Goal: Information Seeking & Learning: Find specific fact

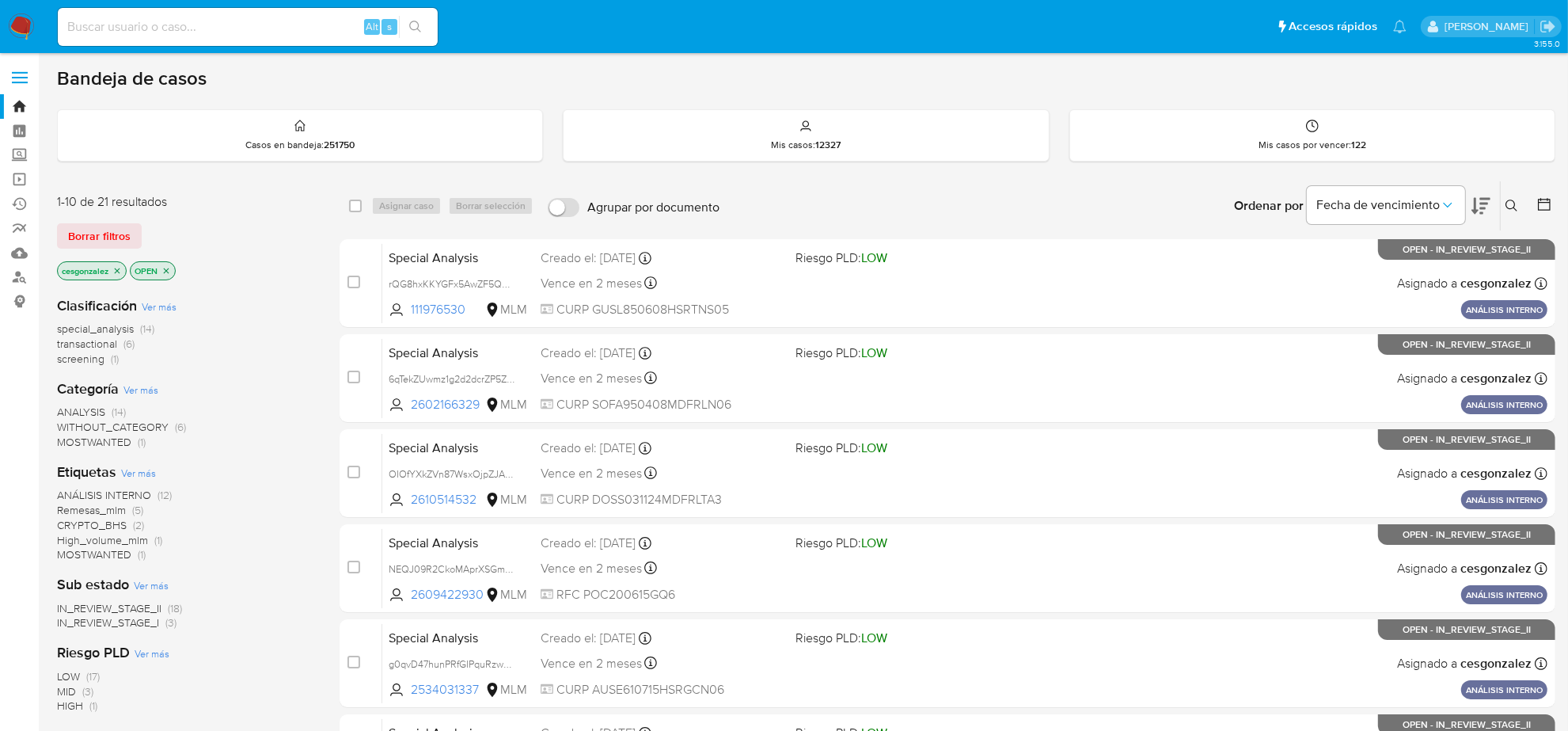
click at [220, 26] on input at bounding box center [248, 27] width 380 height 21
paste input "764457662"
type input "764457662"
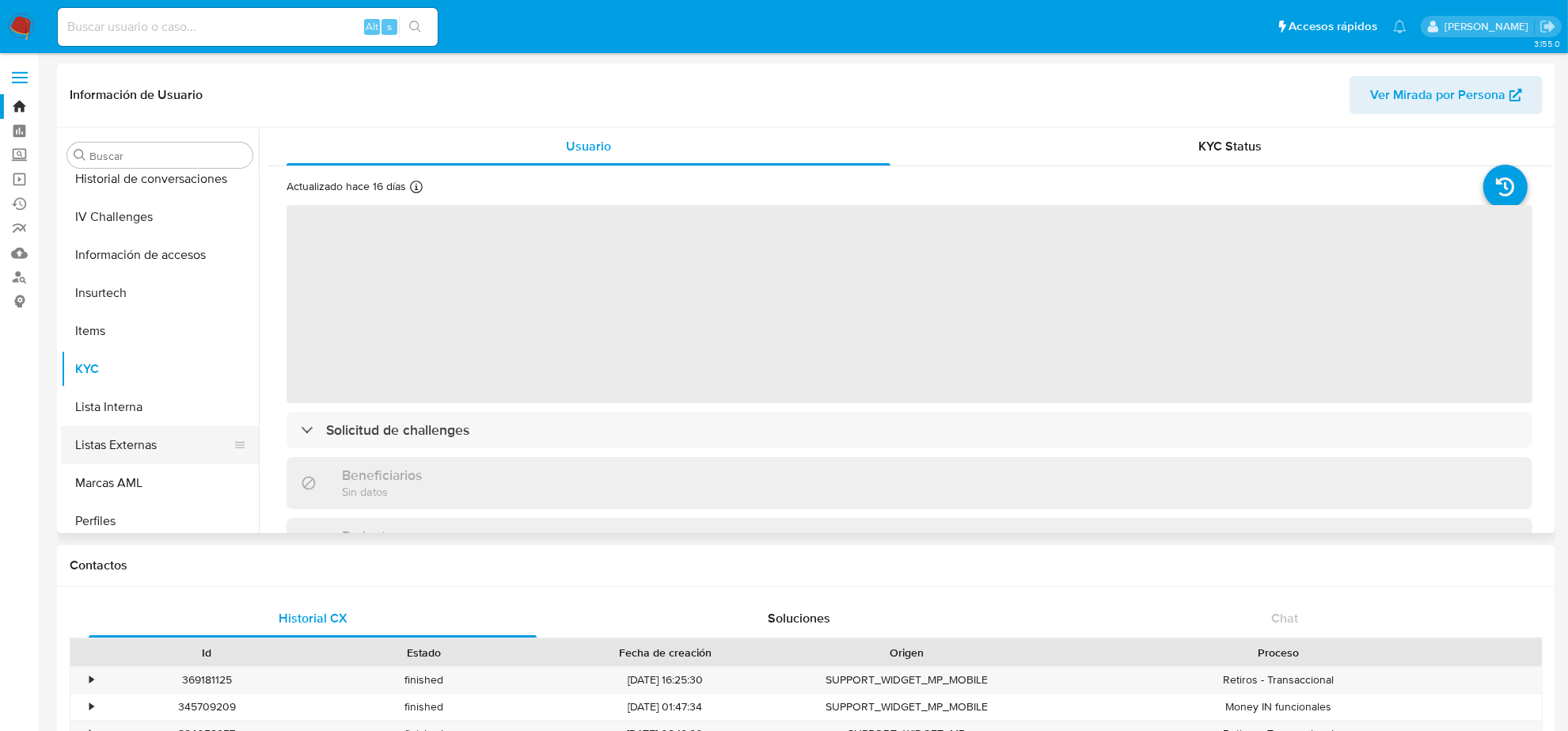
scroll to position [470, 0]
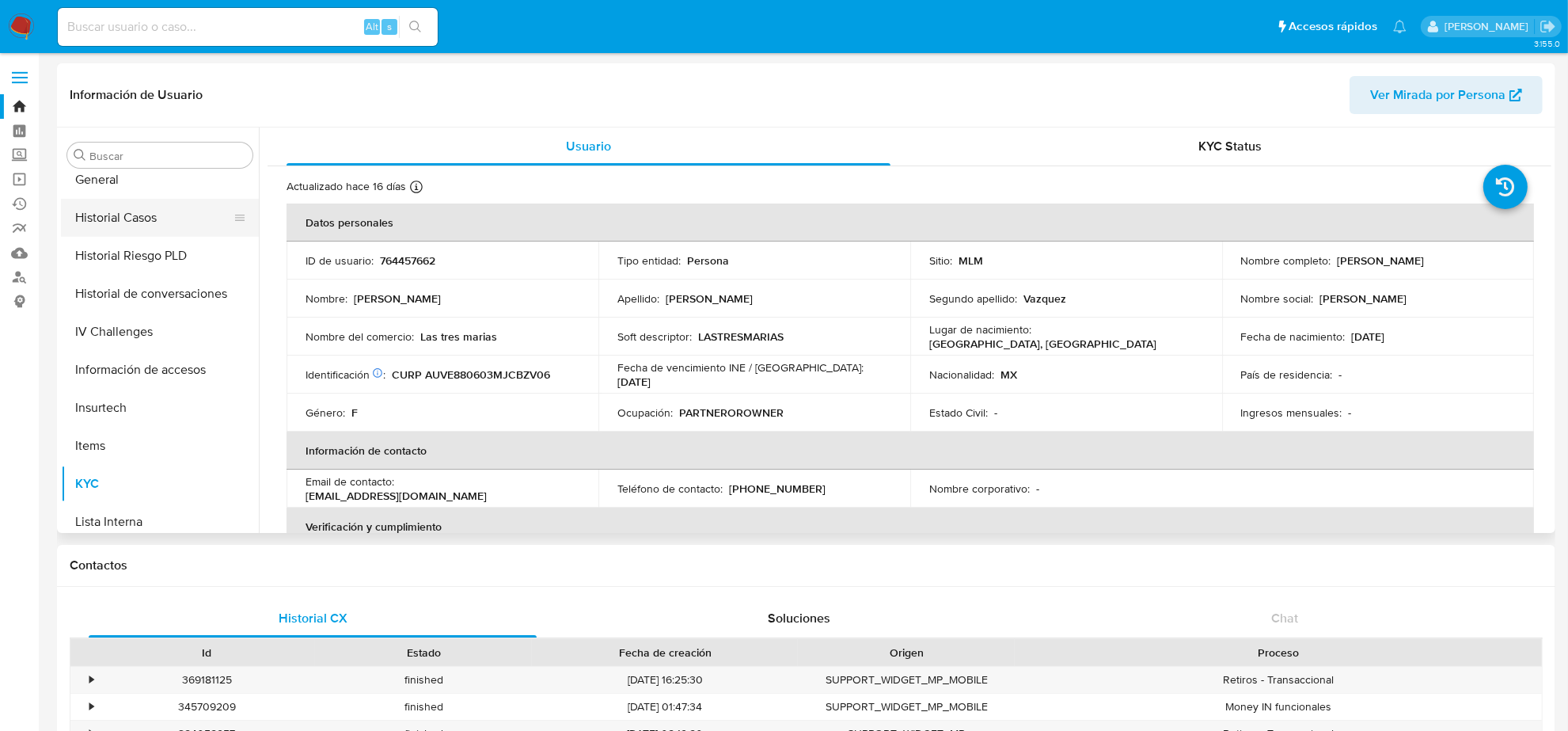
click at [120, 231] on button "Historial Casos" at bounding box center [154, 217] width 185 height 38
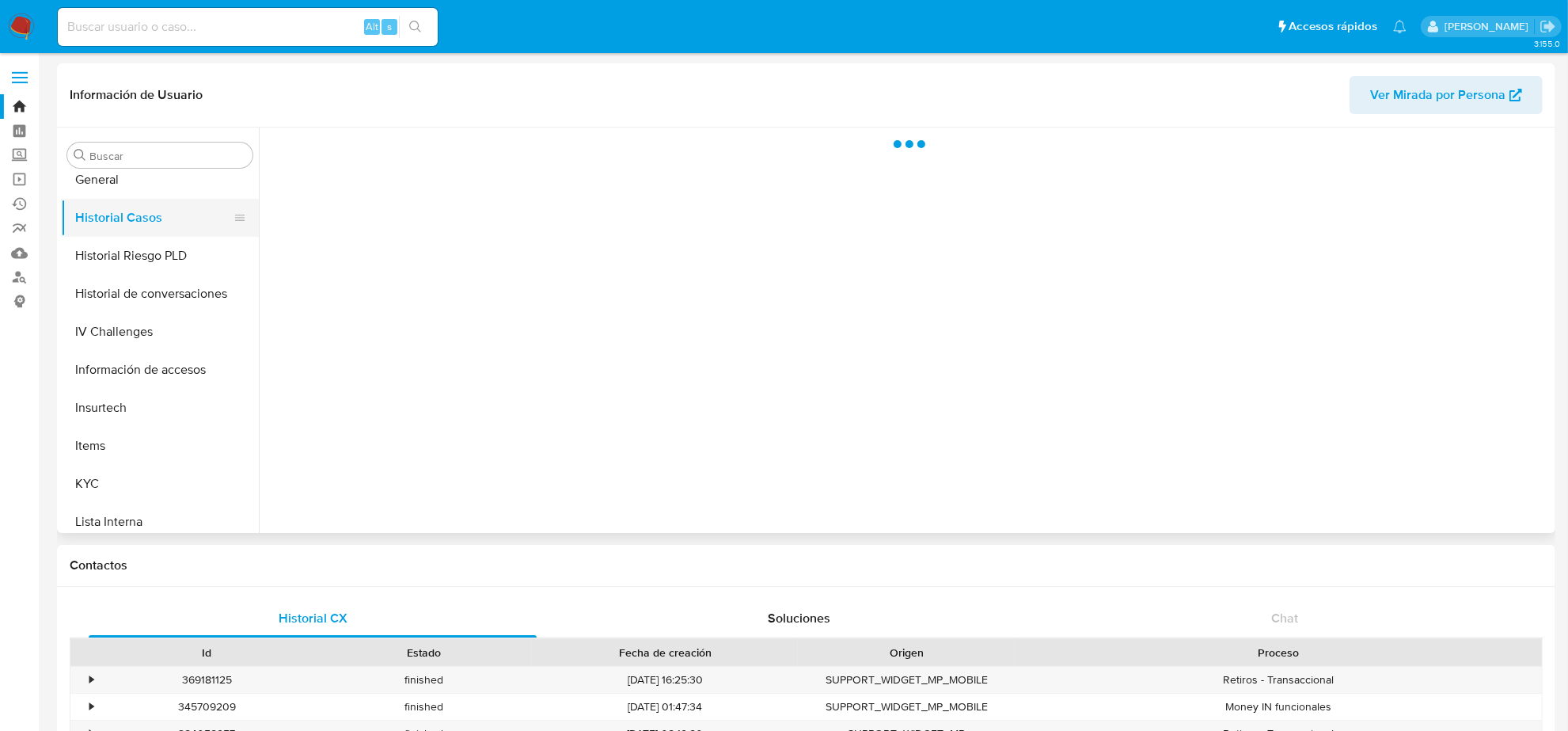
select select "10"
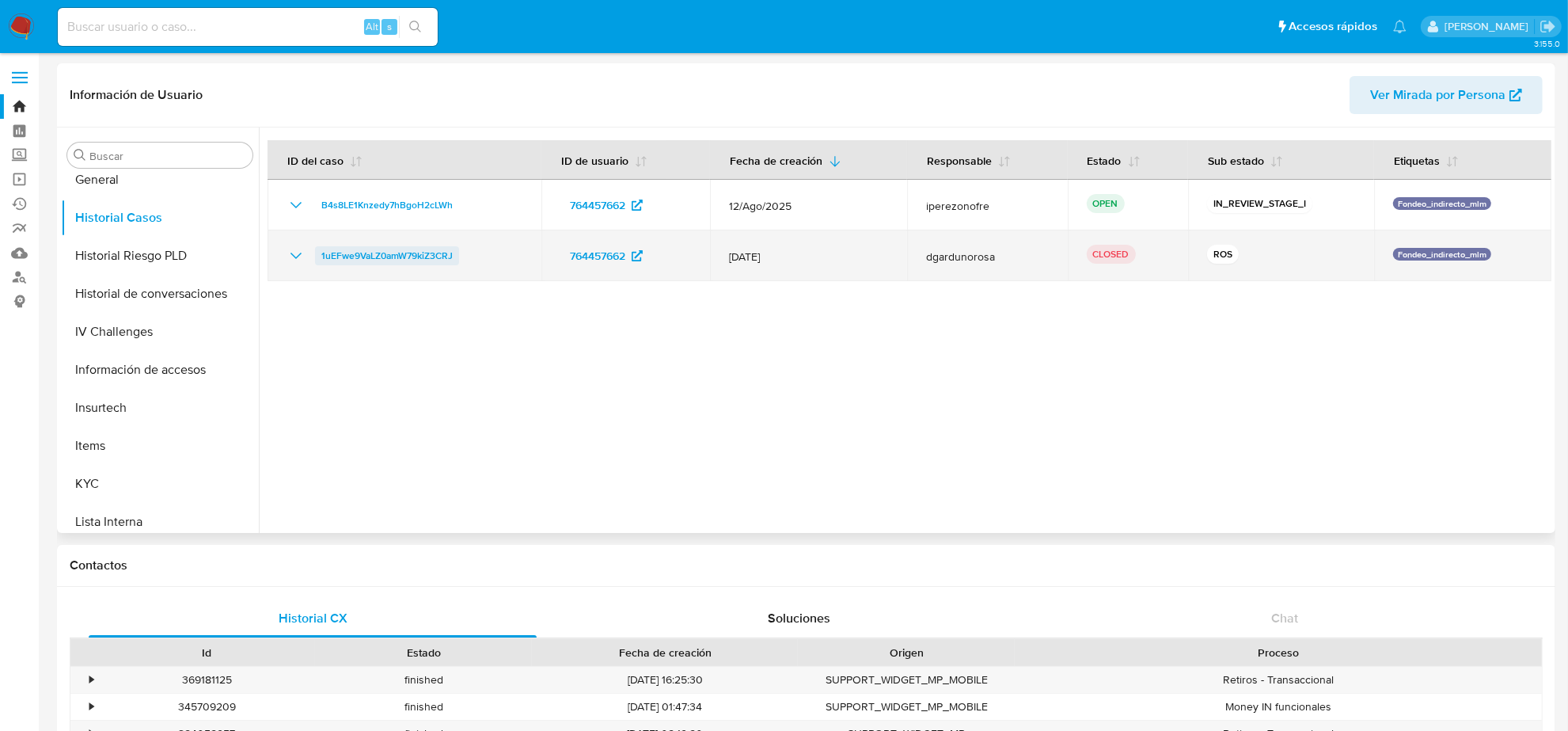
click at [373, 259] on span "1uEFwe9VaLZ0amW79kiZ3CRJ" at bounding box center [387, 256] width 131 height 19
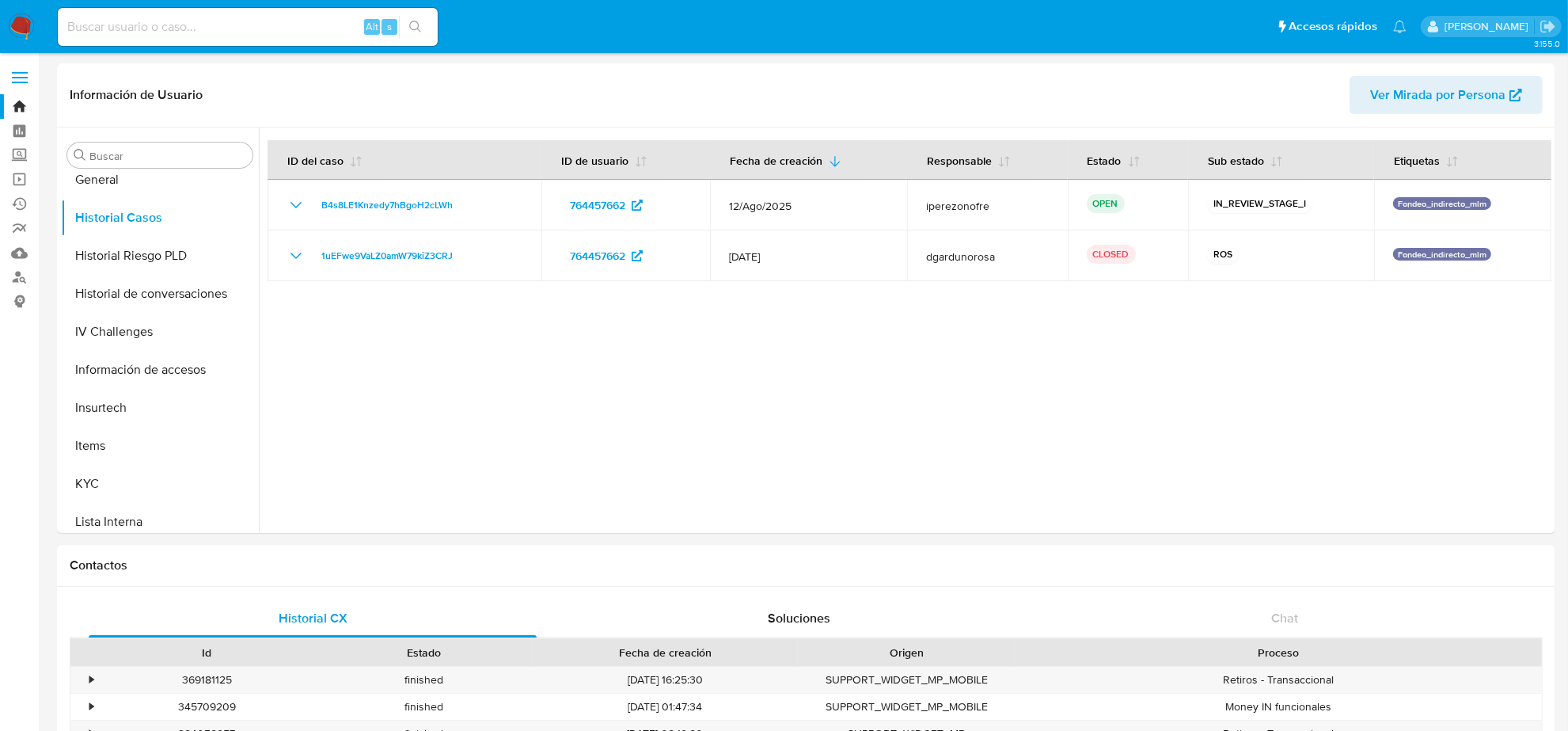
click at [24, 28] on img at bounding box center [21, 27] width 27 height 27
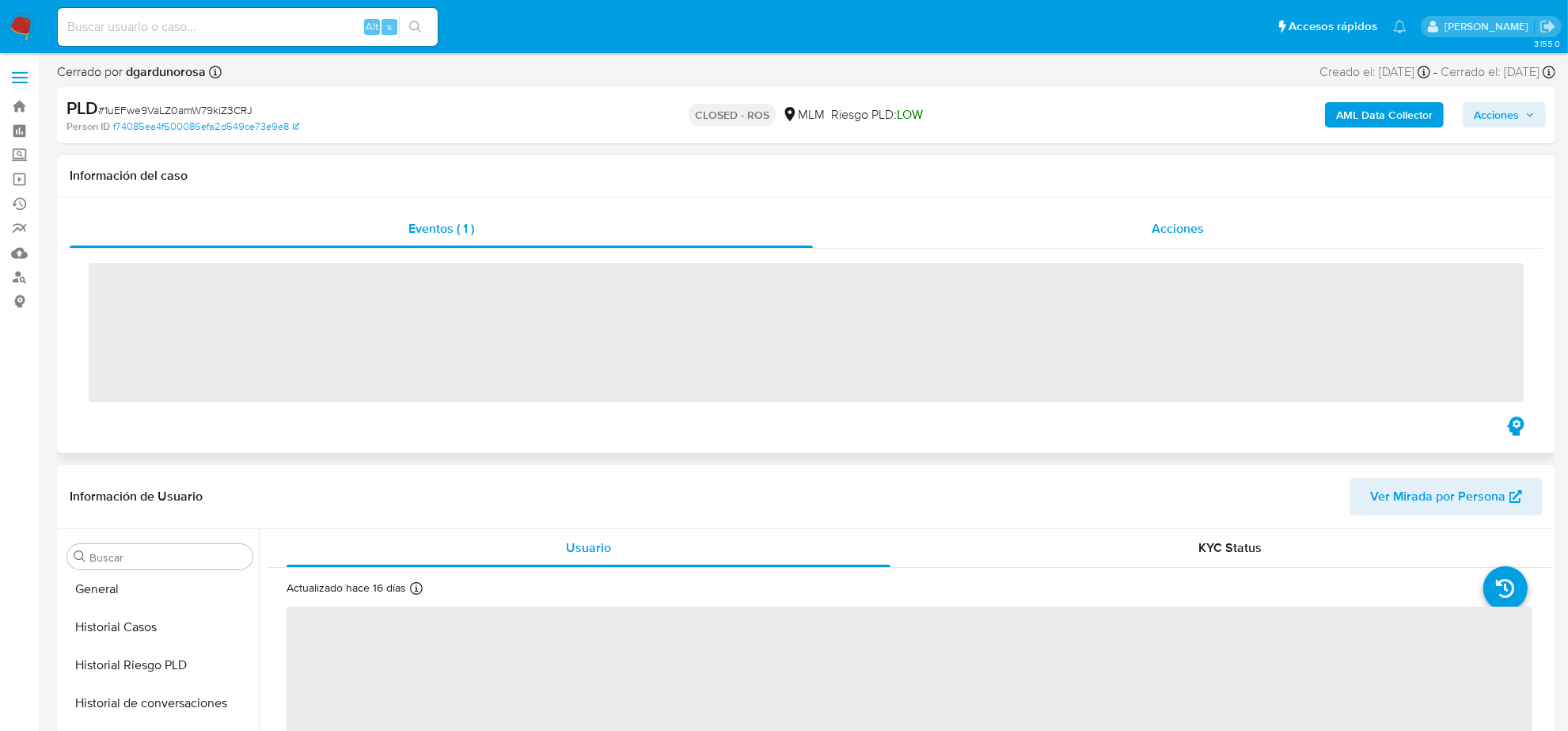
scroll to position [668, 0]
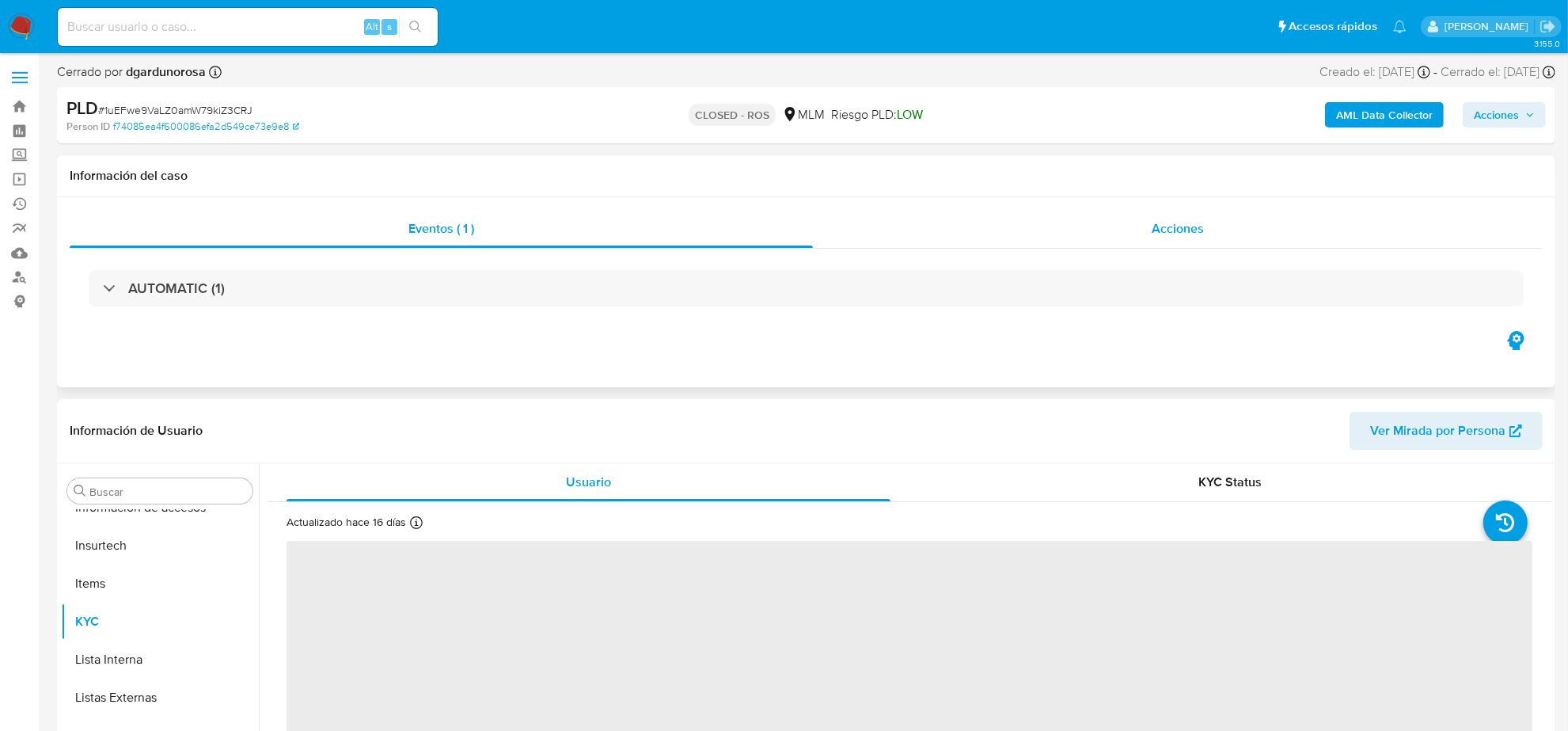
click at [1180, 238] on span "Acciones" at bounding box center [1177, 228] width 52 height 18
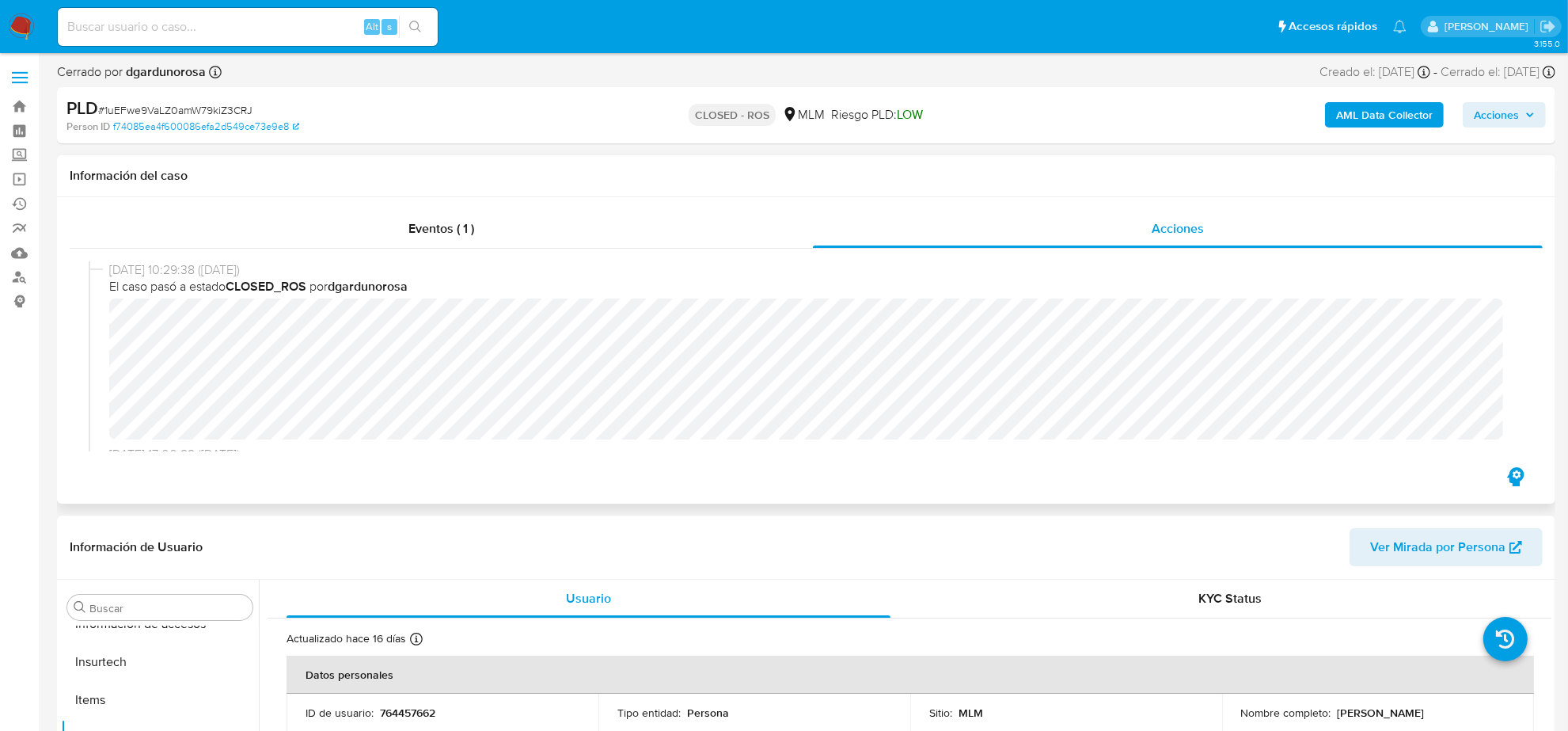
select select "10"
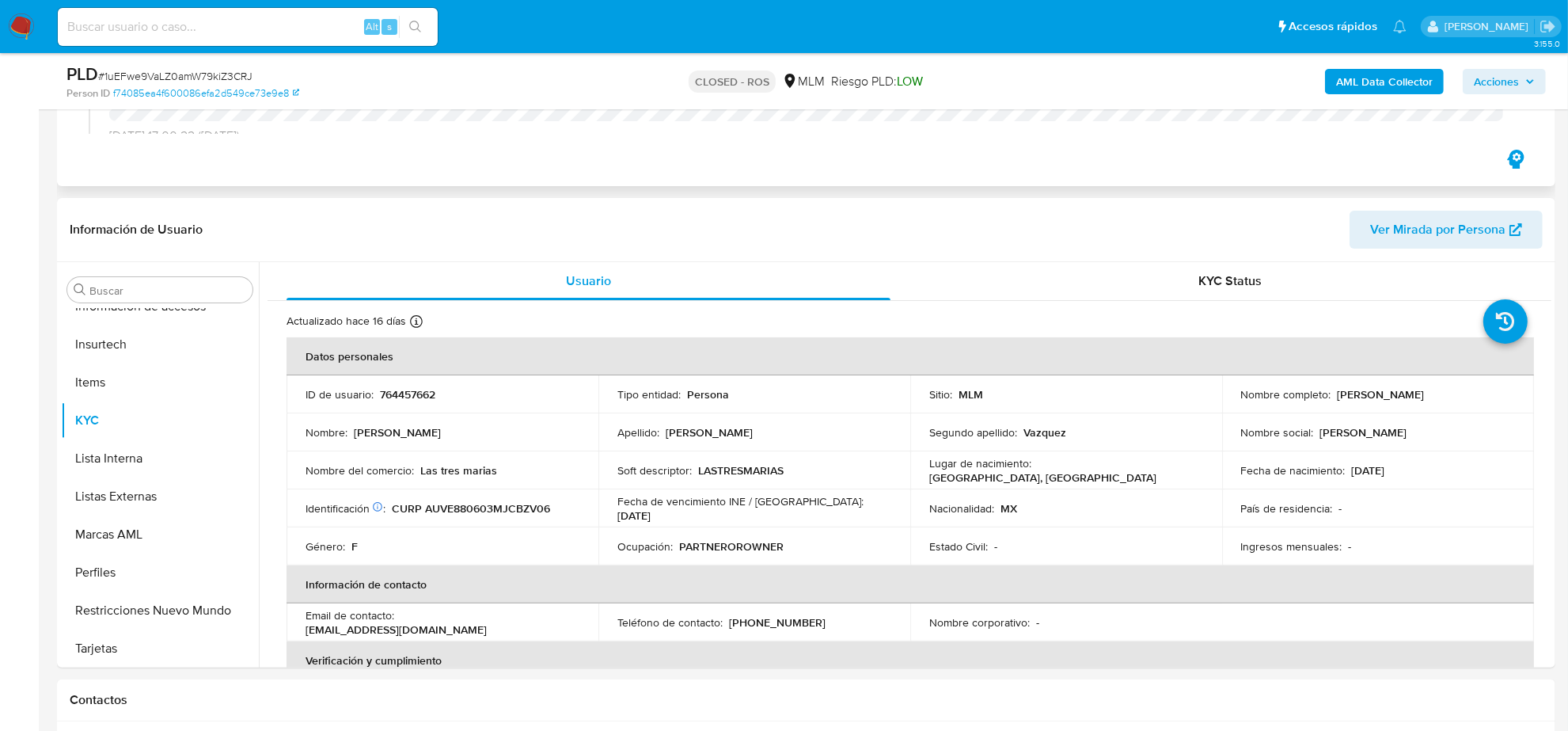
scroll to position [297, 0]
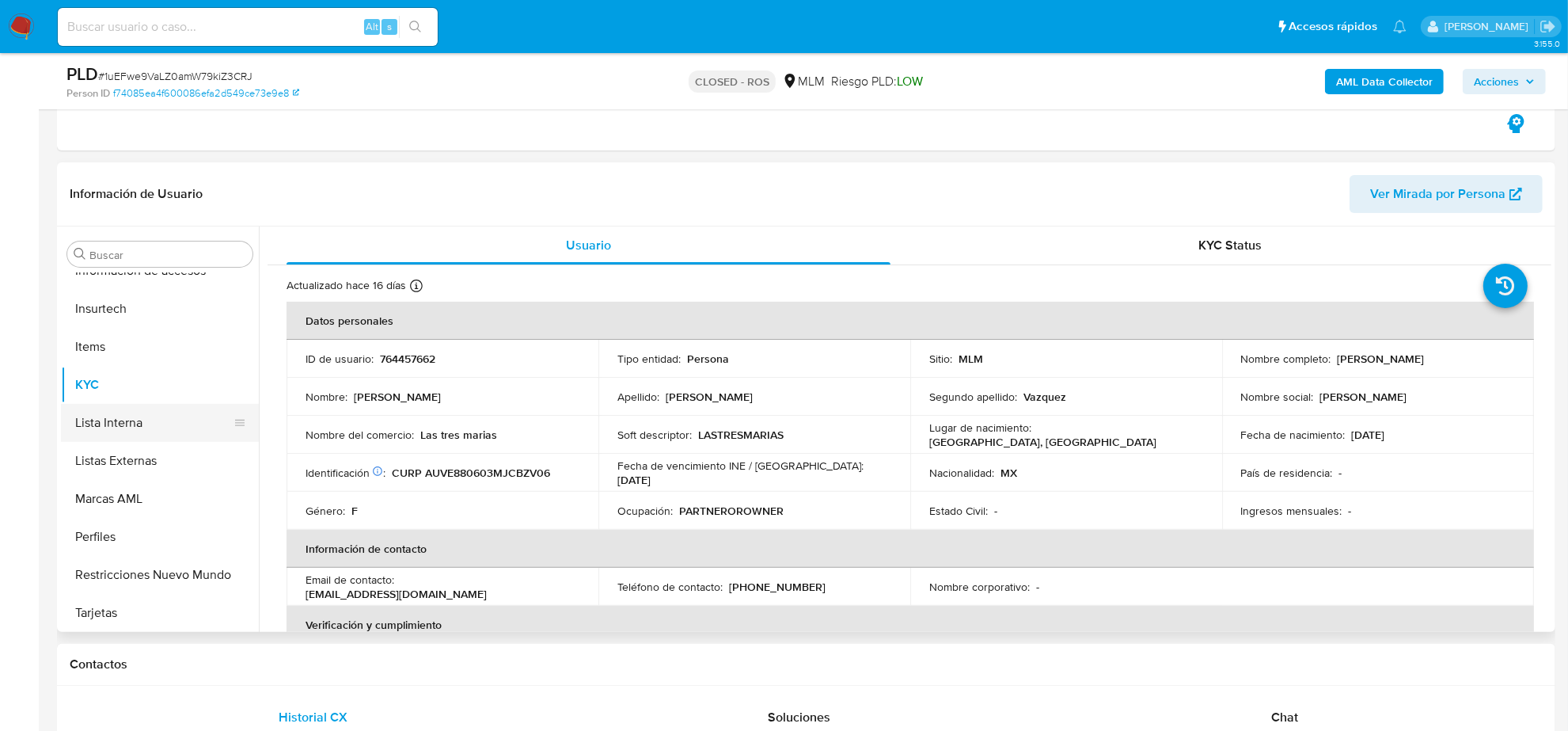
click at [138, 429] on button "Lista Interna" at bounding box center [154, 422] width 185 height 38
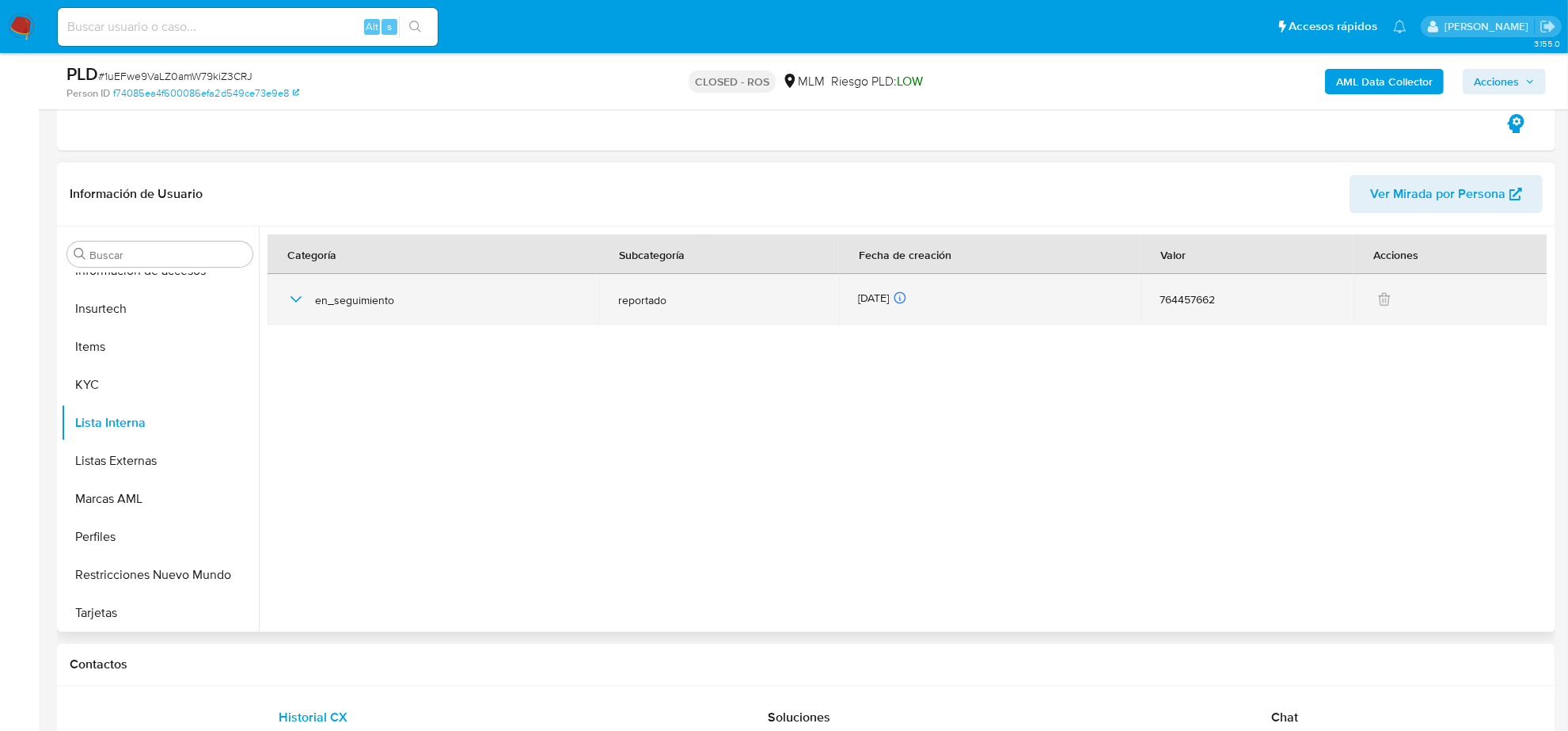
click at [298, 302] on icon "button" at bounding box center [296, 299] width 19 height 19
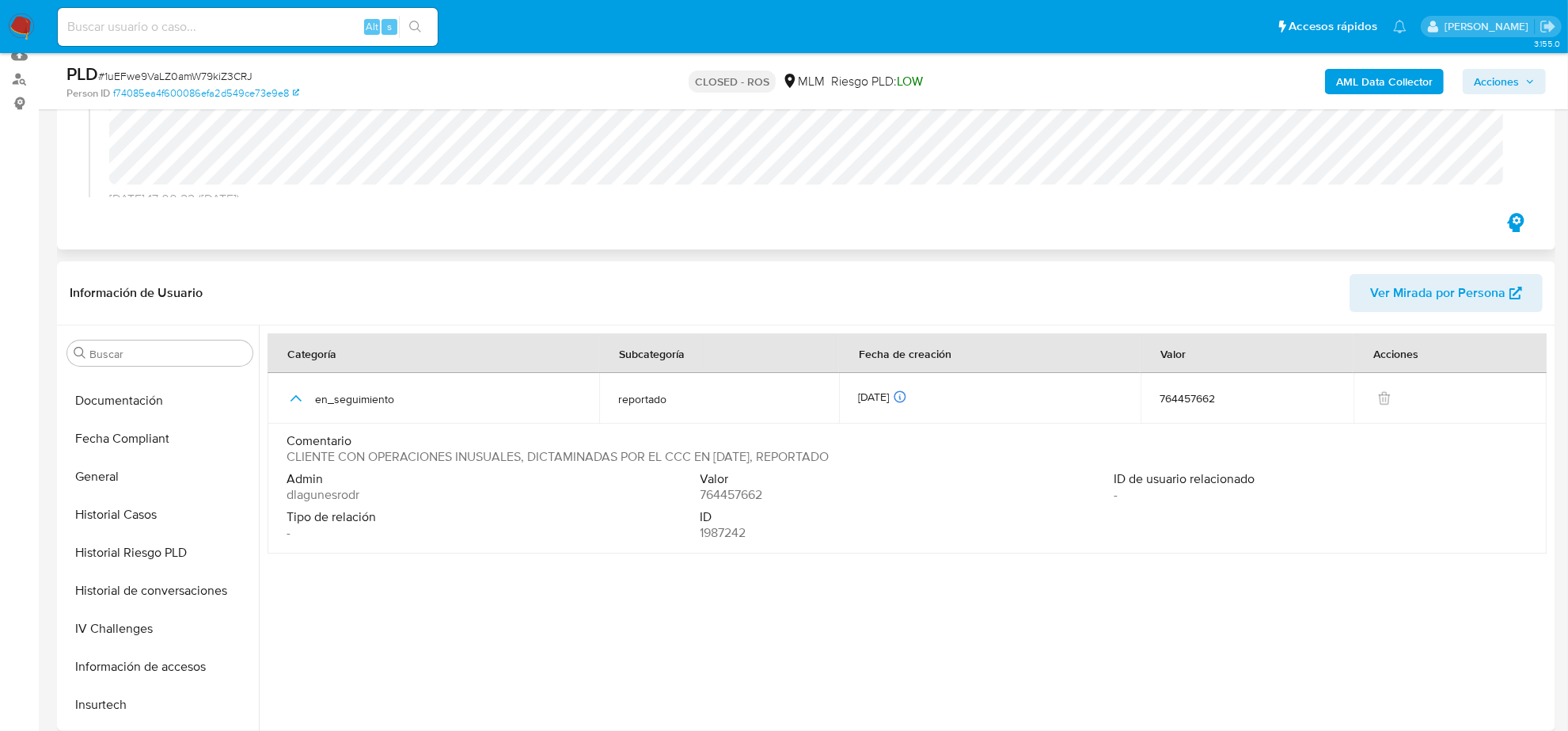
scroll to position [0, 0]
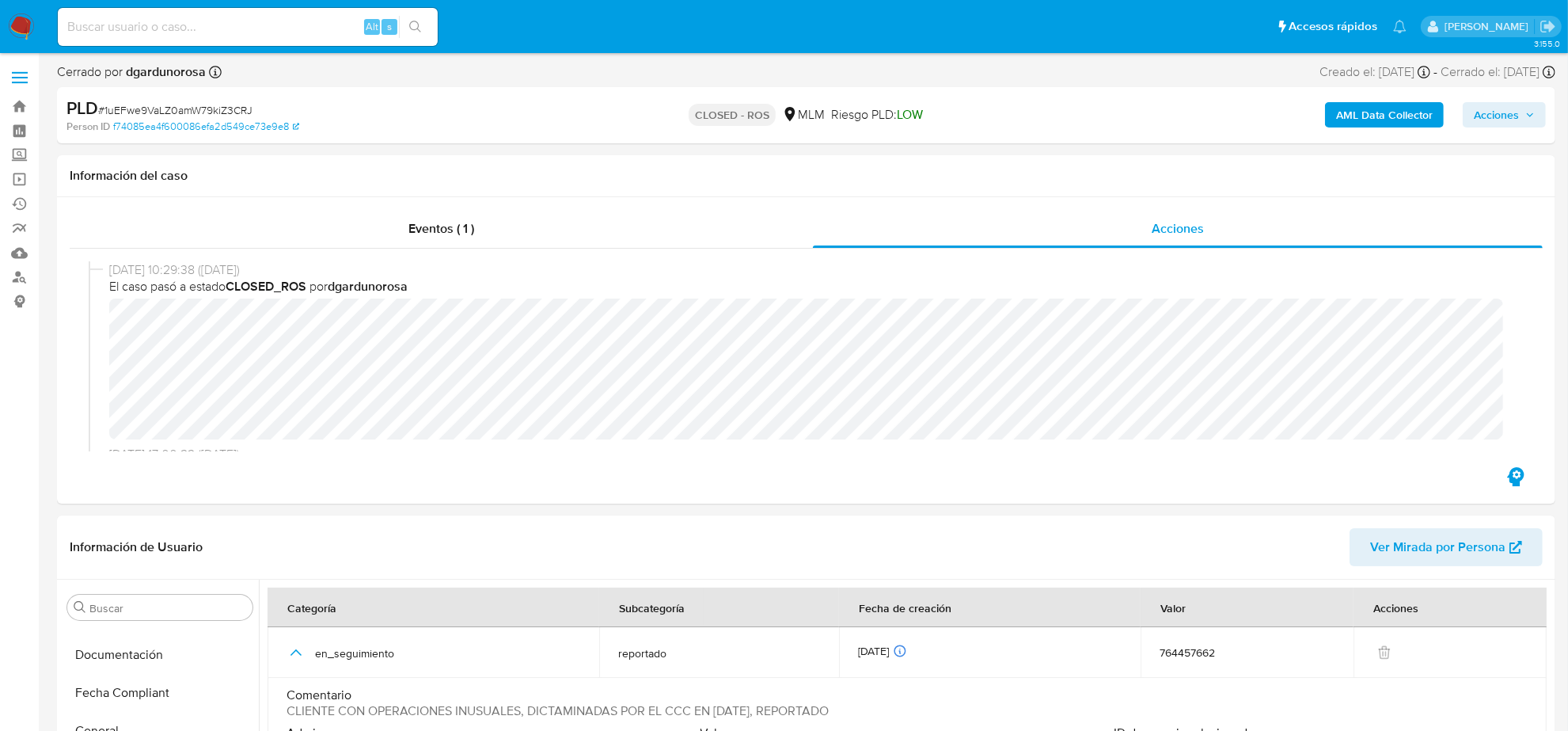
click at [208, 110] on span "# 1uEFwe9VaLZ0amW79kiZ3CRJ" at bounding box center [176, 110] width 154 height 16
copy span "1uEFwe9VaLZ0amW79kiZ3CRJ"
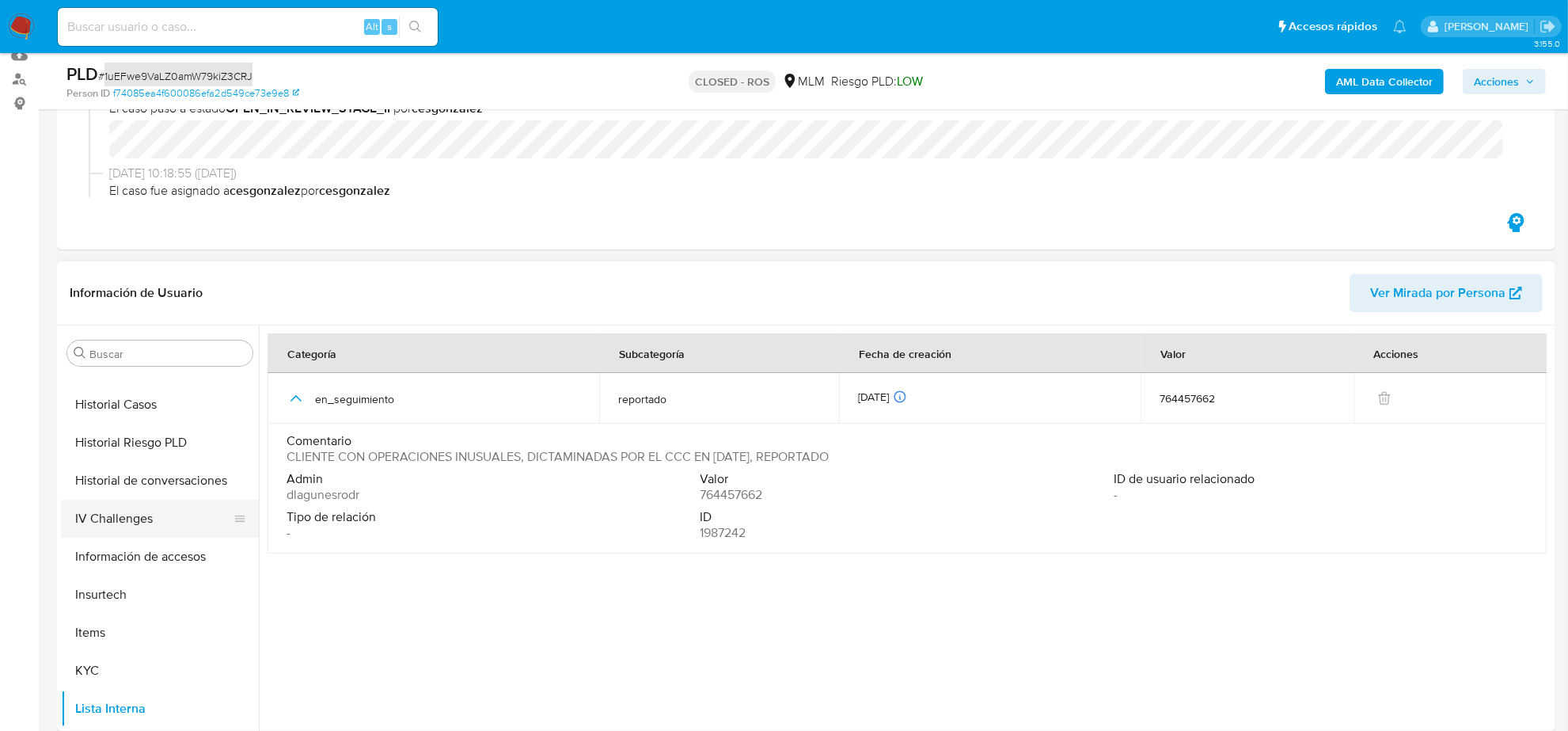
scroll to position [568, 0]
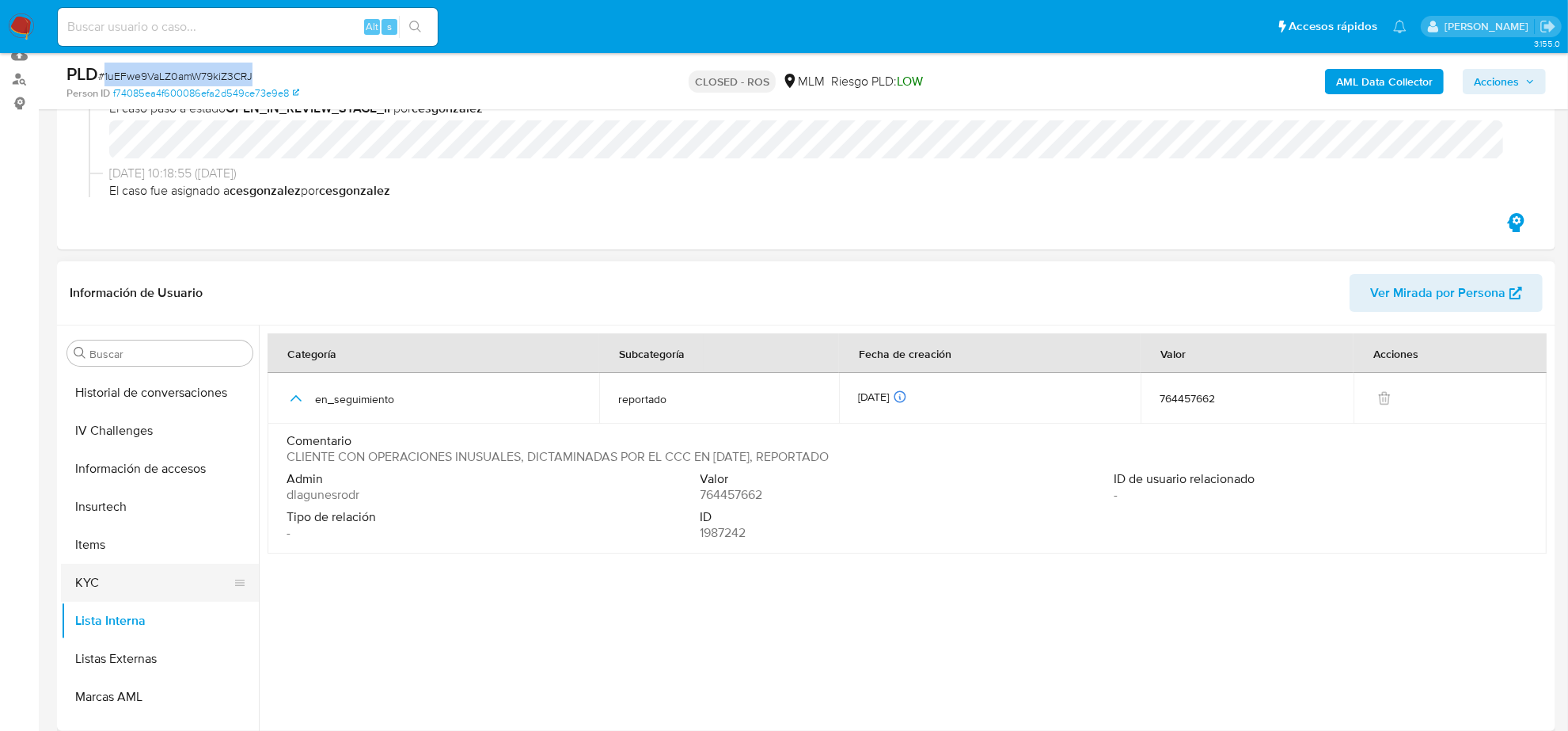
click at [109, 567] on button "KYC" at bounding box center [154, 582] width 185 height 38
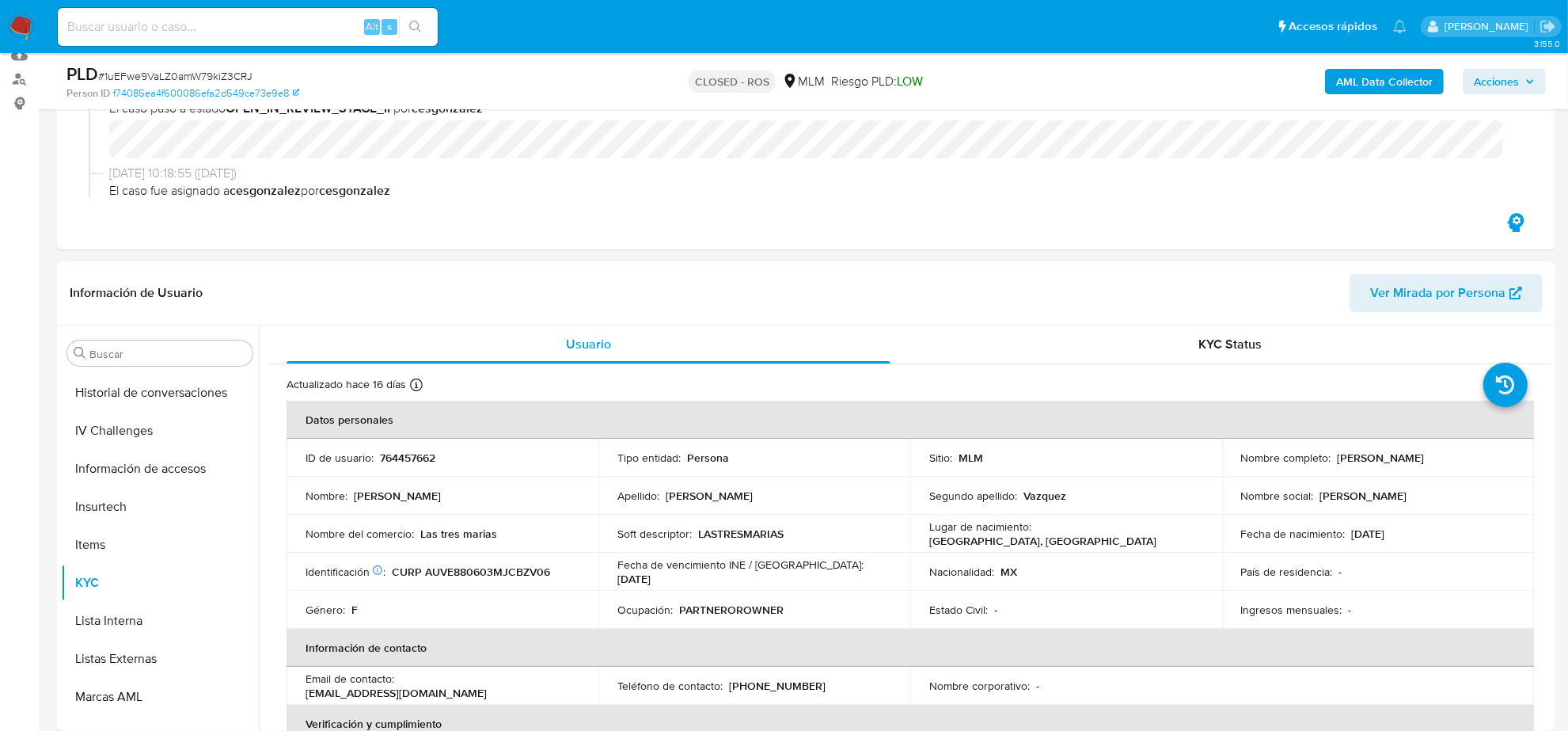
click at [405, 461] on p "764457662" at bounding box center [407, 458] width 55 height 14
copy p "764457662"
click at [239, 78] on span "# 1uEFwe9VaLZ0amW79kiZ3CRJ" at bounding box center [176, 76] width 154 height 16
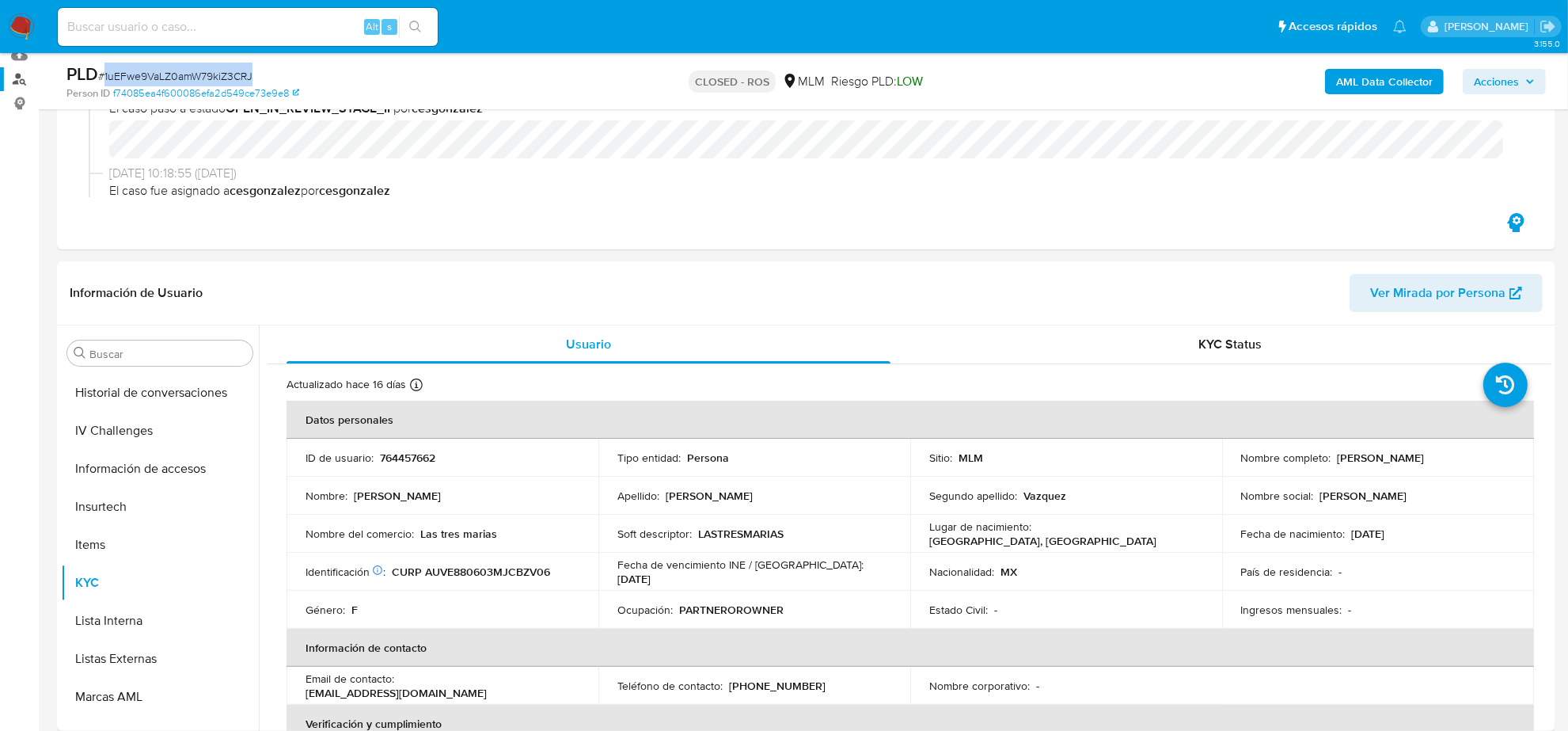
copy span "1uEFwe9VaLZ0amW79kiZ3CRJ"
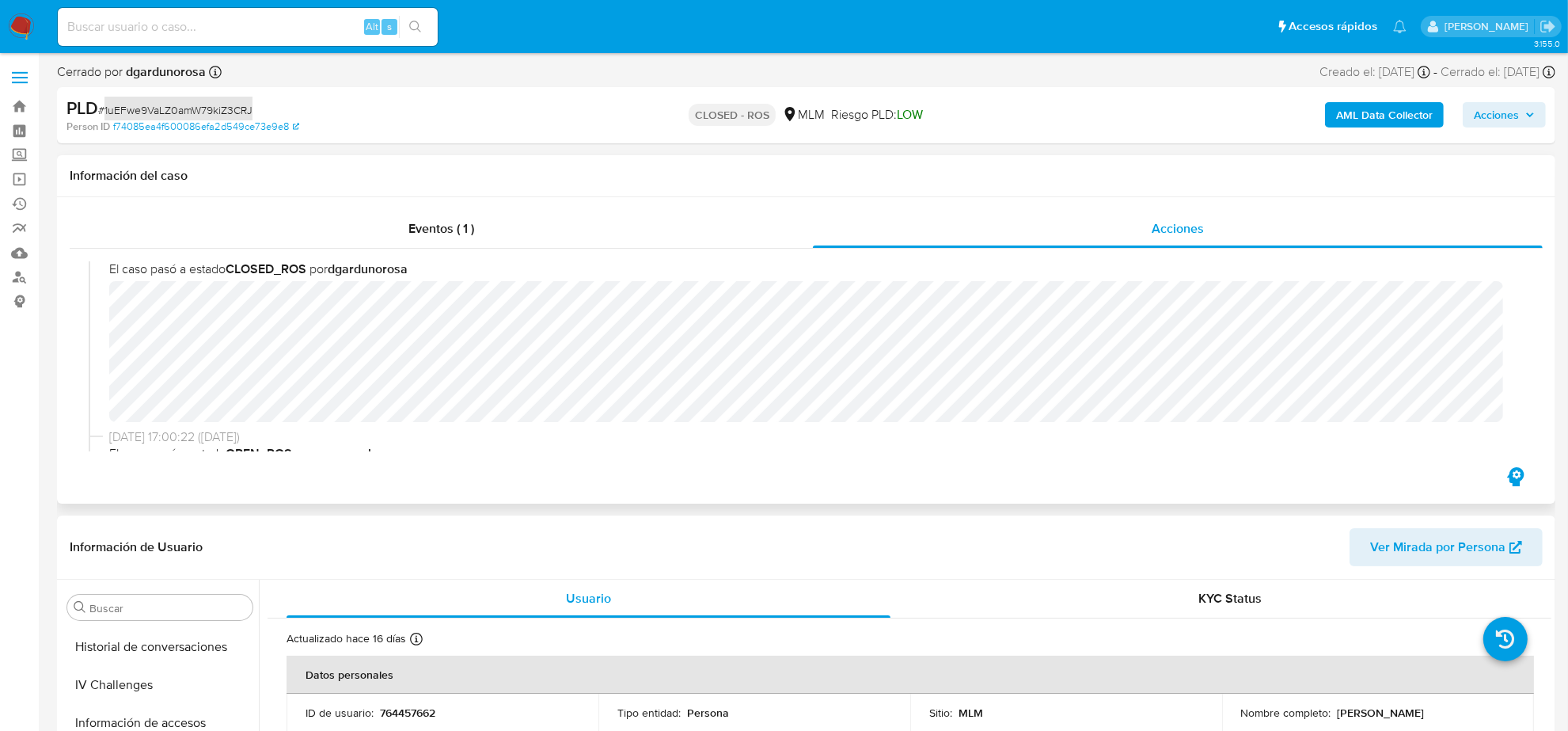
scroll to position [0, 0]
click at [420, 709] on p "764457662" at bounding box center [407, 712] width 55 height 14
copy p "764457662"
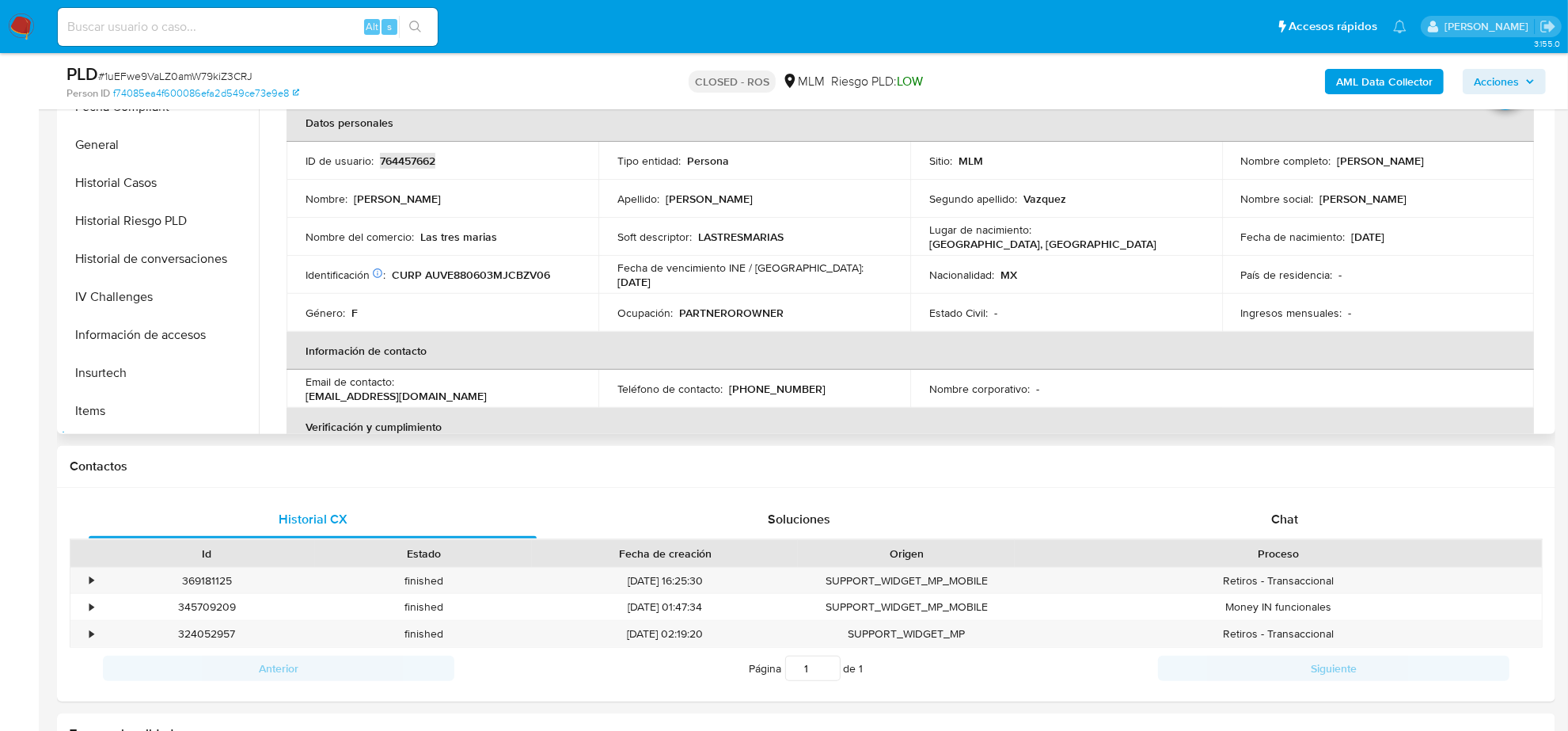
scroll to position [371, 0]
click at [126, 214] on button "Historial Casos" at bounding box center [154, 217] width 185 height 38
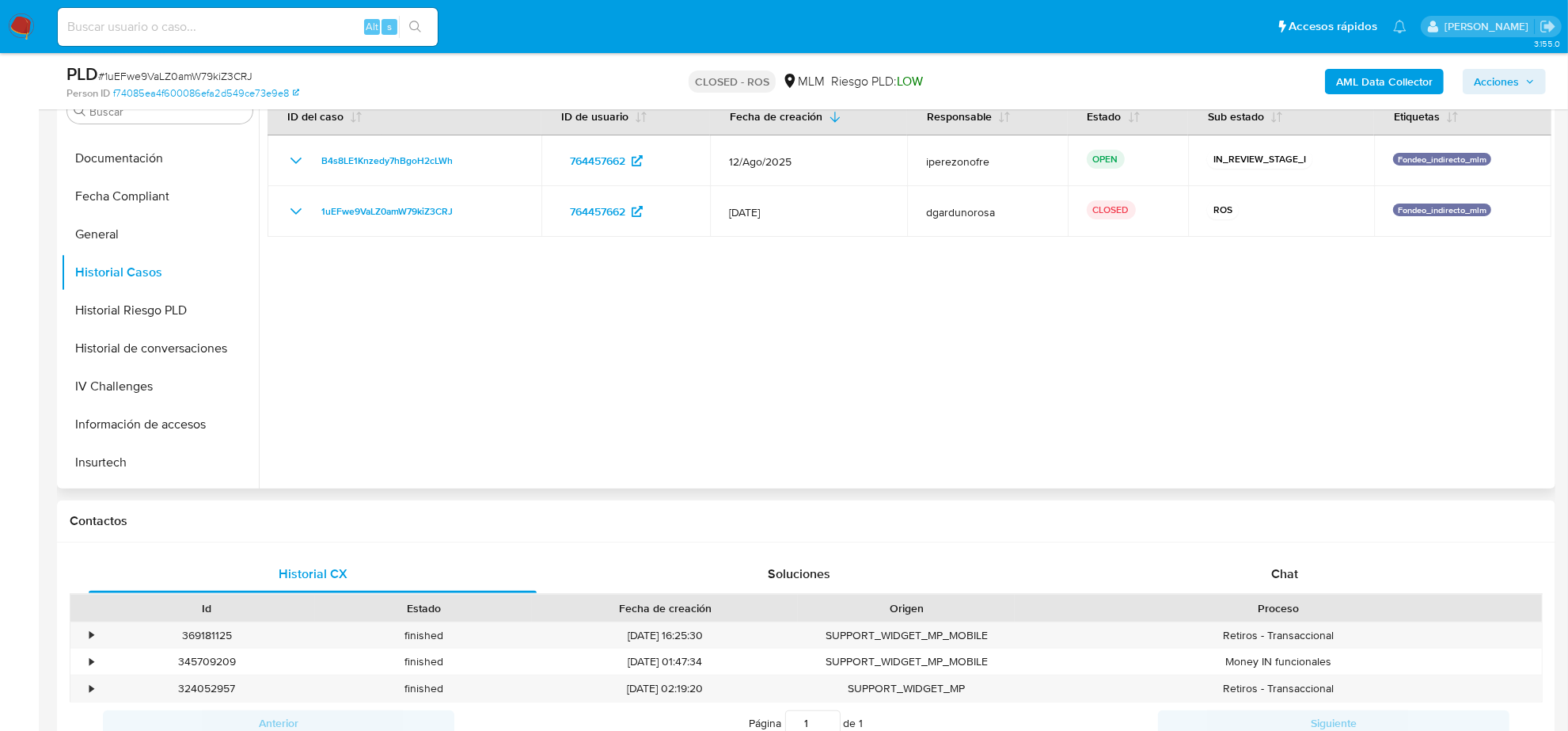
scroll to position [396, 0]
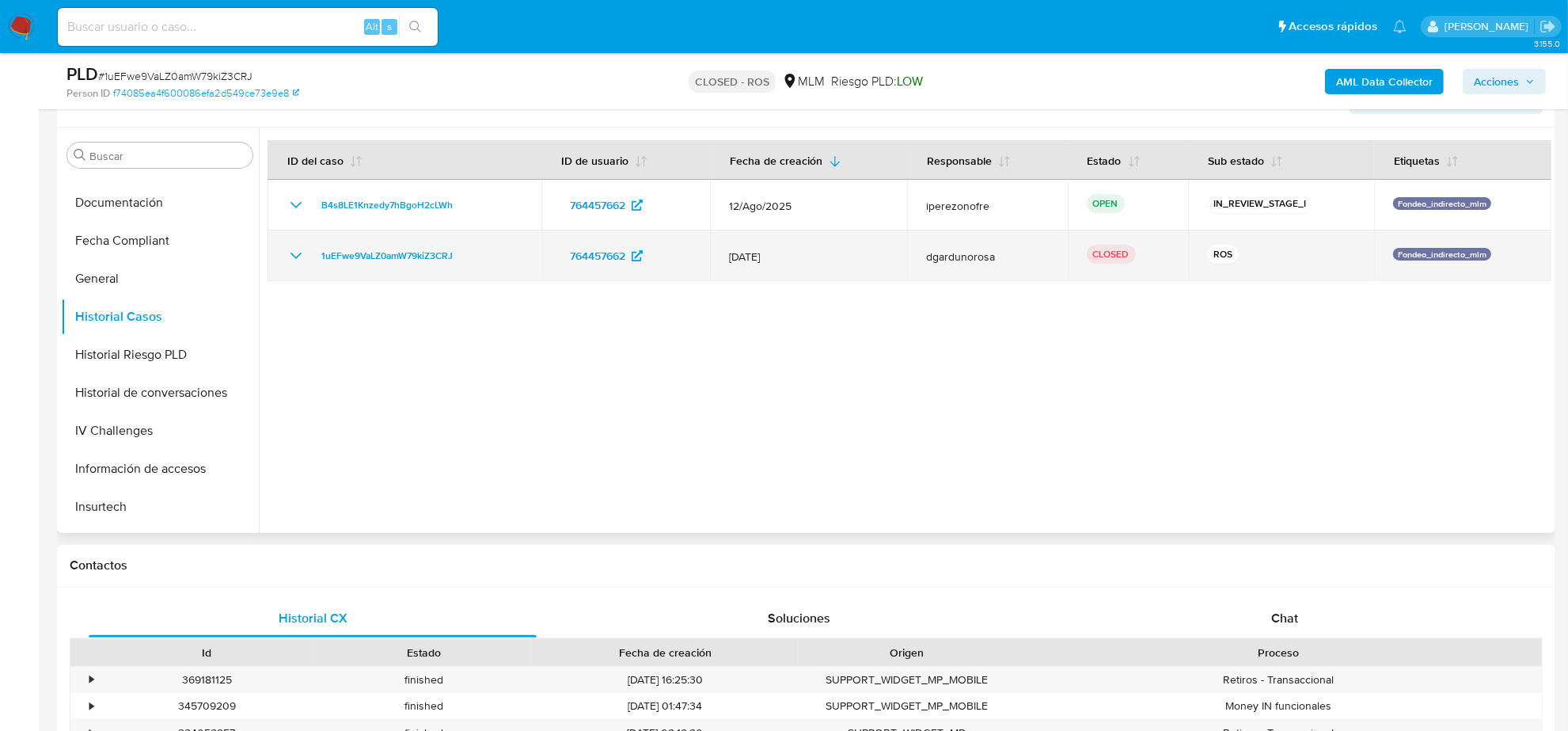
click at [303, 256] on icon "Mostrar/Ocultar" at bounding box center [296, 256] width 19 height 19
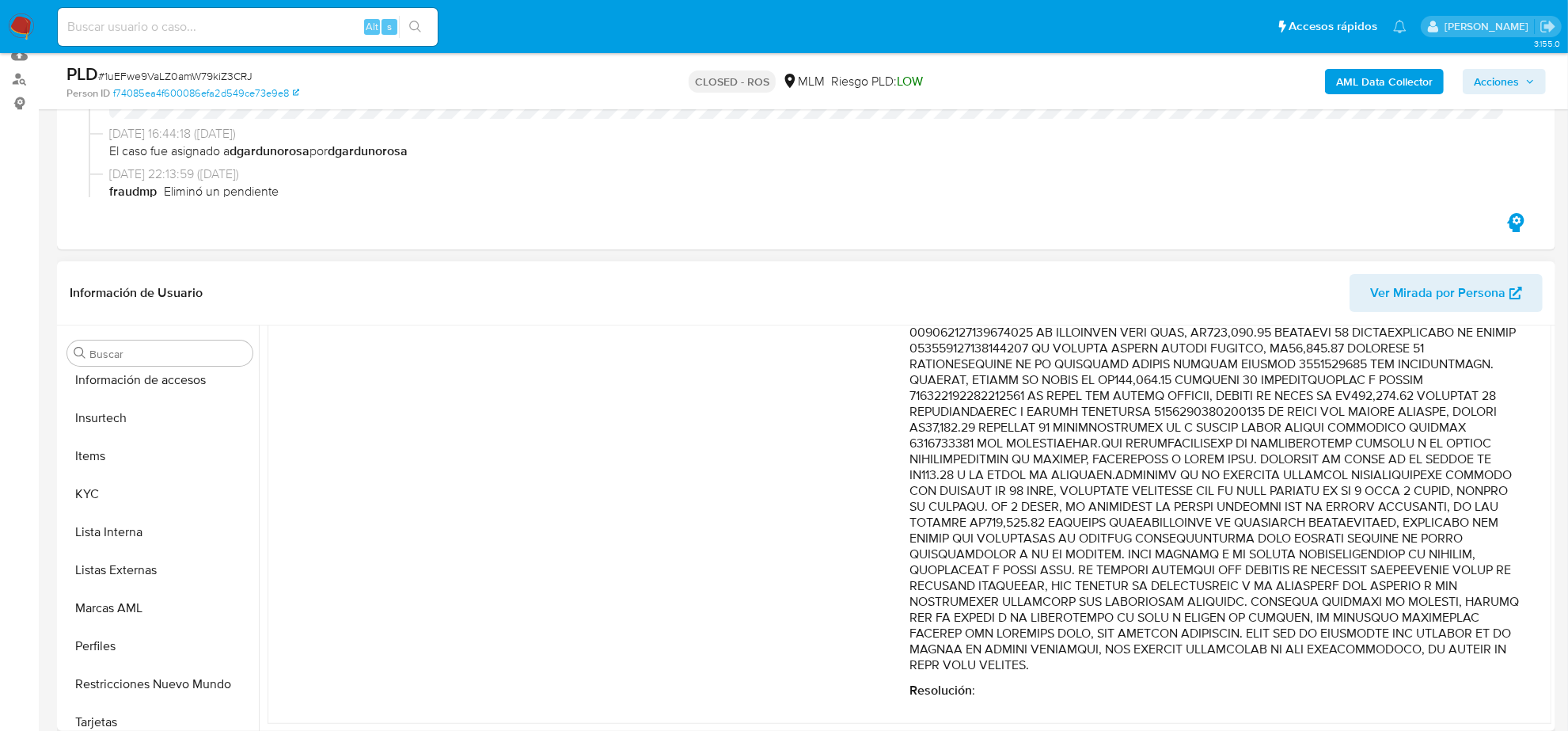
scroll to position [668, 0]
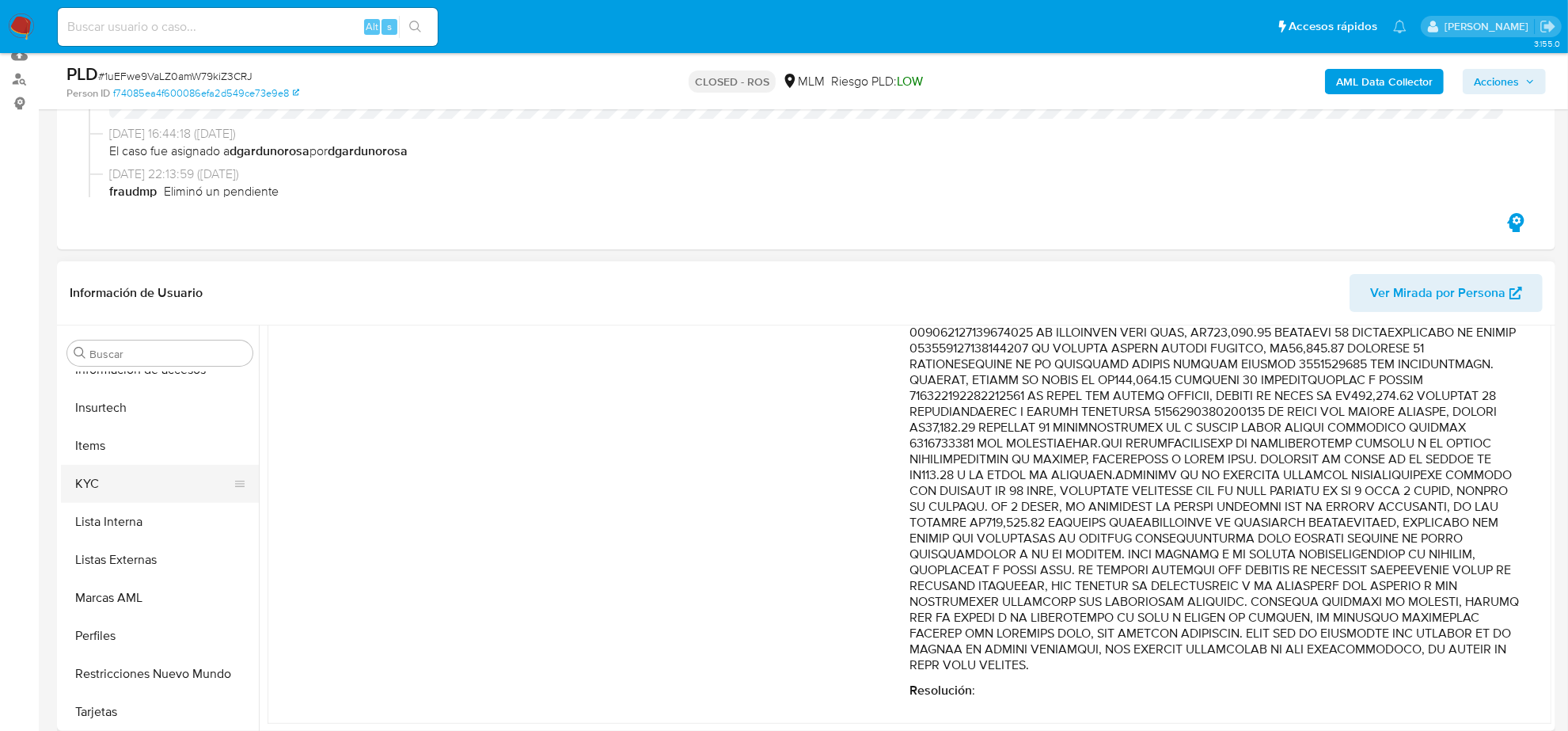
click at [90, 485] on button "KYC" at bounding box center [154, 483] width 185 height 38
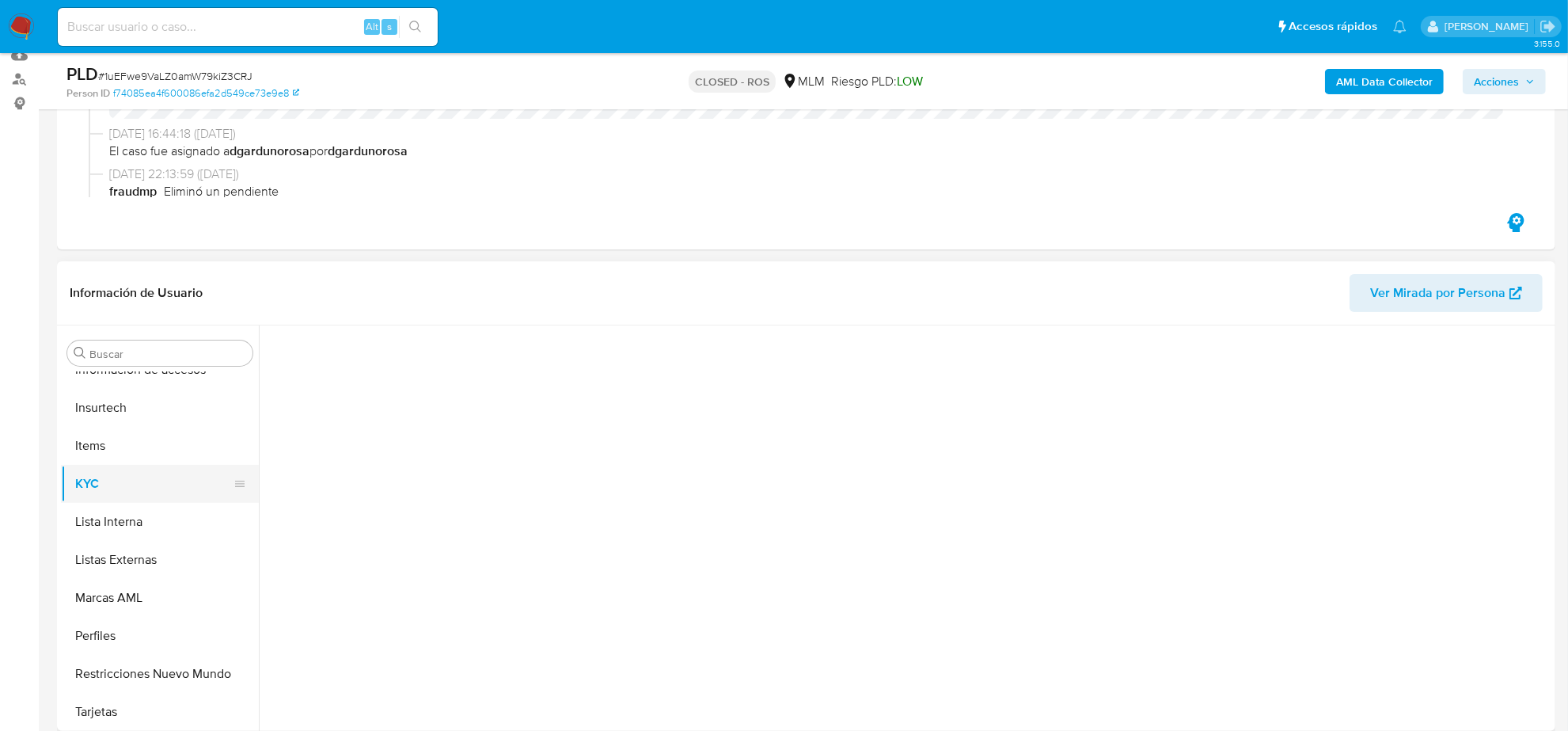
scroll to position [0, 0]
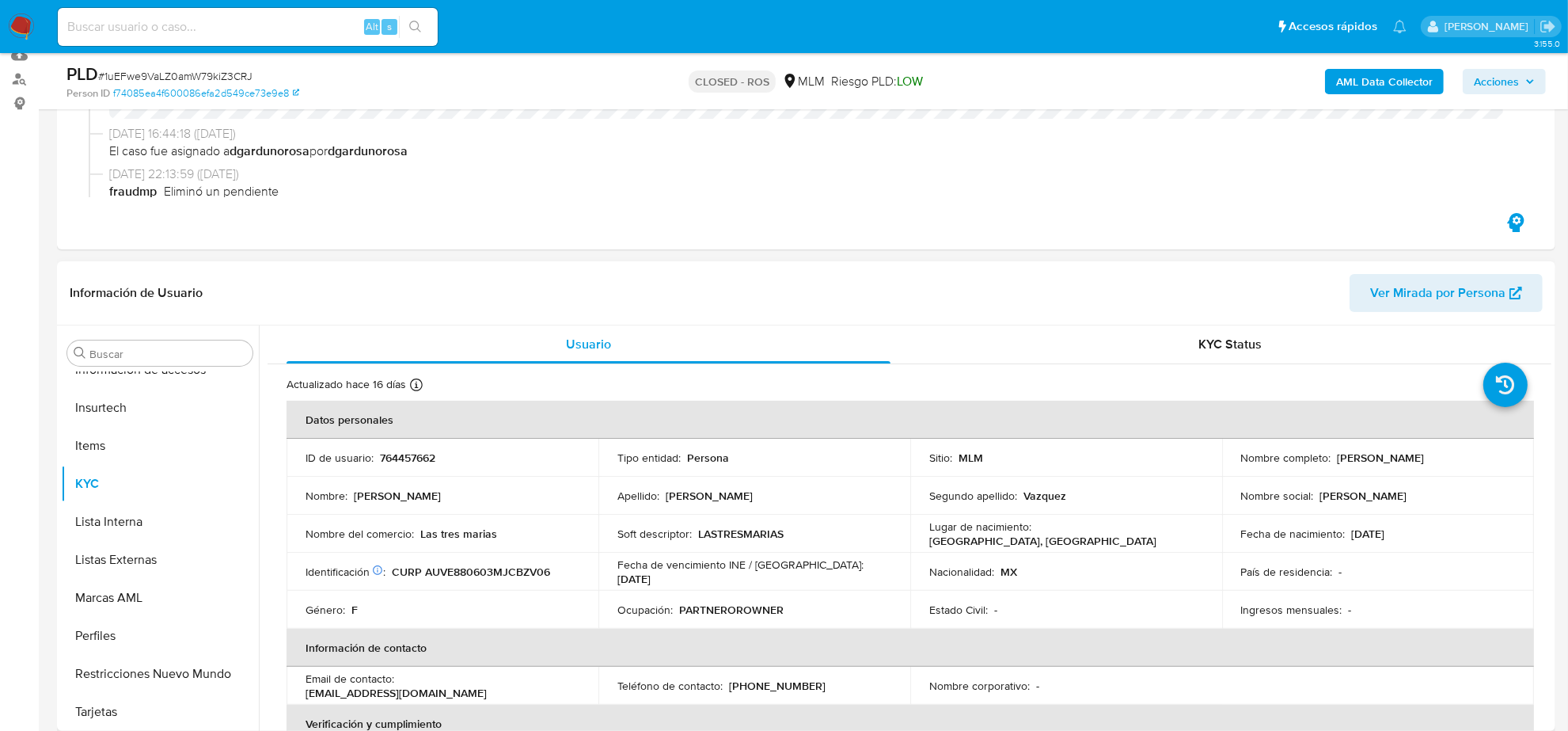
click at [423, 457] on p "764457662" at bounding box center [407, 458] width 55 height 14
copy p "764457662"
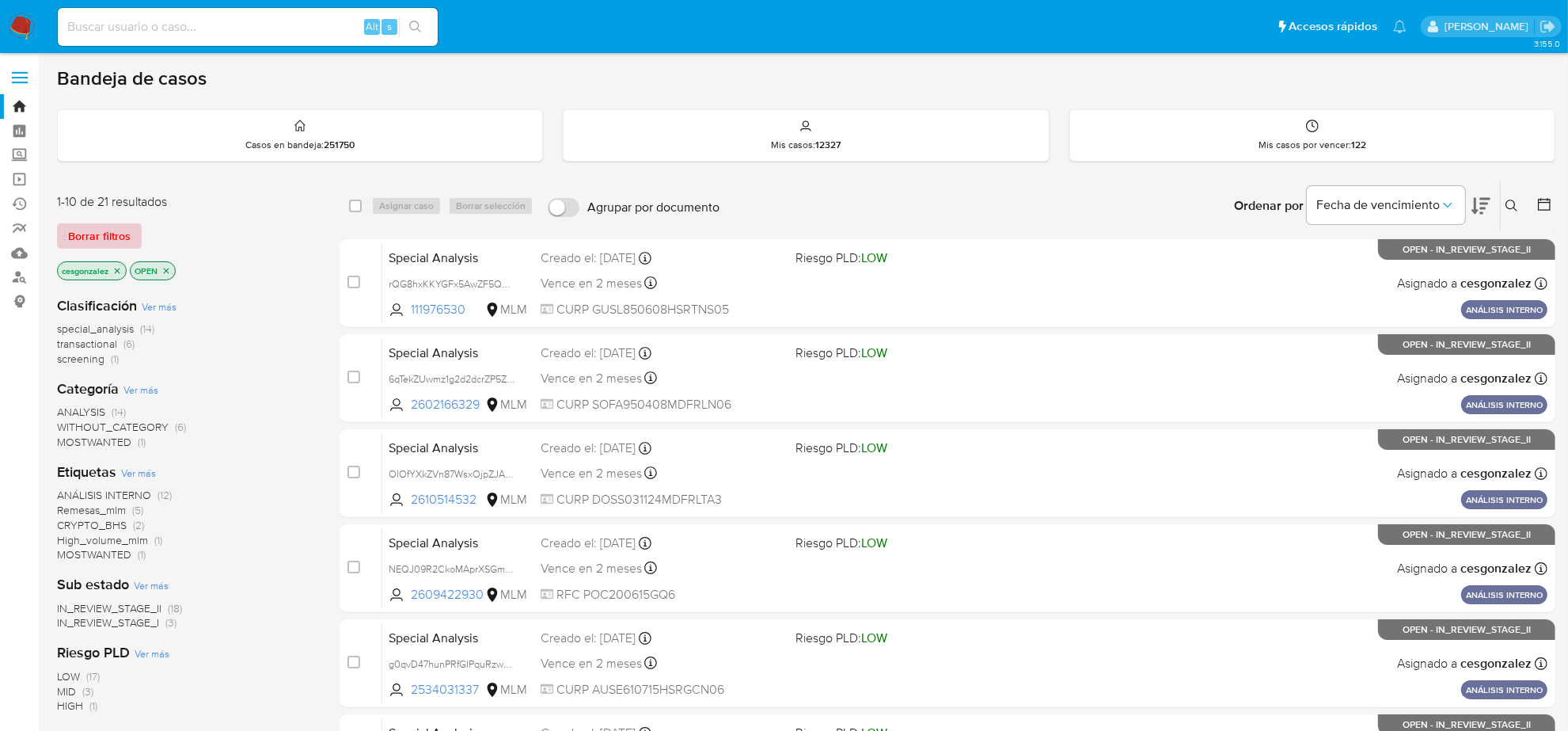
click at [119, 239] on span "Borrar filtros" at bounding box center [99, 236] width 62 height 22
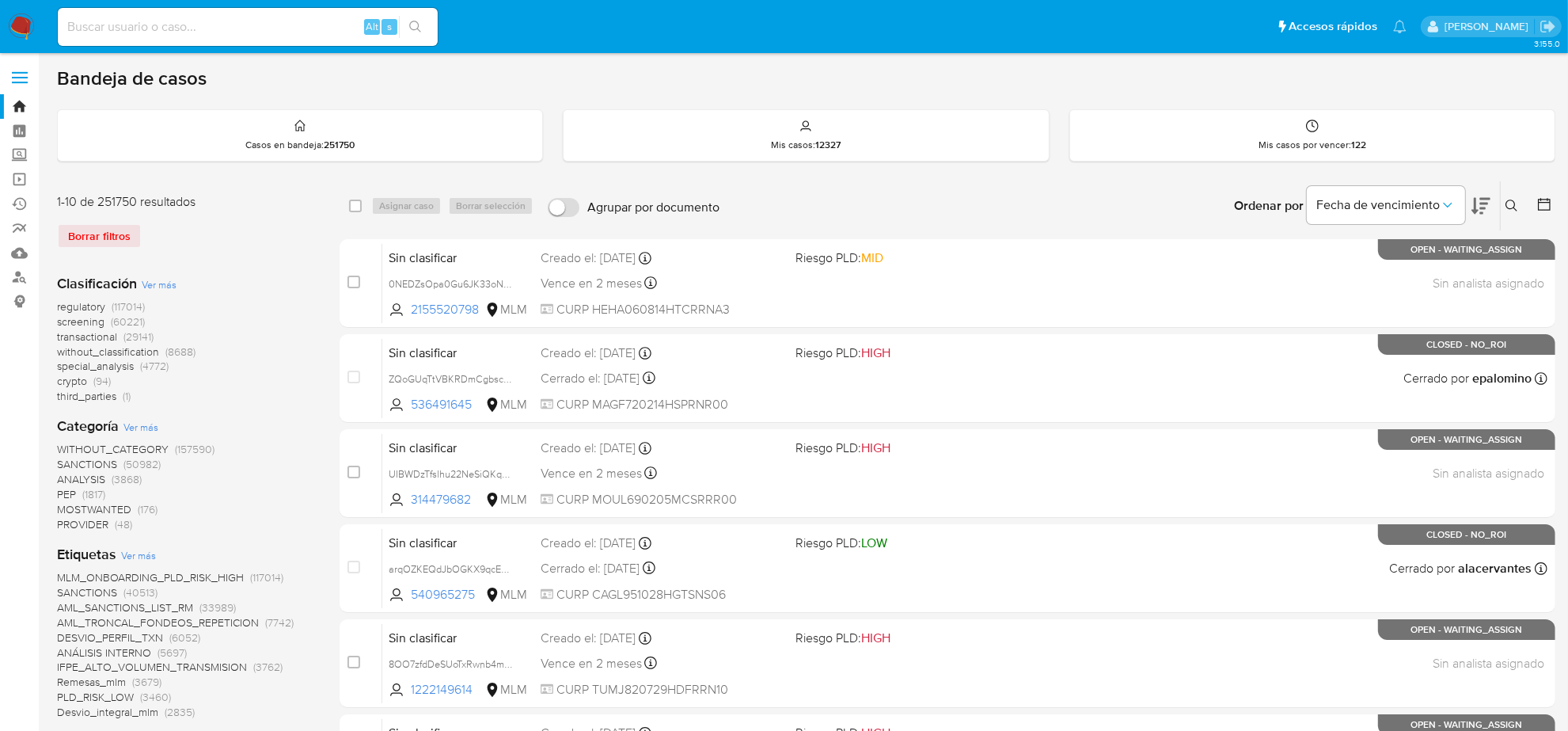
click at [88, 322] on span "screening" at bounding box center [81, 322] width 47 height 16
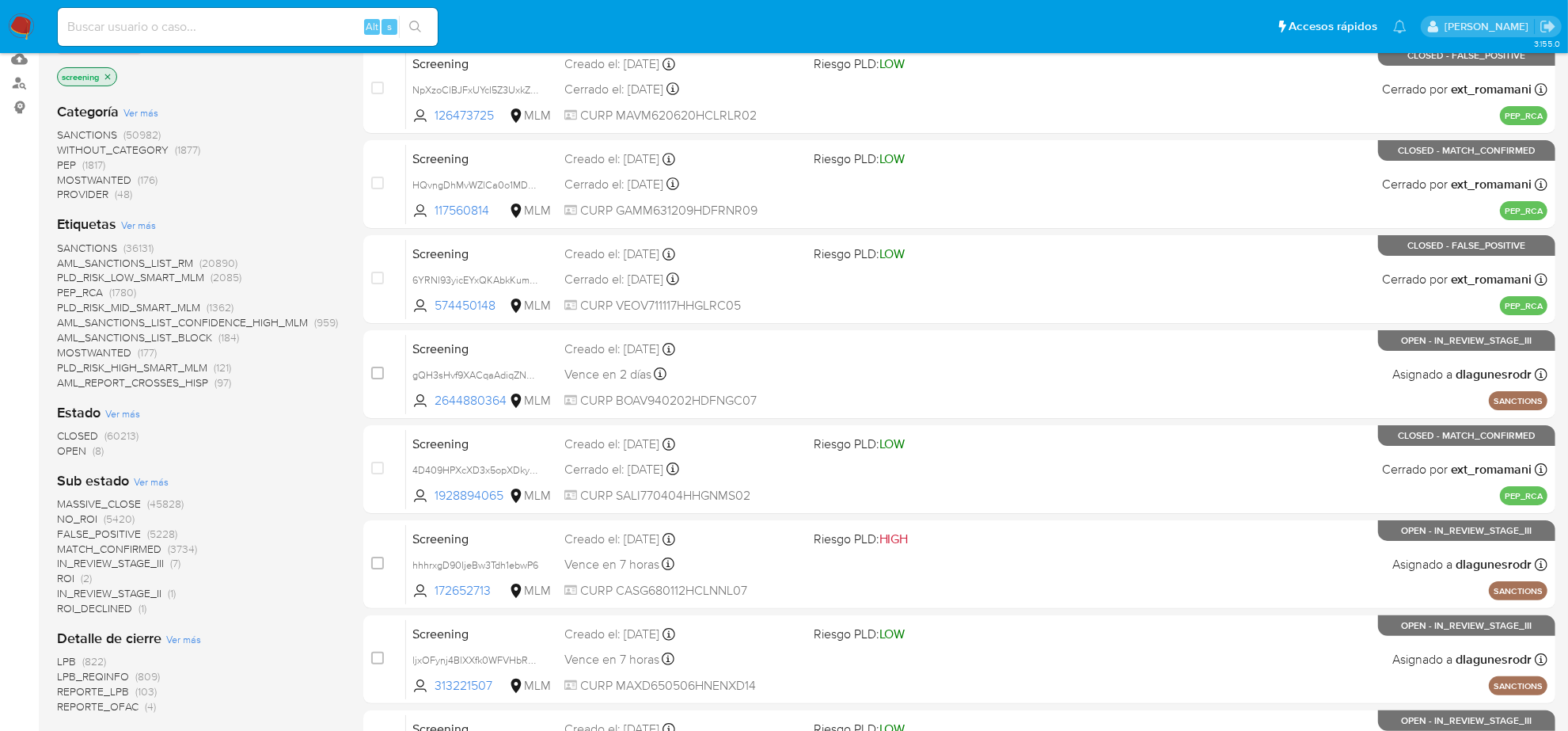
scroll to position [198, 0]
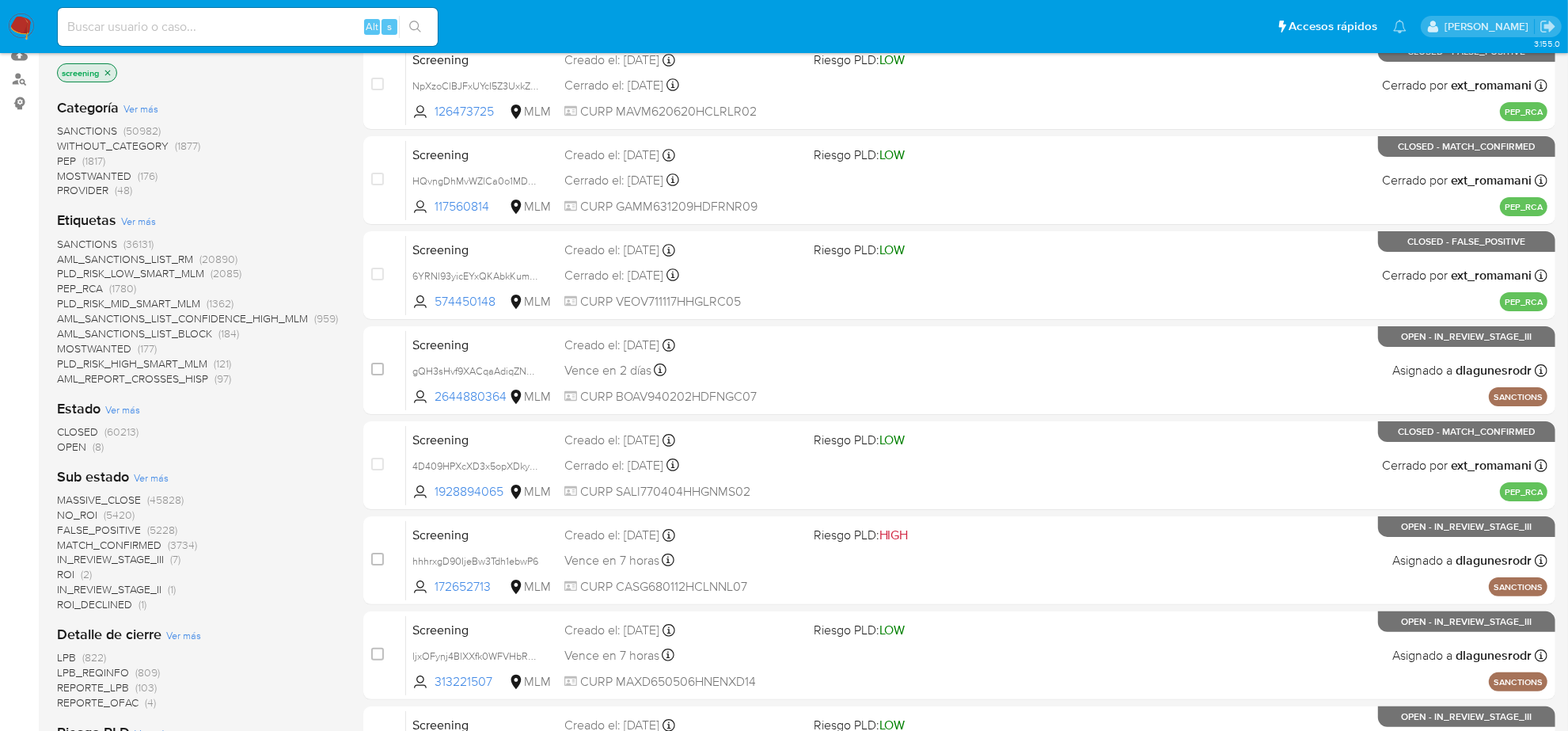
click at [86, 444] on span "OPEN (8)" at bounding box center [80, 446] width 46 height 15
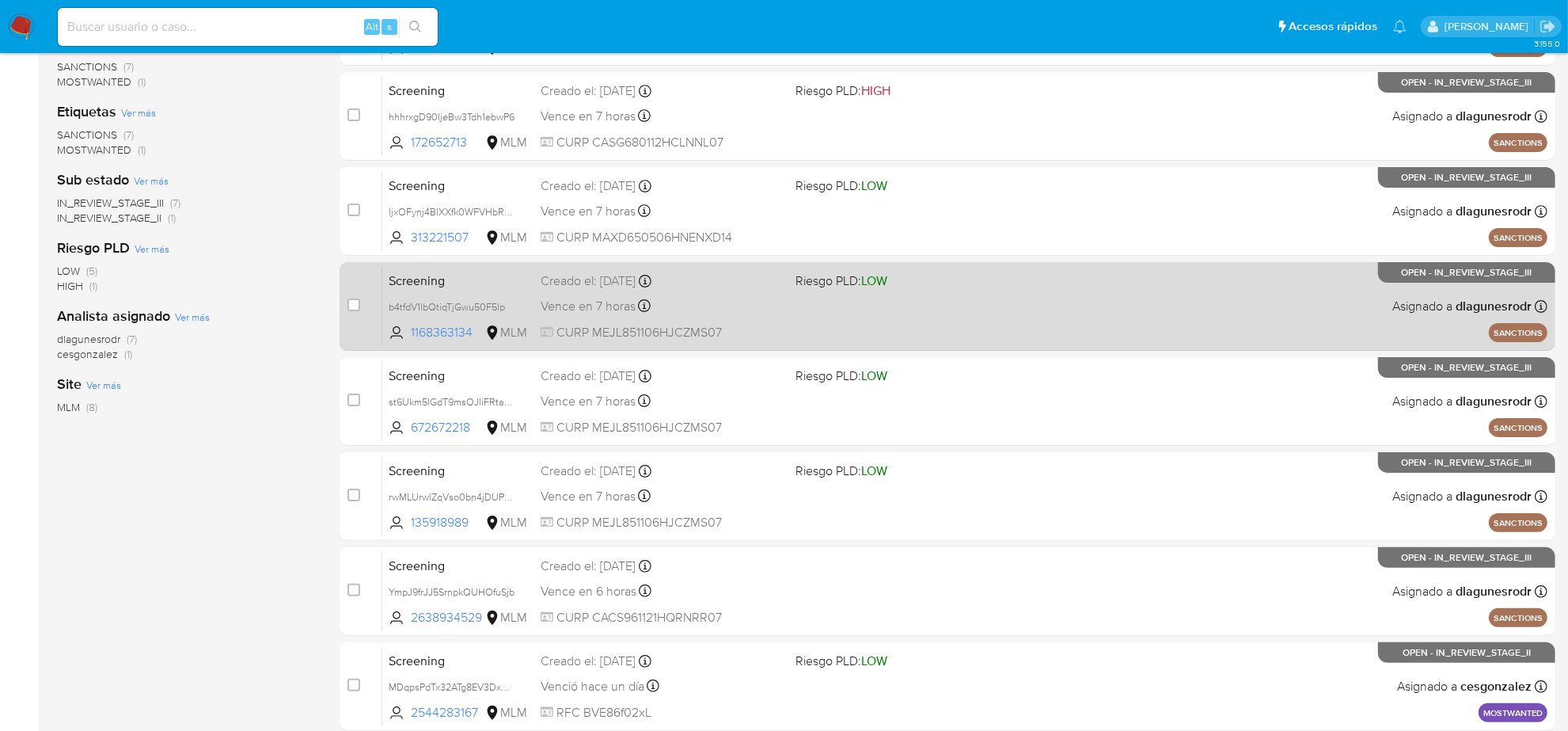
scroll to position [327, 0]
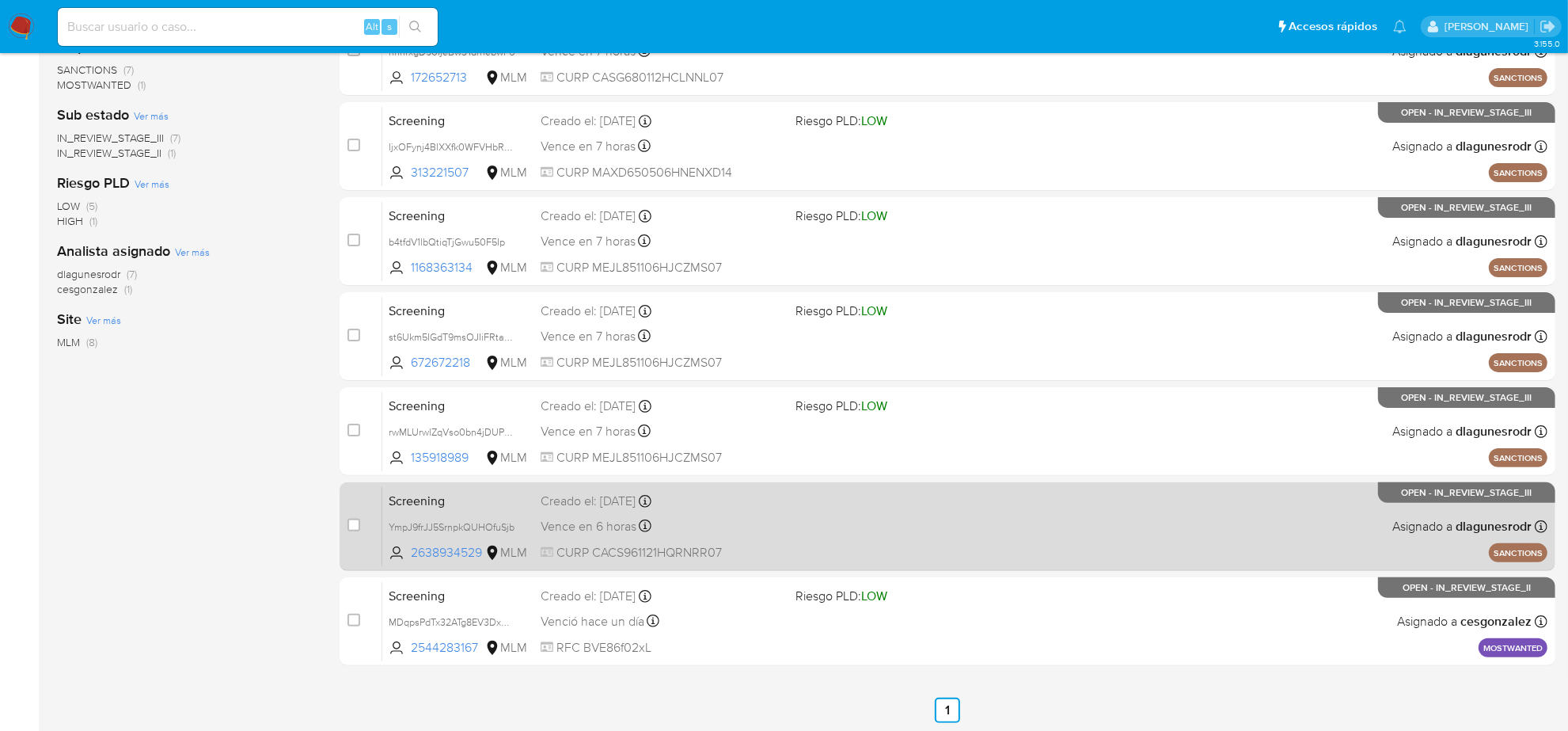
click at [360, 523] on div "case-item-checkbox No es posible asignar el caso" at bounding box center [364, 526] width 35 height 80
click at [350, 527] on input "checkbox" at bounding box center [353, 525] width 13 height 13
checkbox input "true"
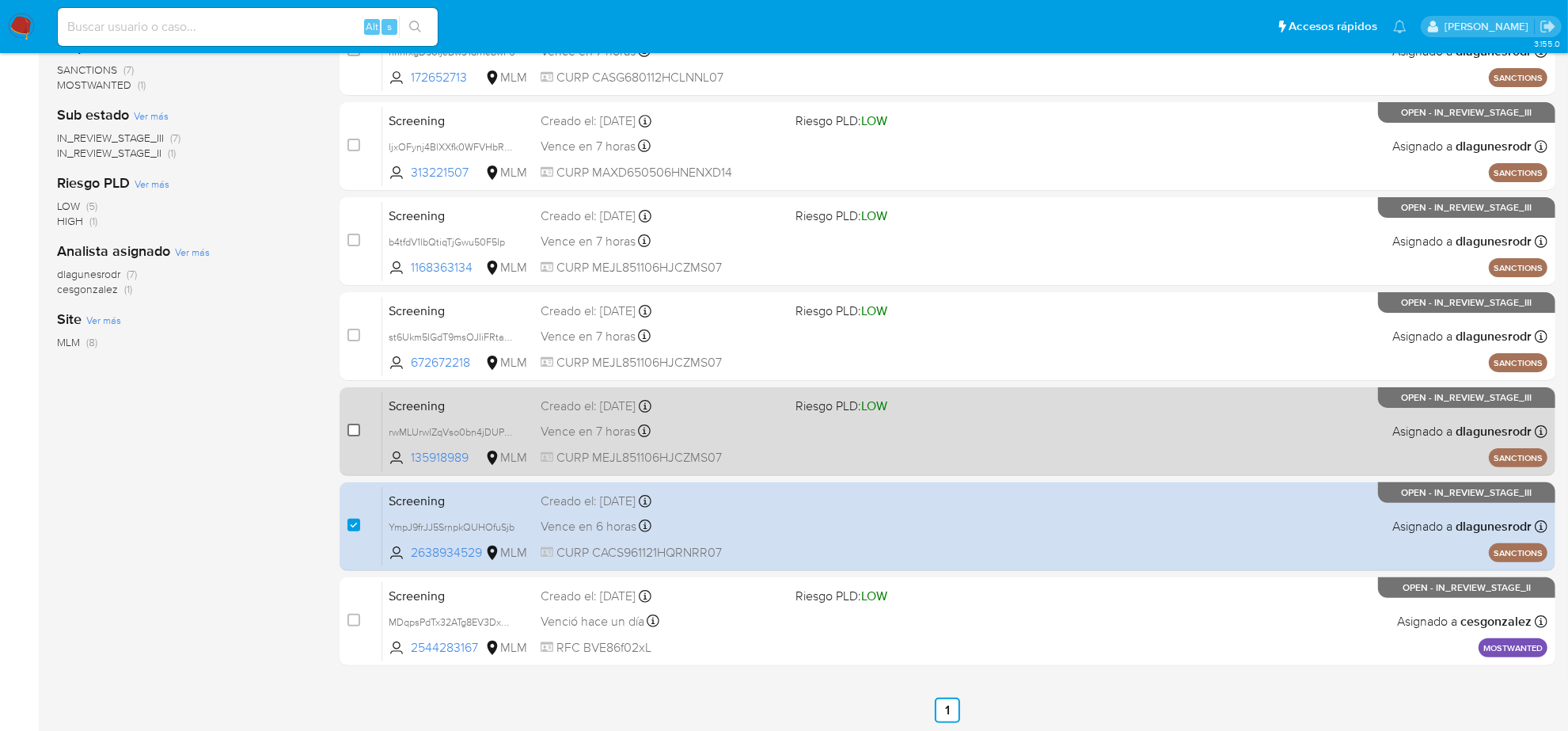
click at [352, 425] on input "checkbox" at bounding box center [353, 429] width 13 height 13
checkbox input "true"
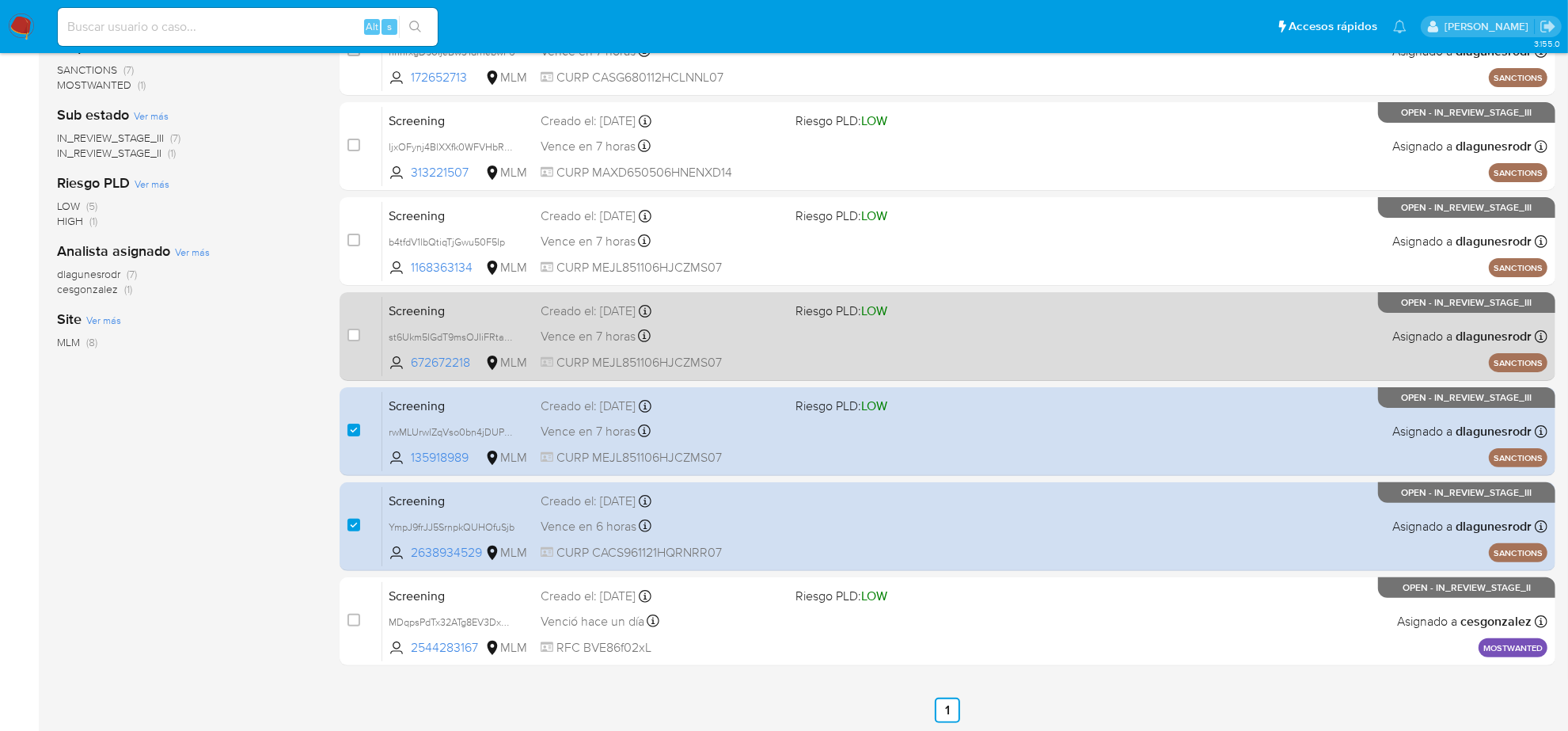
click at [359, 342] on div "case-item-checkbox" at bounding box center [353, 335] width 13 height 19
click at [355, 338] on input "checkbox" at bounding box center [353, 334] width 13 height 13
checkbox input "true"
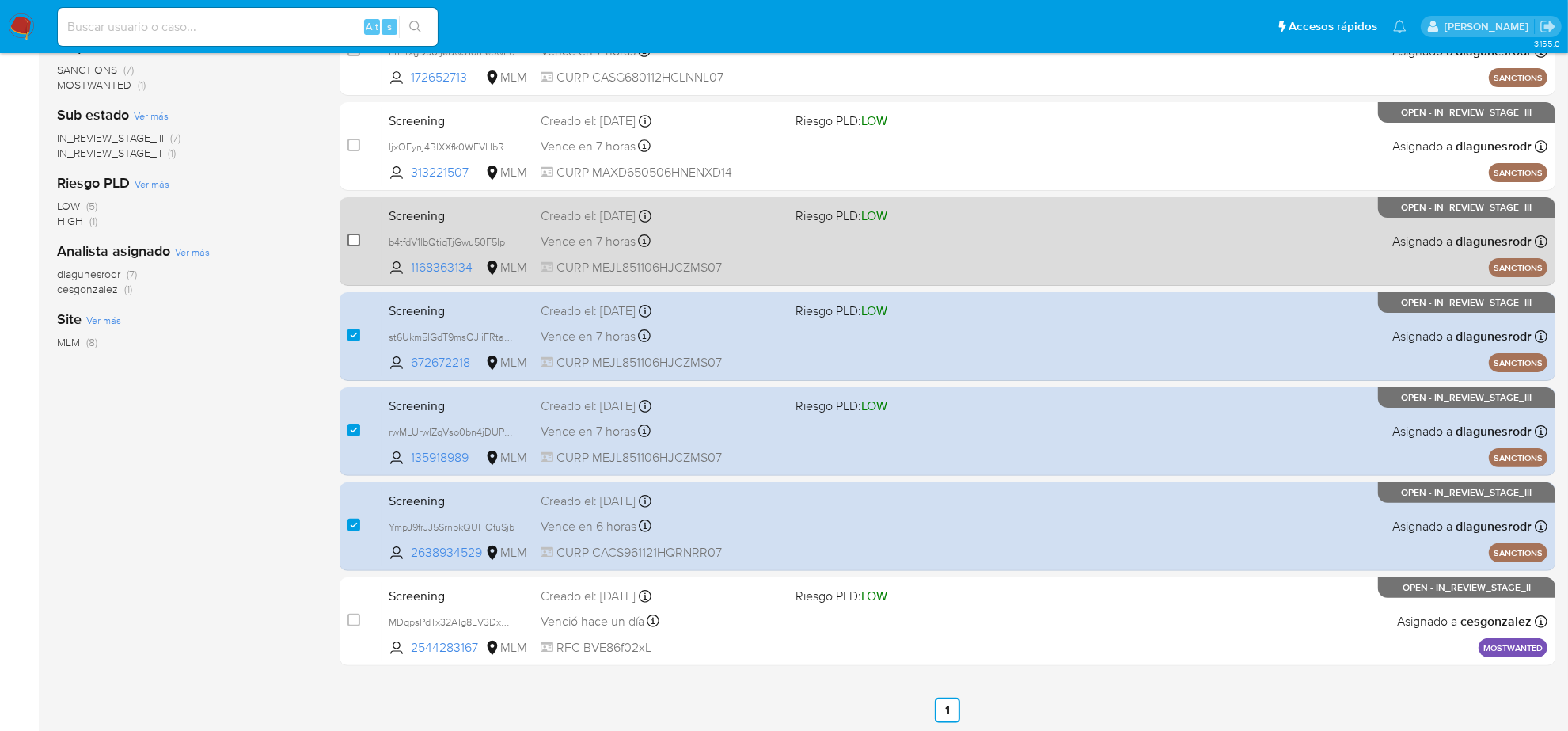
click at [349, 235] on input "checkbox" at bounding box center [353, 240] width 13 height 13
checkbox input "true"
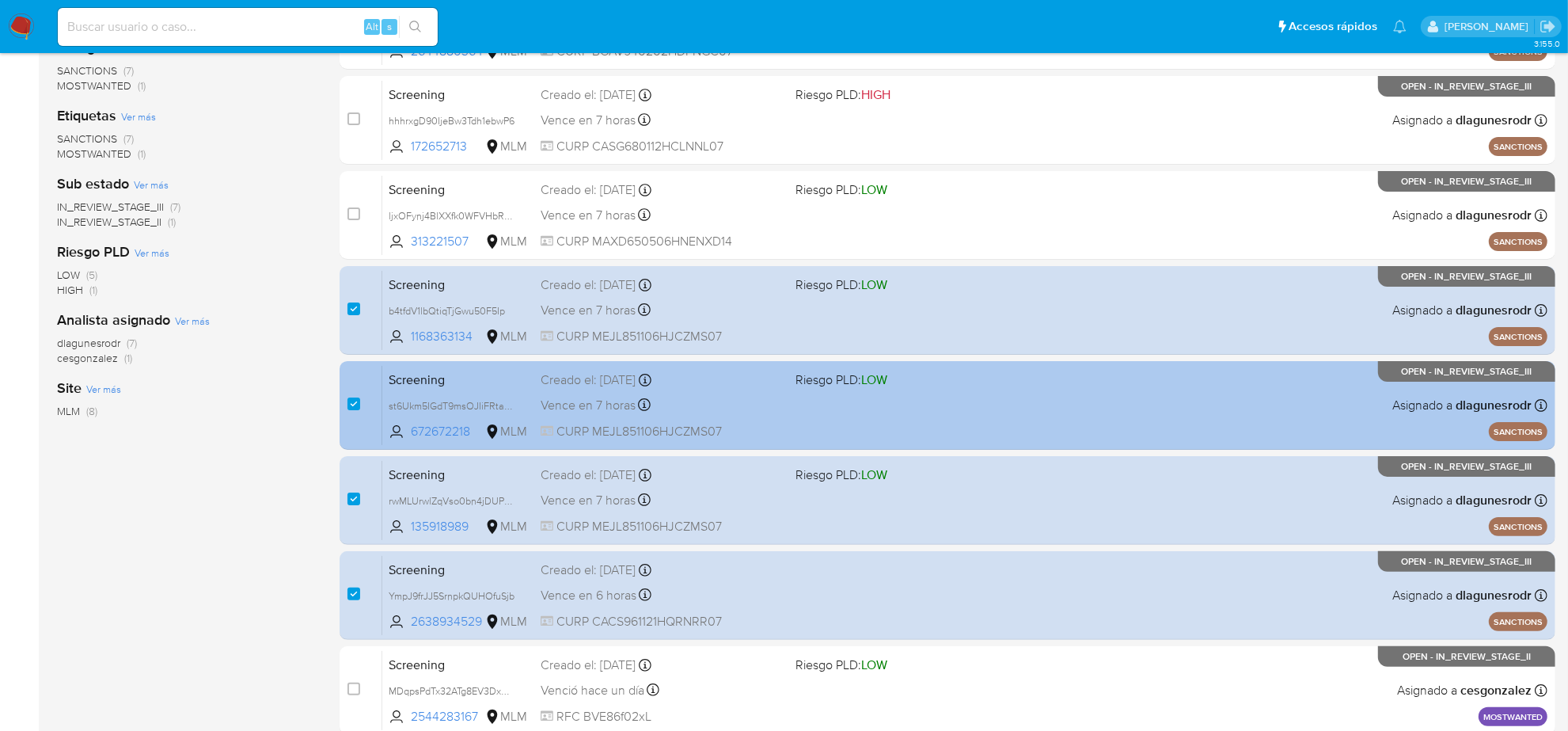
scroll to position [228, 0]
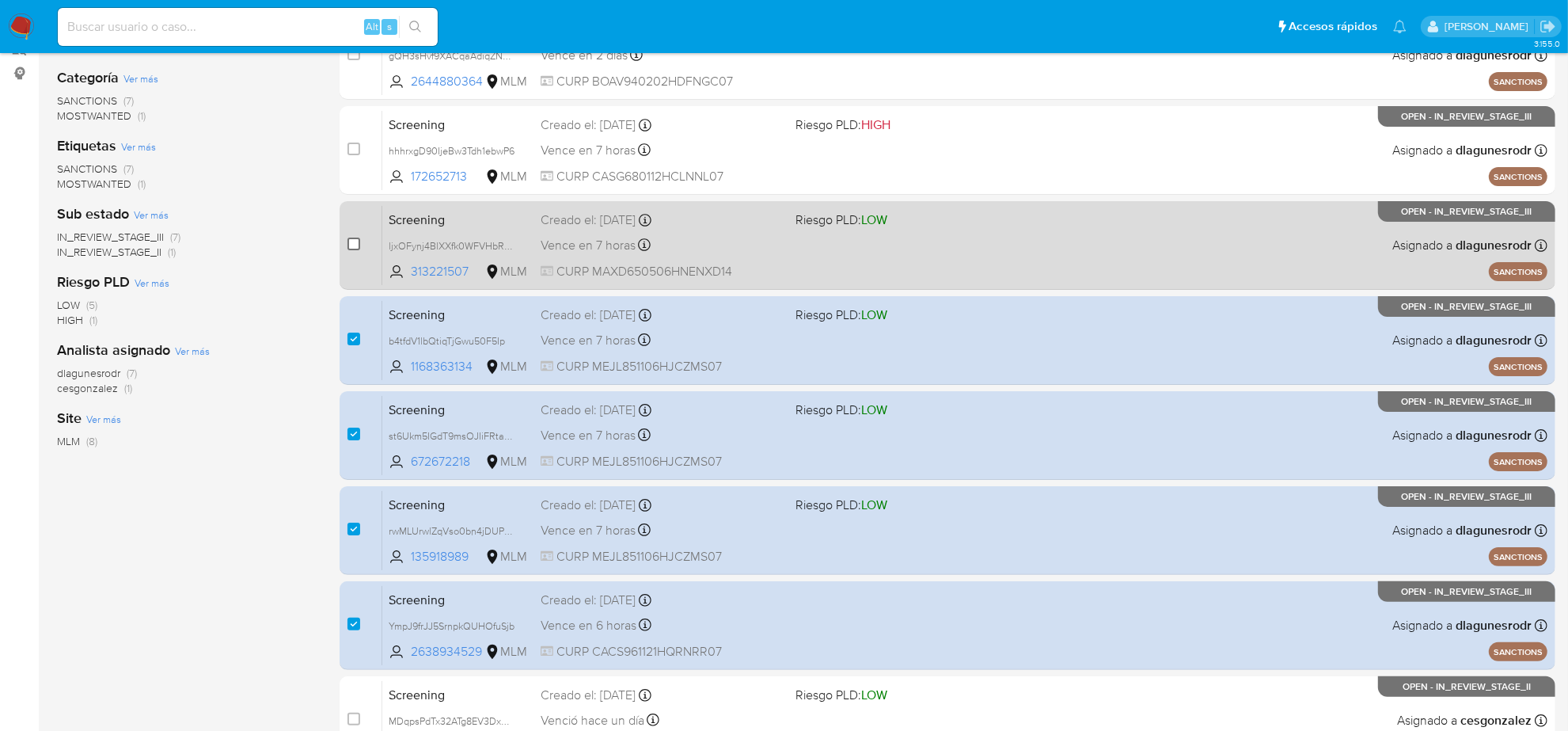
click at [356, 246] on input "checkbox" at bounding box center [353, 244] width 13 height 13
checkbox input "true"
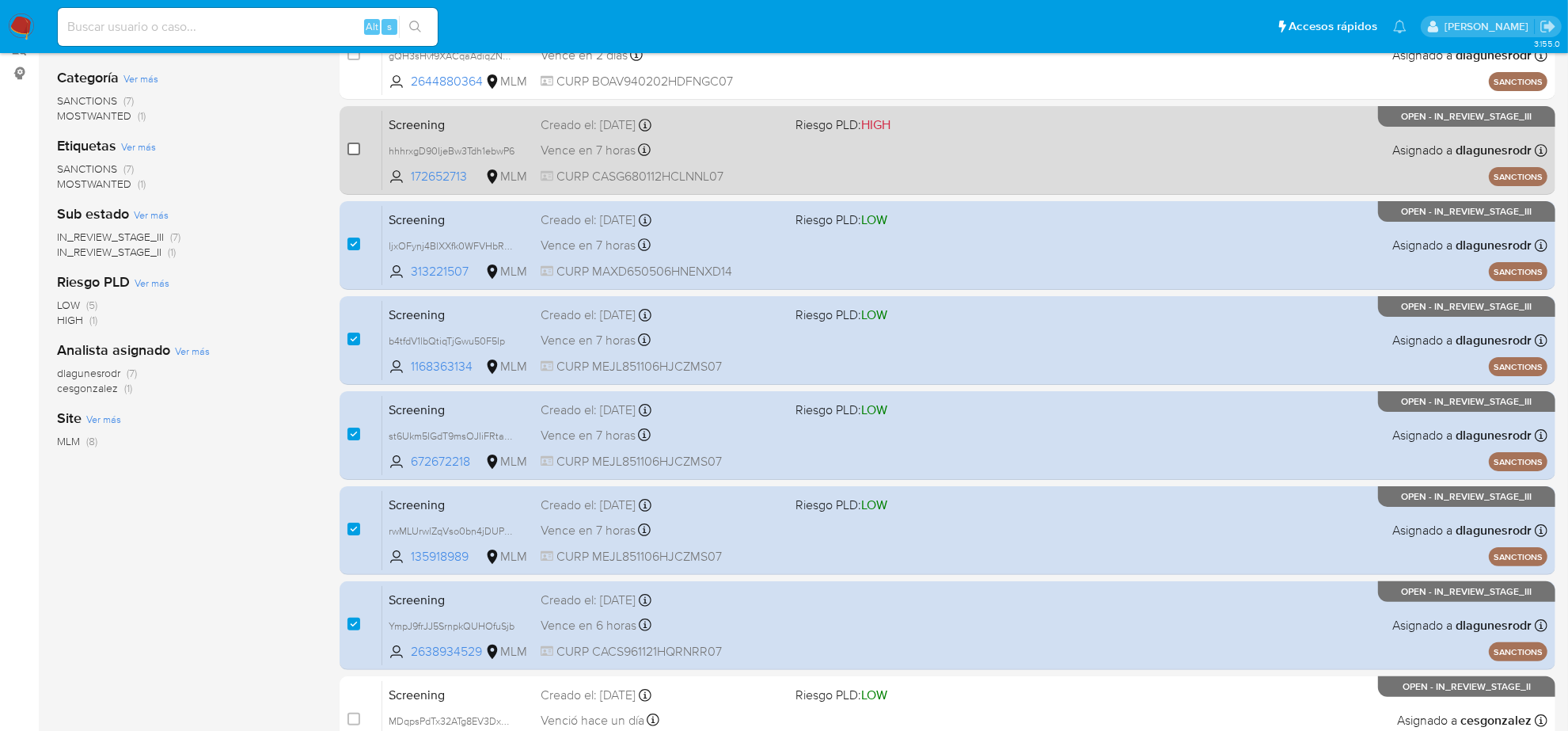
click at [352, 145] on input "checkbox" at bounding box center [353, 148] width 13 height 13
checkbox input "true"
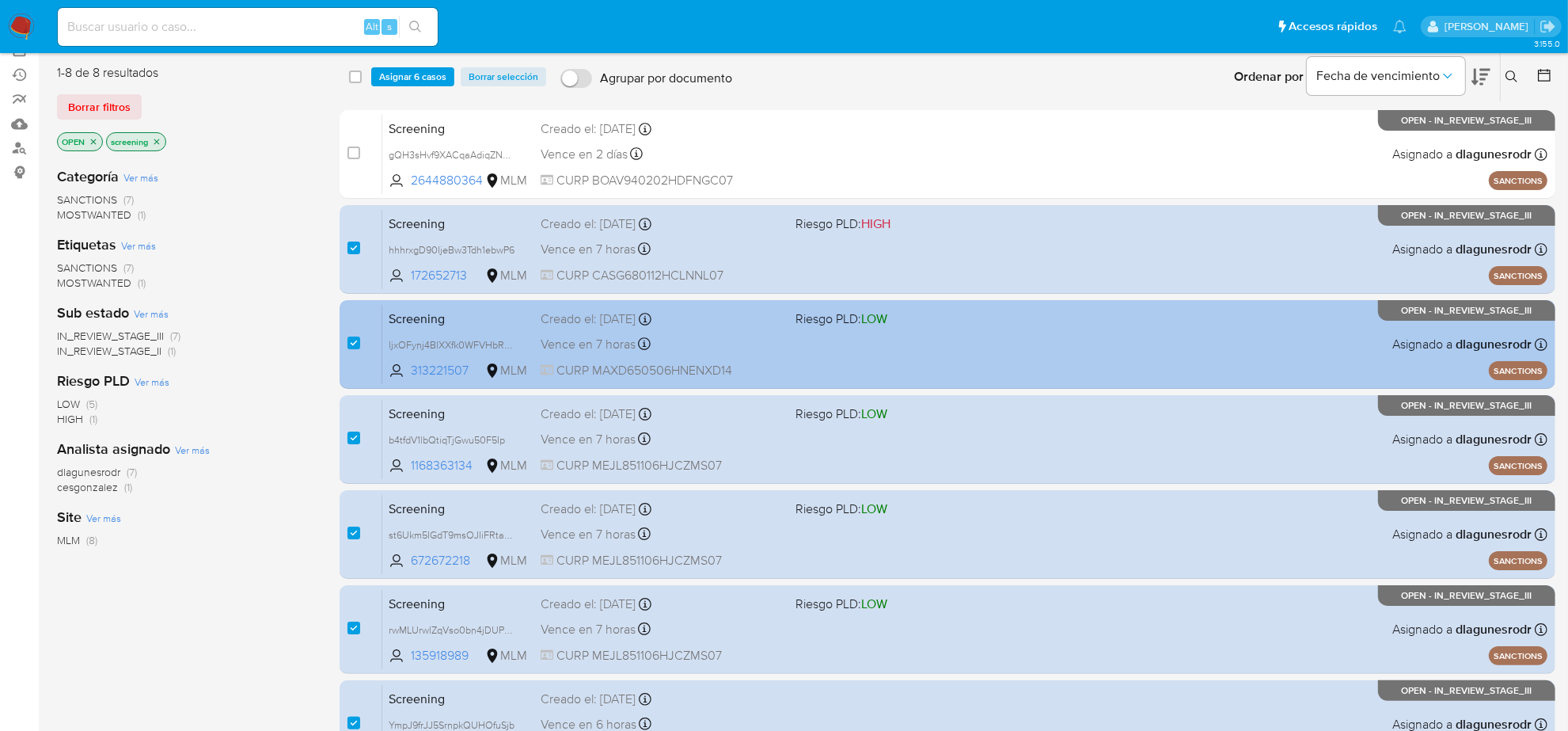
scroll to position [30, 0]
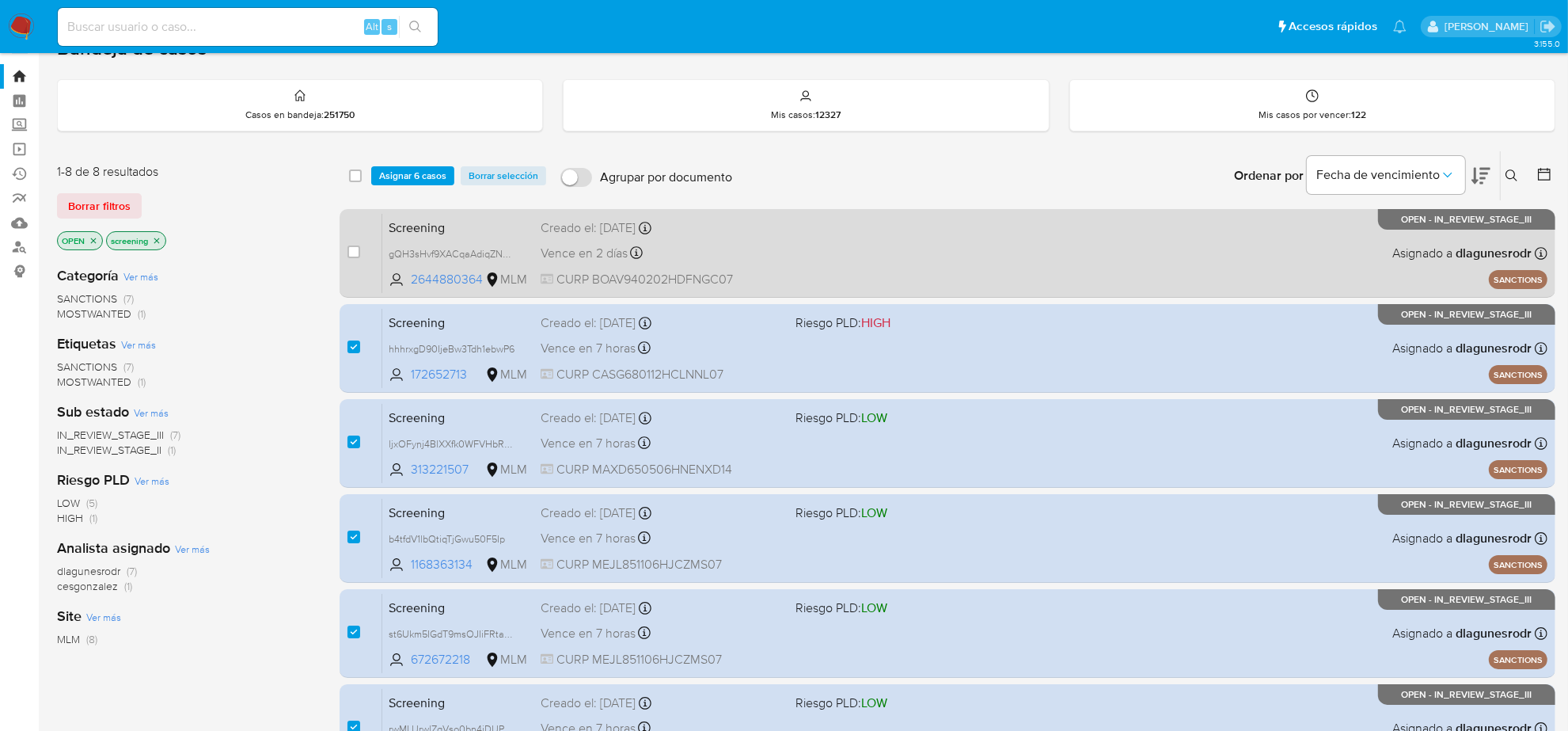
click at [344, 252] on div "case-item-checkbox No es posible asignar el caso Screening gQH3sHvf9XACqaAdiqZN…" at bounding box center [947, 254] width 1216 height 89
click at [349, 251] on input "checkbox" at bounding box center [353, 252] width 13 height 13
checkbox input "true"
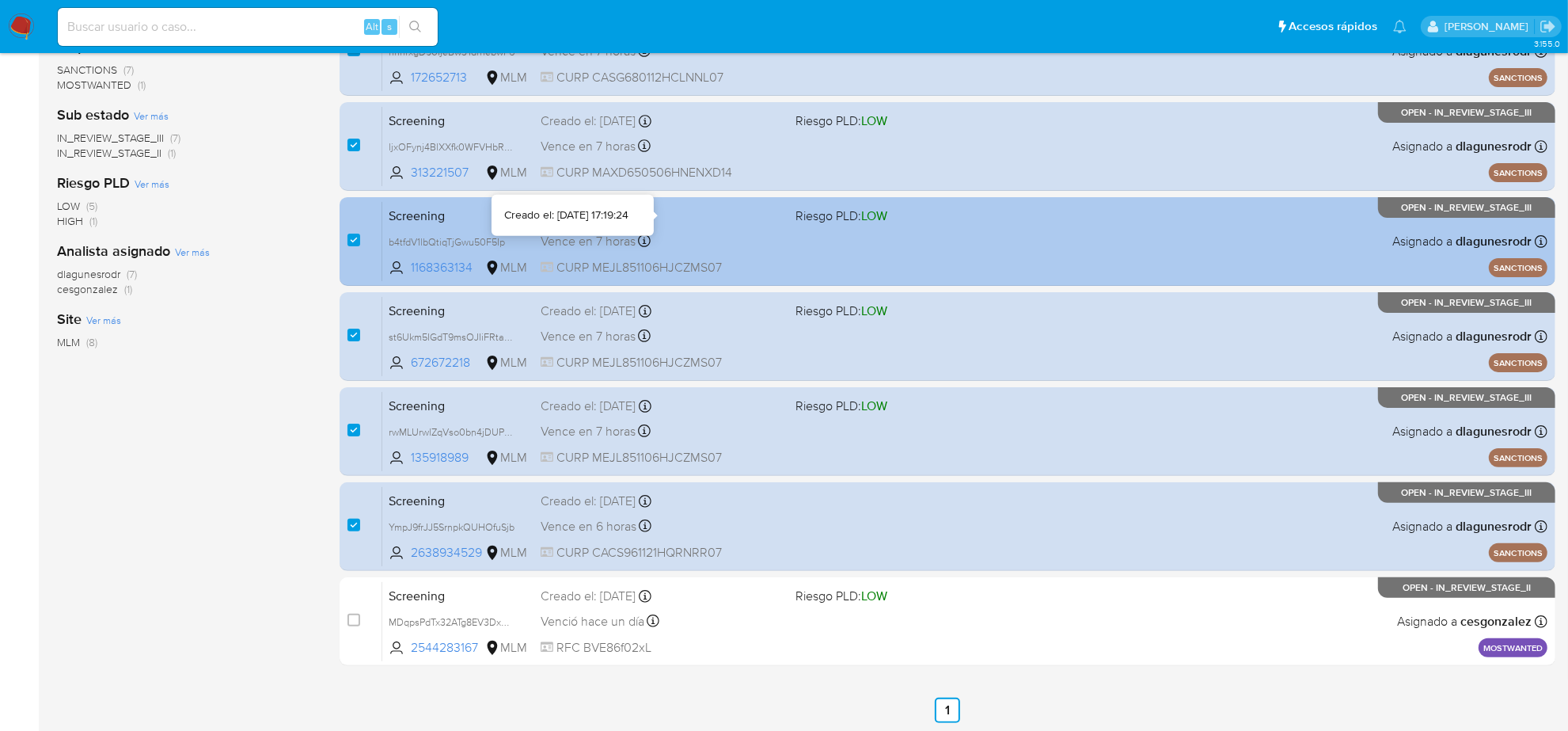
scroll to position [0, 0]
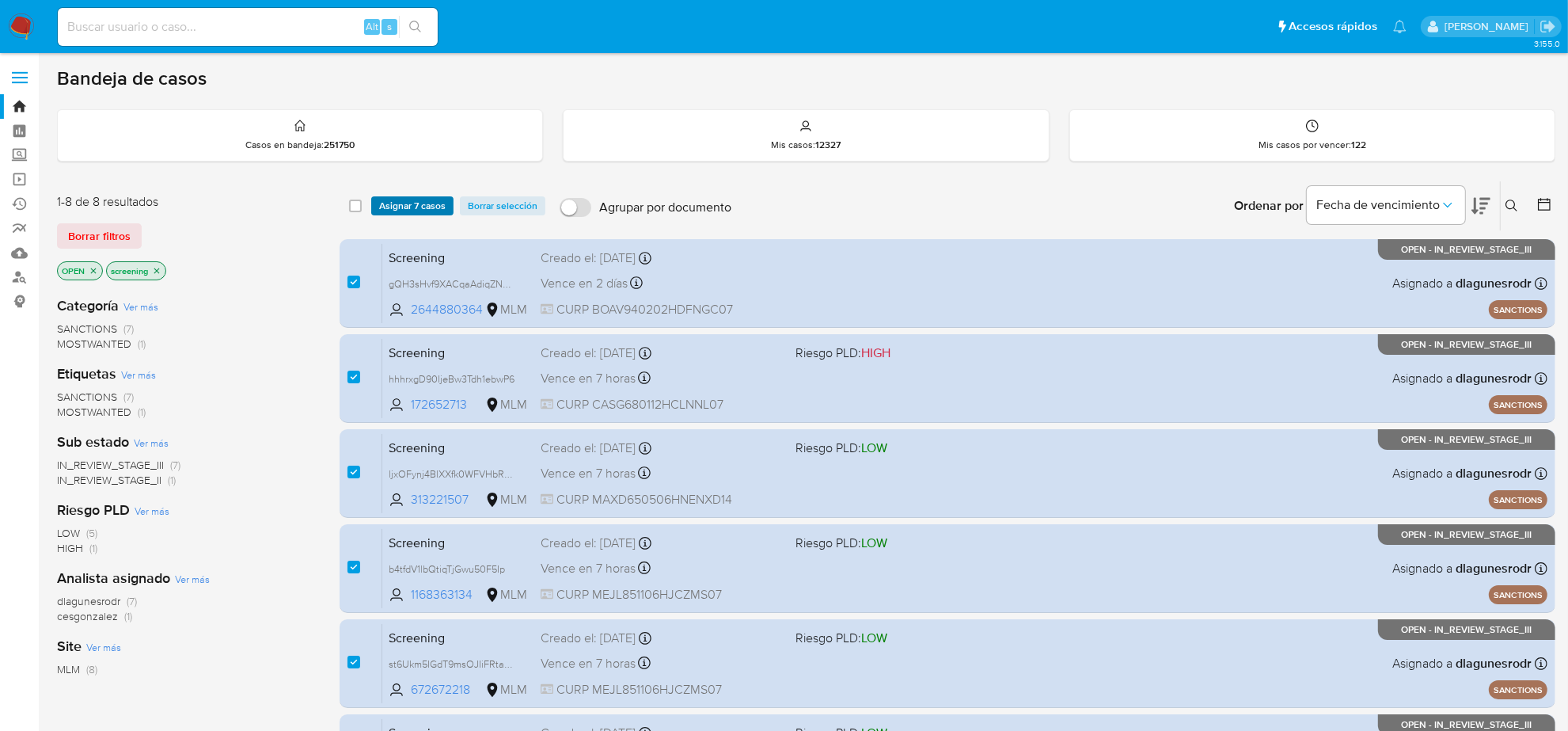
click at [390, 198] on span "Asignar 7 casos" at bounding box center [411, 206] width 66 height 16
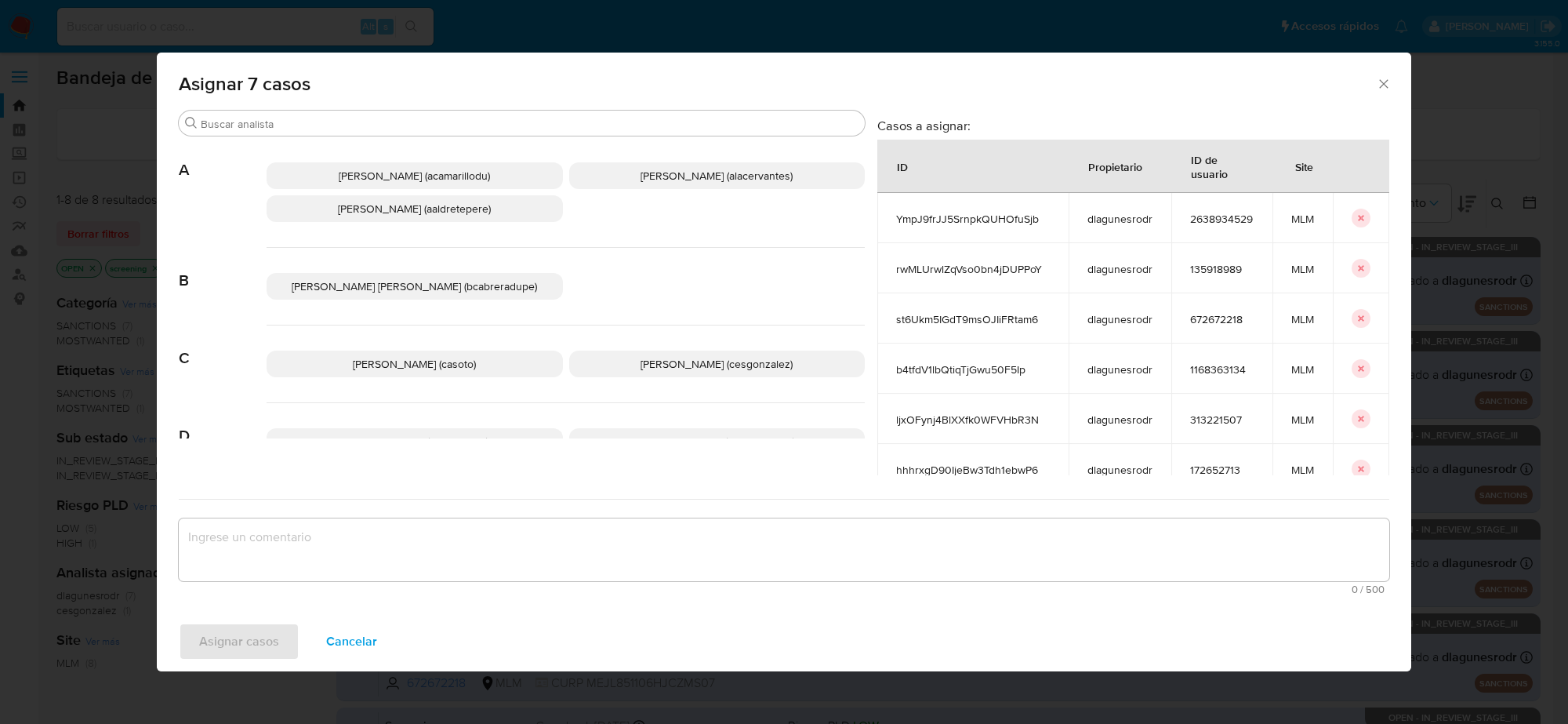
click at [637, 372] on p "Cesar Gonzalez (cesgonzalez)" at bounding box center [717, 363] width 296 height 26
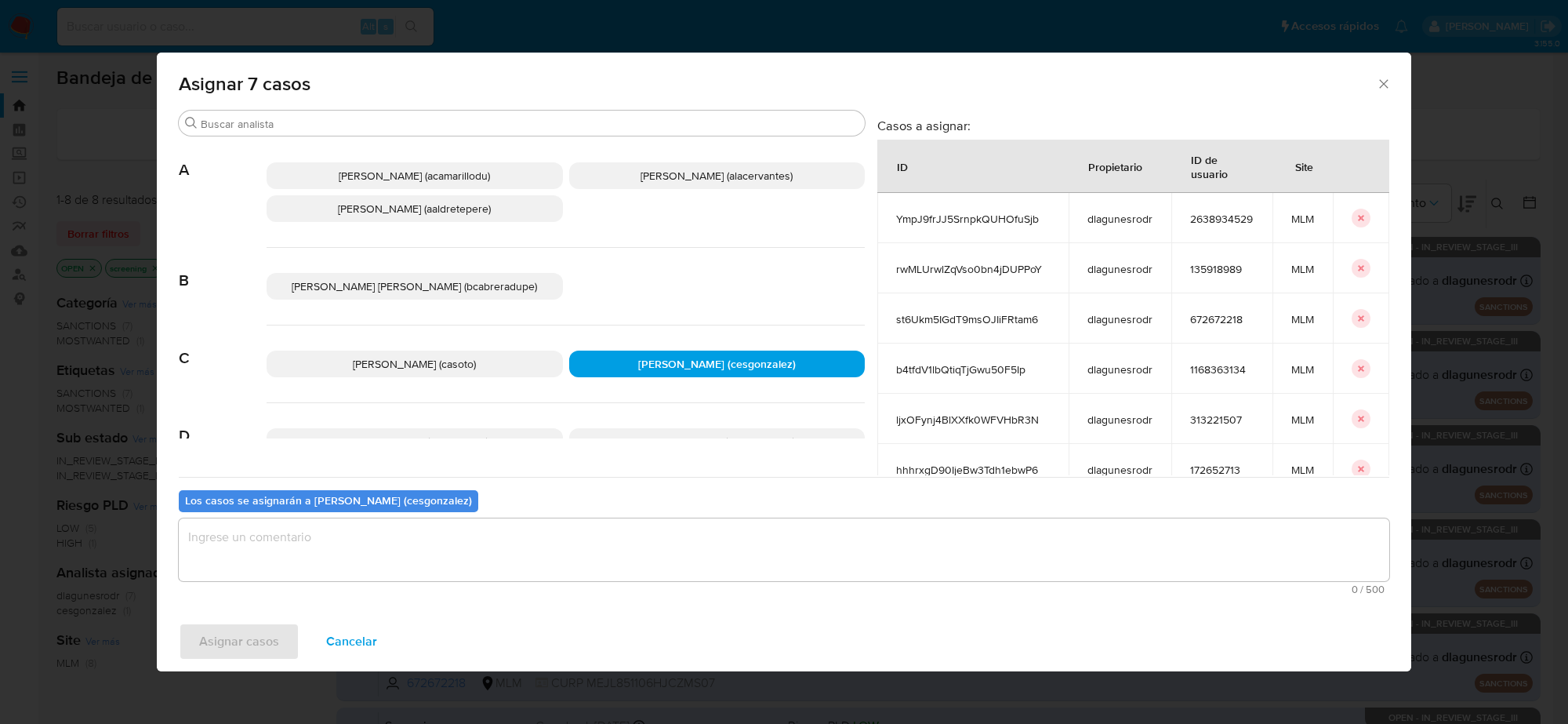
click at [421, 557] on textarea "assign-modal" at bounding box center [784, 549] width 1210 height 63
click at [298, 637] on div "Asignar casos Cancelar" at bounding box center [784, 641] width 1254 height 60
click at [275, 643] on span "Asignar casos" at bounding box center [239, 641] width 80 height 34
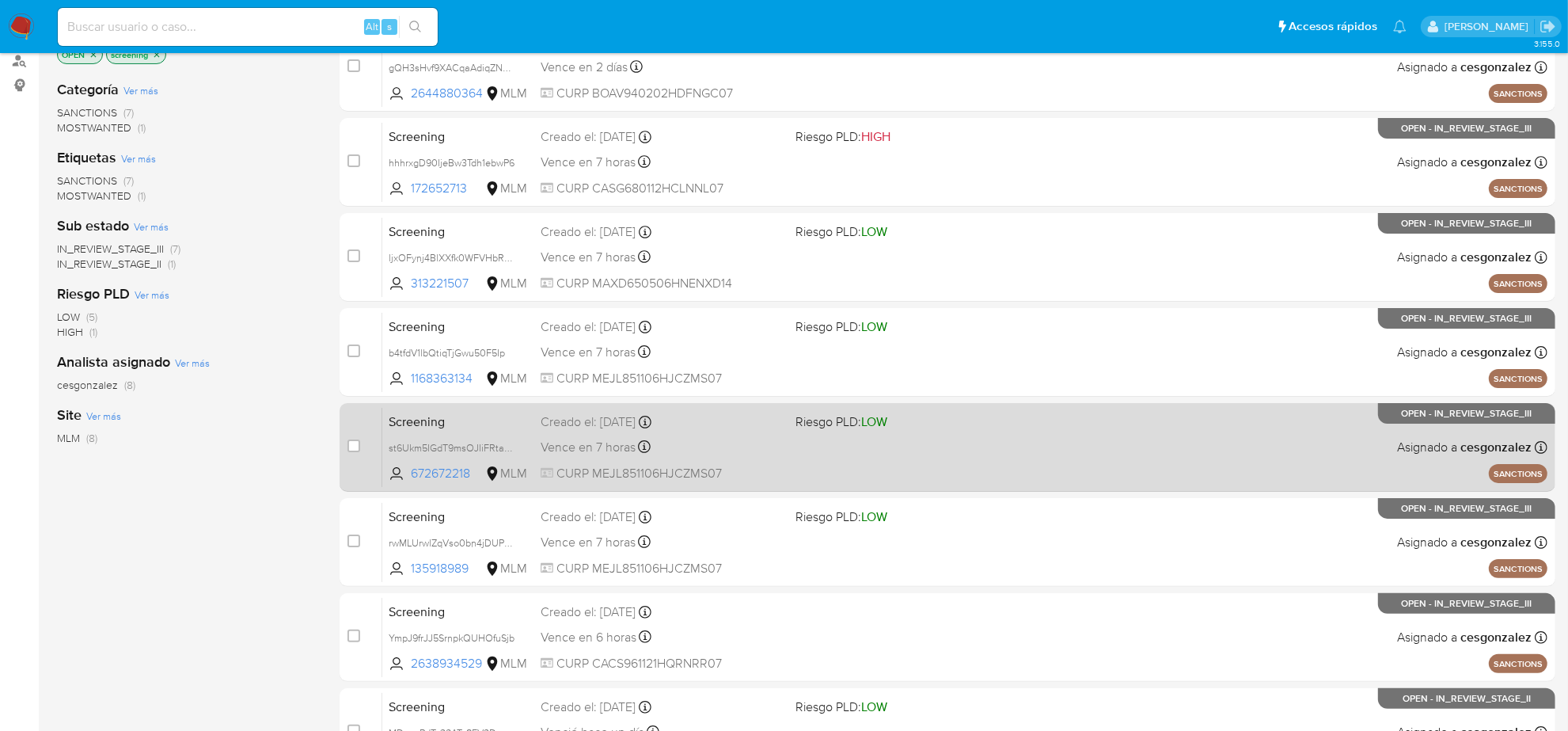
scroll to position [327, 0]
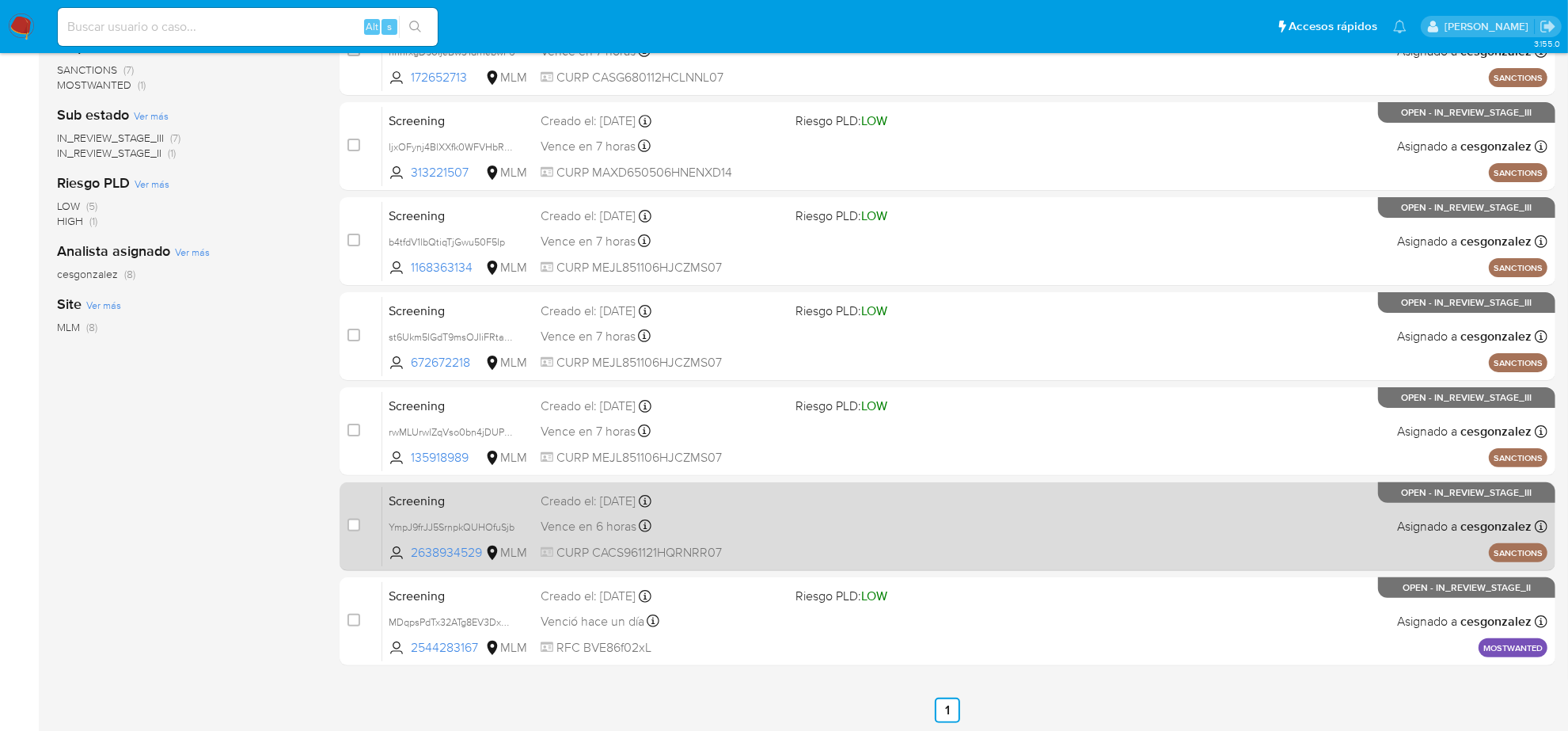
click at [827, 540] on div "Screening YmpJ9frJJ5SrnpkQUHOfuSjb 2638934529 MLM Creado el: 21/08/2025 Creado …" at bounding box center [964, 526] width 1165 height 80
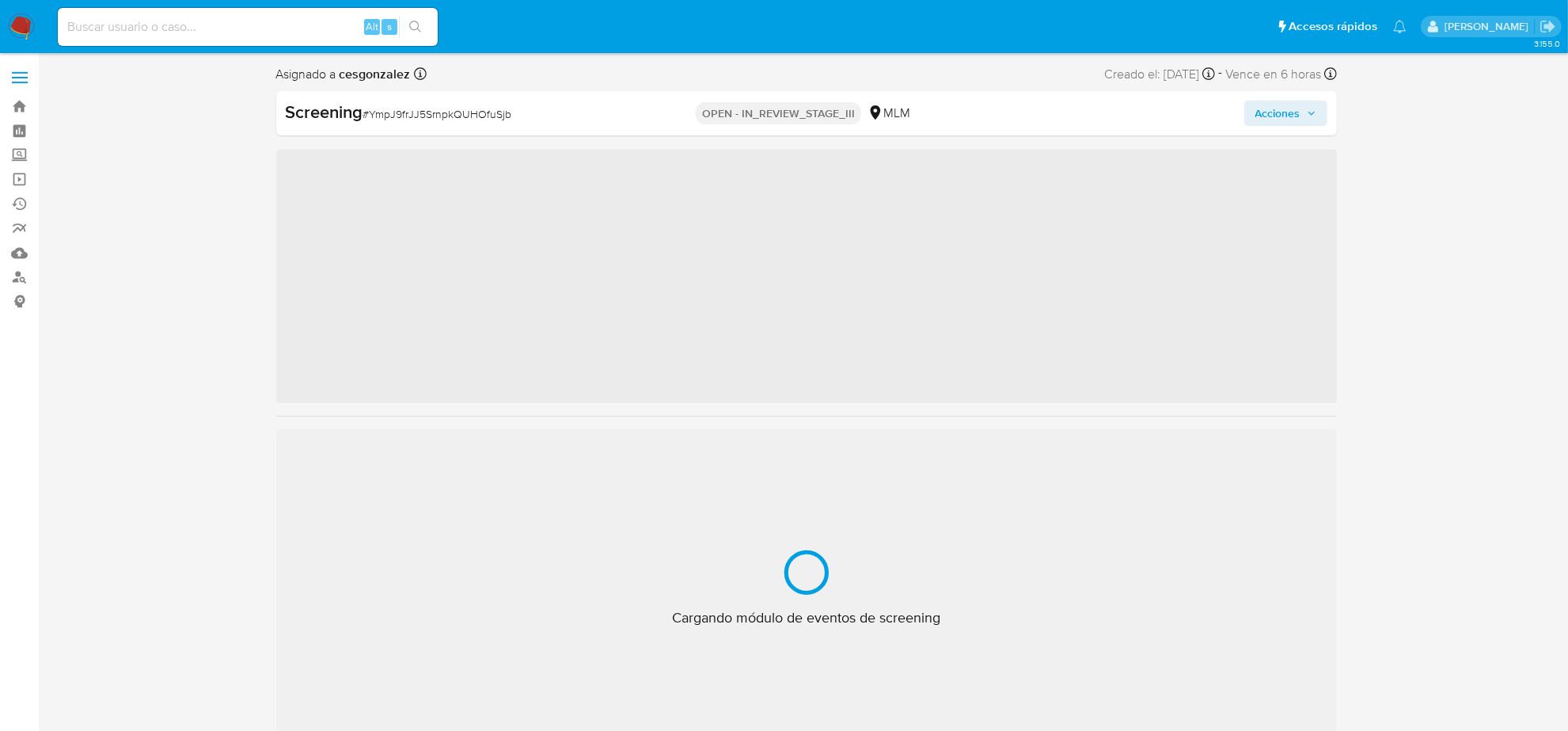
scroll to position [668, 0]
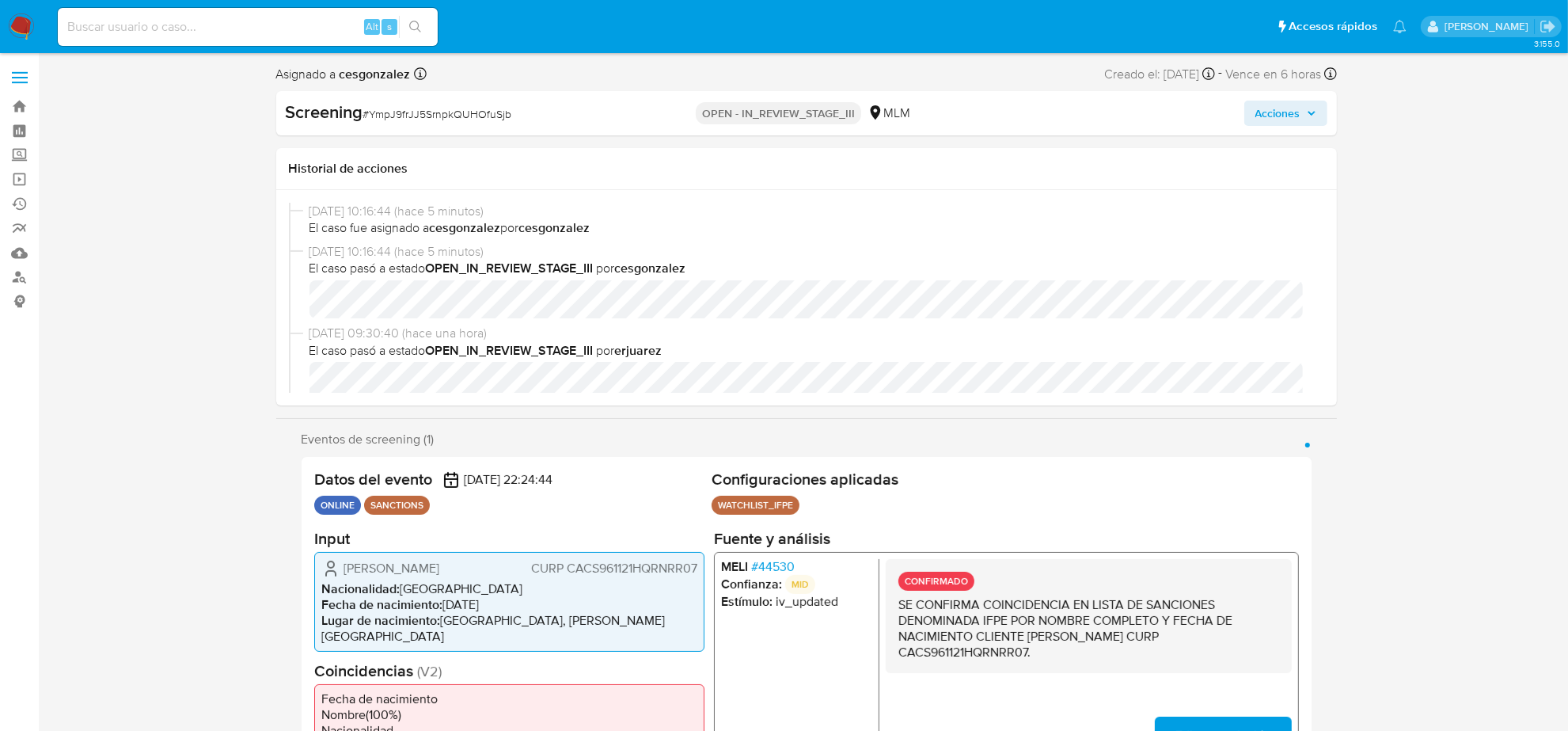
select select "10"
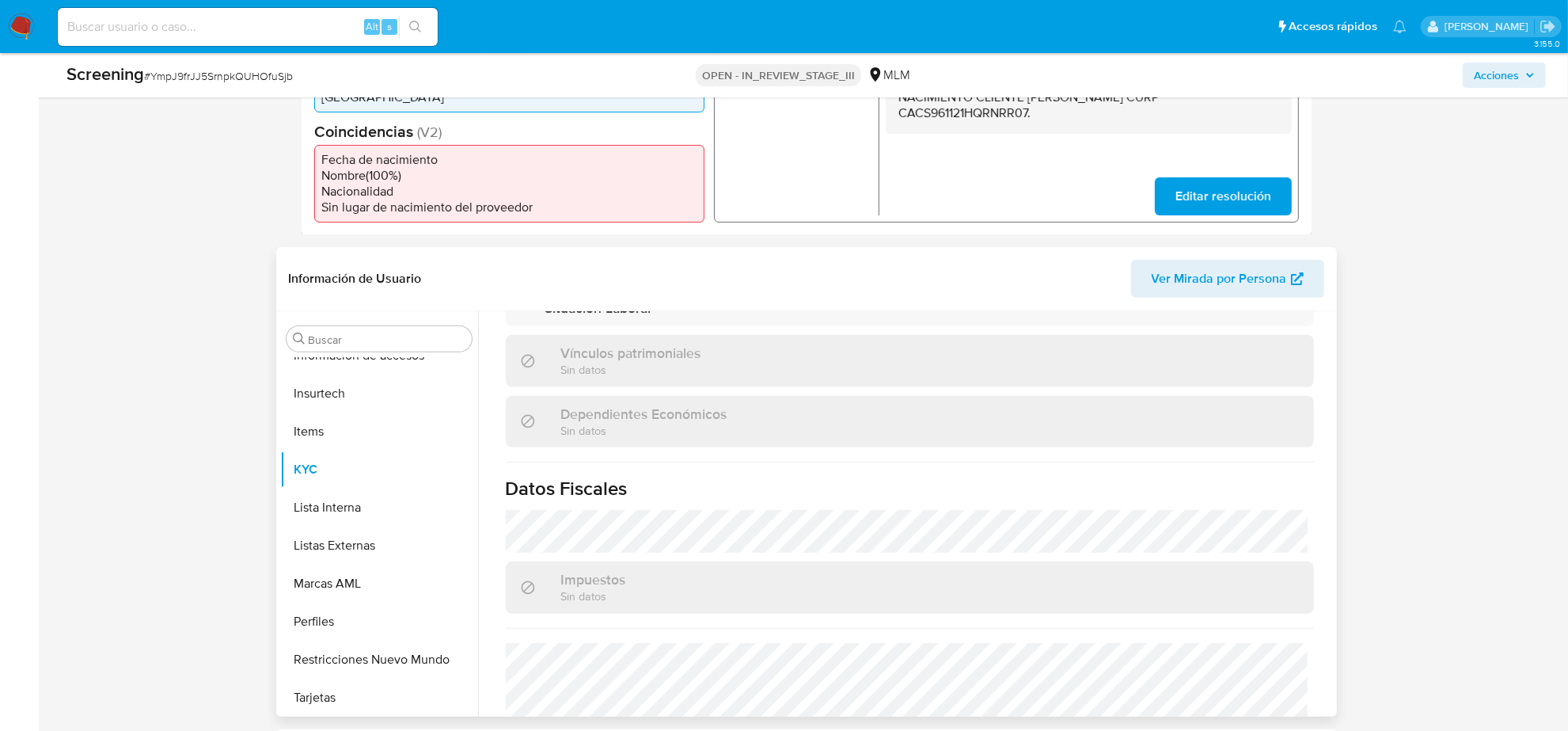
scroll to position [999, 0]
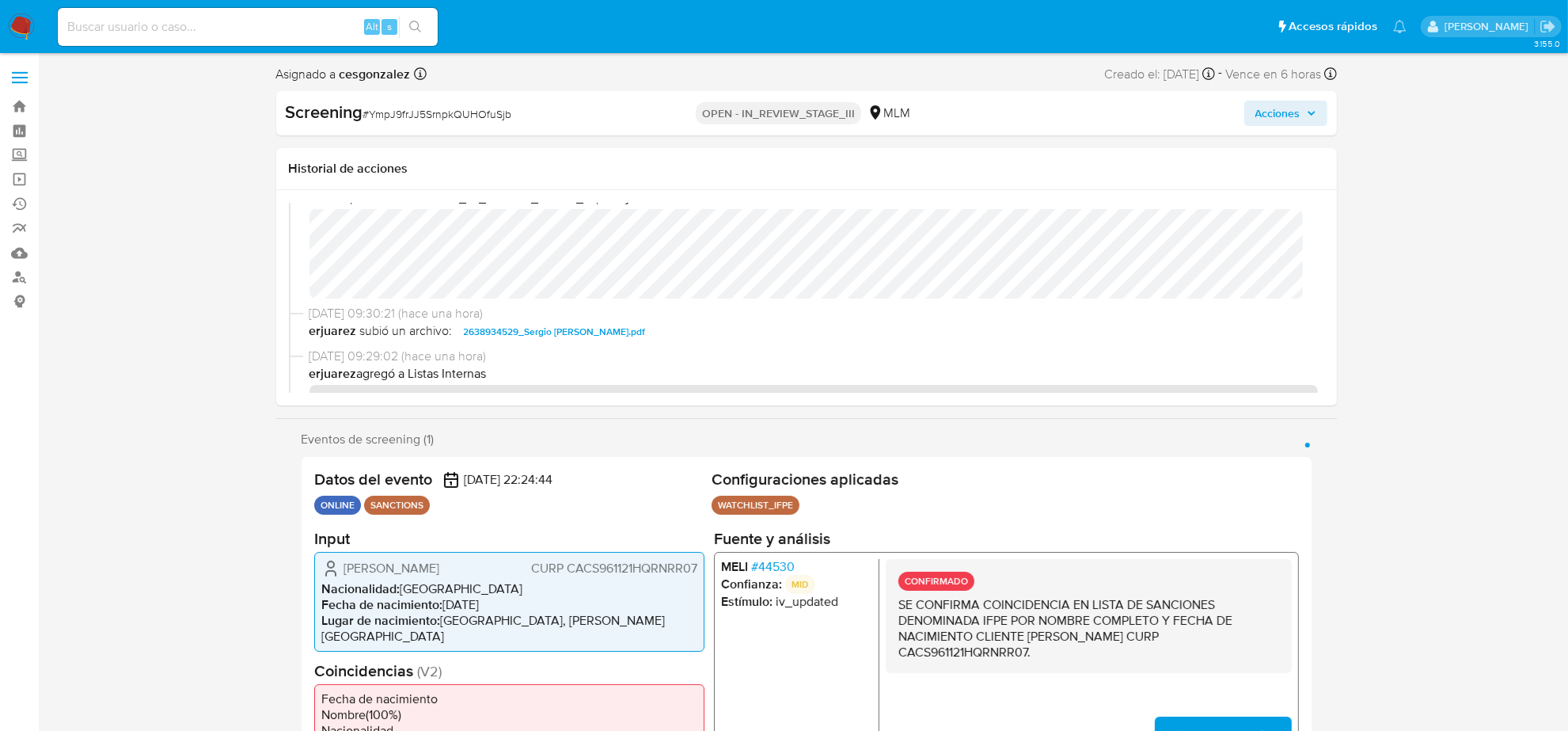
scroll to position [198, 0]
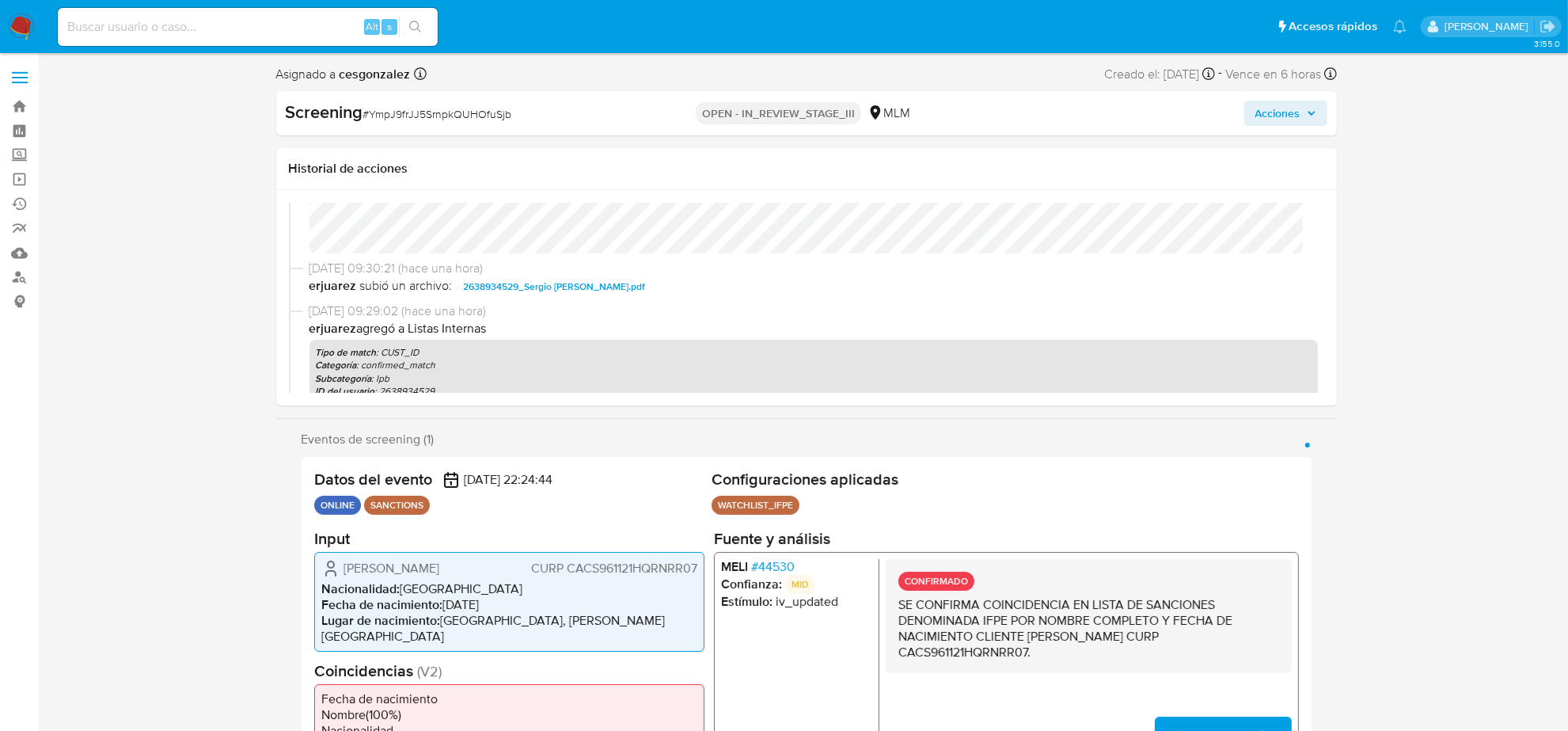
select select "10"
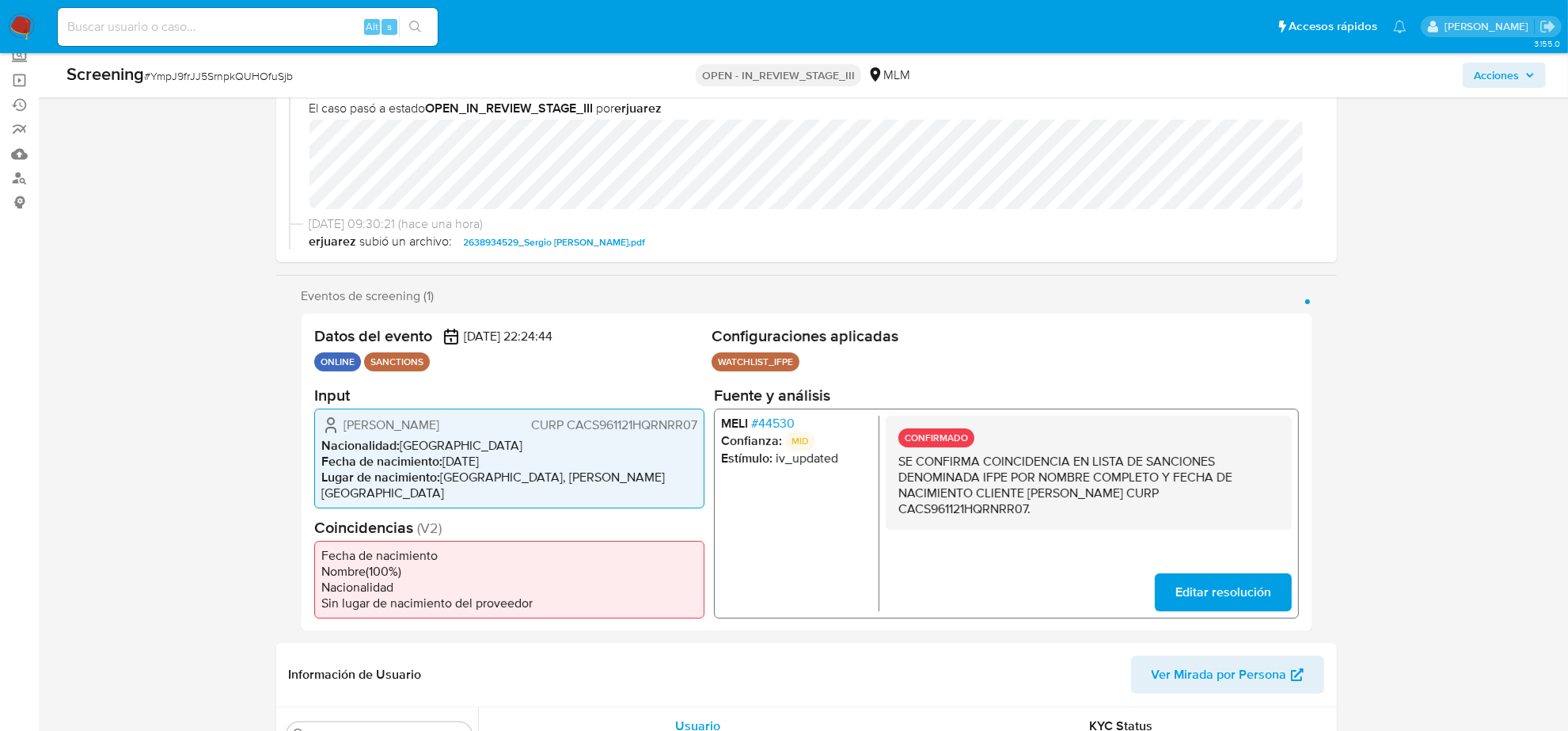
scroll to position [0, 0]
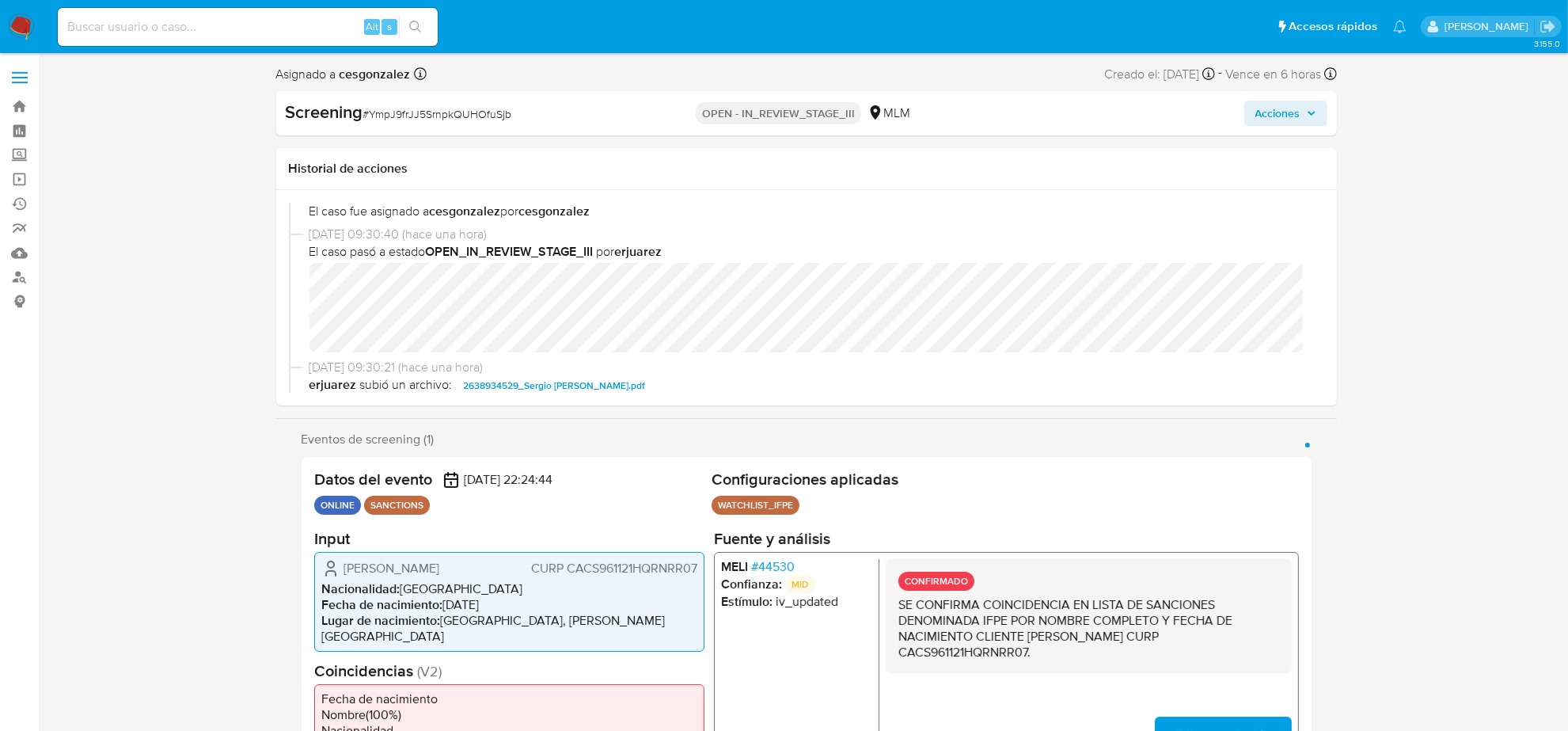
click at [1311, 118] on span "Acciones" at bounding box center [1286, 113] width 61 height 22
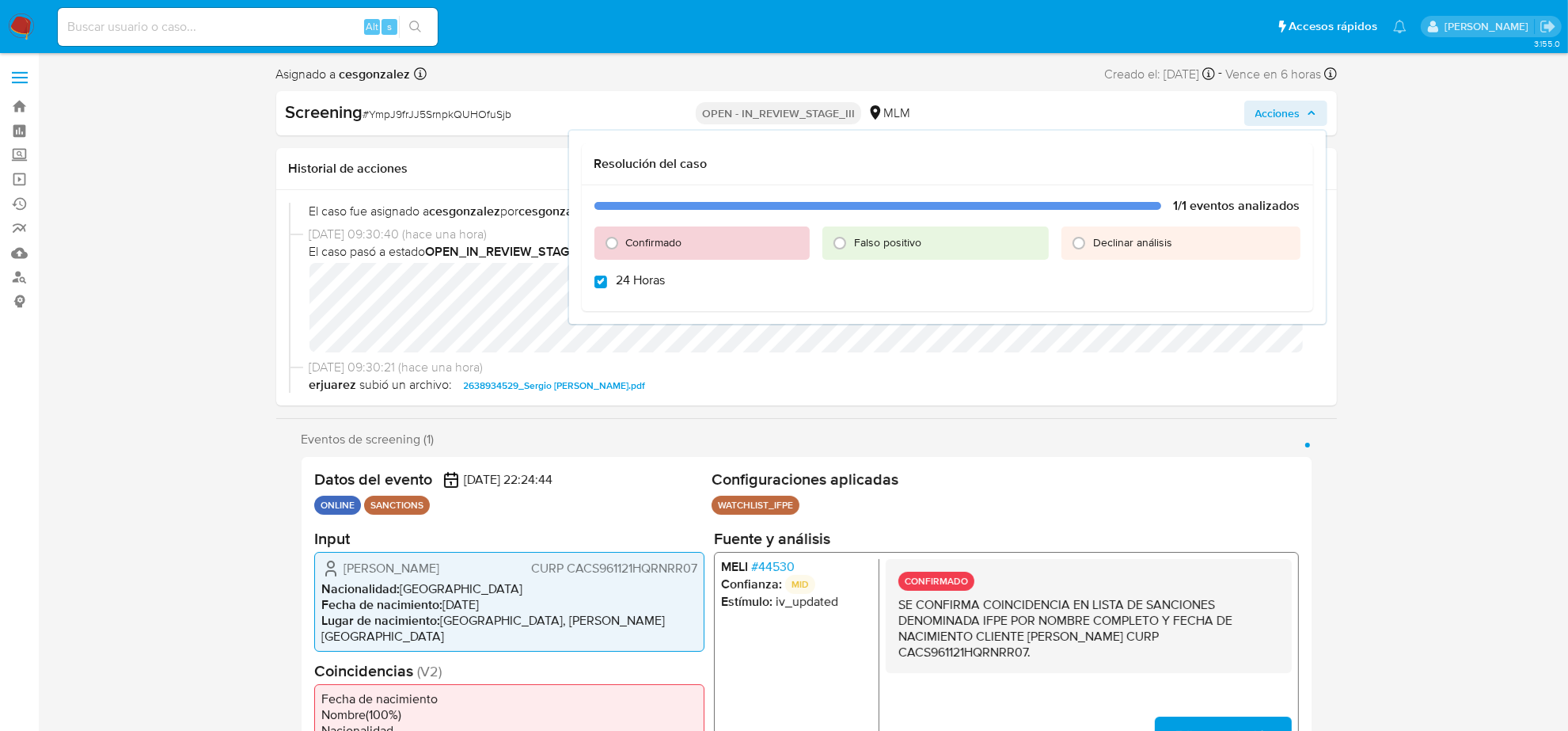
checkbox input "true"
click at [617, 243] on input "Confirmado" at bounding box center [612, 244] width 26 height 26
radio input "true"
click at [602, 282] on input "24 Horas" at bounding box center [601, 281] width 13 height 13
checkbox input "false"
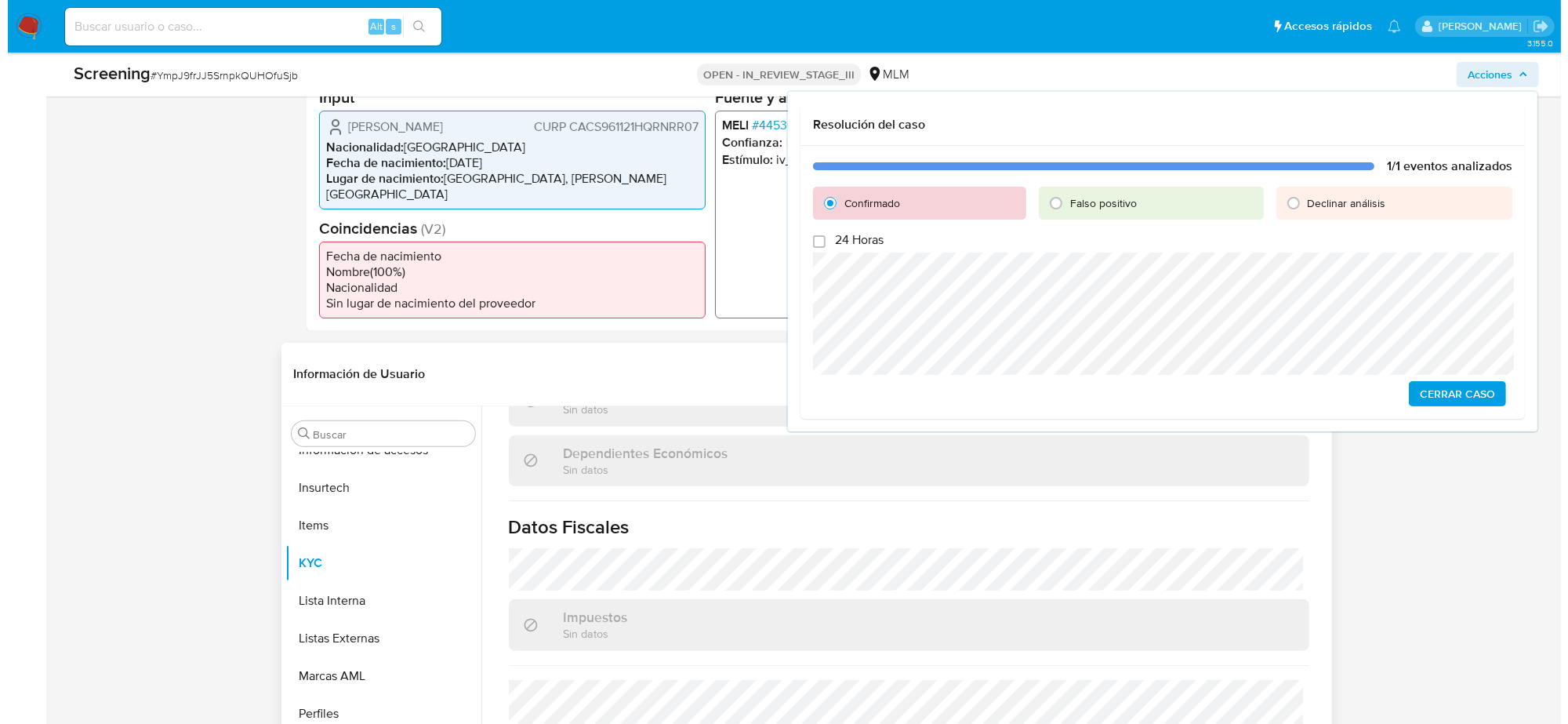
scroll to position [990, 0]
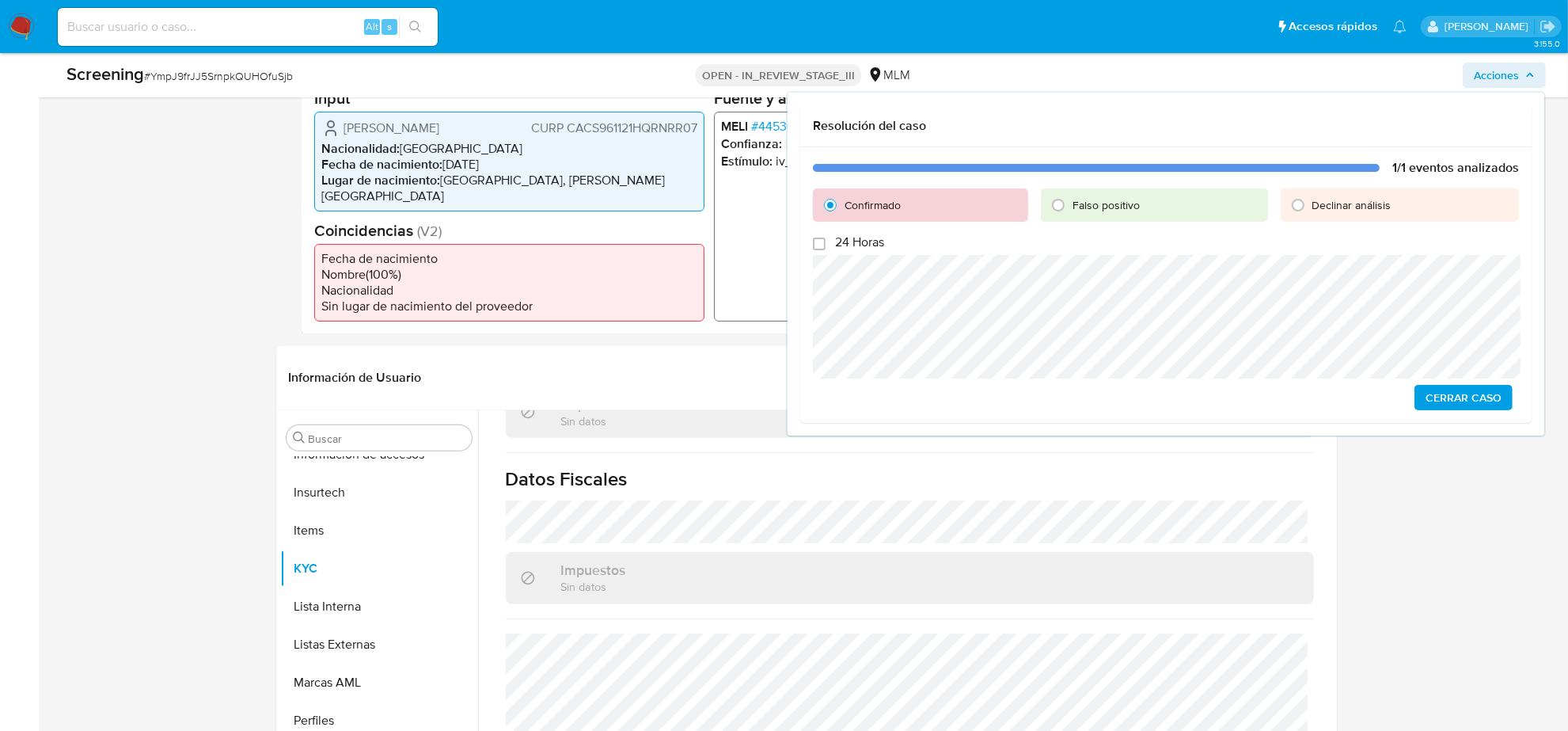
click at [1476, 404] on span "Cerrar Caso" at bounding box center [1462, 398] width 76 height 22
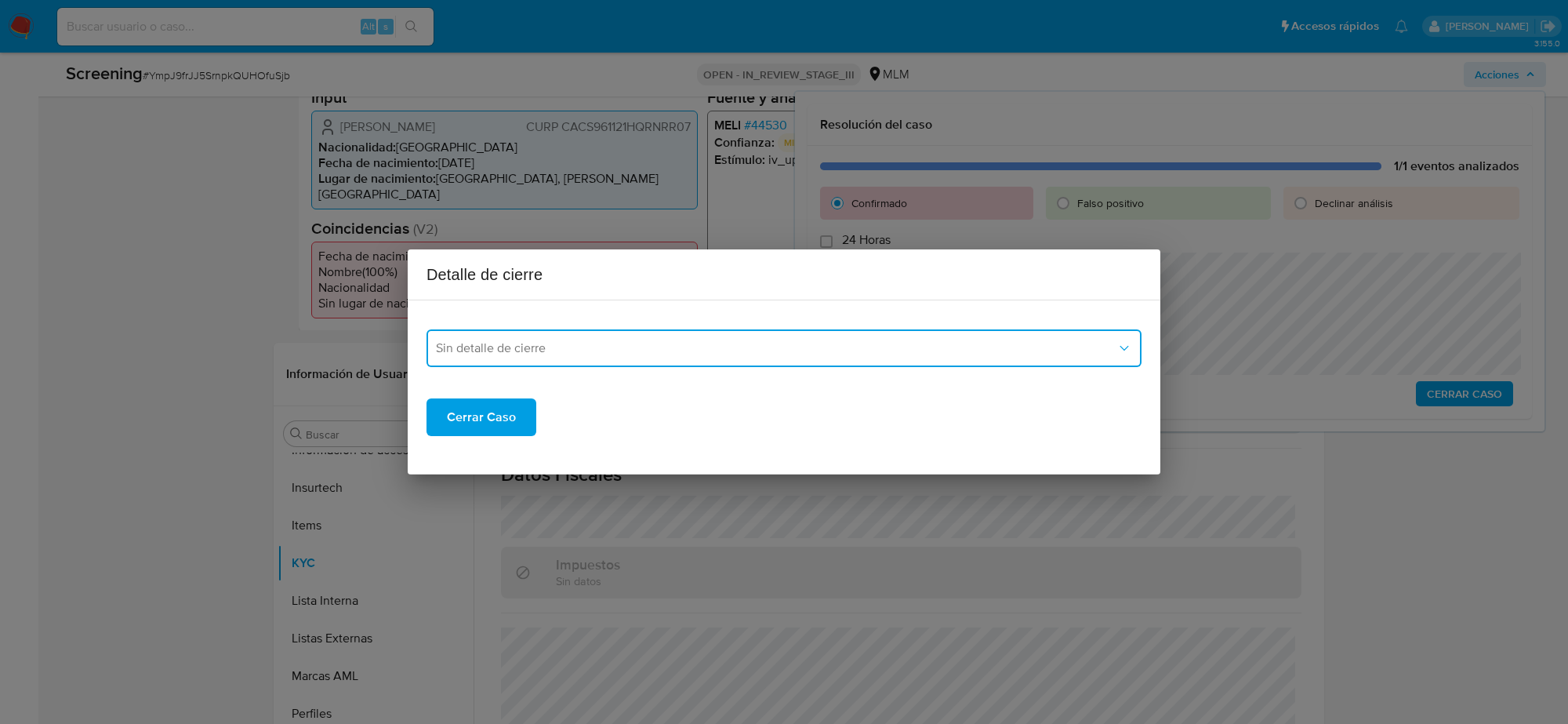
click at [954, 350] on span "Sin detalle de cierre" at bounding box center [776, 348] width 681 height 16
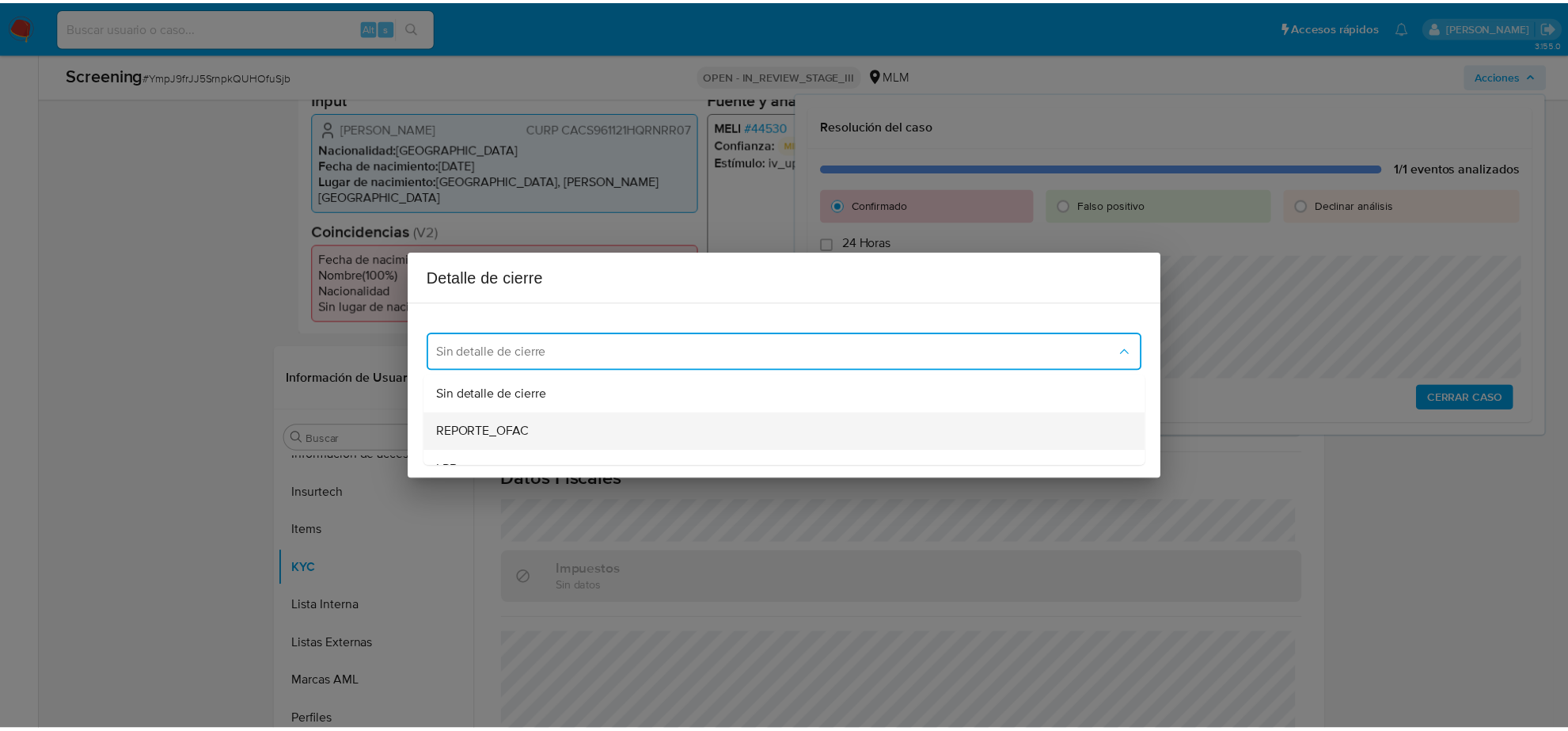
scroll to position [99, 0]
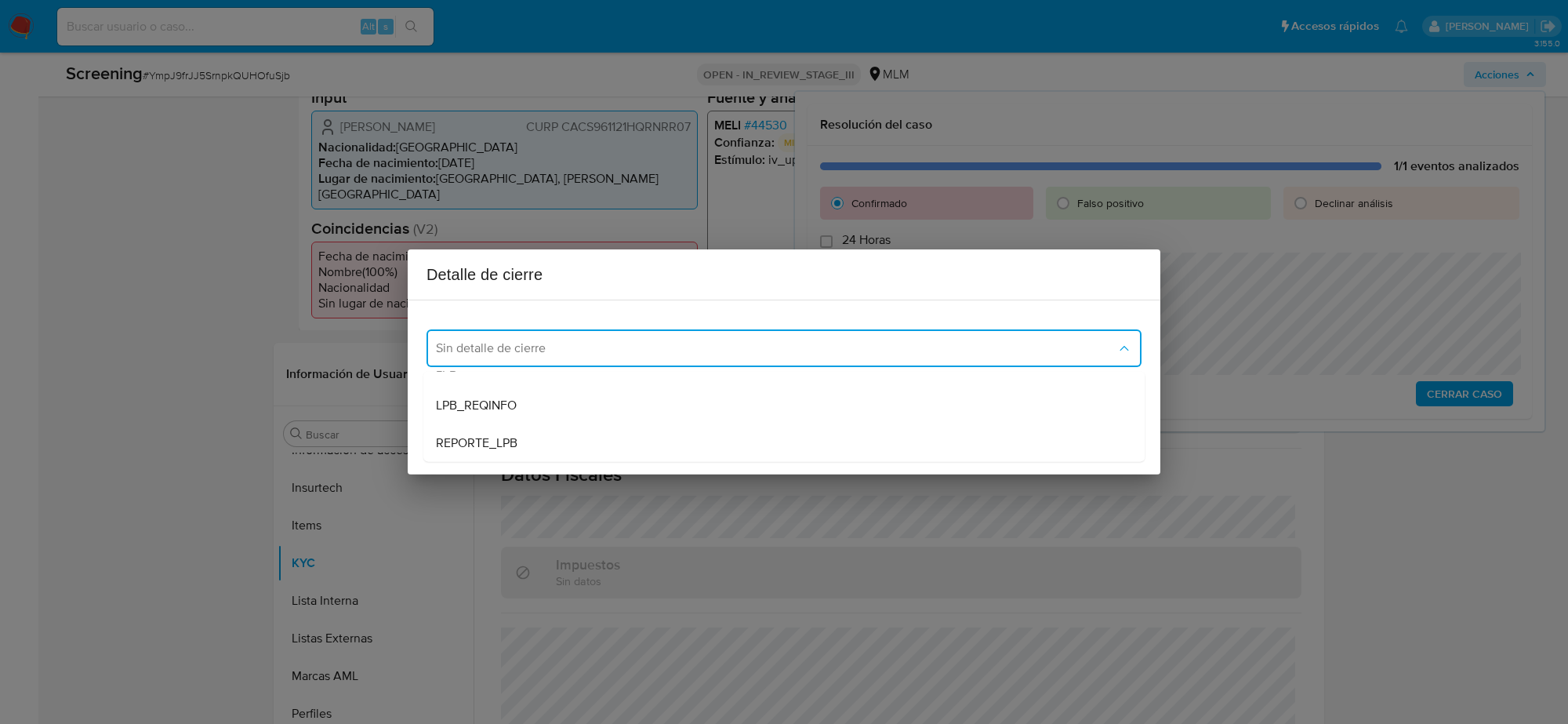
click at [495, 370] on div "Sin detalle de cierre REPORTE_OFAC LPB LPB_REQINFO REPORTE_LPB" at bounding box center [784, 414] width 721 height 95
click at [488, 376] on div "LPB" at bounding box center [784, 367] width 697 height 38
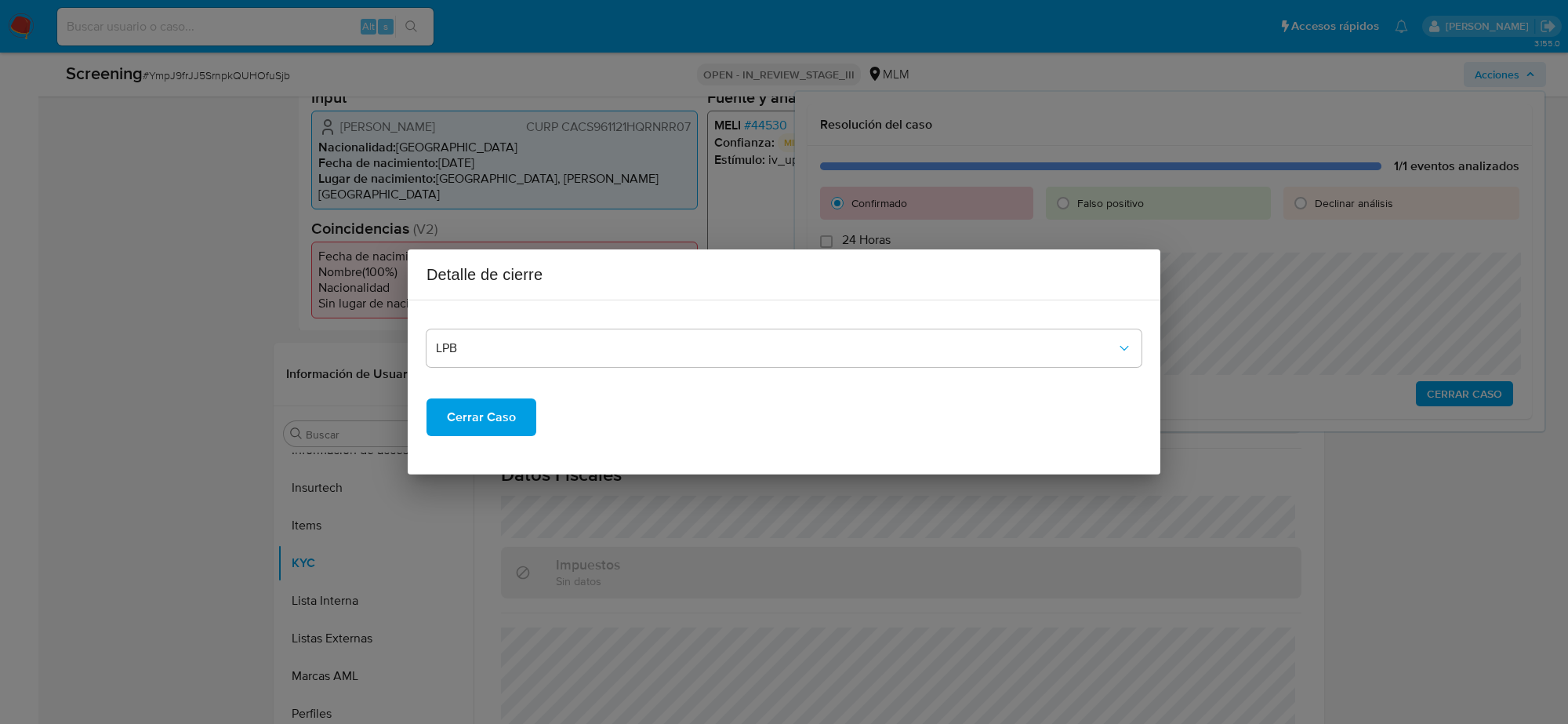
click at [488, 409] on span "Cerrar Caso" at bounding box center [481, 416] width 69 height 34
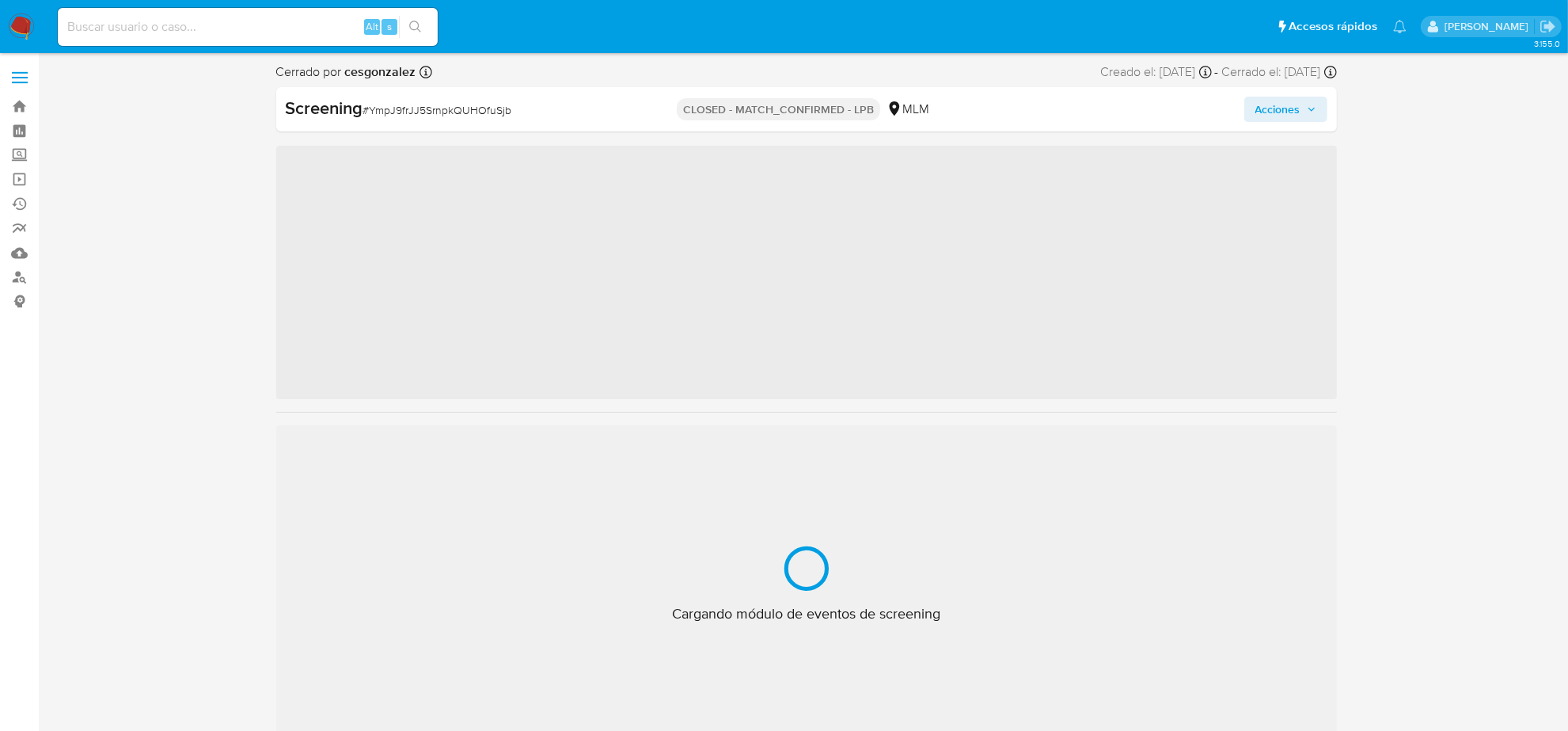
scroll to position [668, 0]
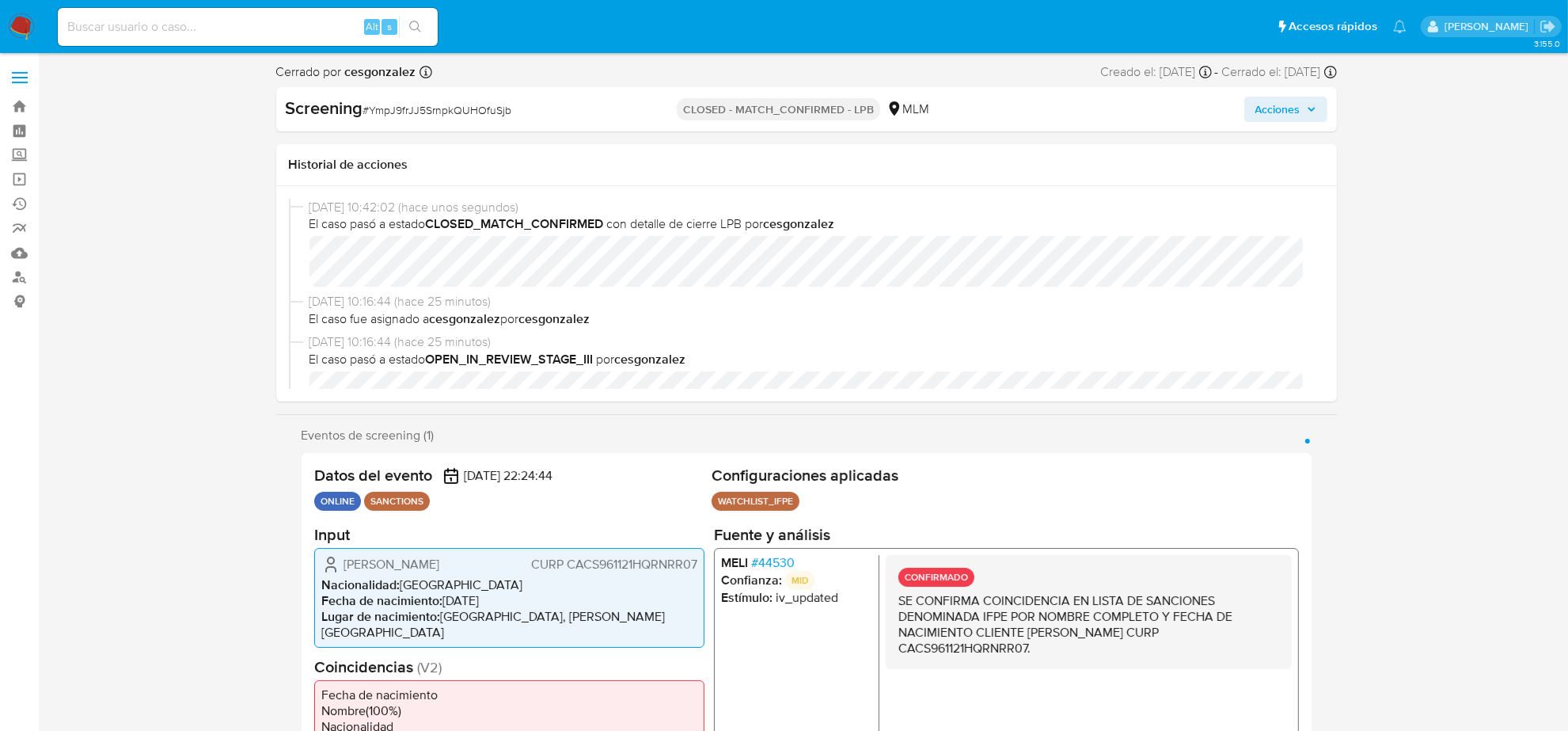
select select "10"
click at [18, 36] on img at bounding box center [21, 27] width 27 height 27
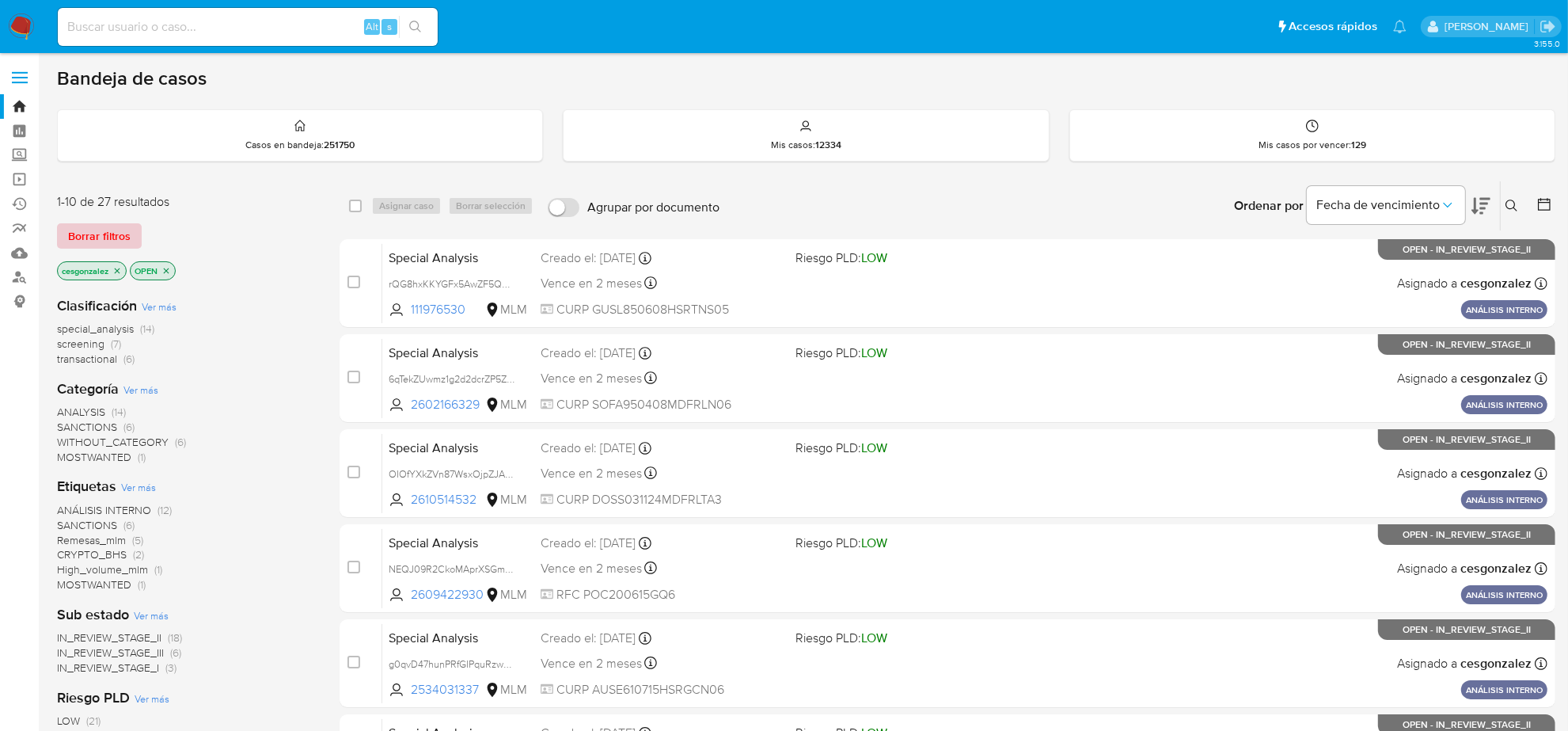
click at [93, 243] on span "Borrar filtros" at bounding box center [99, 236] width 62 height 22
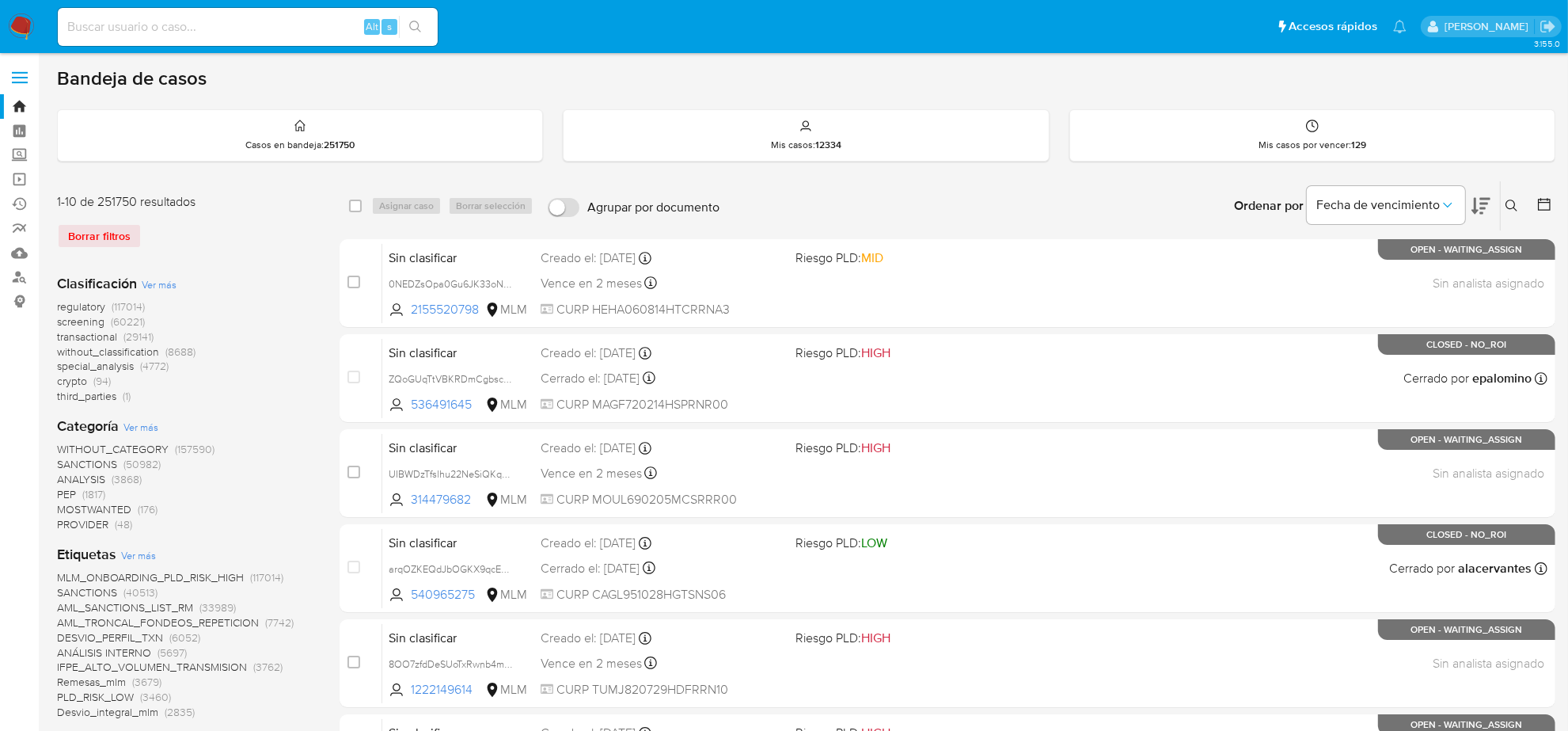
click at [13, 26] on img at bounding box center [21, 27] width 27 height 27
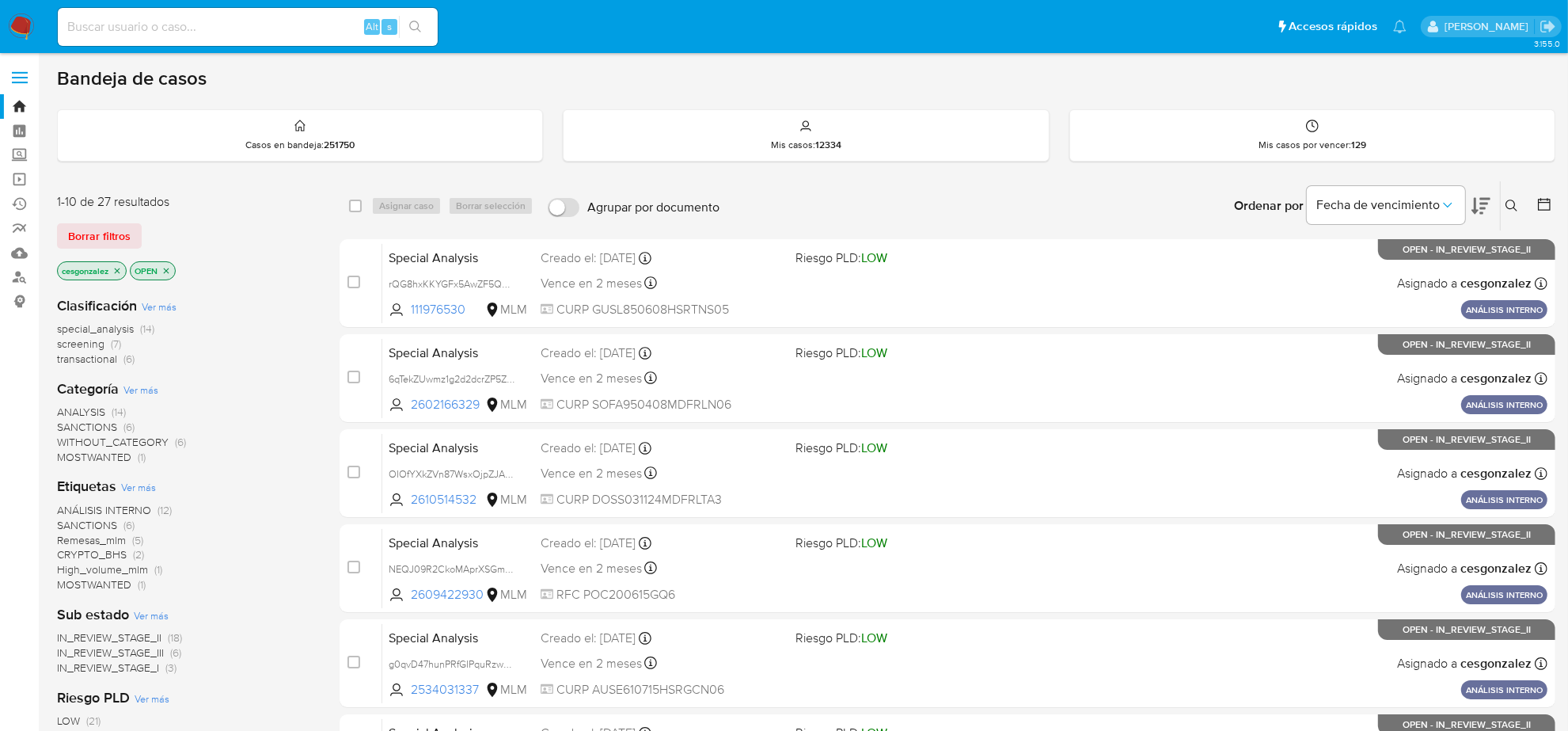
click at [90, 342] on span "screening" at bounding box center [81, 343] width 47 height 16
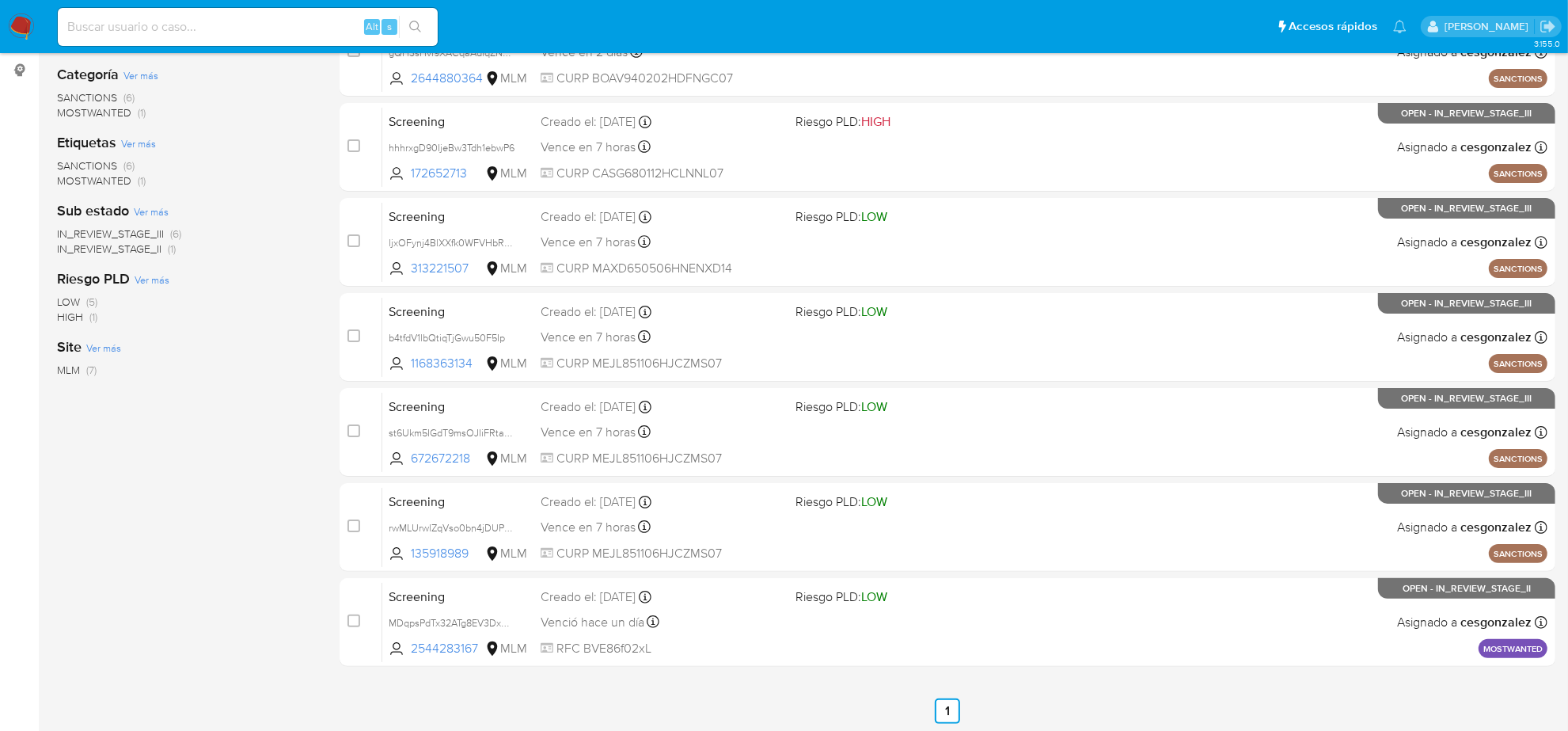
scroll to position [232, 0]
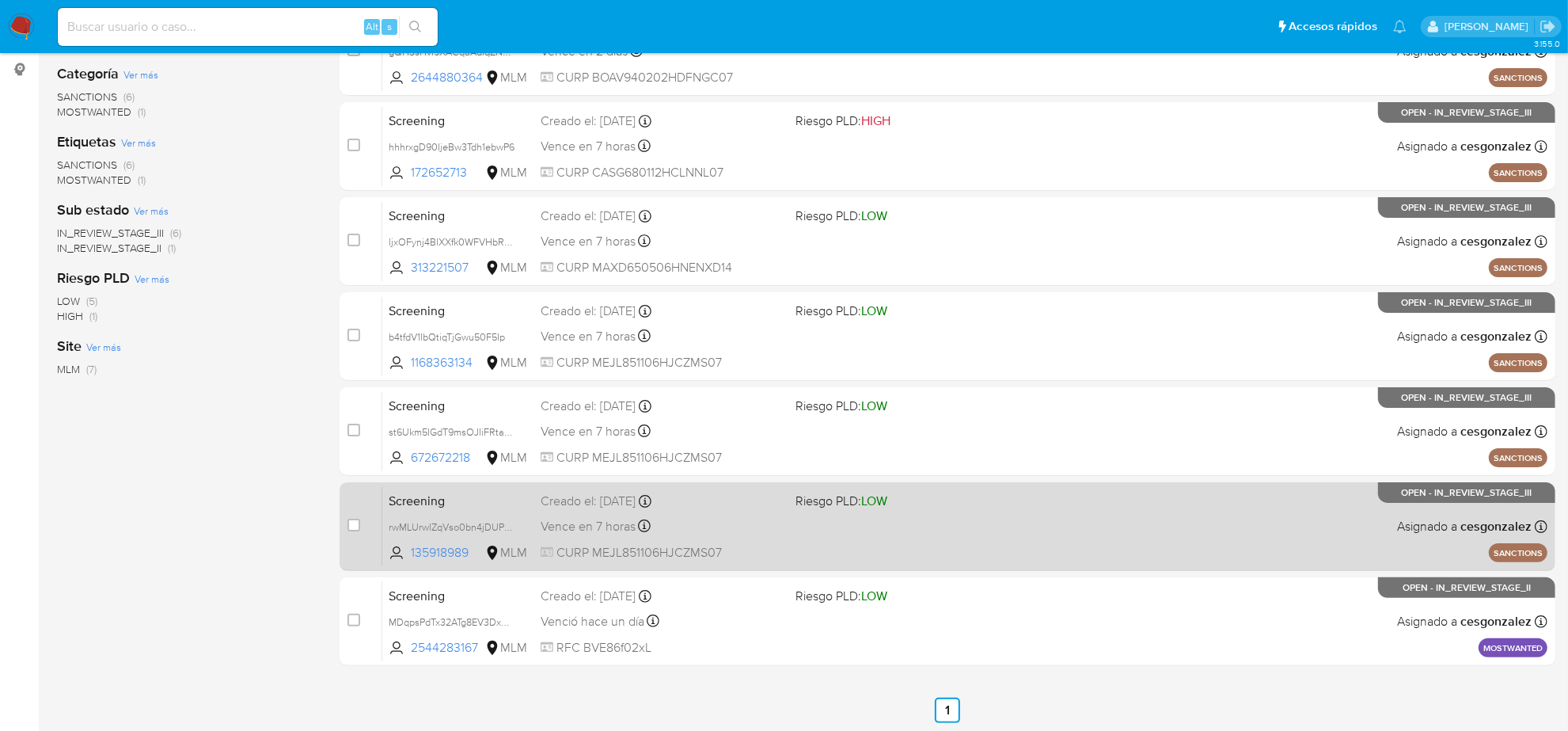
click at [703, 523] on div "Vence en 7 horas Vence el 22/08/2025 17:19:25" at bounding box center [662, 526] width 243 height 22
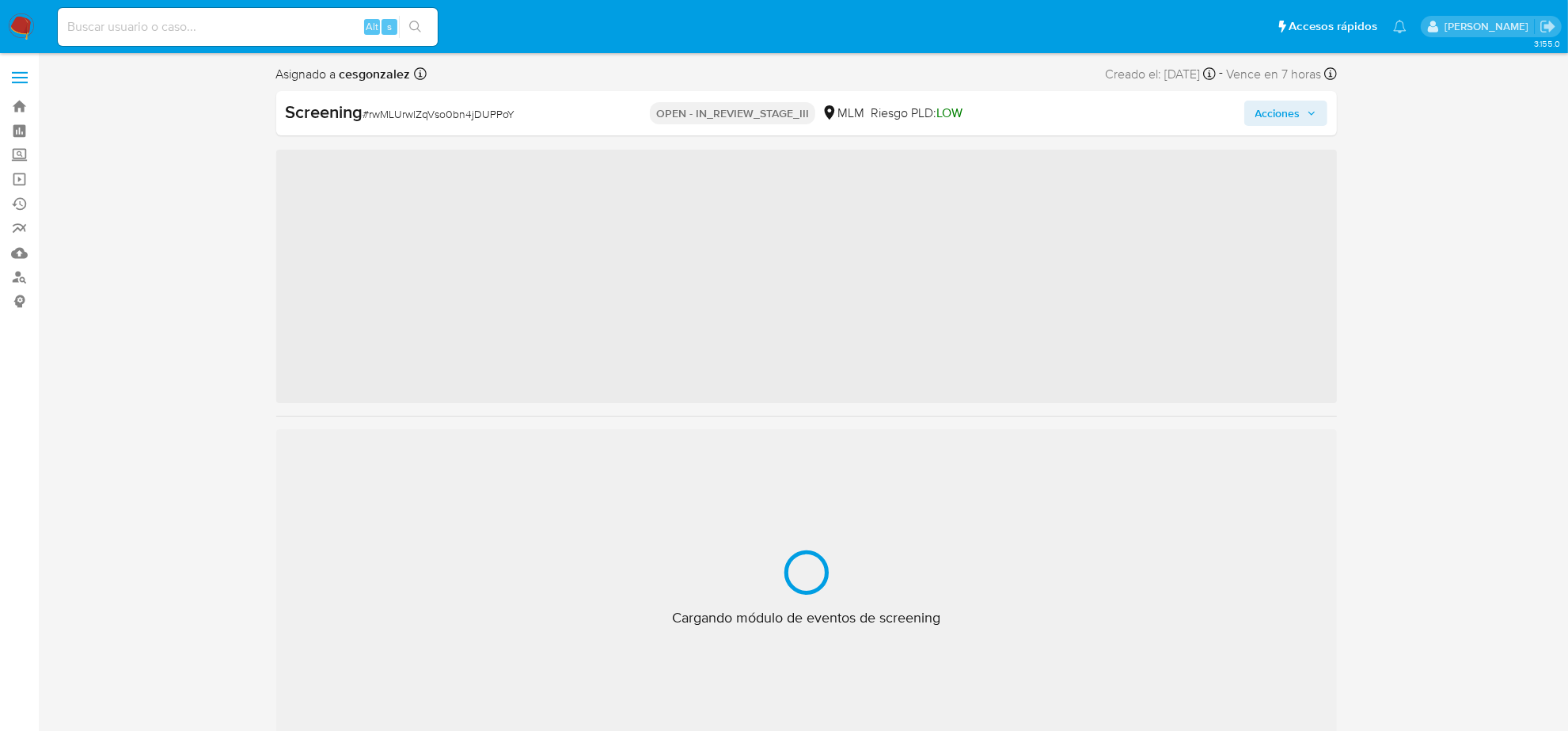
scroll to position [668, 0]
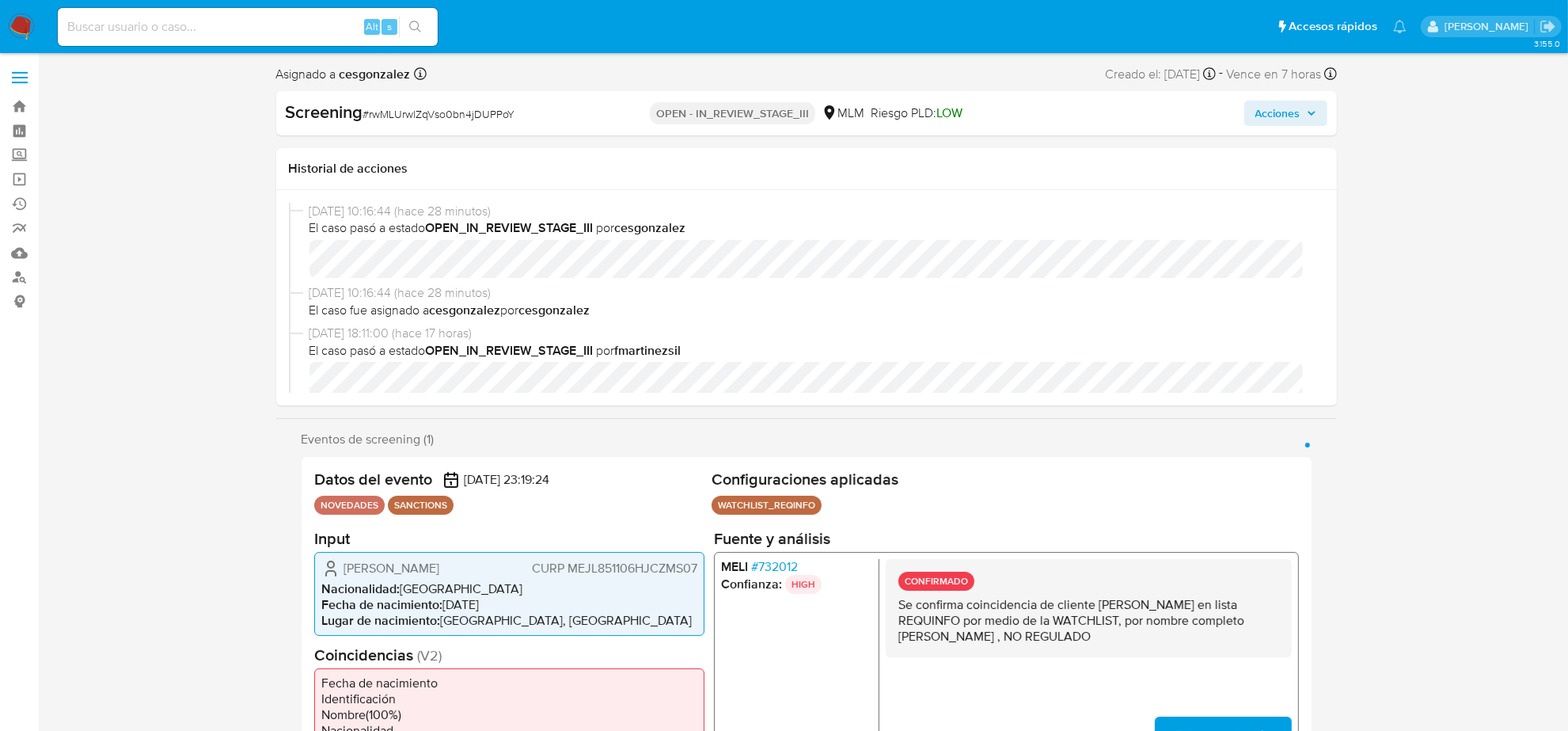
select select "10"
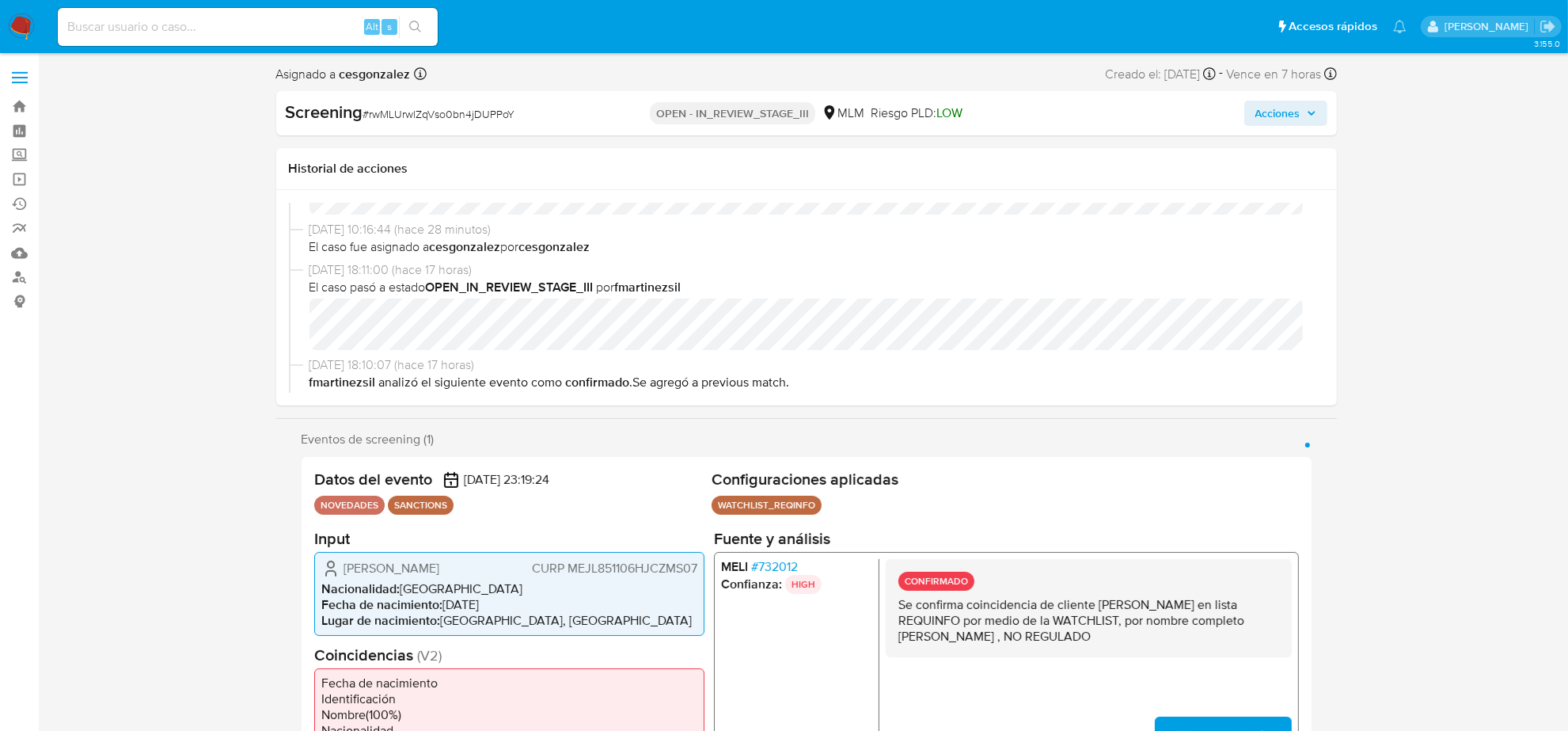
scroll to position [99, 0]
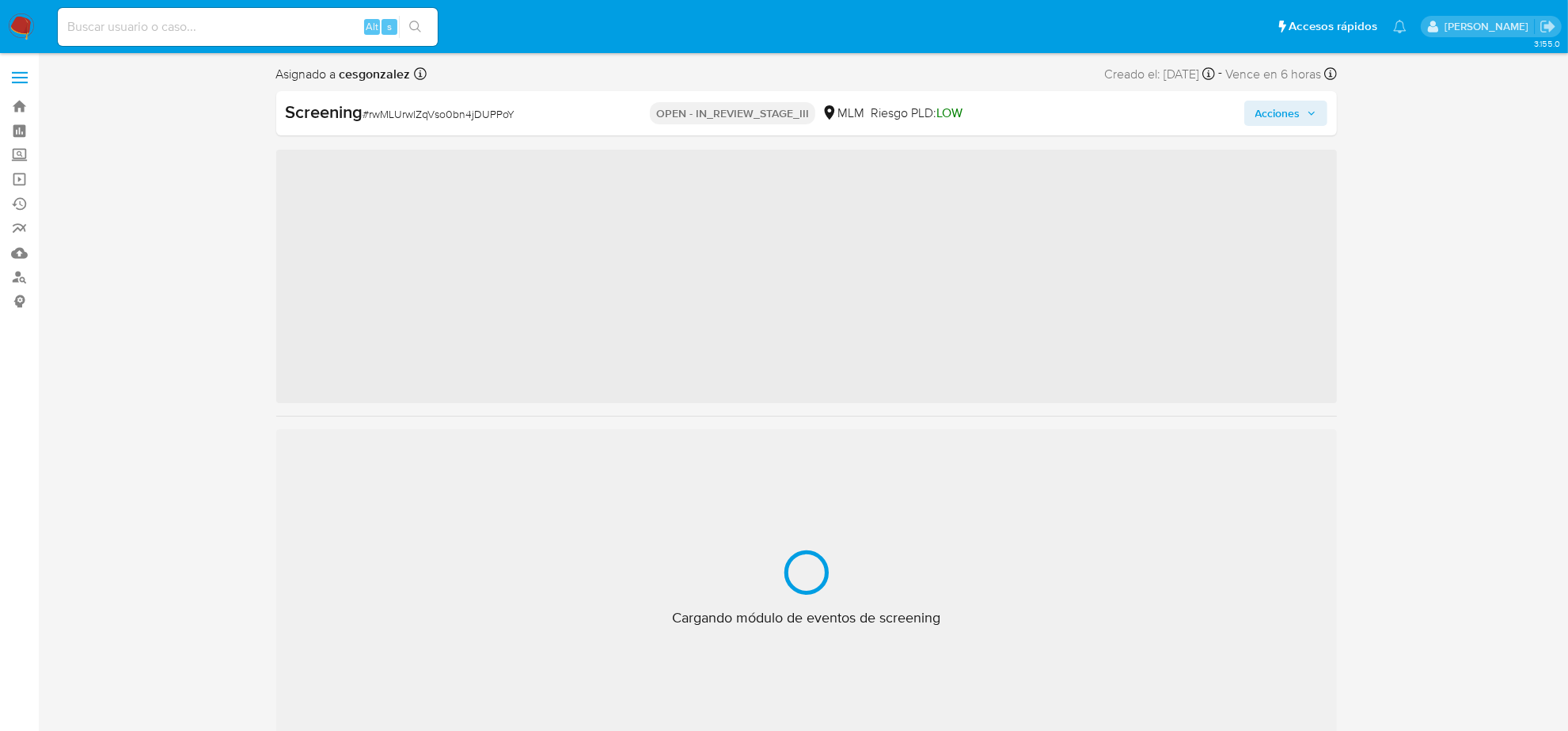
scroll to position [668, 0]
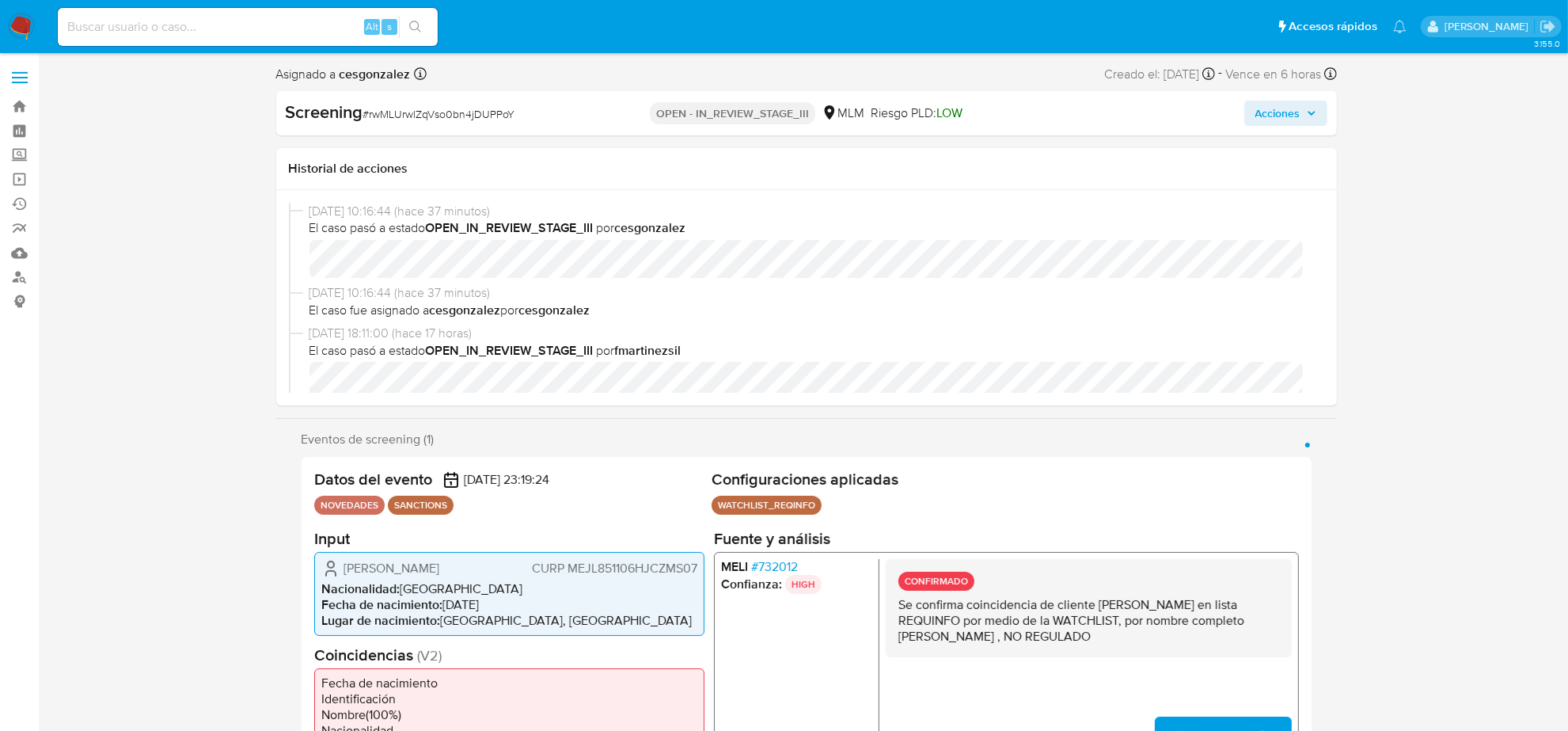
select select "10"
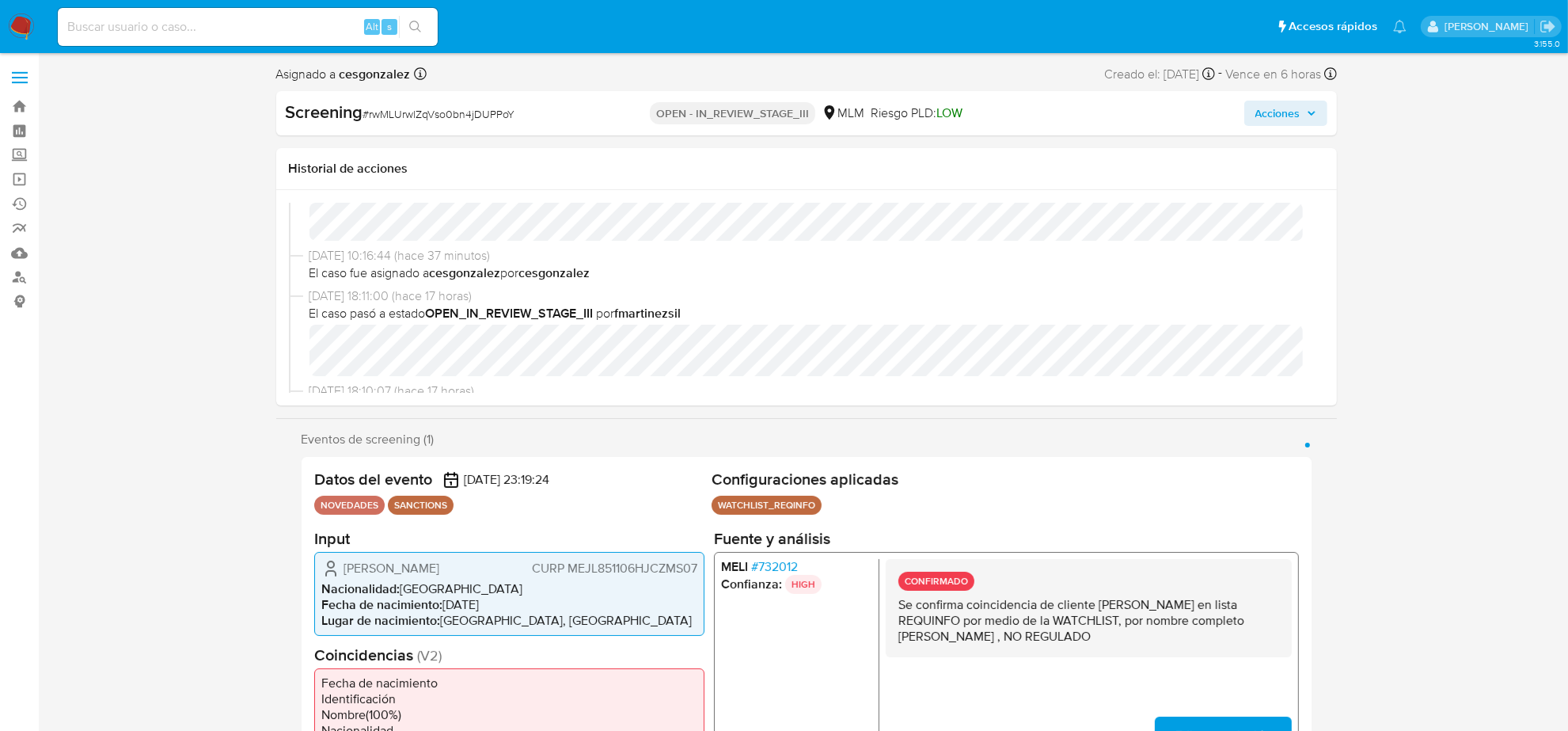
scroll to position [99, 0]
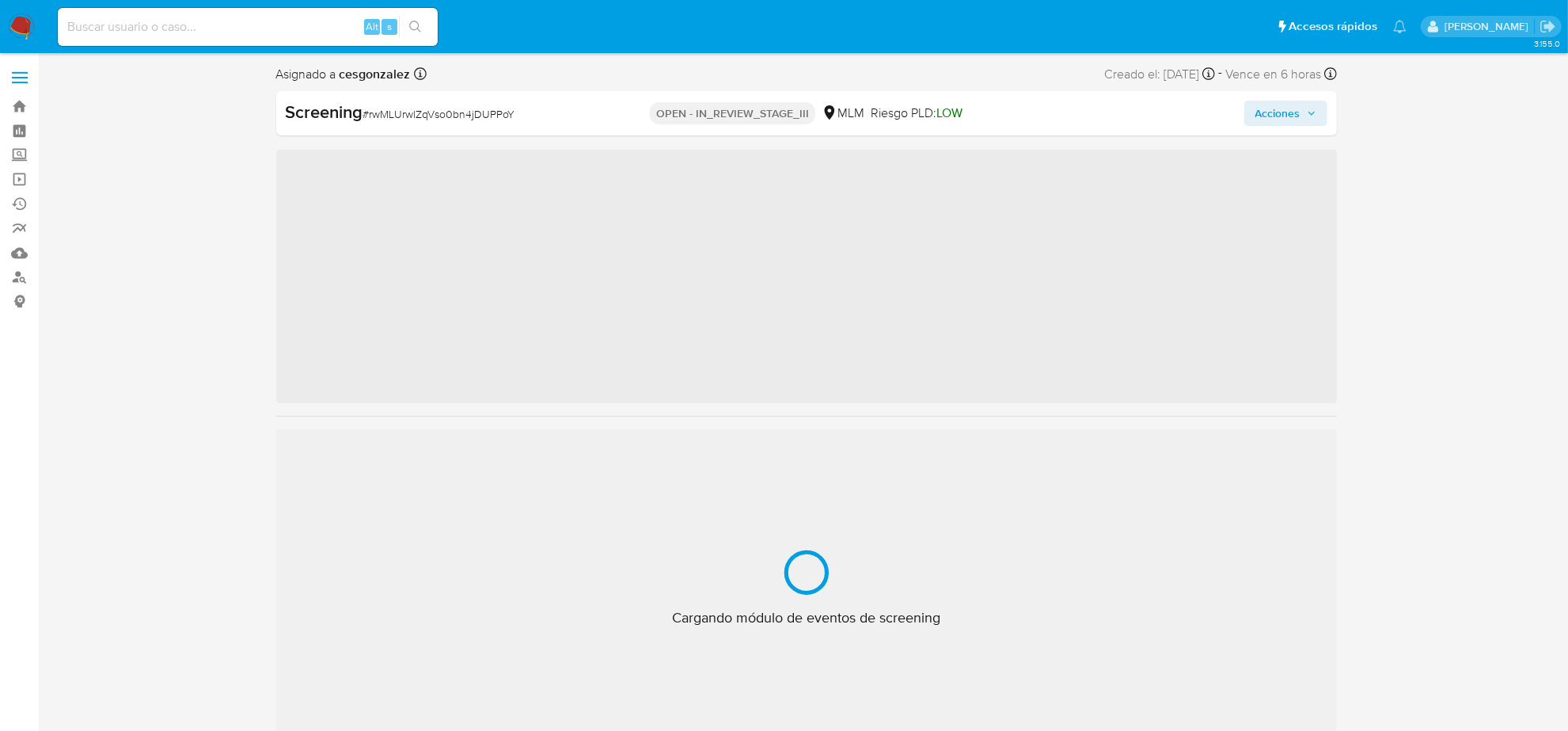
scroll to position [668, 0]
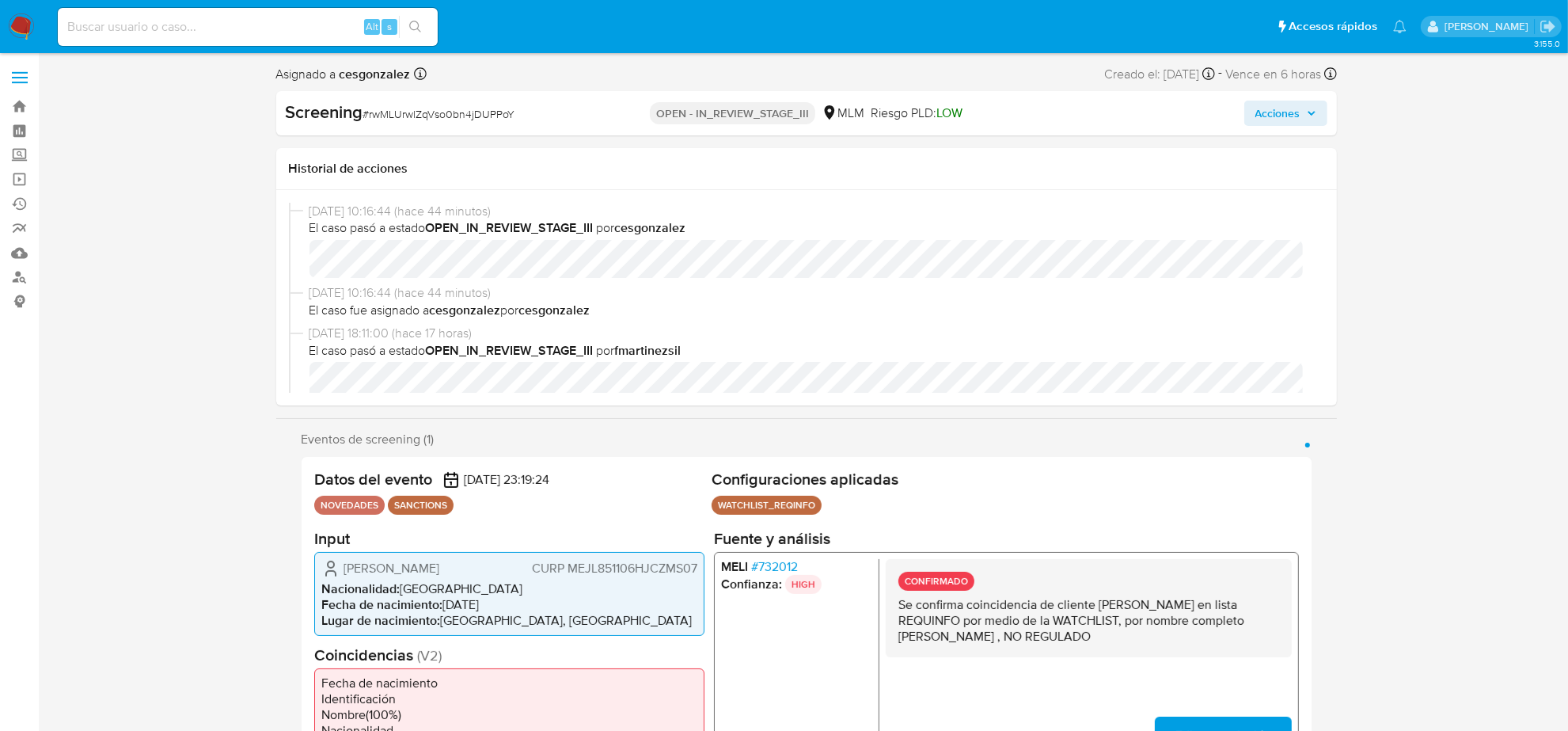
select select "10"
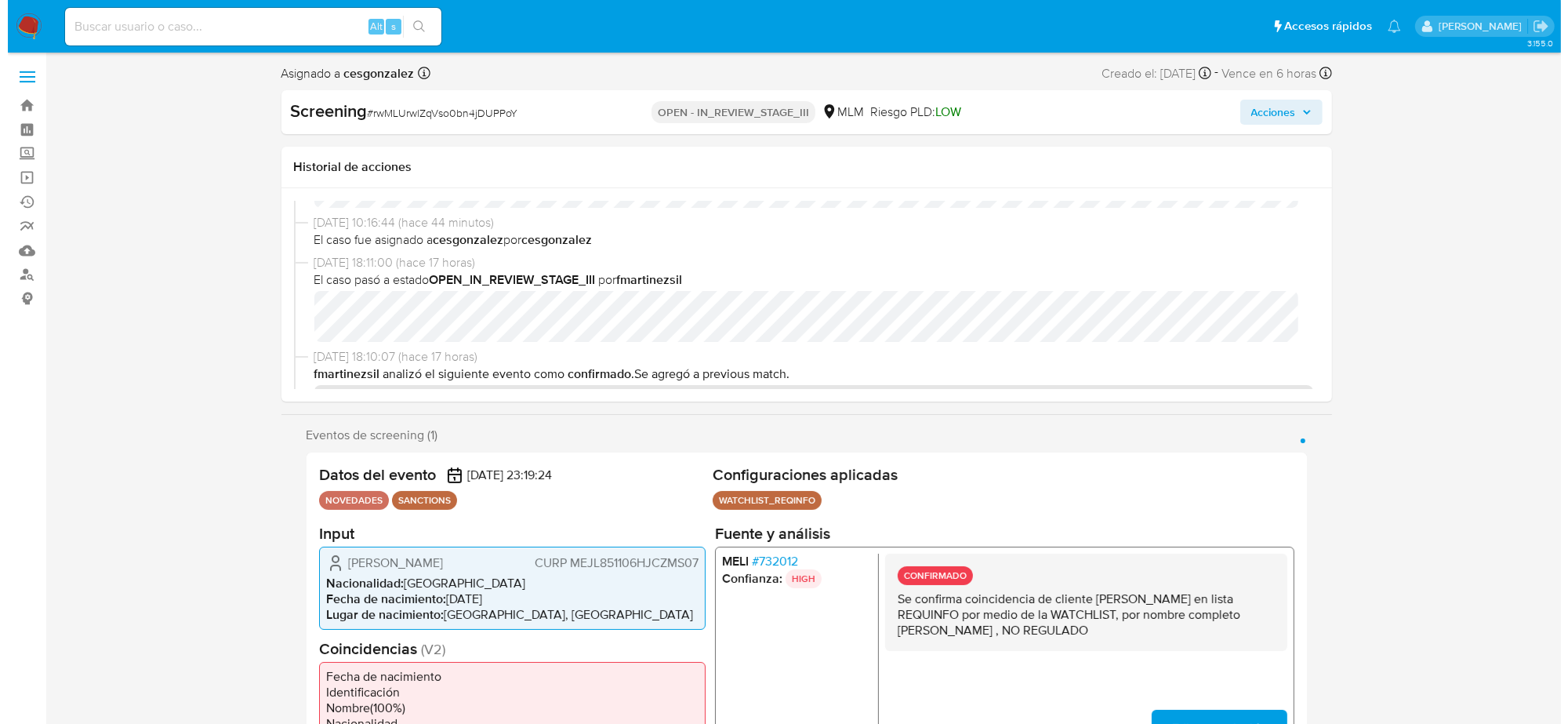
scroll to position [98, 0]
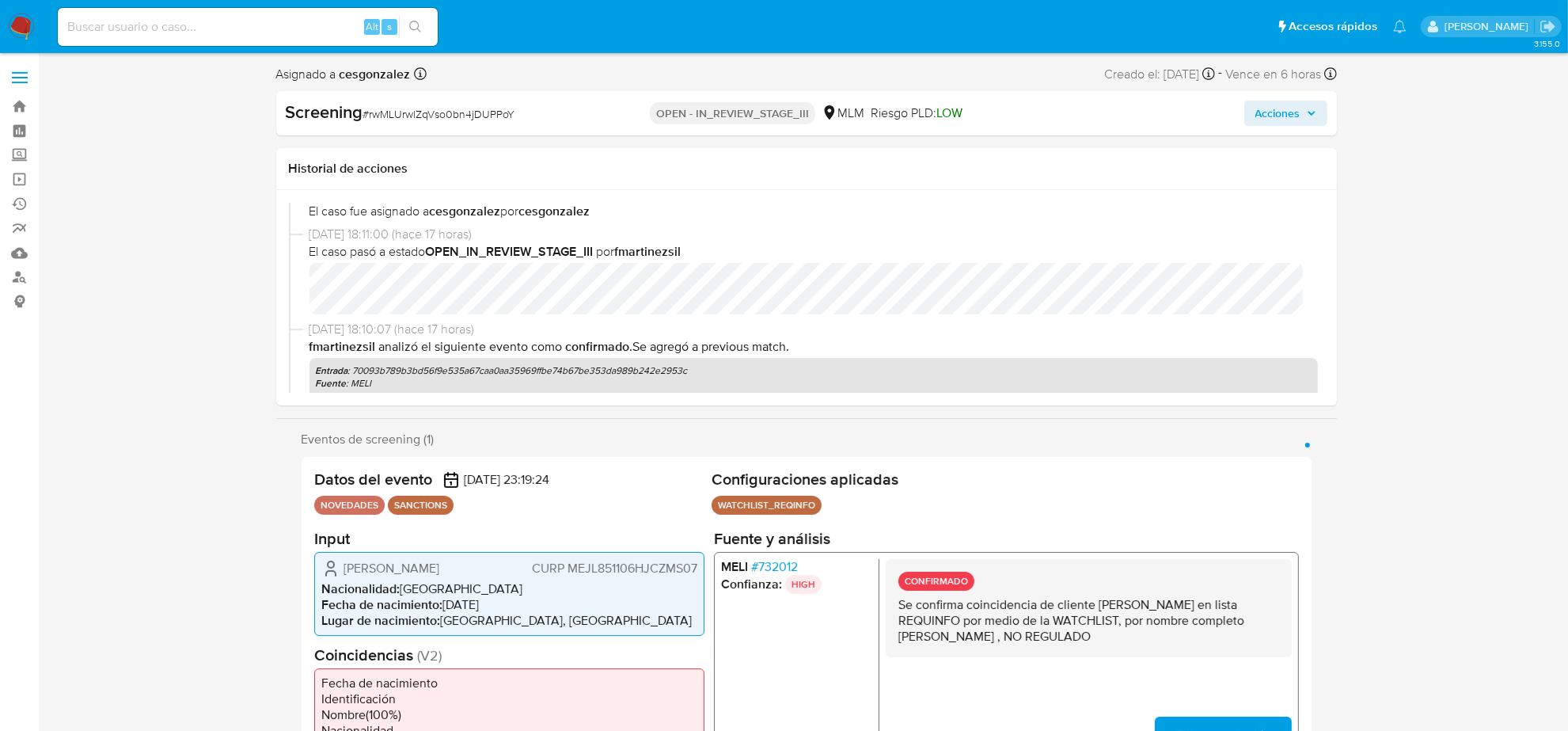
click at [1307, 104] on span "Acciones" at bounding box center [1286, 113] width 61 height 22
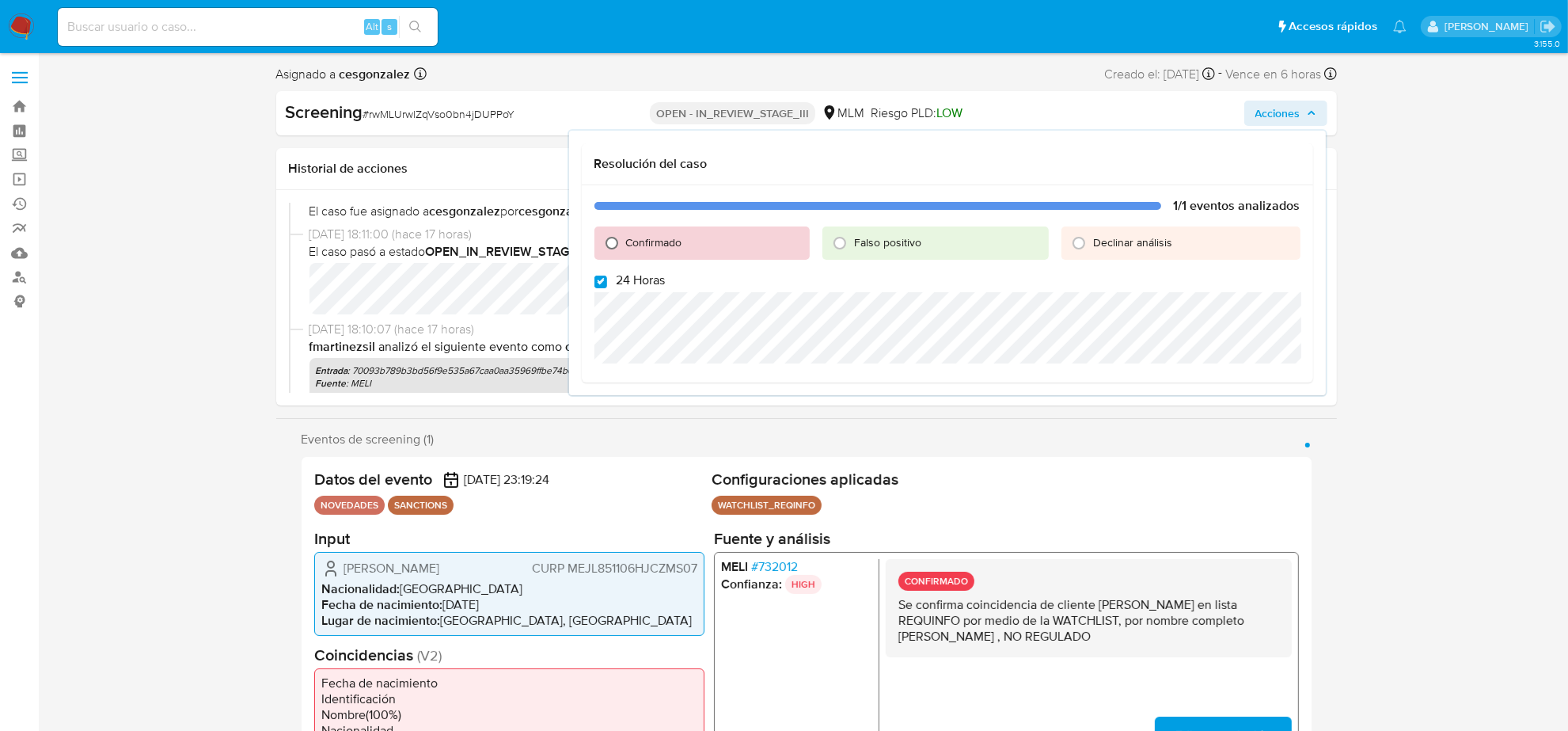
click at [607, 234] on input "Confirmado" at bounding box center [612, 244] width 26 height 26
radio input "true"
click at [600, 282] on input "24 Horas" at bounding box center [601, 281] width 13 height 13
checkbox input "false"
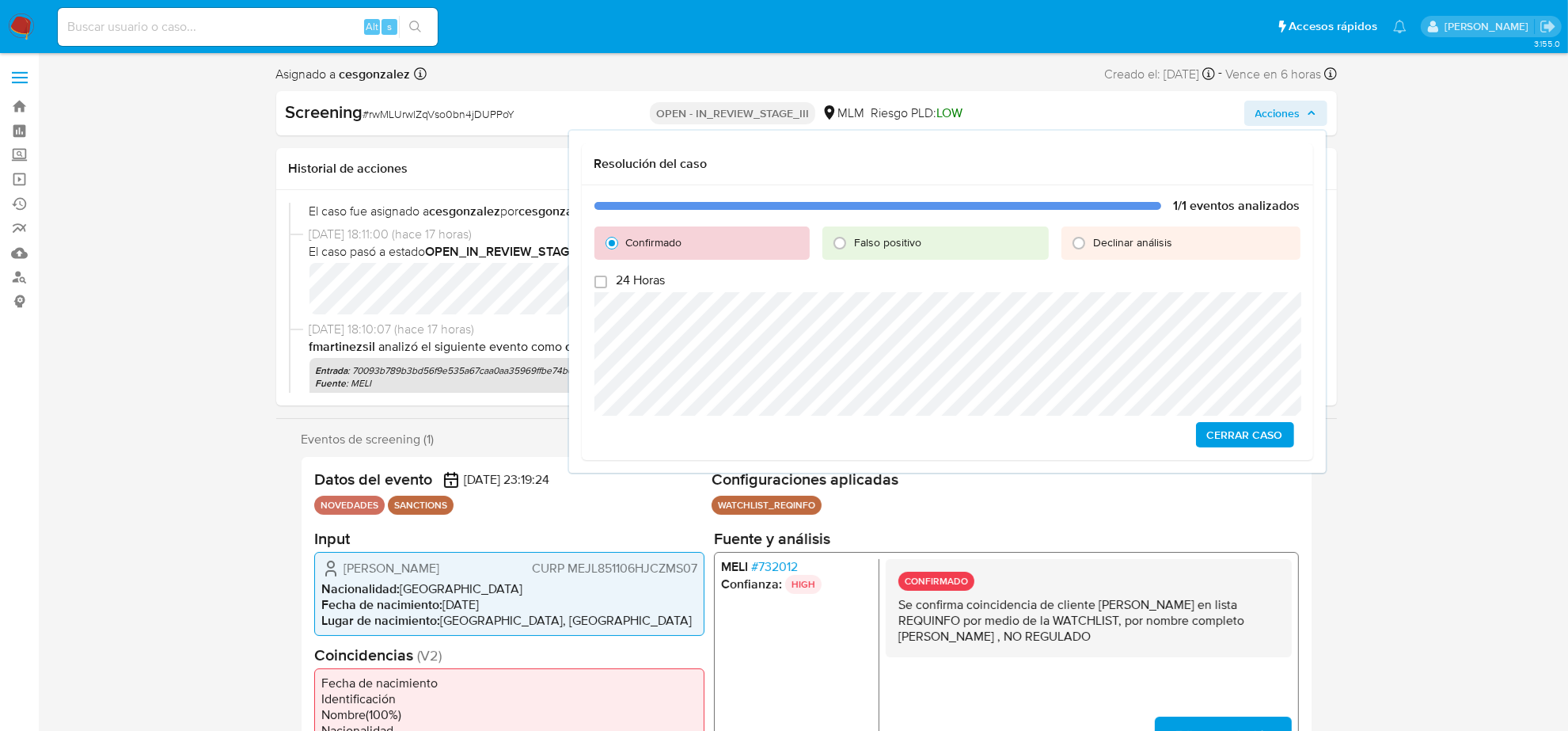
click at [1267, 438] on span "Cerrar Caso" at bounding box center [1245, 434] width 76 height 22
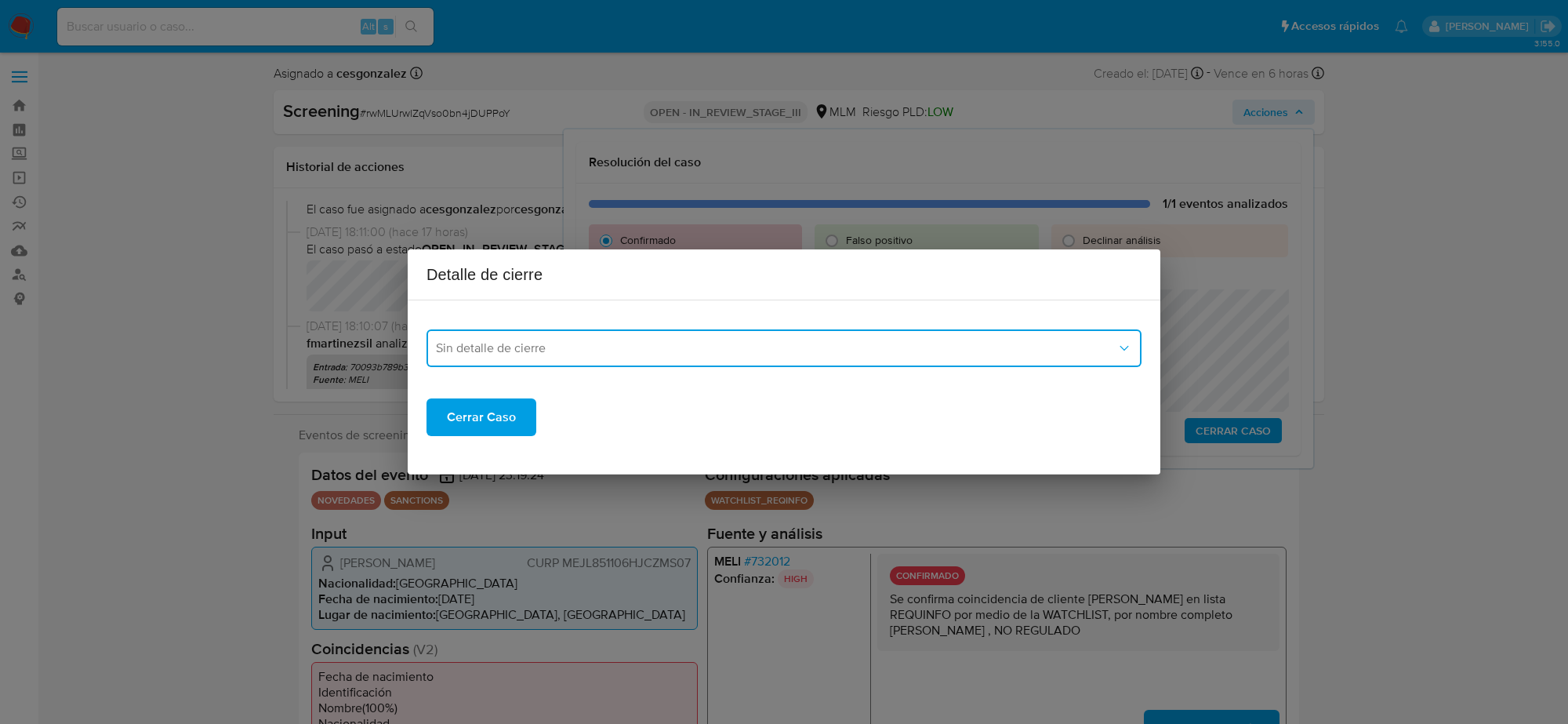
click at [598, 339] on button "Sin detalle de cierre" at bounding box center [784, 348] width 715 height 38
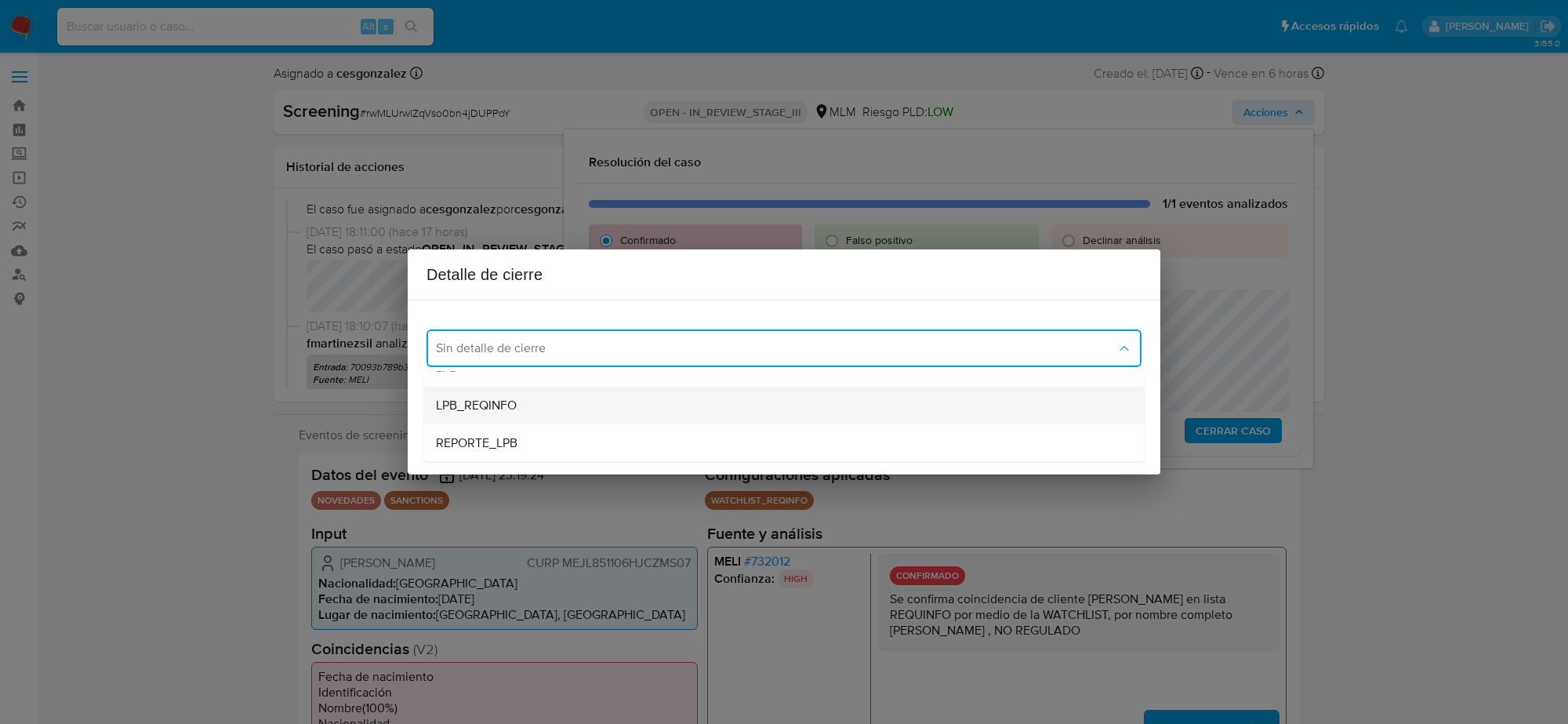
click at [538, 408] on div "LPB_REQINFO" at bounding box center [784, 405] width 697 height 38
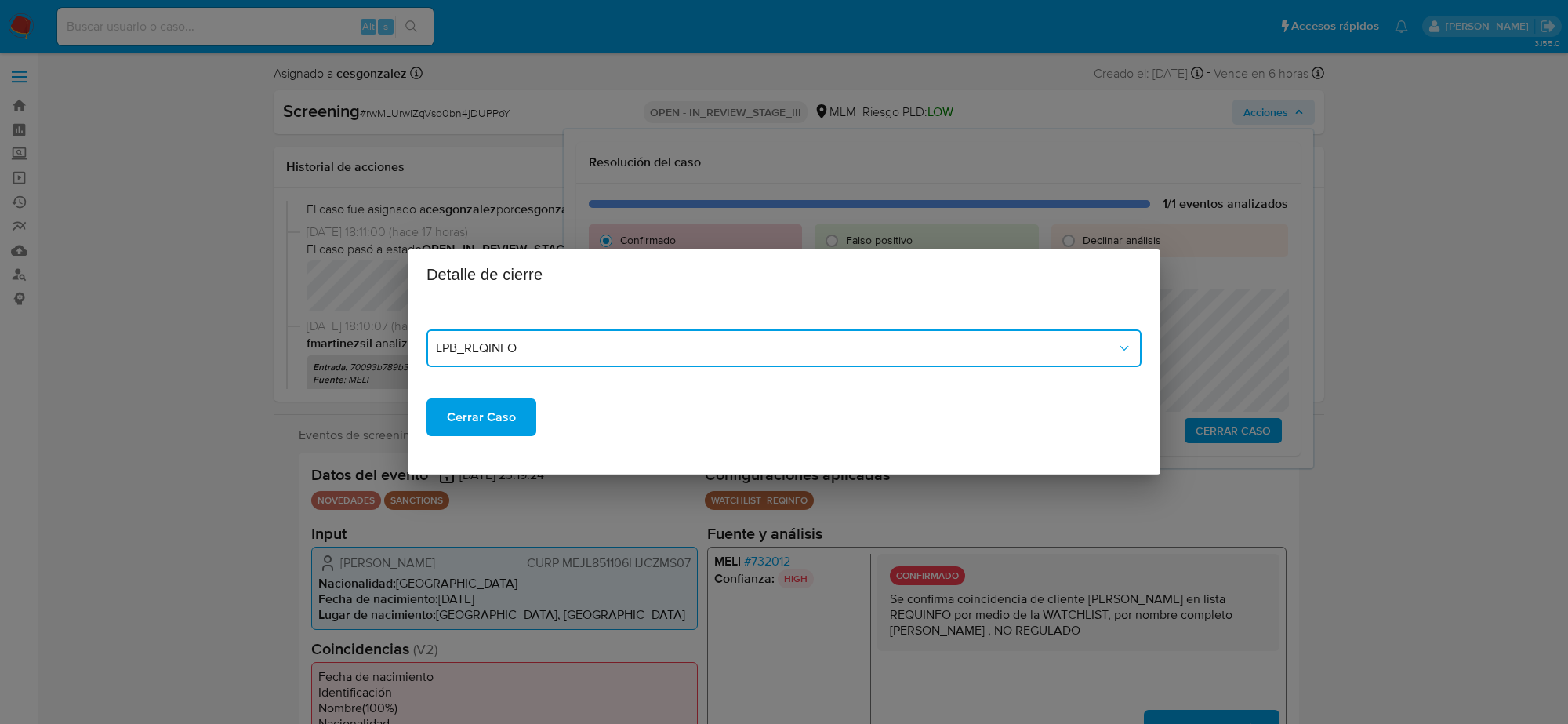
click at [582, 352] on span "LPB_REQINFO" at bounding box center [776, 348] width 681 height 16
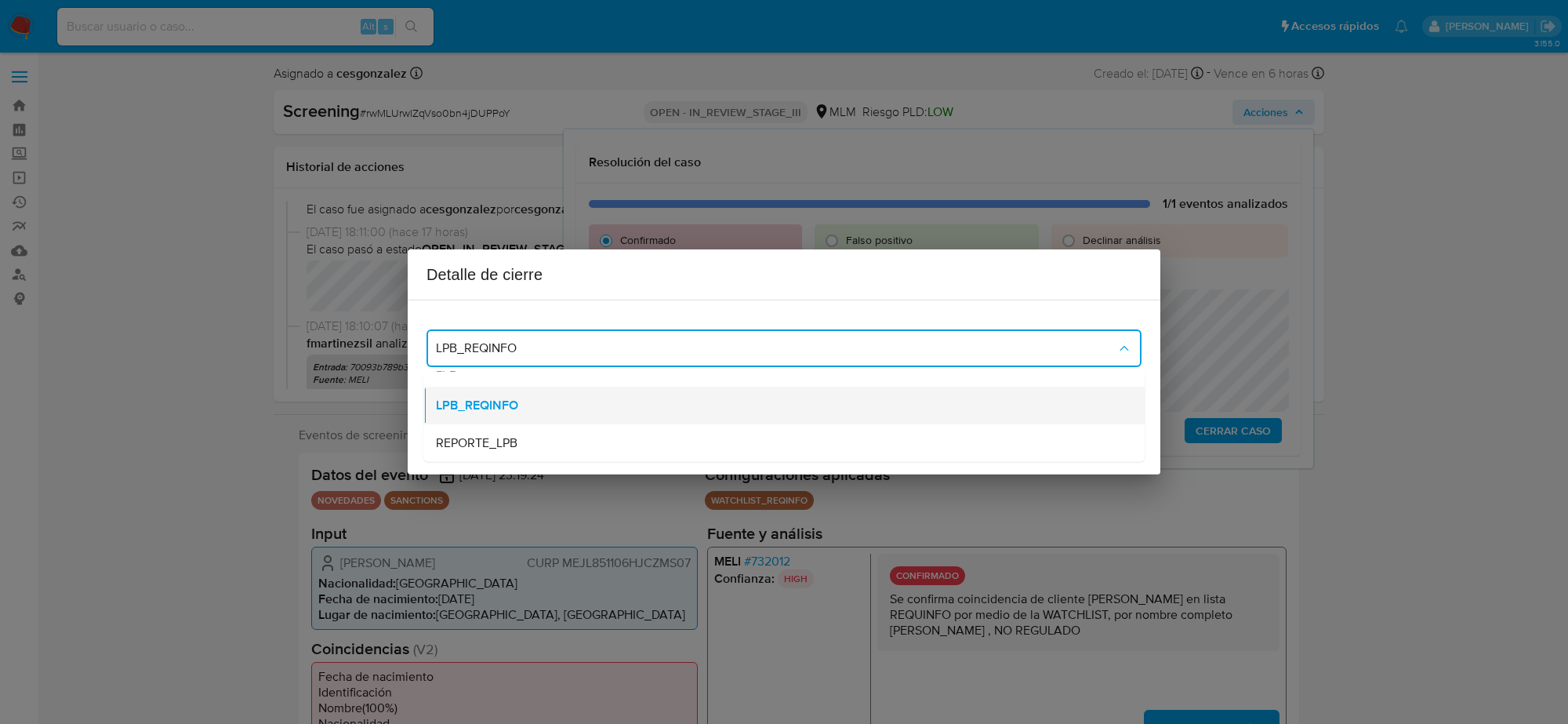
click at [526, 400] on div "LPB_REQINFO" at bounding box center [784, 405] width 697 height 38
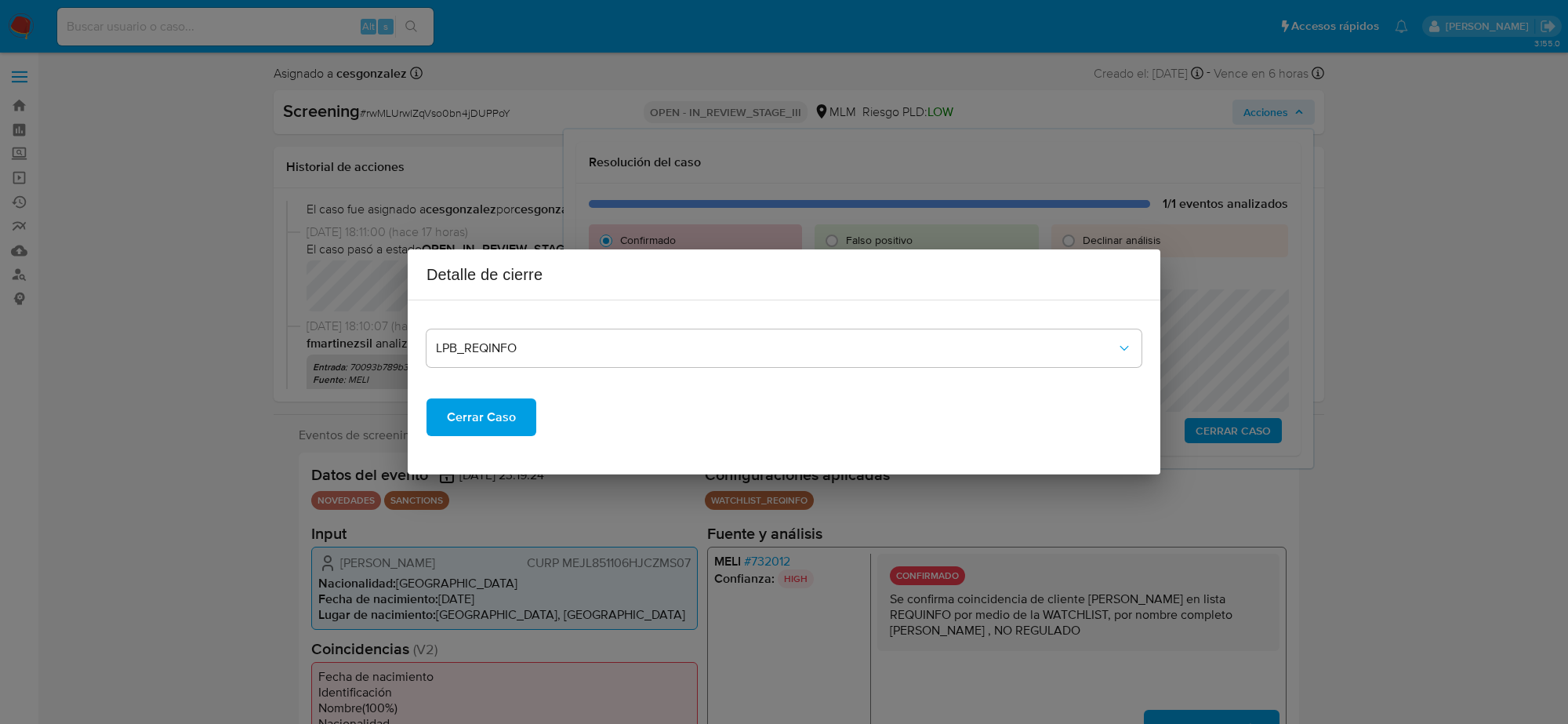
click at [480, 421] on span "Cerrar Caso" at bounding box center [481, 416] width 69 height 34
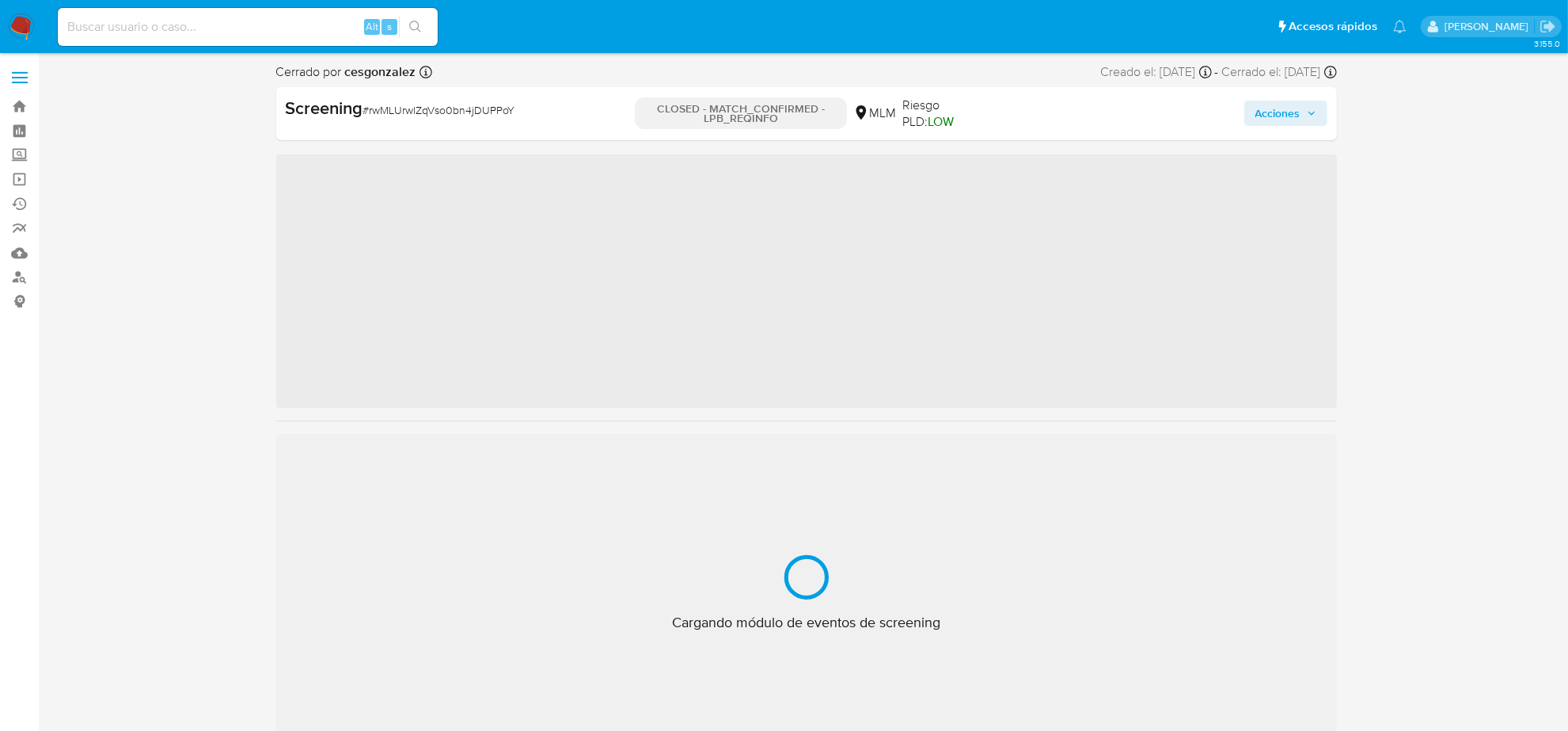
scroll to position [668, 0]
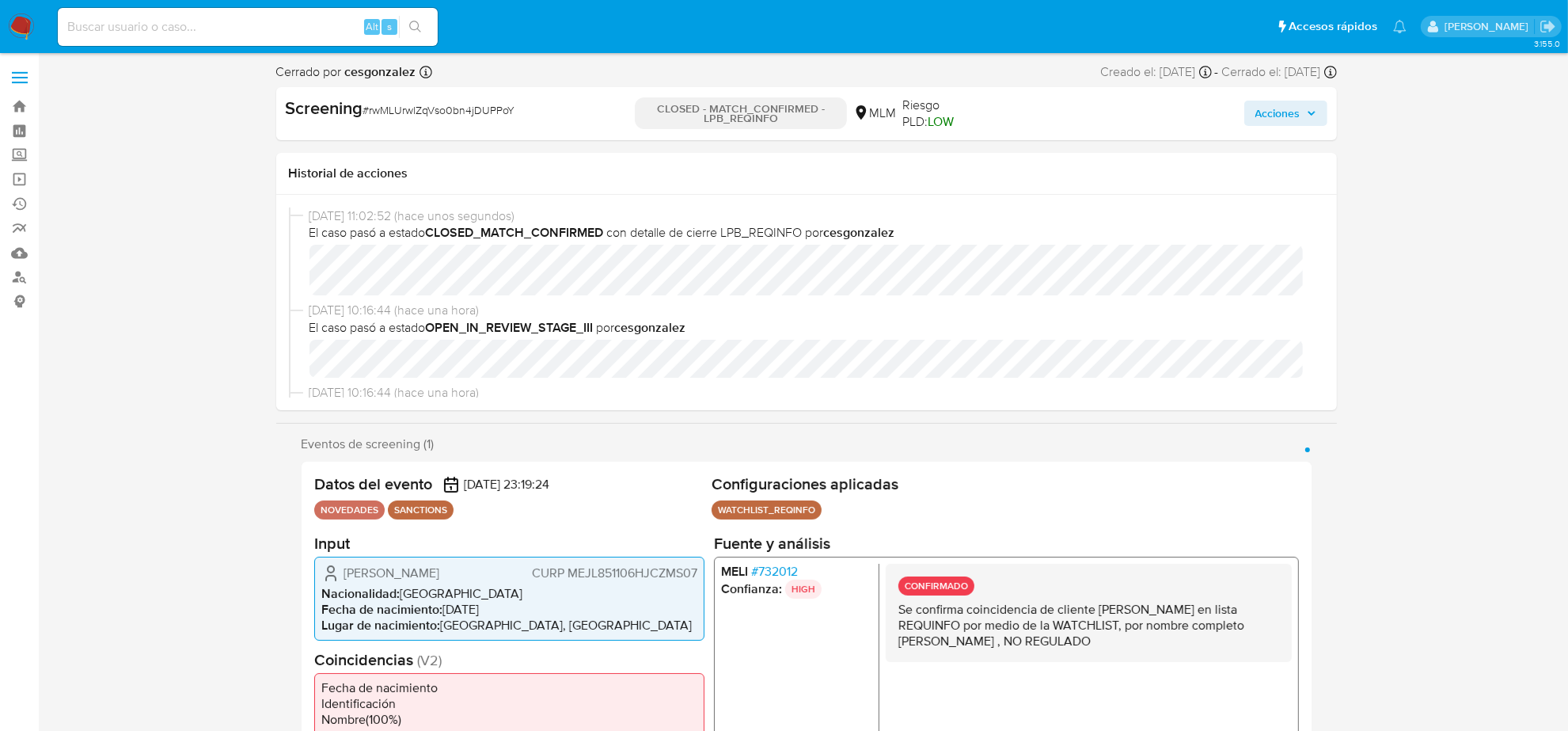
select select "10"
click at [18, 183] on link "Operaciones masivas" at bounding box center [94, 179] width 188 height 25
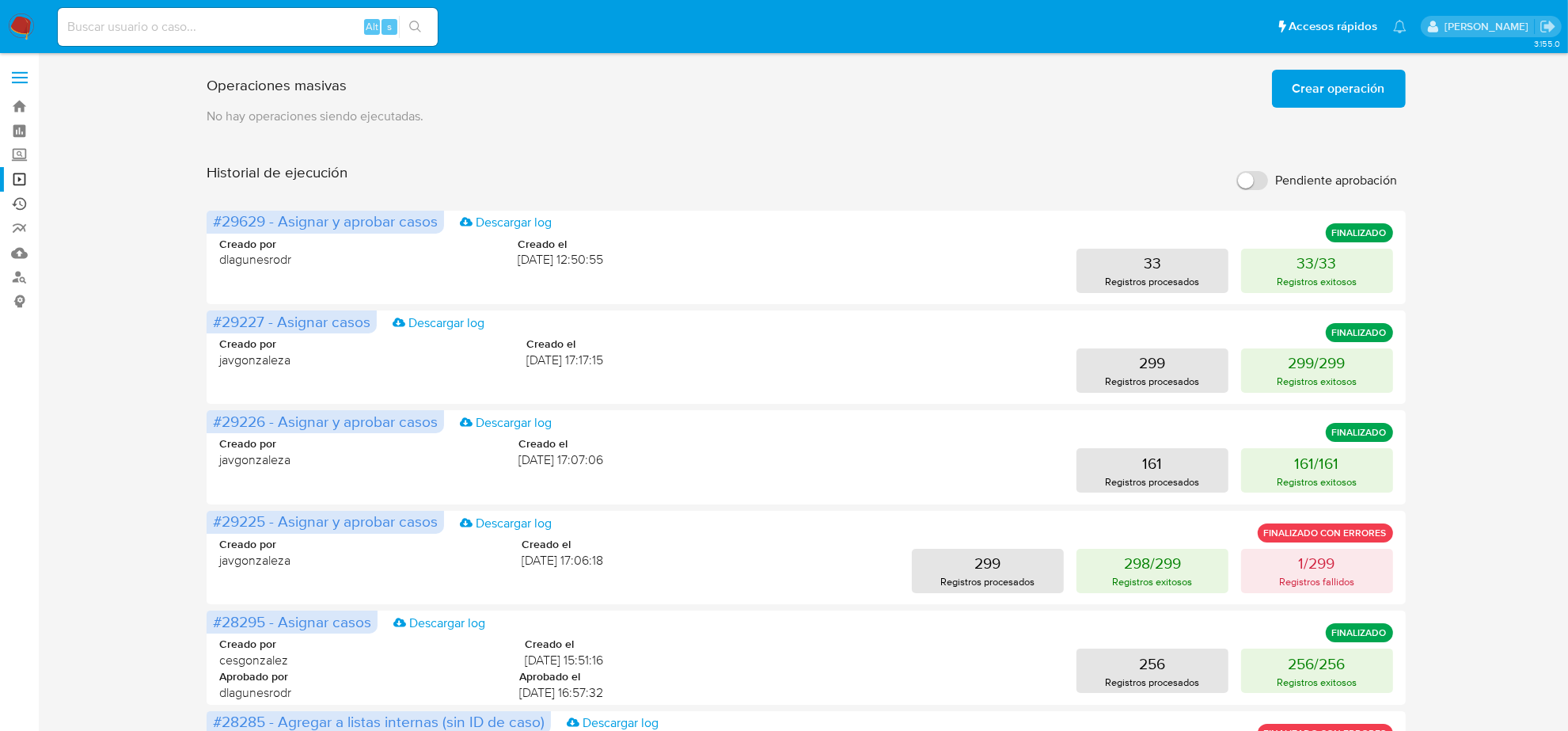
click at [20, 206] on link "Ejecuciones automáticas" at bounding box center [94, 203] width 188 height 25
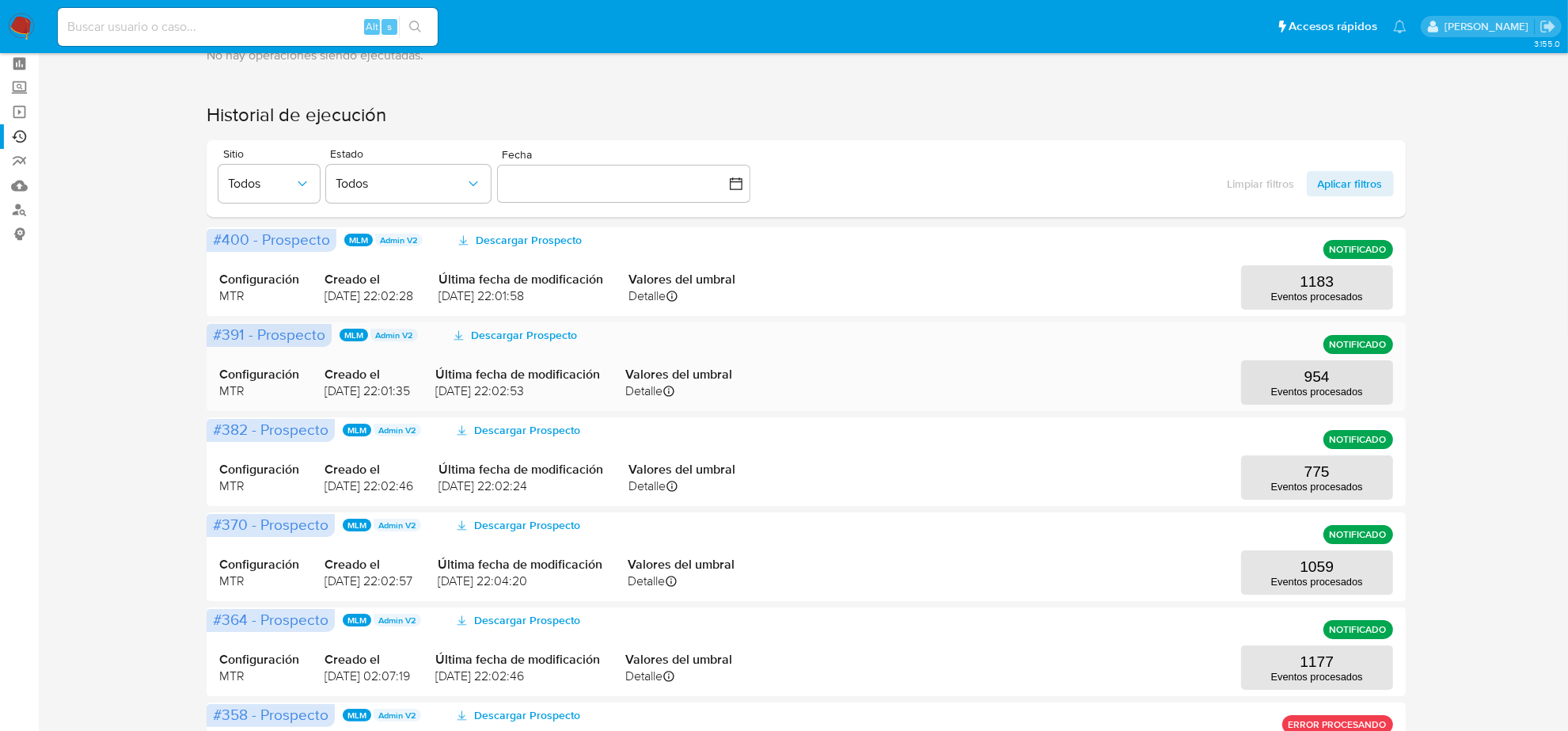
scroll to position [99, 0]
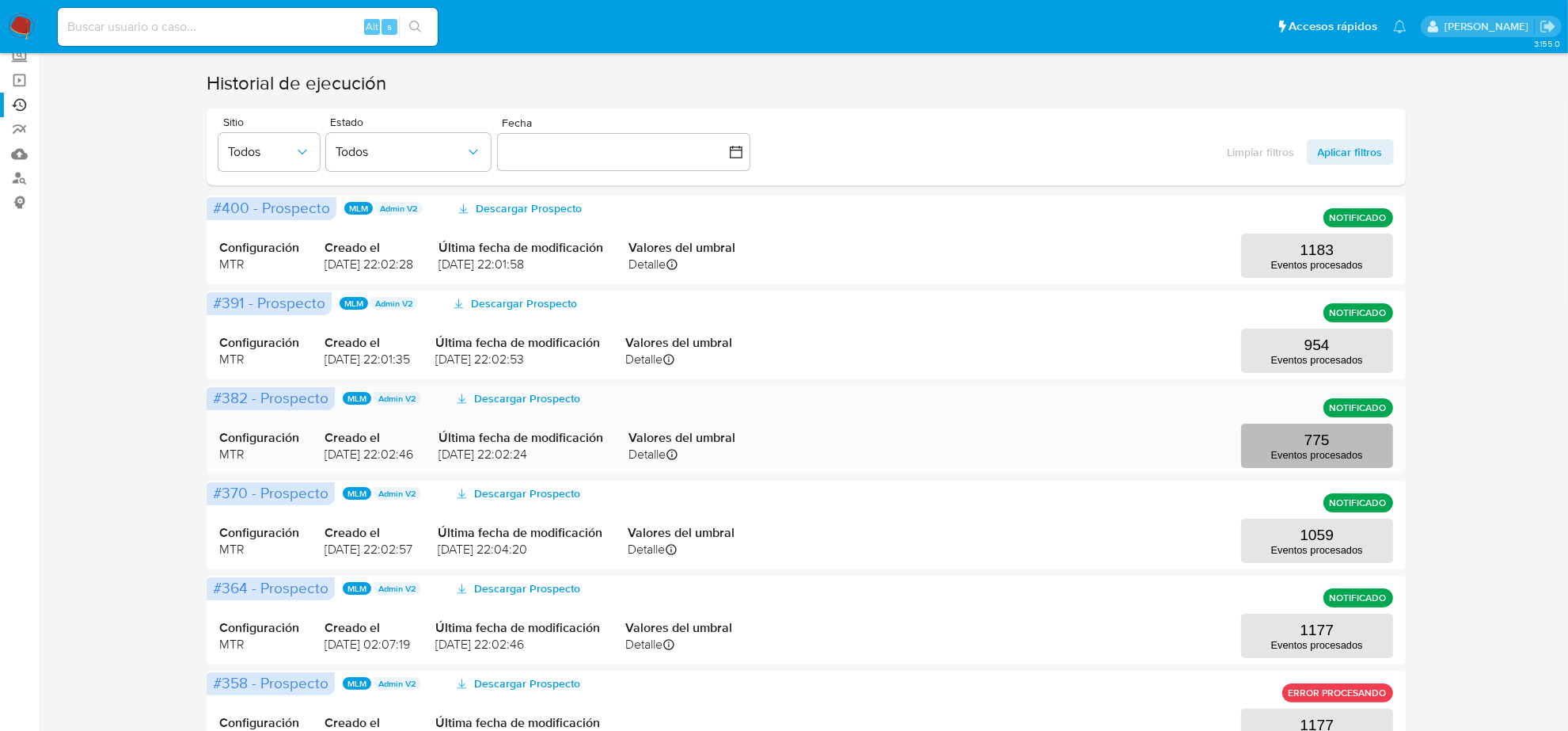
click at [1288, 448] on button "775 Eventos procesados" at bounding box center [1317, 445] width 152 height 44
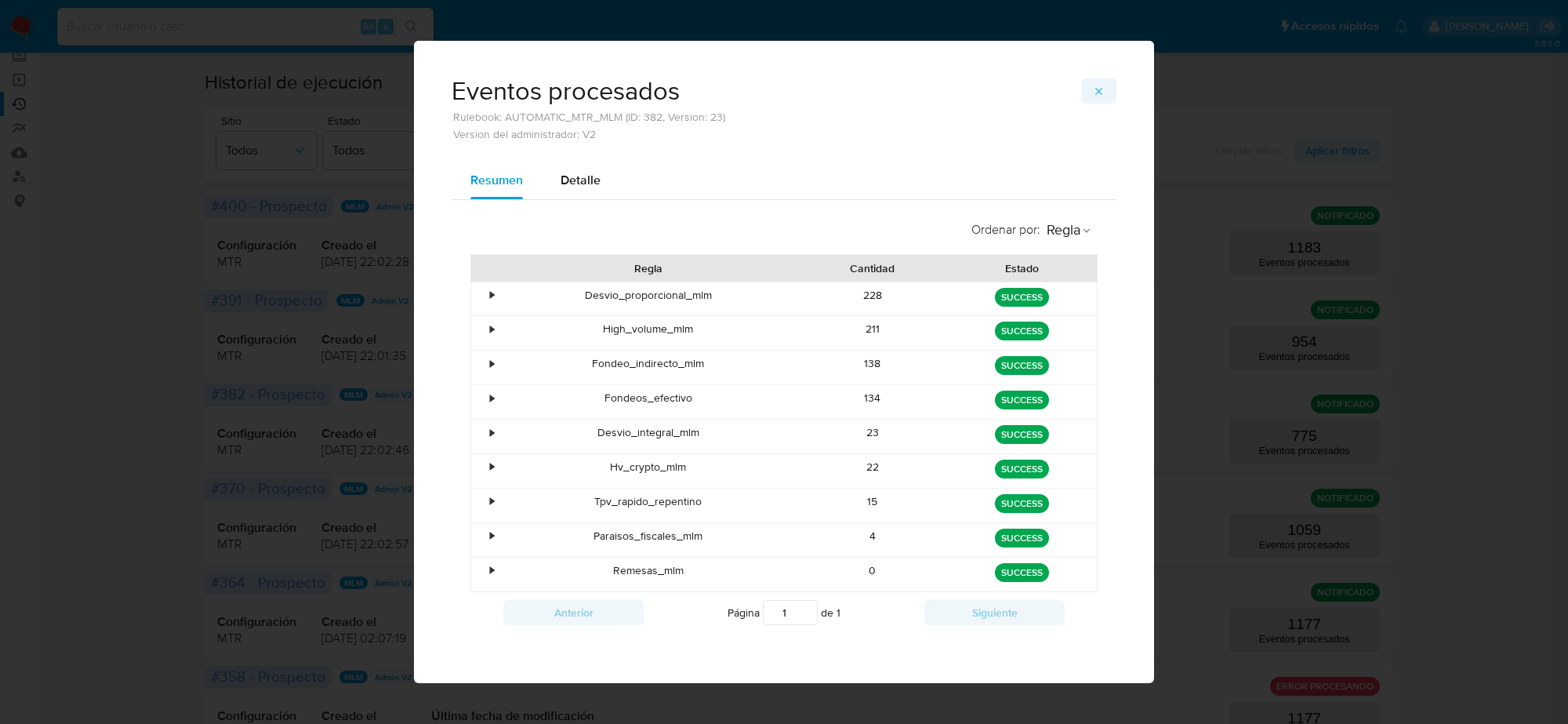
click at [1095, 89] on icon "button" at bounding box center [1099, 91] width 13 height 13
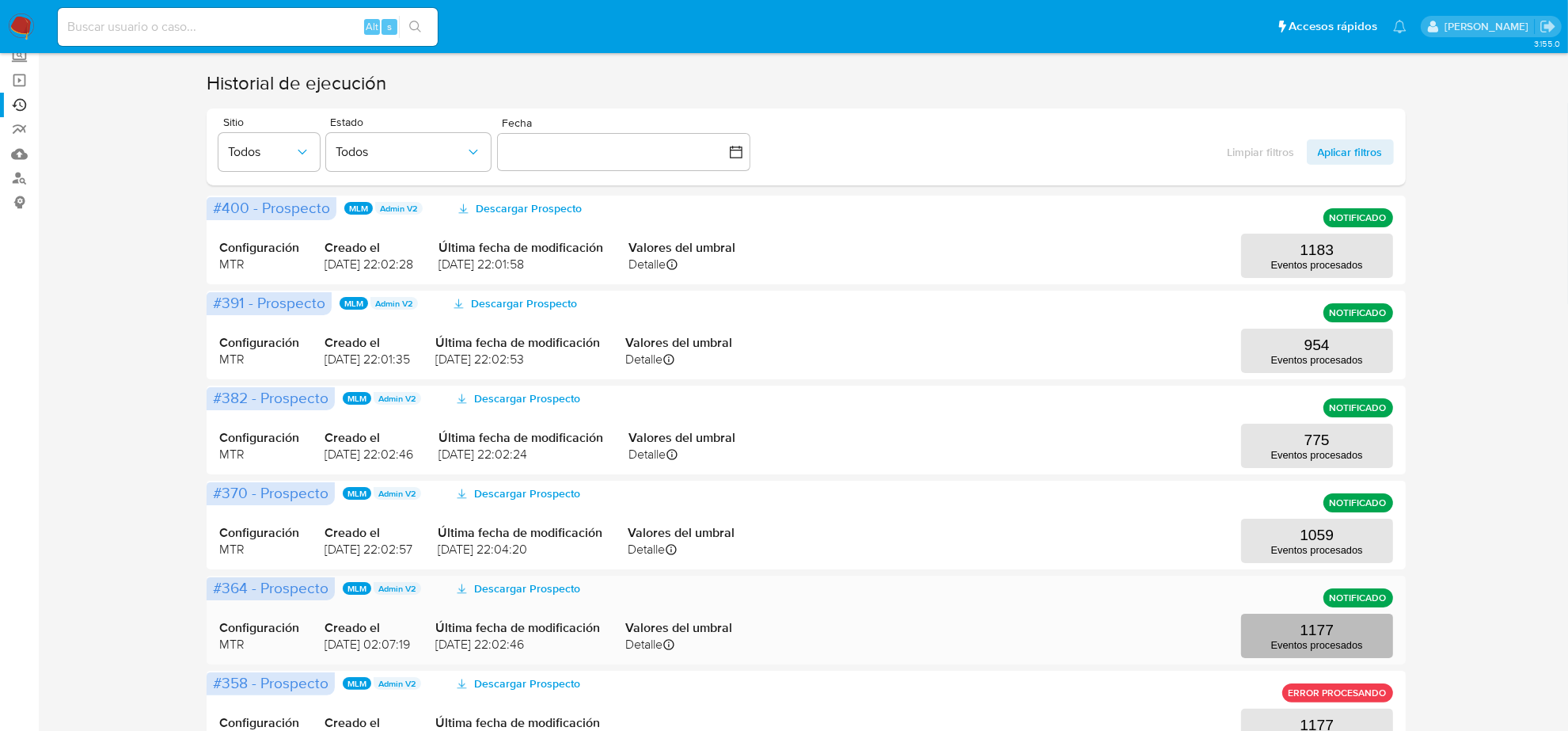
click at [1333, 647] on p "Eventos procesados" at bounding box center [1317, 645] width 92 height 12
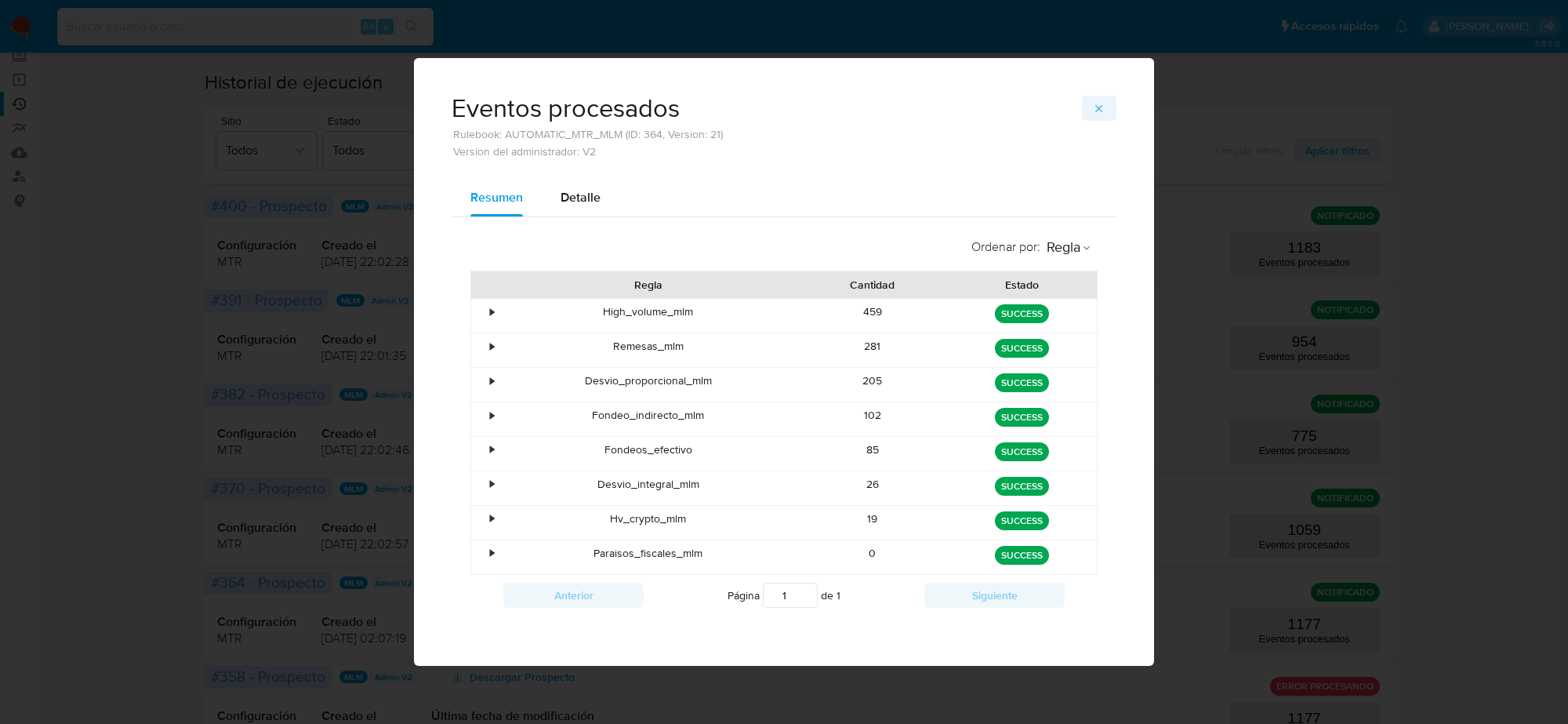
click at [1099, 107] on icon "button" at bounding box center [1098, 108] width 7 height 7
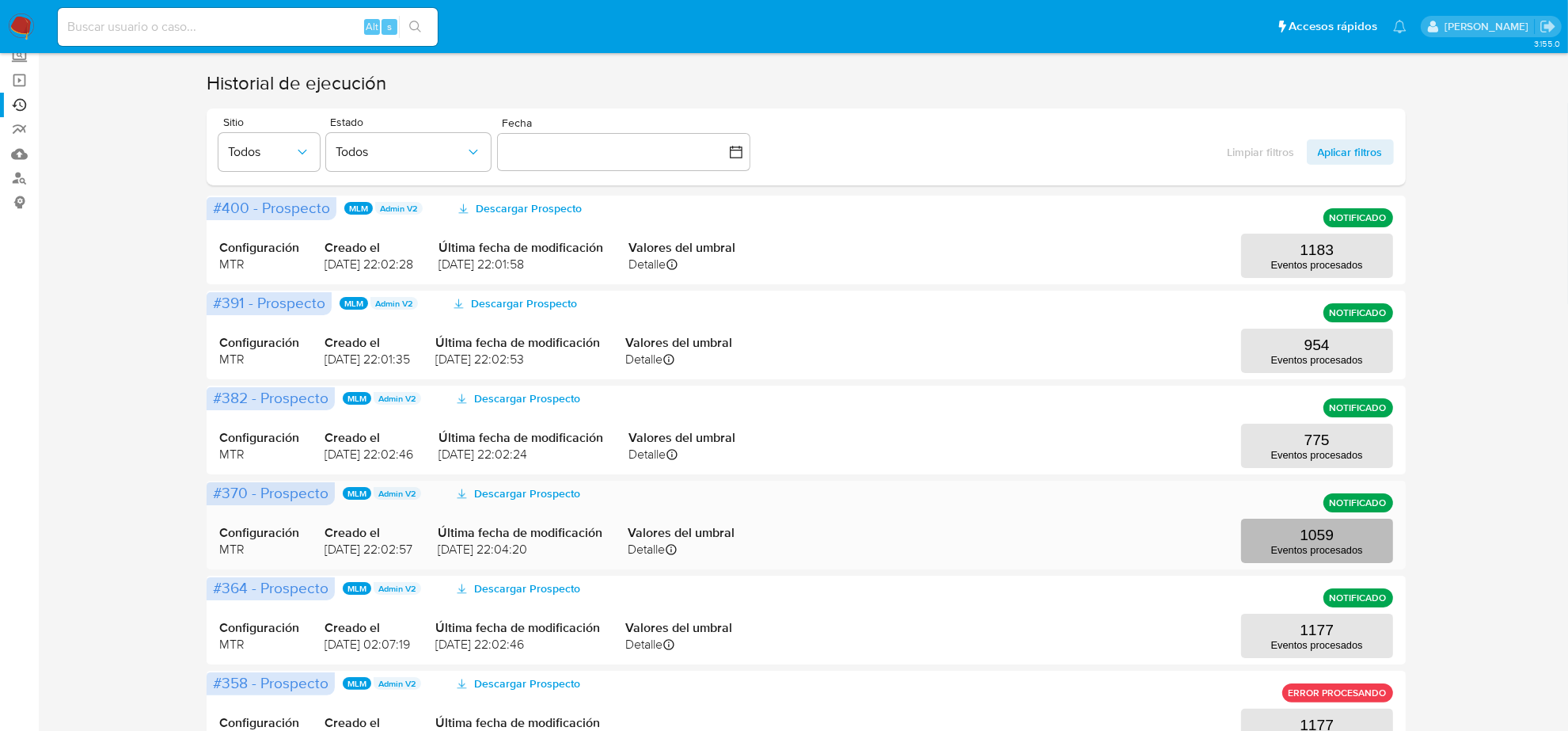
click at [1284, 537] on button "1059 Eventos procesados" at bounding box center [1317, 541] width 152 height 44
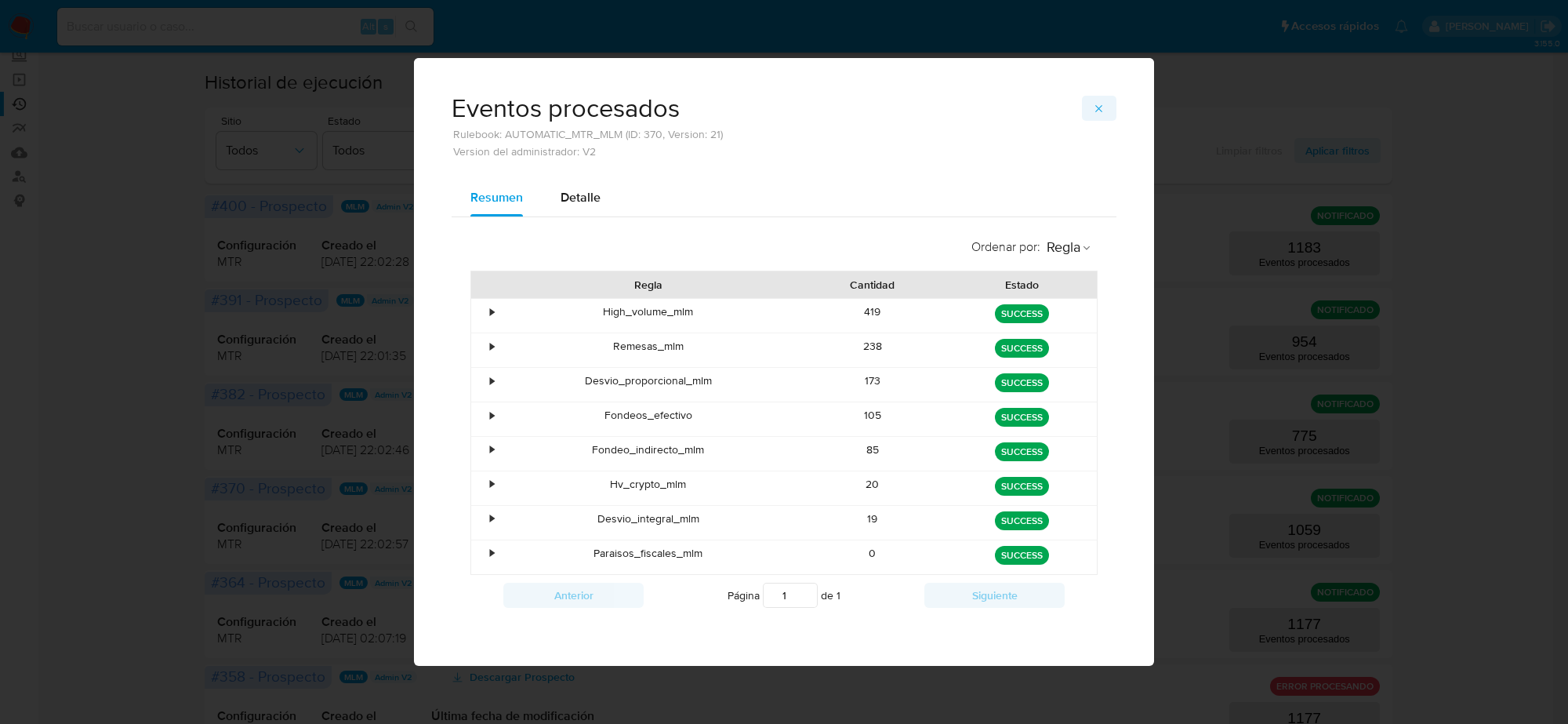
click at [1098, 110] on icon "button" at bounding box center [1099, 108] width 13 height 13
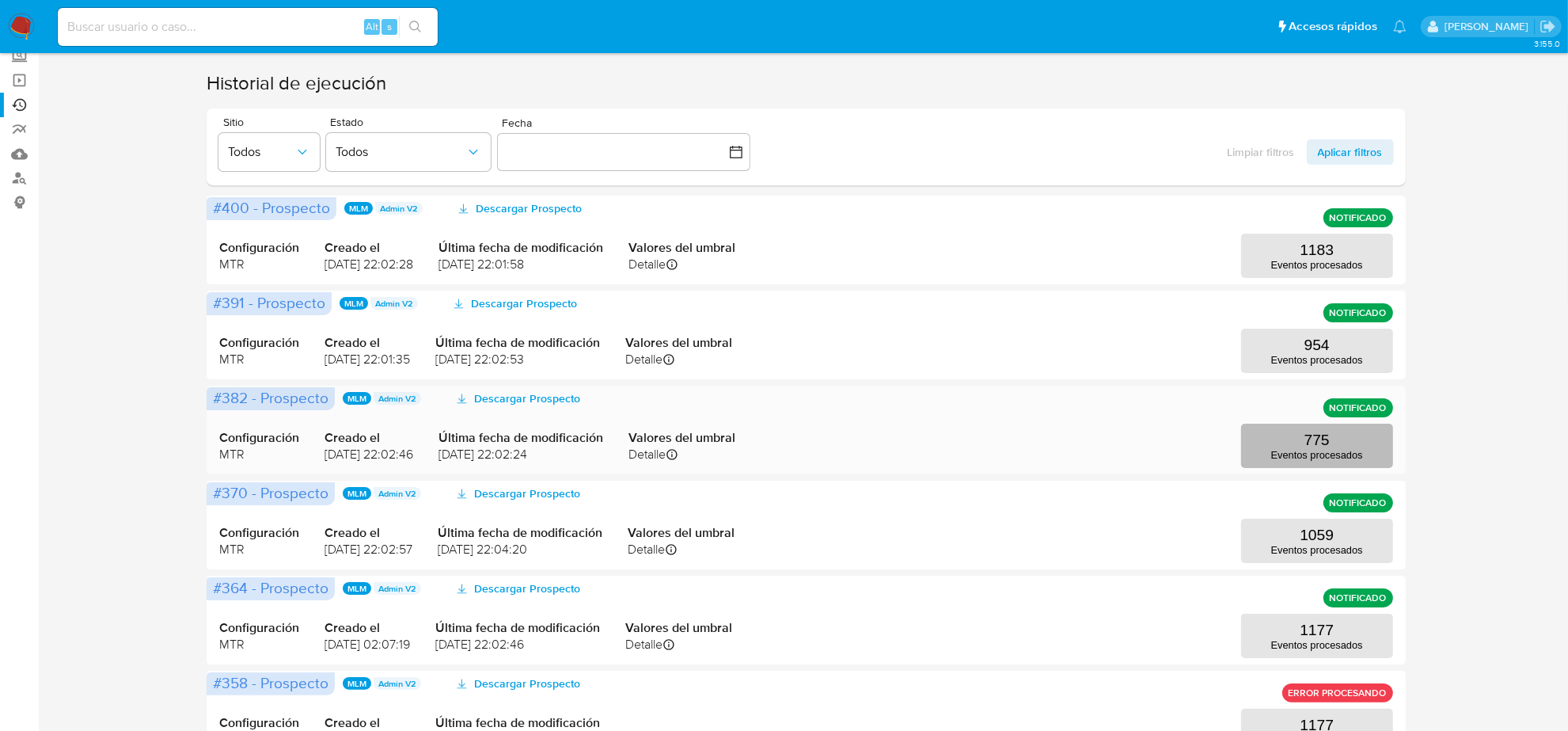
click at [1315, 446] on p "775" at bounding box center [1318, 440] width 26 height 18
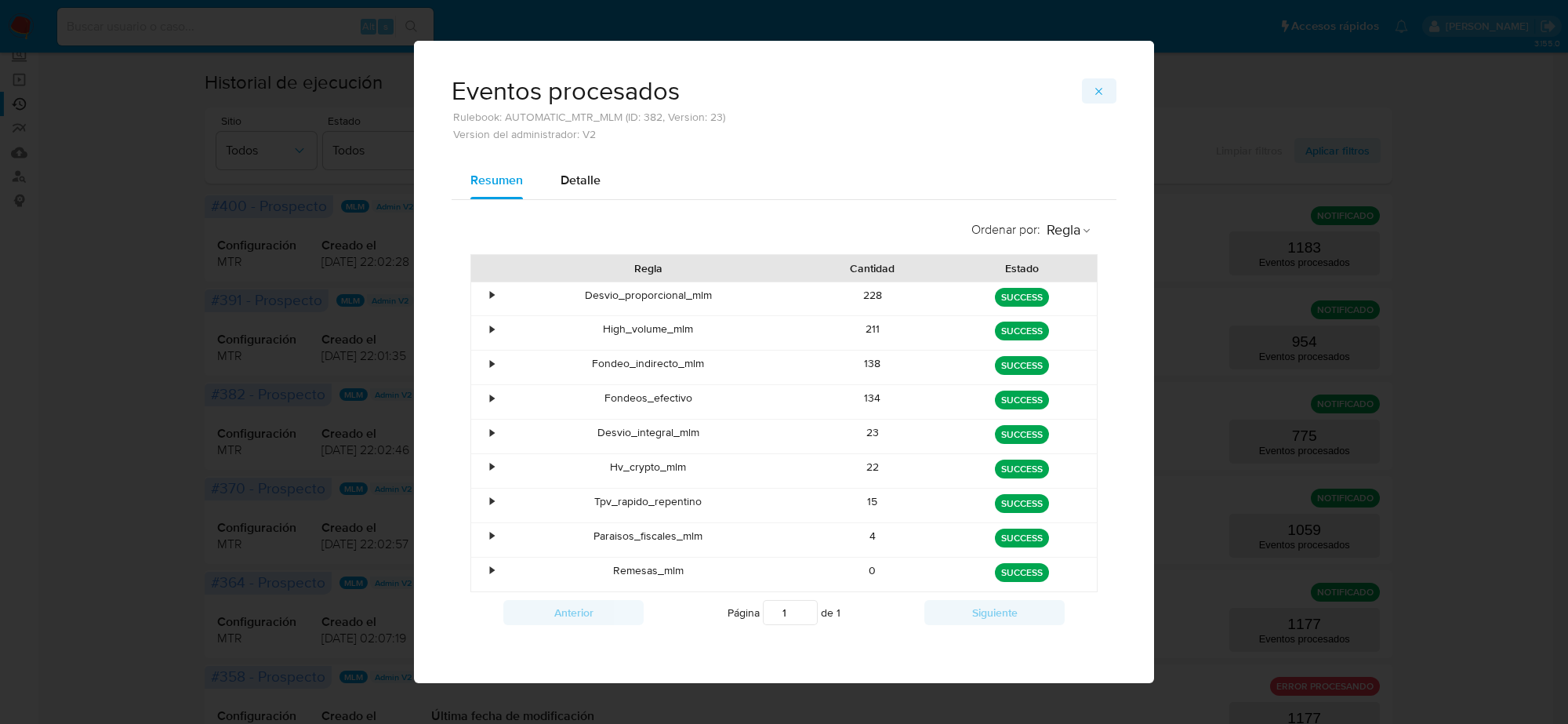
click at [1098, 86] on icon "button" at bounding box center [1099, 91] width 13 height 13
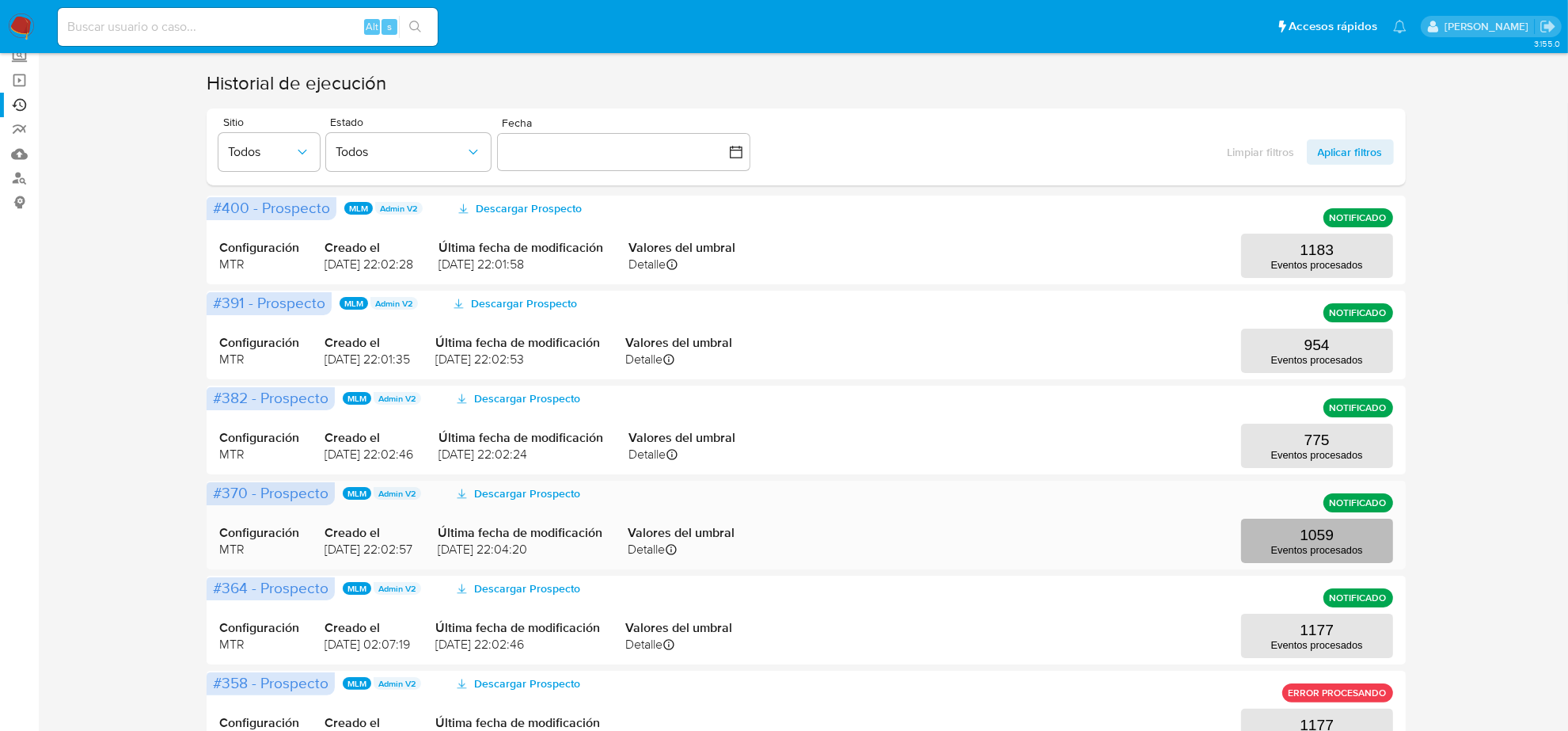
click at [1311, 551] on p "Eventos procesados" at bounding box center [1317, 549] width 92 height 12
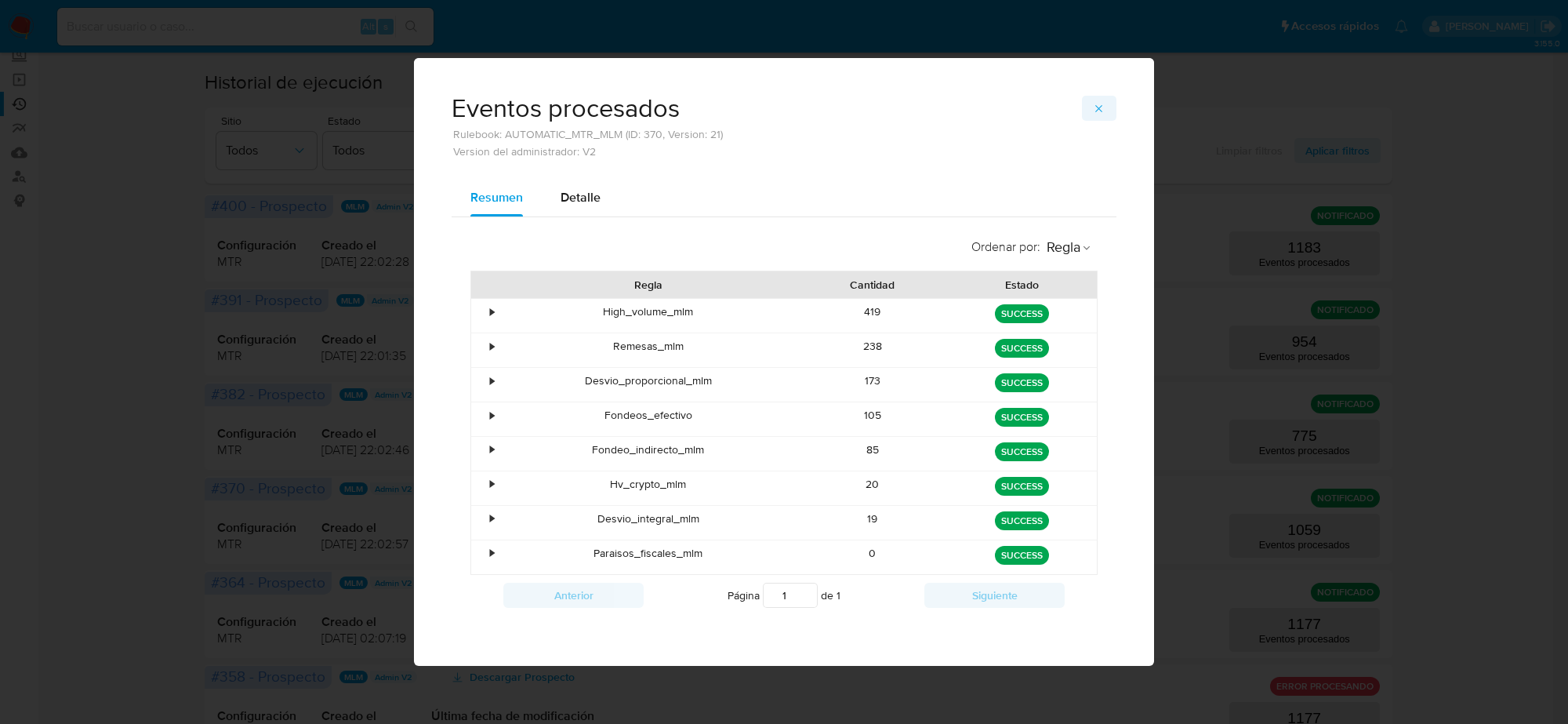
click at [1094, 107] on icon "button" at bounding box center [1099, 108] width 13 height 13
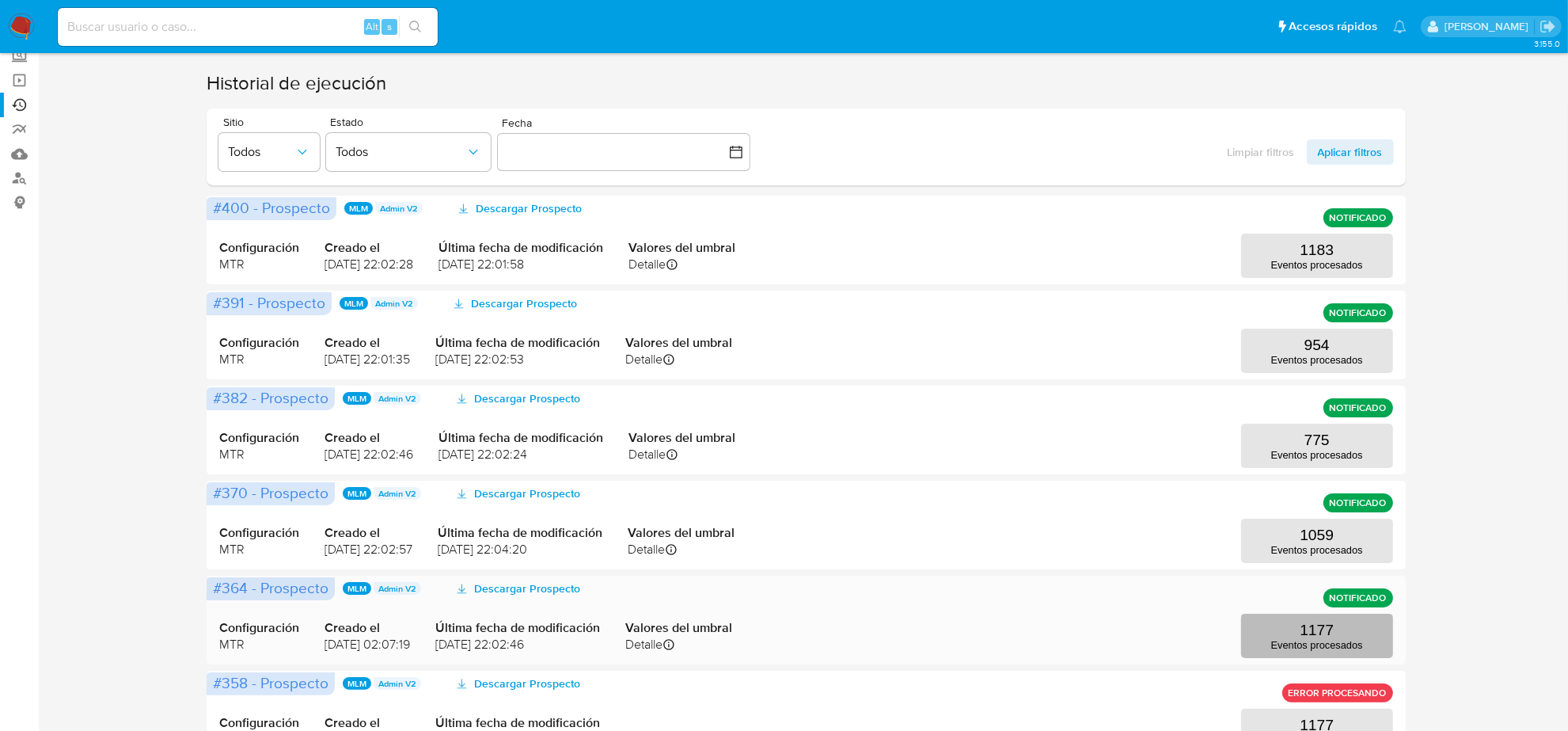
click at [1302, 619] on button "1177 Eventos procesados" at bounding box center [1317, 635] width 152 height 44
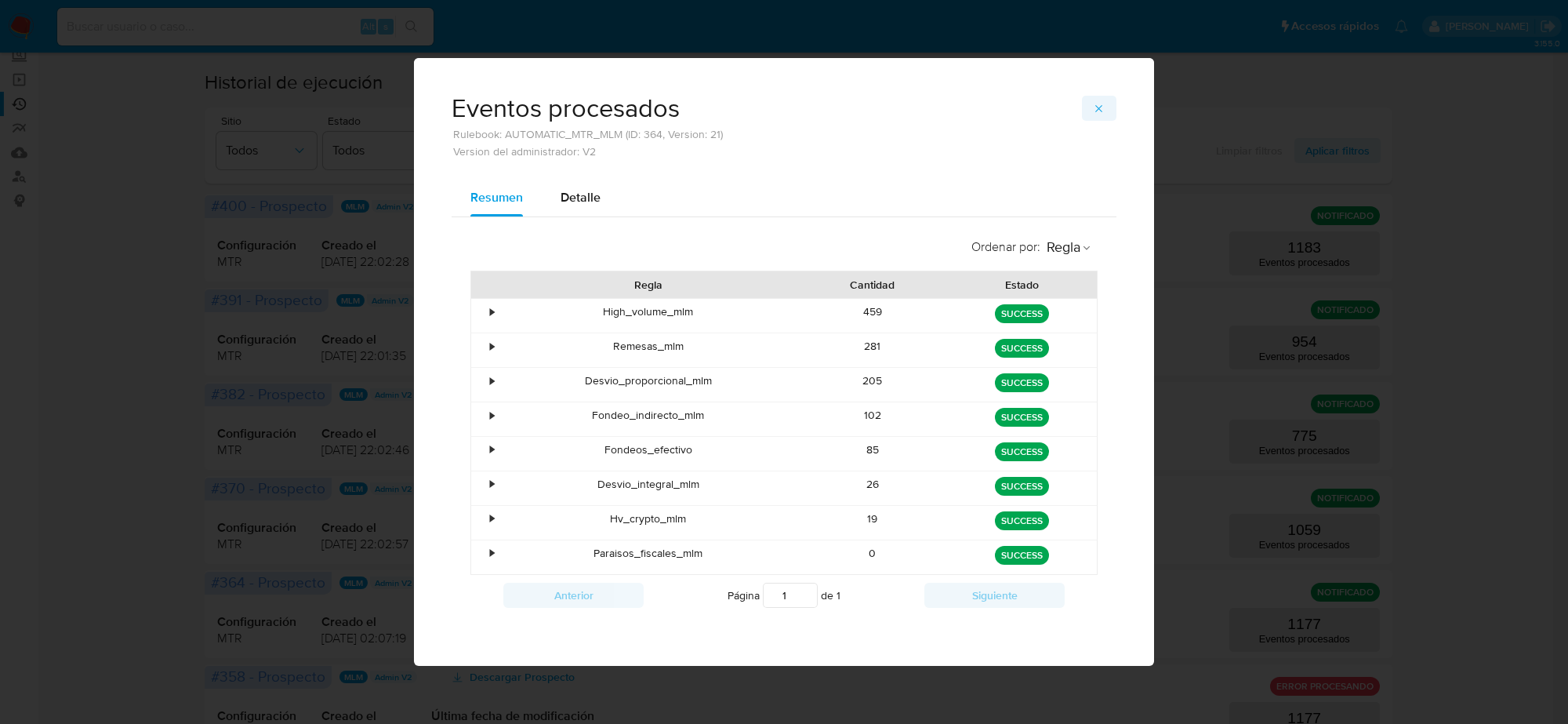
click at [1095, 112] on icon "button" at bounding box center [1099, 108] width 13 height 13
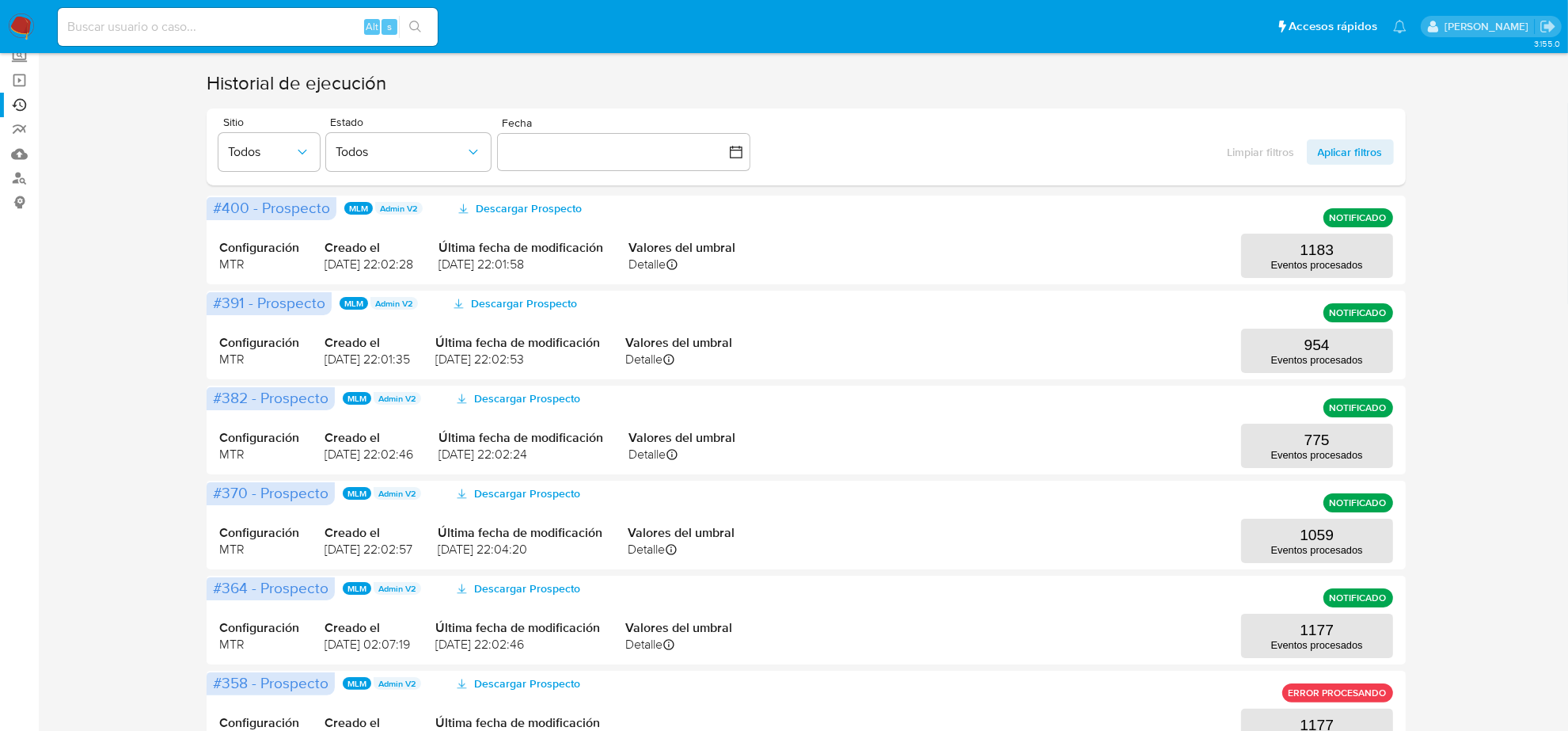
click at [14, 26] on img at bounding box center [21, 27] width 27 height 27
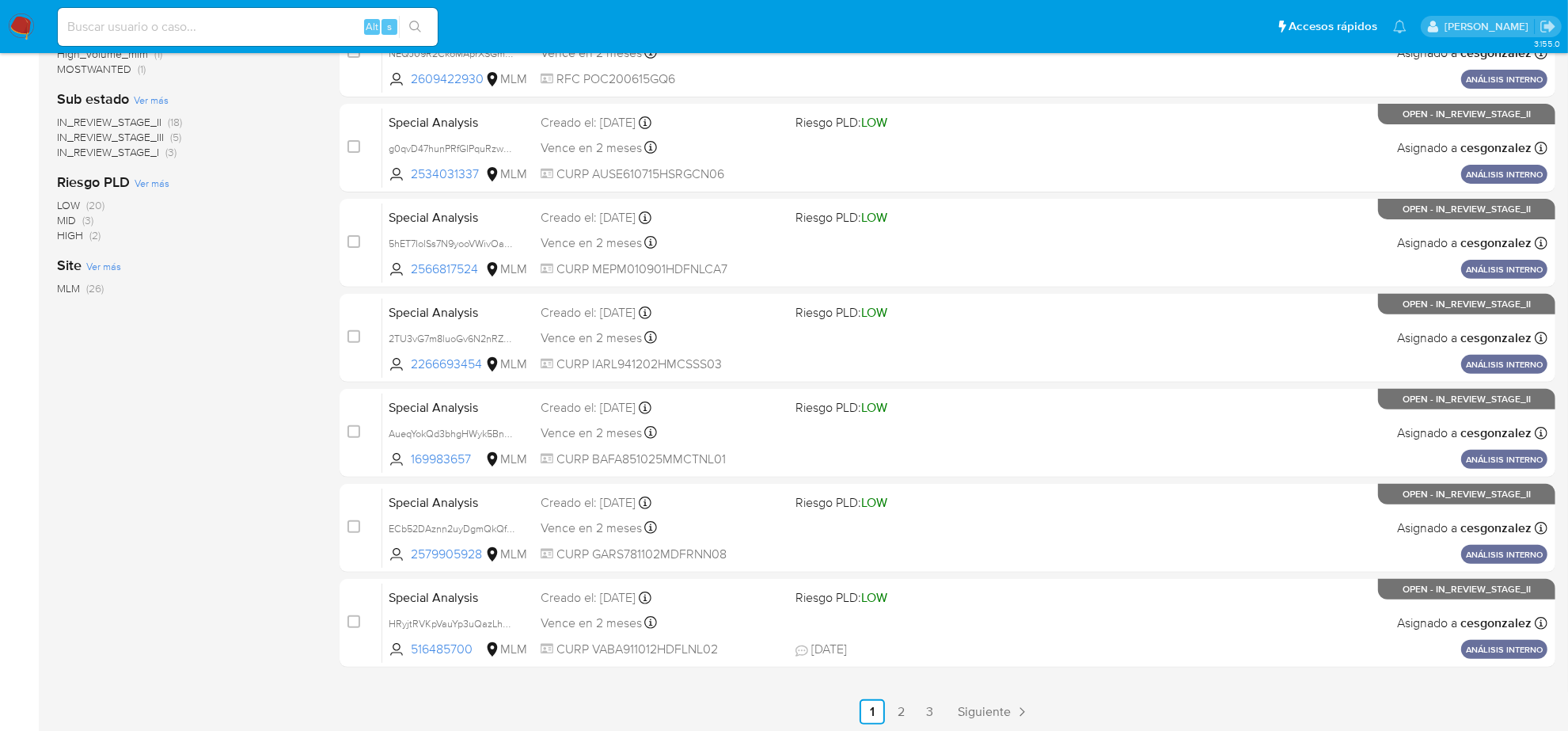
scroll to position [517, 0]
click at [973, 694] on div "select-all-cases-checkbox Asignar caso Borrar selección Agrupar por documento O…" at bounding box center [947, 193] width 1216 height 1060
click at [975, 697] on link "Siguiente" at bounding box center [994, 710] width 85 height 26
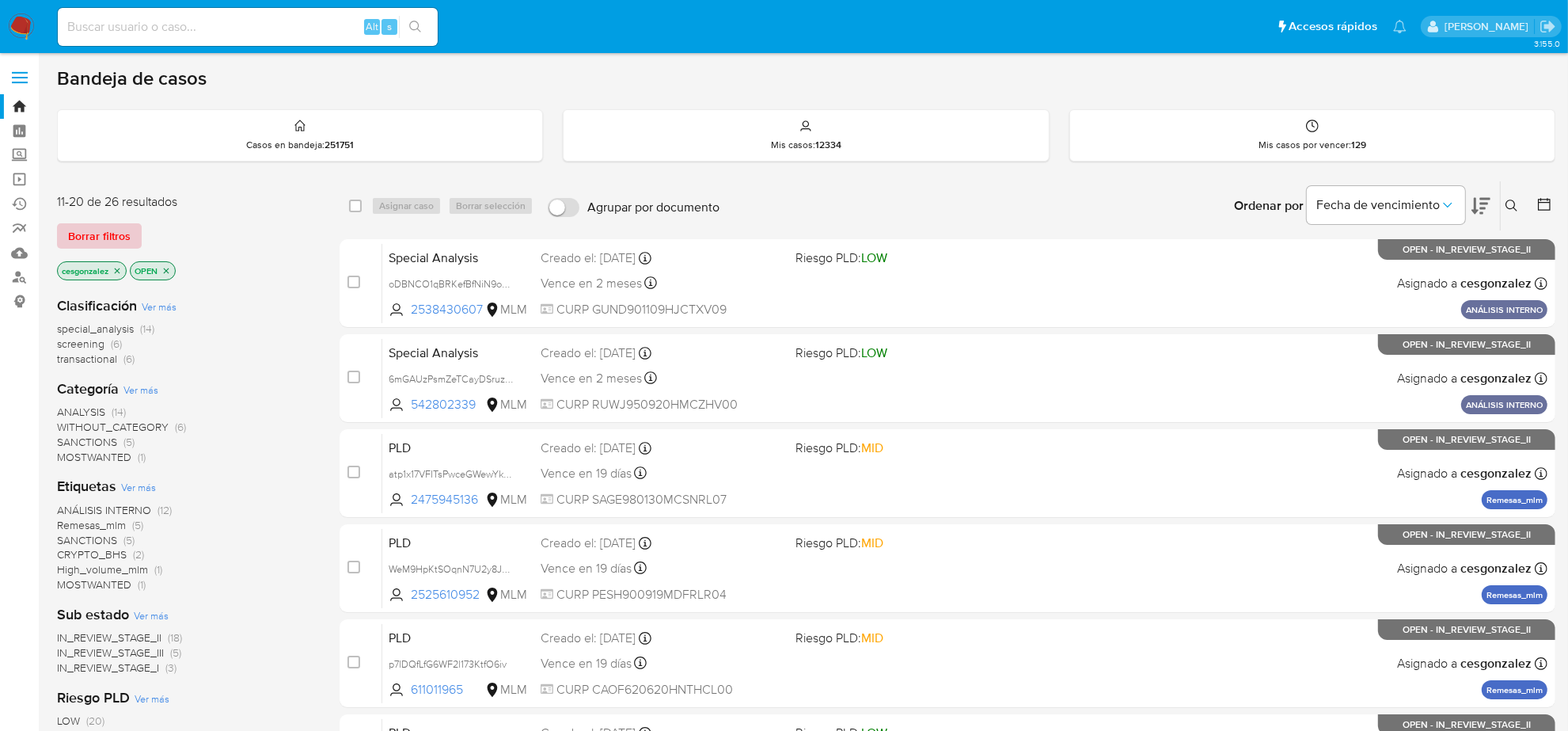
click at [138, 244] on button "Borrar filtros" at bounding box center [100, 236] width 85 height 26
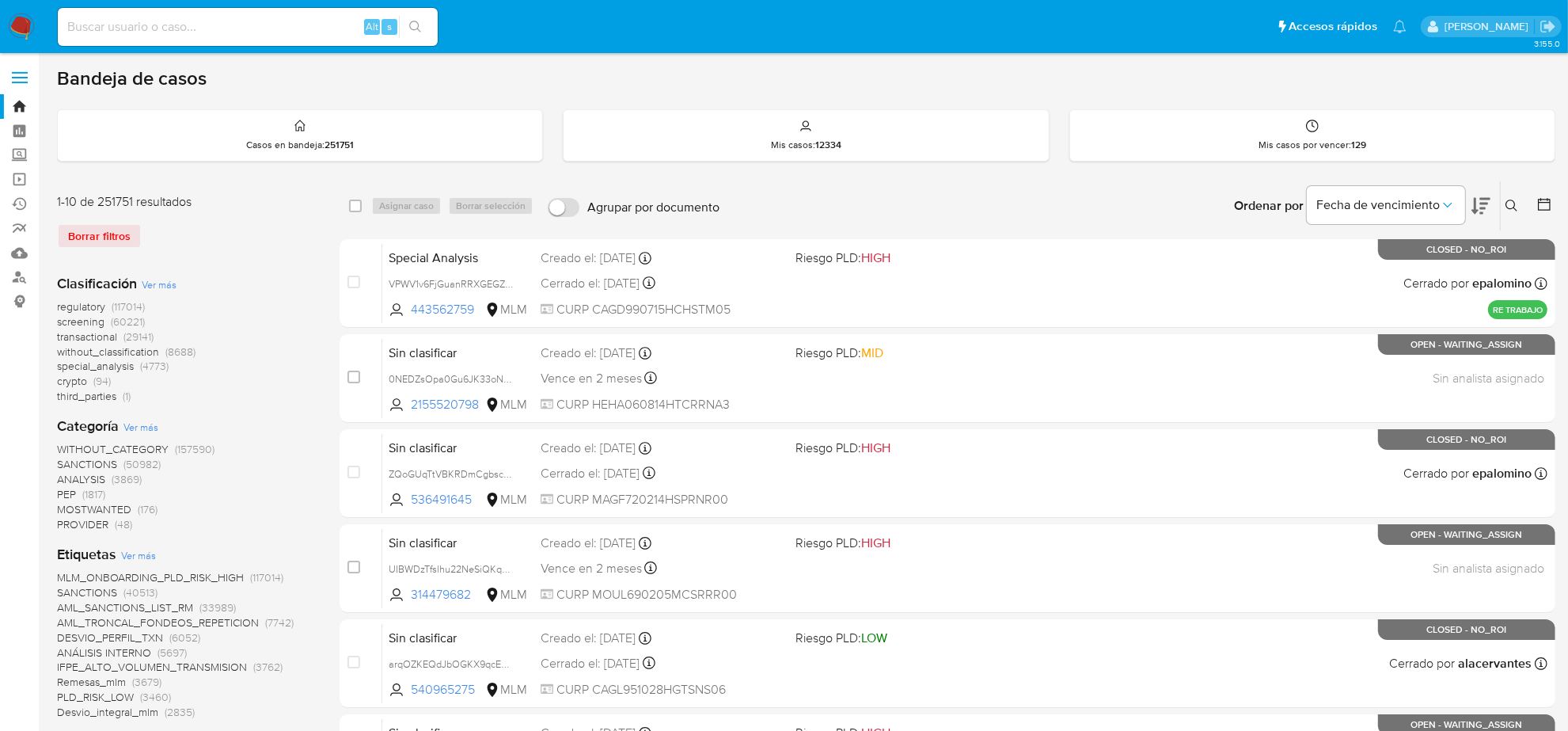
click at [14, 20] on img at bounding box center [21, 27] width 27 height 27
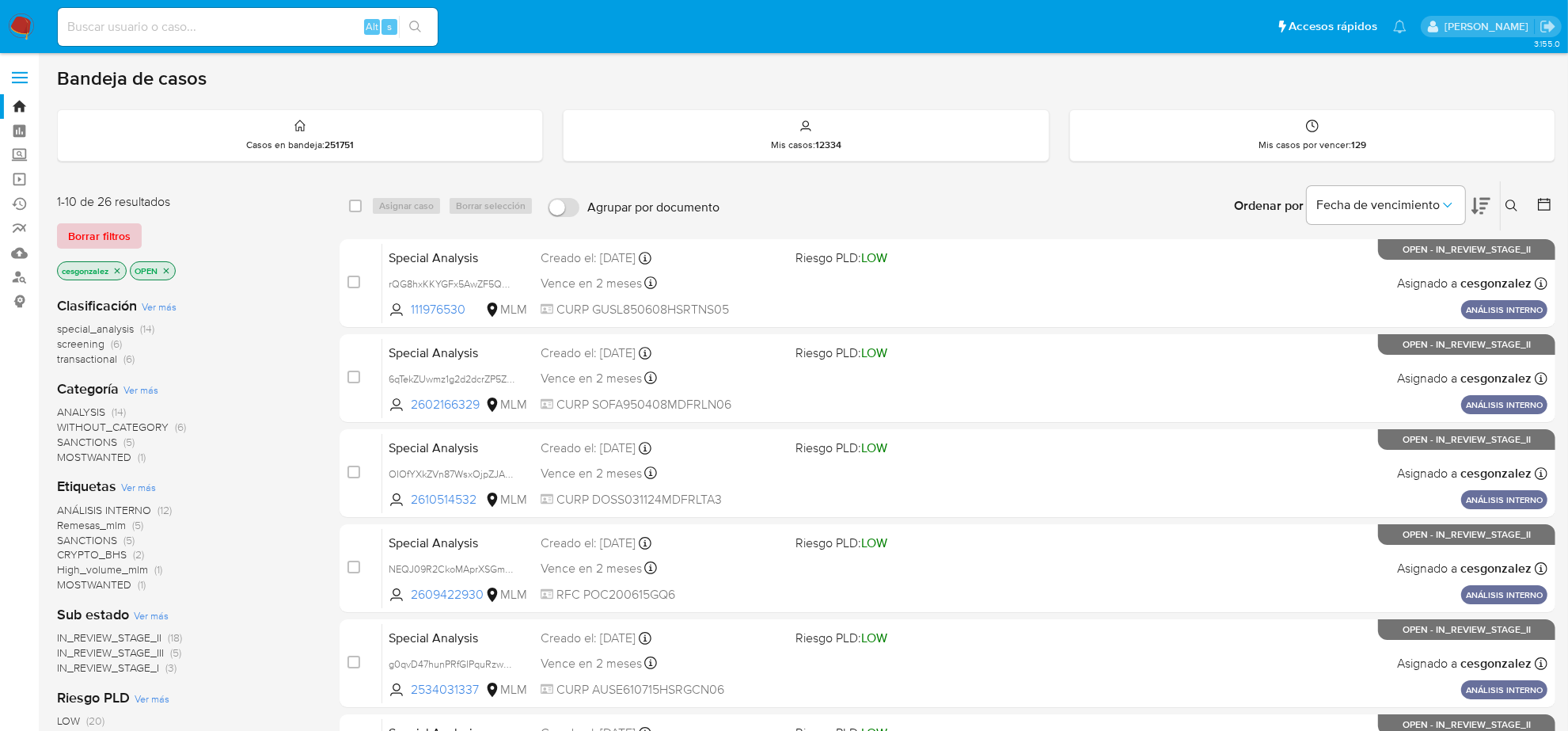
click at [109, 239] on span "Borrar filtros" at bounding box center [99, 236] width 62 height 22
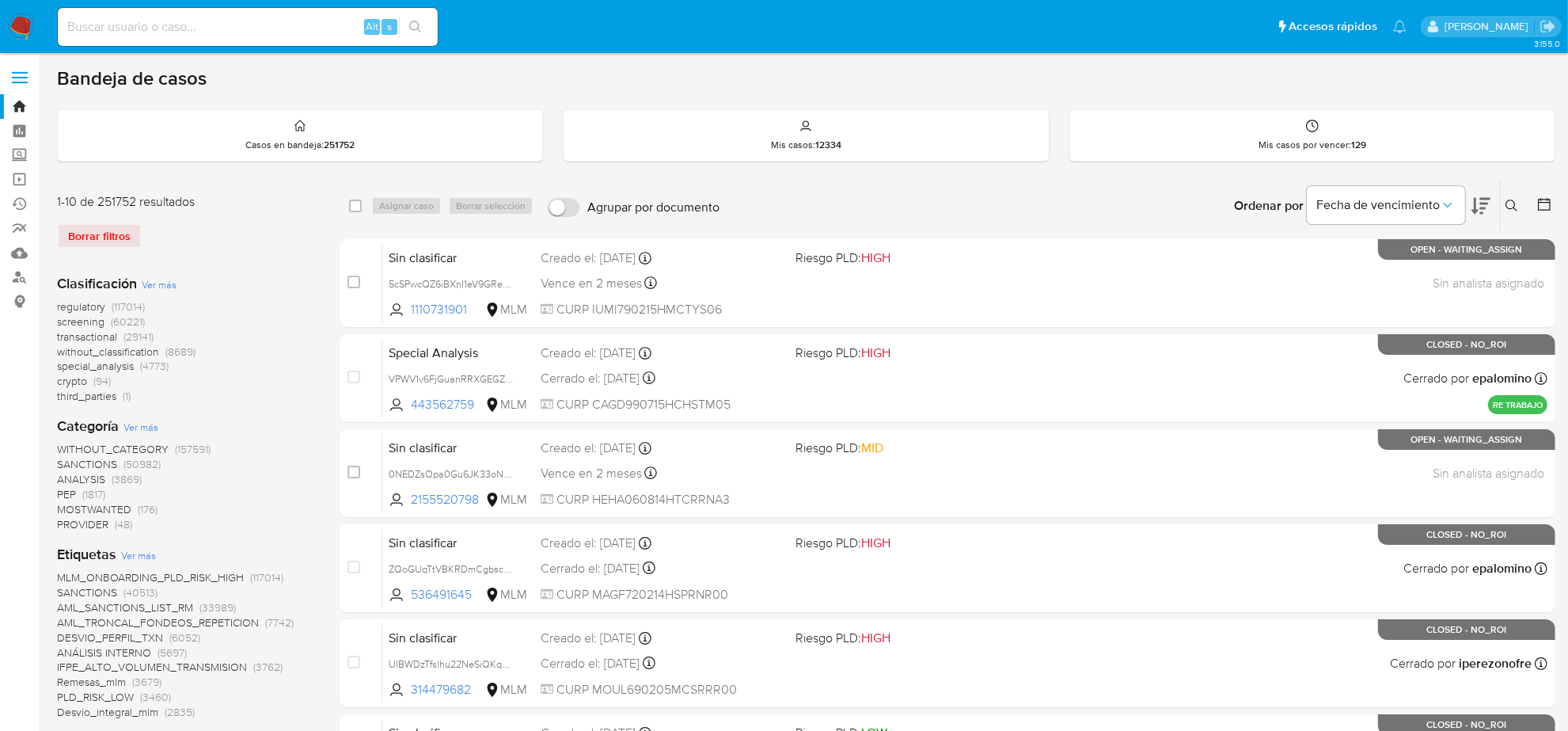
click at [101, 227] on div "Borrar filtros" at bounding box center [183, 236] width 253 height 26
click at [72, 332] on span "transactional" at bounding box center [87, 336] width 60 height 16
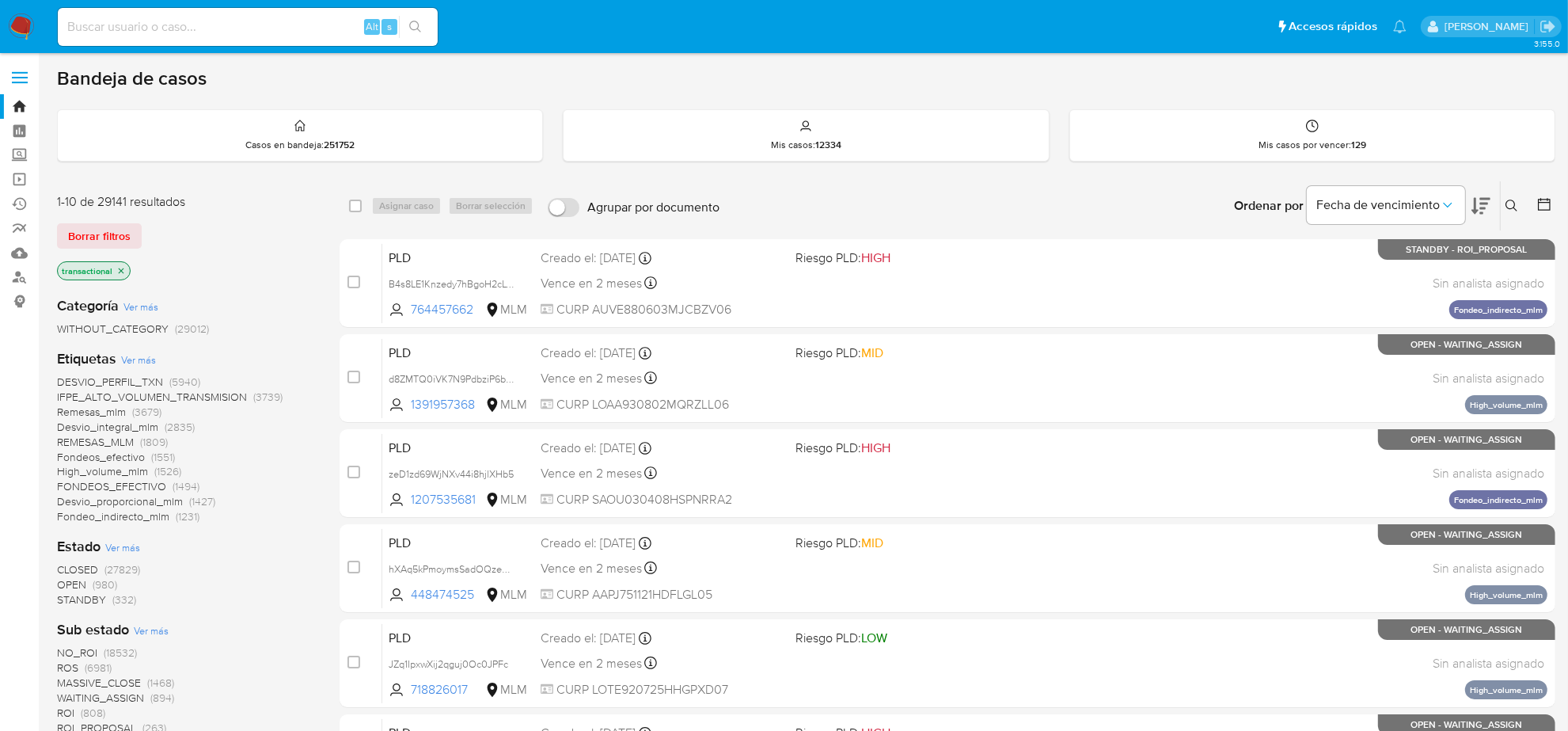
click at [116, 274] on icon "close-filter" at bounding box center [121, 271] width 10 height 10
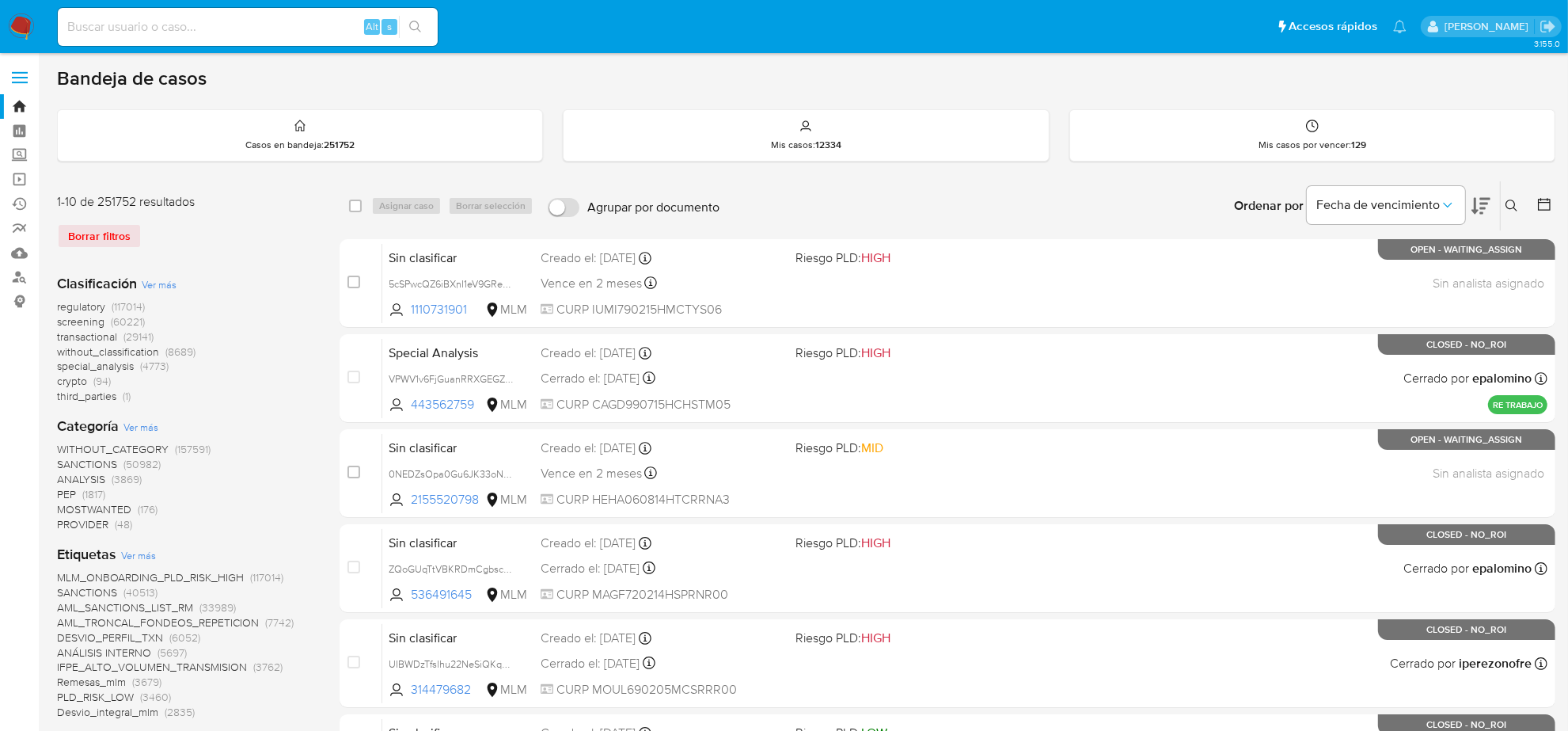
click at [97, 323] on span "screening" at bounding box center [81, 322] width 47 height 16
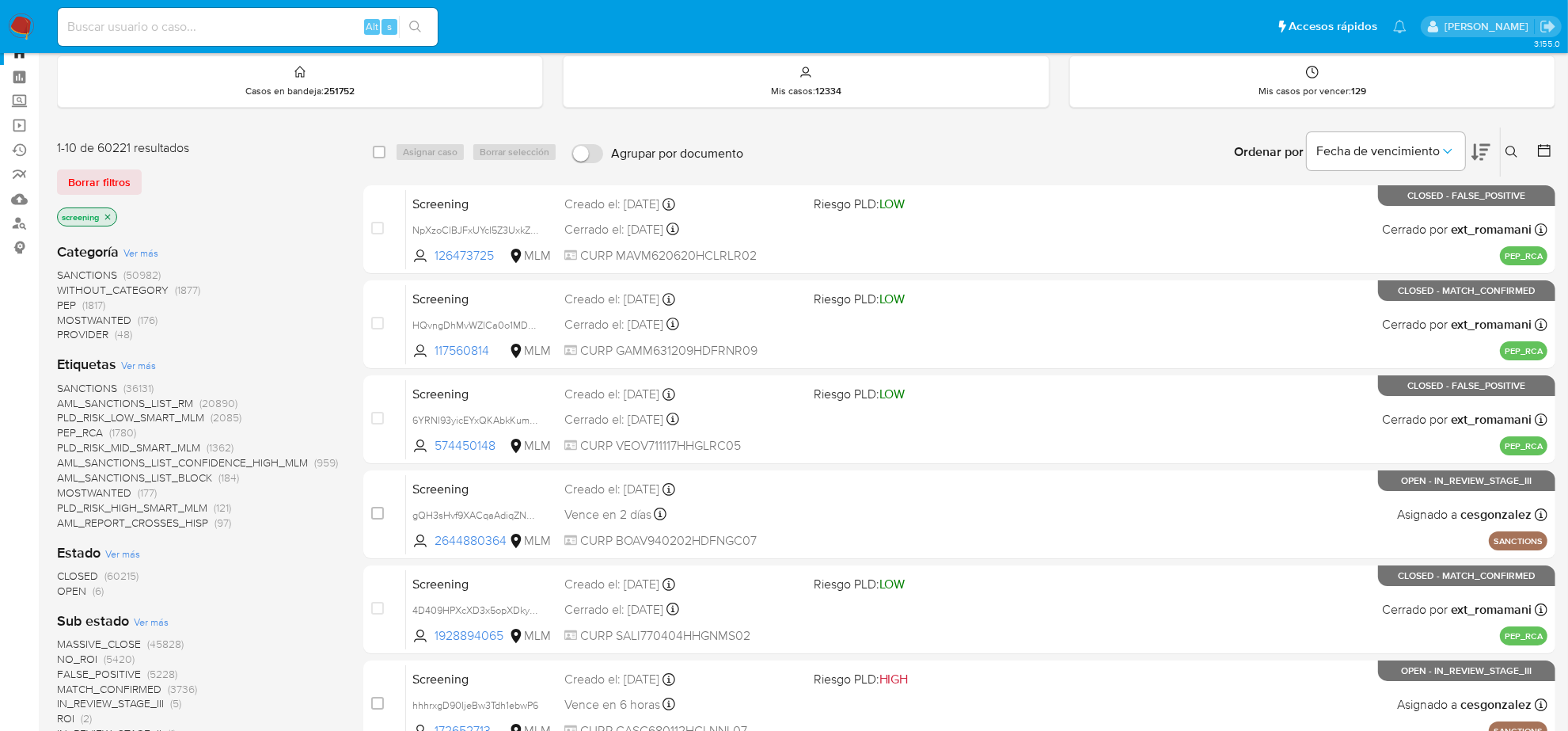
scroll to position [99, 0]
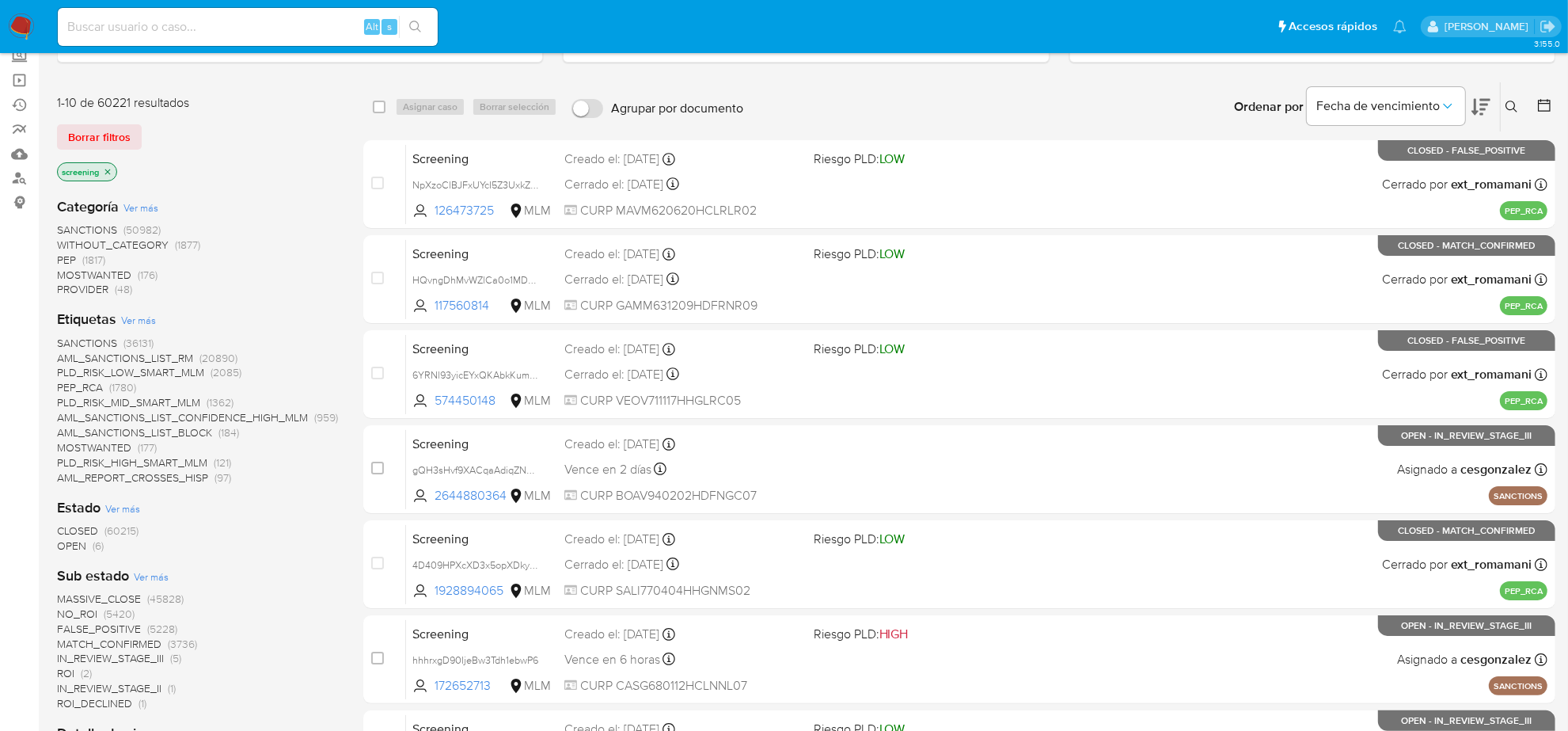
click at [71, 548] on span "OPEN" at bounding box center [72, 546] width 30 height 16
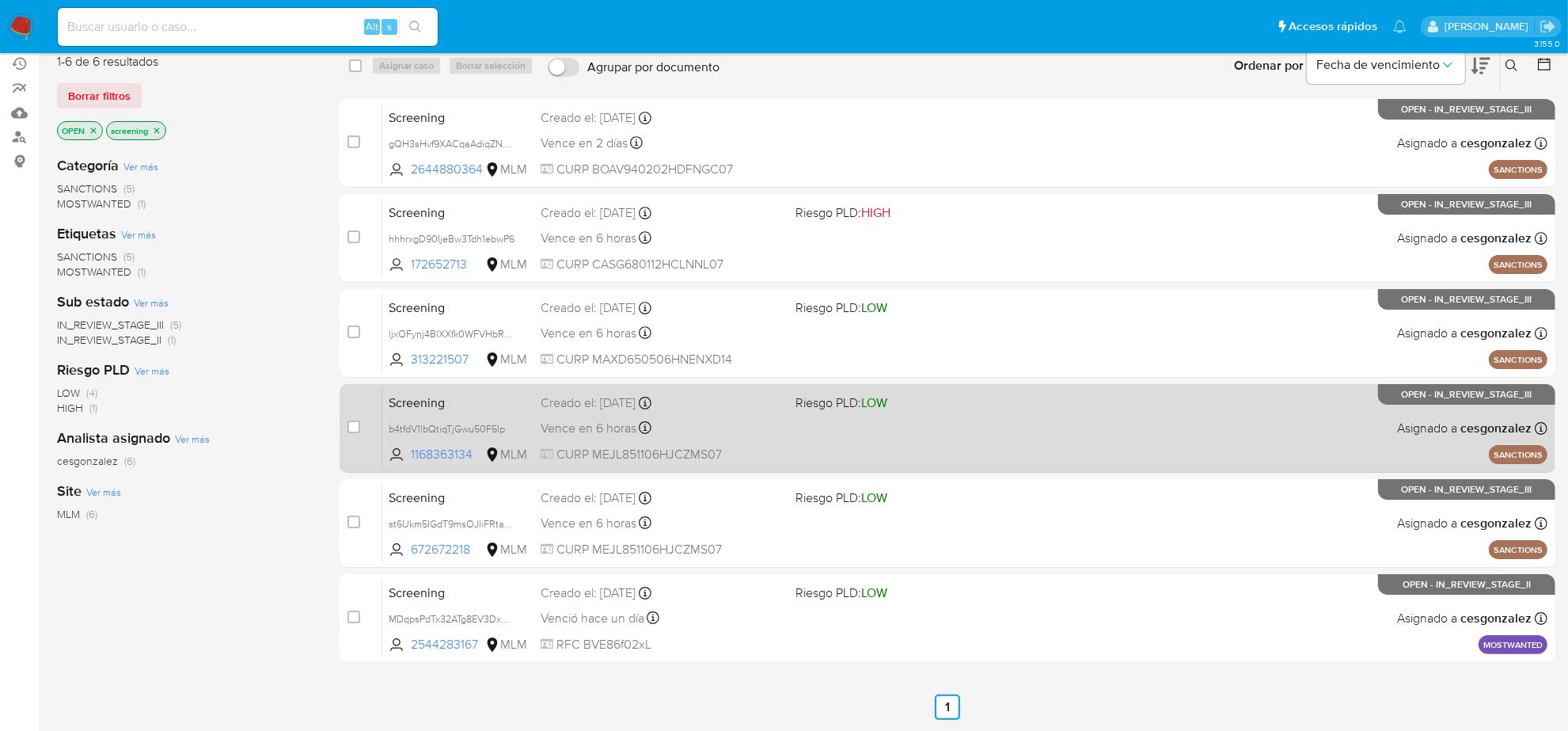
scroll to position [176, 0]
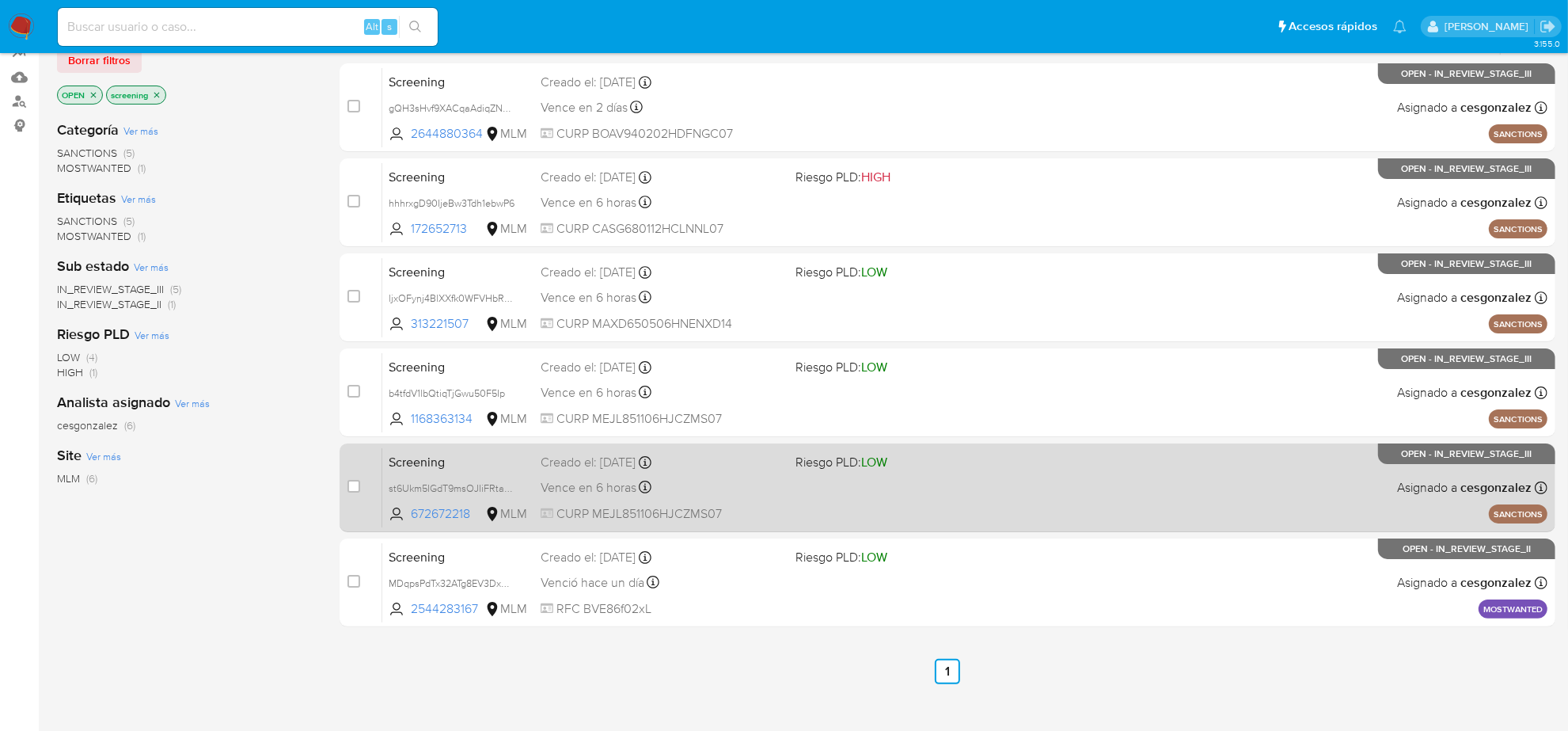
click at [617, 519] on span "CURP MEJL851106HJCZMS07" at bounding box center [662, 514] width 243 height 18
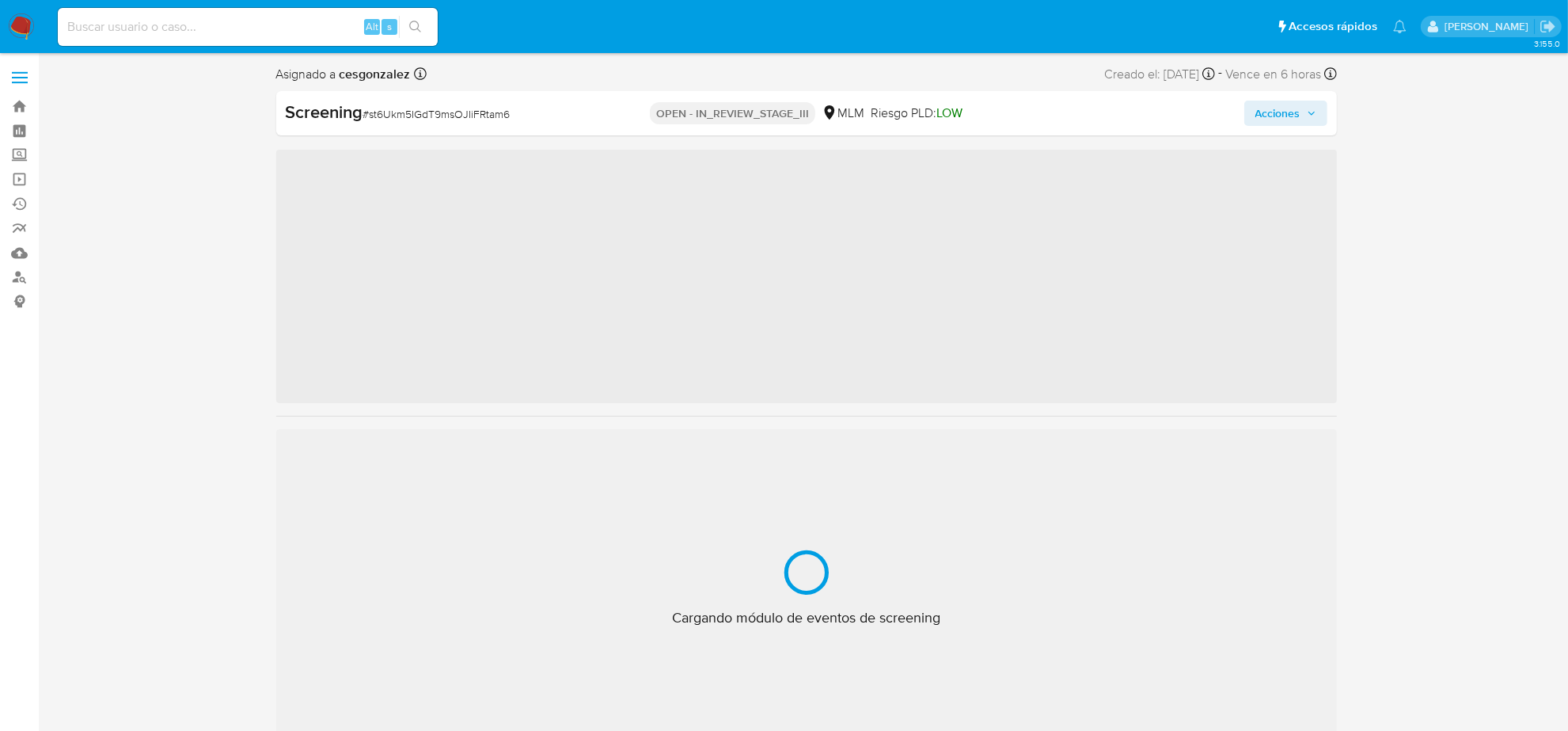
scroll to position [668, 0]
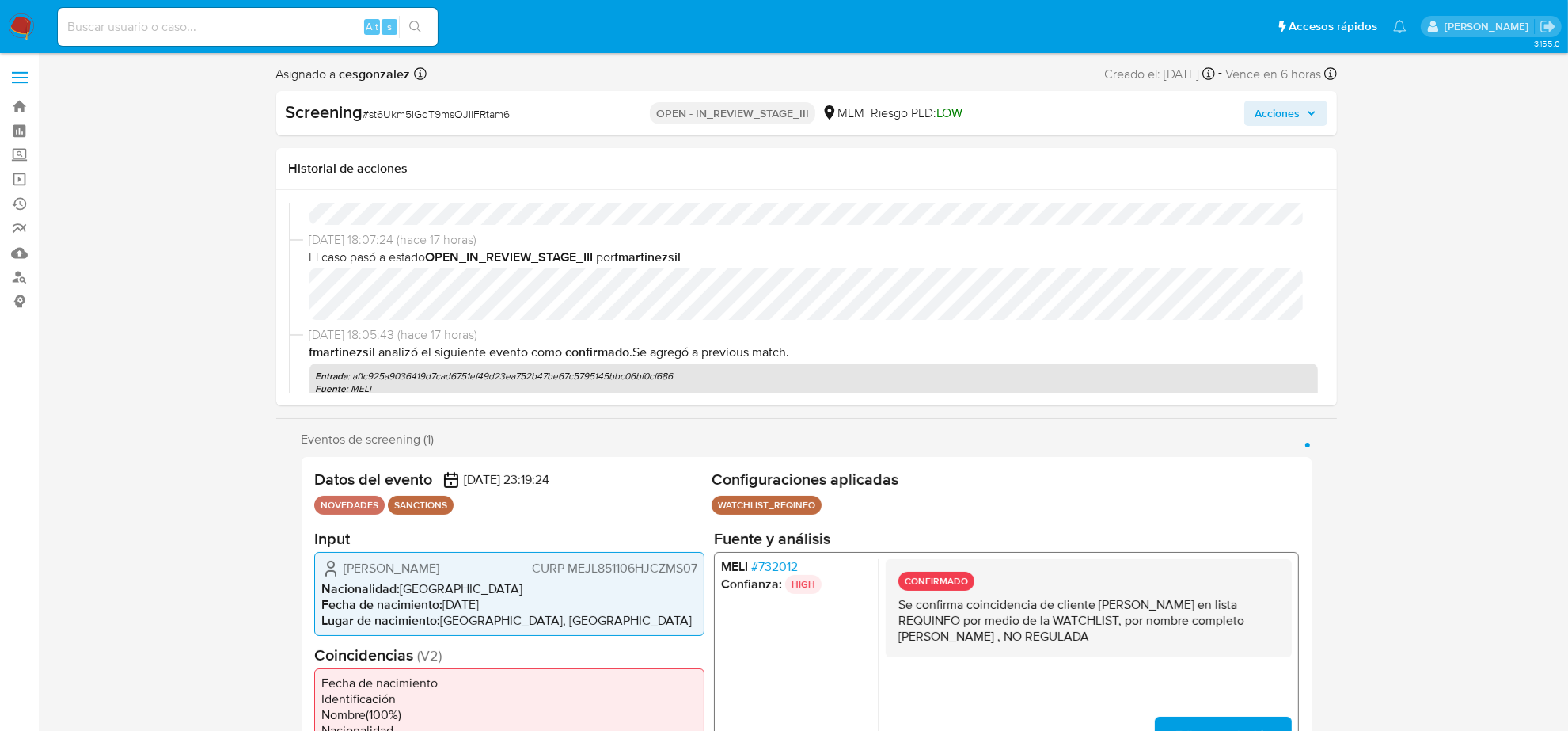
select select "10"
click at [1272, 101] on span "Acciones" at bounding box center [1278, 113] width 45 height 26
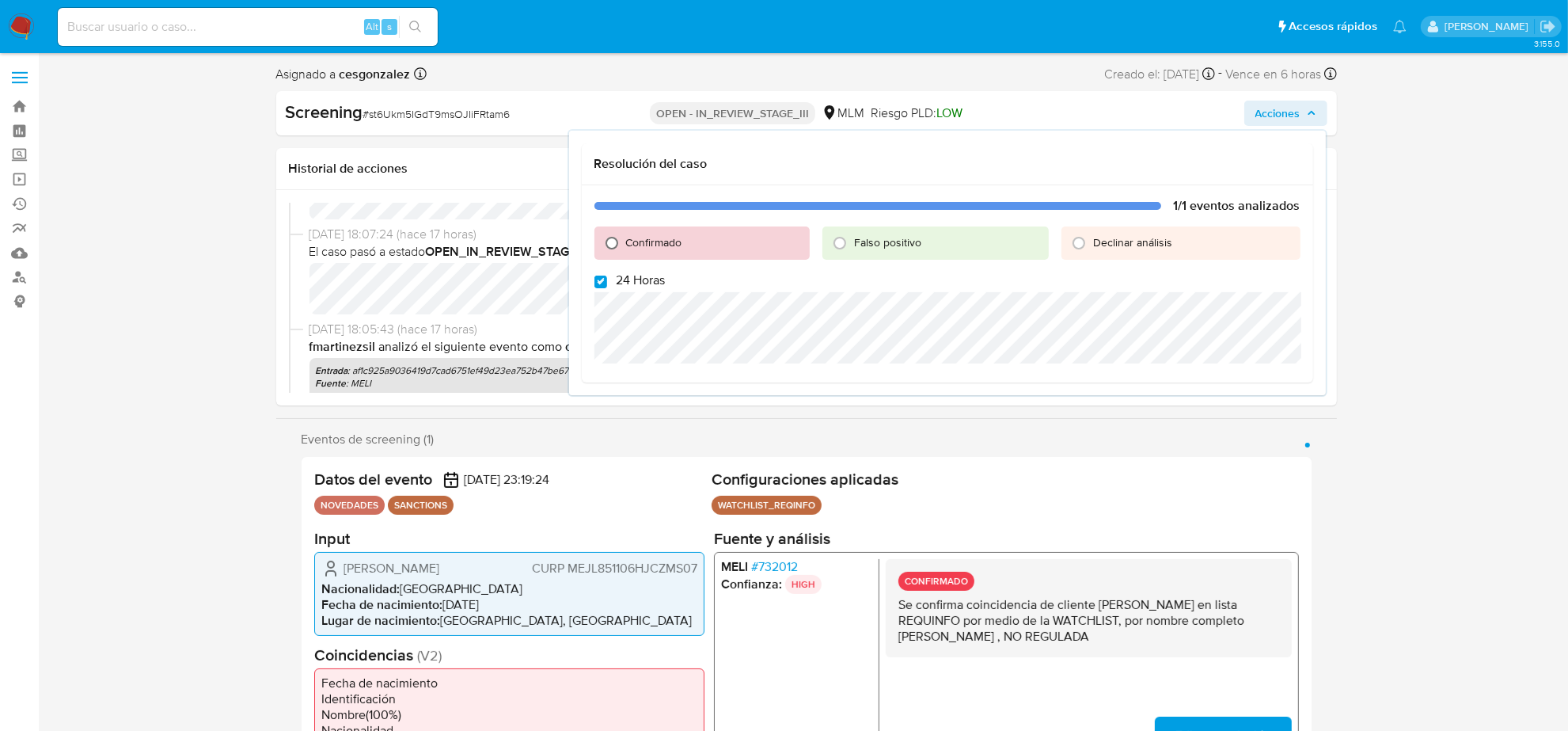
click at [607, 242] on input "Confirmado" at bounding box center [612, 244] width 26 height 26
radio input "true"
click at [595, 275] on input "24 Horas" at bounding box center [601, 281] width 13 height 13
checkbox input "false"
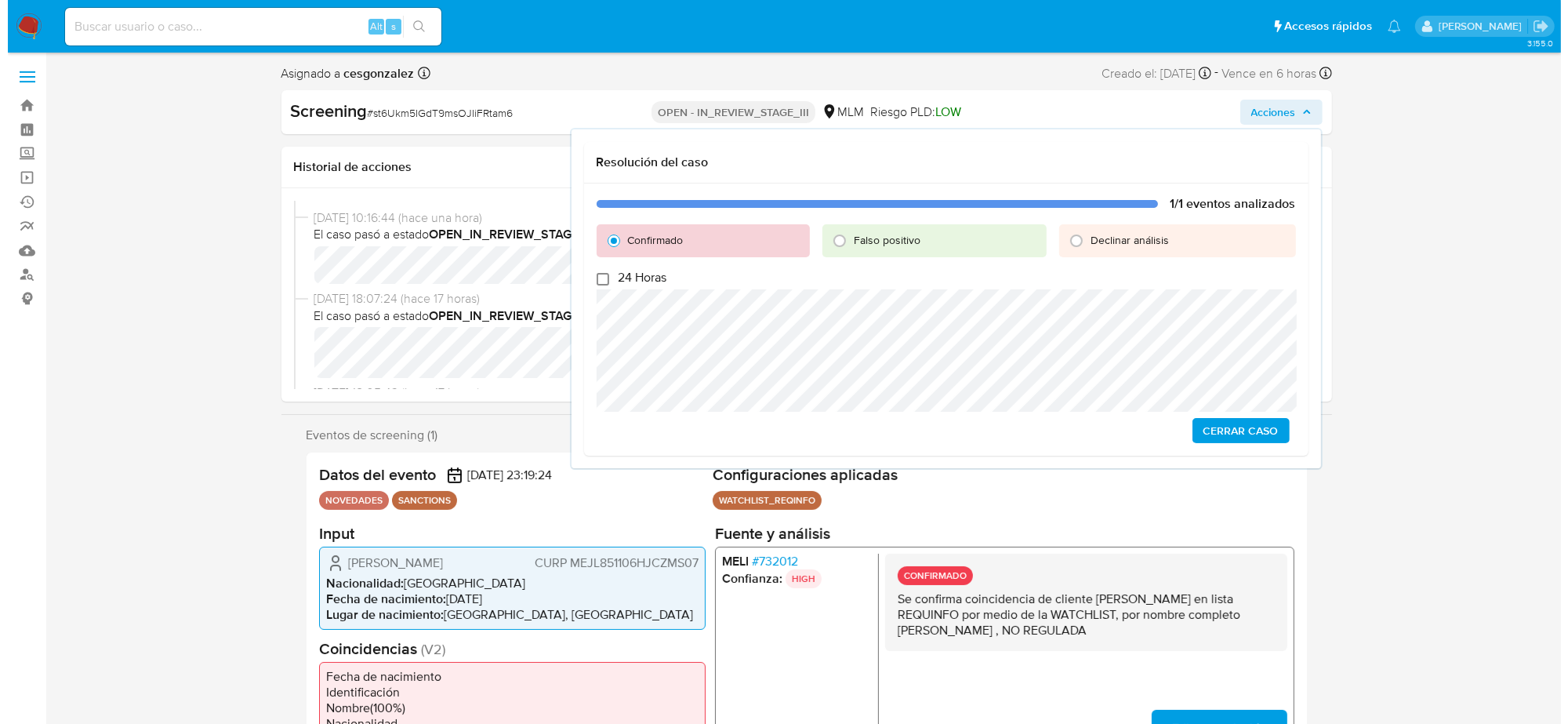
scroll to position [0, 0]
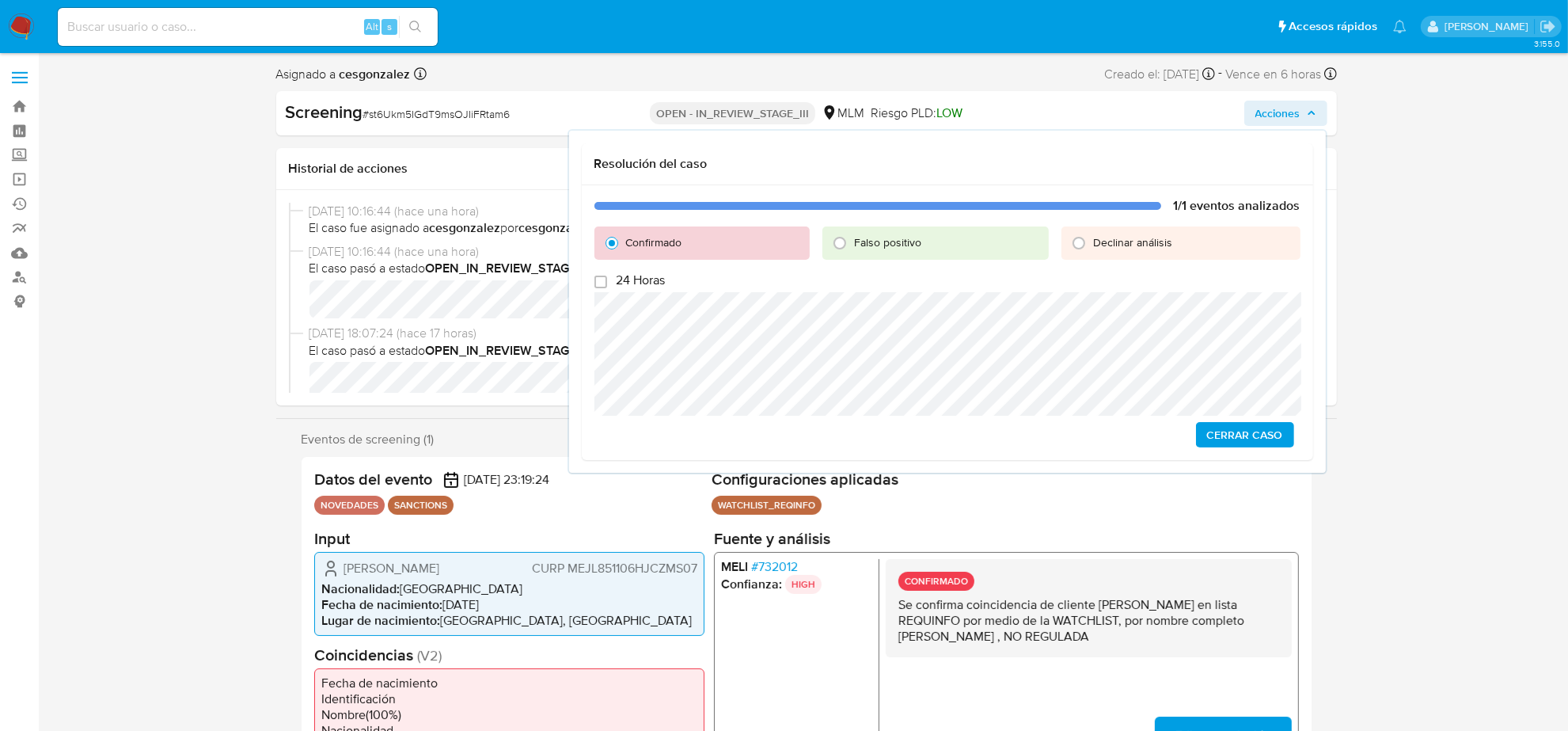
click at [1216, 434] on span "Cerrar Caso" at bounding box center [1245, 434] width 76 height 22
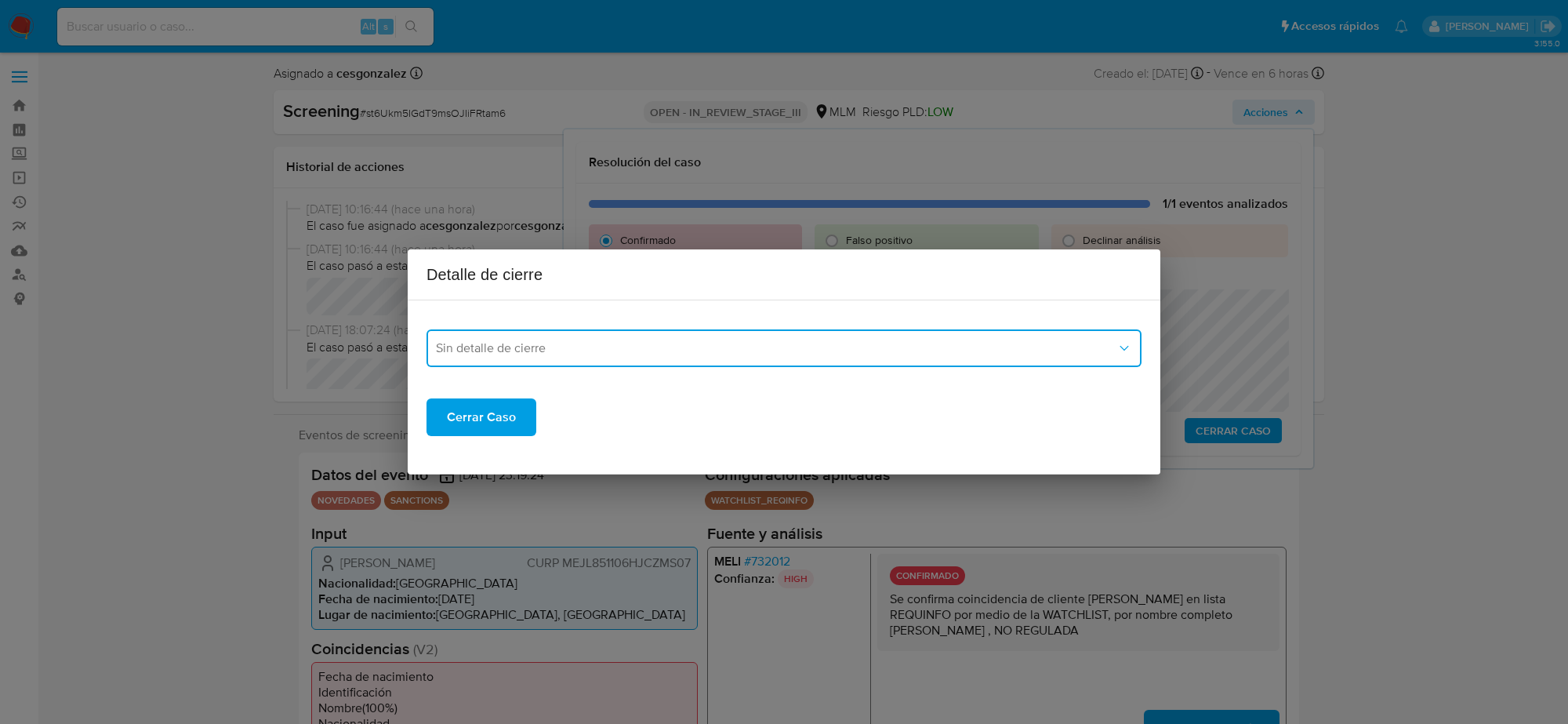
click at [610, 344] on span "Sin detalle de cierre" at bounding box center [776, 348] width 681 height 16
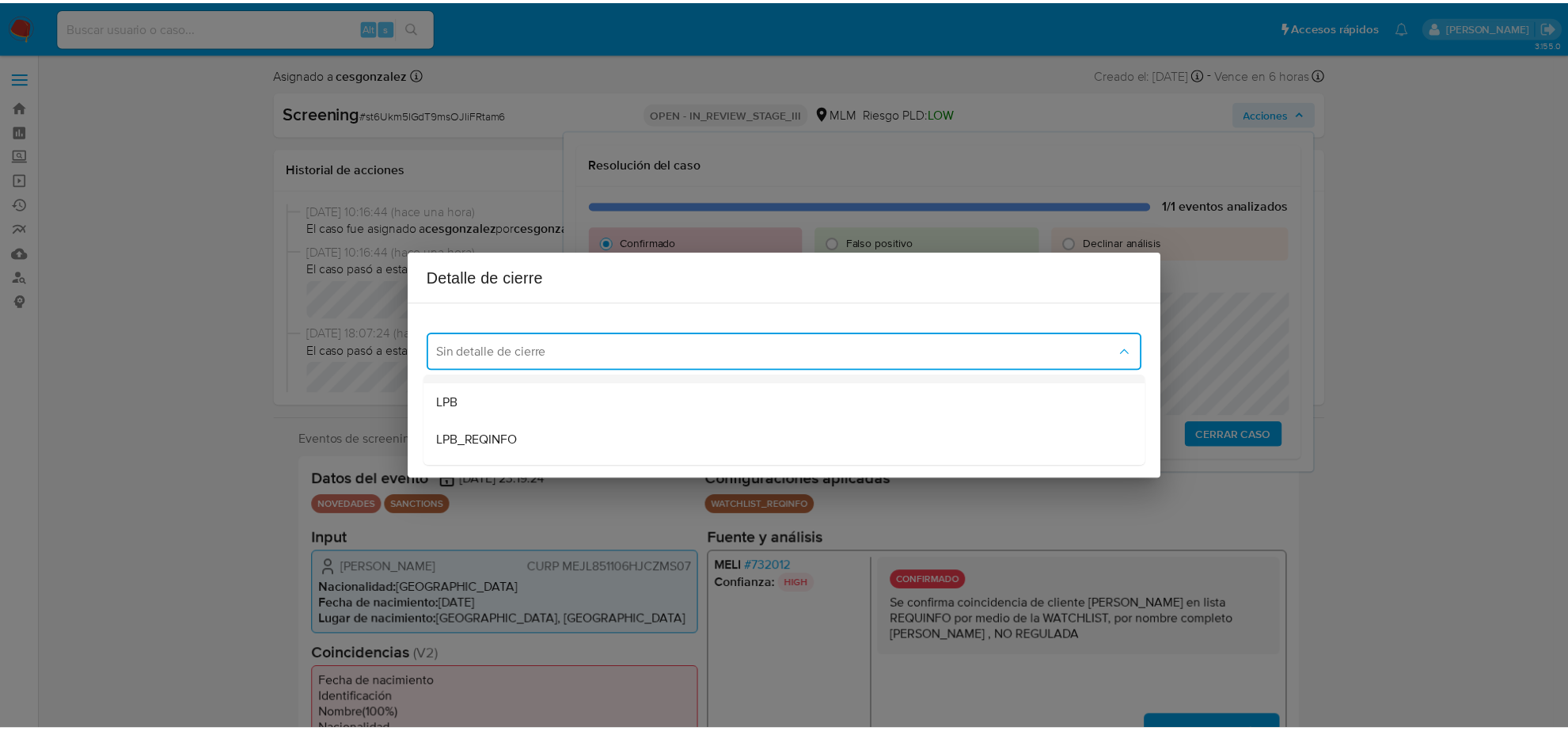
scroll to position [99, 0]
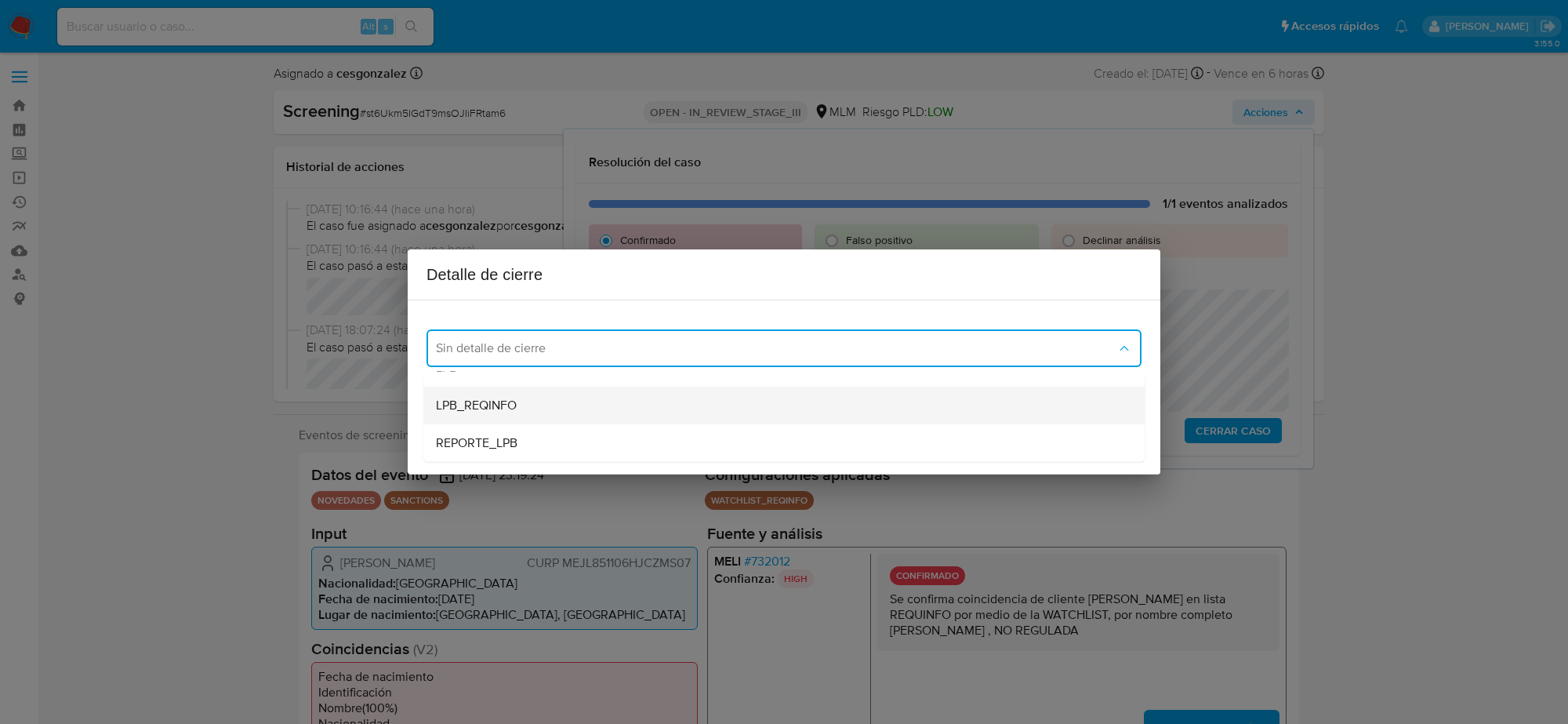
click at [524, 405] on div "LPB_REQINFO" at bounding box center [784, 405] width 697 height 38
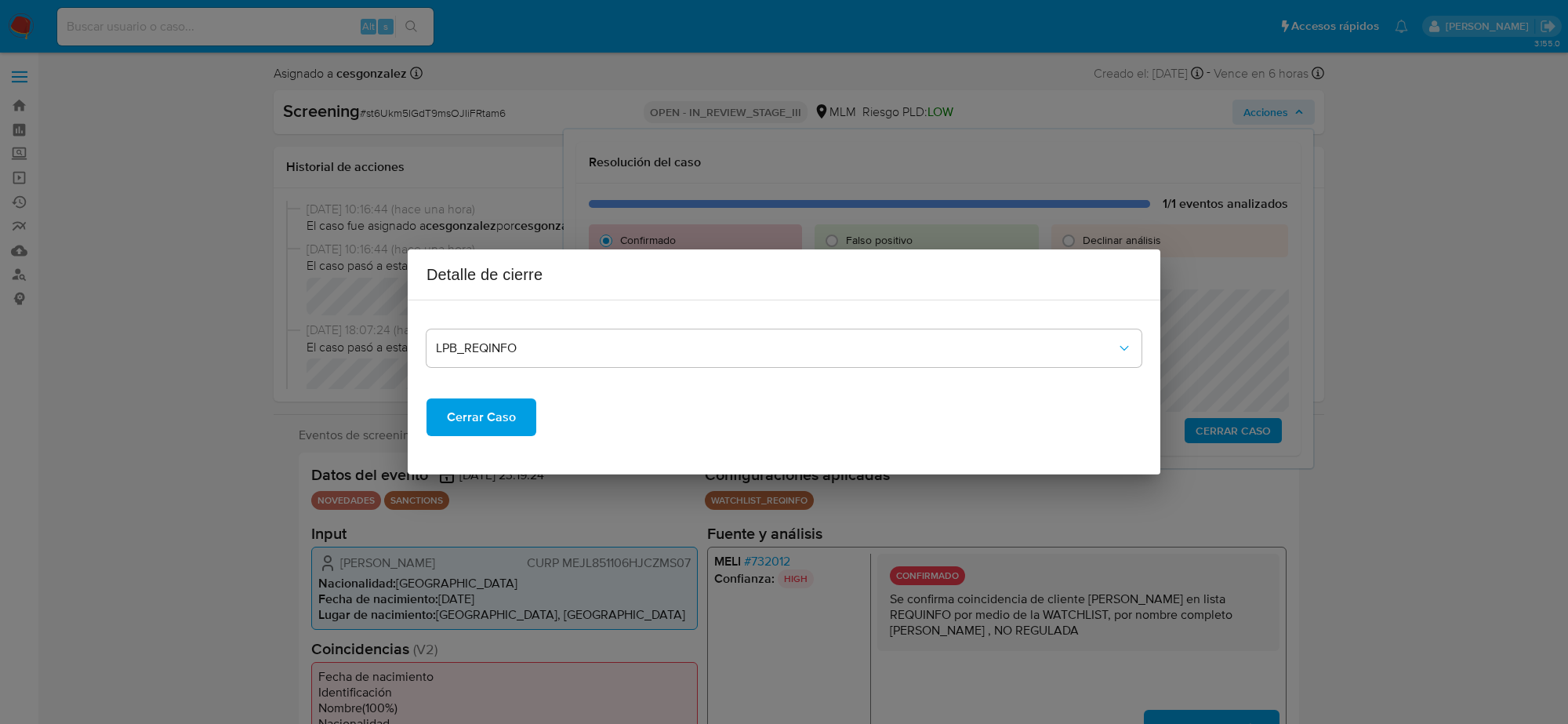
click at [502, 415] on span "Cerrar Caso" at bounding box center [481, 416] width 69 height 34
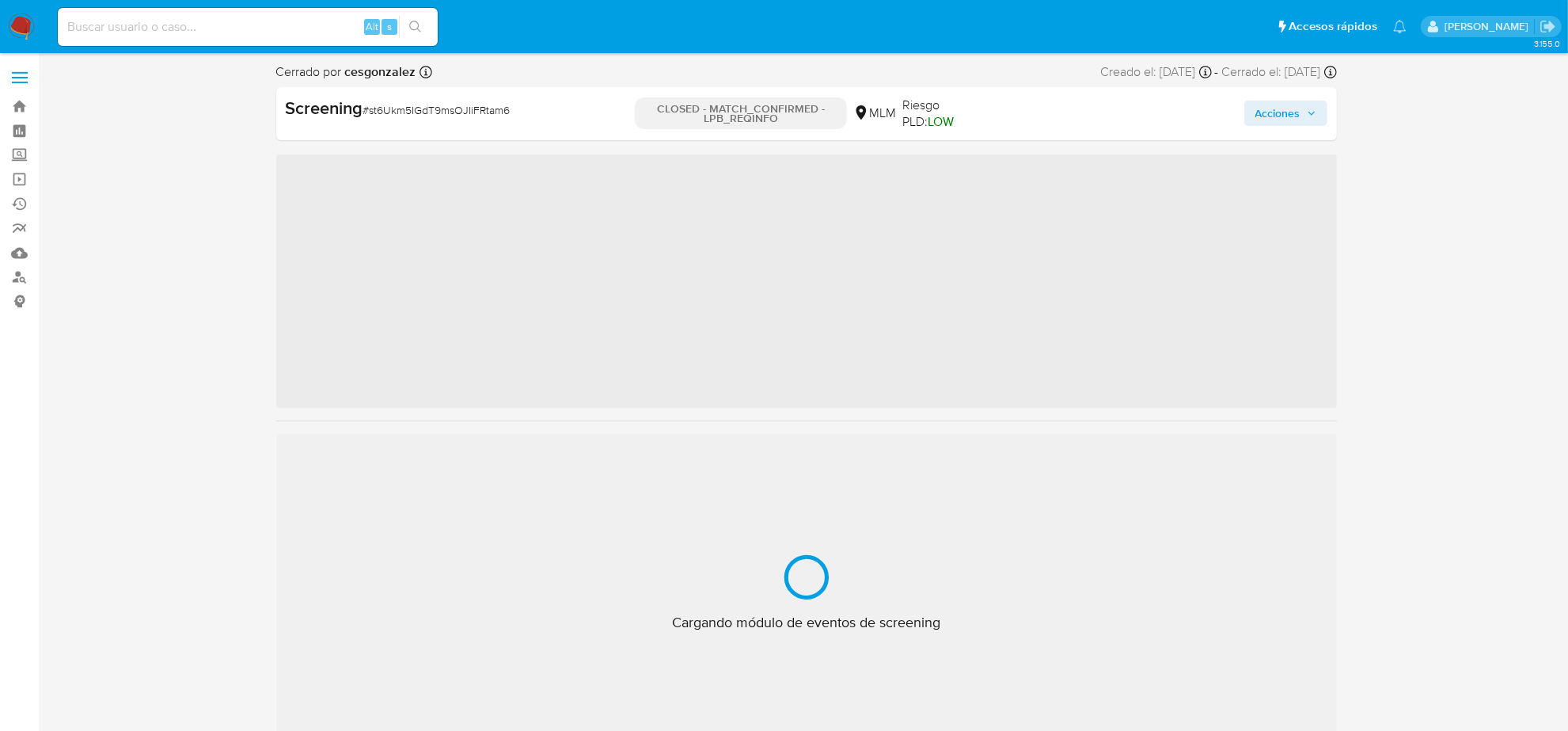
scroll to position [668, 0]
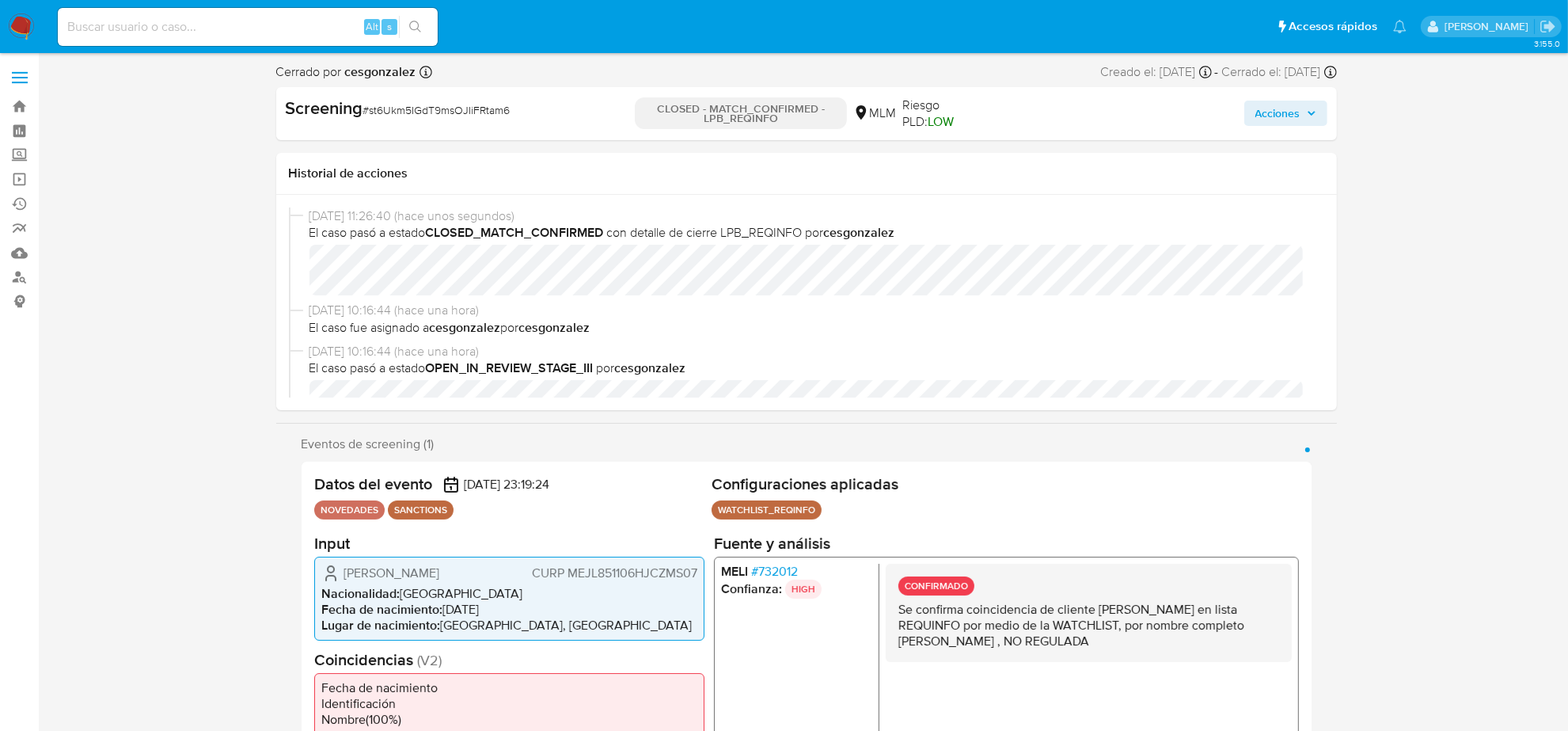
select select "10"
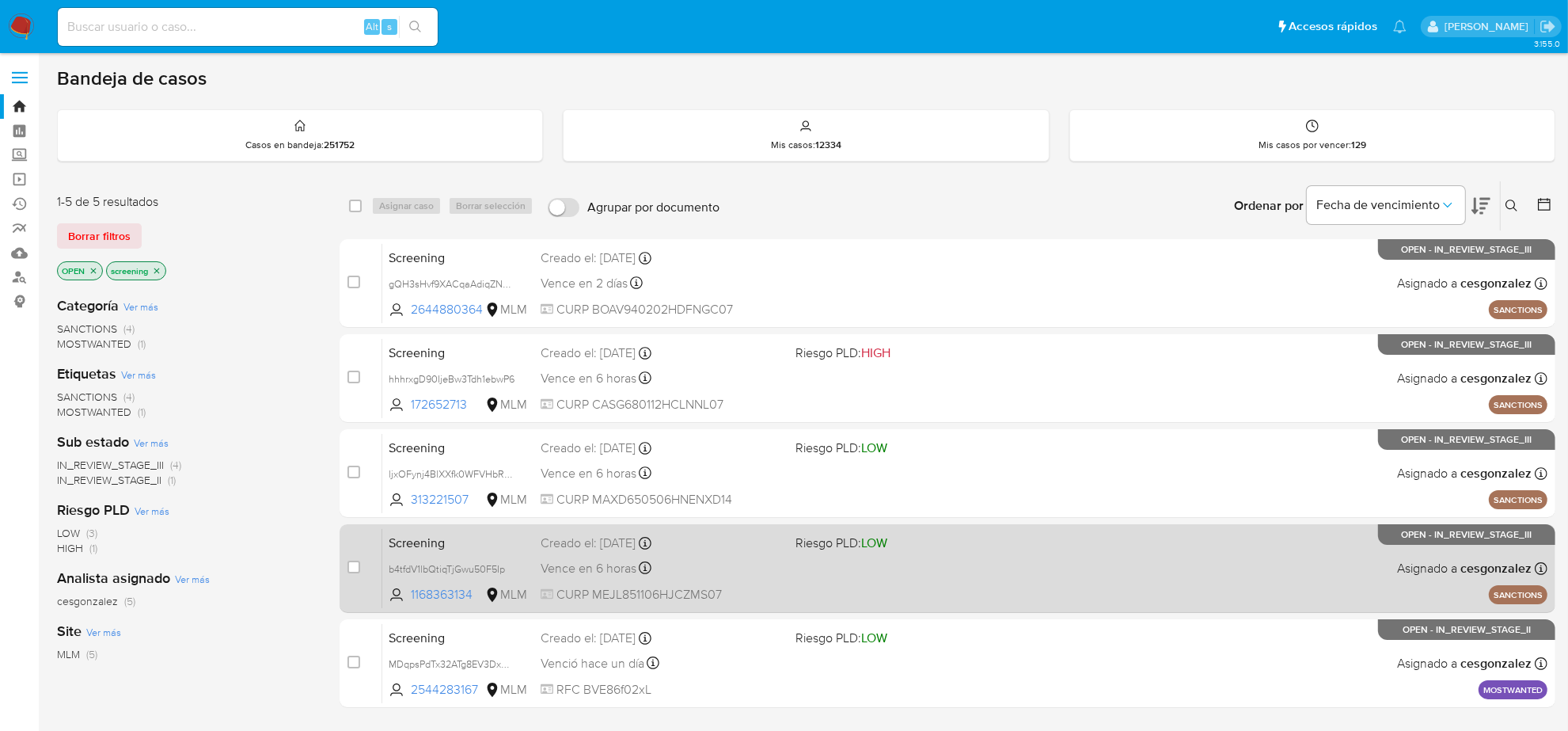
click at [700, 576] on div "Vence en 6 horas Vence el [DATE] 17:19:25" at bounding box center [662, 568] width 243 height 22
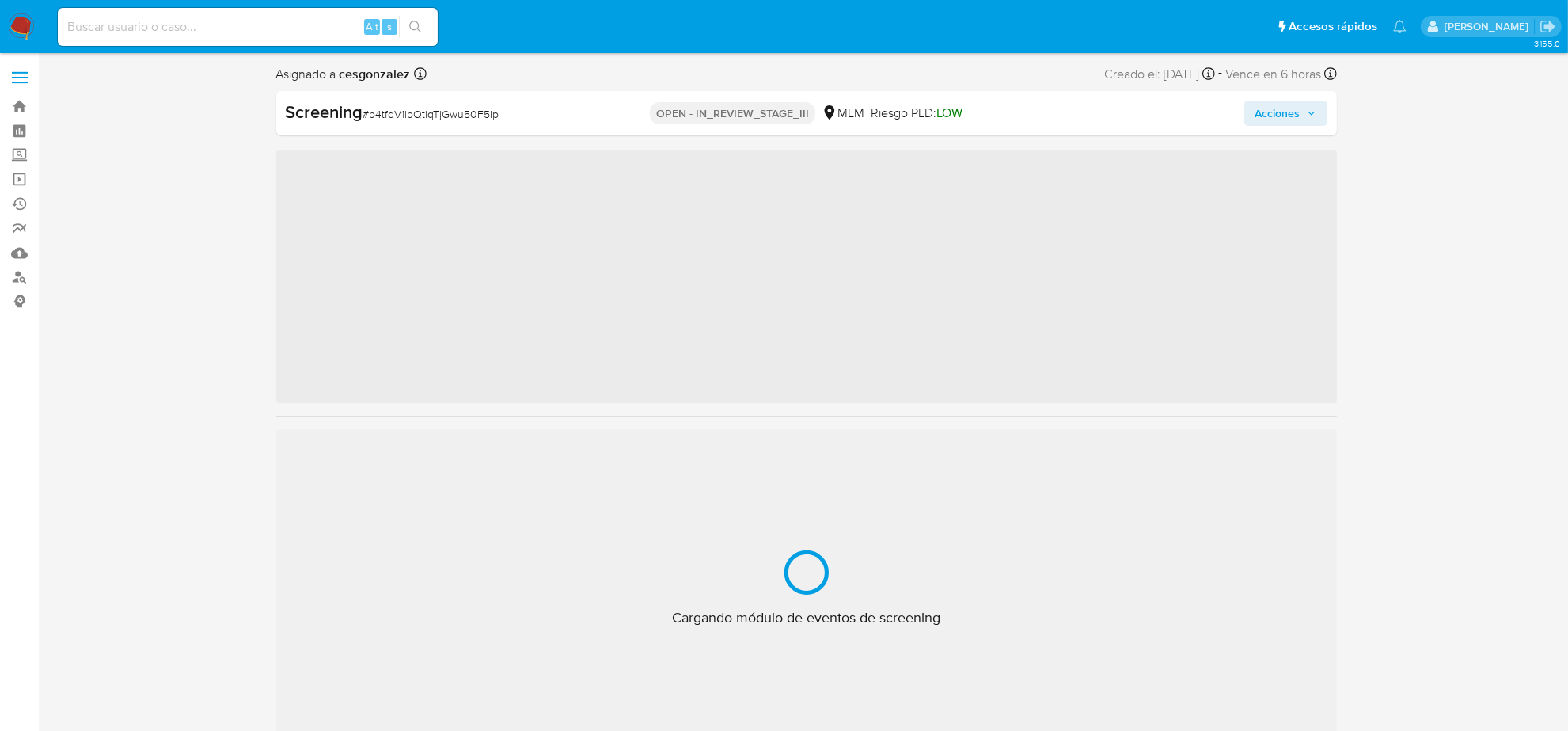
scroll to position [668, 0]
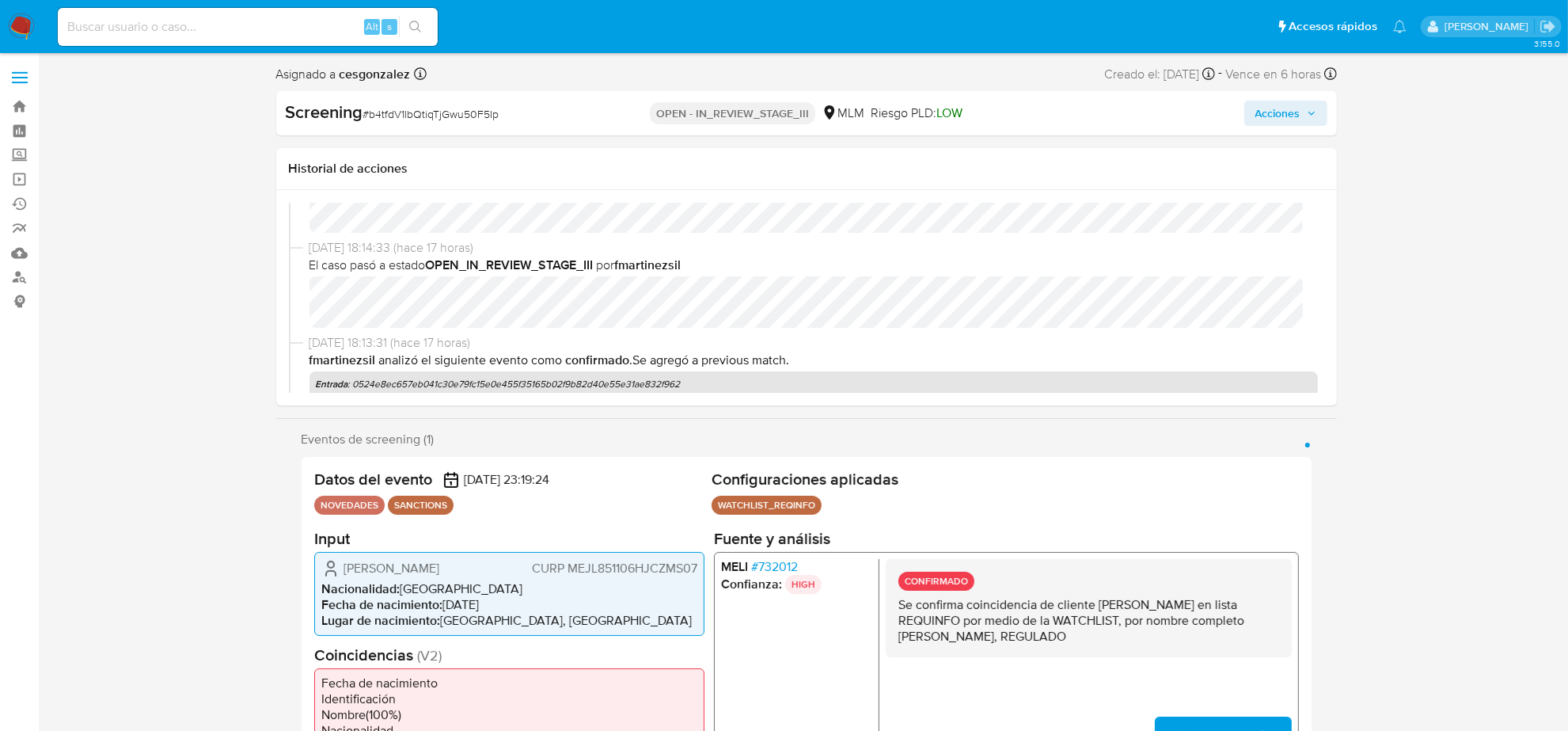
select select "10"
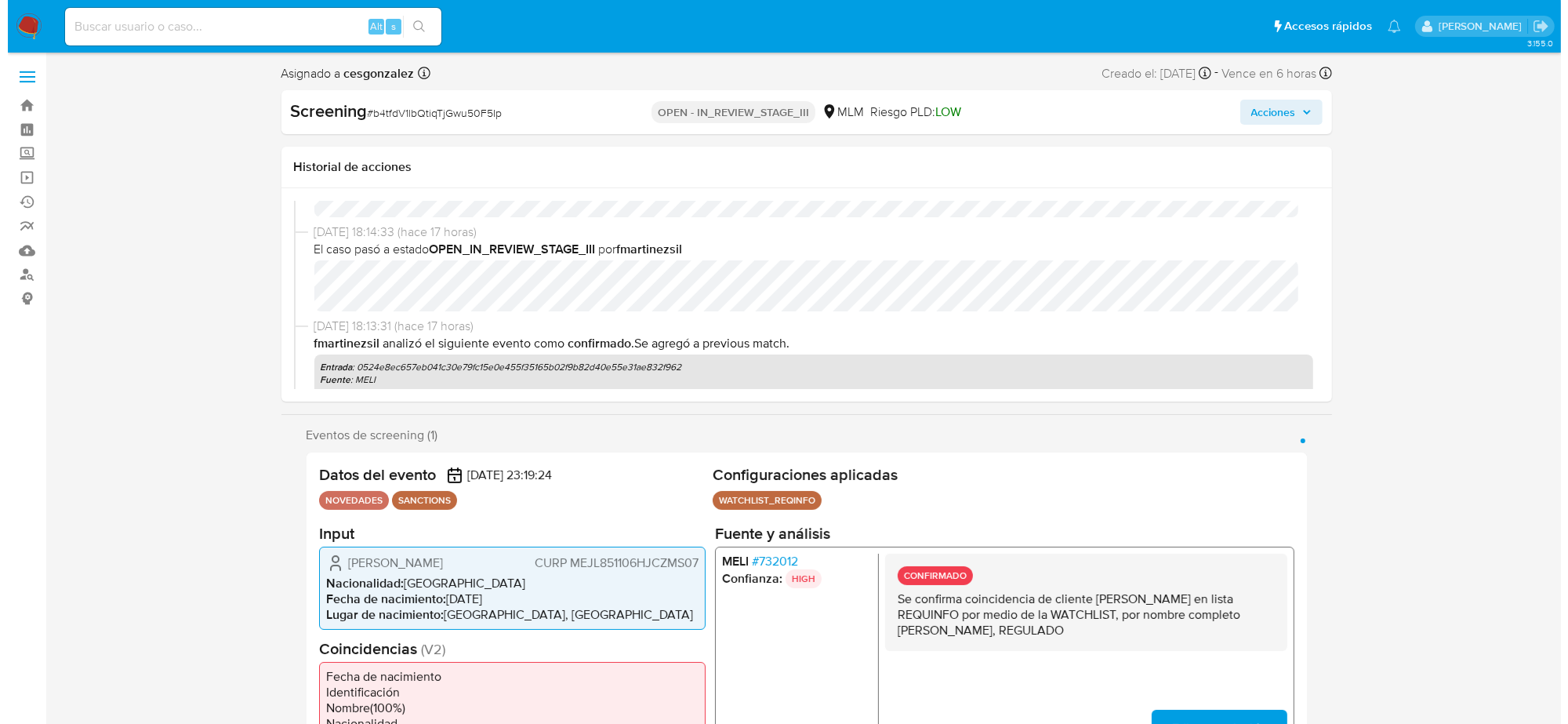
scroll to position [0, 0]
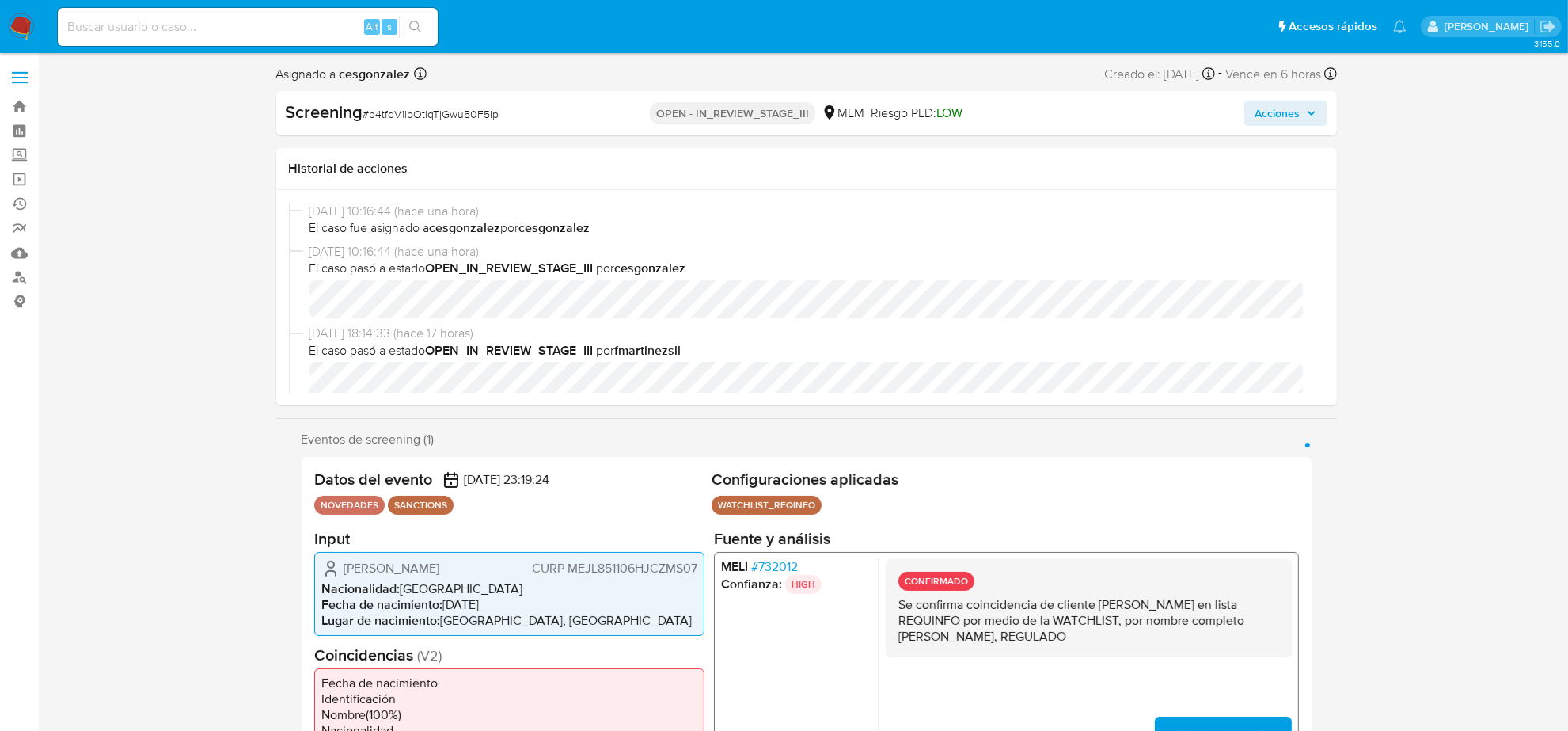
drag, startPoint x: 1303, startPoint y: 120, endPoint x: 1292, endPoint y: 120, distance: 11.0
click at [1303, 119] on span "Acciones" at bounding box center [1286, 113] width 61 height 22
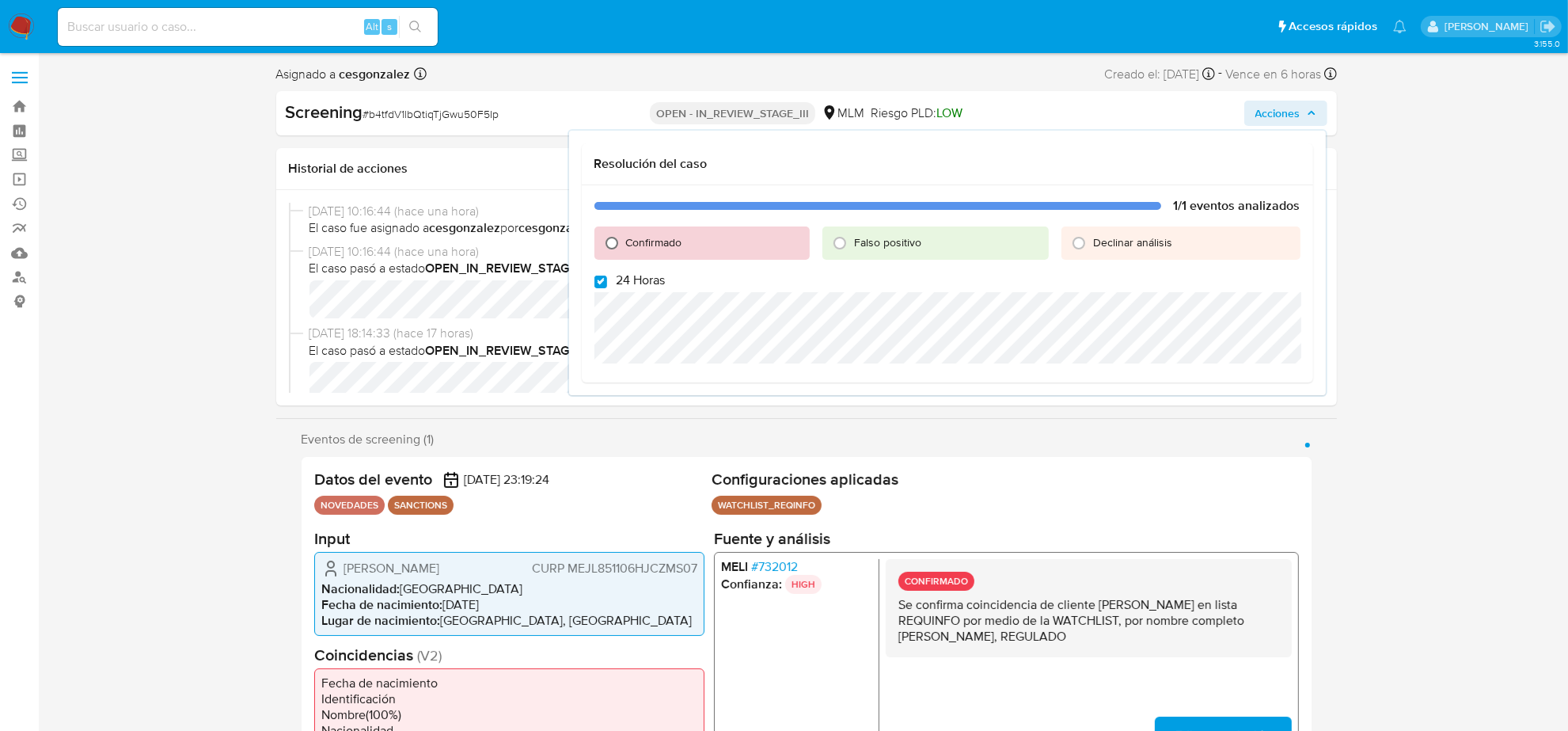
click at [606, 240] on input "Confirmado" at bounding box center [612, 244] width 26 height 26
radio input "true"
click at [600, 281] on input "24 Horas" at bounding box center [601, 281] width 13 height 13
checkbox input "false"
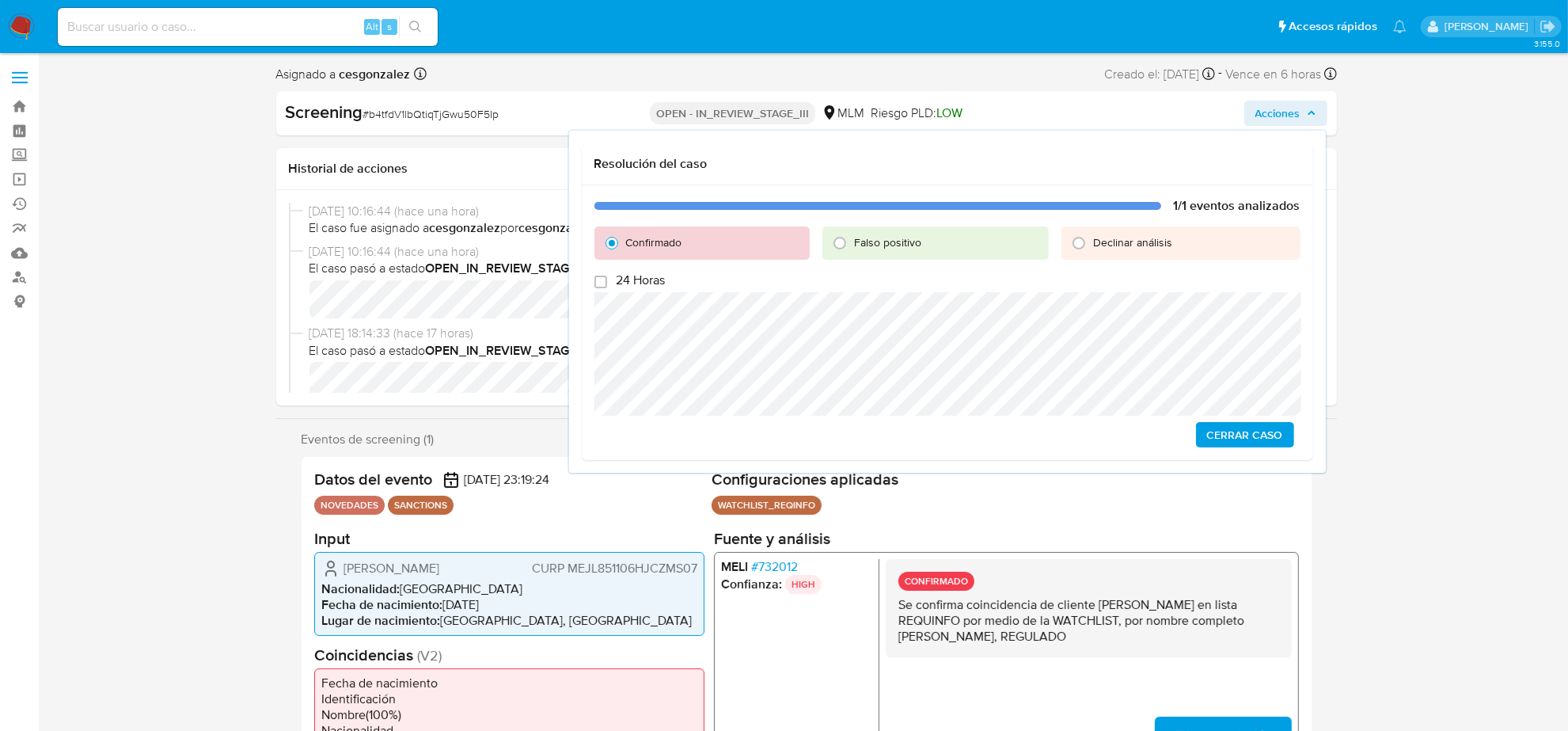
click at [1237, 440] on span "Cerrar Caso" at bounding box center [1245, 434] width 76 height 22
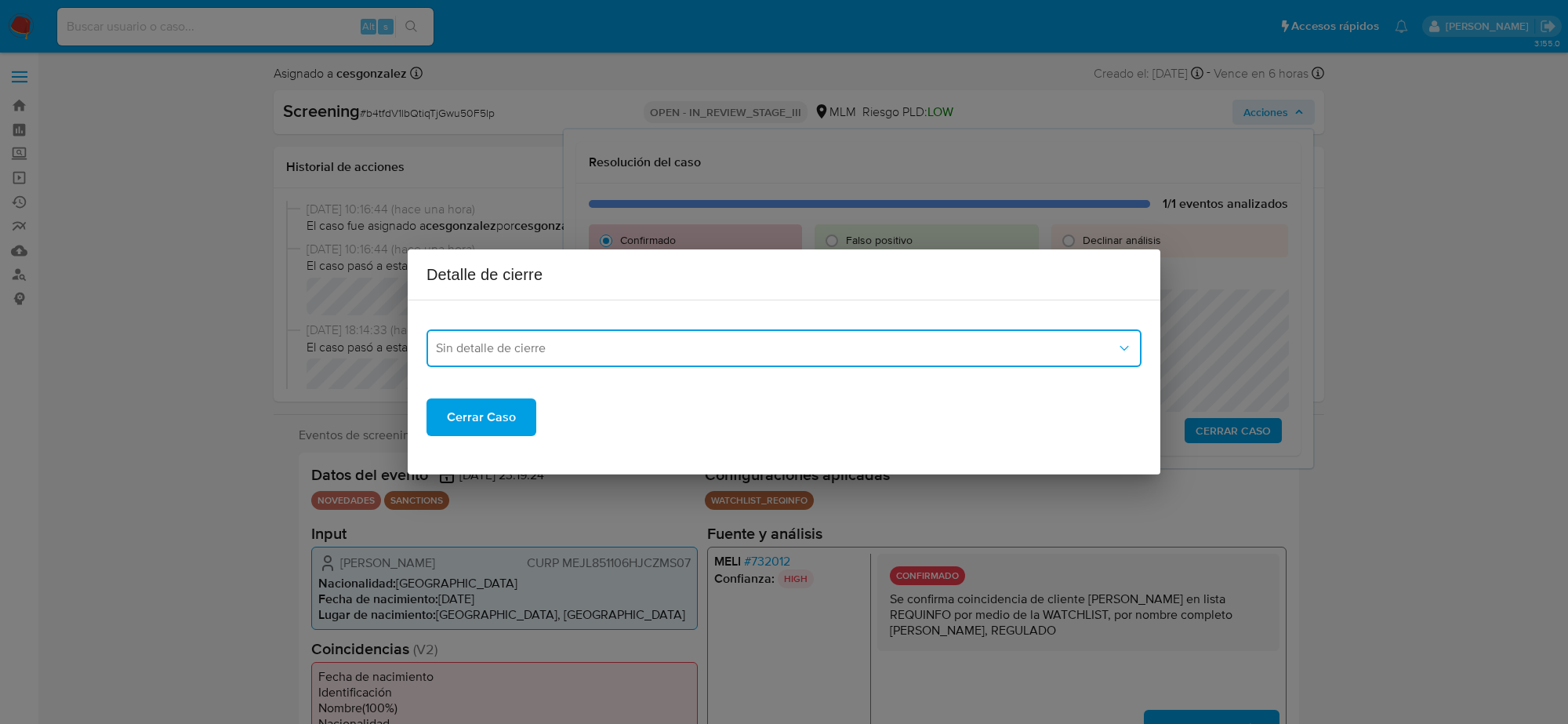
click at [640, 355] on span "Sin detalle de cierre" at bounding box center [776, 348] width 681 height 16
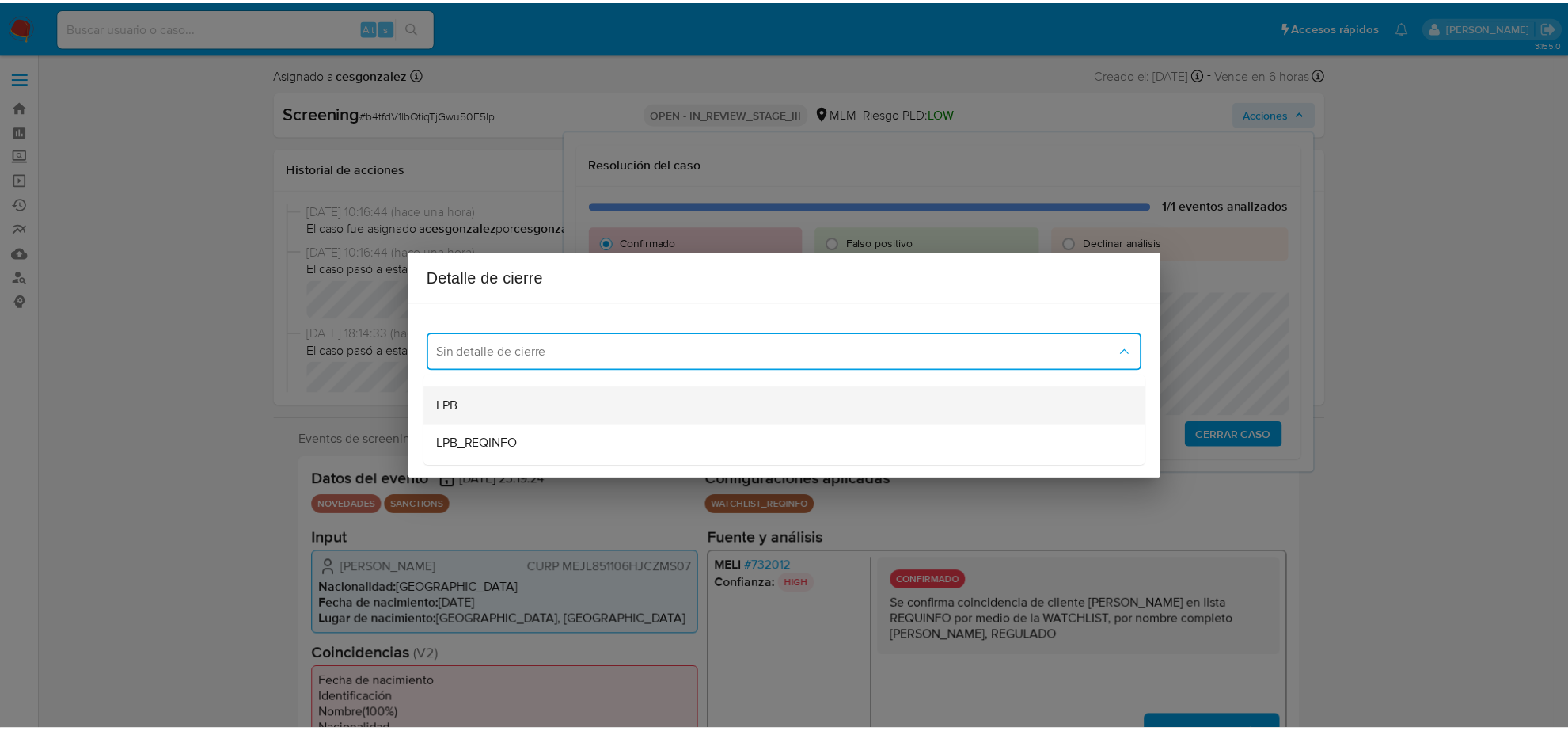
scroll to position [99, 0]
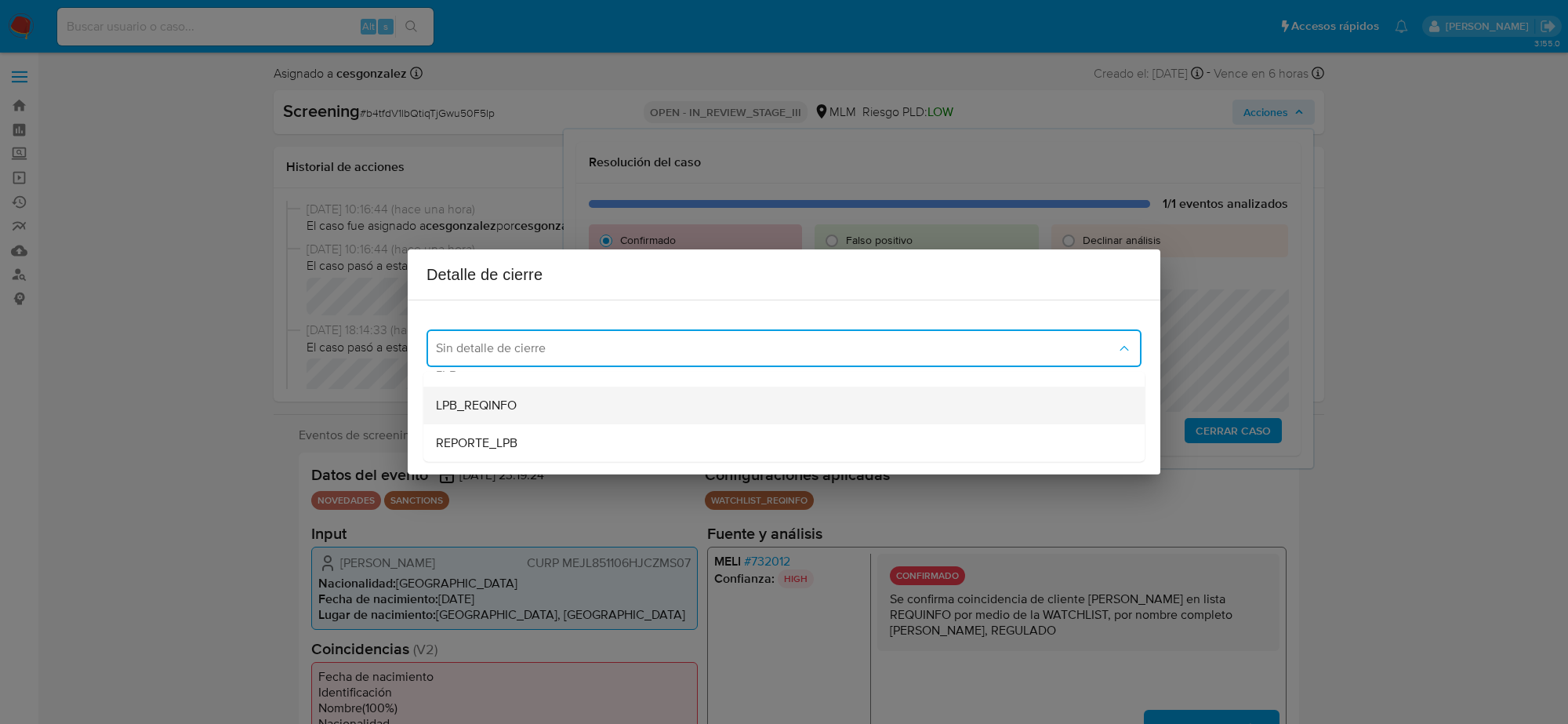
click at [494, 406] on span "LPB_REQINFO" at bounding box center [476, 405] width 81 height 16
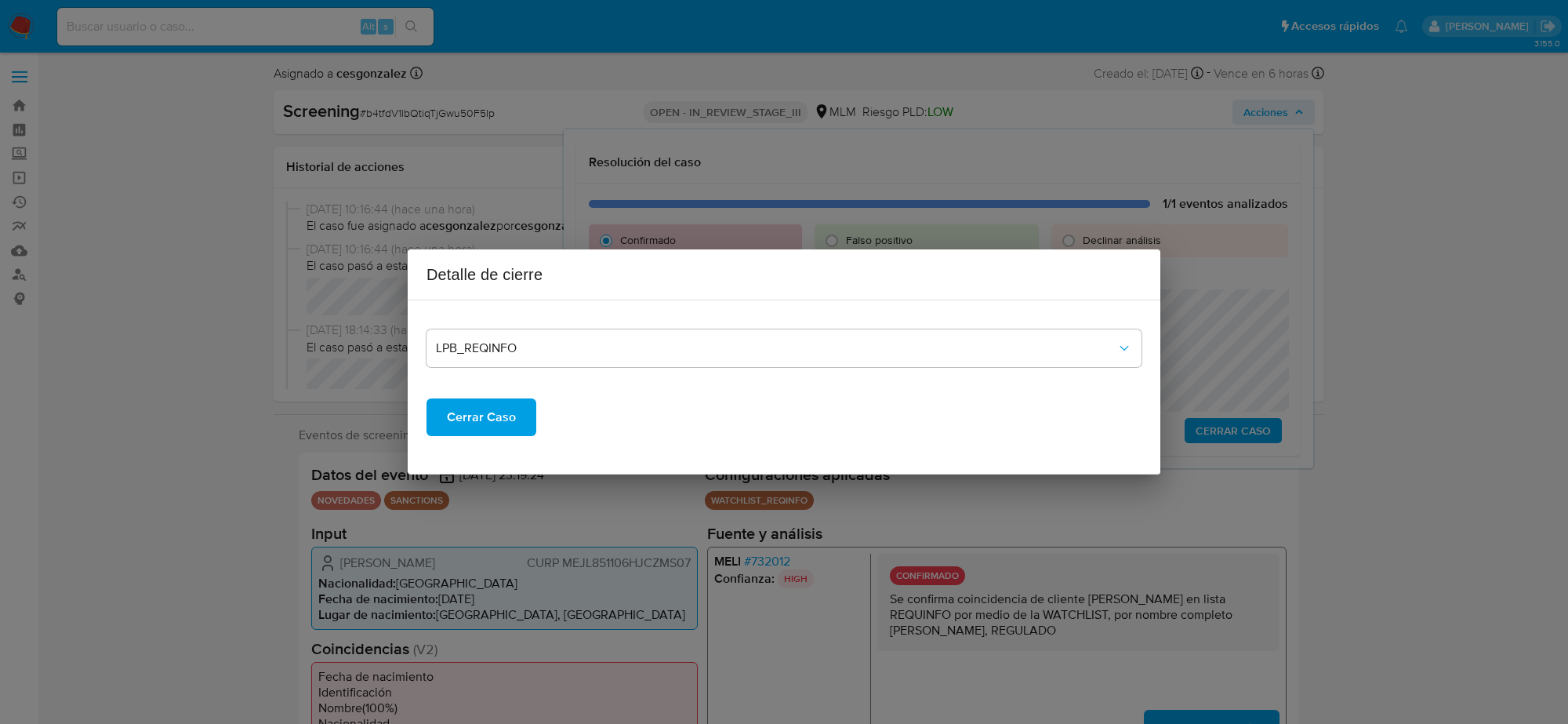
click at [494, 413] on span "Cerrar Caso" at bounding box center [481, 416] width 69 height 34
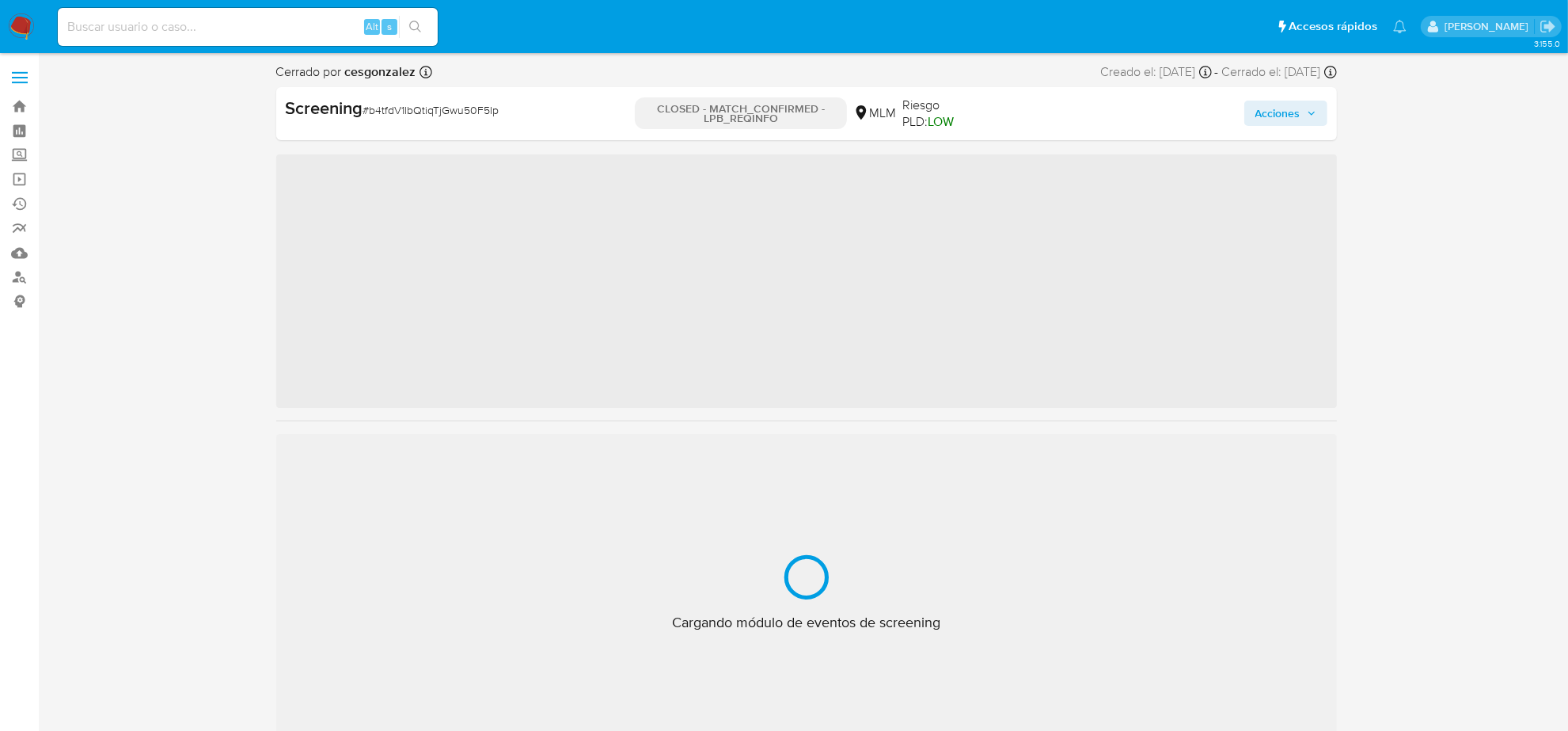
scroll to position [668, 0]
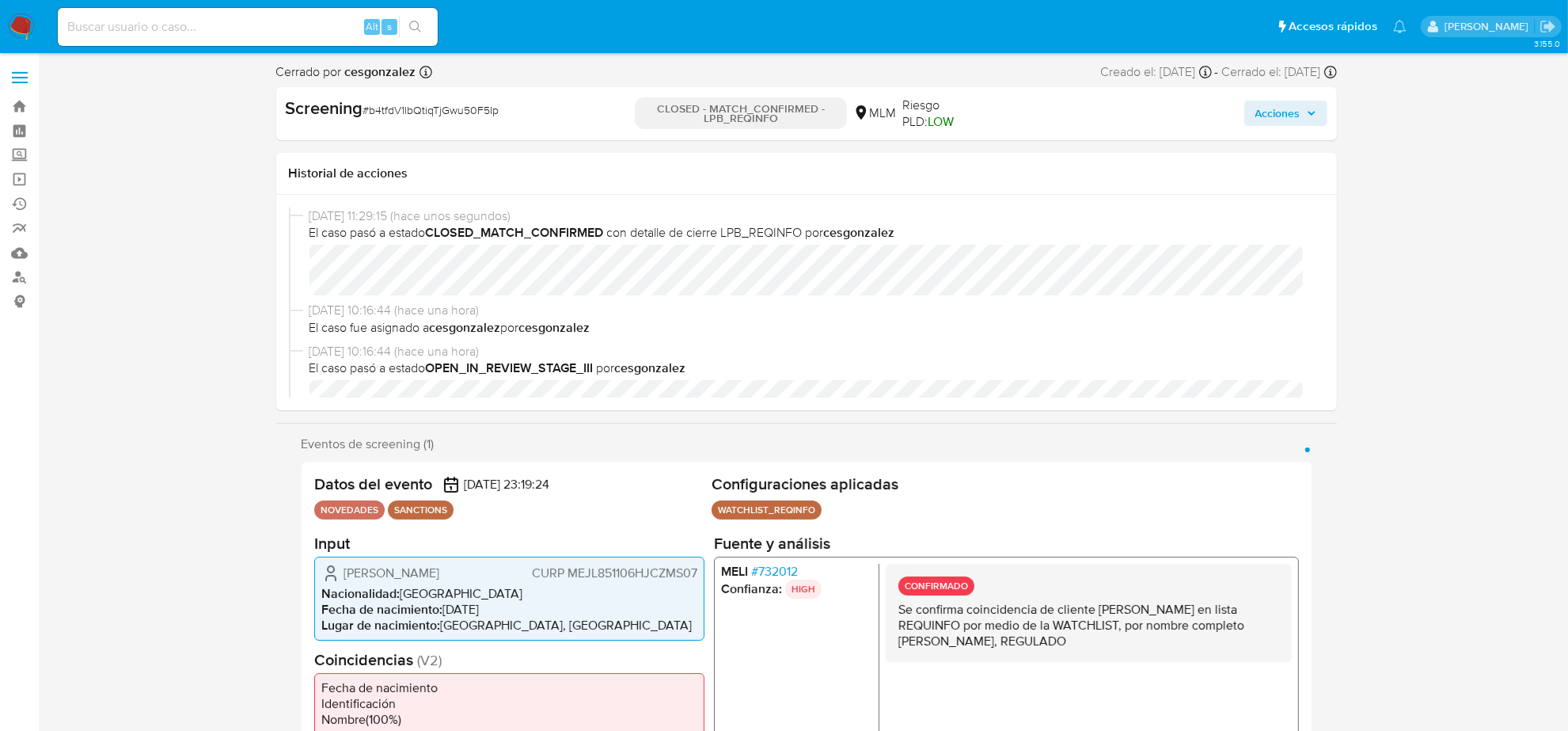
select select "10"
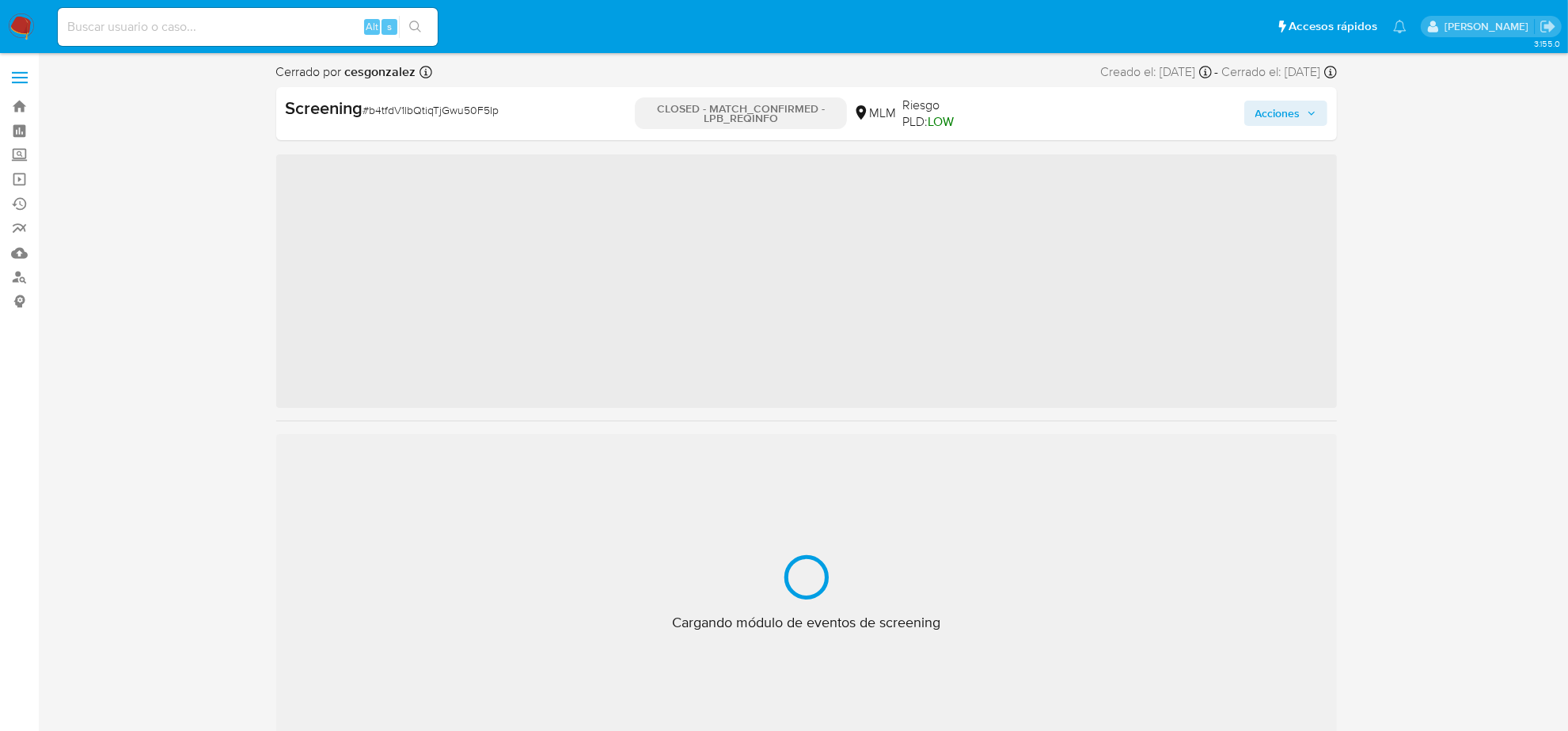
scroll to position [668, 0]
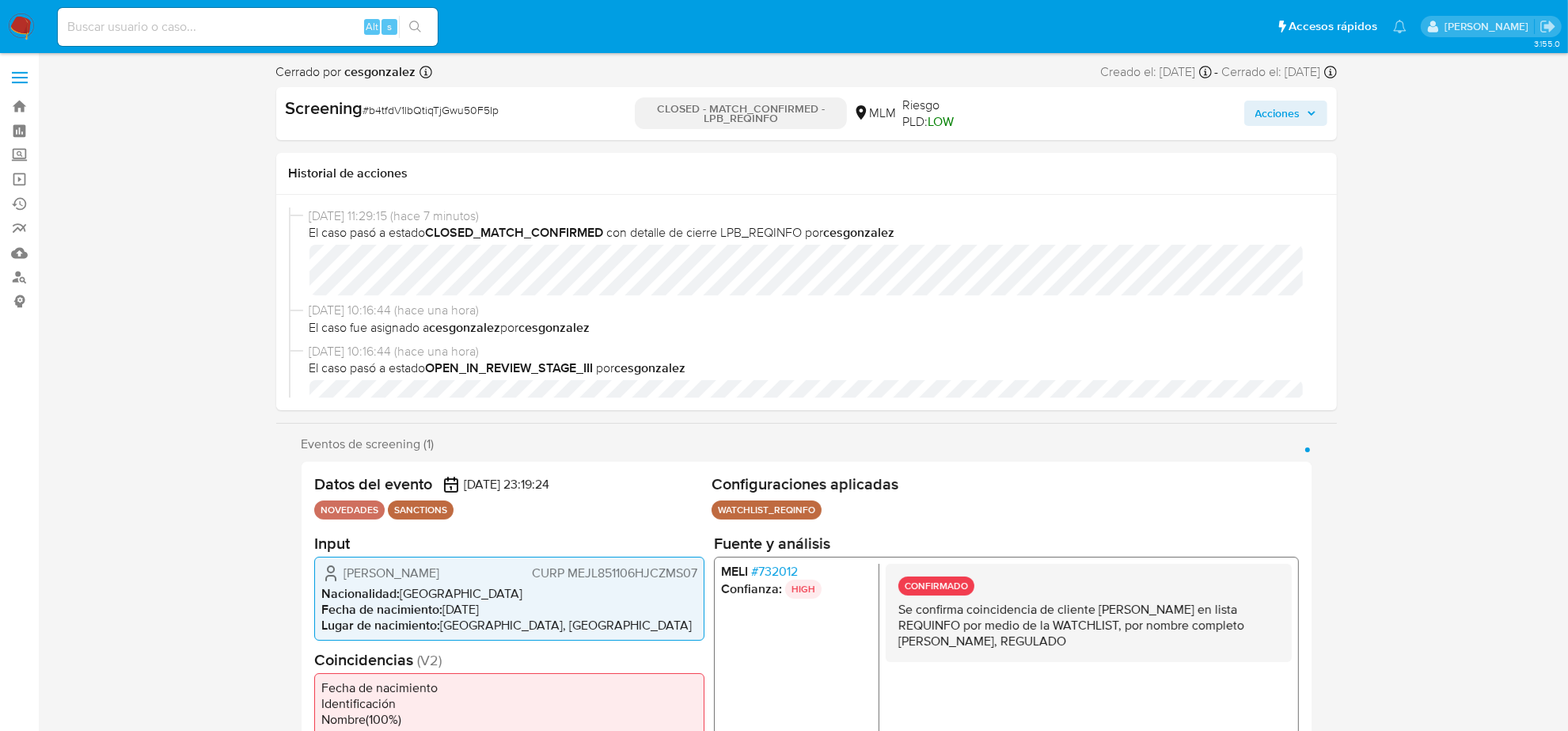
select select "10"
click at [26, 26] on img at bounding box center [21, 27] width 27 height 27
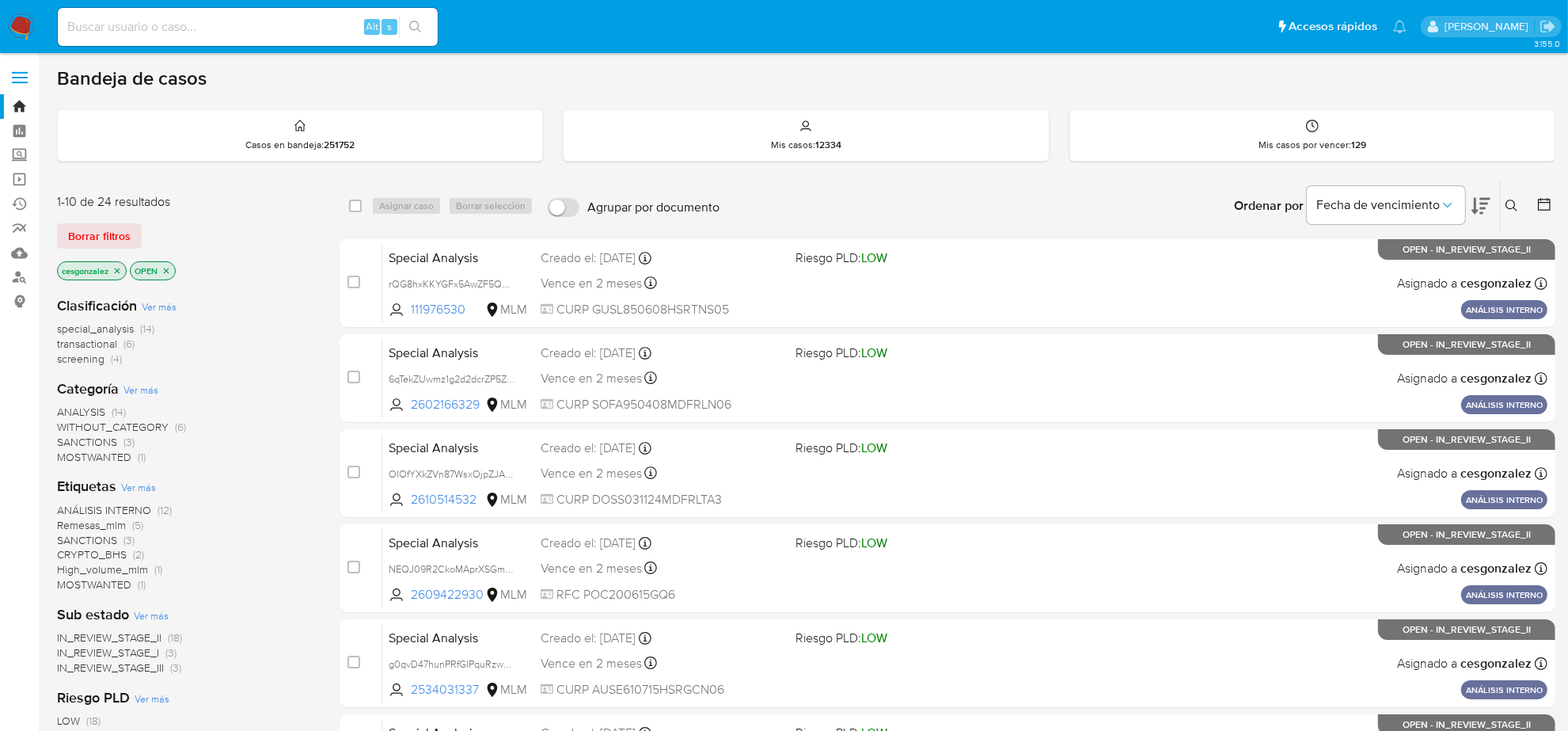
click at [97, 347] on span "transactional" at bounding box center [87, 343] width 60 height 16
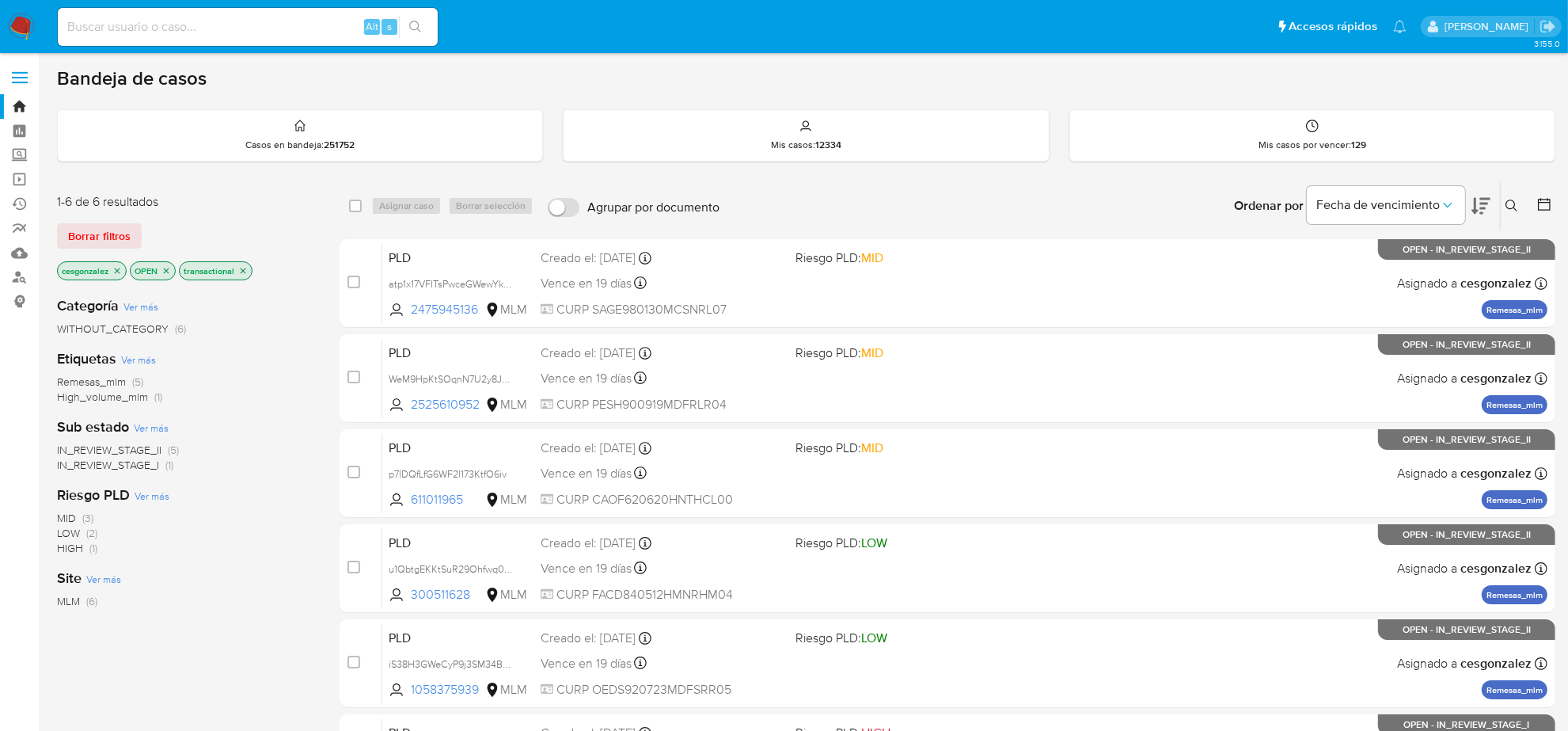
click at [244, 273] on icon "close-filter" at bounding box center [244, 271] width 10 height 10
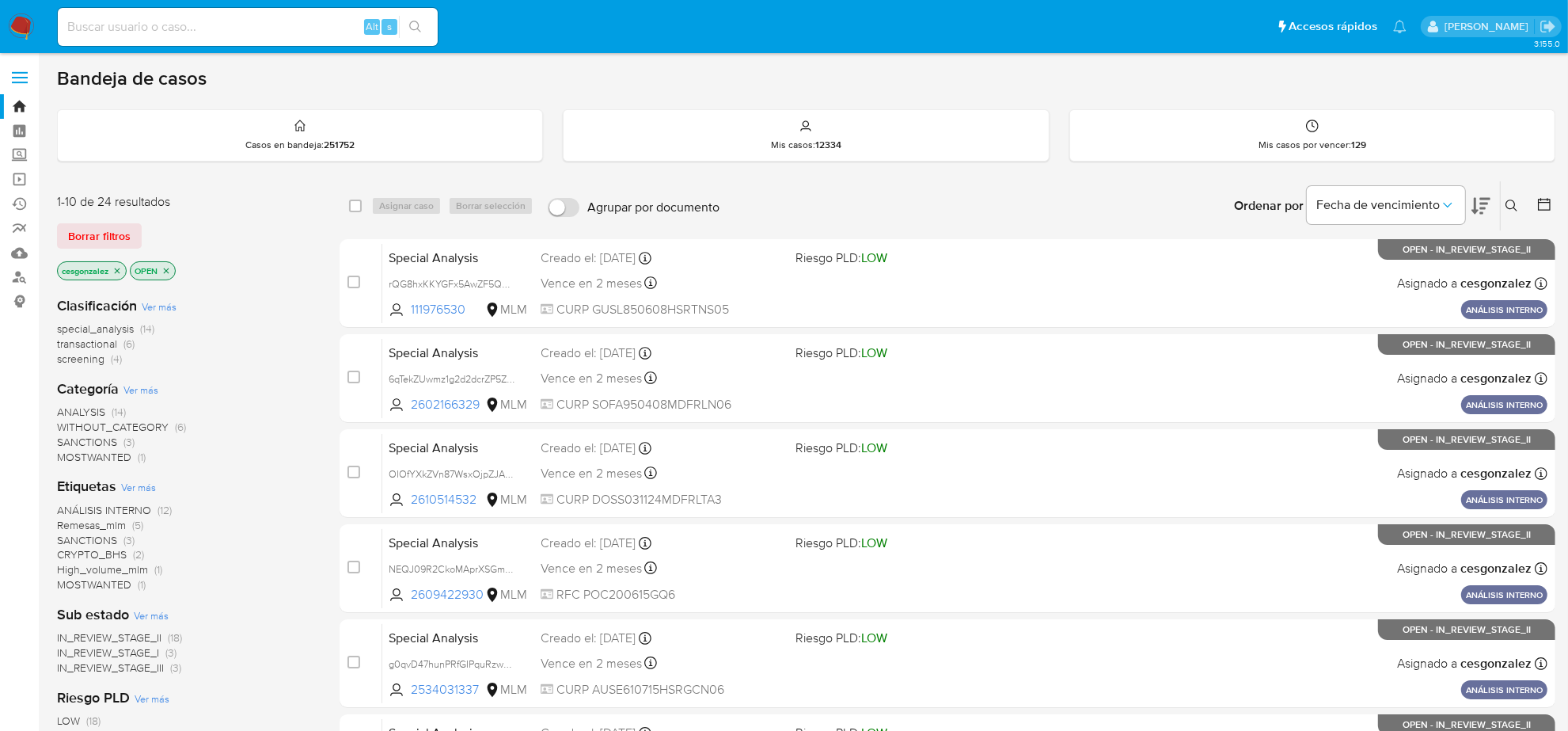
click at [81, 361] on span "screening" at bounding box center [81, 359] width 47 height 16
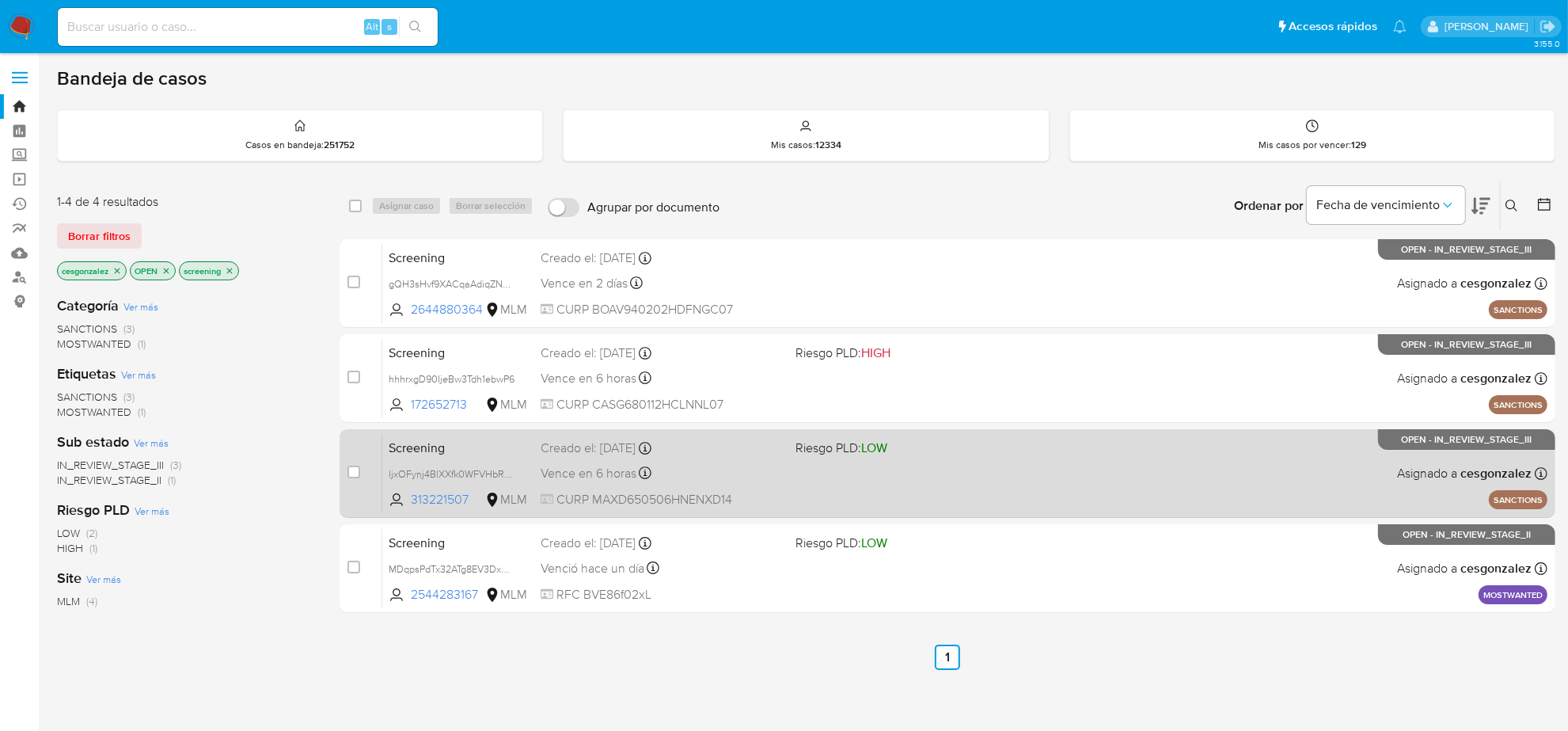
click at [638, 480] on div "Vence en 6 horas Vence el 22/08/2025 17:19:40" at bounding box center [662, 474] width 243 height 22
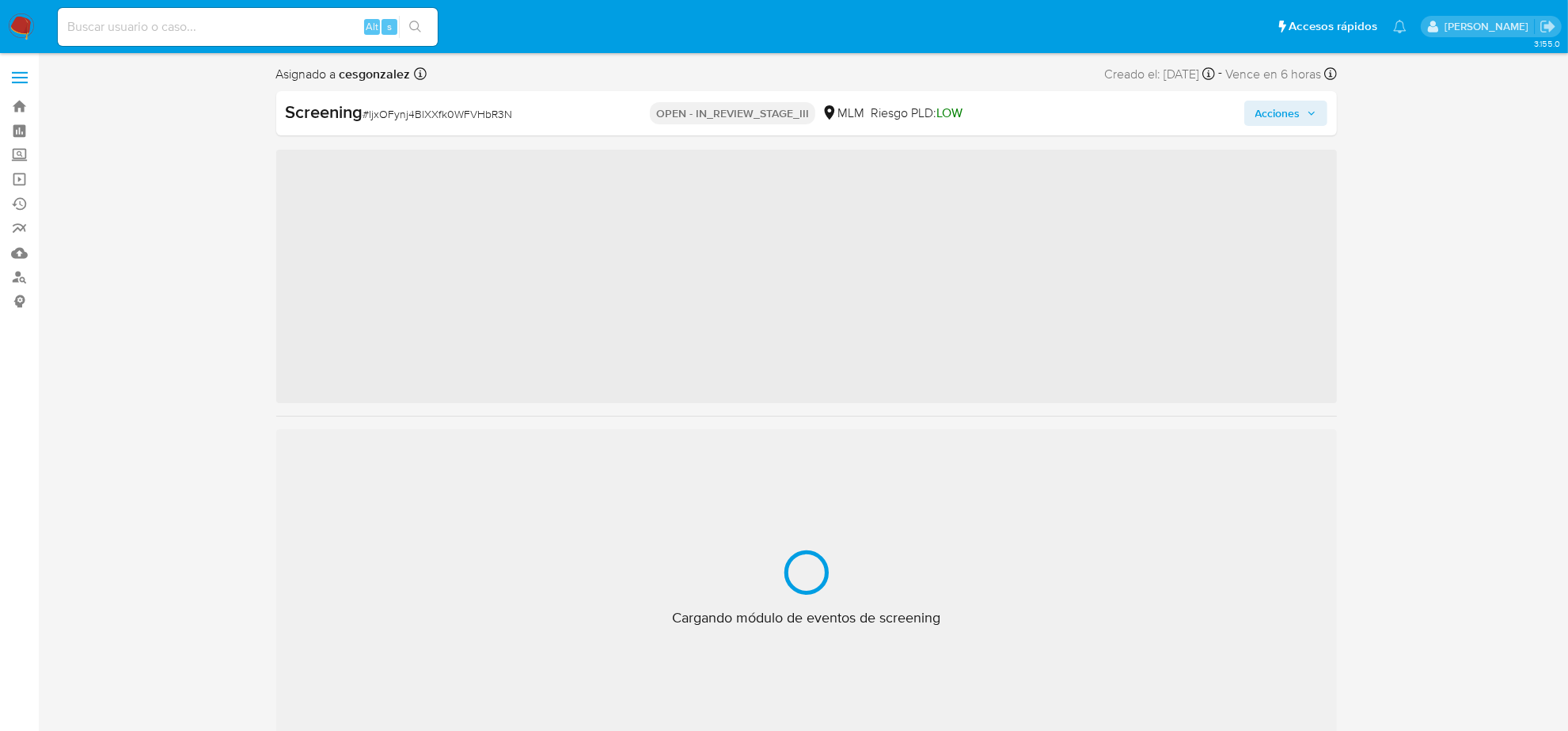
scroll to position [668, 0]
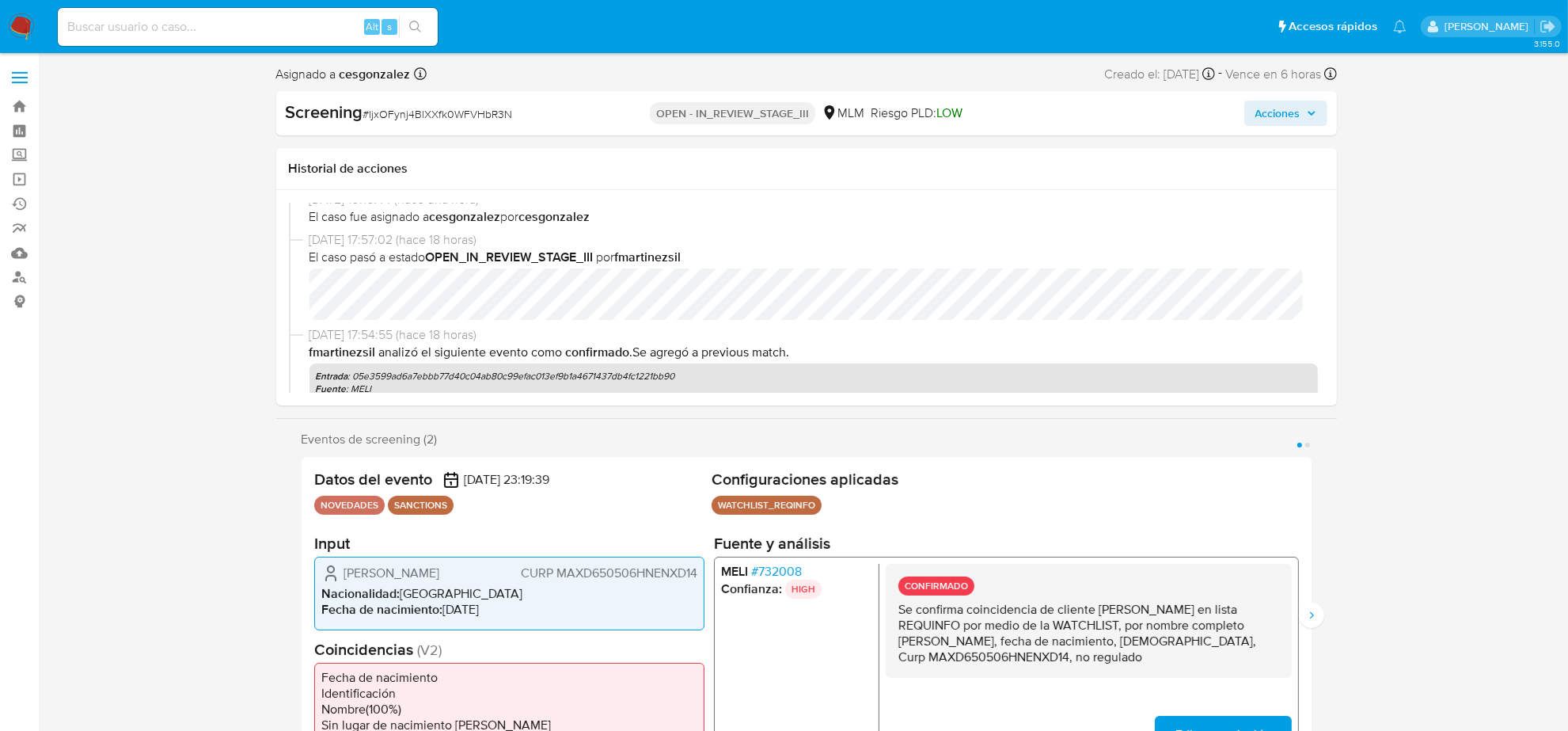
select select "10"
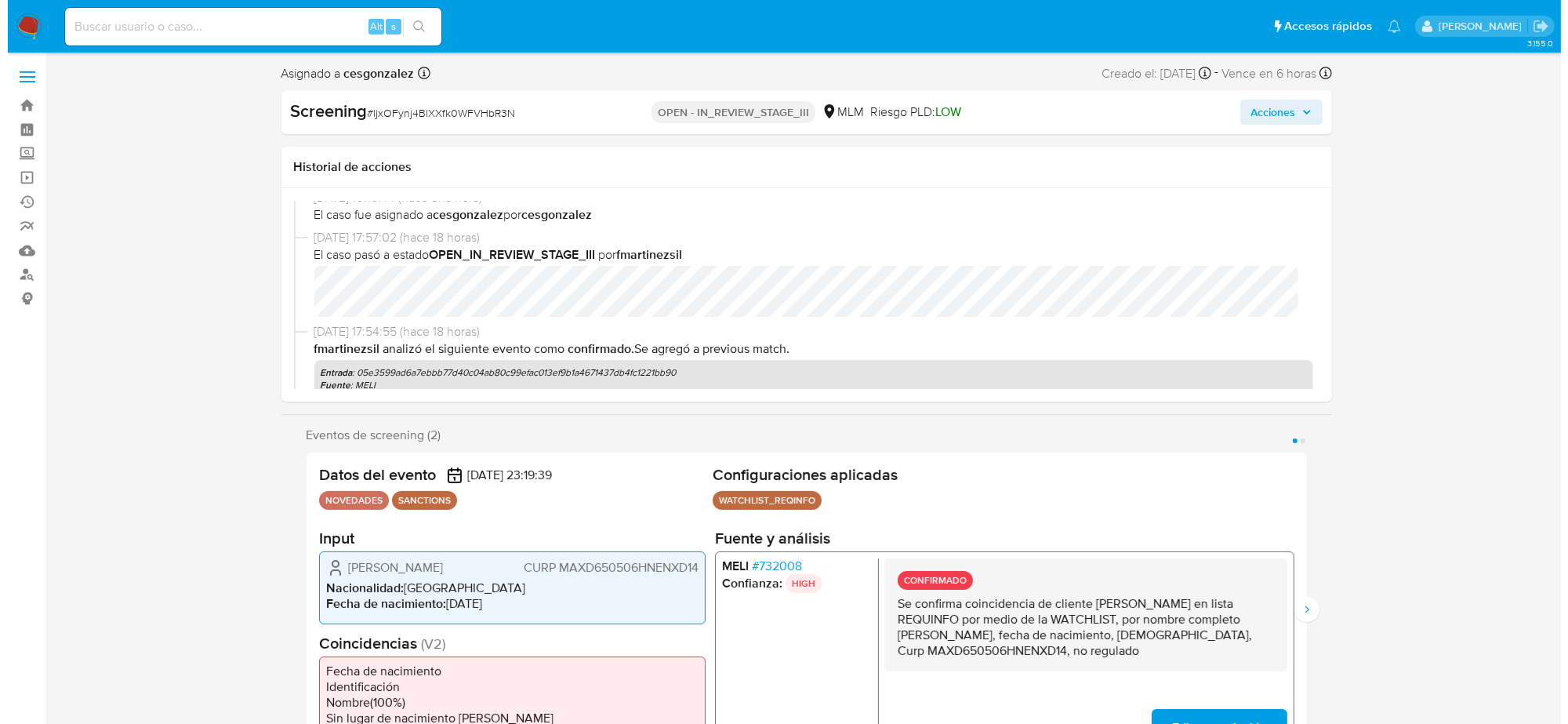
scroll to position [98, 0]
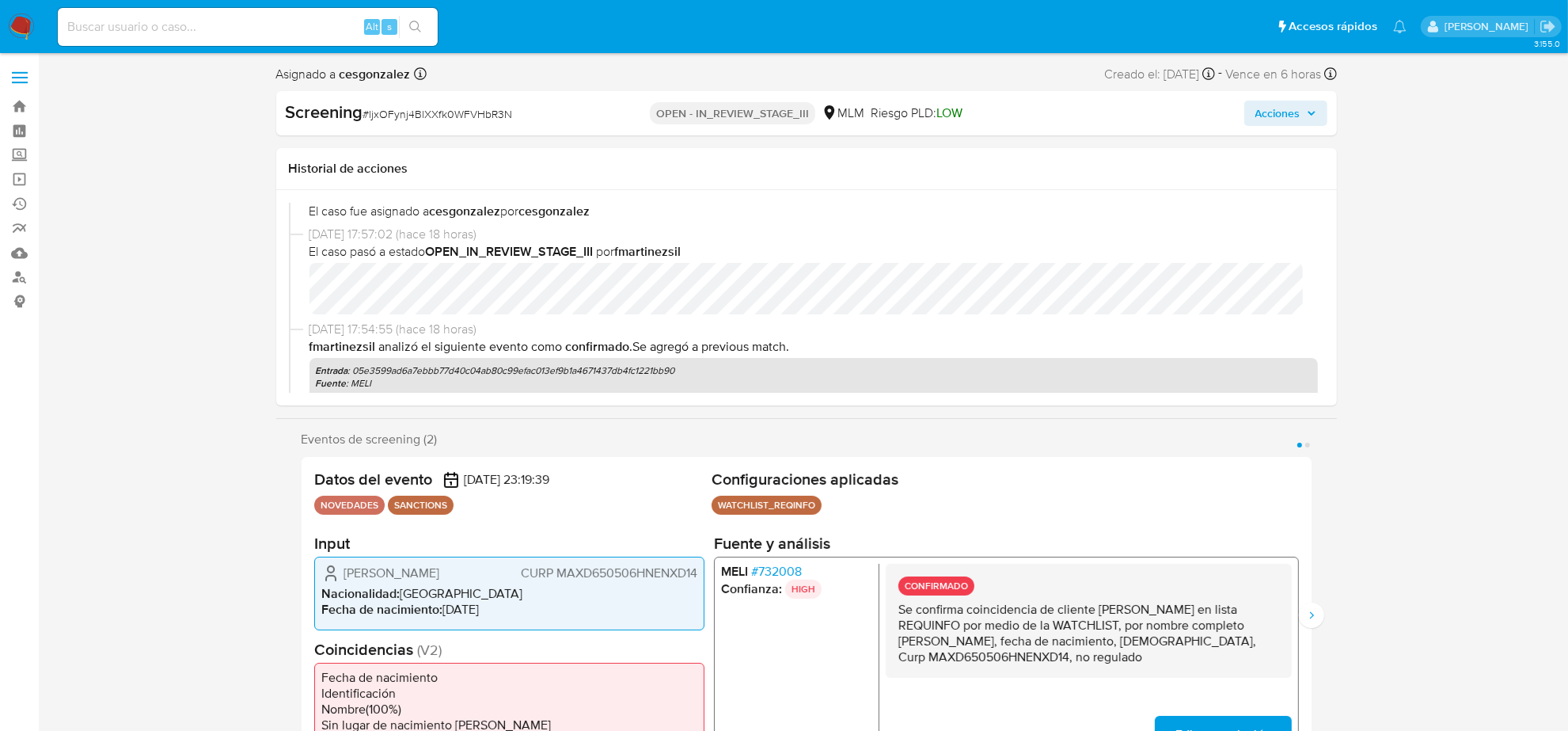
click at [1311, 117] on span "Acciones" at bounding box center [1286, 113] width 61 height 22
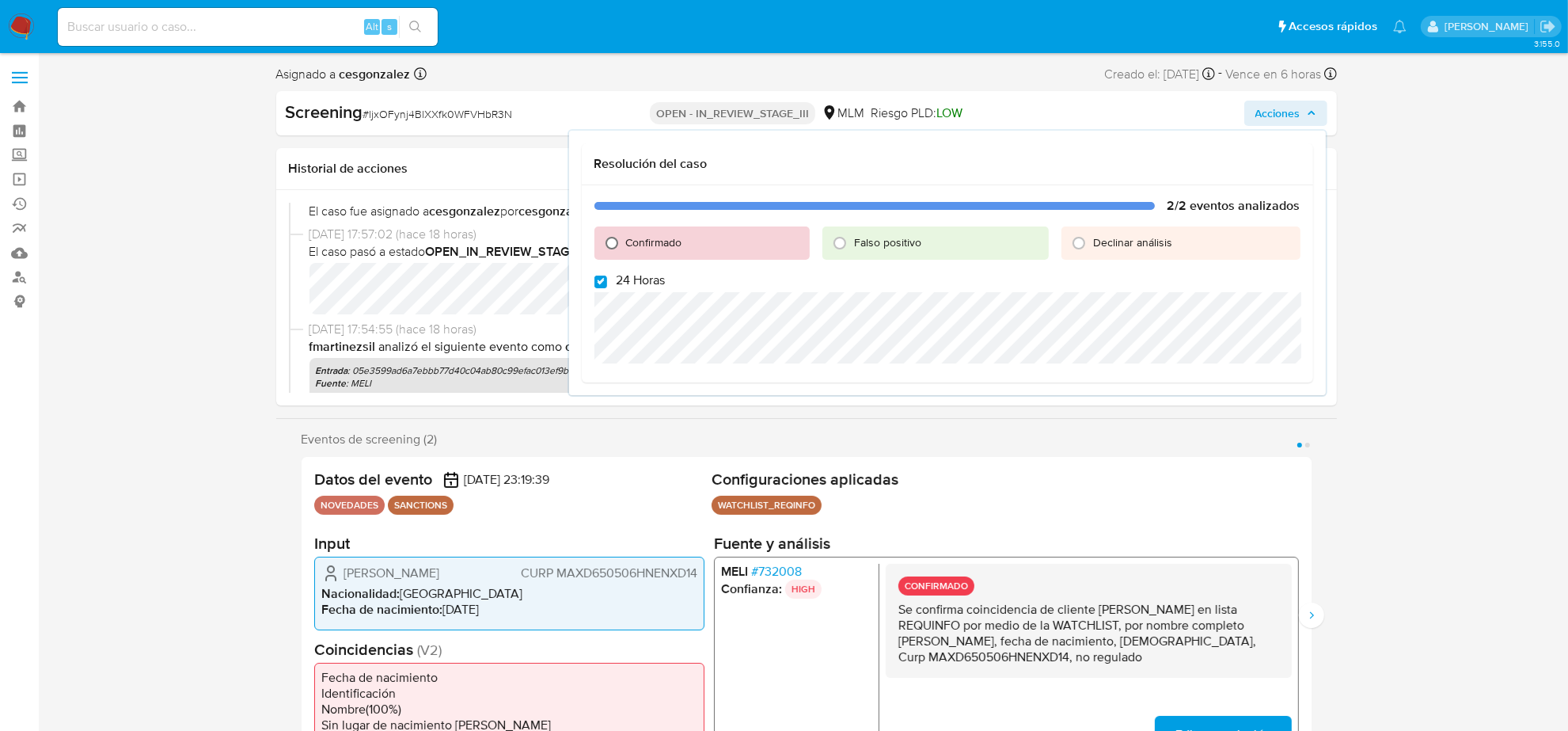
click at [607, 239] on input "Confirmado" at bounding box center [612, 244] width 26 height 26
radio input "true"
click at [603, 282] on input "24 Horas" at bounding box center [601, 281] width 13 height 13
checkbox input "false"
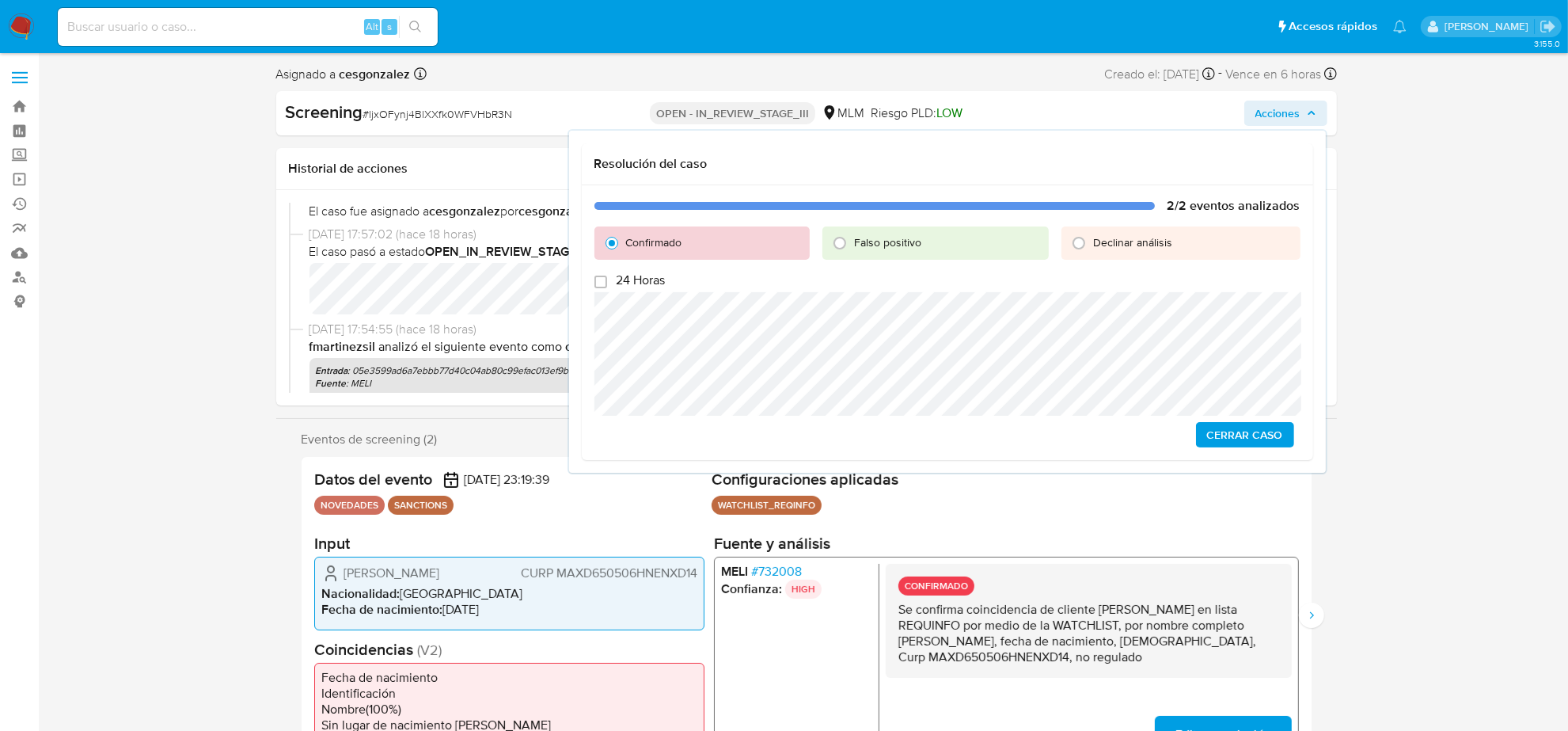
click at [1216, 432] on span "Cerrar Caso" at bounding box center [1245, 434] width 76 height 22
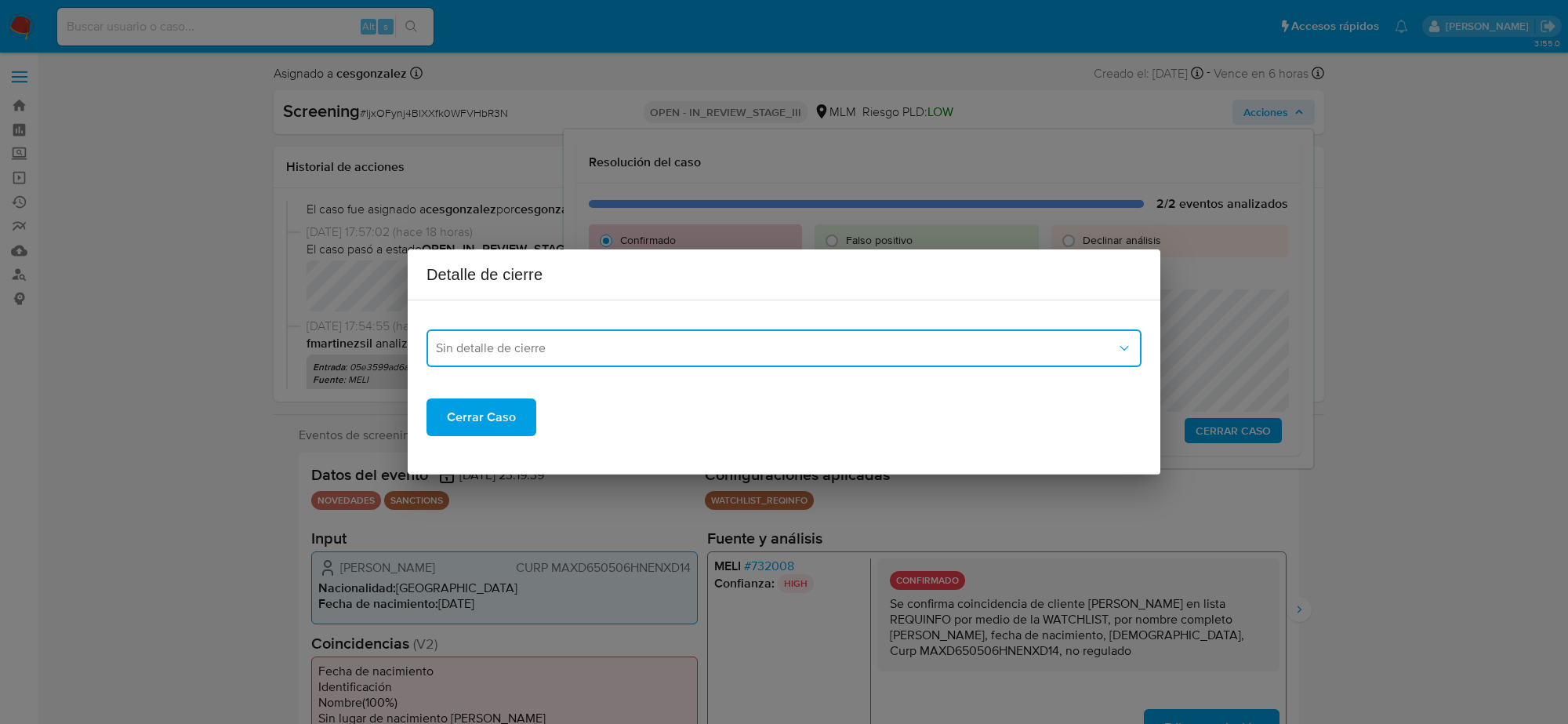
click at [730, 337] on button "Sin detalle de cierre" at bounding box center [784, 348] width 715 height 38
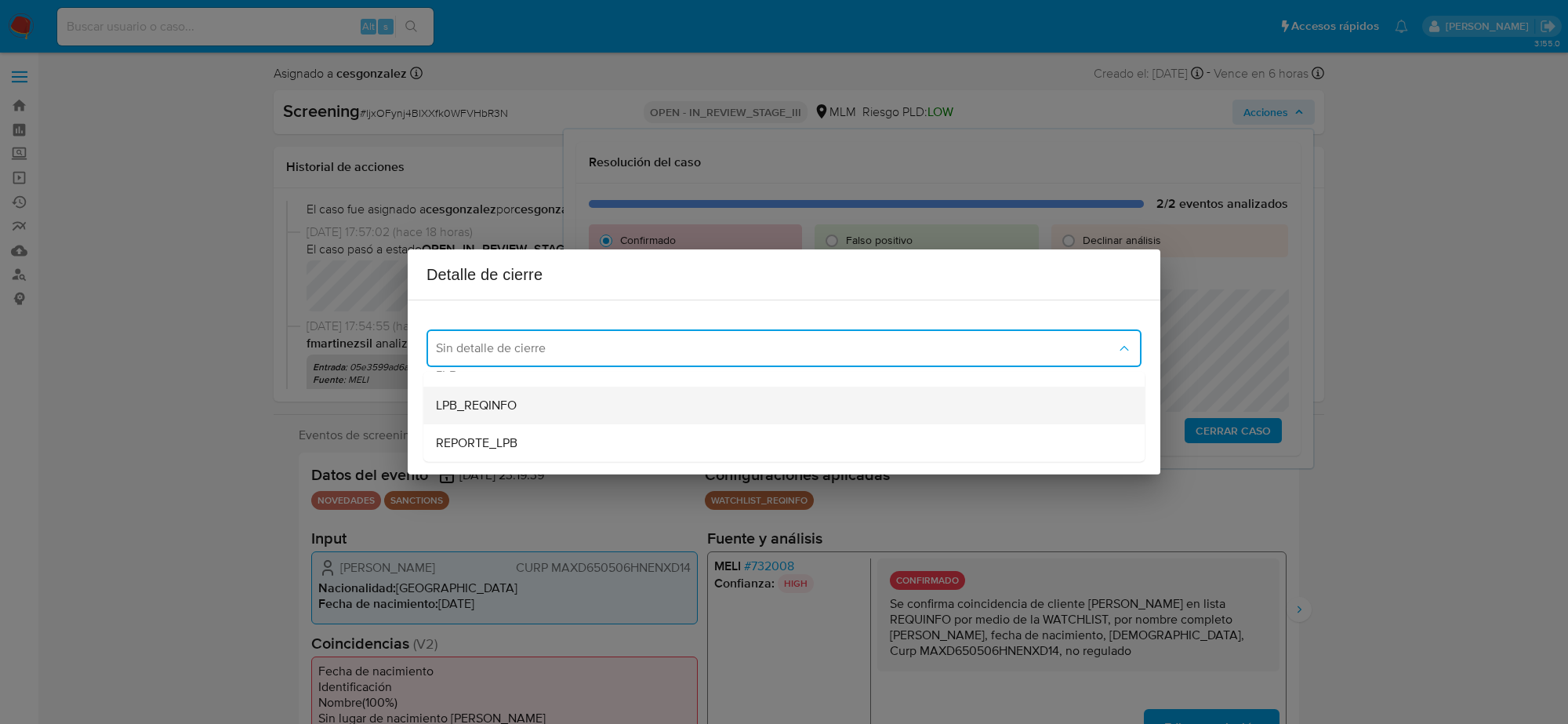
click at [534, 405] on div "LPB_REQINFO" at bounding box center [784, 405] width 697 height 38
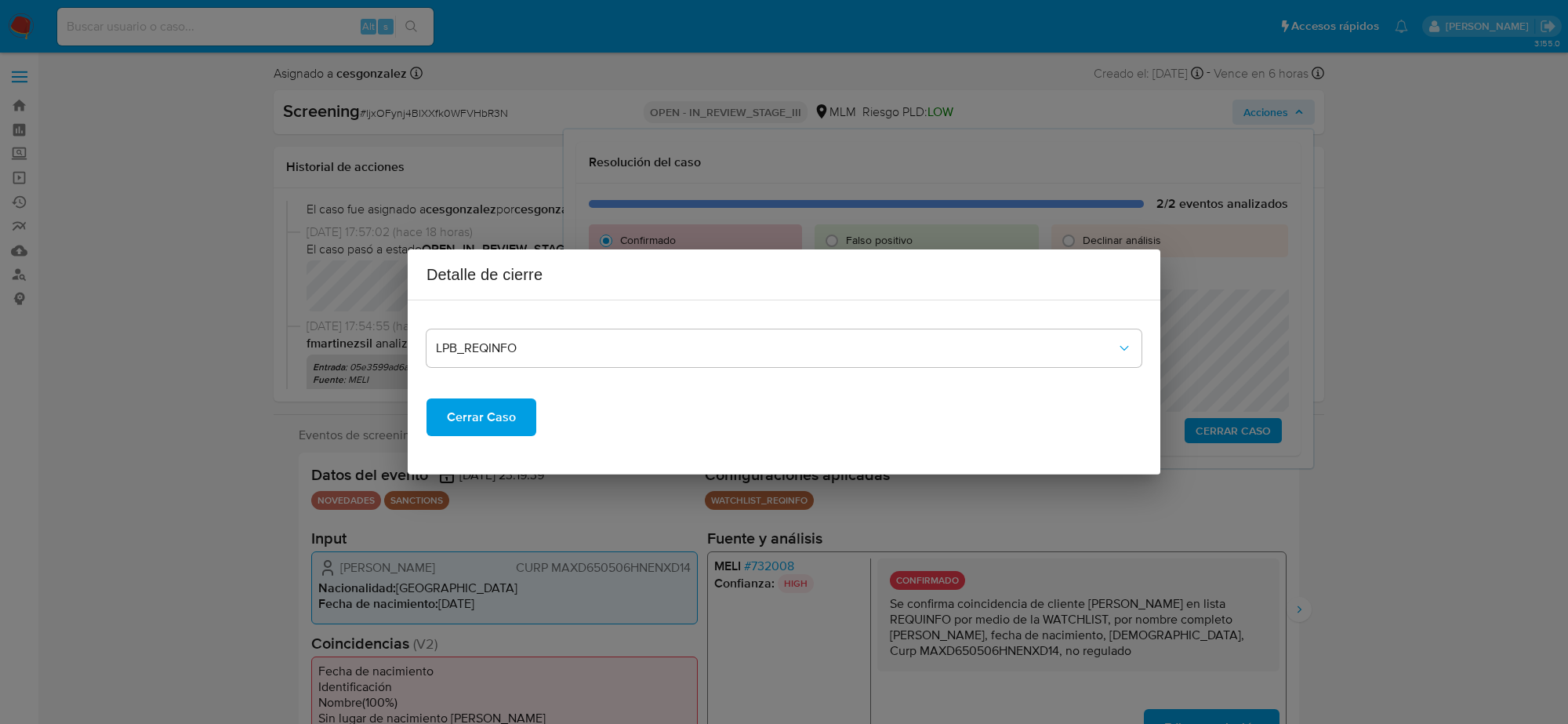
click at [498, 415] on span "Cerrar Caso" at bounding box center [481, 416] width 69 height 34
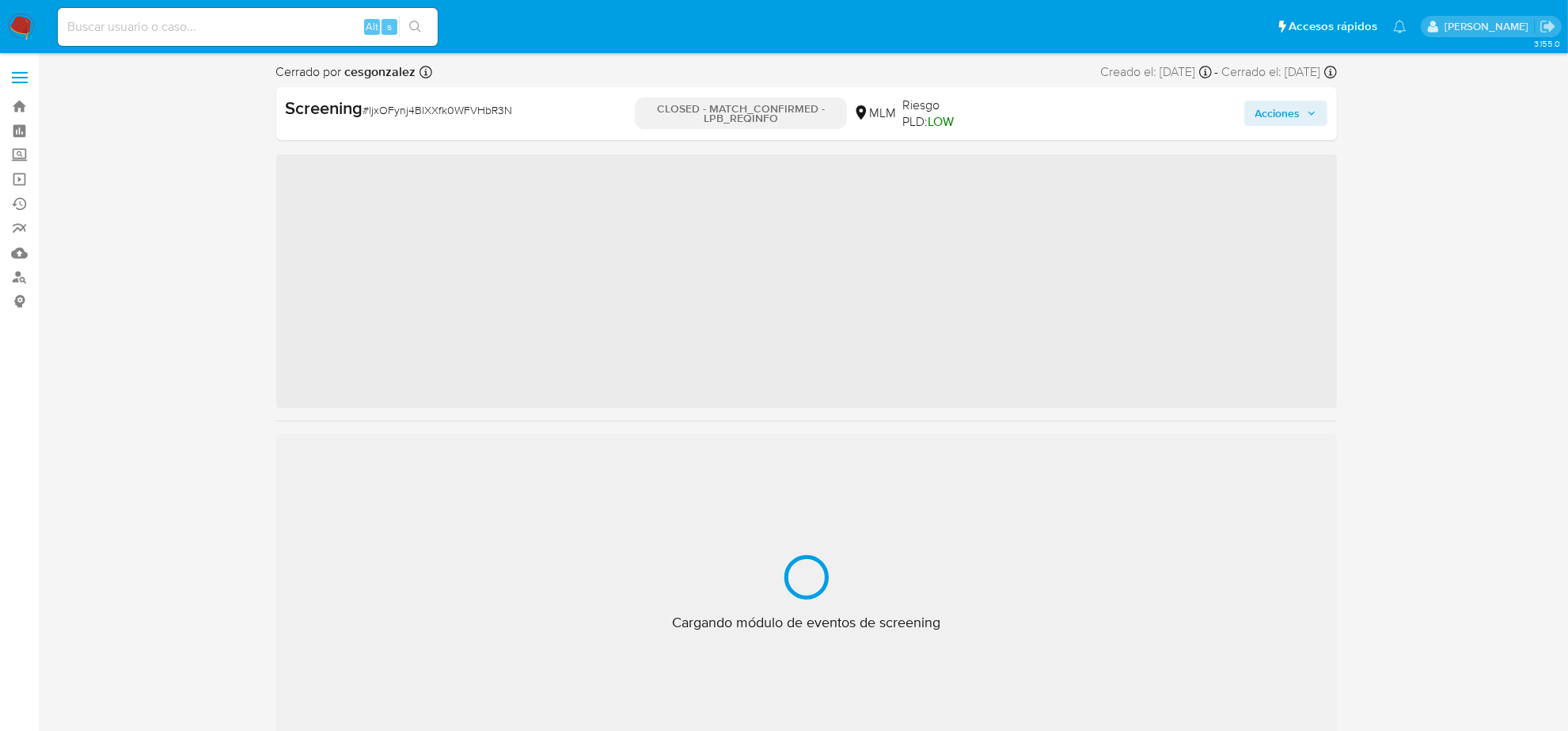
scroll to position [668, 0]
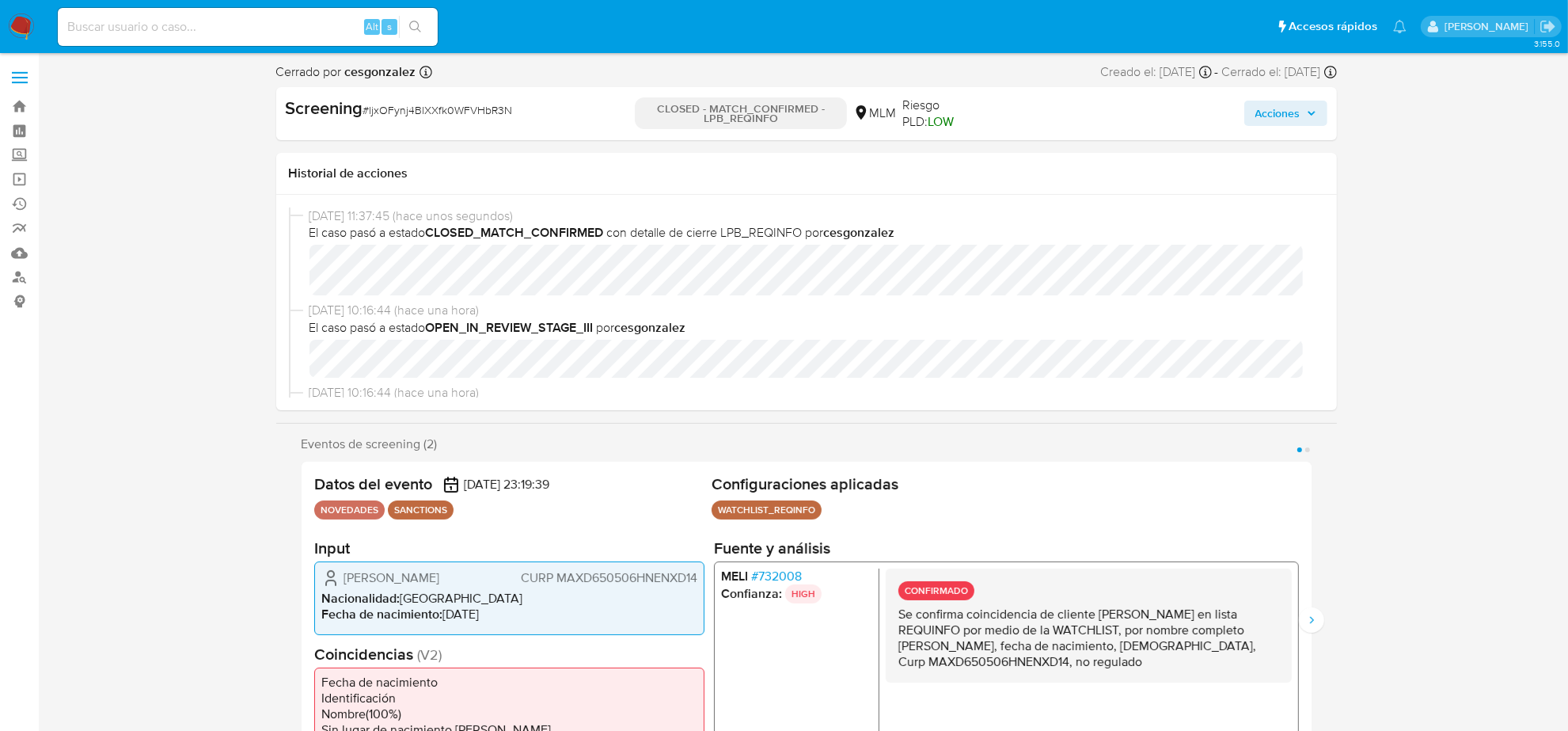
select select "10"
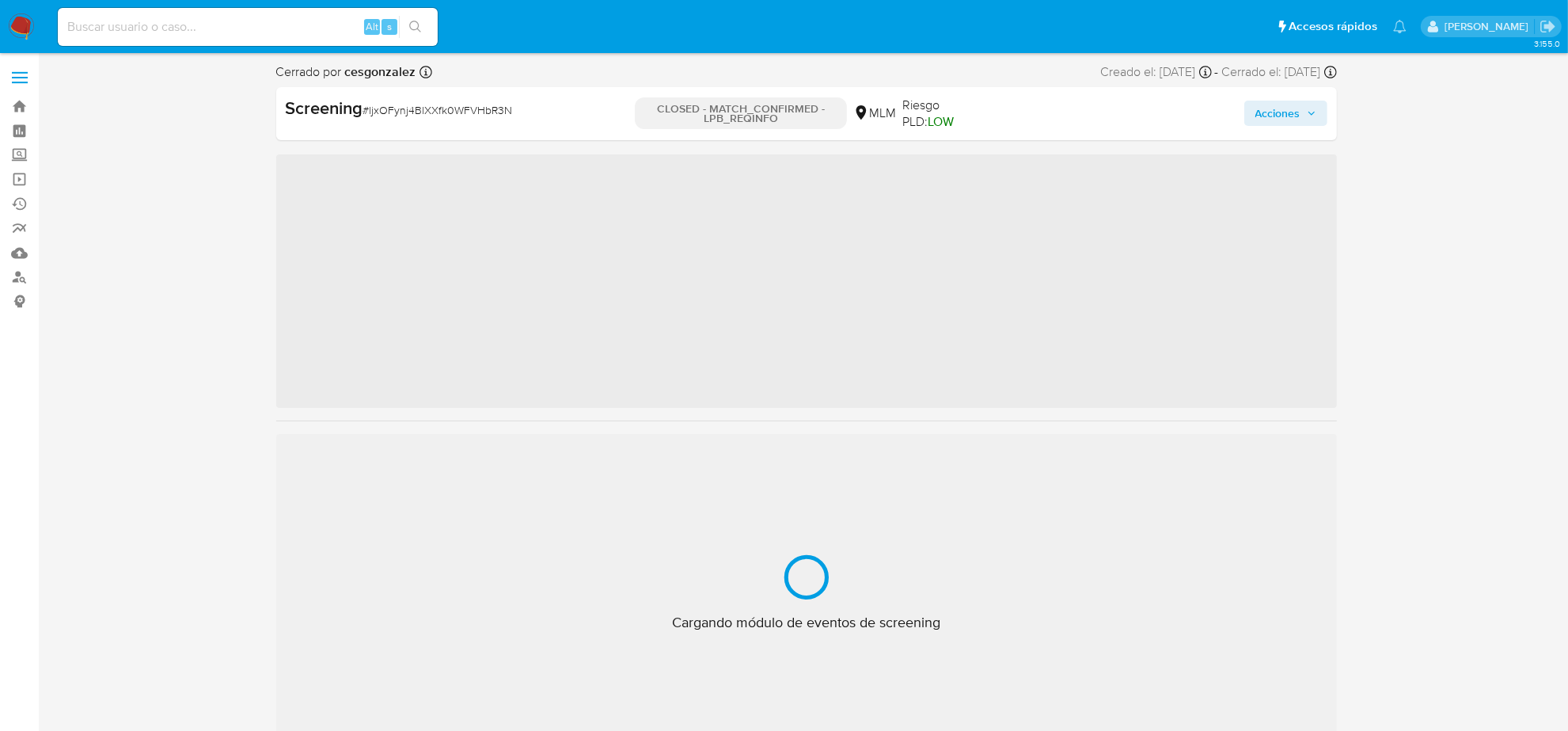
scroll to position [668, 0]
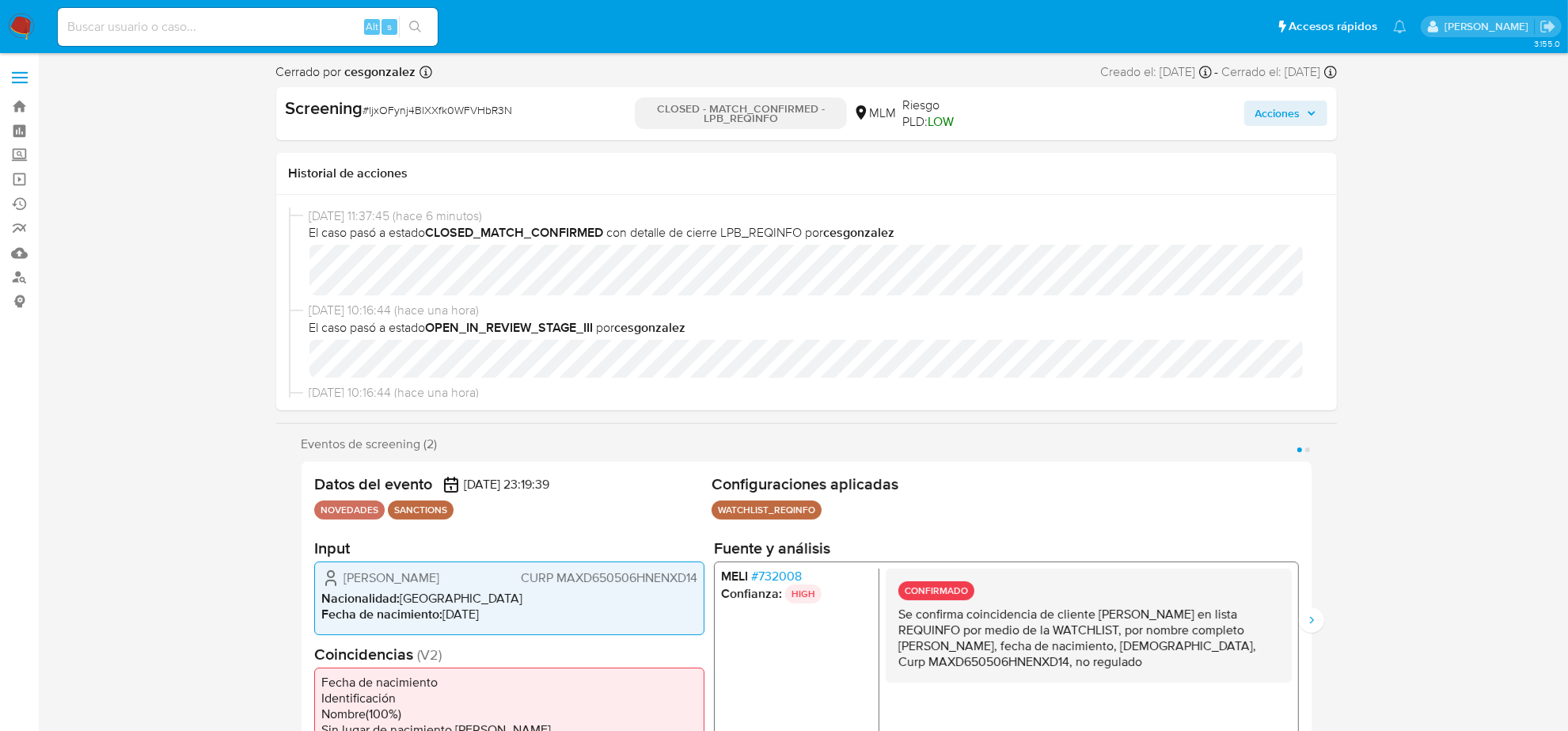
select select "10"
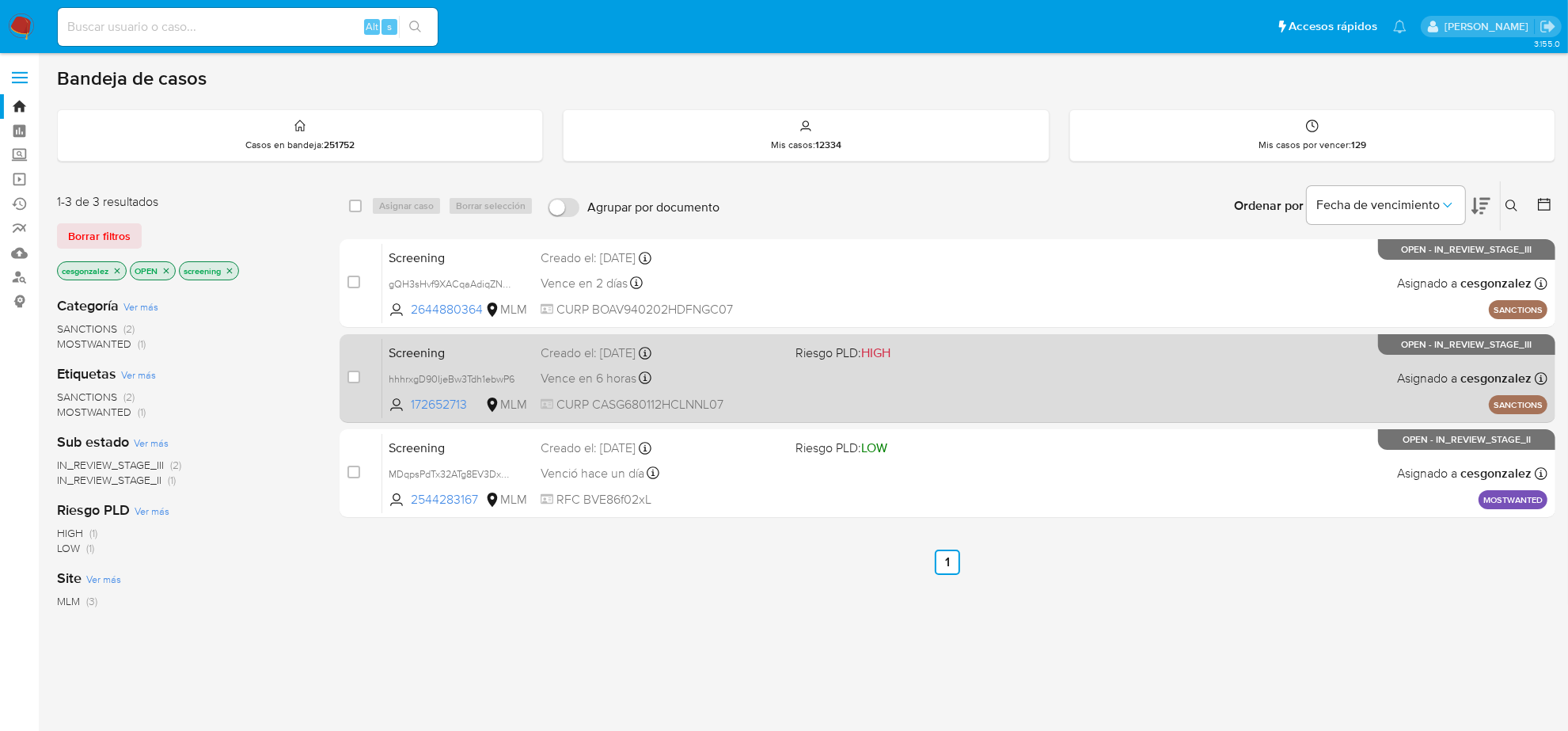
click at [773, 382] on div "Vence en 6 horas Vence el 22/08/2025 17:26:01" at bounding box center [662, 378] width 243 height 22
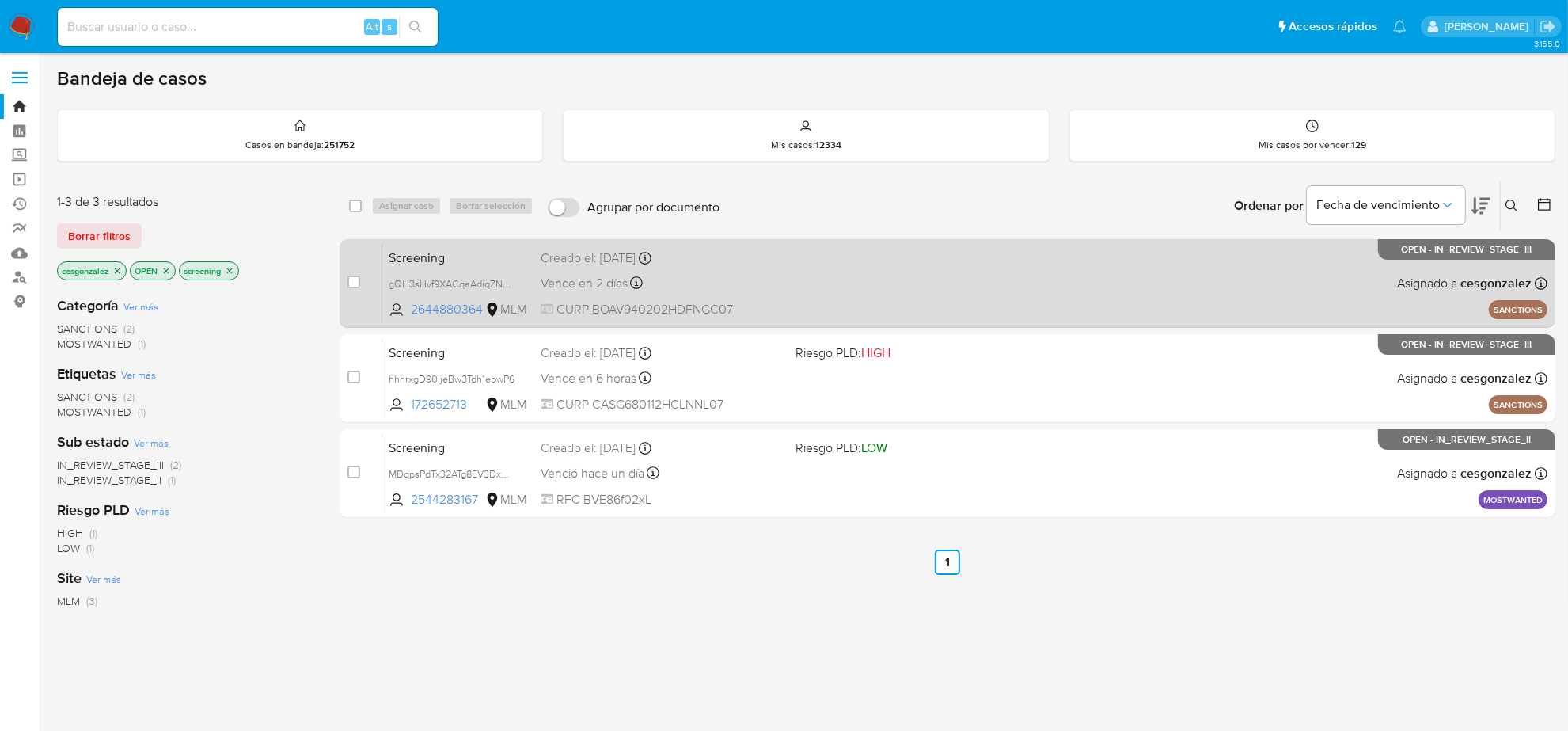
click at [690, 266] on div "Screening gQH3sHvf9XACqaAdiqZNRNUz 2644880364 MLM Creado el: 21/08/2025 Creado …" at bounding box center [964, 282] width 1165 height 80
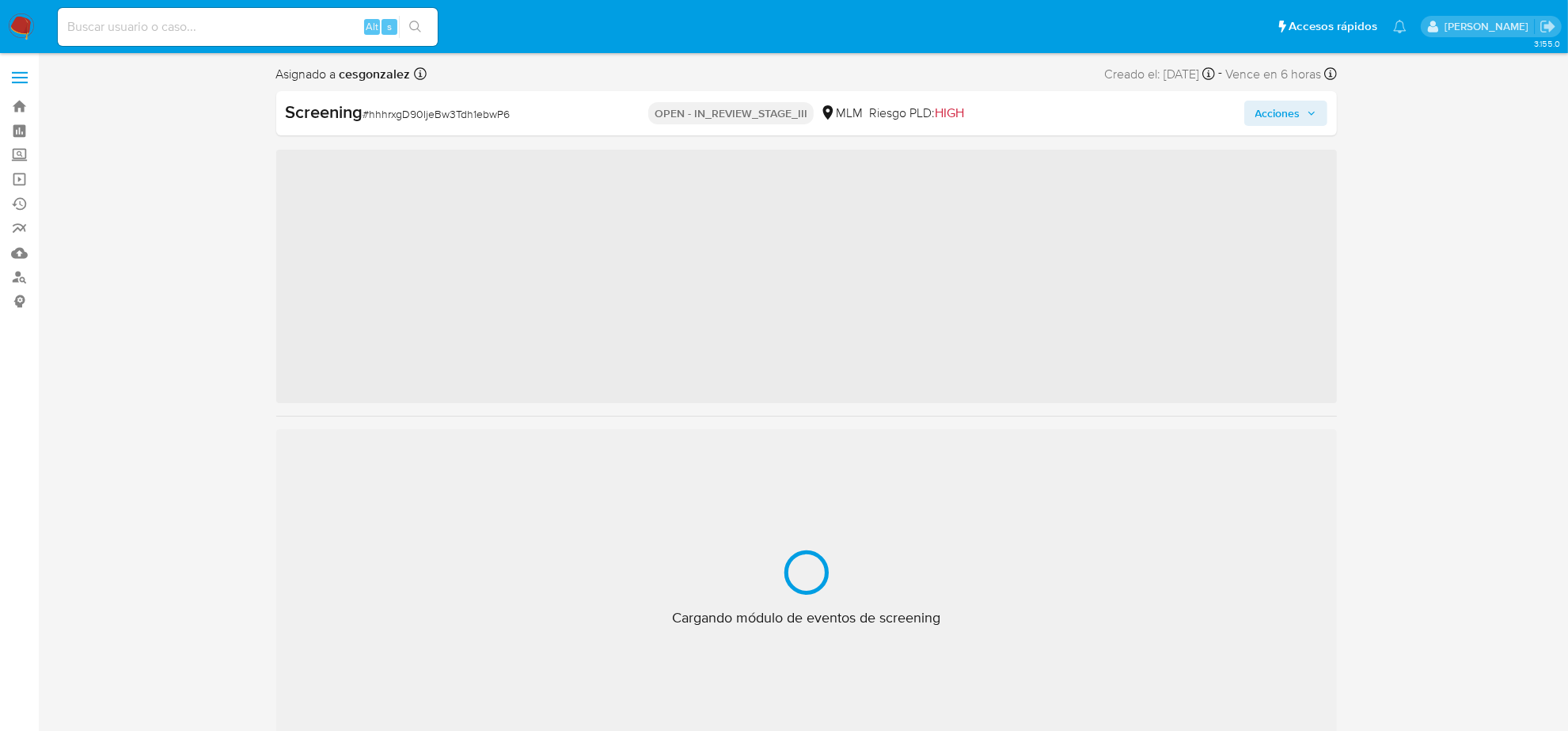
scroll to position [668, 0]
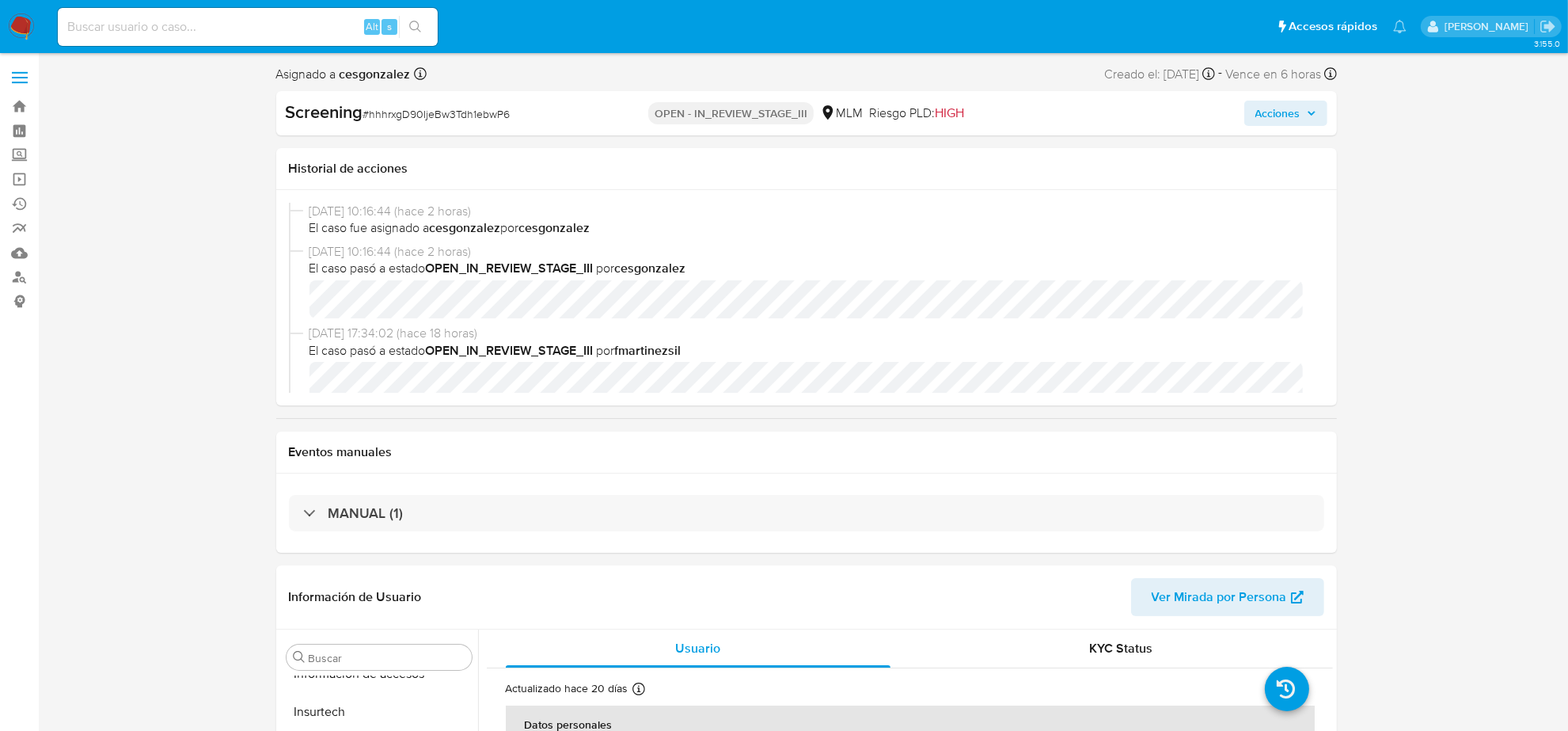
select select "10"
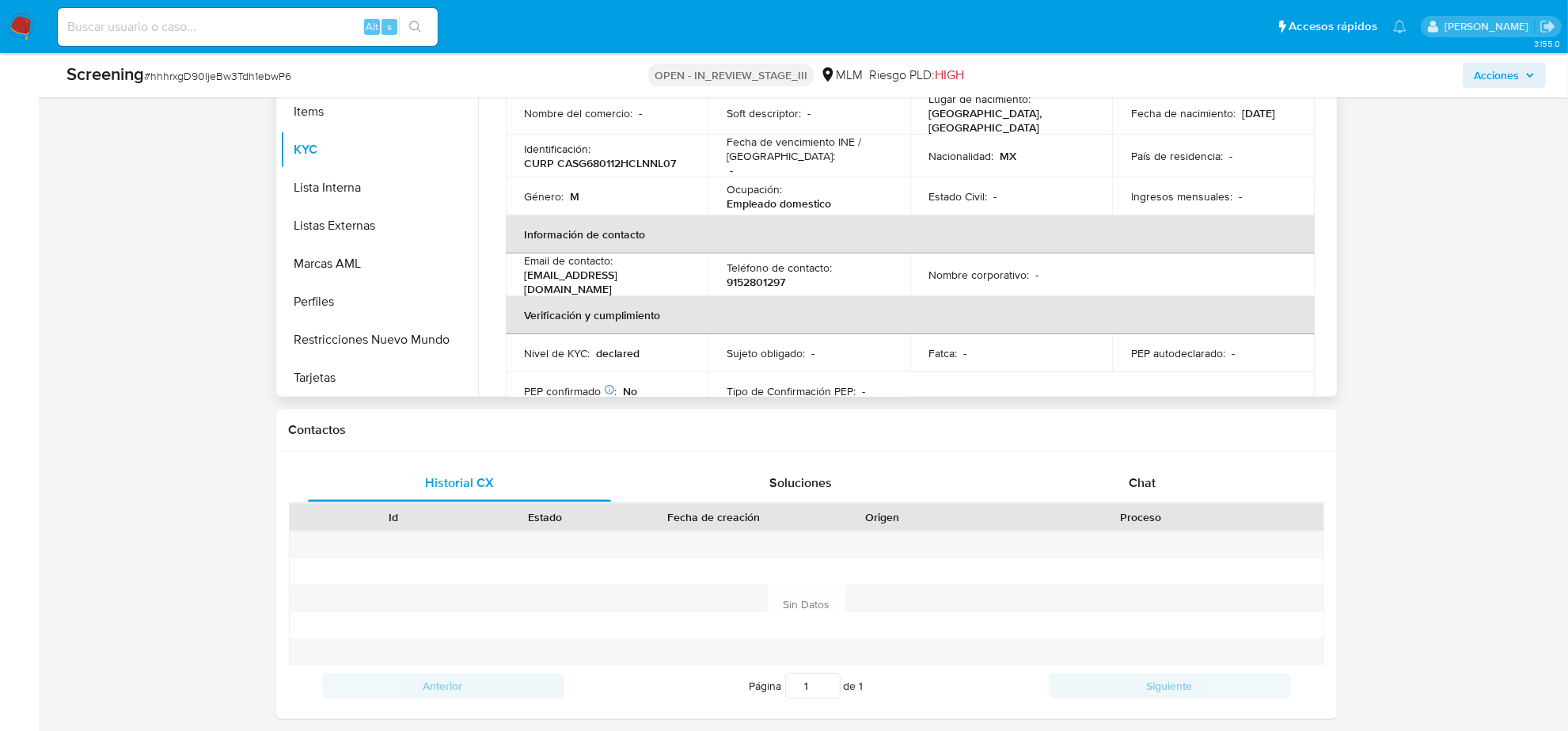
scroll to position [297, 0]
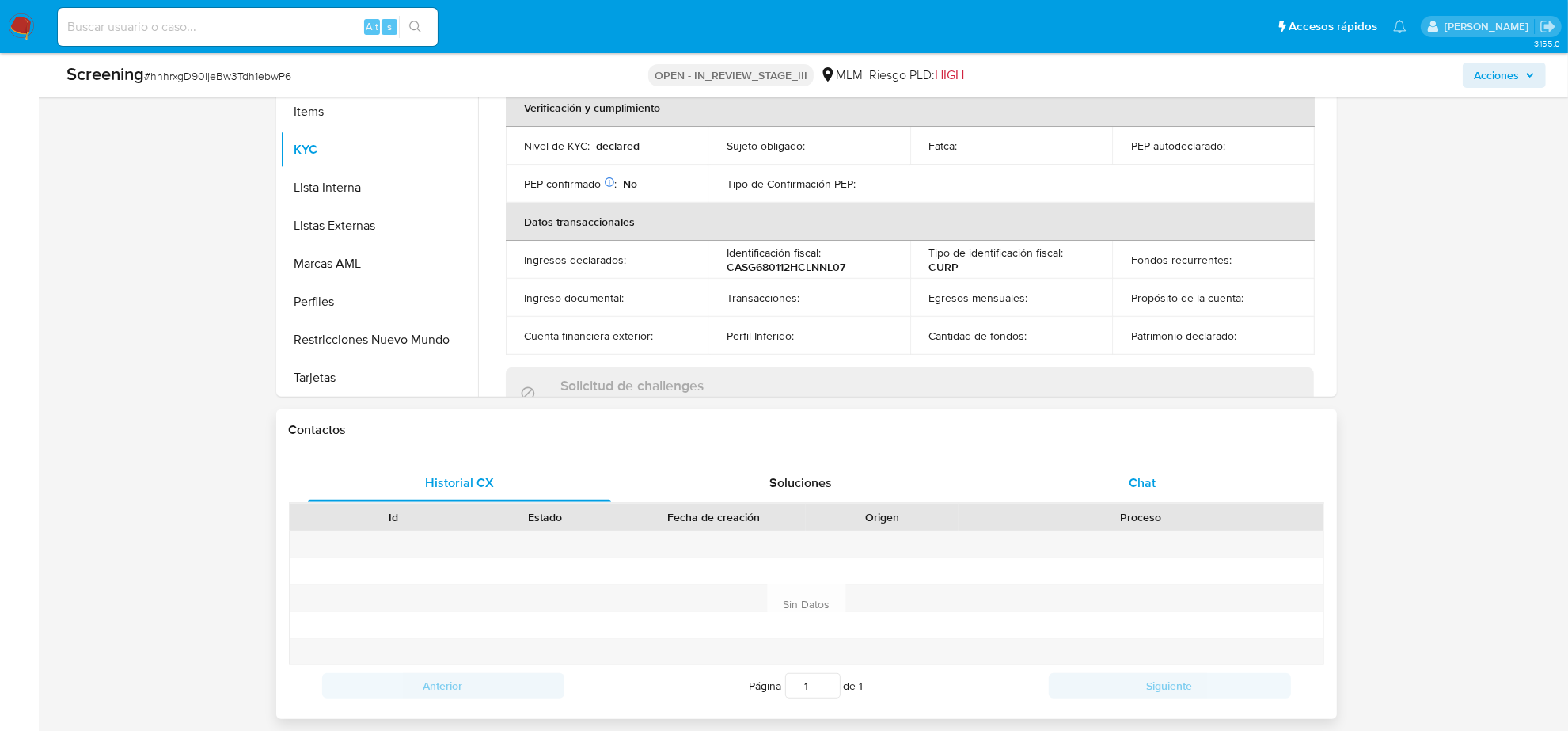
click at [1126, 480] on div "Chat" at bounding box center [1143, 482] width 304 height 38
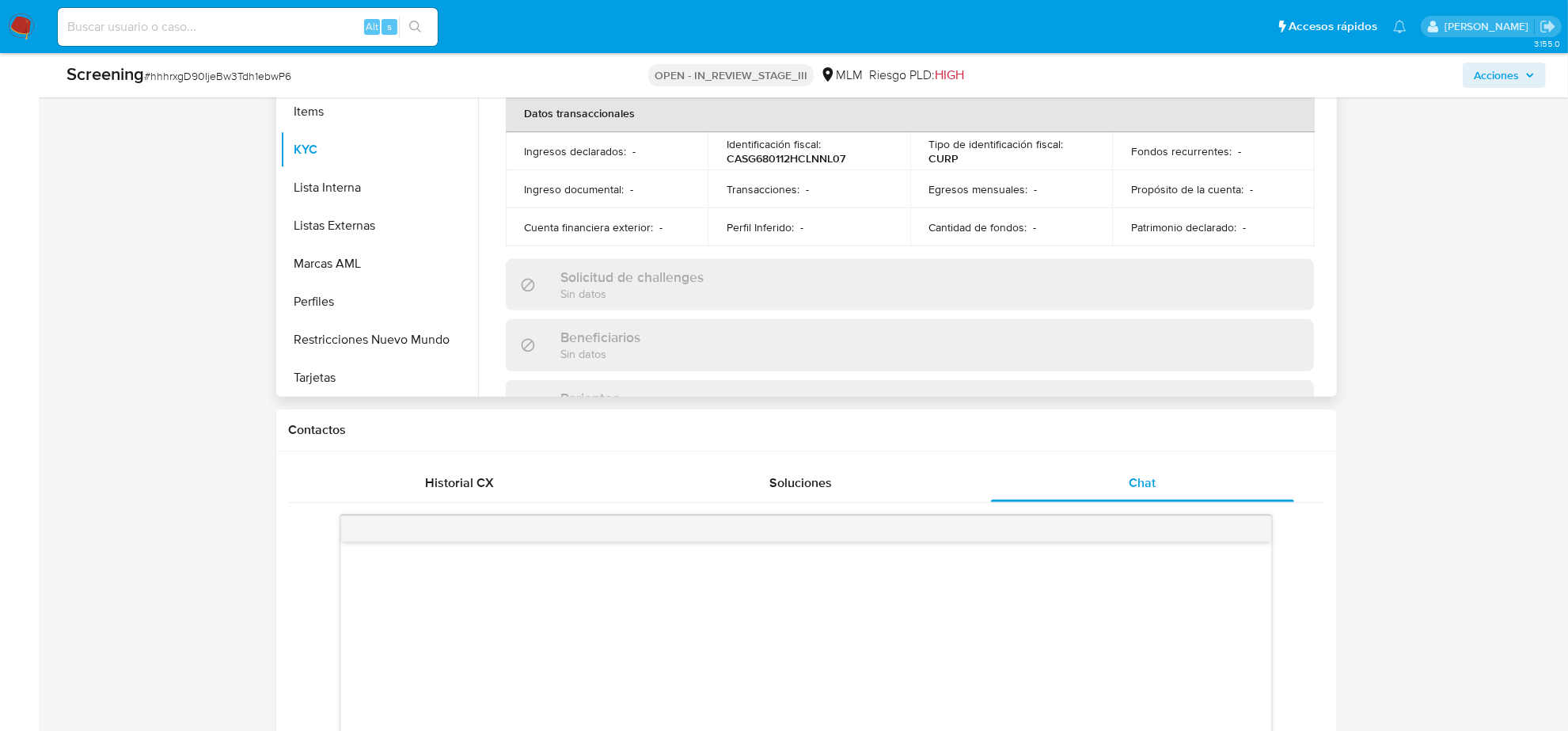
scroll to position [495, 0]
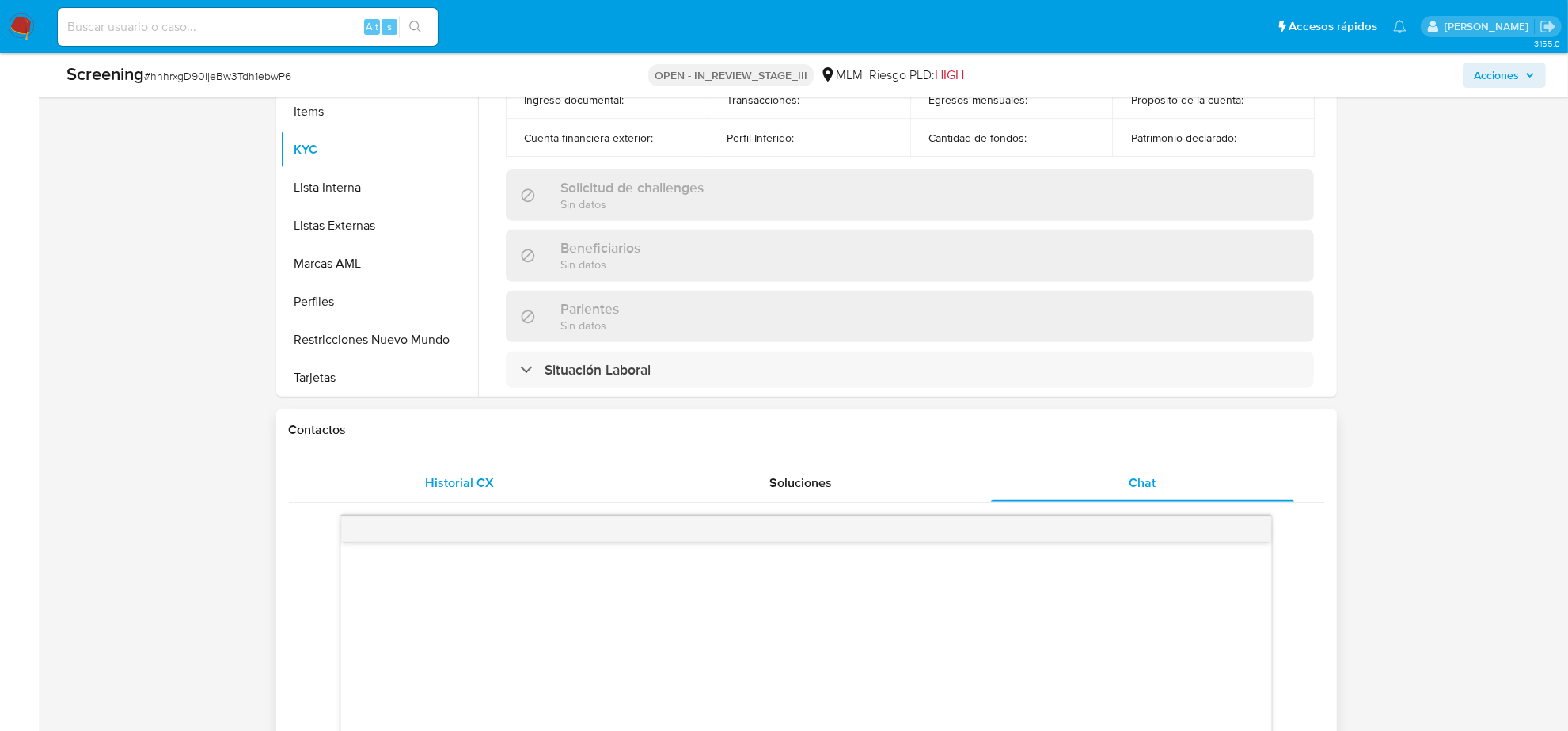
click at [461, 474] on span "Historial CX" at bounding box center [460, 482] width 69 height 18
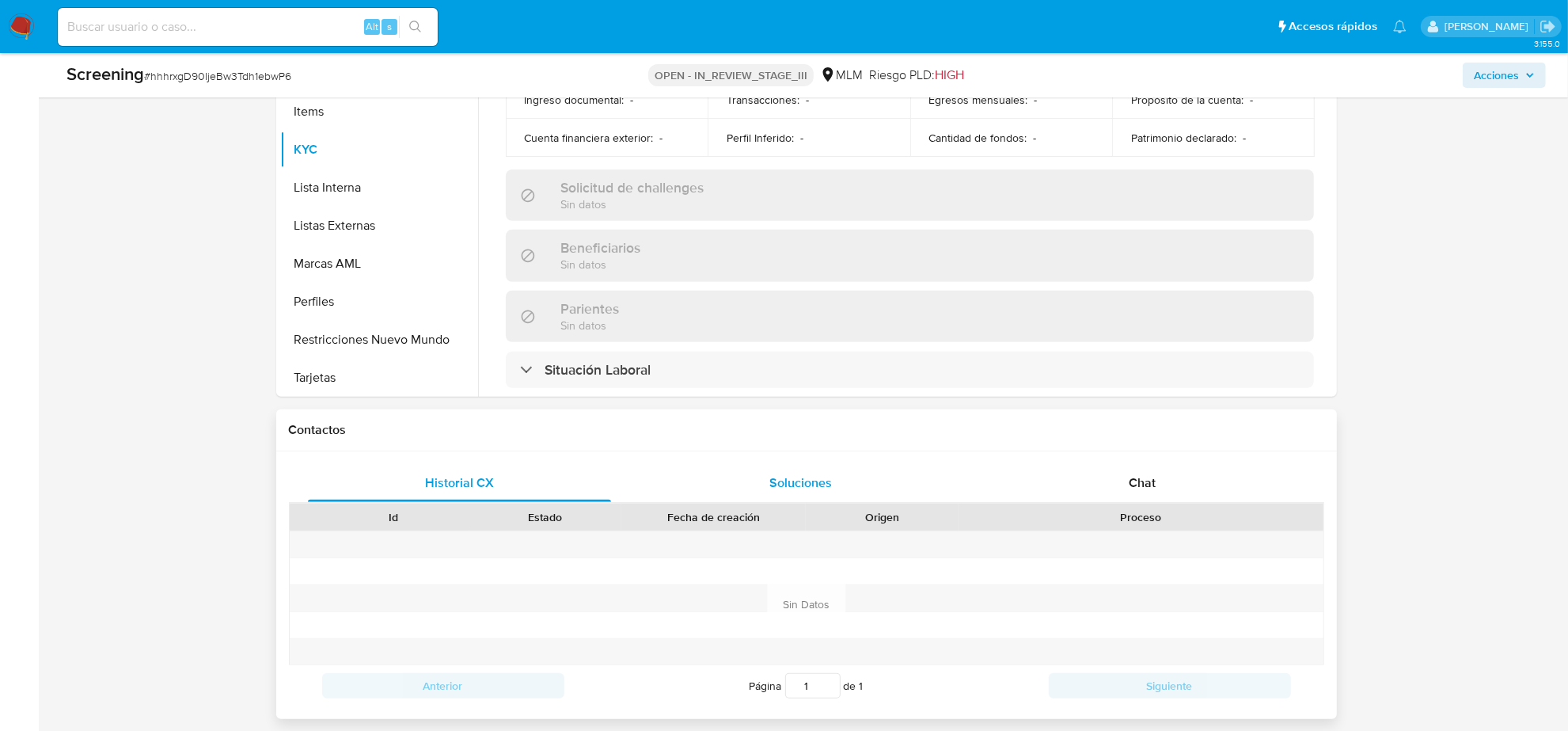
click at [751, 466] on div "Soluciones" at bounding box center [801, 482] width 304 height 38
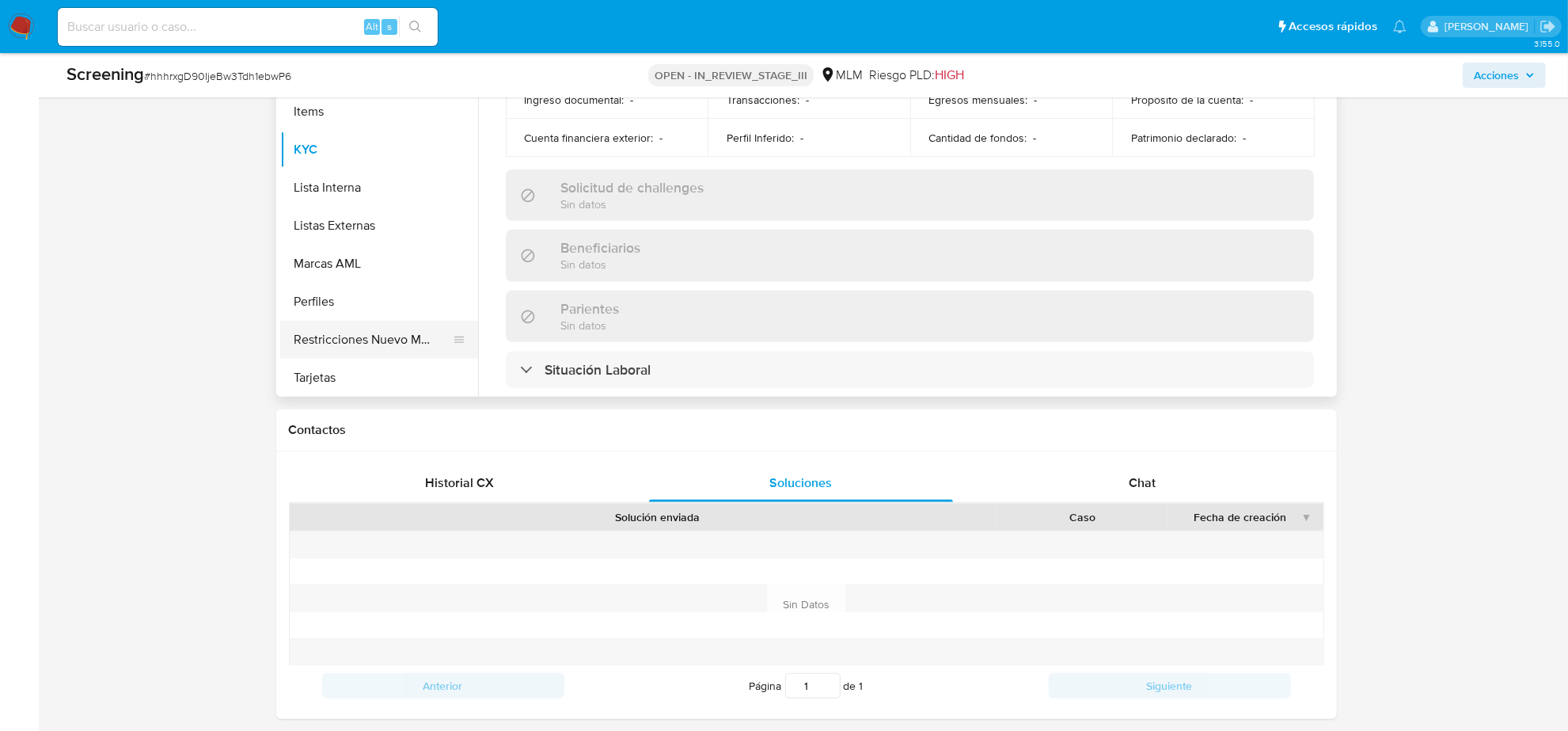
click at [416, 347] on button "Restricciones Nuevo Mundo" at bounding box center [373, 339] width 185 height 38
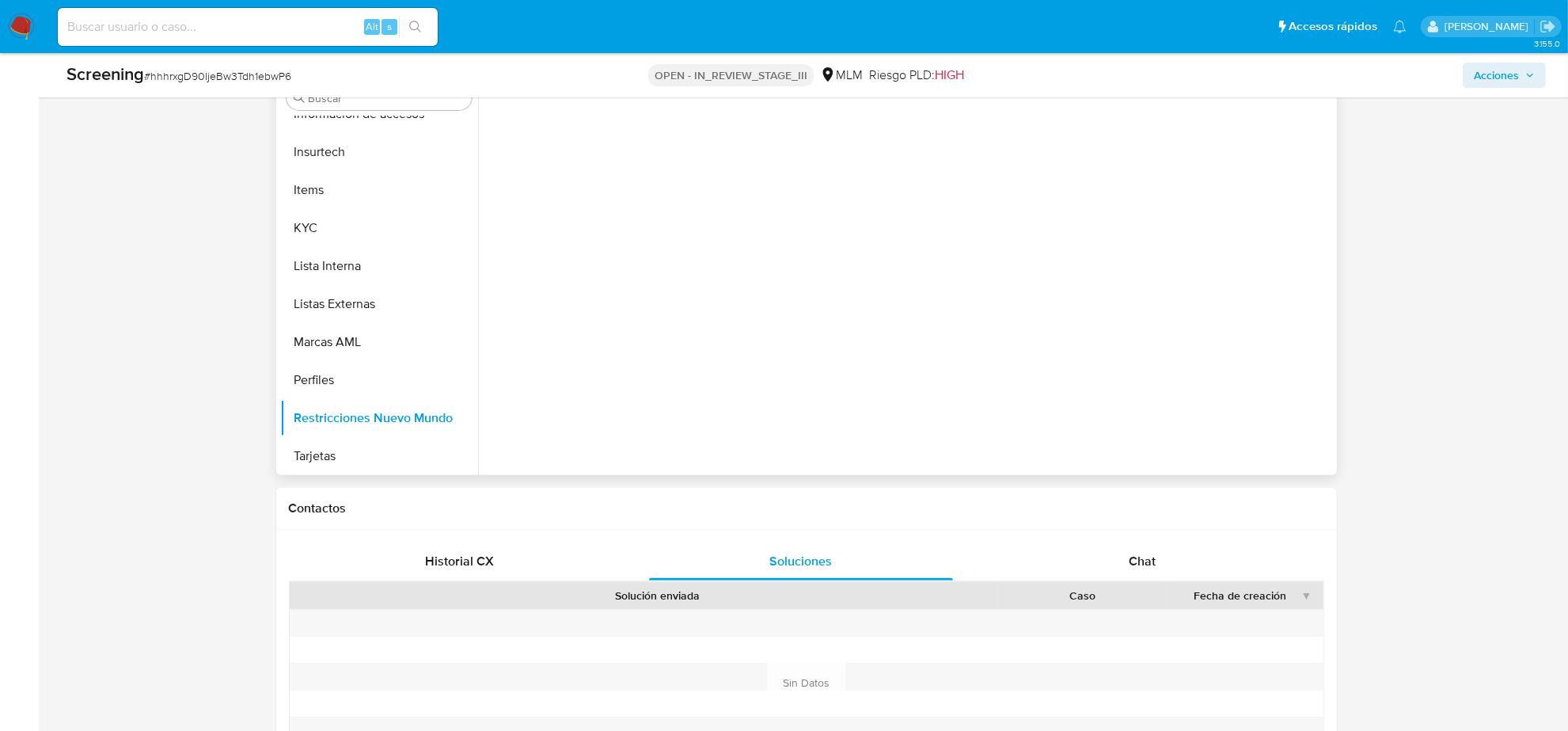
scroll to position [396, 0]
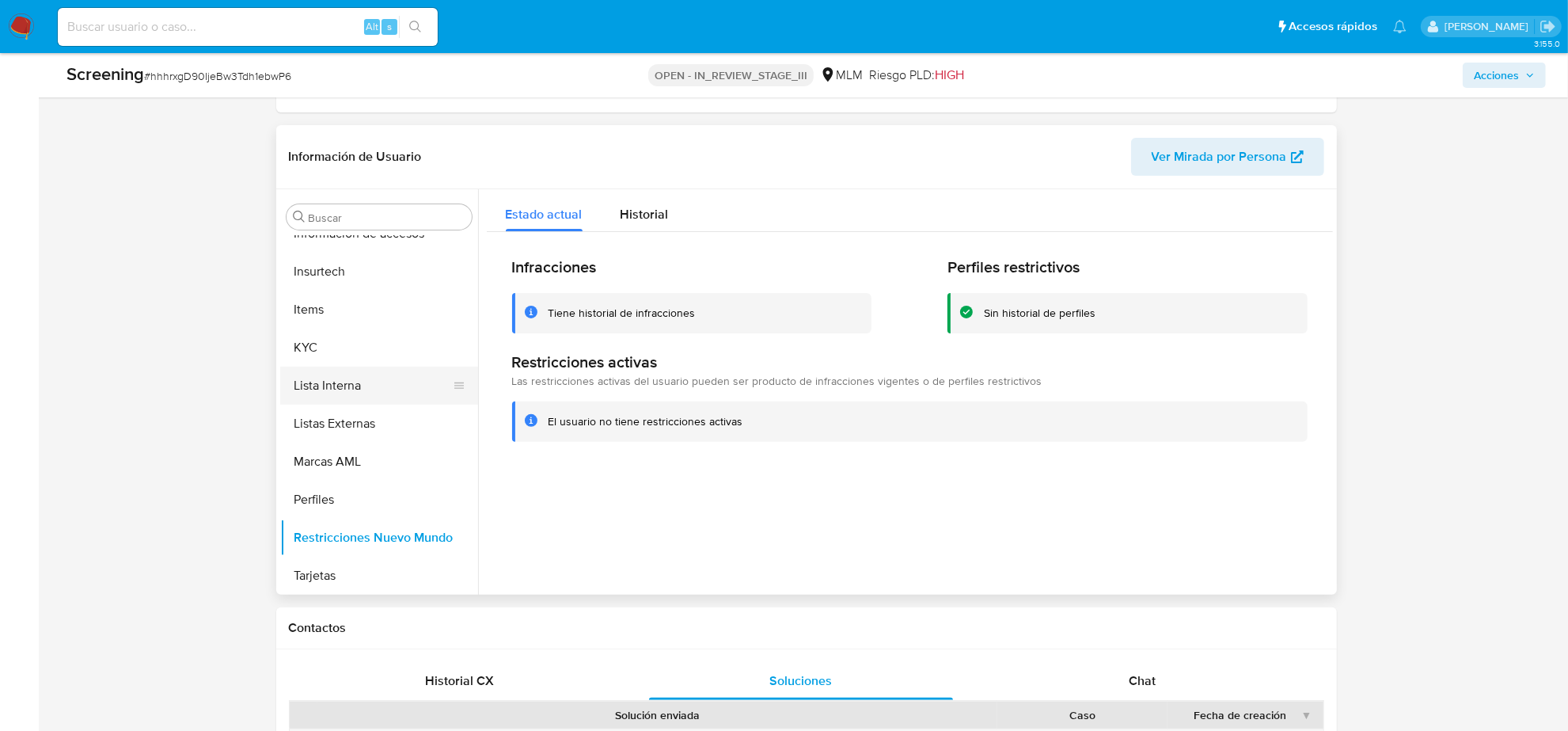
click at [334, 398] on button "Lista Interna" at bounding box center [373, 386] width 185 height 38
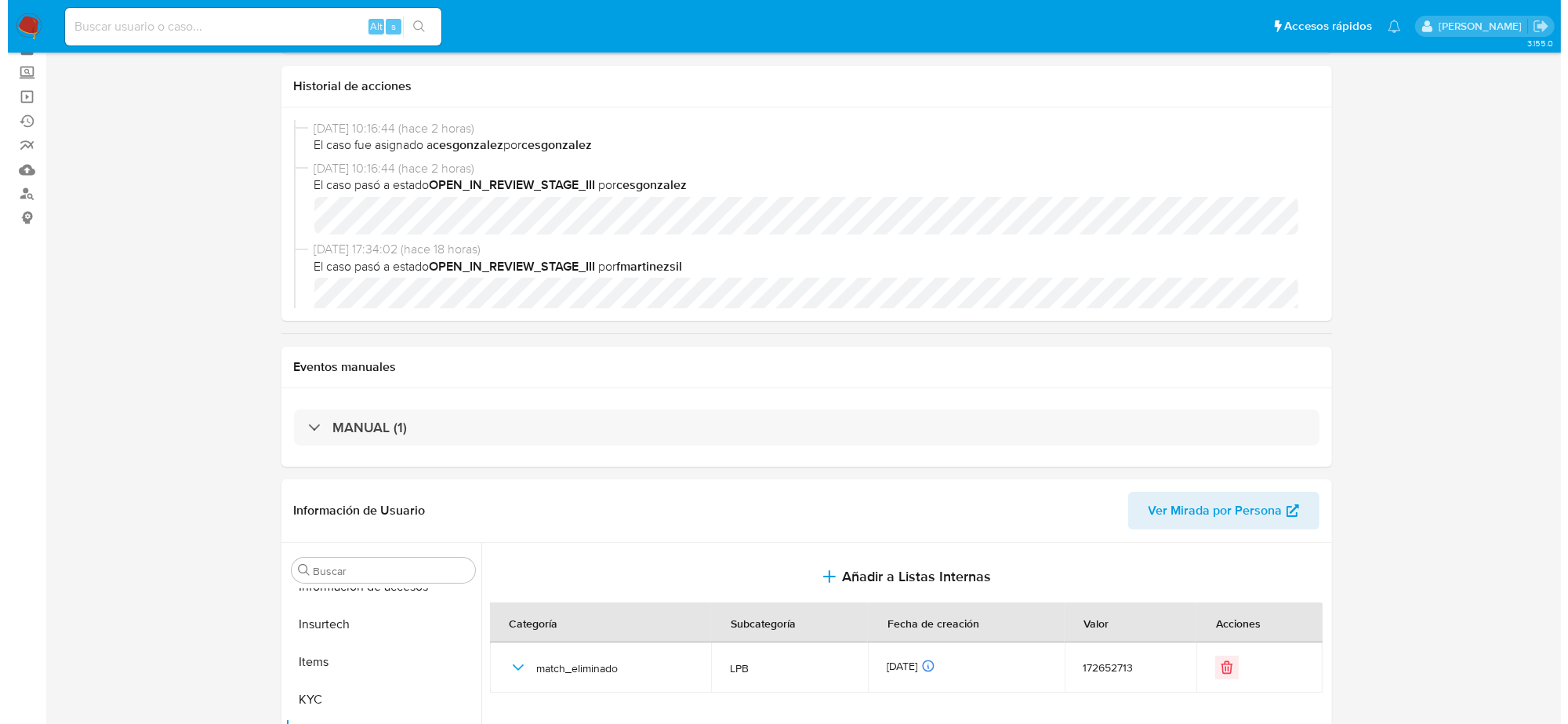
scroll to position [0, 0]
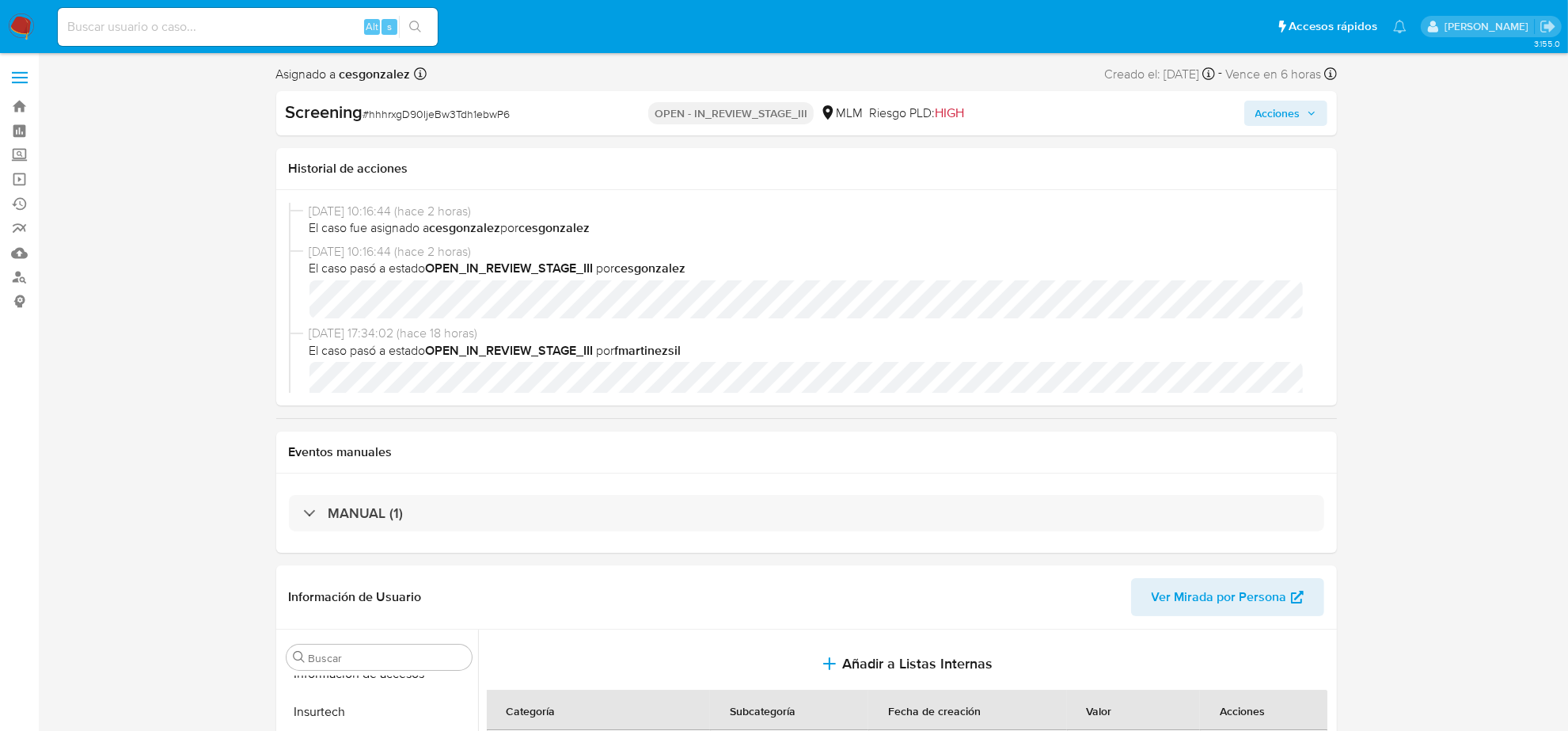
click at [1309, 101] on button "Acciones" at bounding box center [1286, 113] width 83 height 26
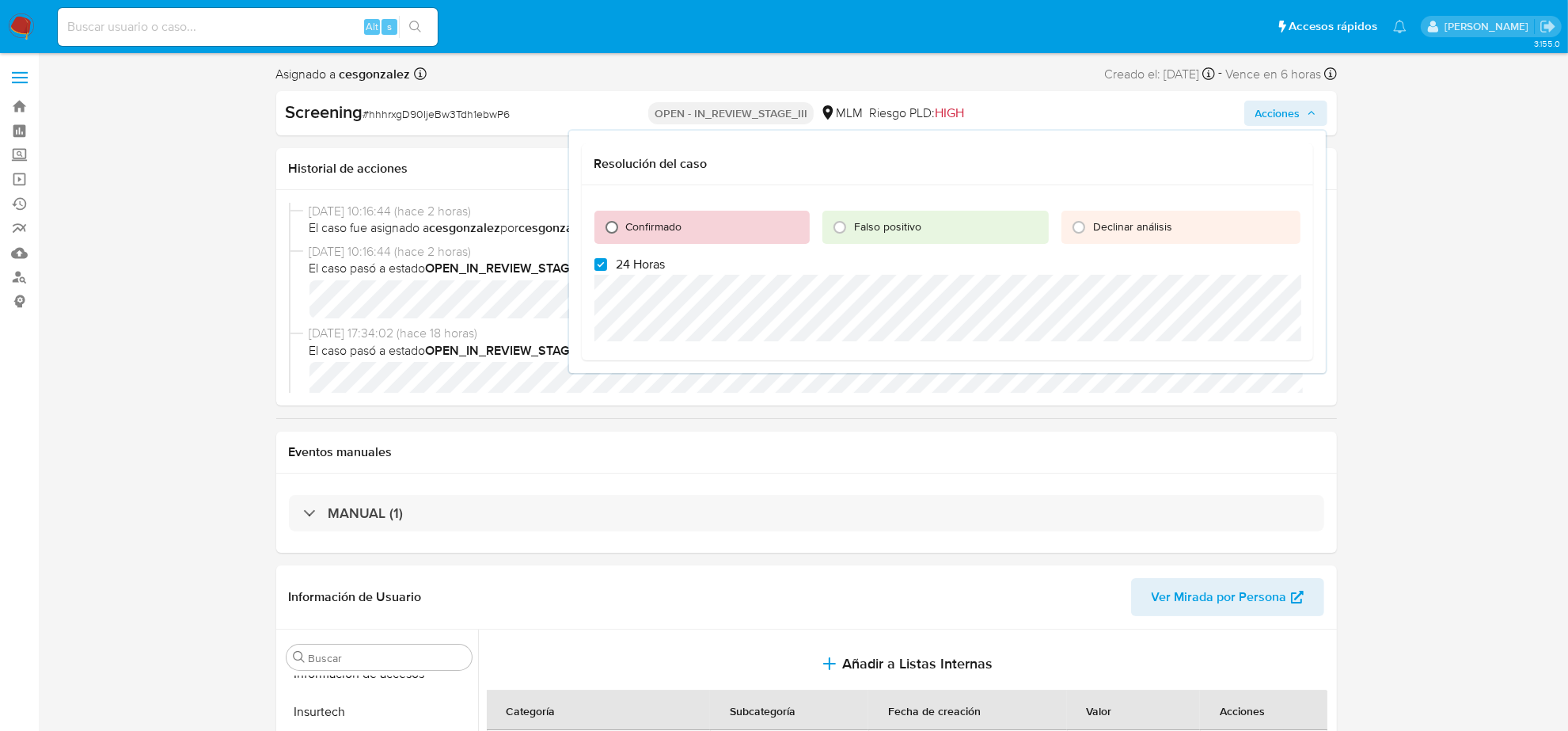
click at [610, 227] on input "Confirmado" at bounding box center [612, 227] width 26 height 26
radio input "true"
click at [599, 263] on input "24 Horas" at bounding box center [601, 264] width 13 height 13
checkbox input "false"
click at [1245, 367] on span "Cerrar Caso" at bounding box center [1245, 378] width 76 height 22
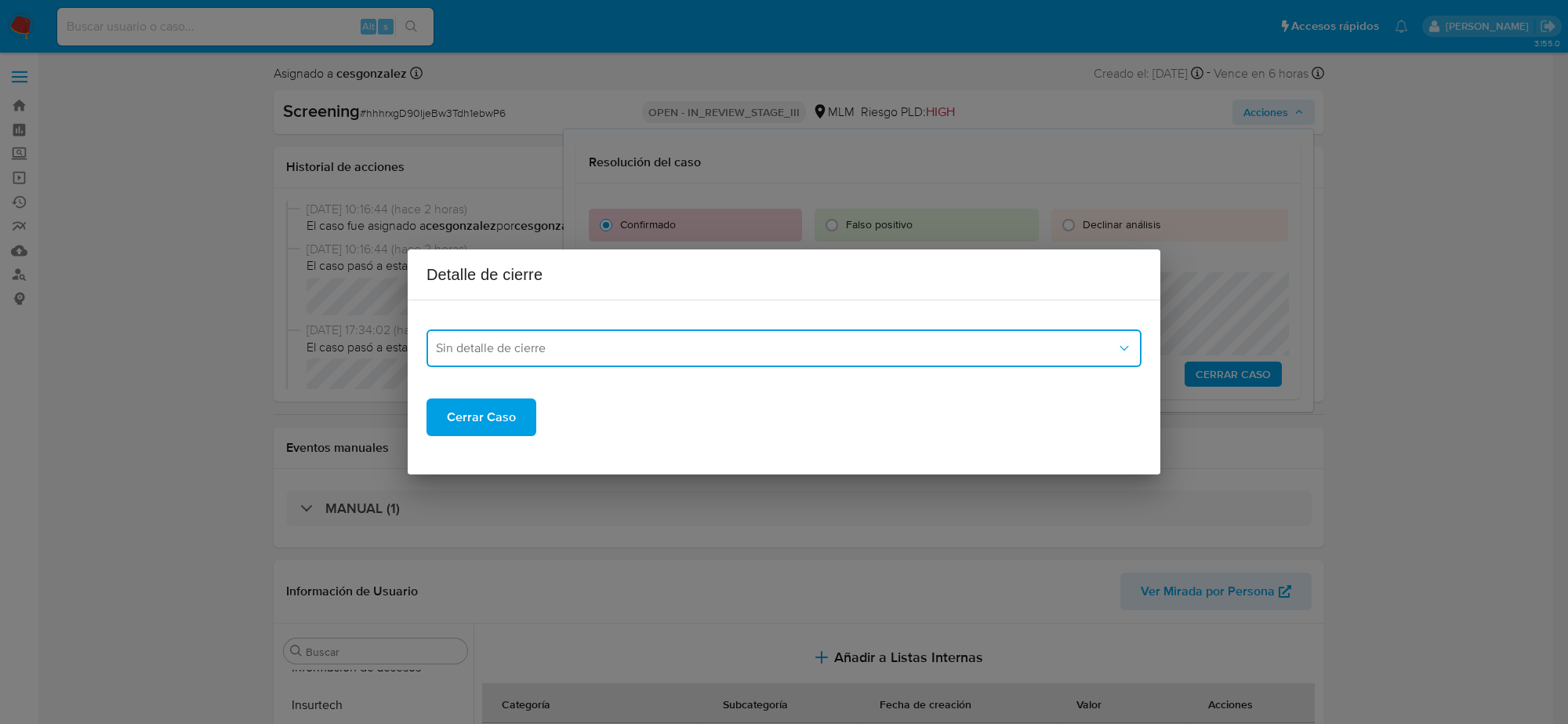
click at [633, 338] on button "Sin detalle de cierre" at bounding box center [784, 348] width 715 height 38
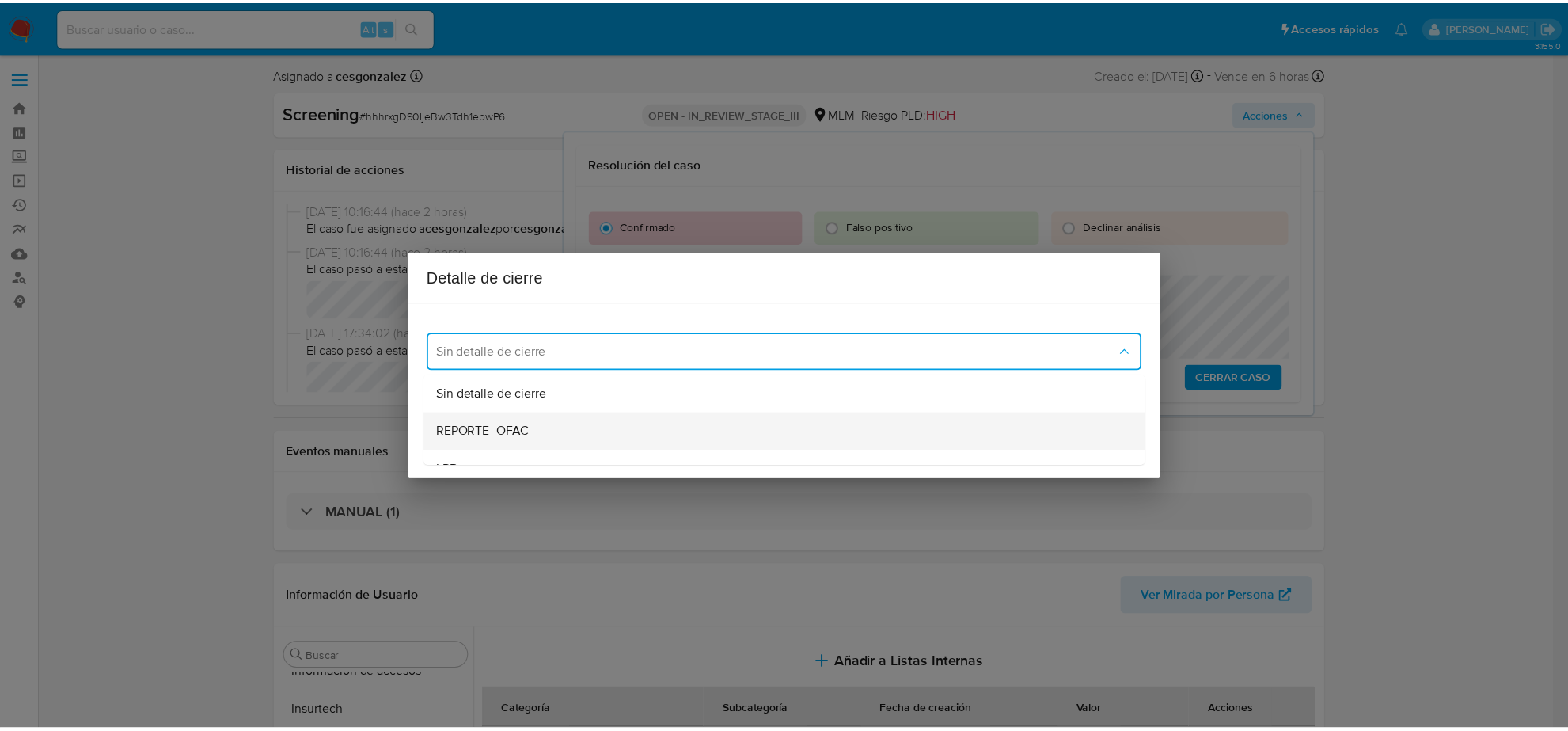
scroll to position [99, 0]
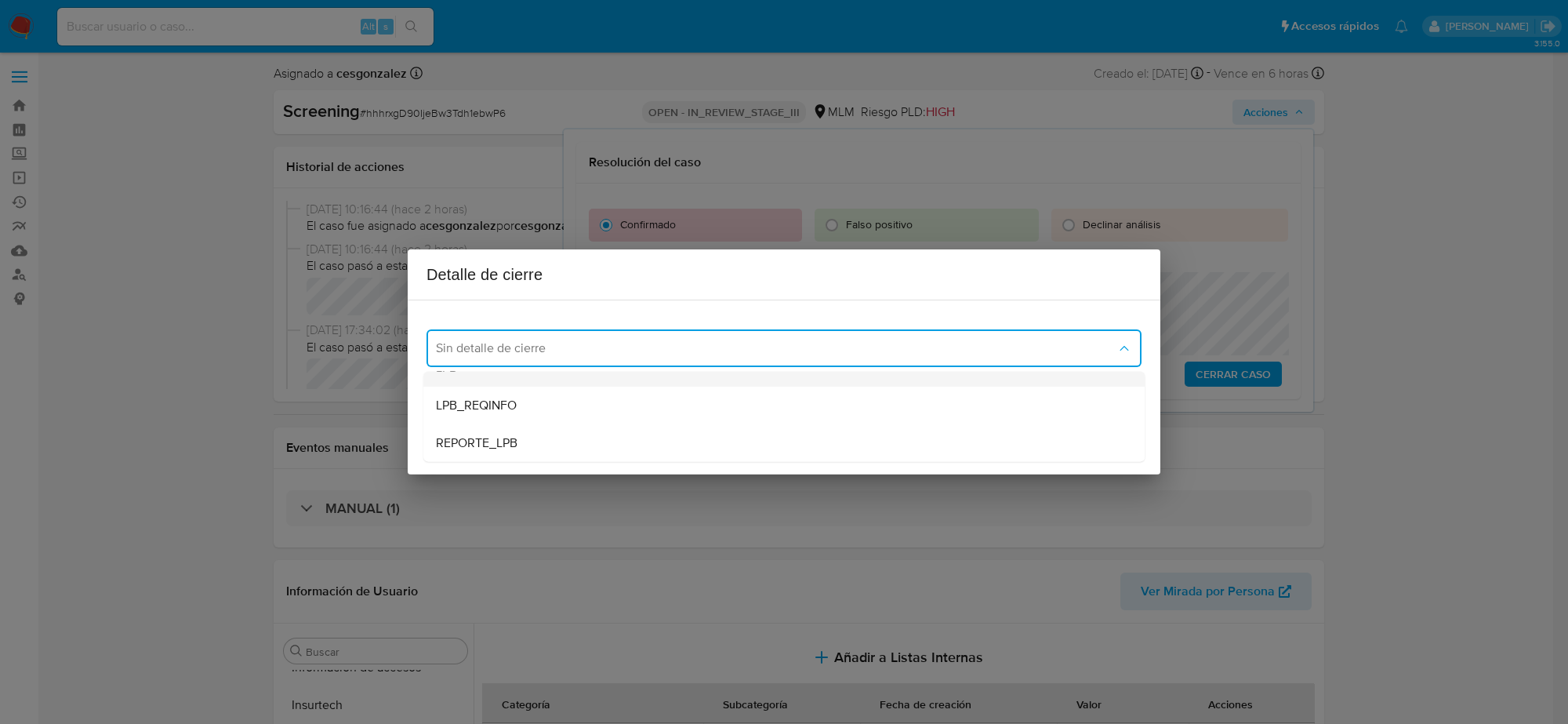
click at [492, 372] on div "LPB" at bounding box center [779, 367] width 687 height 38
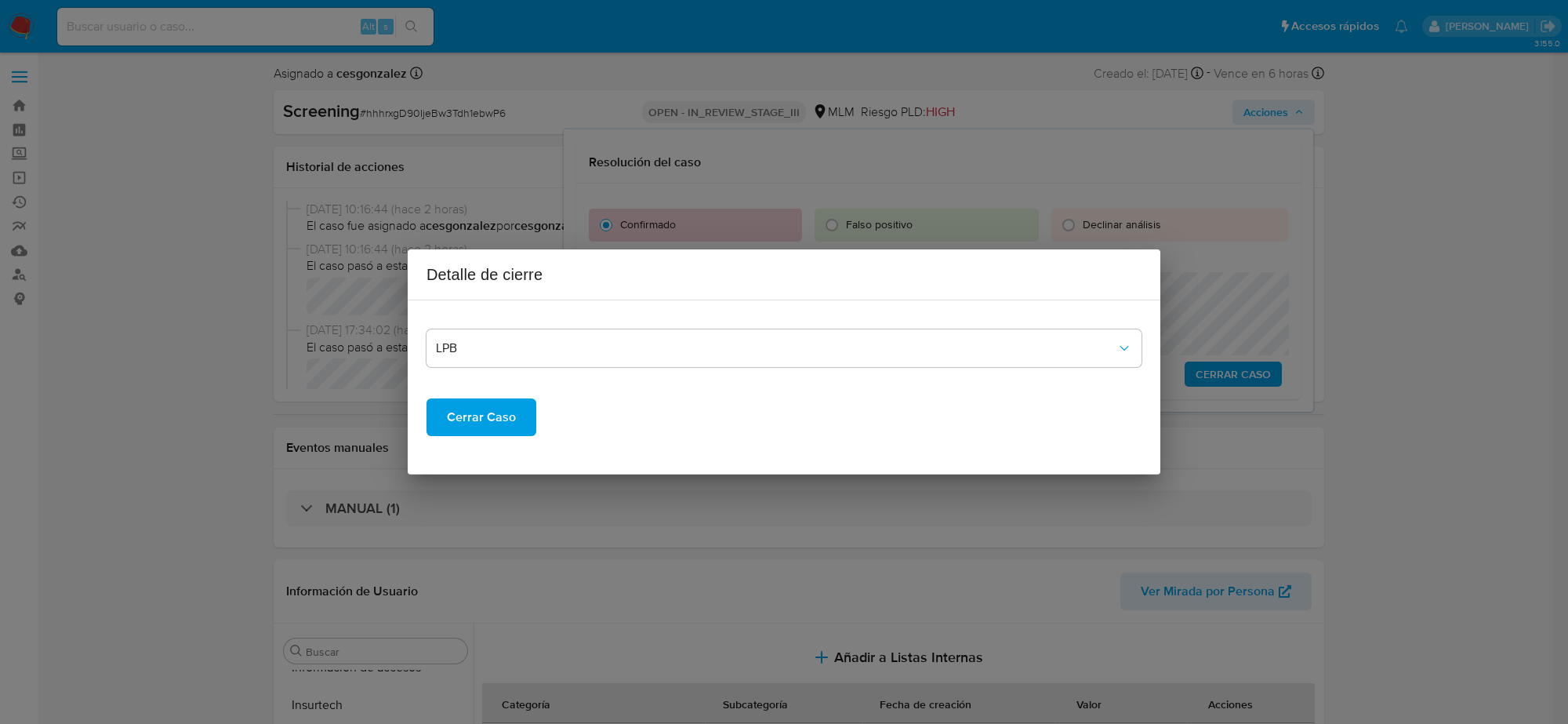
click at [476, 415] on span "Cerrar Caso" at bounding box center [481, 416] width 69 height 34
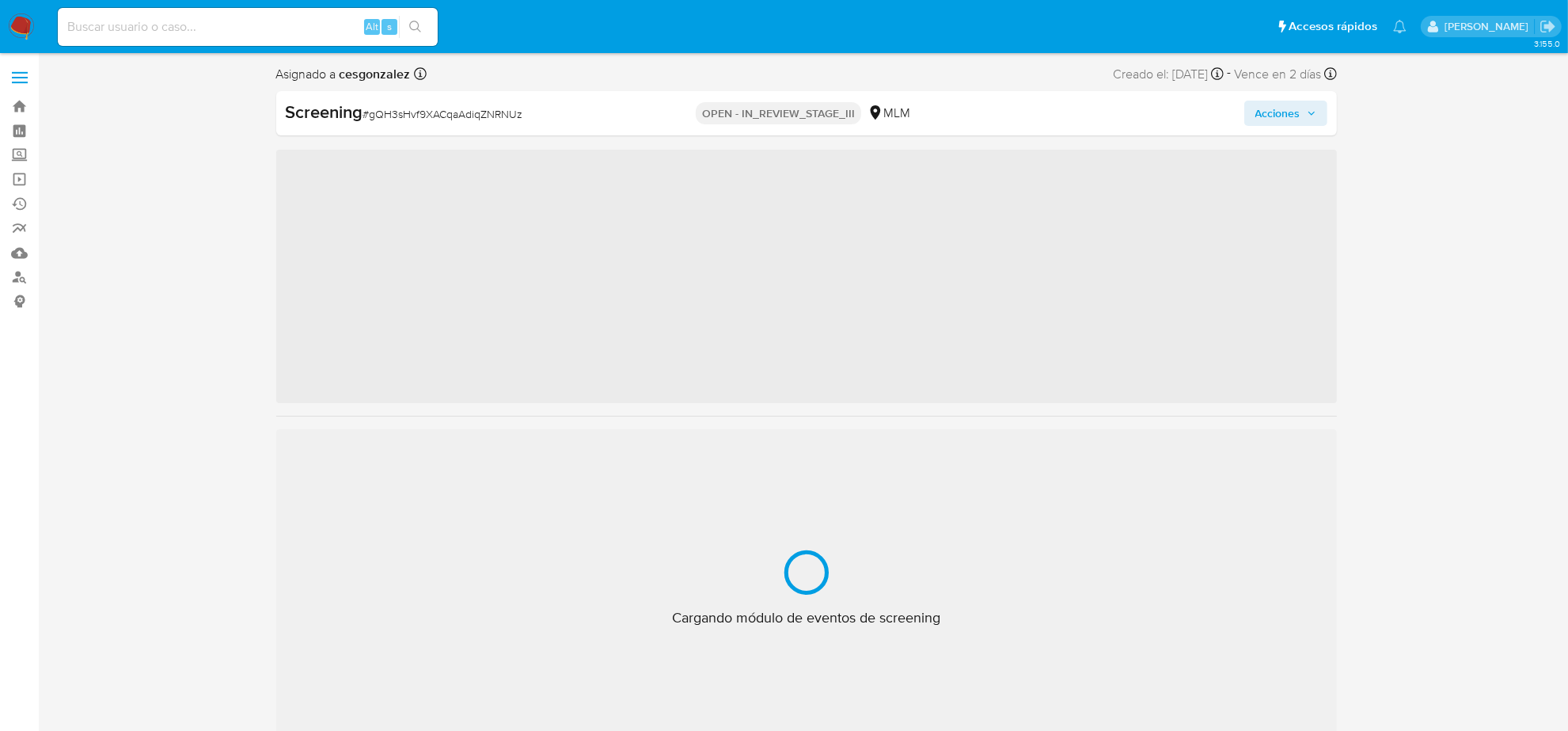
scroll to position [668, 0]
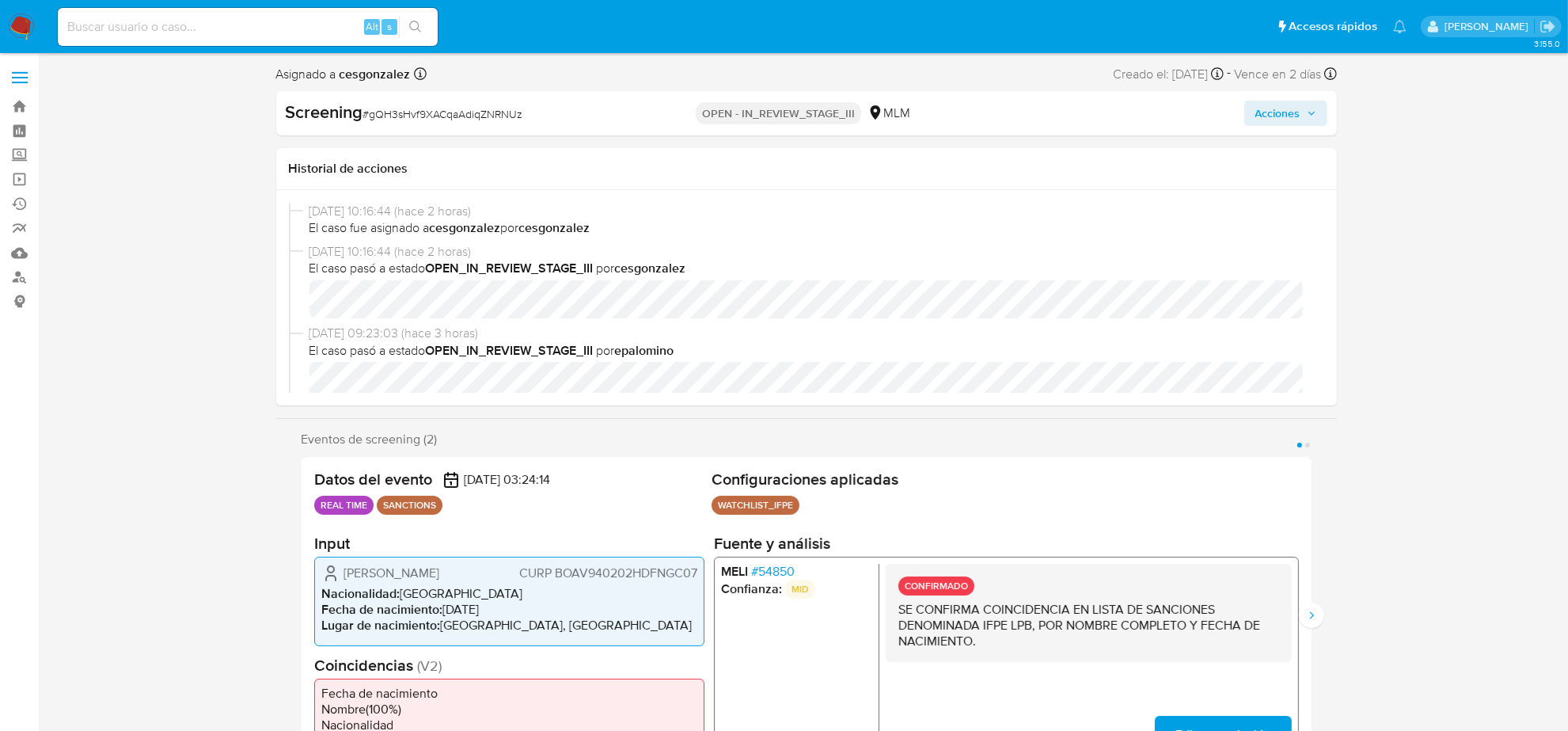
select select "10"
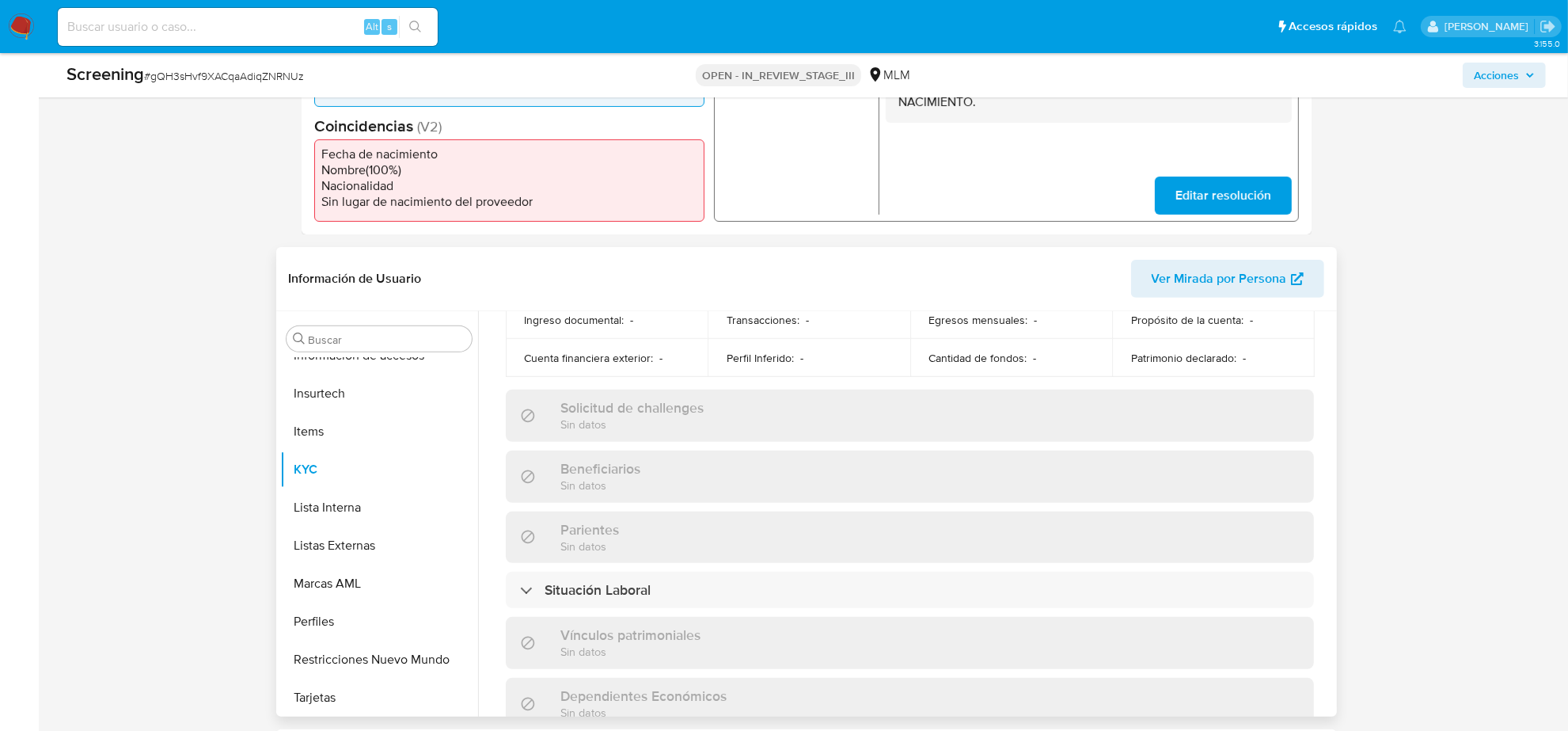
scroll to position [999, 0]
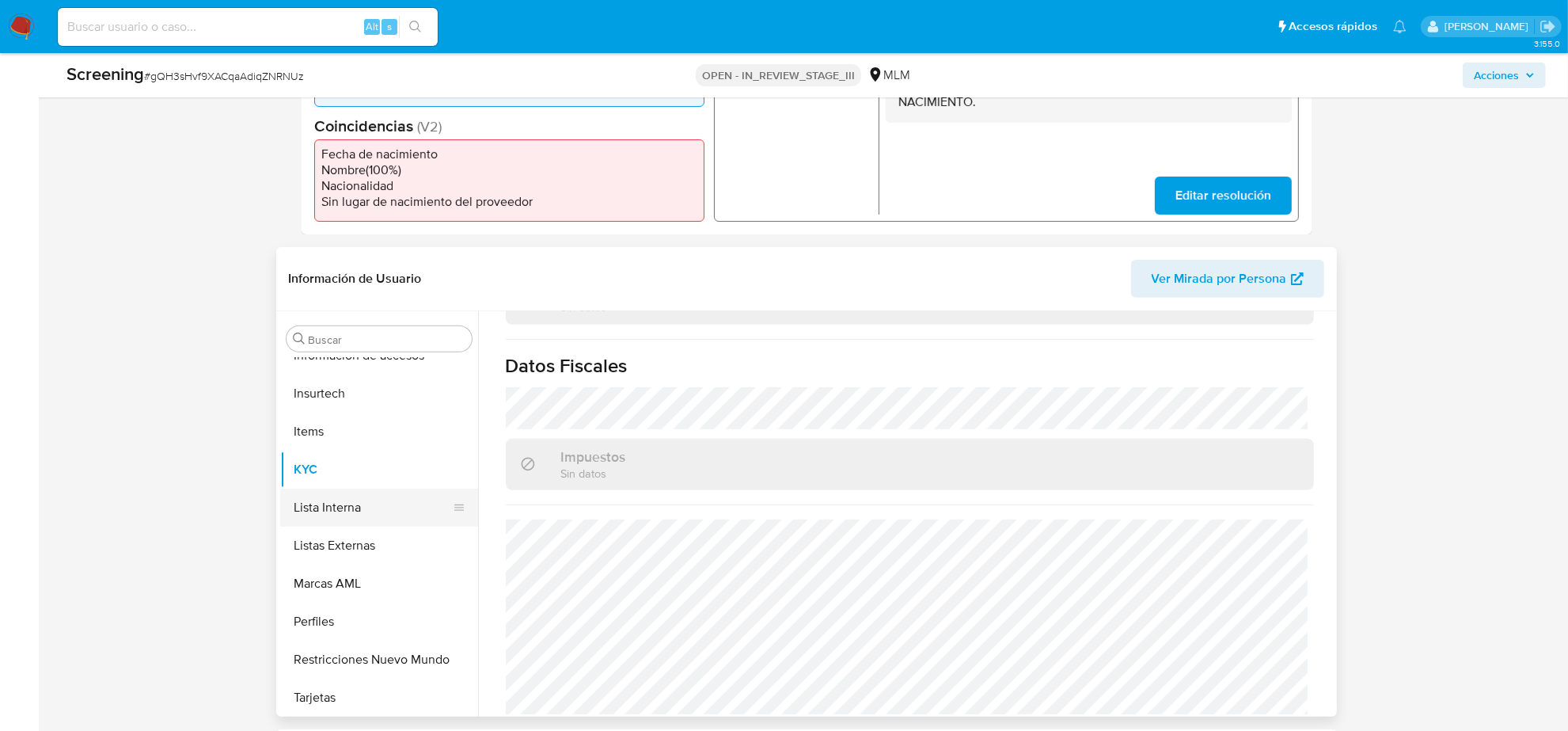
click at [322, 504] on button "Lista Interna" at bounding box center [373, 507] width 185 height 38
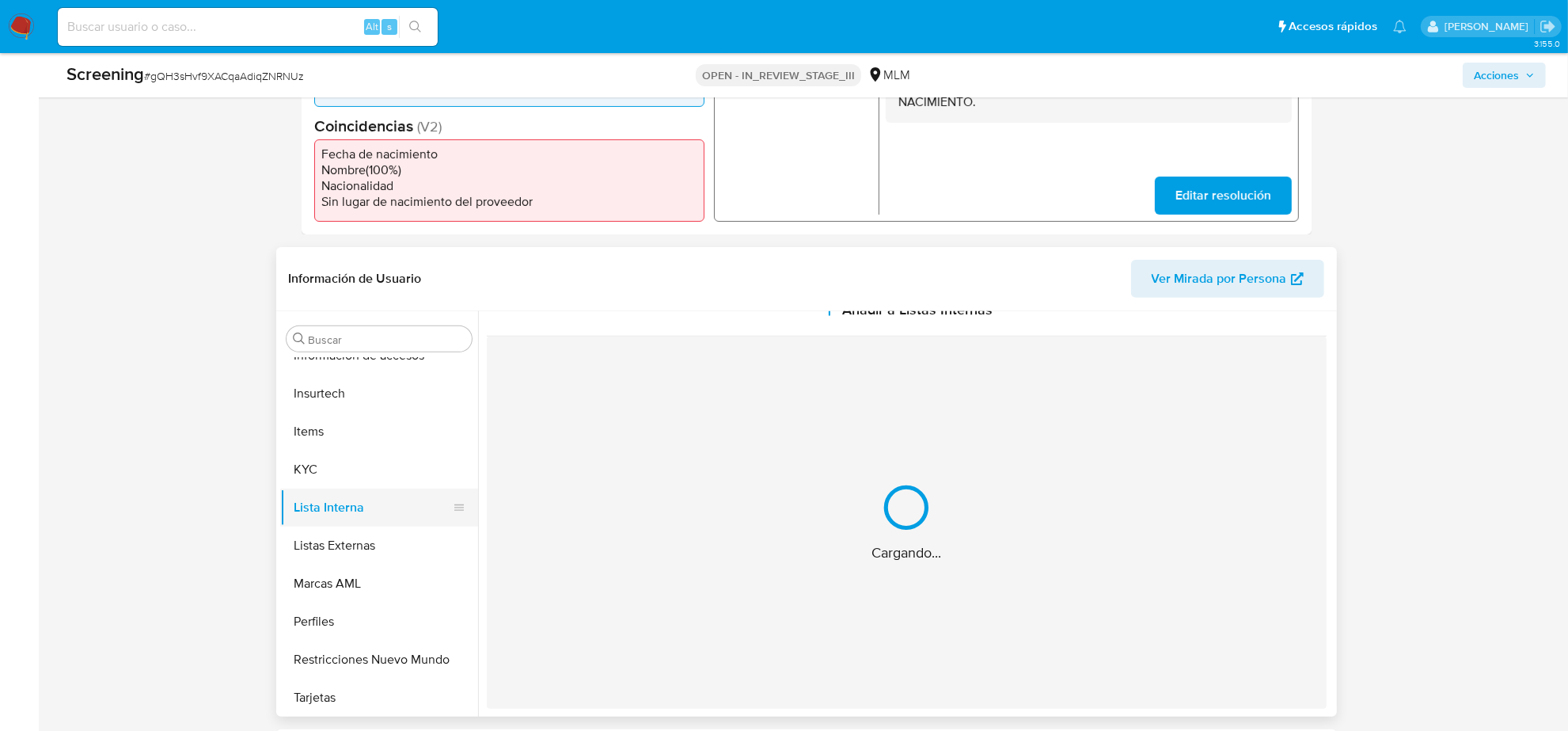
scroll to position [0, 0]
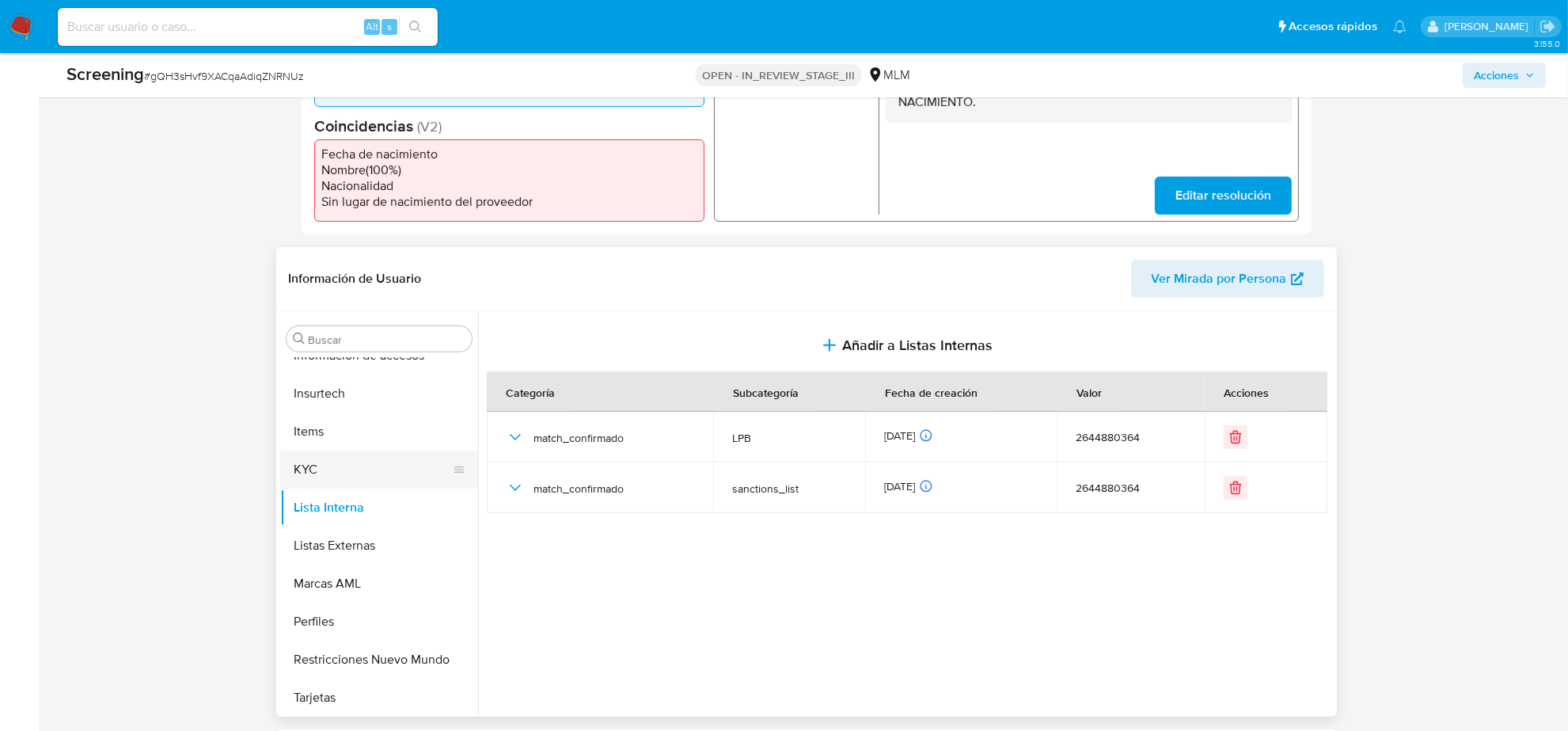
click at [326, 452] on button "KYC" at bounding box center [373, 470] width 185 height 38
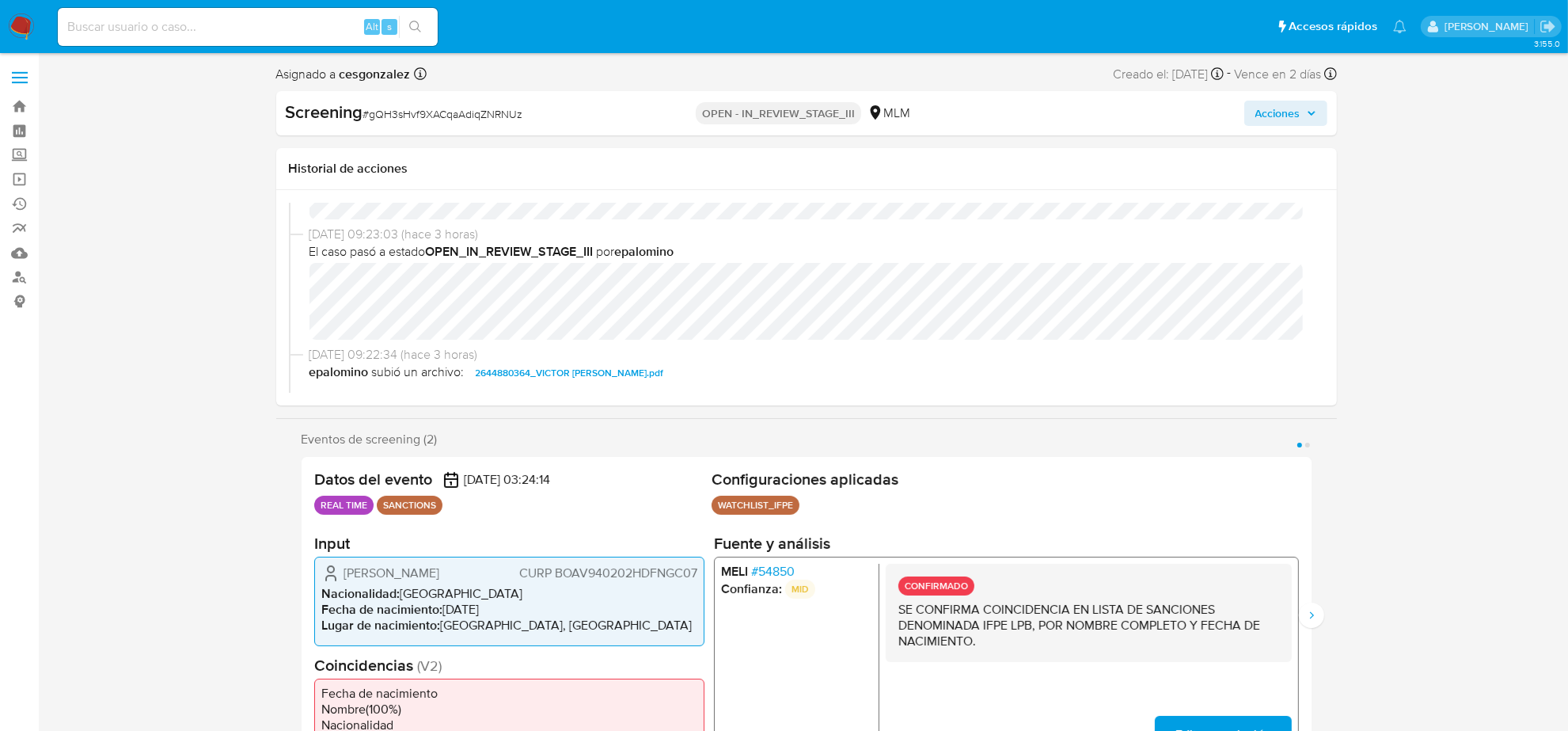
click at [1306, 115] on span "Acciones" at bounding box center [1286, 113] width 61 height 22
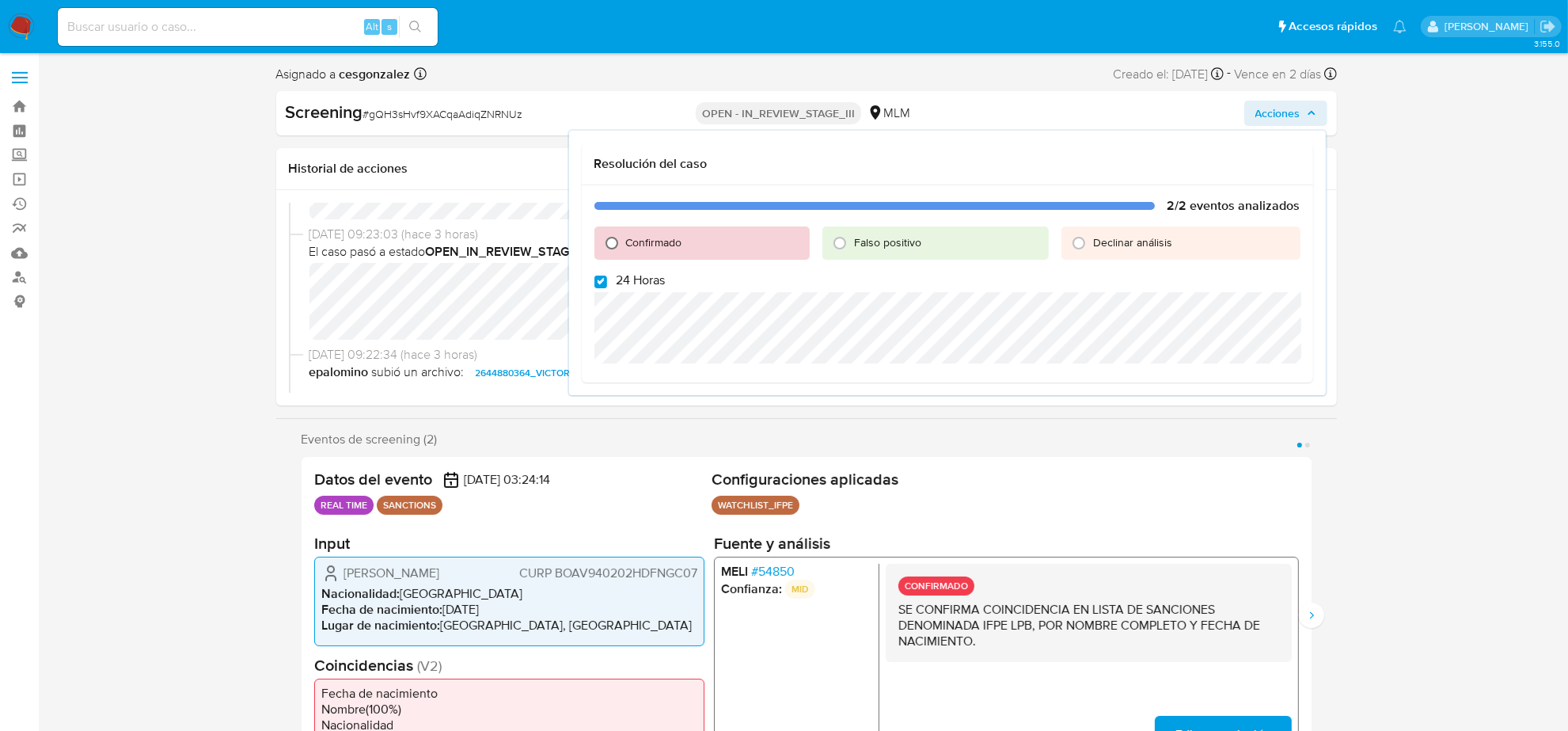
click at [611, 243] on input "Confirmado" at bounding box center [612, 244] width 26 height 26
radio input "true"
click at [600, 278] on input "24 Horas" at bounding box center [601, 281] width 13 height 13
checkbox input "false"
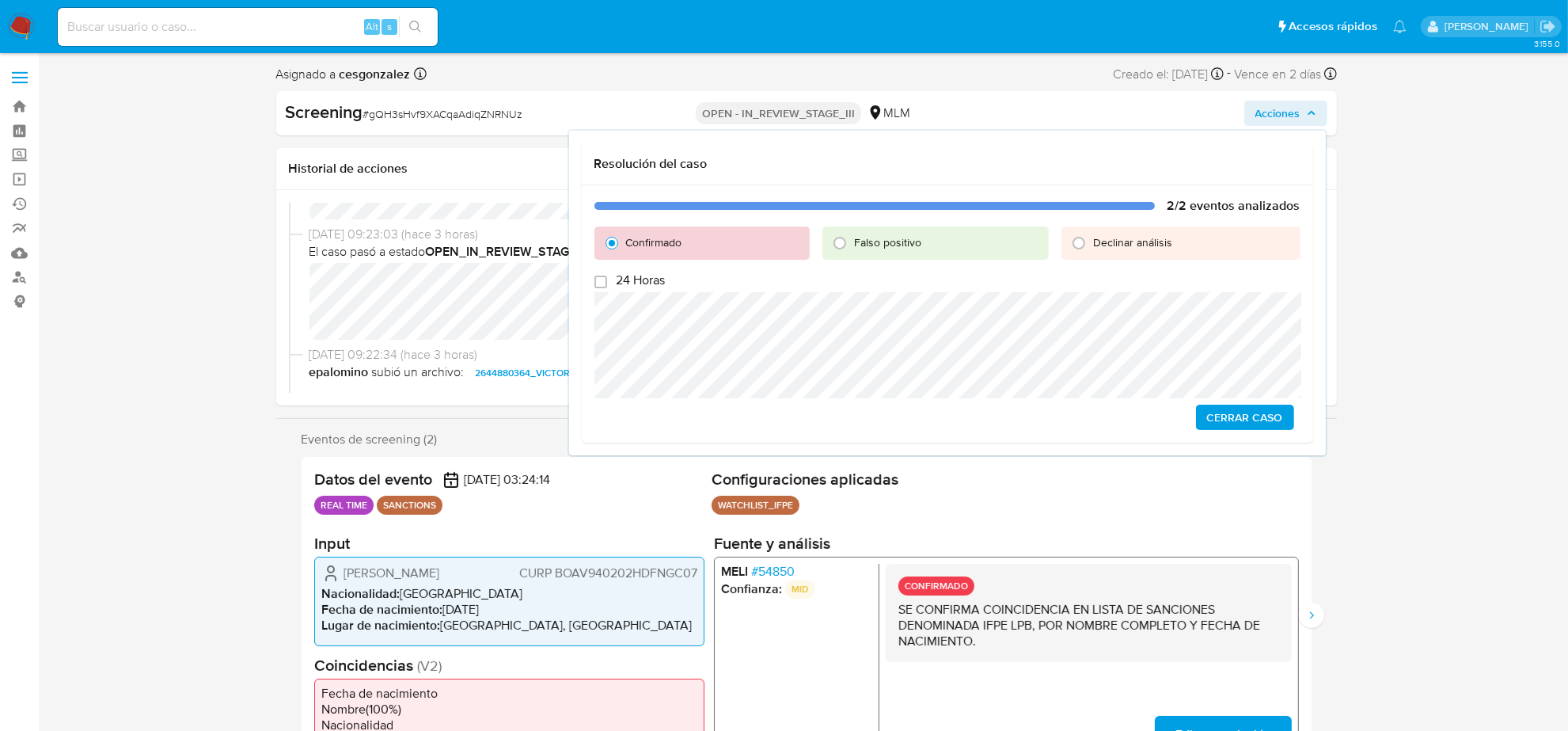
click at [1236, 418] on span "Cerrar Caso" at bounding box center [1245, 417] width 76 height 22
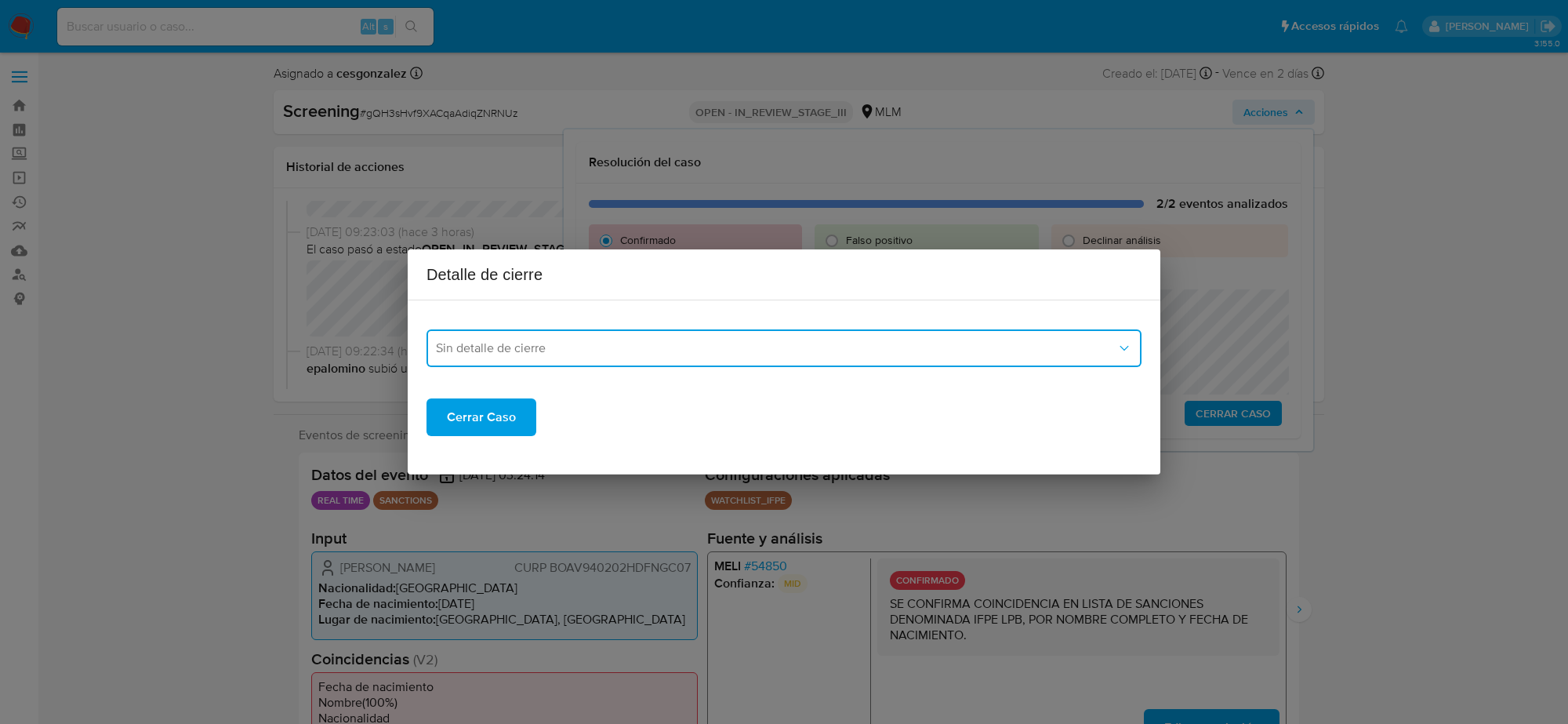
click at [669, 353] on span "Sin detalle de cierre" at bounding box center [776, 348] width 681 height 16
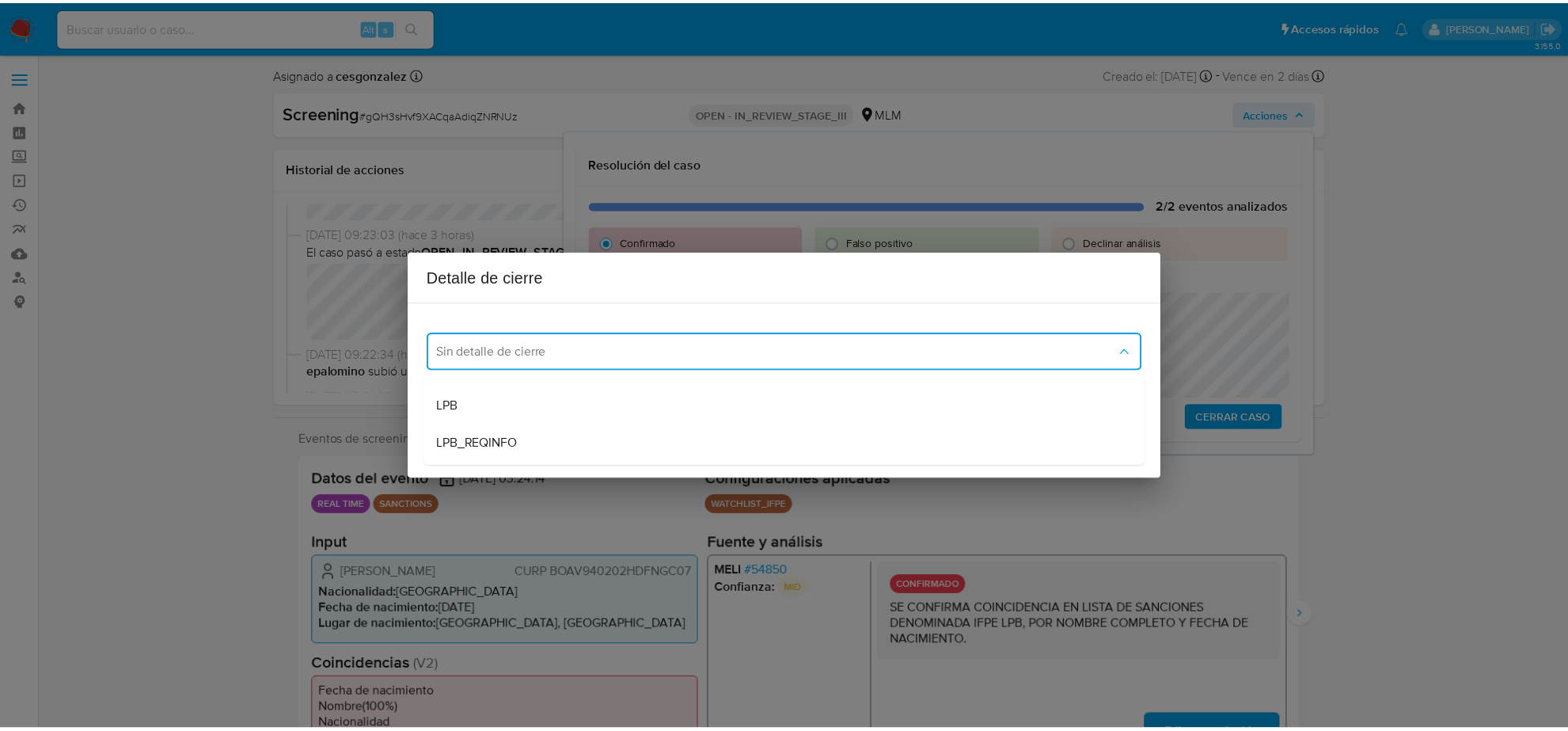
scroll to position [99, 0]
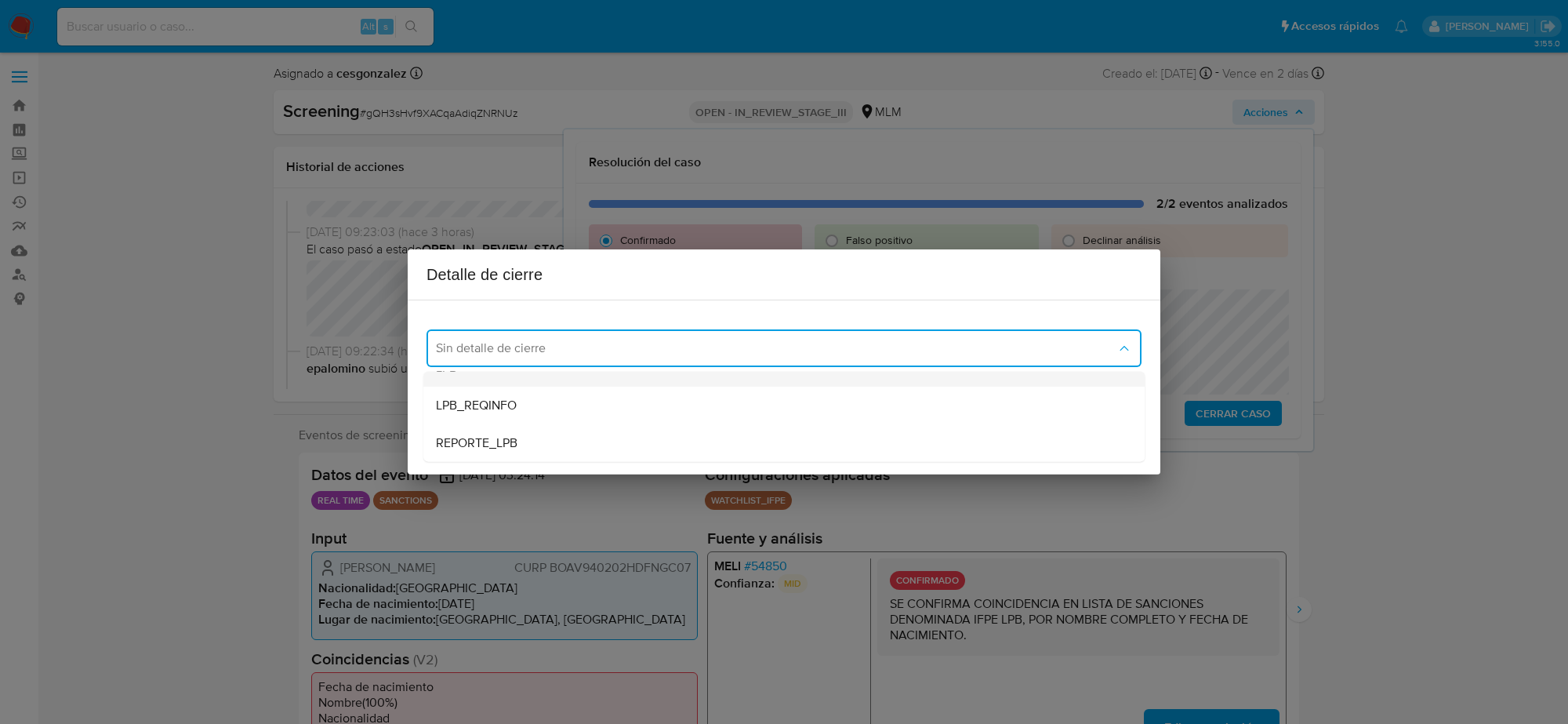
click at [563, 373] on div "LPB" at bounding box center [784, 367] width 697 height 38
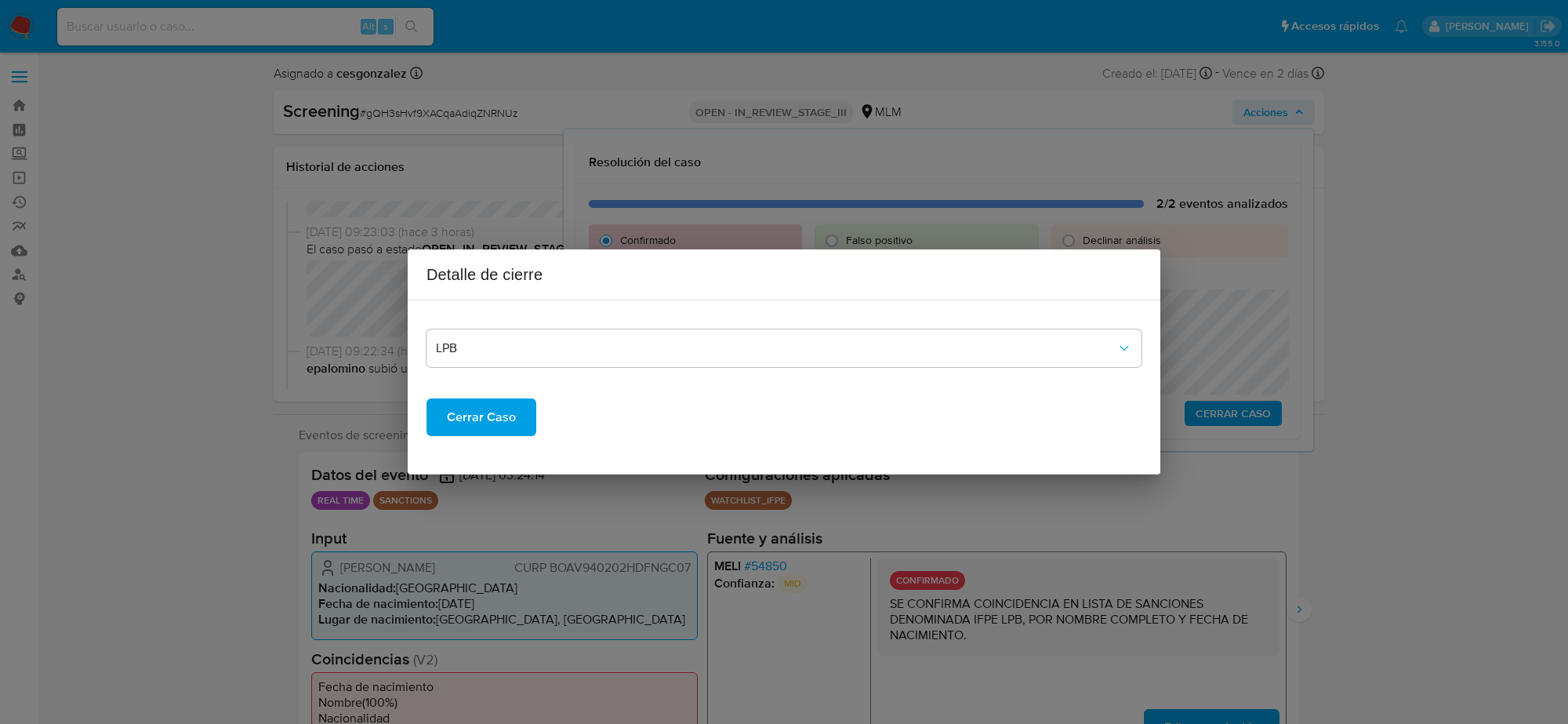
click at [490, 417] on span "Cerrar Caso" at bounding box center [481, 416] width 69 height 34
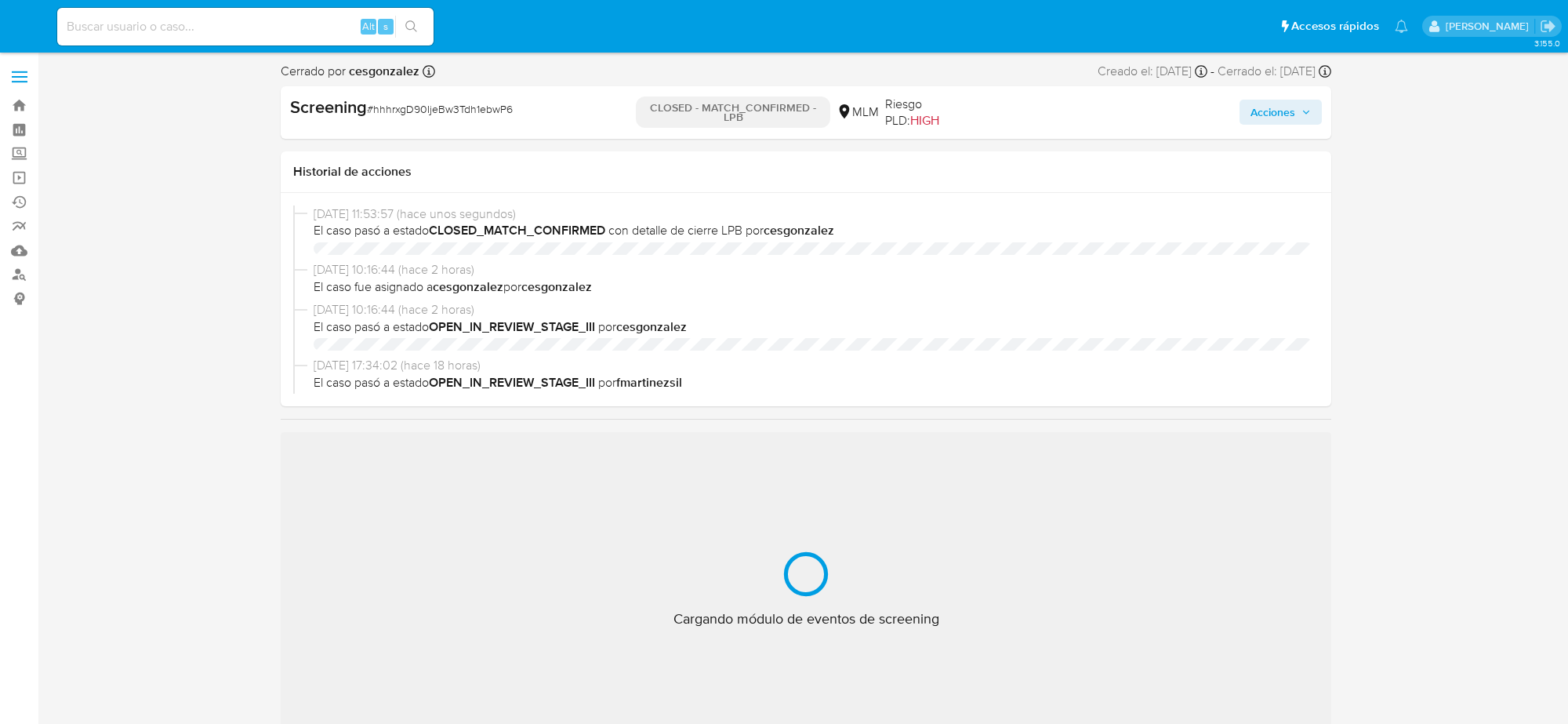
select select "10"
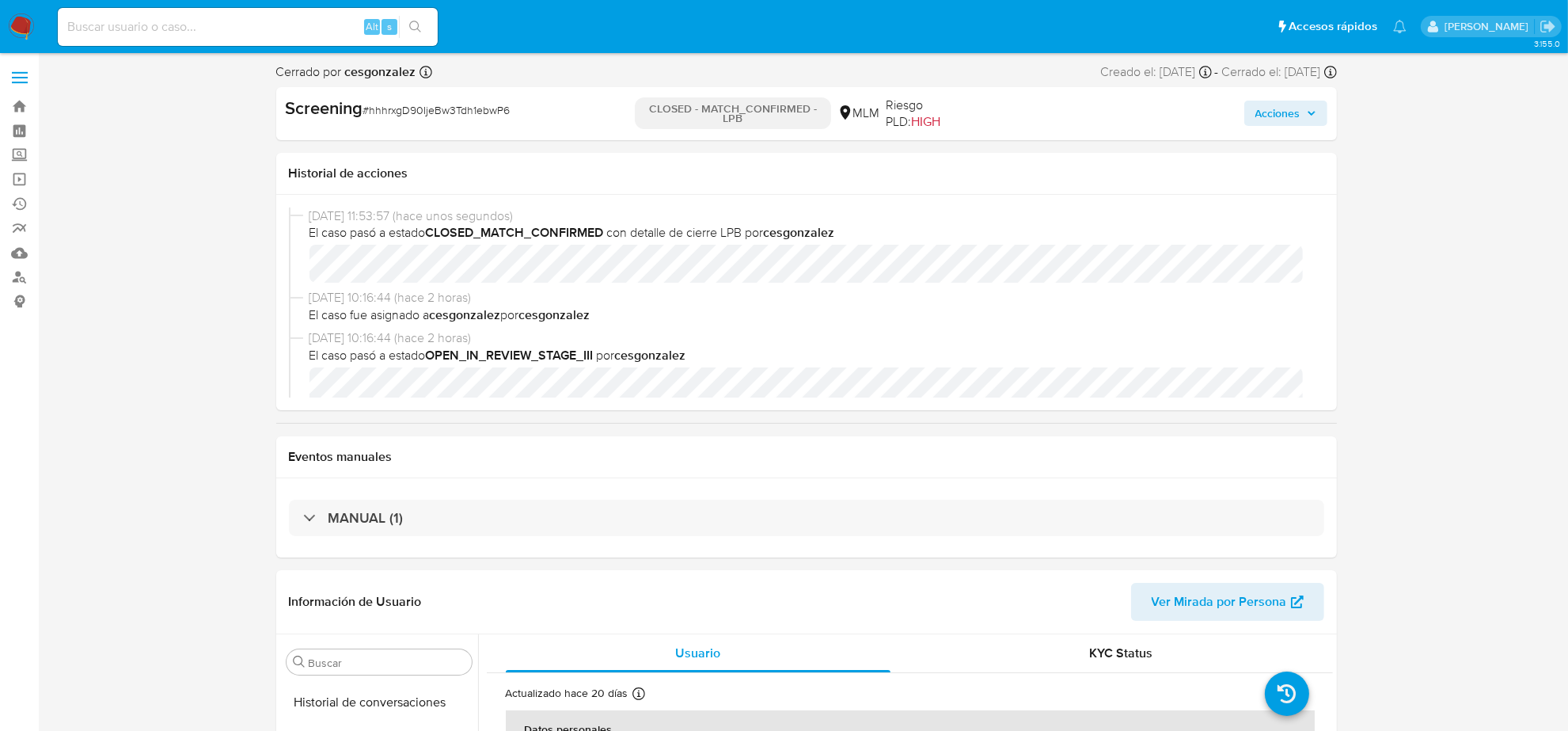
scroll to position [668, 0]
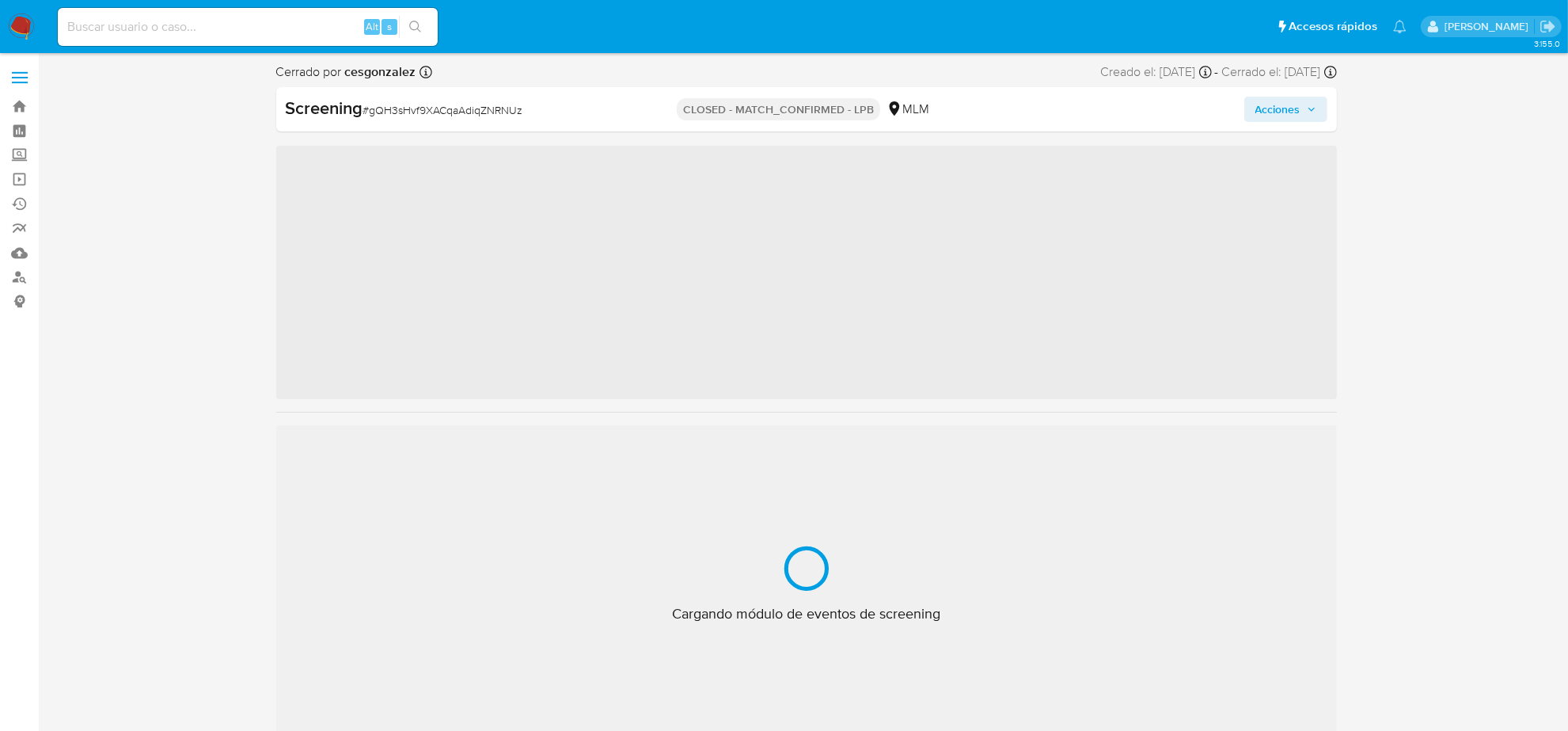
scroll to position [668, 0]
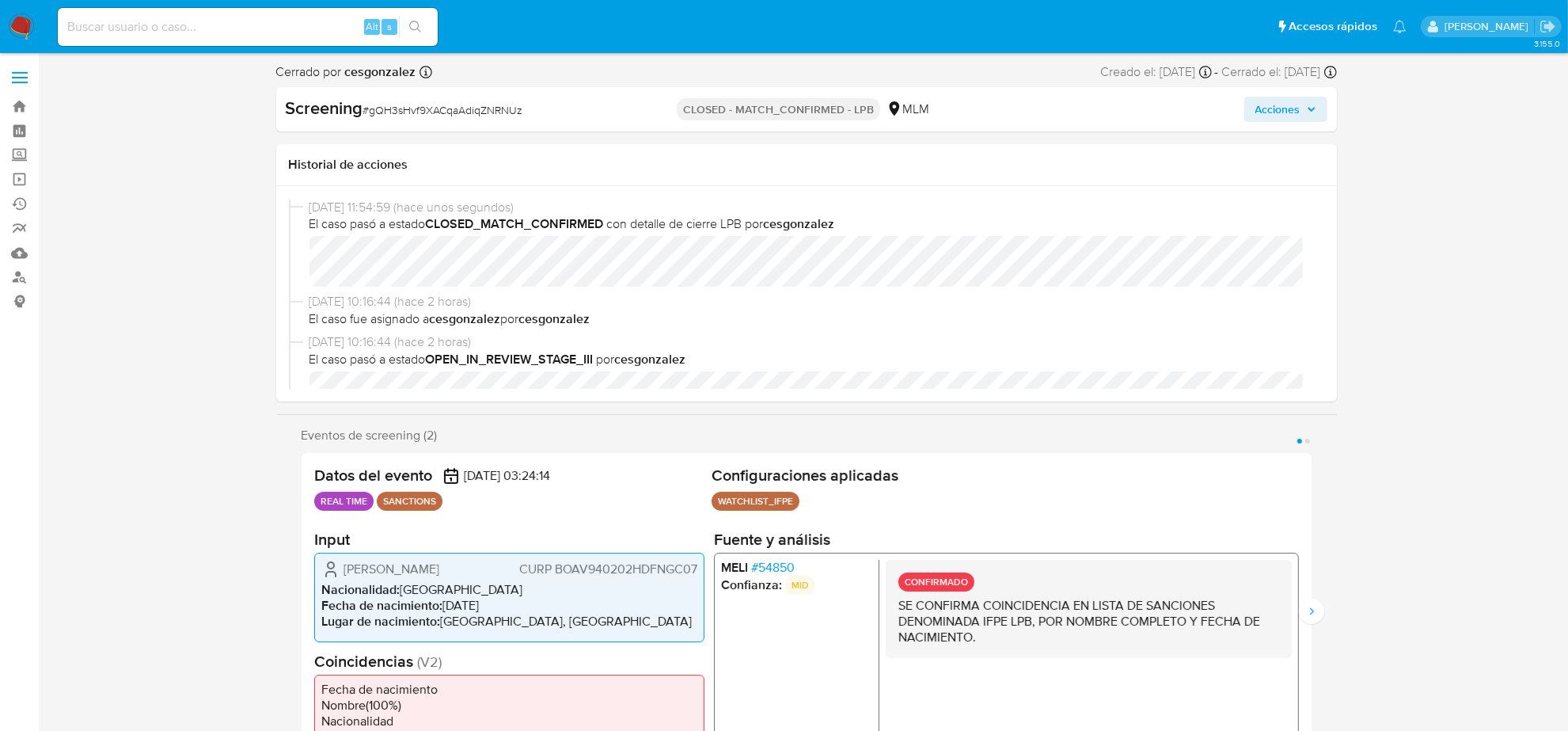
select select "10"
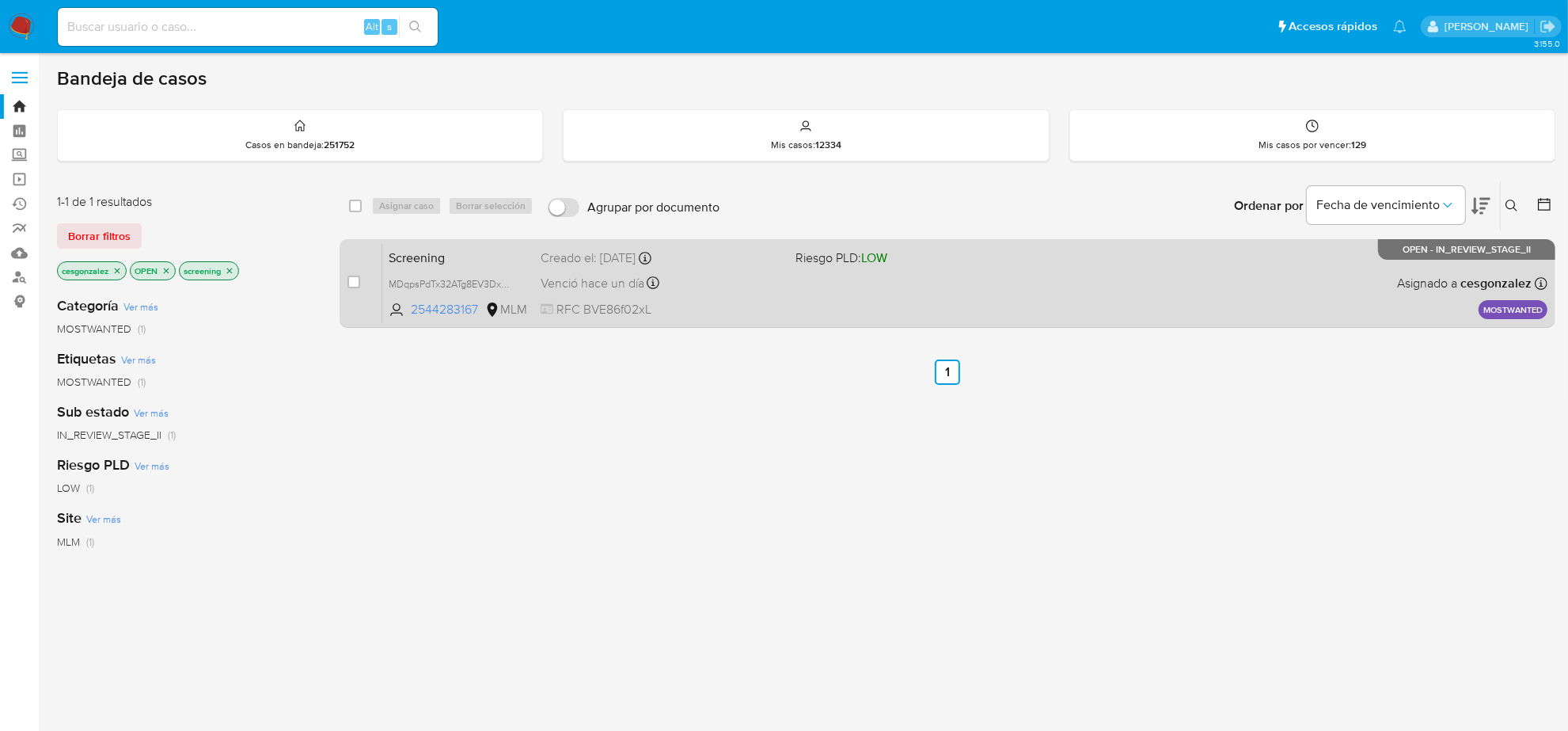
click at [556, 290] on div "Venció [DATE] Vence el [DATE] 08:11:58" at bounding box center [662, 283] width 243 height 22
click at [551, 272] on div "Venció [DATE] Vence el [DATE] 08:11:58" at bounding box center [662, 283] width 243 height 22
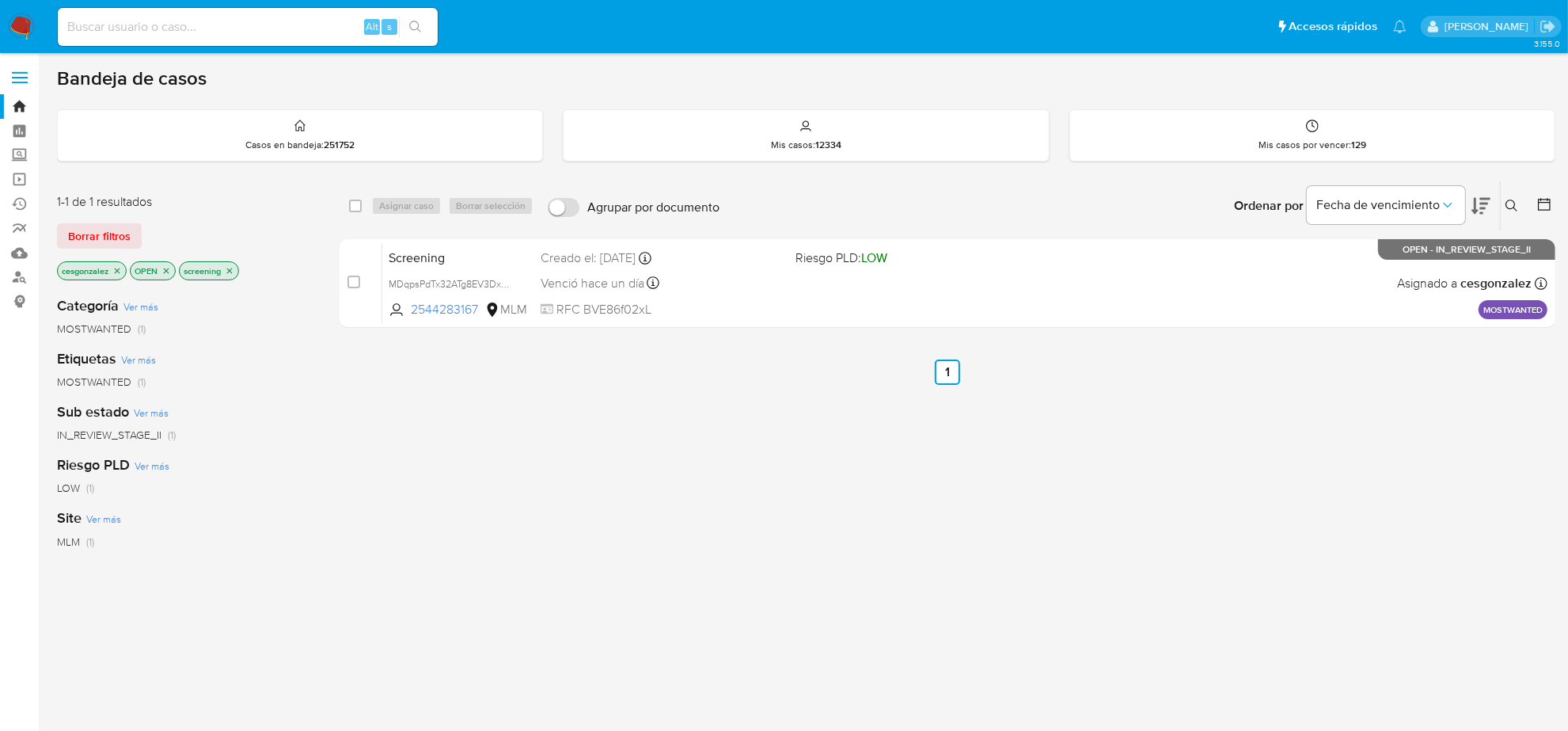
click at [21, 21] on img at bounding box center [21, 27] width 27 height 27
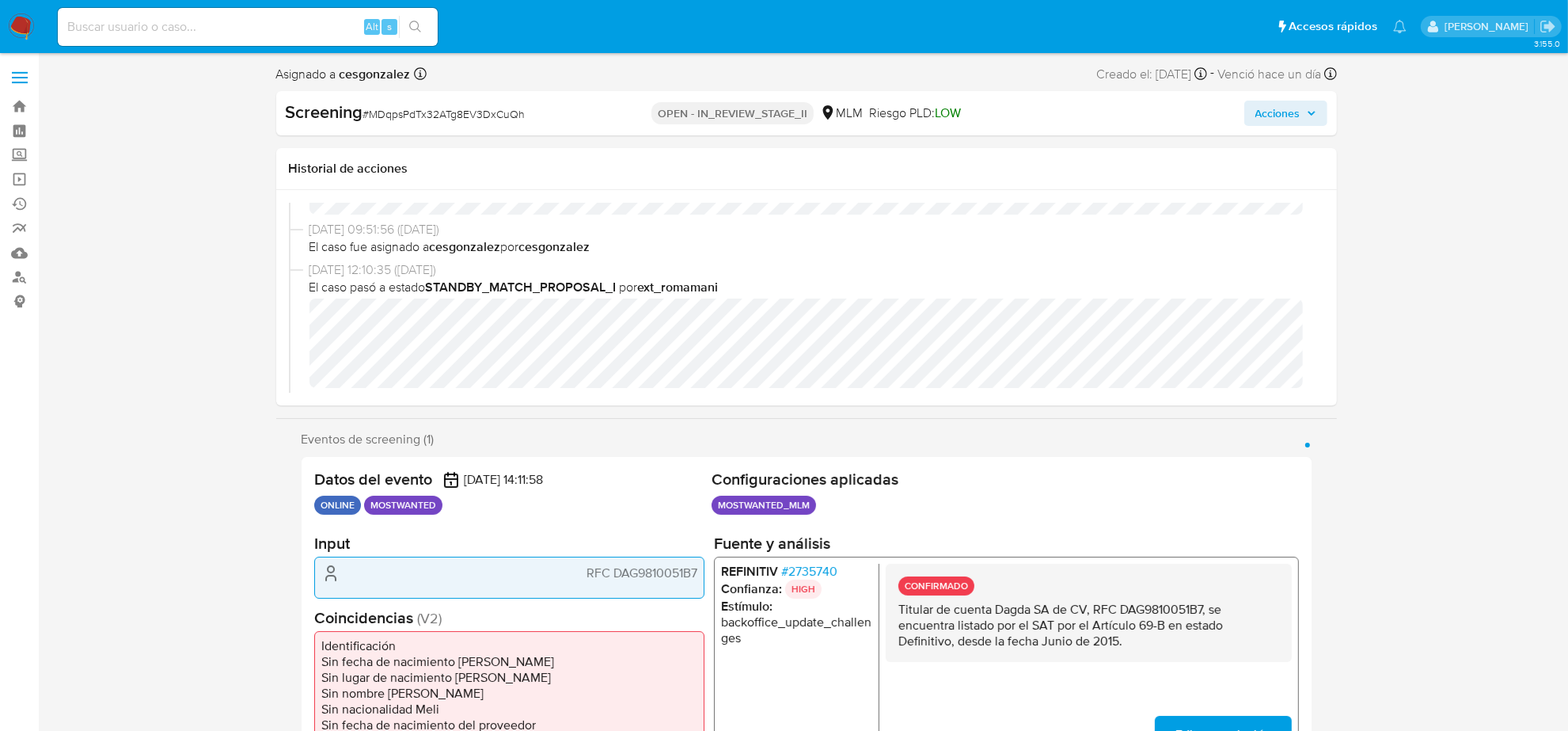
scroll to position [99, 0]
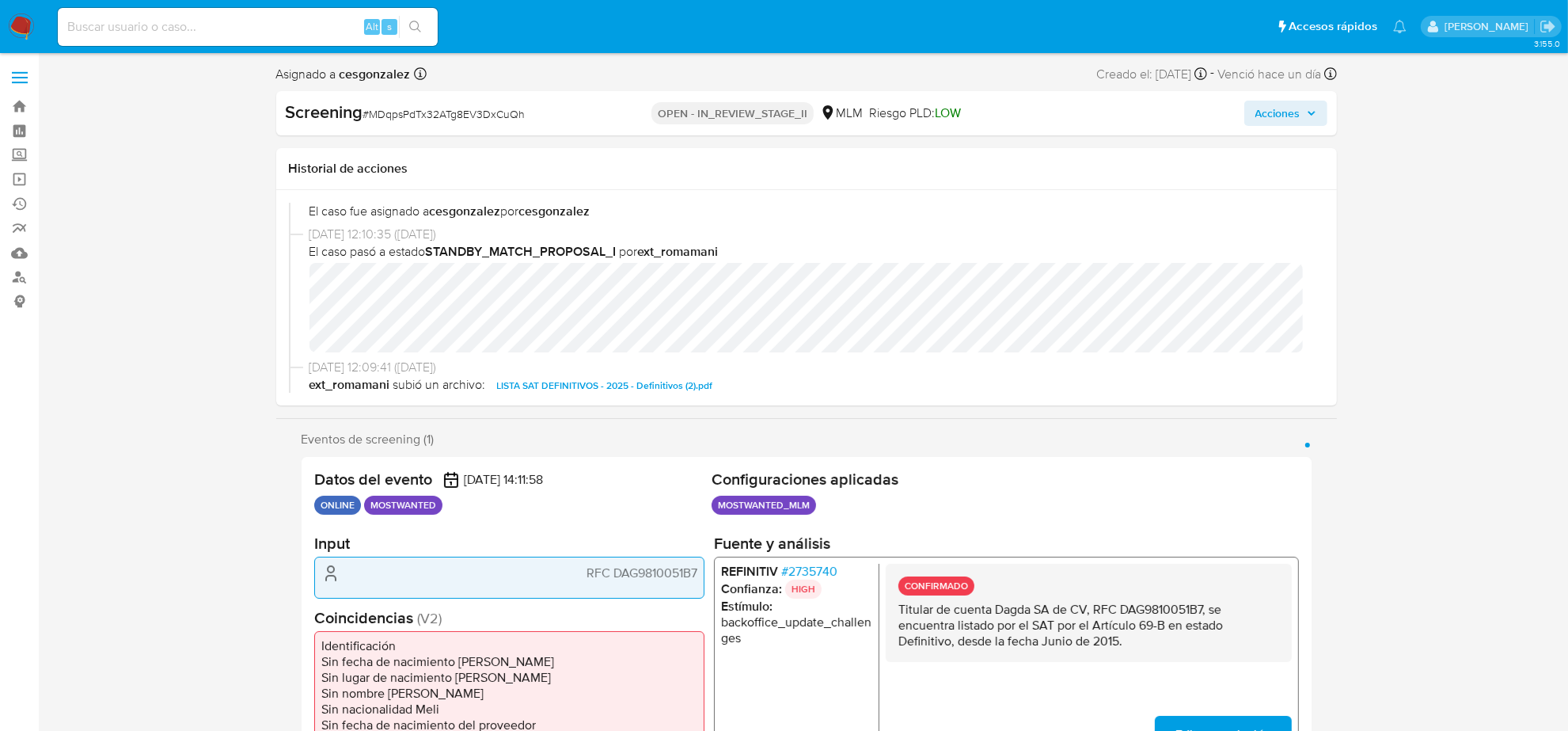
select select "10"
click at [1301, 113] on span "Acciones" at bounding box center [1286, 113] width 61 height 22
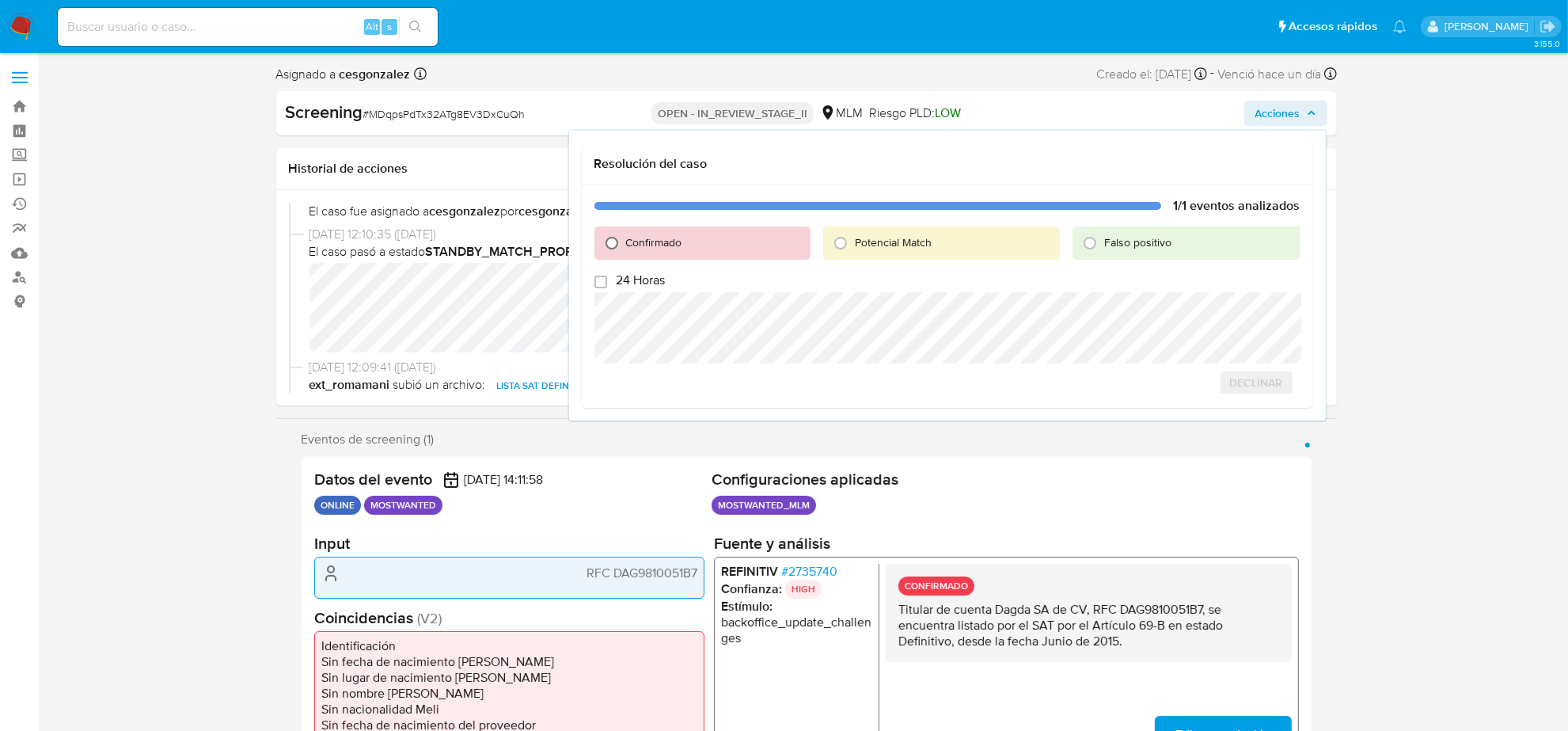
click at [611, 243] on input "Confirmado" at bounding box center [612, 244] width 26 height 26
radio input "true"
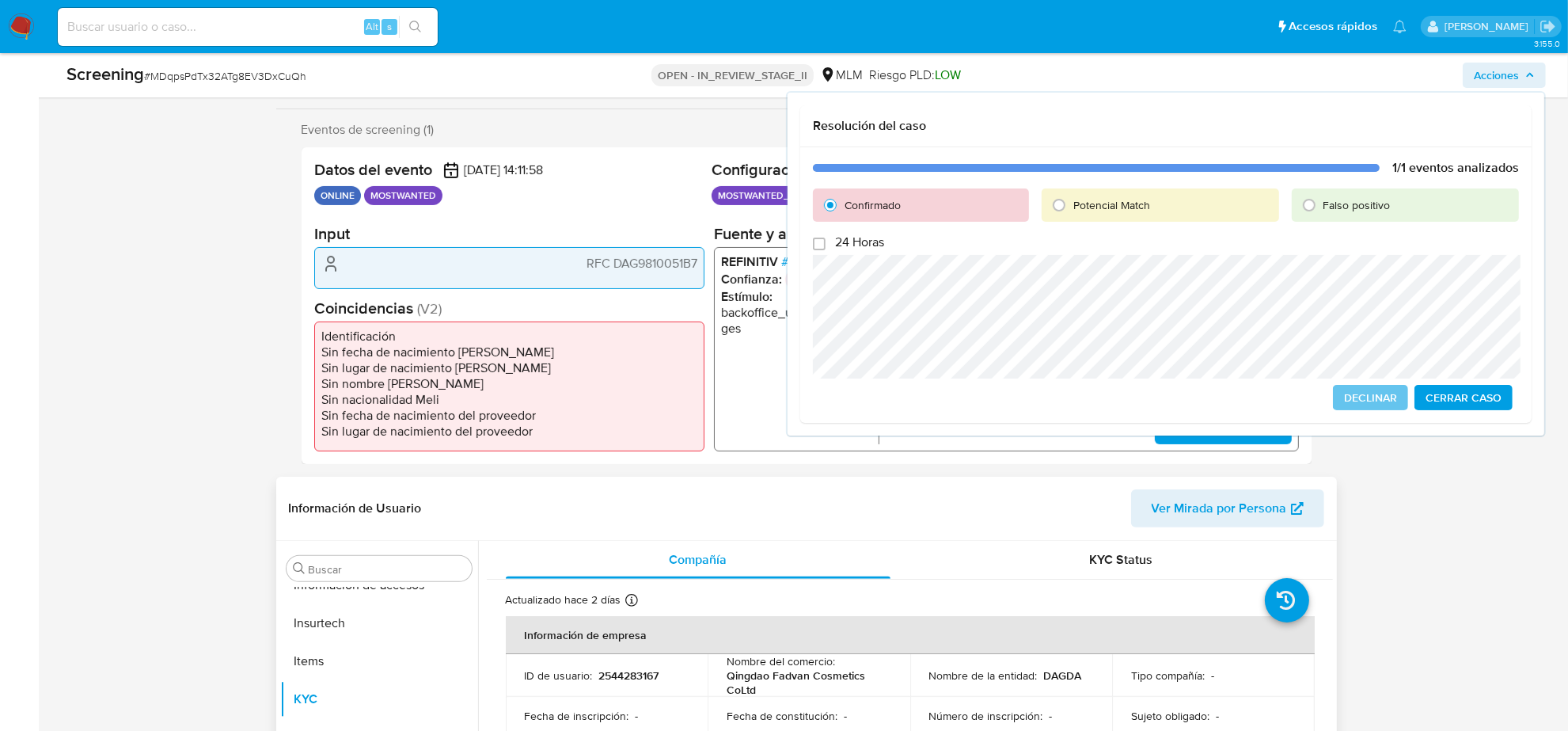
scroll to position [297, 0]
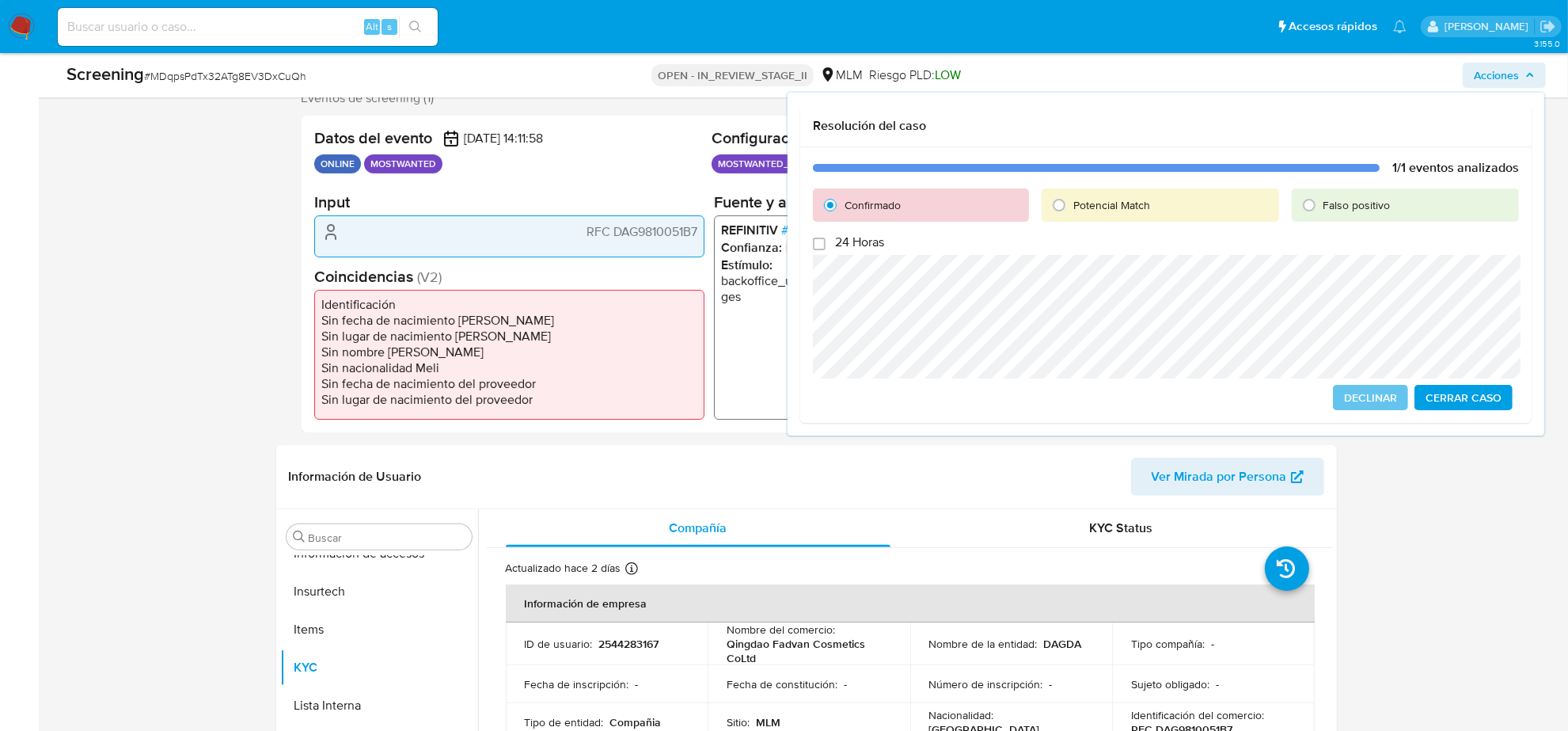
click at [1476, 392] on span "Cerrar Caso" at bounding box center [1462, 398] width 76 height 22
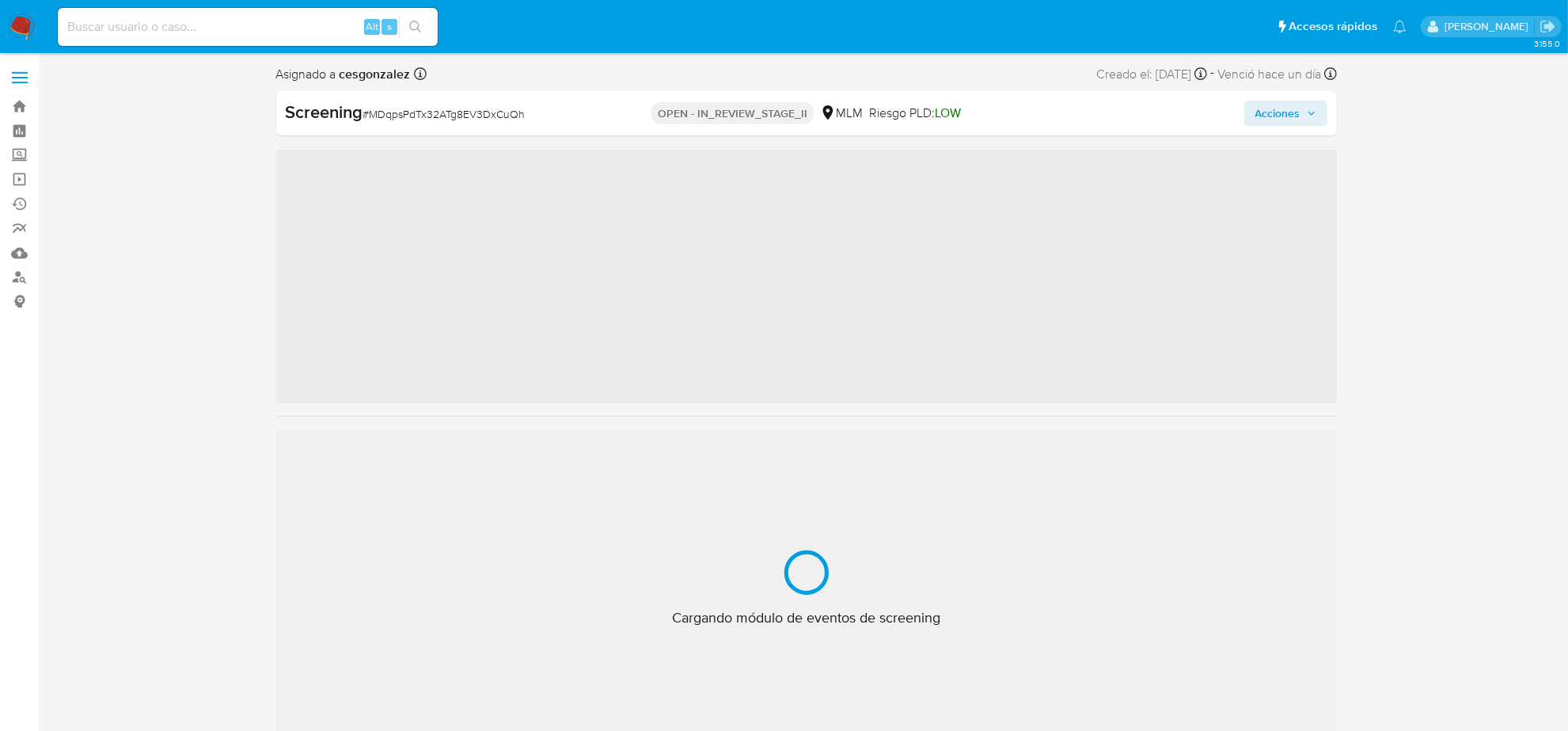
scroll to position [668, 0]
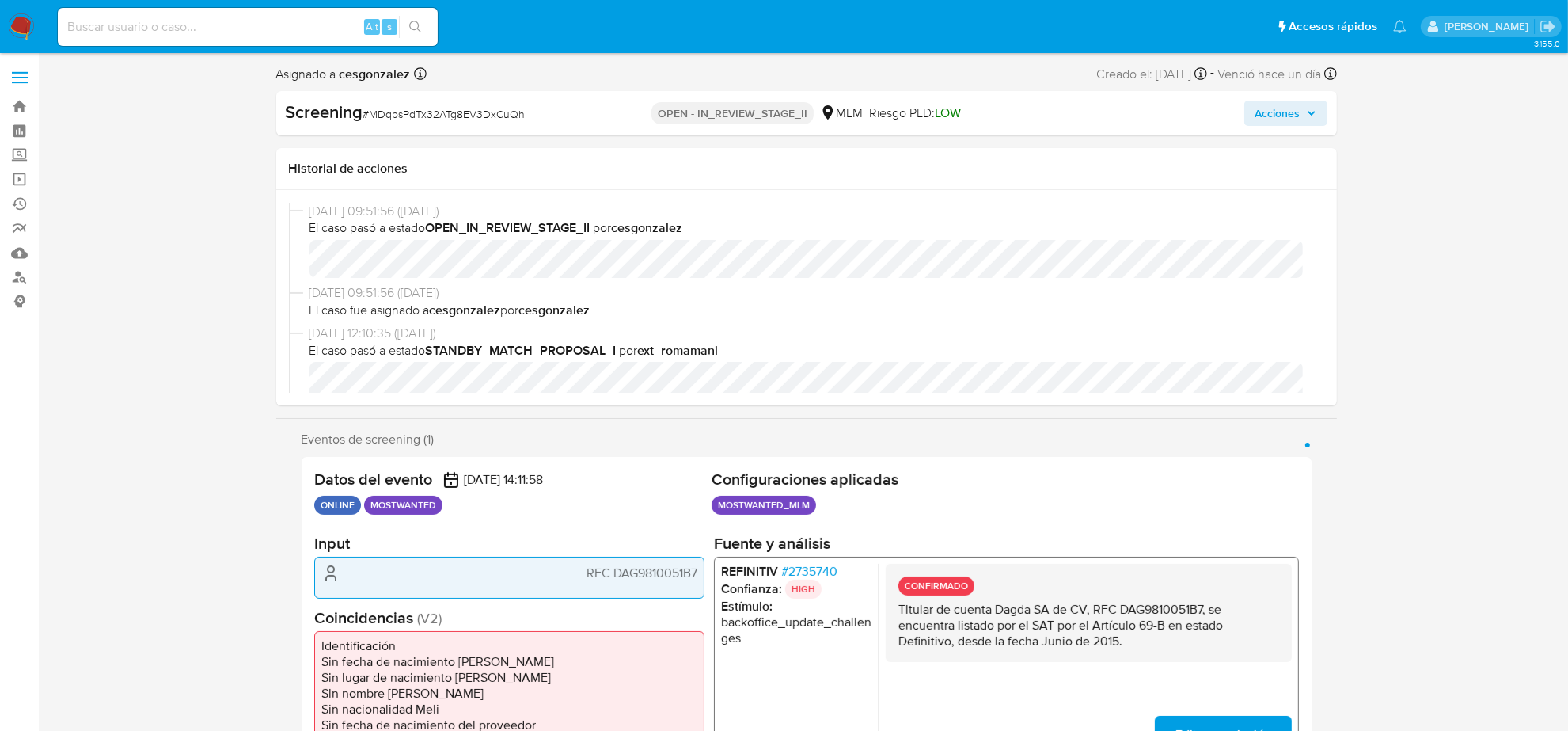
select select "10"
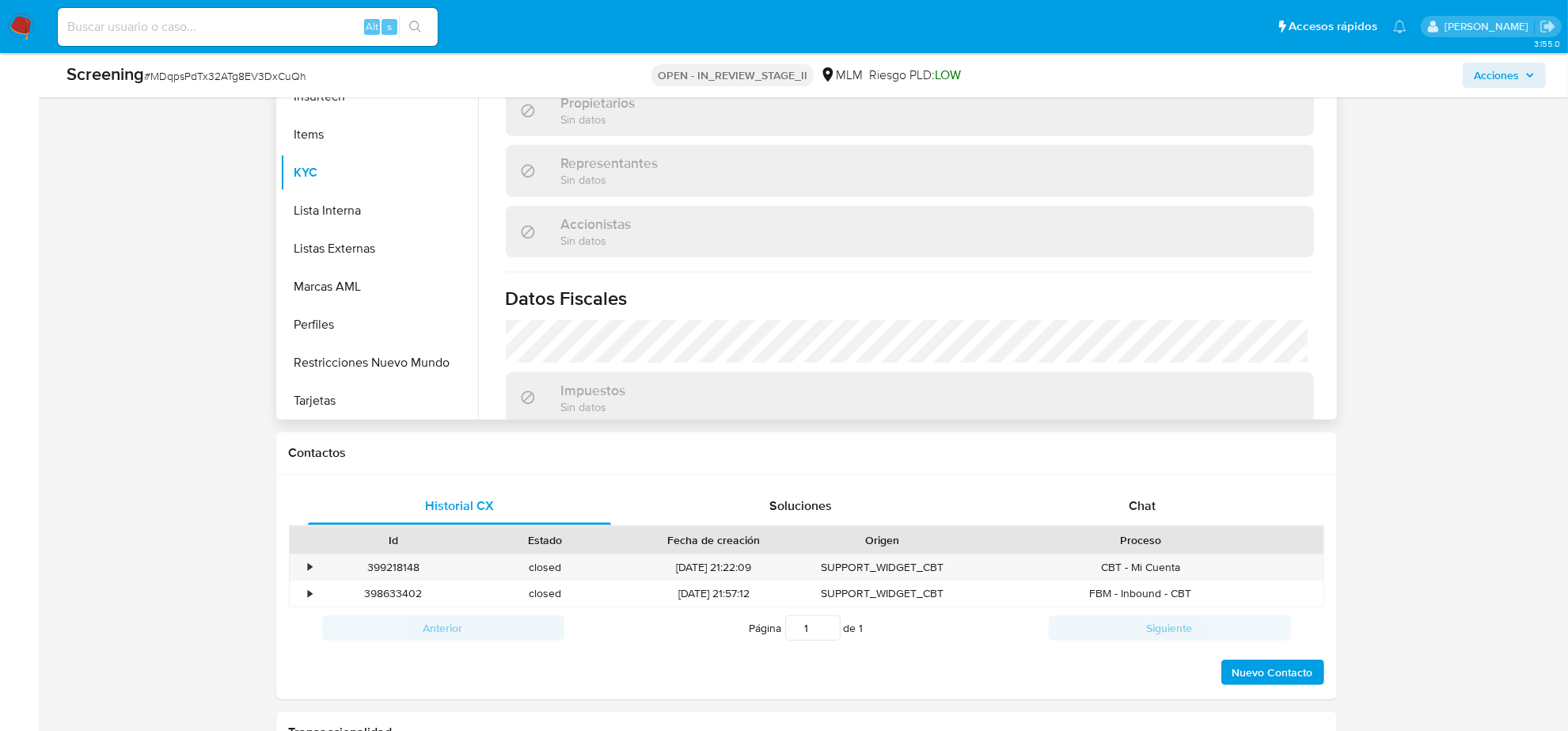
scroll to position [1054, 0]
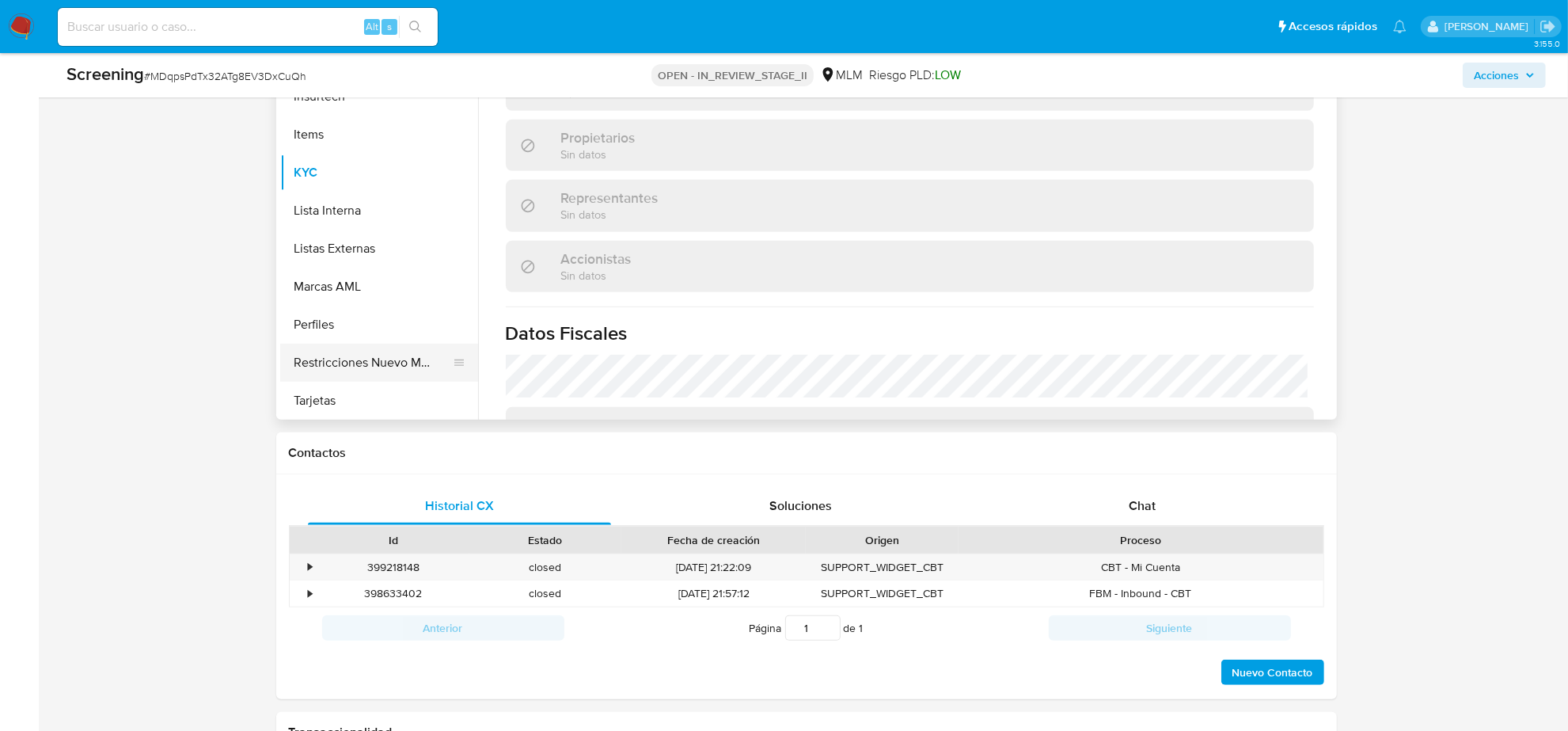
click at [437, 358] on button "Restricciones Nuevo Mundo" at bounding box center [373, 362] width 185 height 38
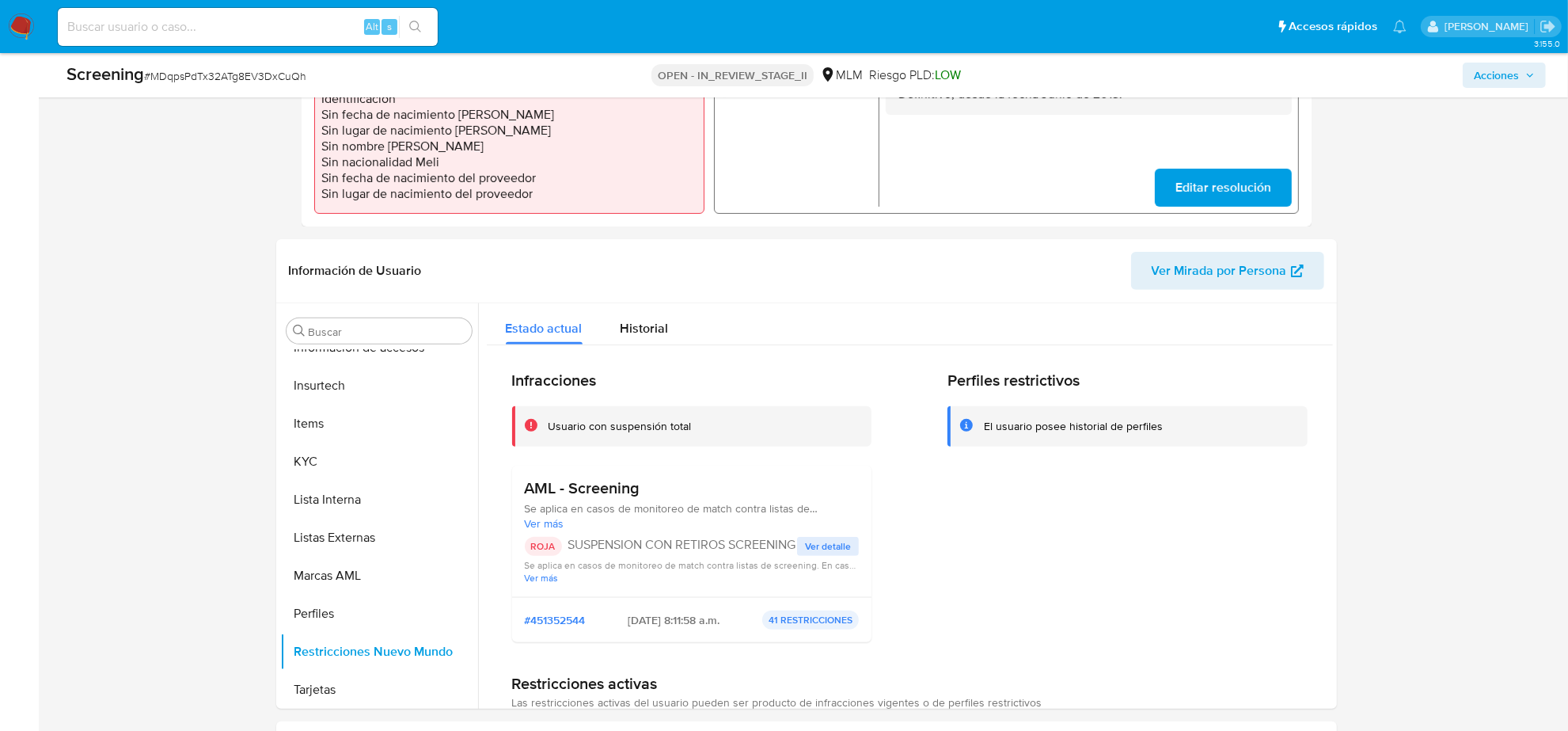
scroll to position [495, 0]
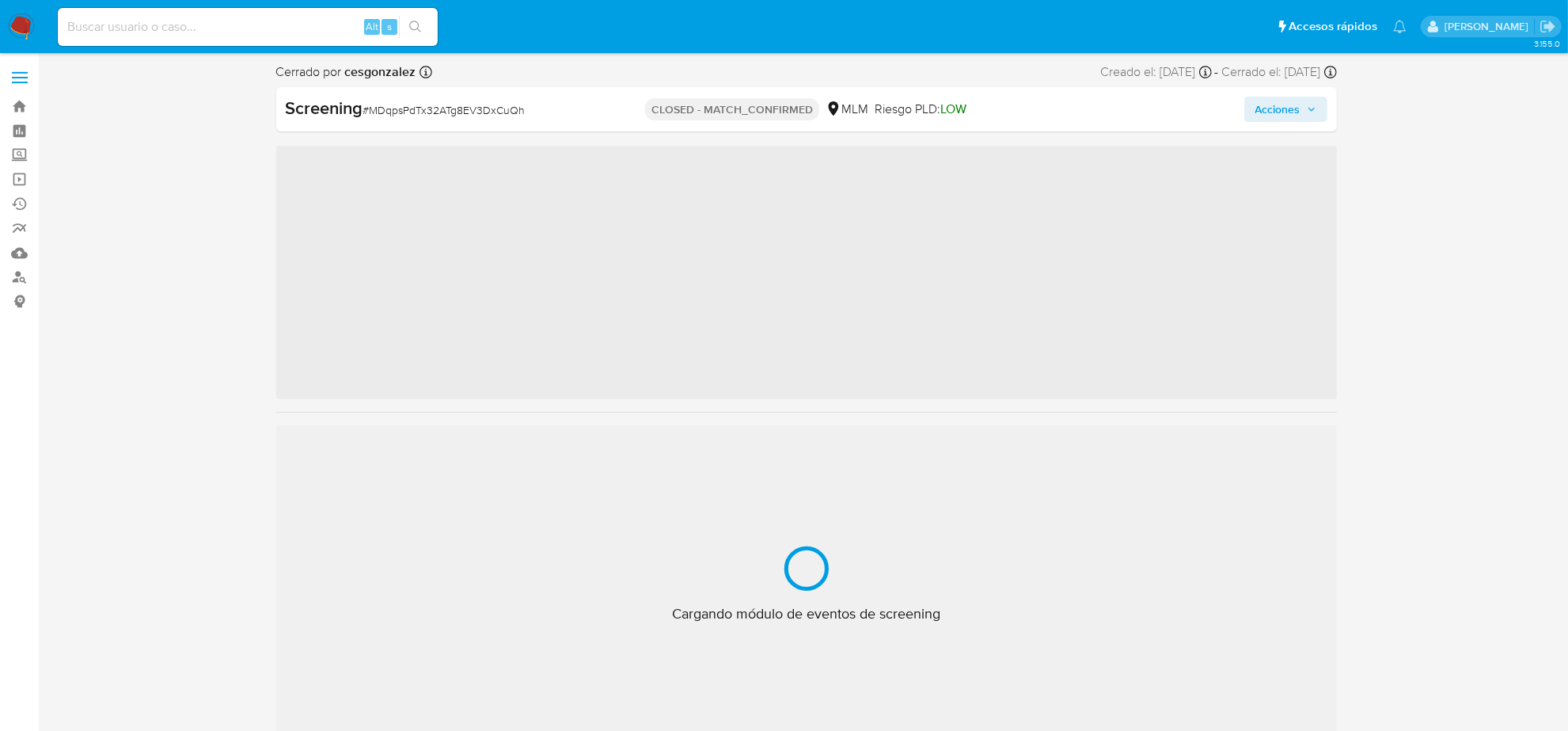
scroll to position [668, 0]
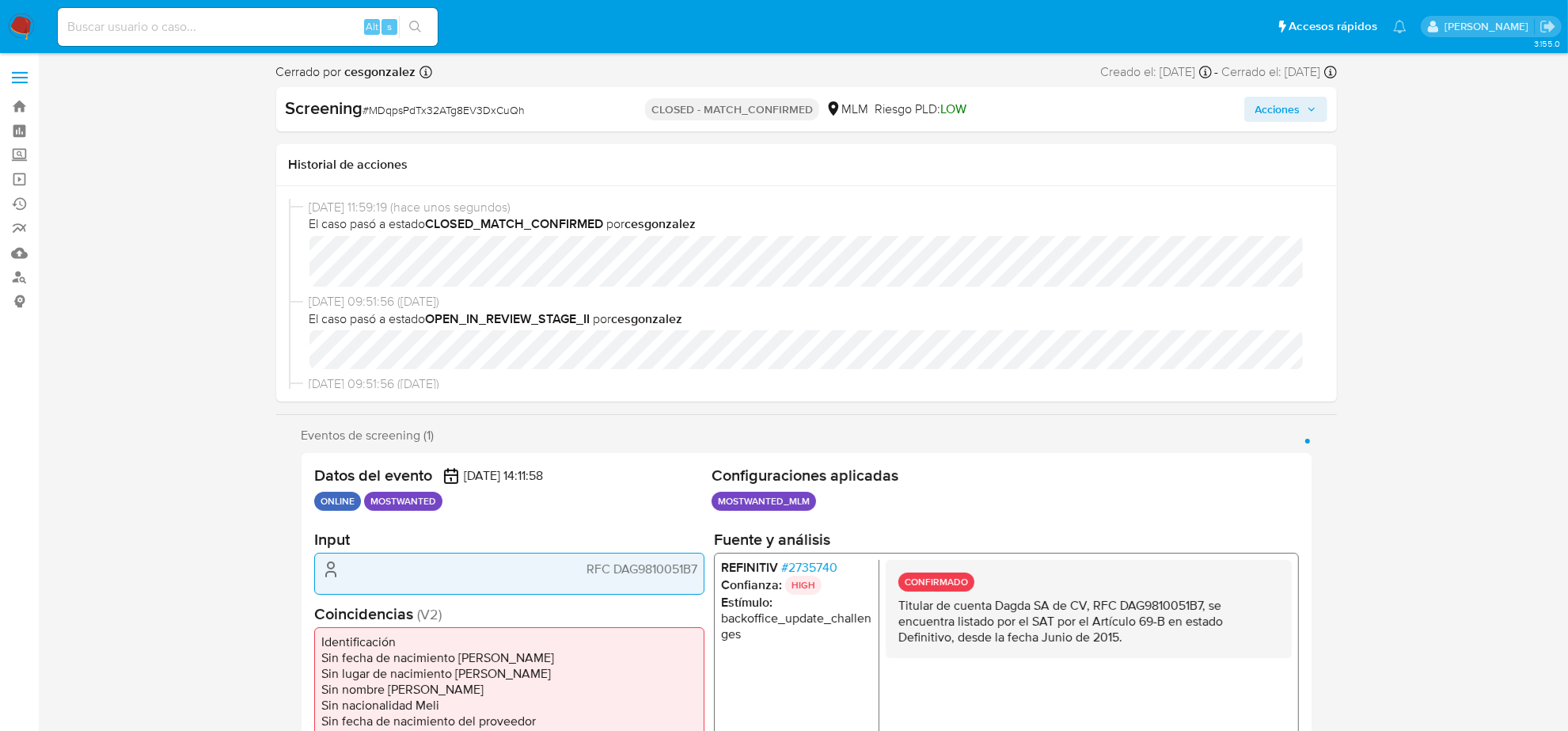
select select "10"
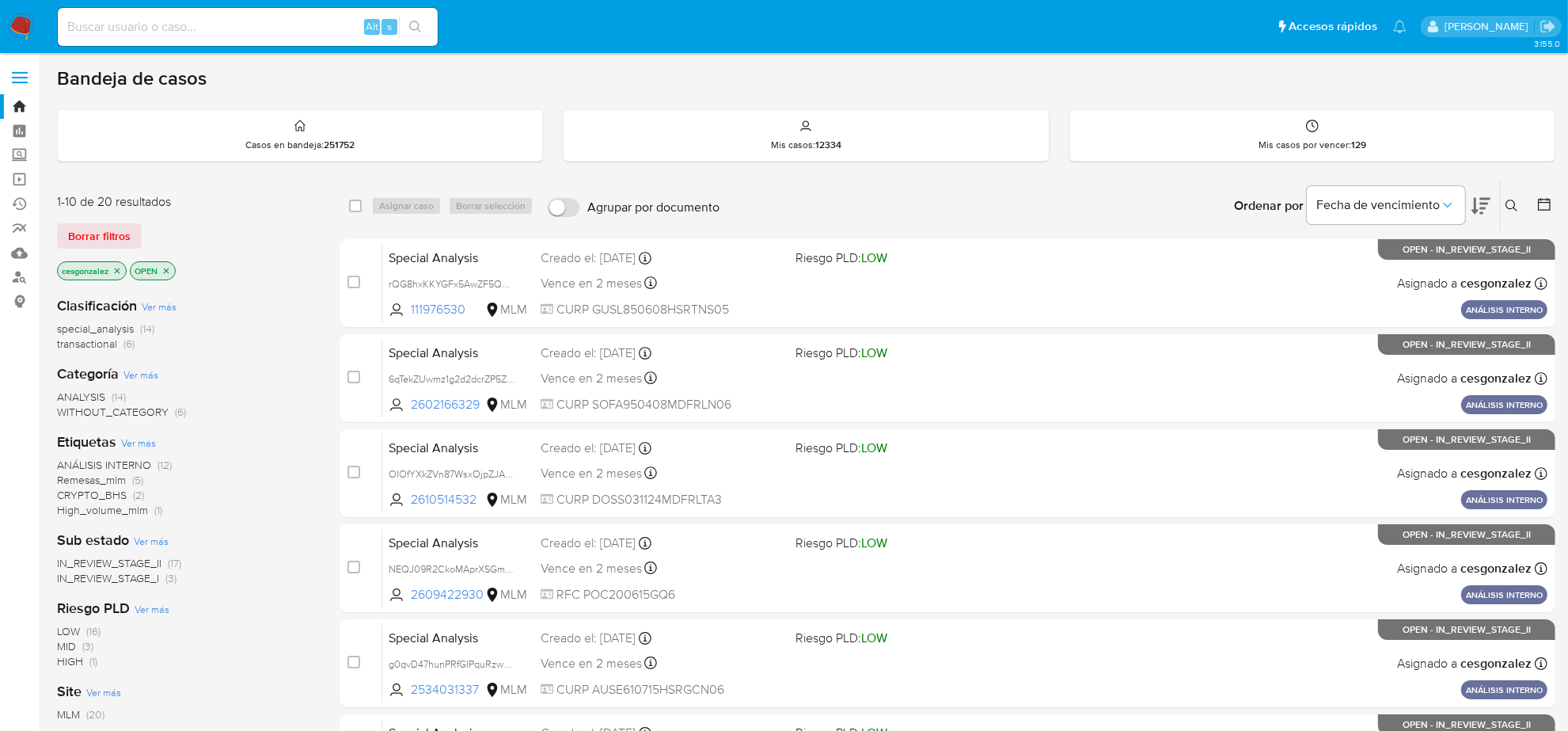
click at [125, 496] on span "CRYPTO_BHS" at bounding box center [92, 495] width 70 height 16
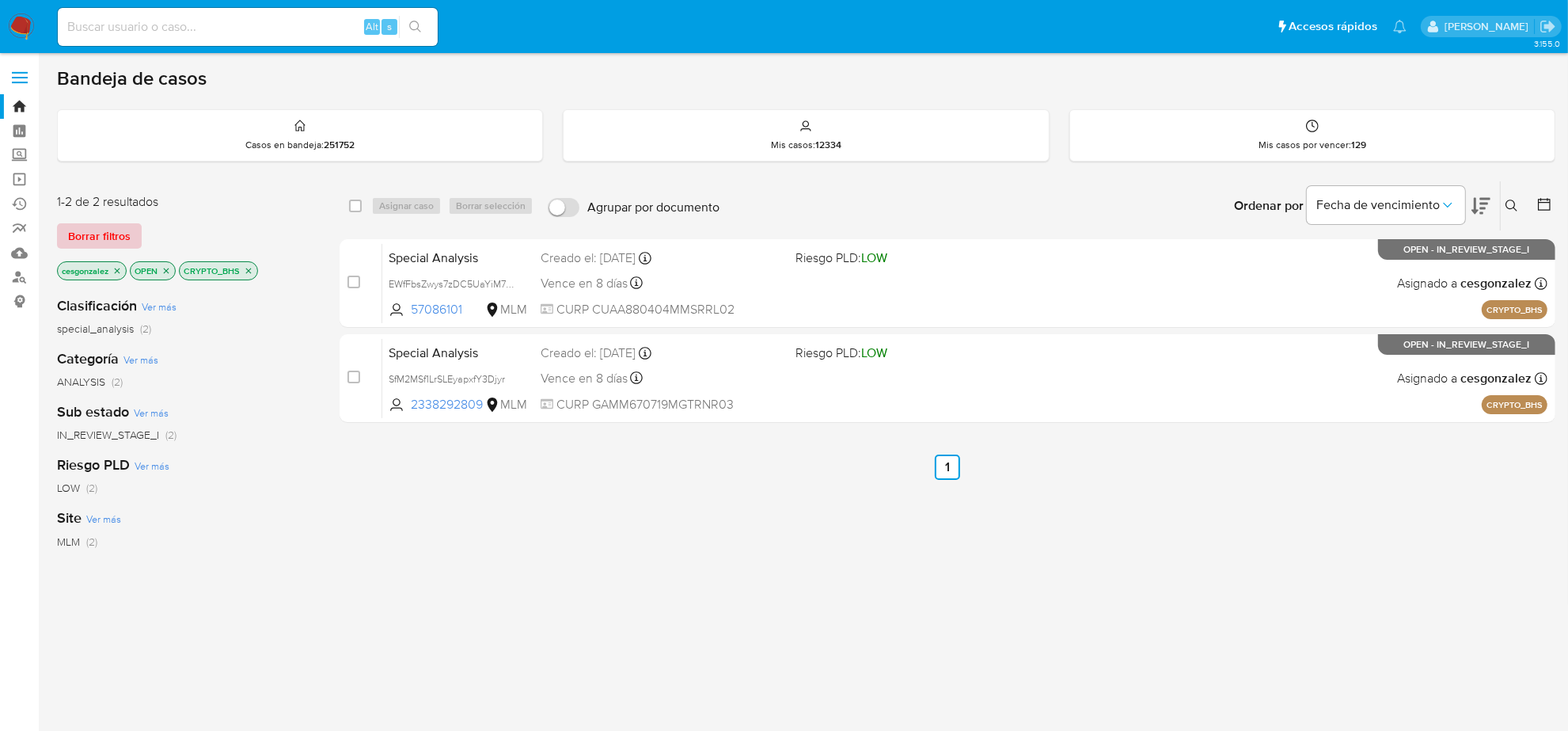
click at [116, 235] on span "Borrar filtros" at bounding box center [99, 236] width 62 height 22
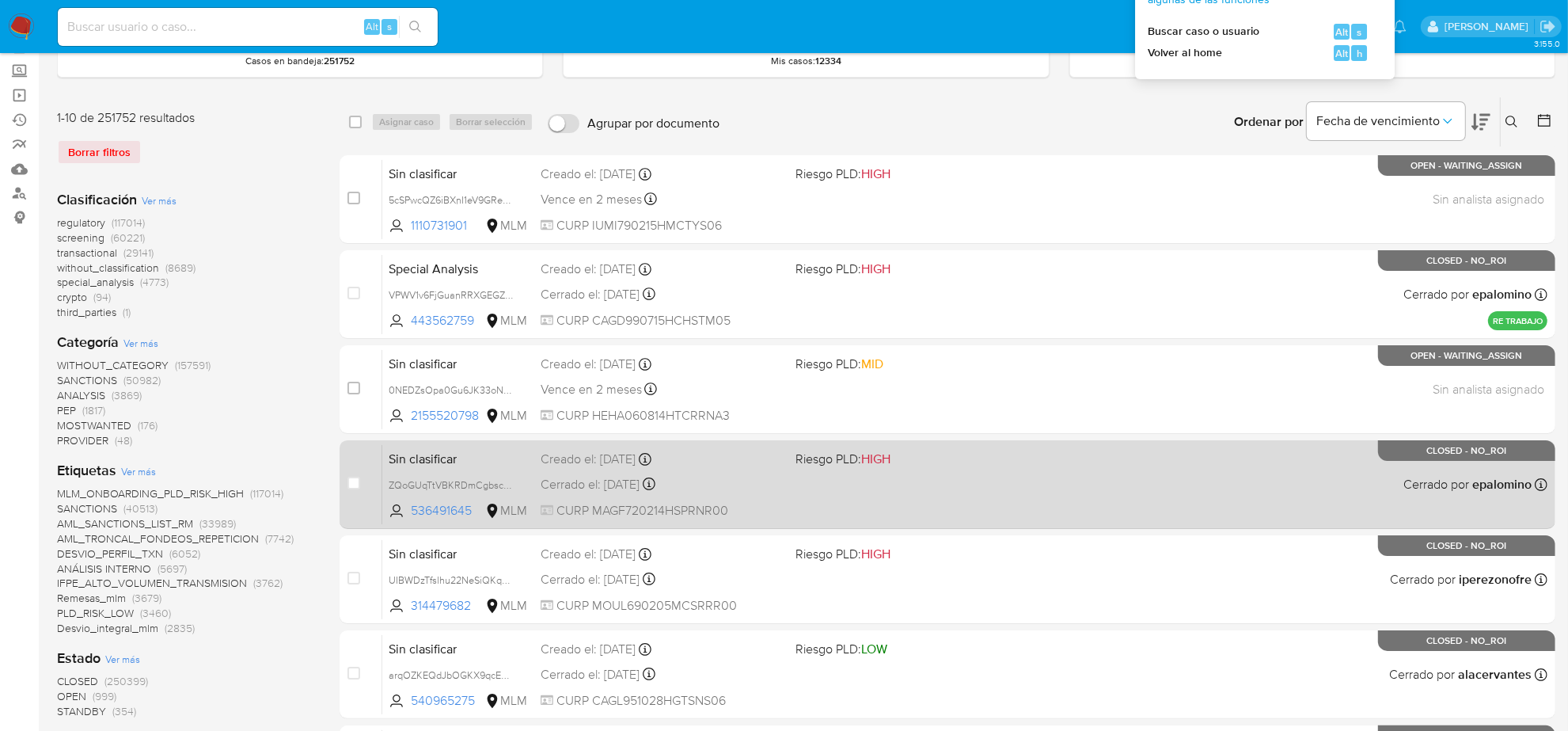
scroll to position [198, 0]
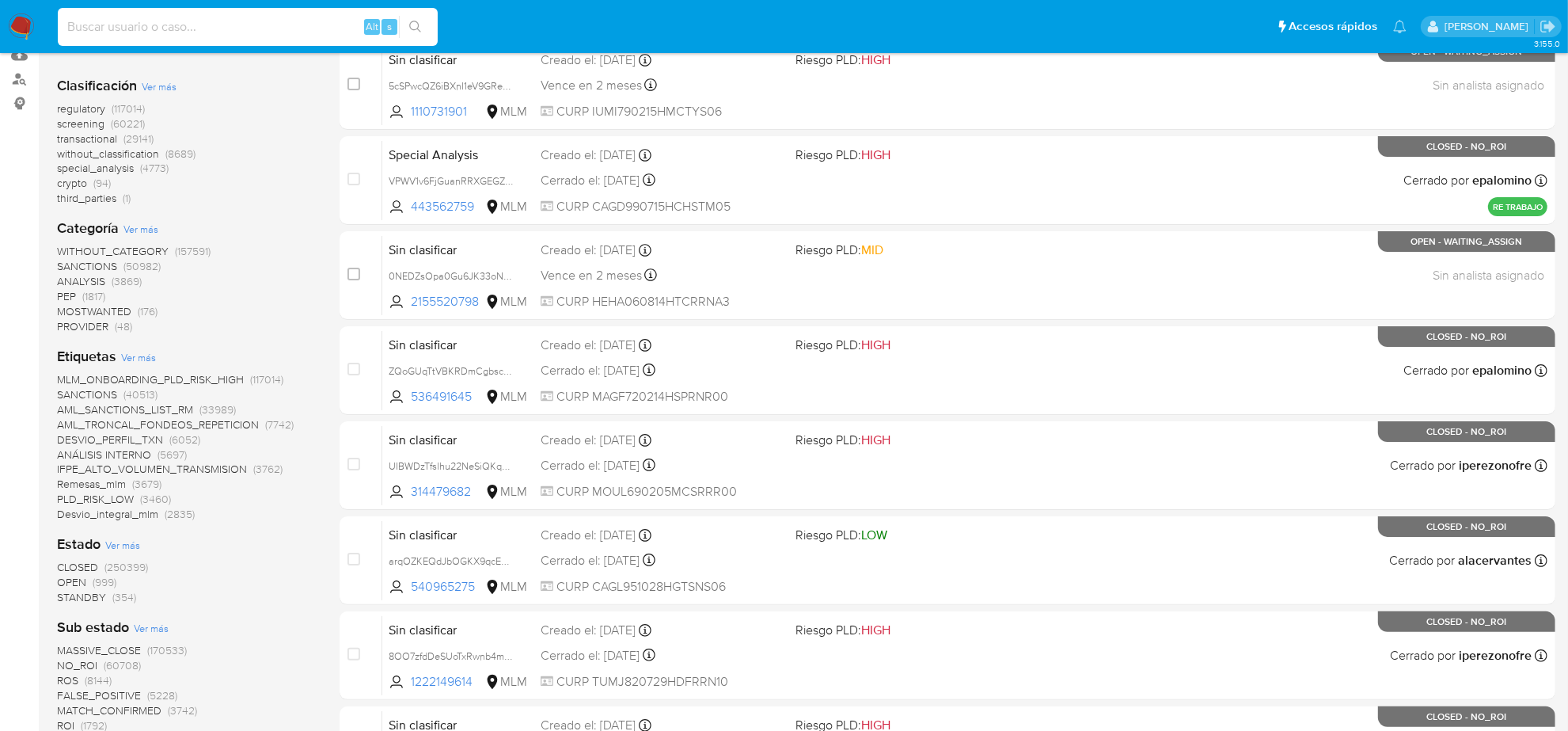
click at [266, 35] on input at bounding box center [248, 27] width 380 height 21
paste input "GERENCIA@LEDPOINT.COM.MX"
type input "GERENCIA@LEDPOINT.COM.MX"
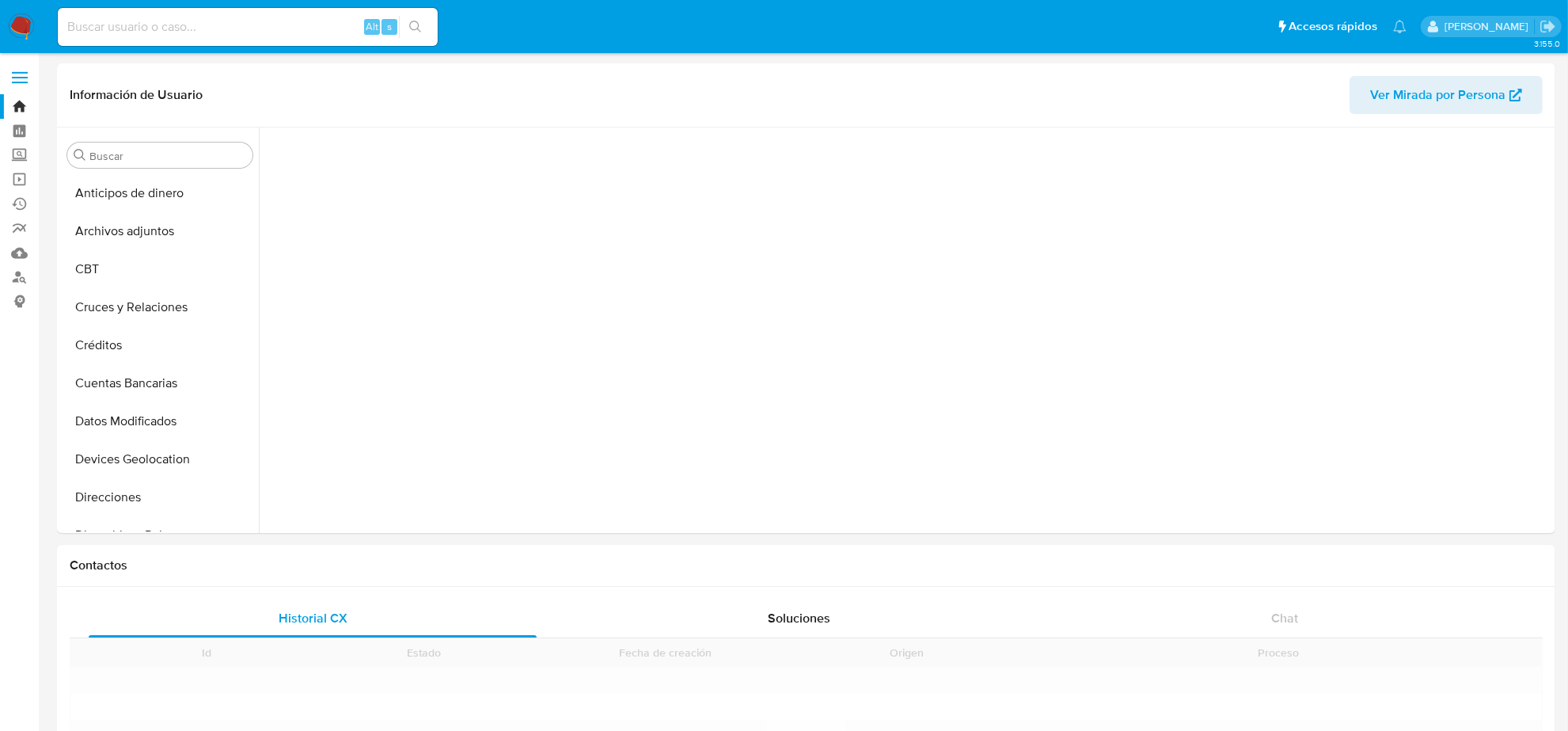
scroll to position [668, 0]
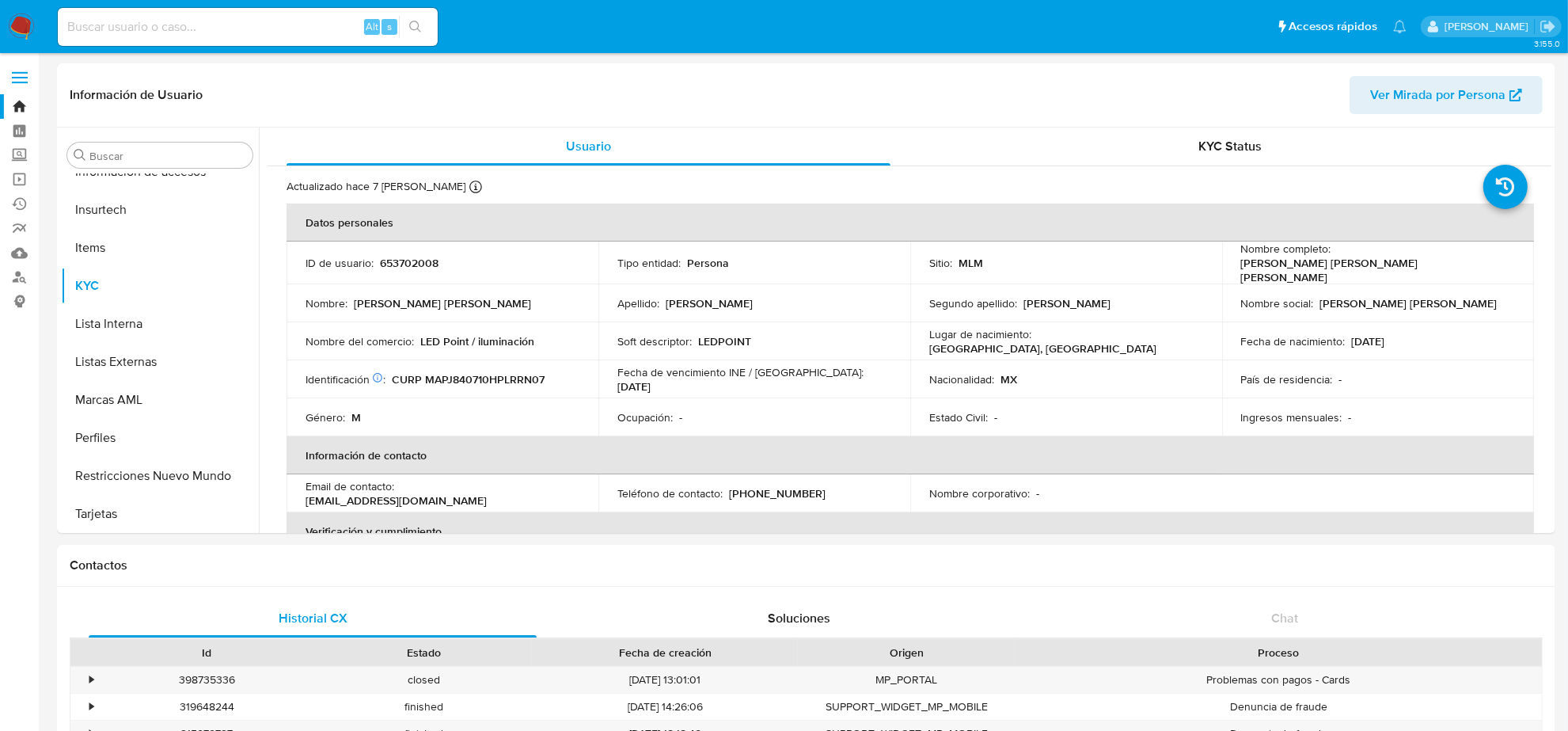
select select "10"
click at [307, 18] on input at bounding box center [248, 27] width 380 height 21
paste input "TJSOUNDMASTER@HOTMAIL.COM"
type input "TJSOUNDMASTER@HOTMAIL.COM"
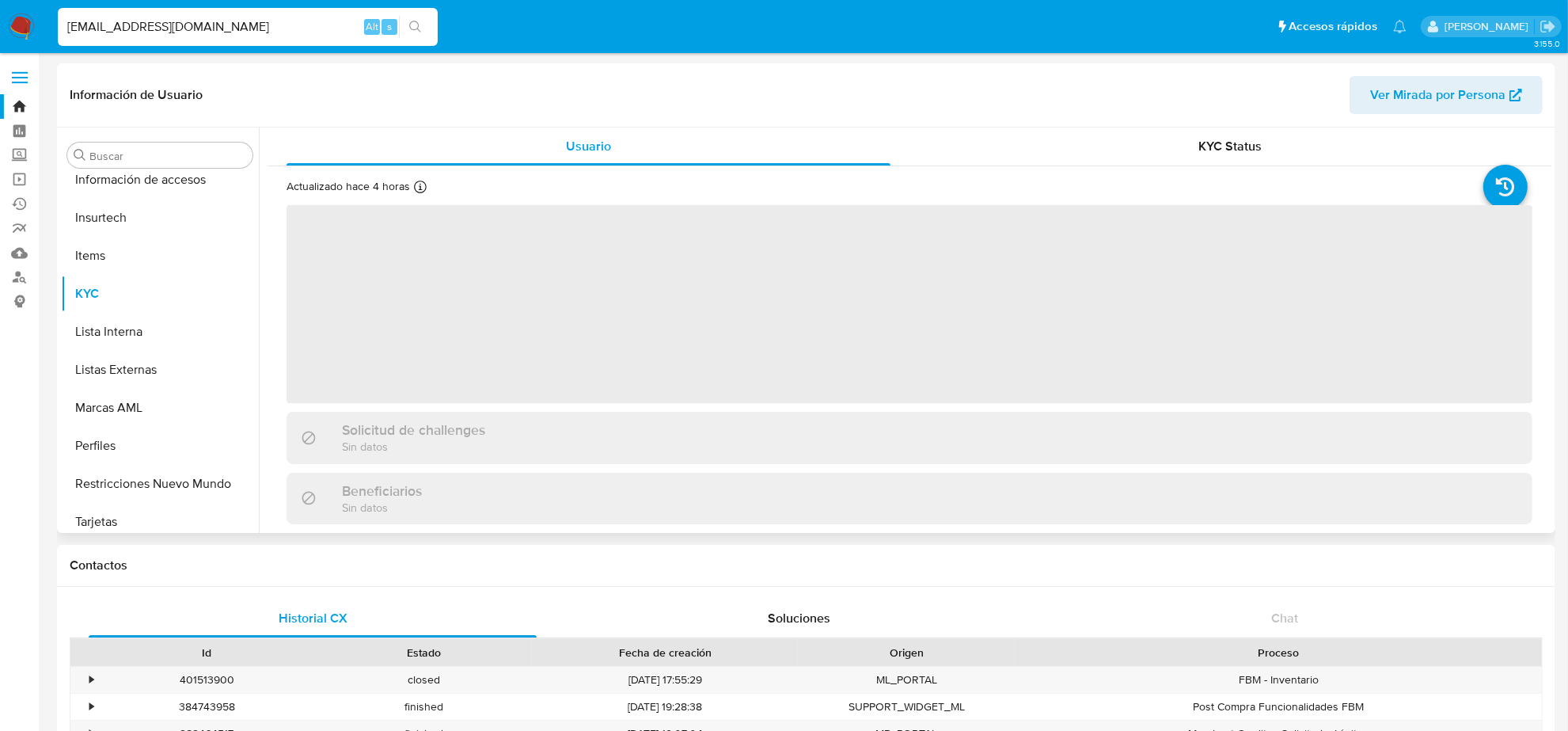
scroll to position [668, 0]
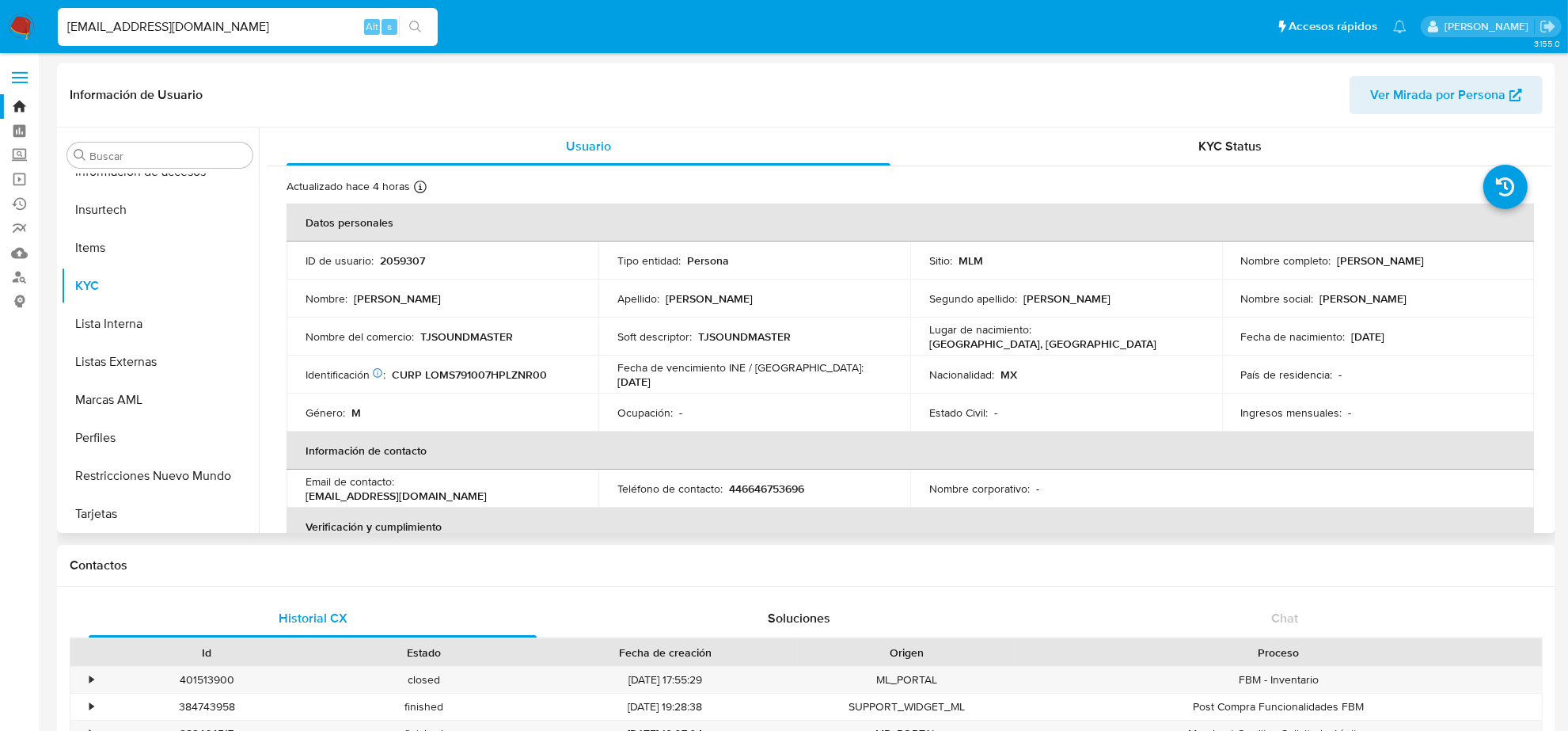
select select "10"
drag, startPoint x: 728, startPoint y: 487, endPoint x: 747, endPoint y: 487, distance: 19.0
click at [747, 487] on p "446646753696" at bounding box center [766, 488] width 75 height 14
click at [211, 18] on input "TJSOUNDMASTER@HOTMAIL.COM" at bounding box center [248, 27] width 380 height 21
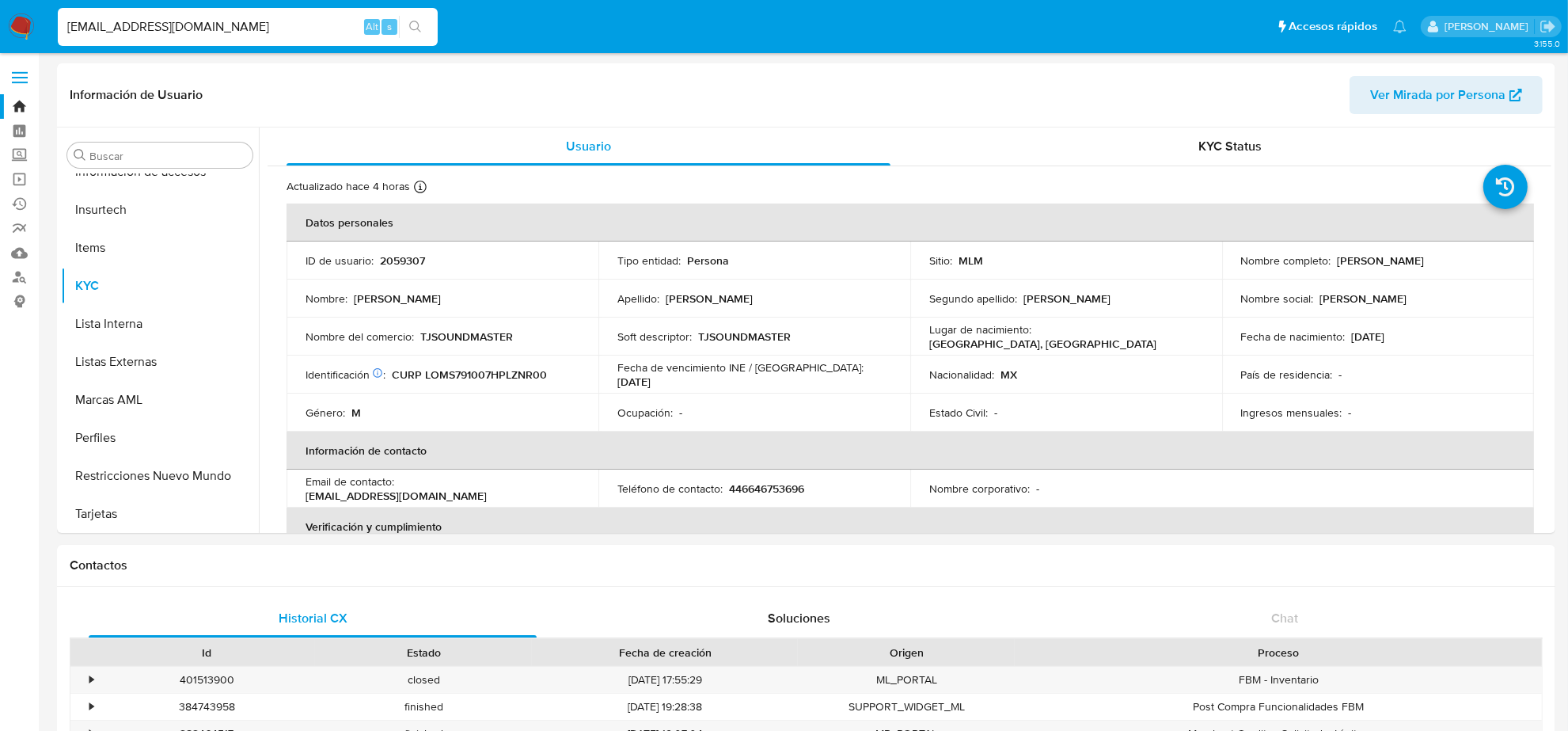
click at [211, 18] on input "TJSOUNDMASTER@HOTMAIL.COM" at bounding box center [248, 27] width 380 height 21
paste input "VICTORSORIA586@G"
type input "VICTORSORIA586@GMAIL.COM"
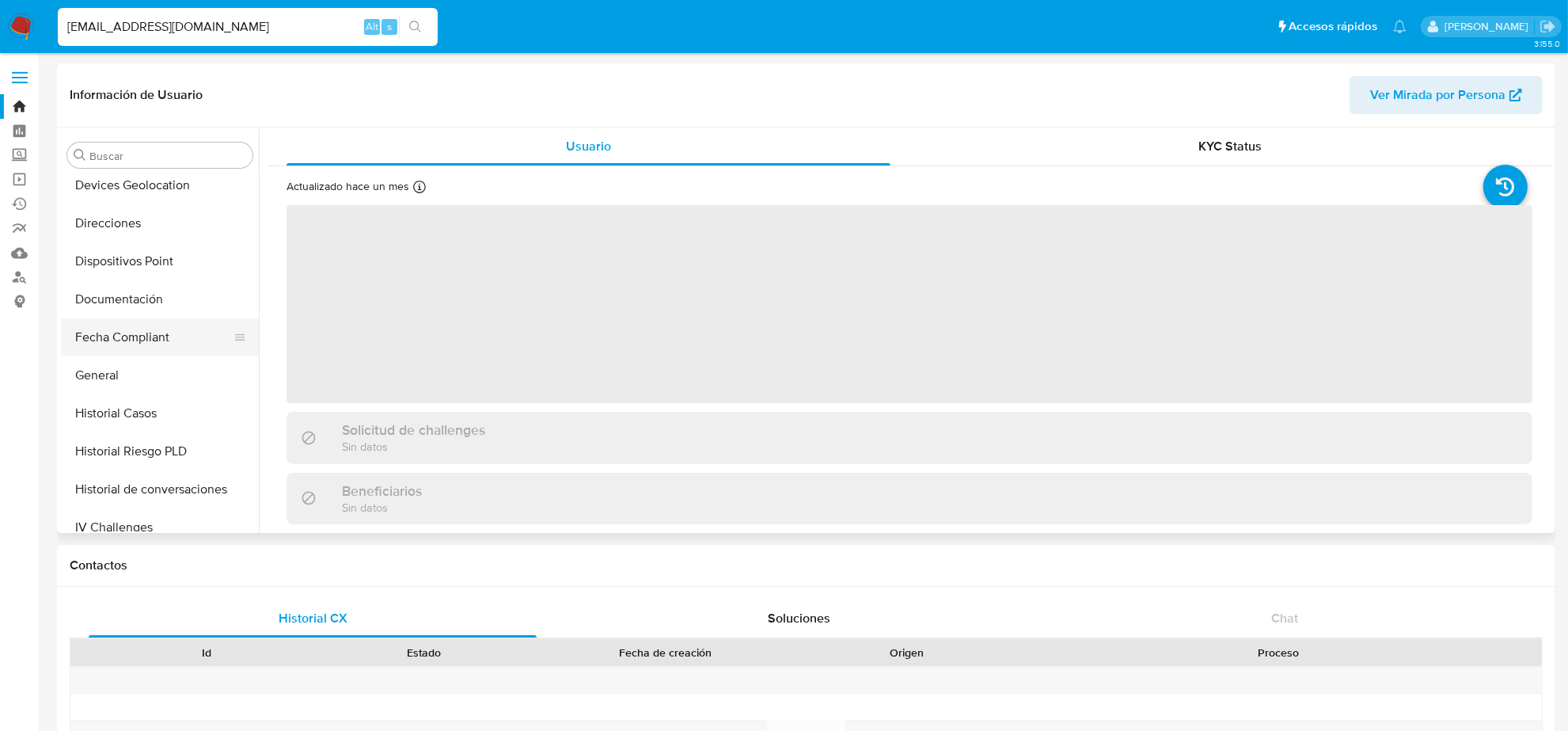
scroll to position [271, 0]
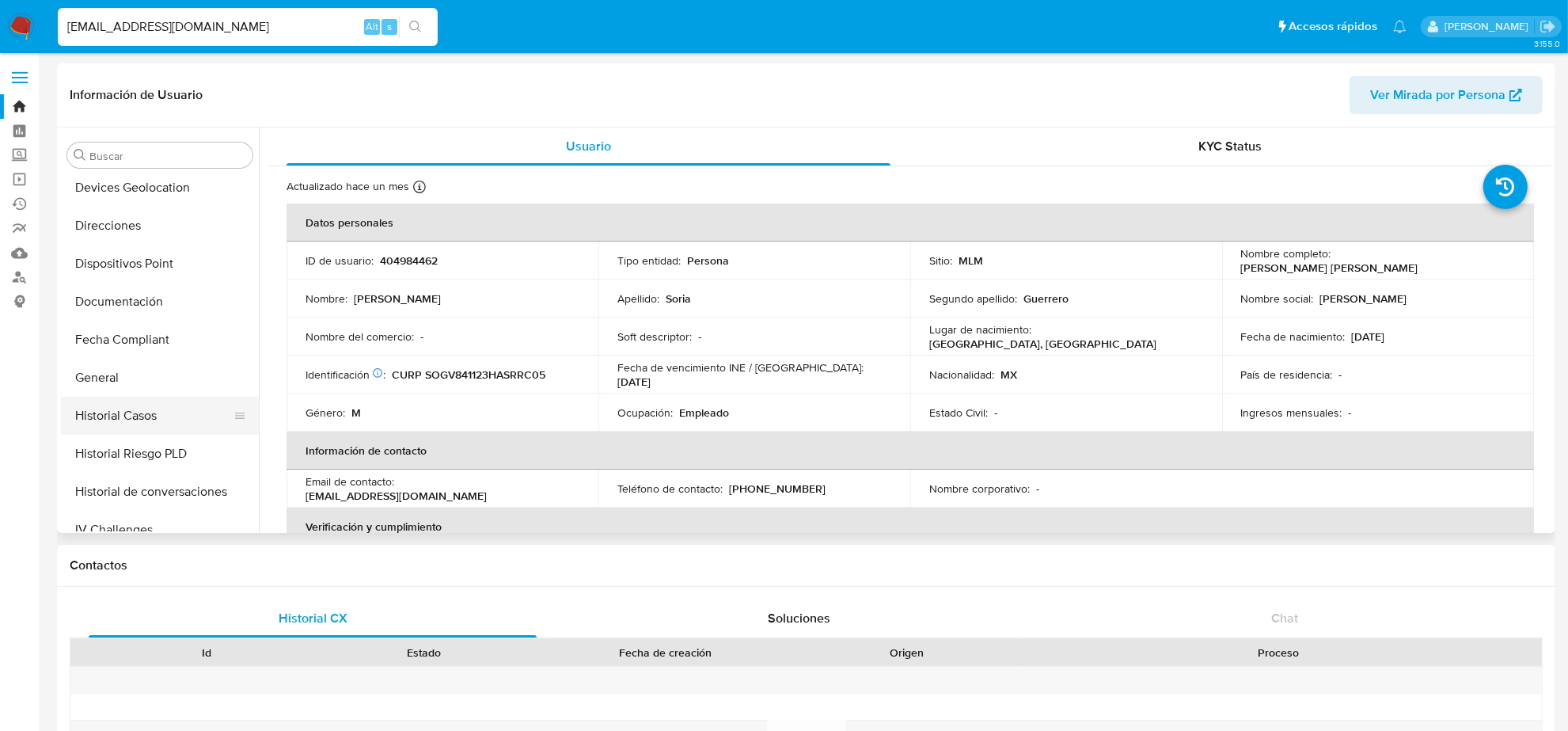
click at [121, 400] on button "Historial Casos" at bounding box center [154, 415] width 185 height 38
select select "10"
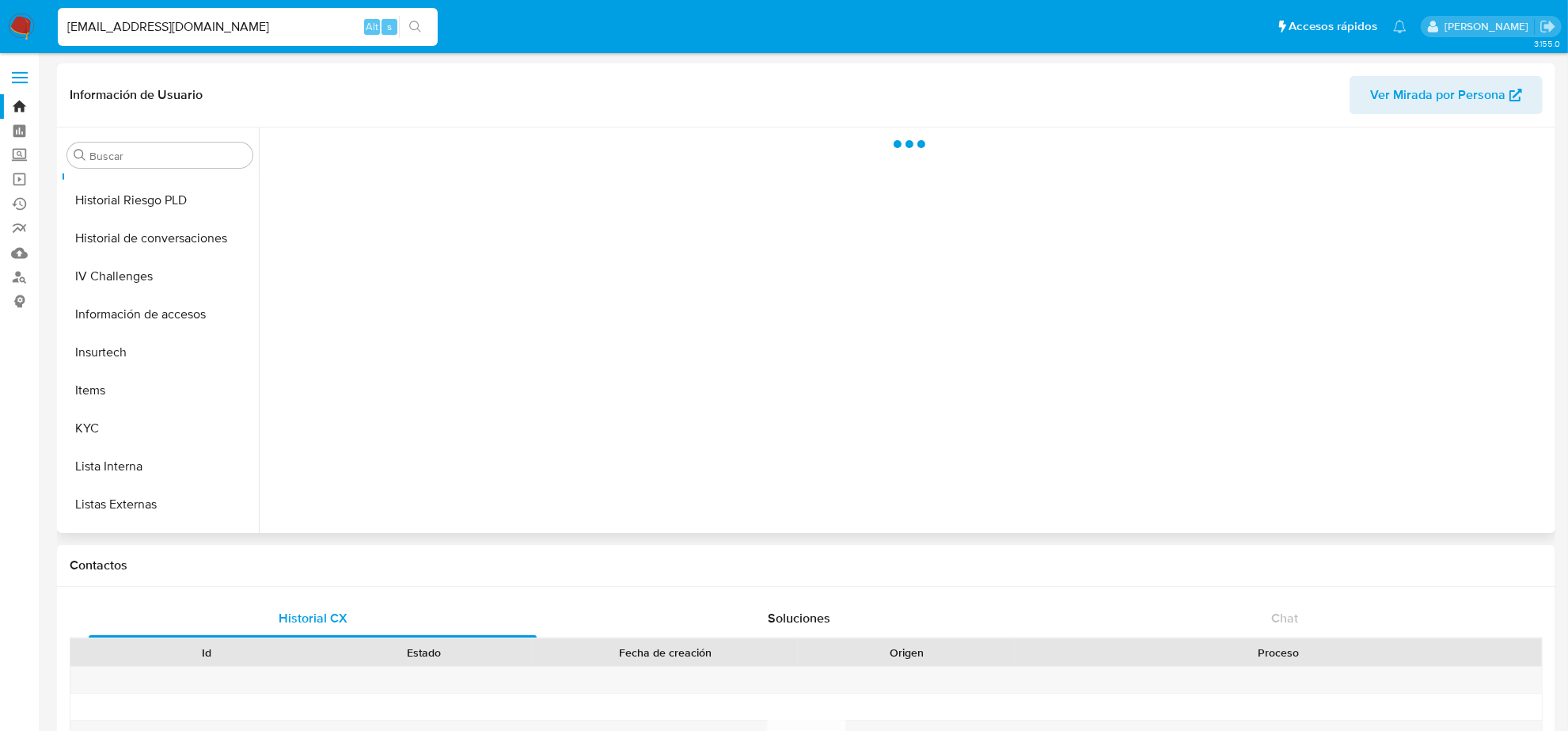
scroll to position [668, 0]
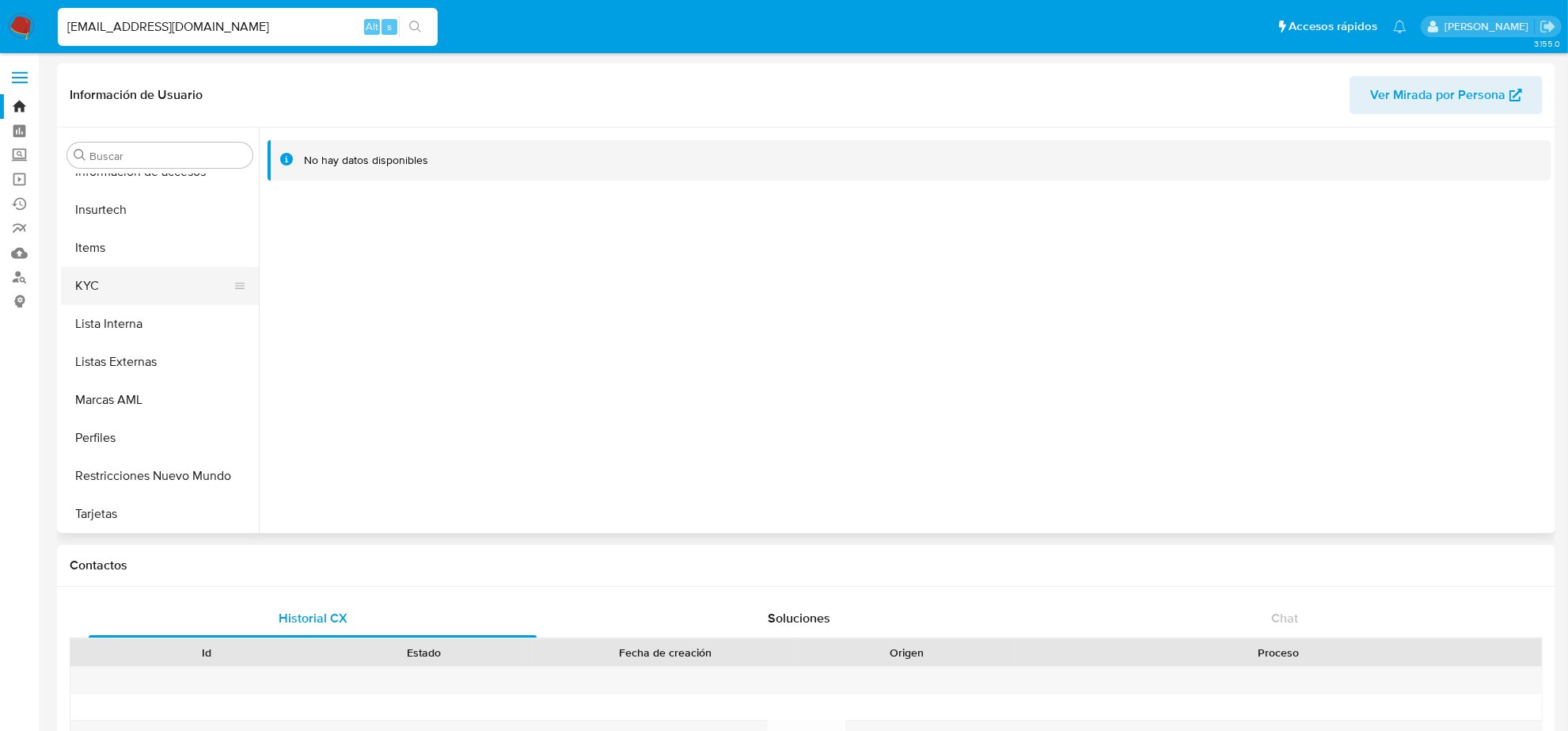
click at [105, 277] on button "KYC" at bounding box center [154, 285] width 185 height 38
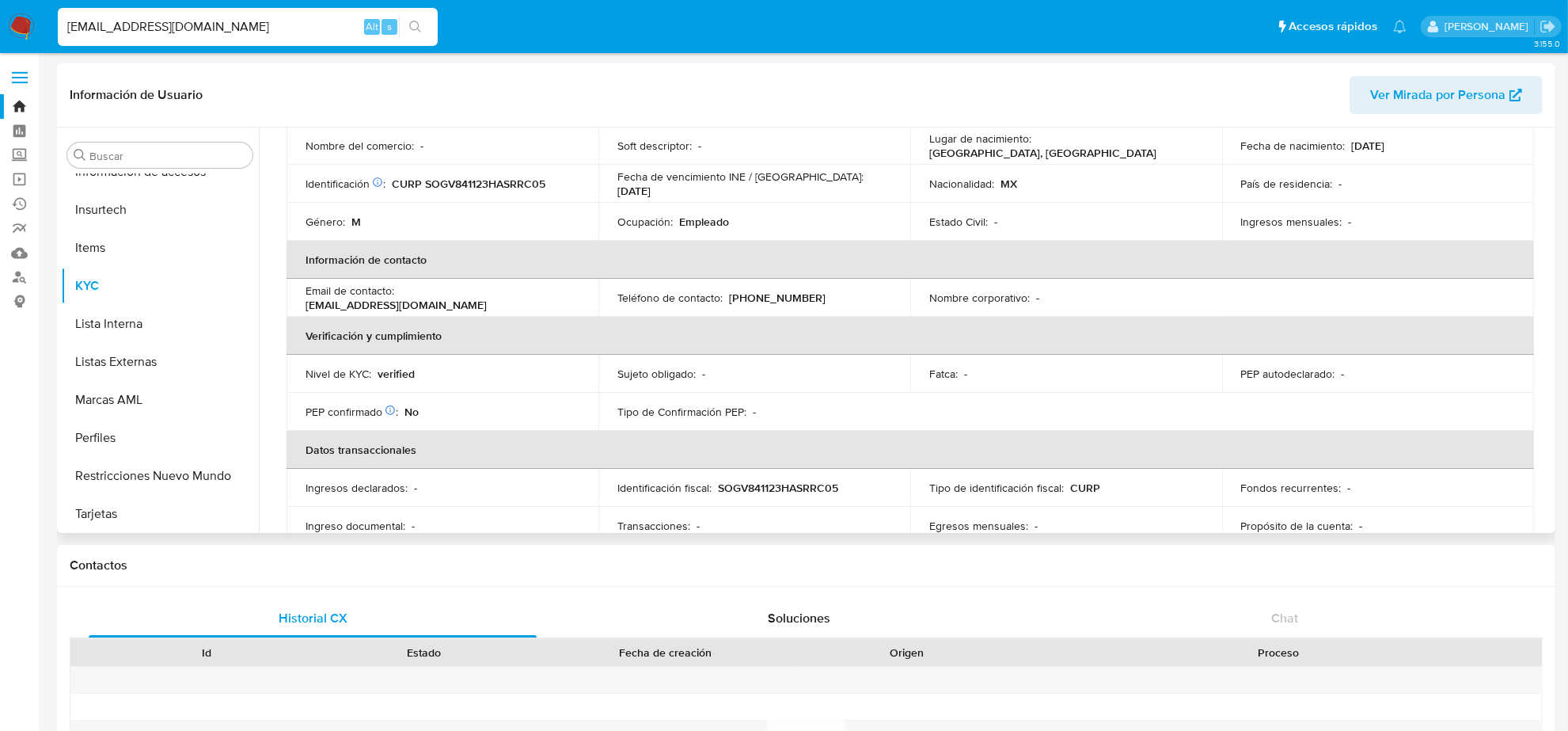
scroll to position [198, 0]
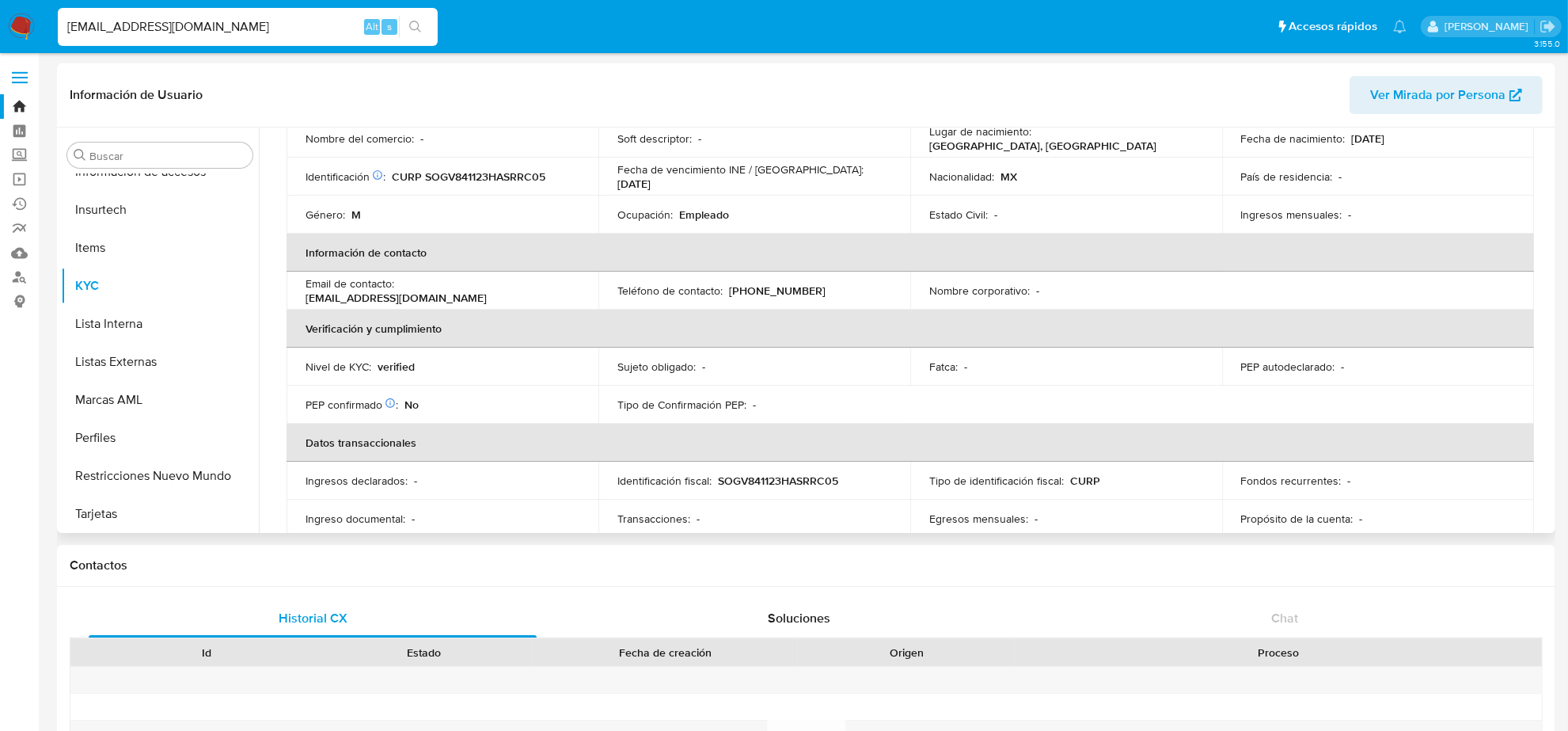
click at [769, 291] on p "(449) 2941602" at bounding box center [777, 290] width 97 height 14
copy p "2941602"
click at [167, 22] on input "VICTORSORIA586@GMAIL.COM" at bounding box center [248, 27] width 380 height 21
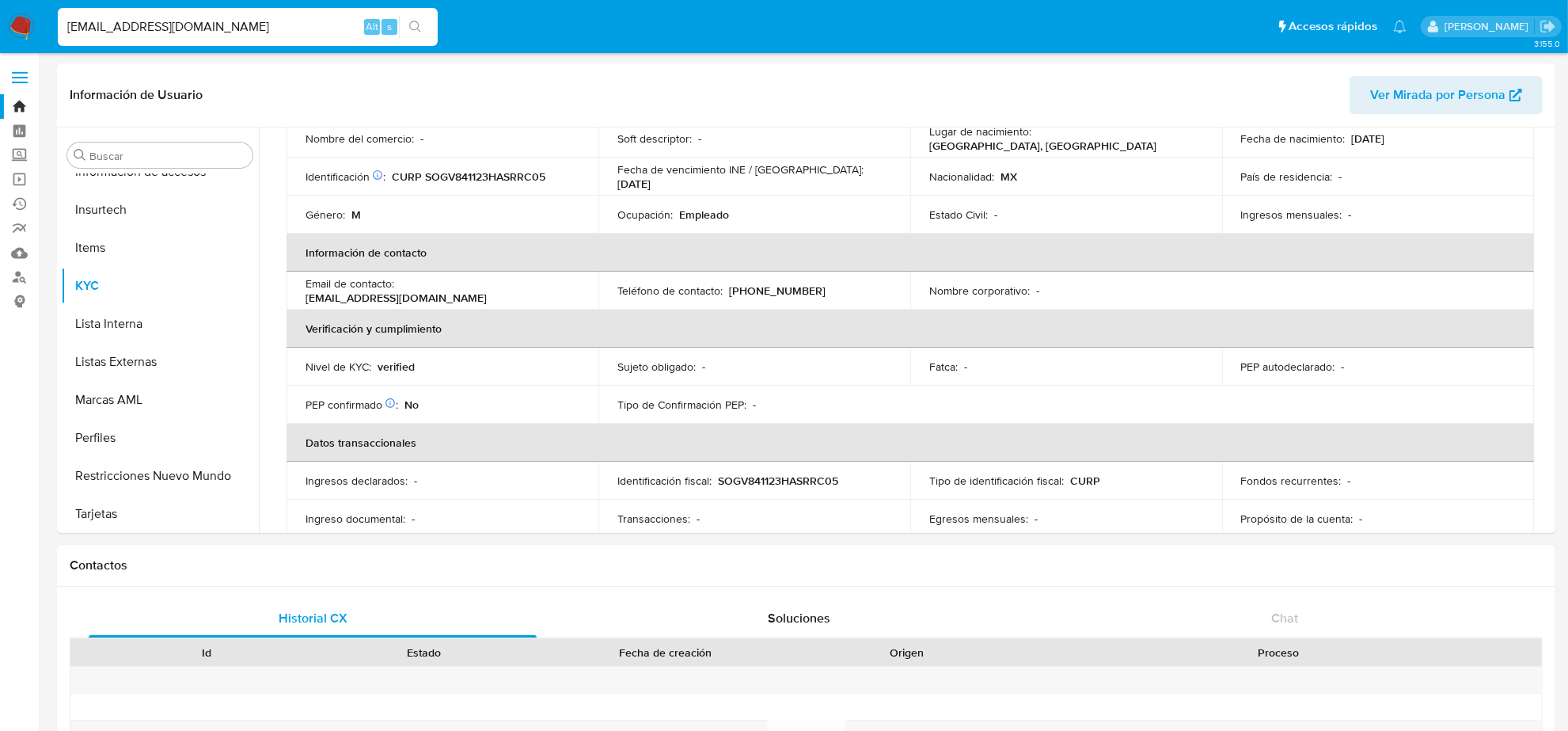
paste input "ROSALVARRC@GMAIL.COM"
click at [167, 22] on input "VICTORSORIA586ROSALVARRC@GMAIL.COMGMAIL.COM" at bounding box center [248, 27] width 380 height 21
paste input "ROSALVARRC@"
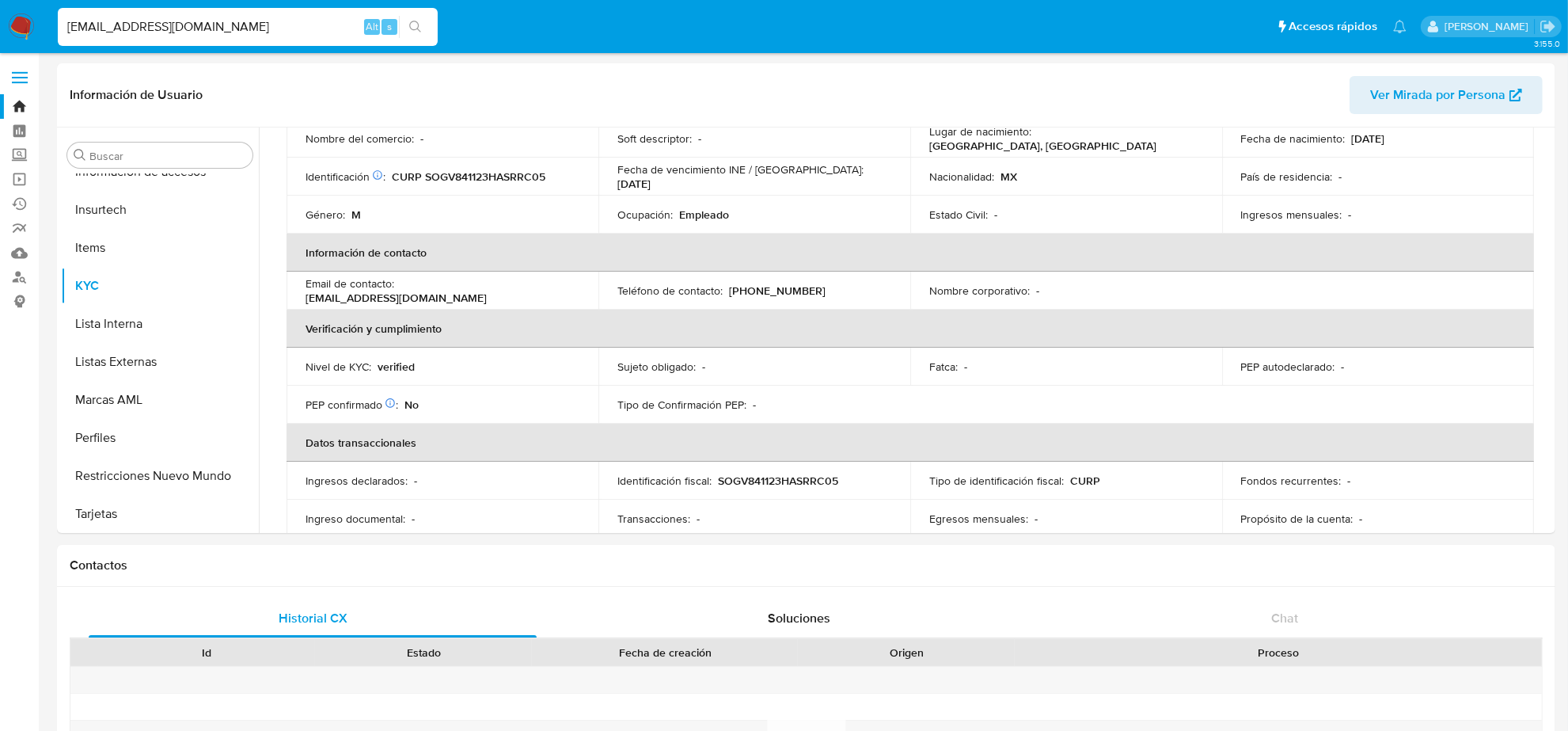
type input "ROSALVARRC@GMAIL.COM"
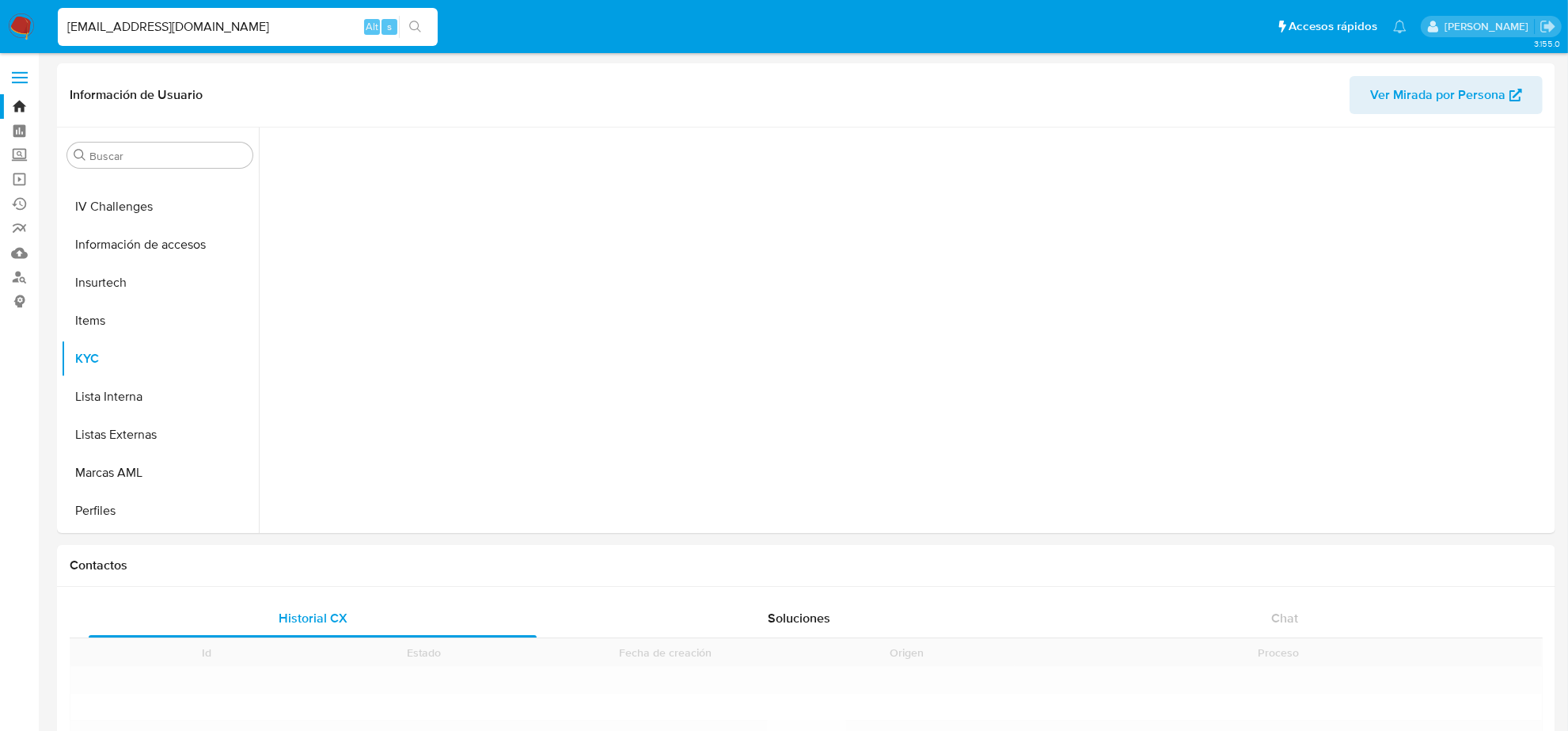
scroll to position [668, 0]
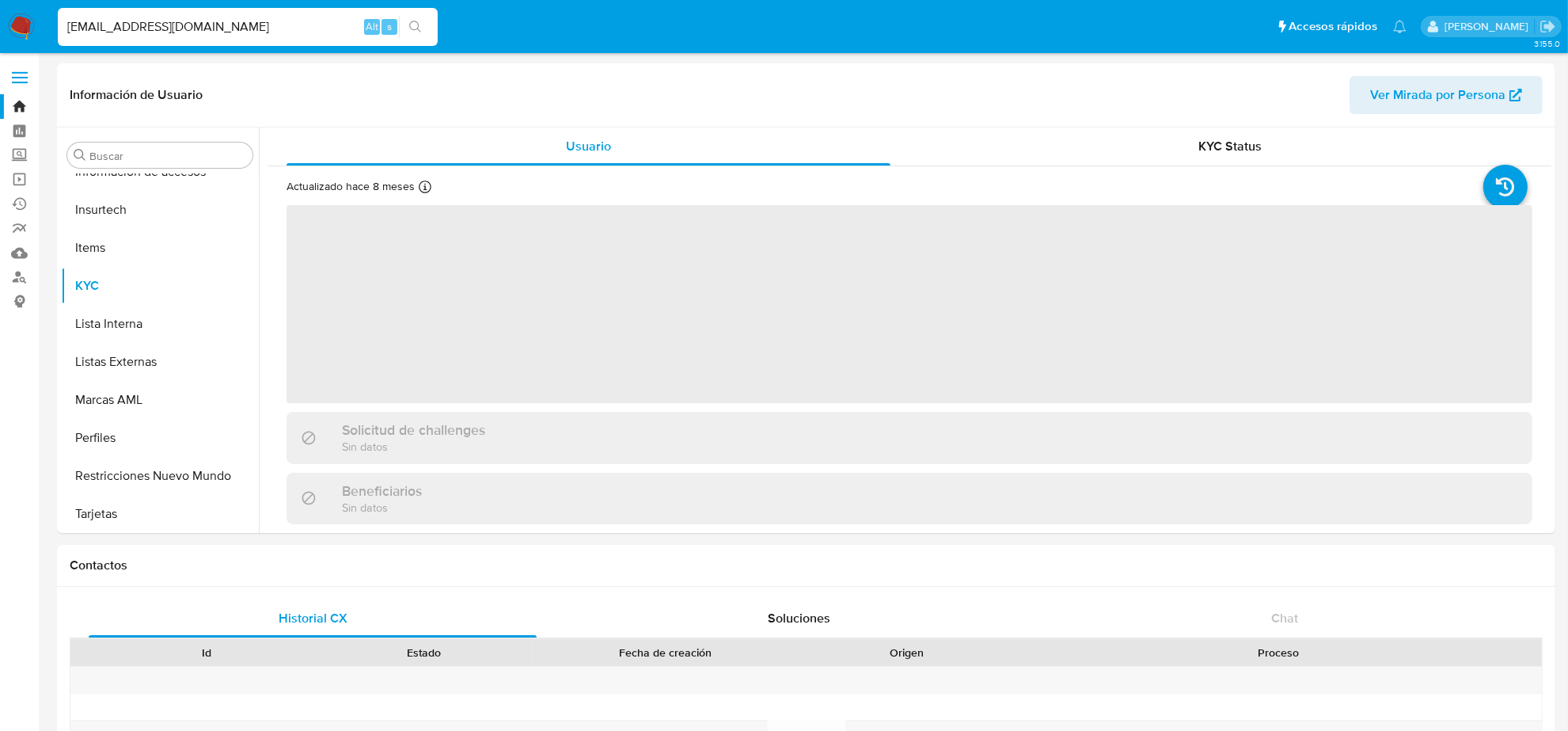
select select "10"
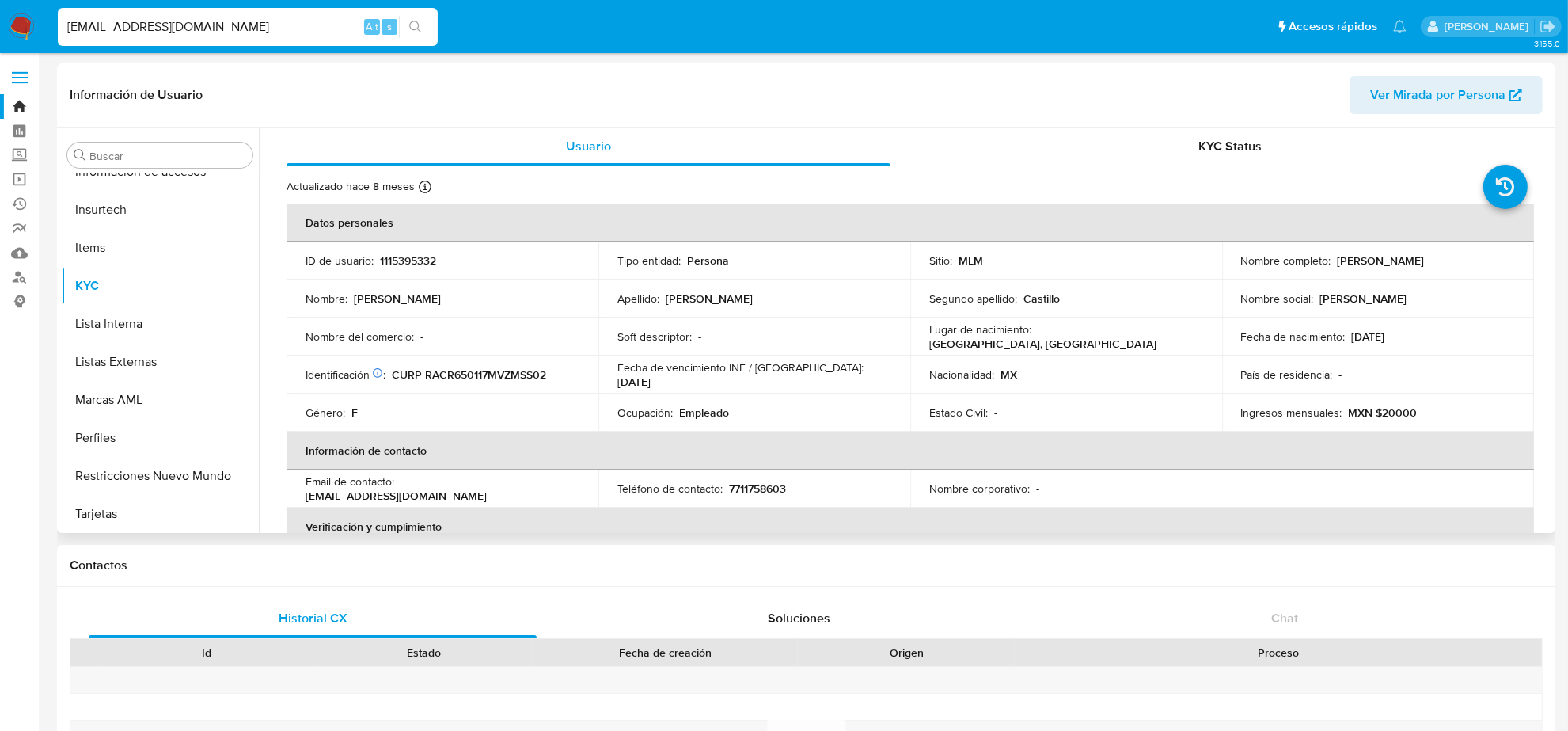
click at [767, 487] on p "7711758603" at bounding box center [757, 488] width 57 height 14
copy p "7711758603"
click at [239, 33] on input "ROSALVARRC@GMAIL.COM" at bounding box center [248, 27] width 380 height 21
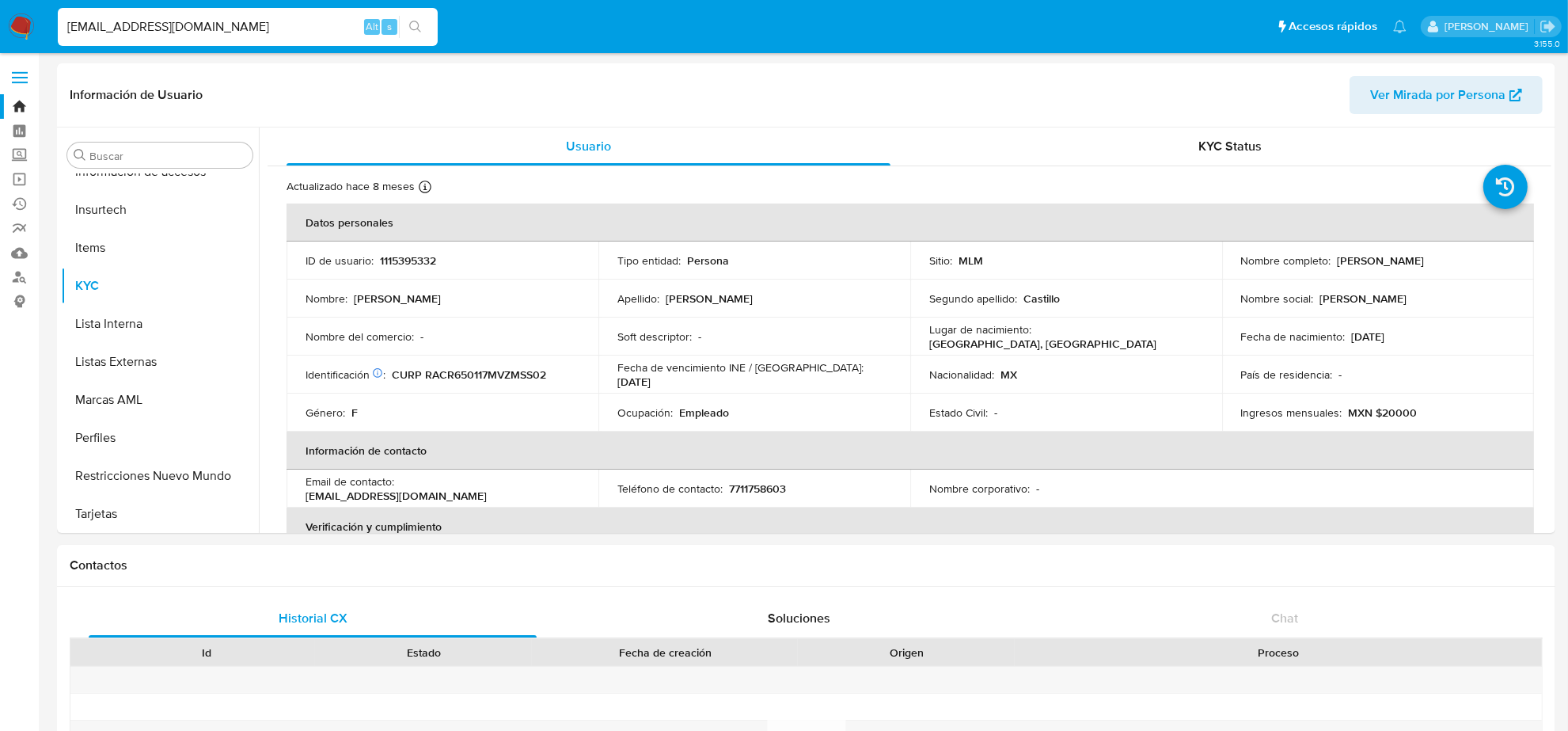
paste input "JAVIER.MARTINEZ.GARCIA1@OUTLOOK."
click at [239, 30] on input "ROSALVARRC@GMAIL.JAVIER.MARTINEZ.GARCIA1@OUTLOOK.COM" at bounding box center [248, 27] width 380 height 21
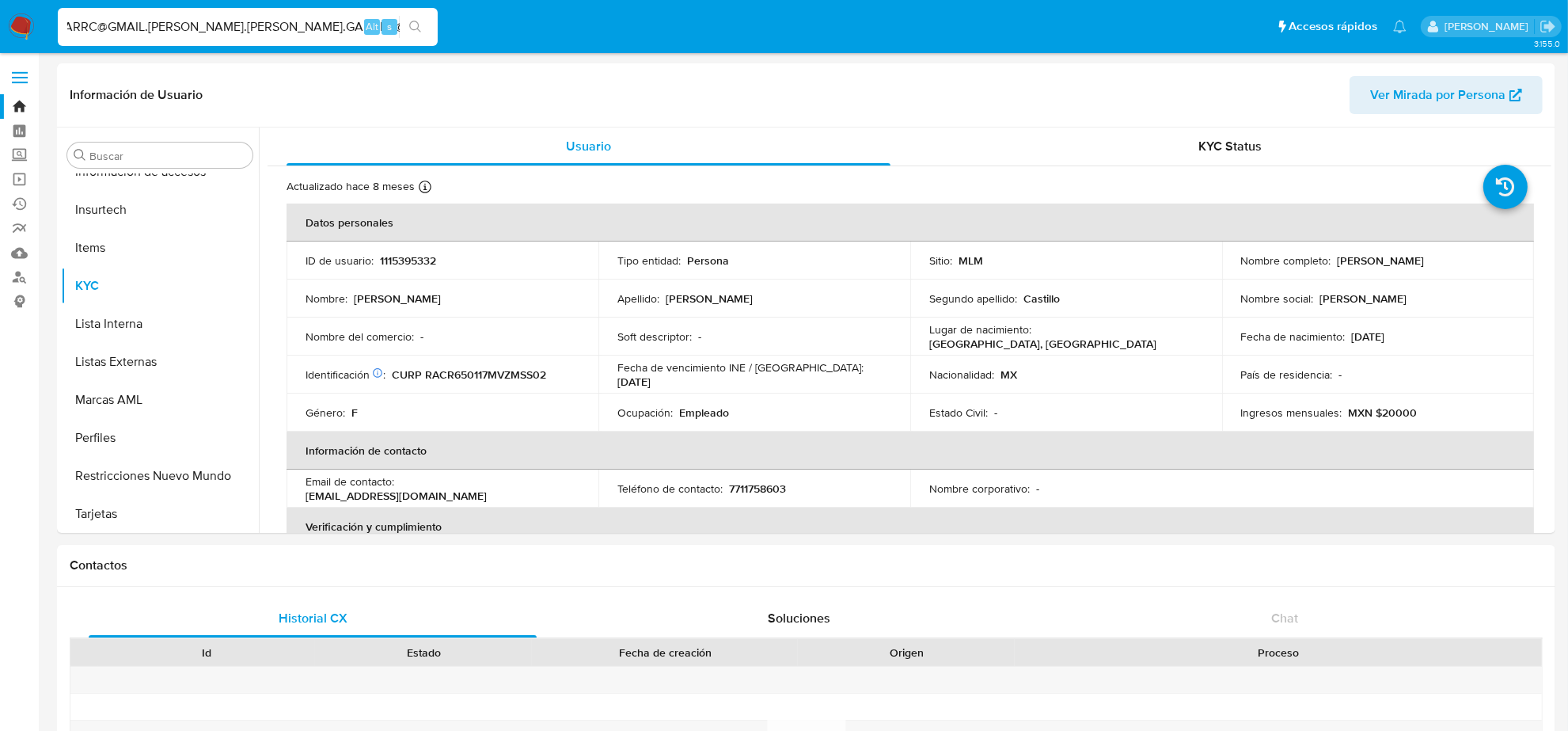
paste input
type input "JAVIER.MARTINEZ.GARCIA1@OUTLOOK.COM"
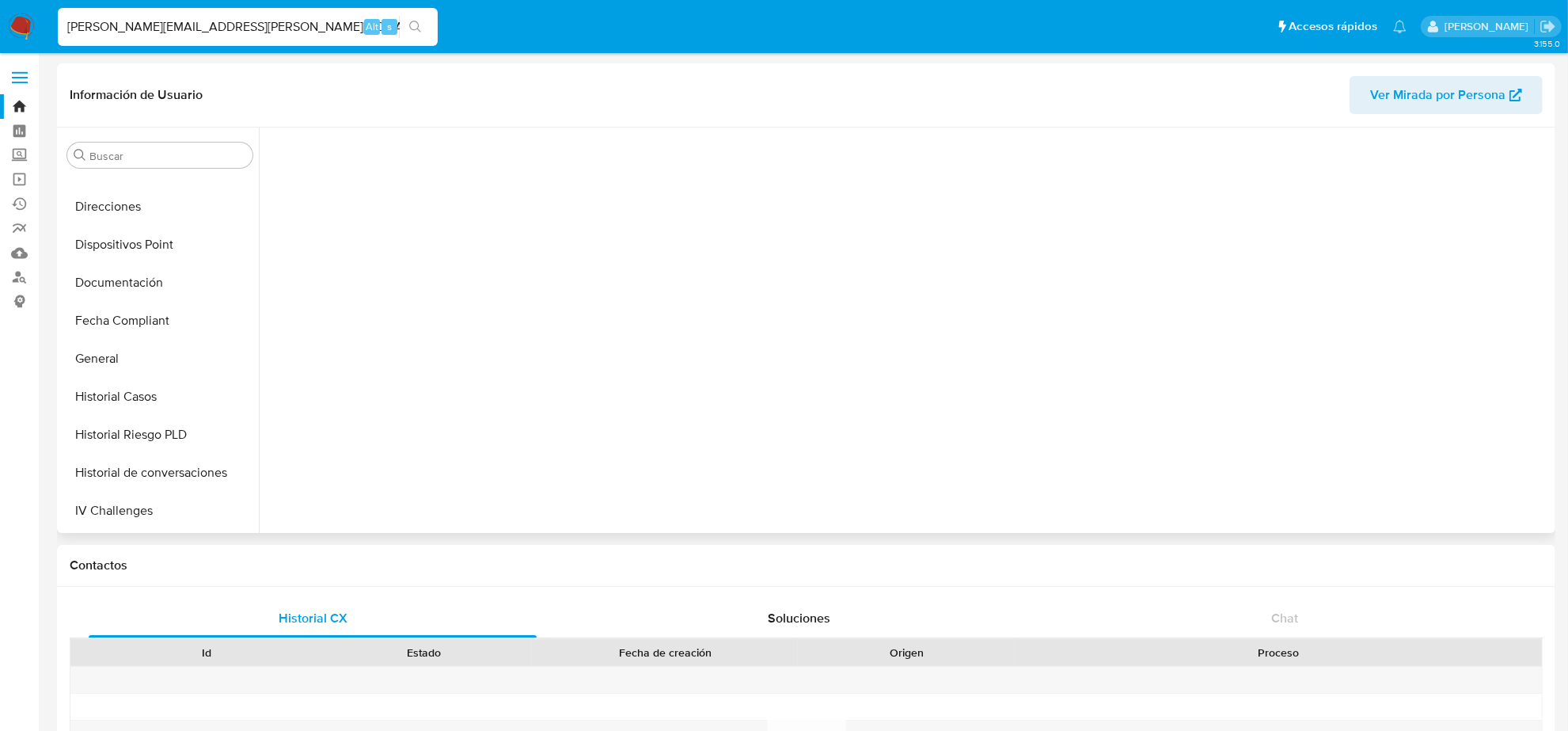
scroll to position [668, 0]
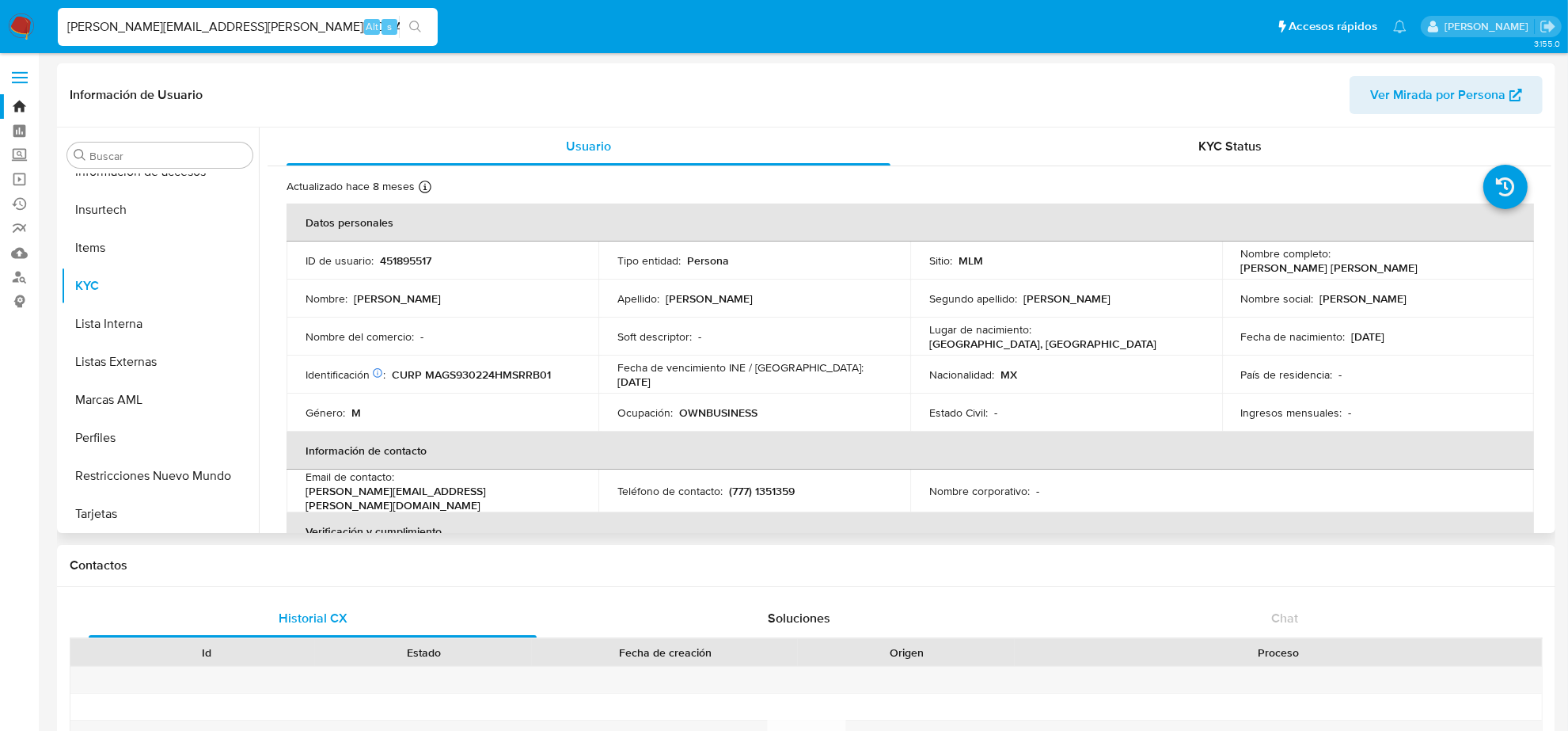
select select "10"
click at [786, 483] on p "(777) 1351359" at bounding box center [761, 490] width 66 height 14
click at [785, 483] on p "(777) 1351359" at bounding box center [761, 490] width 66 height 14
copy p "1351359"
click at [169, 17] on input "JAVIER.MARTINEZ.GARCIA1@OUTLOOK.COM" at bounding box center [248, 27] width 380 height 21
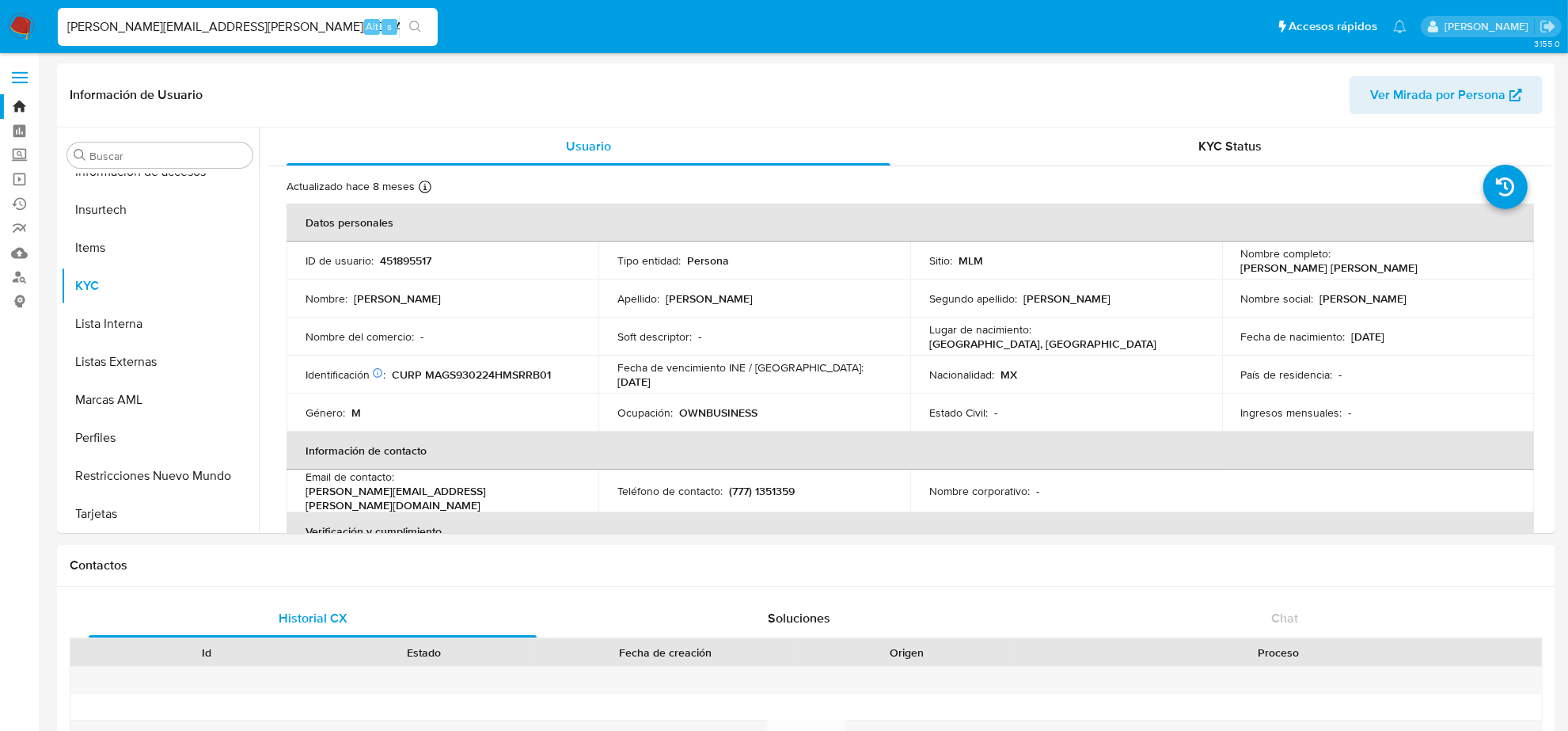
click at [169, 17] on input "JAVIER.MARTINEZ.GARCIA1@OUTLOOK.COM" at bounding box center [248, 27] width 380 height 21
paste input ".MONTEJANO"
type input "J.MONTEJANO@OUTLOOK.COM"
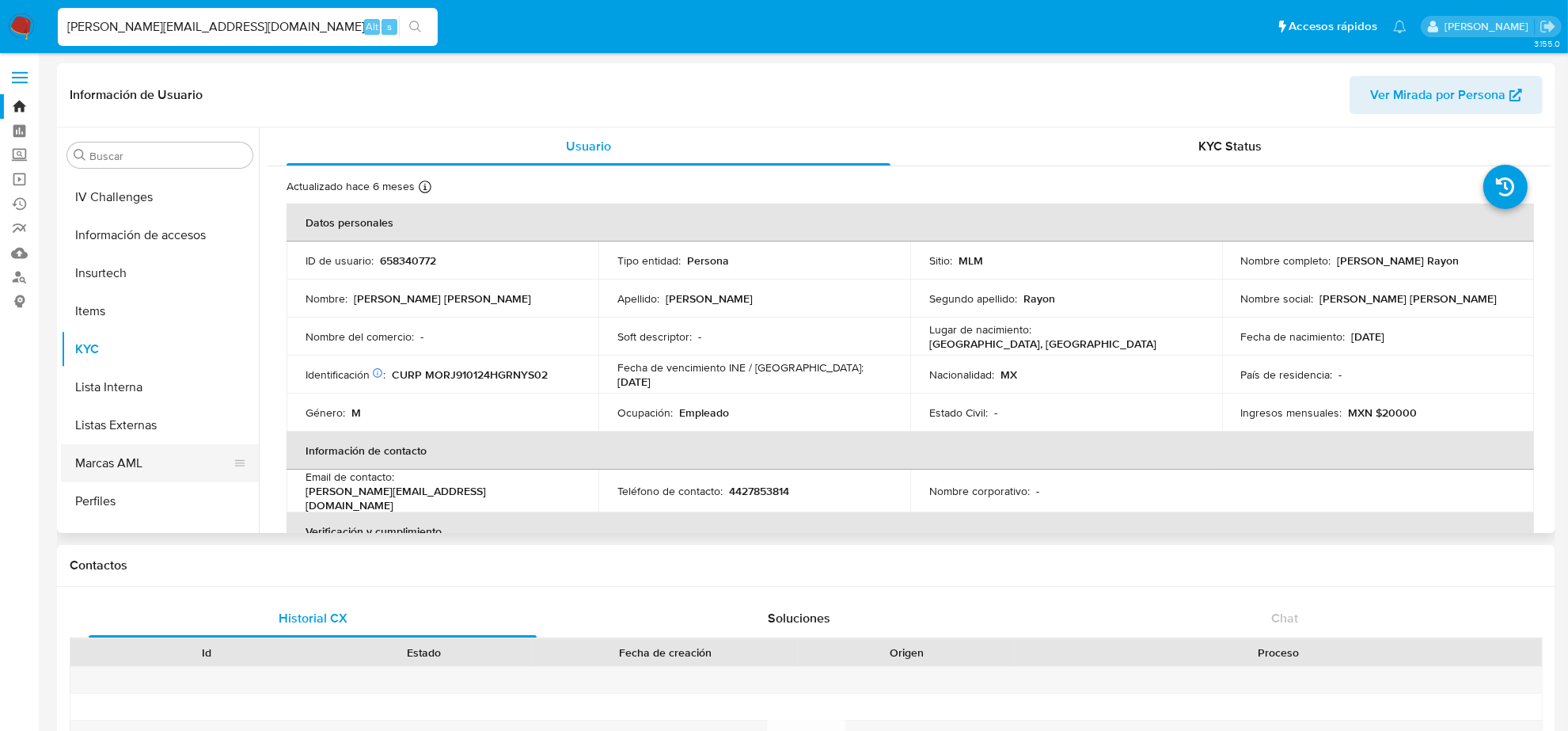
scroll to position [568, 0]
select select "10"
click at [776, 487] on p "4427853814" at bounding box center [758, 490] width 60 height 14
copy p "4427853814"
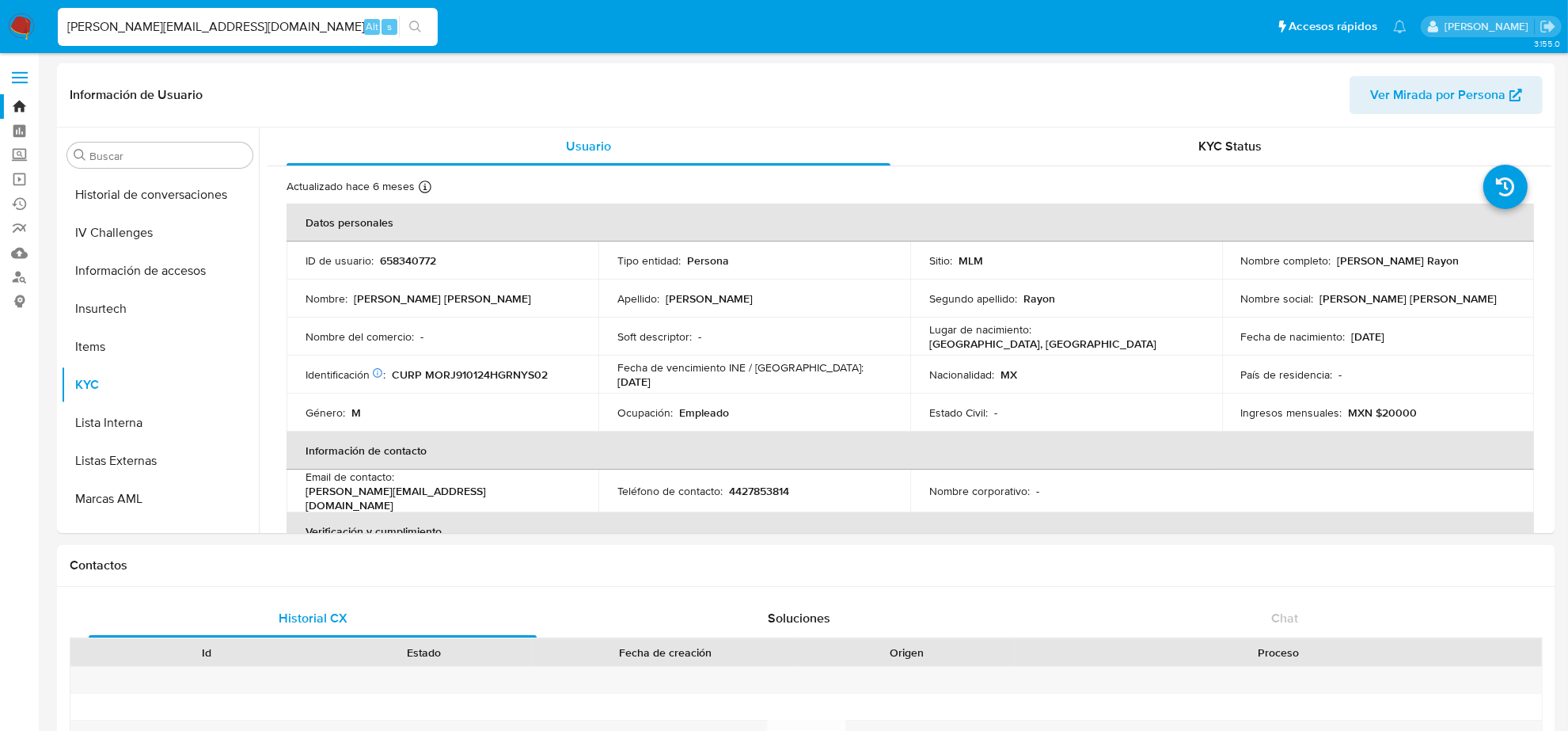
click at [277, 29] on input "J.MONTEJANO@OUTLOOK.COM" at bounding box center [248, 27] width 380 height 21
paste input "ME.GARCIAVALDEZ@GMAIL"
type input "ME.GARCIAVALDEZ@GMAIL.COM"
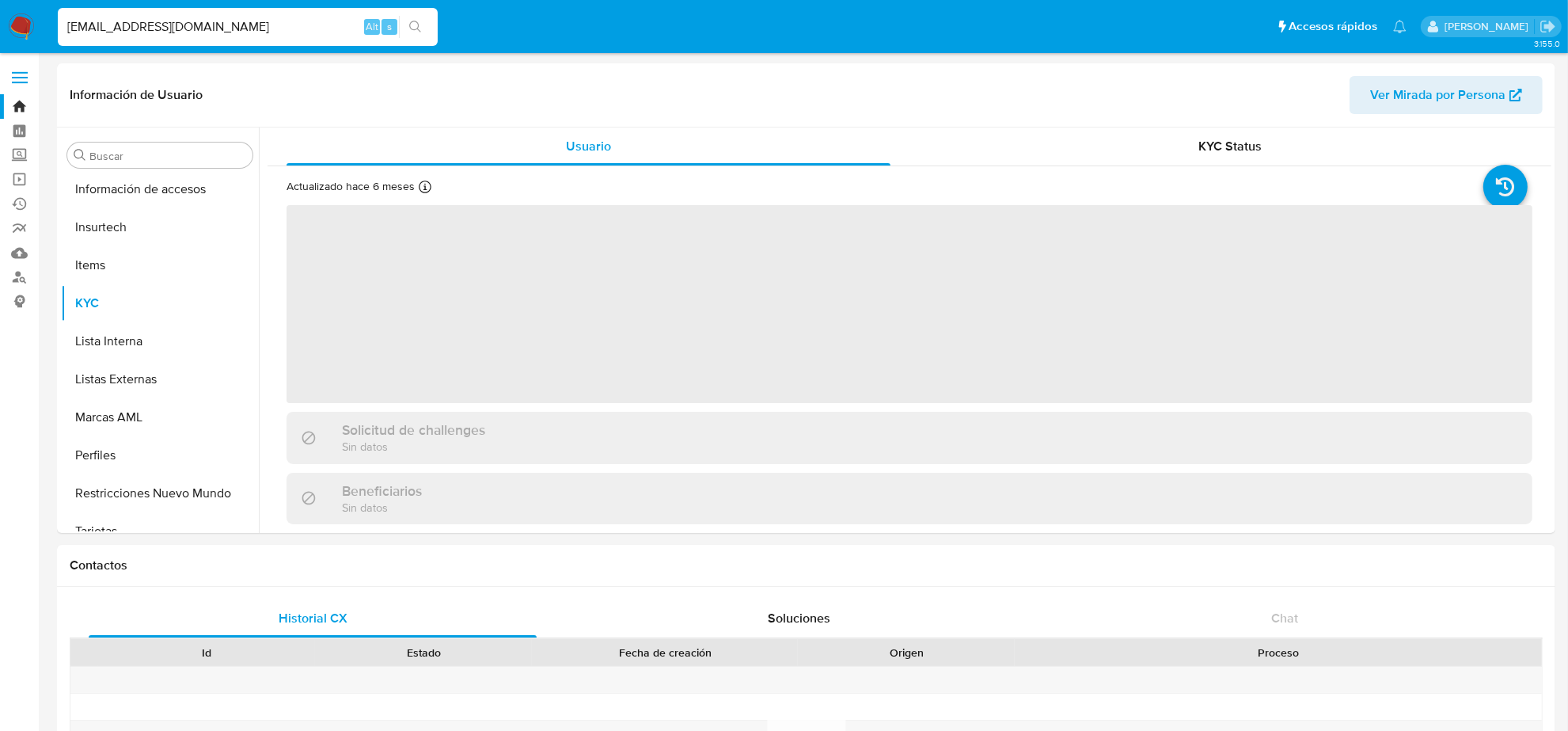
scroll to position [668, 0]
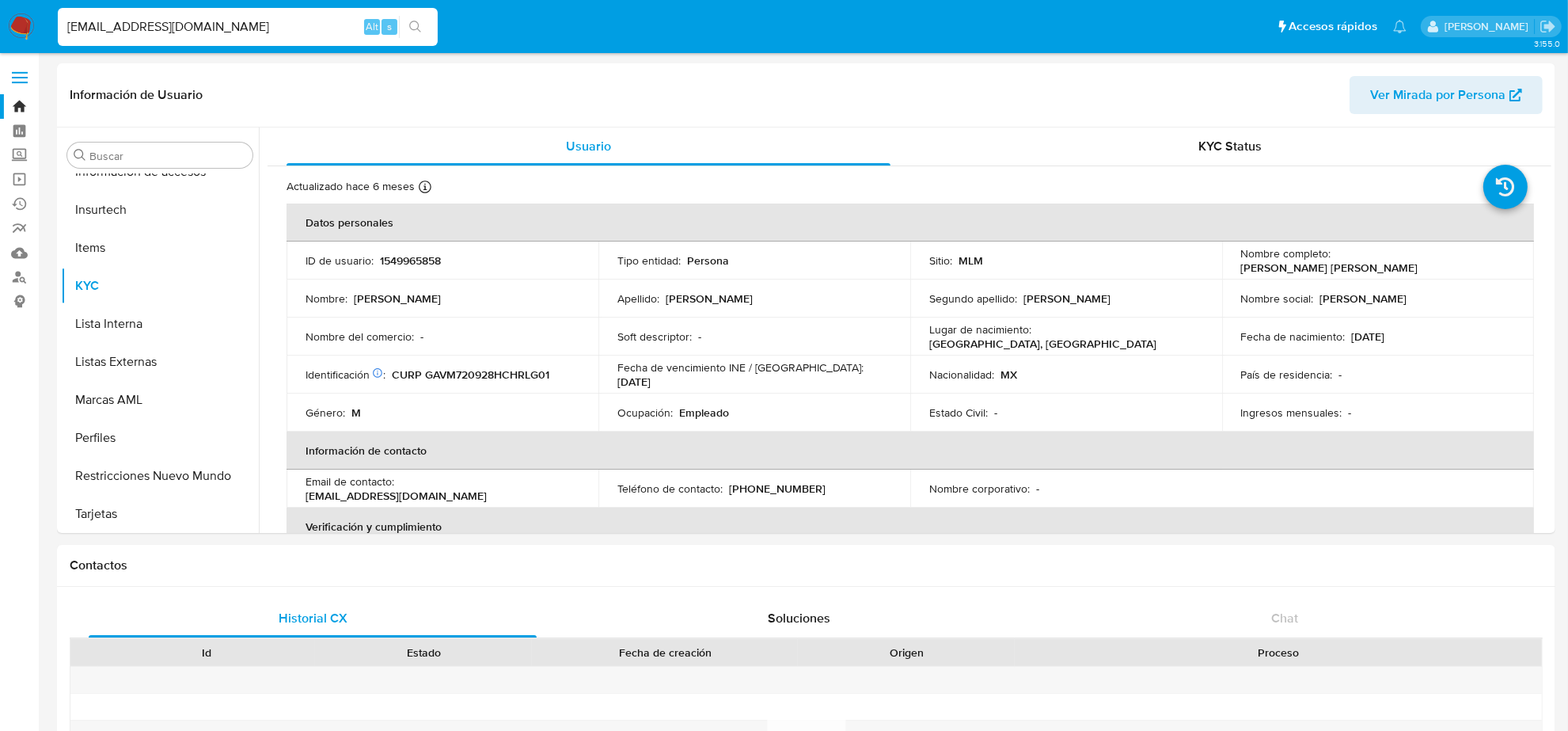
select select "10"
click at [769, 492] on p "(664) 3355328" at bounding box center [777, 488] width 97 height 14
copy p "3355328"
click at [231, 26] on input "ME.GARCIAVALDEZ@GMAIL.COM" at bounding box center [248, 27] width 380 height 21
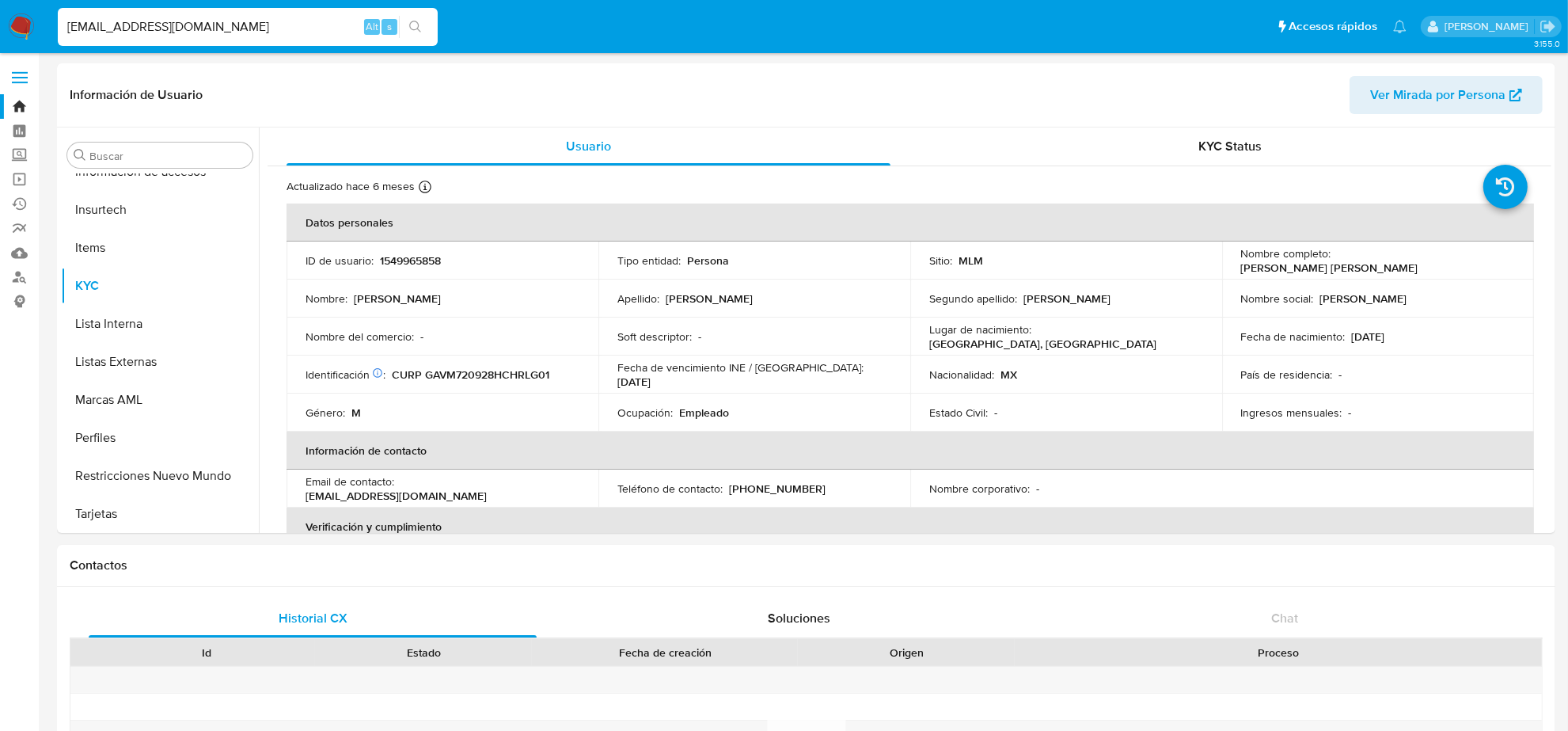
click at [231, 26] on input "ME.GARCIAVALDEZ@GMAIL.COM" at bounding box center [248, 27] width 380 height 21
paste input "JUANICKGT"
type input "JUANICKGT@GMAIL.COM"
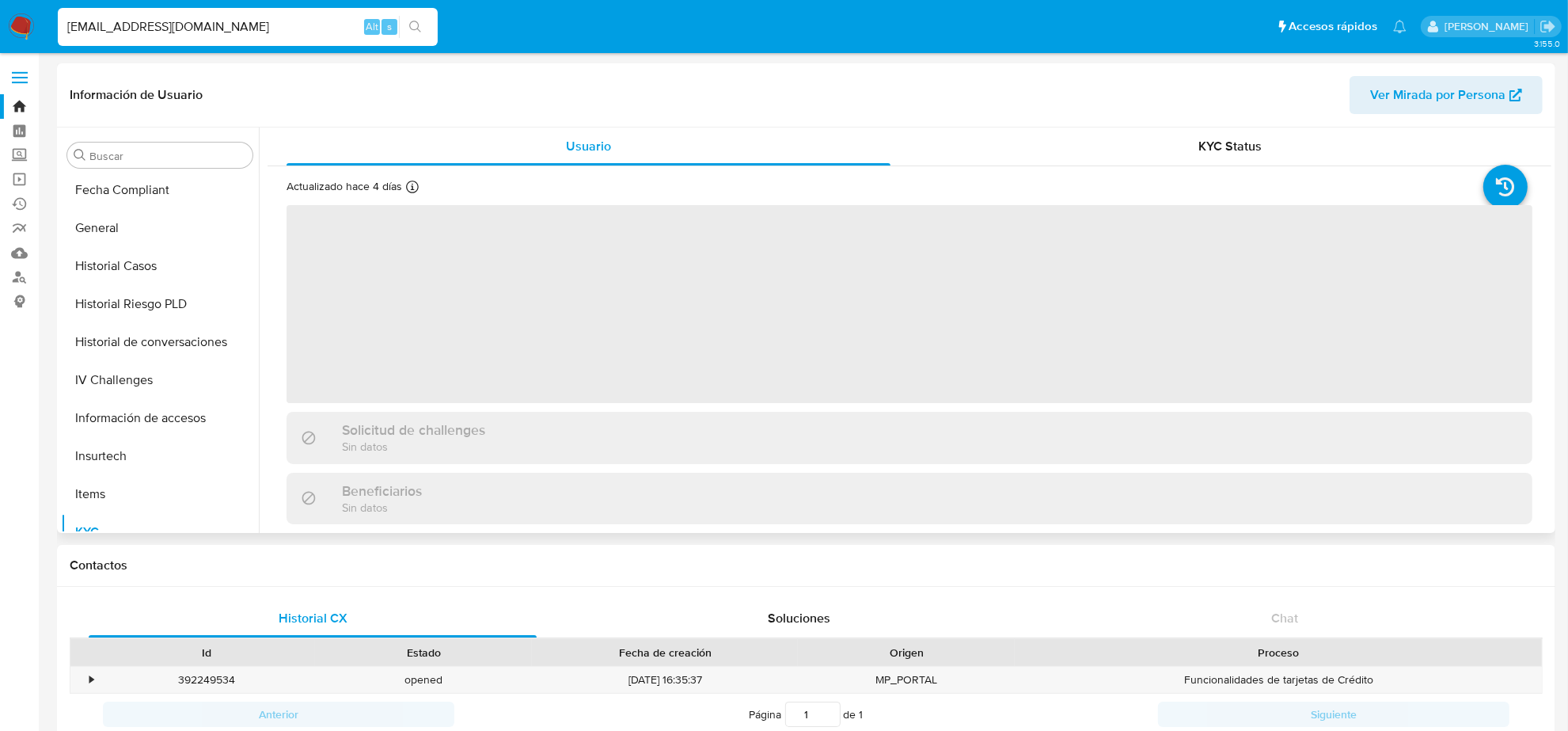
scroll to position [668, 0]
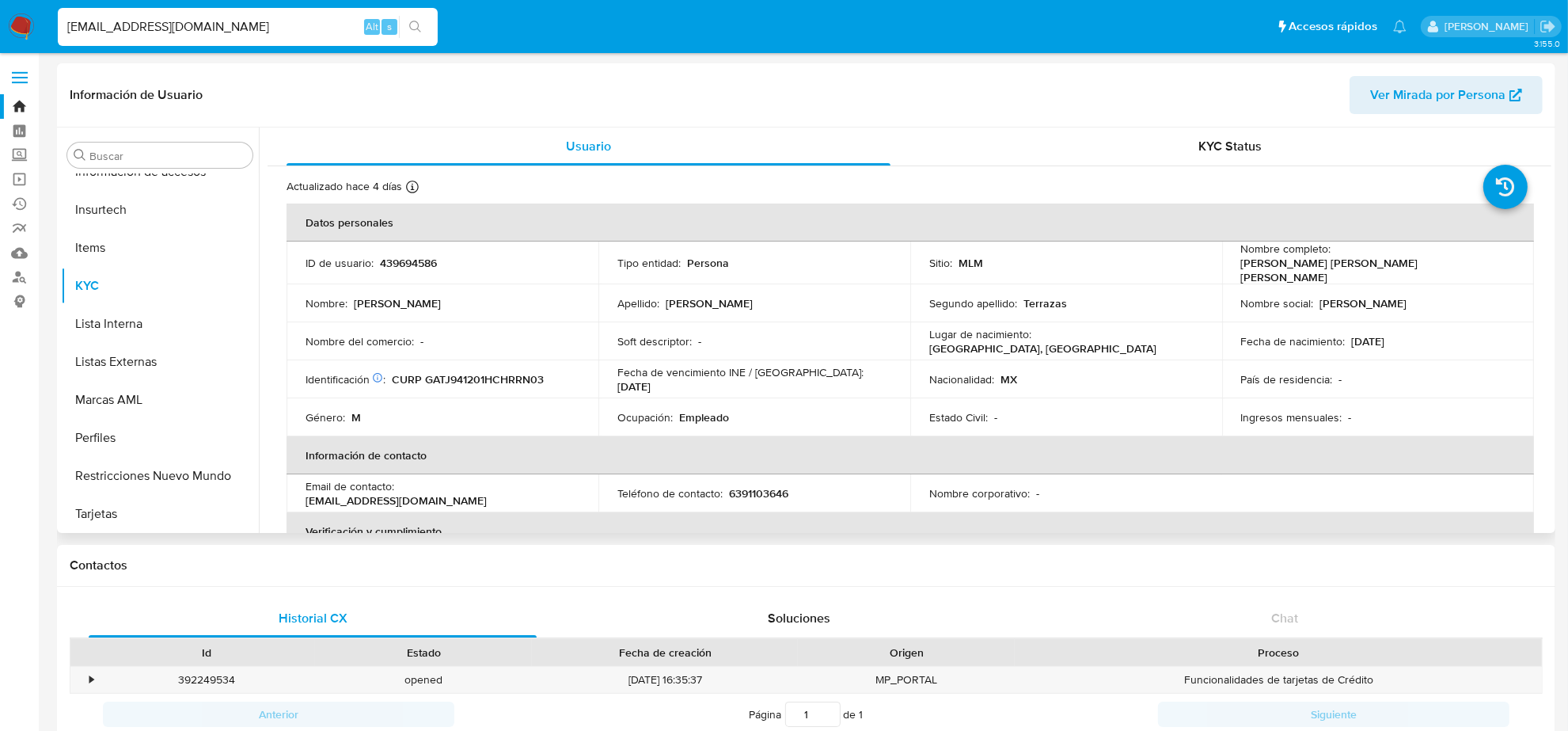
select select "10"
click at [774, 488] on p "6391103646" at bounding box center [758, 493] width 59 height 14
copy p "6391103646"
click at [227, 30] on input "JUANICKGT@GMAIL.COM" at bounding box center [248, 27] width 380 height 21
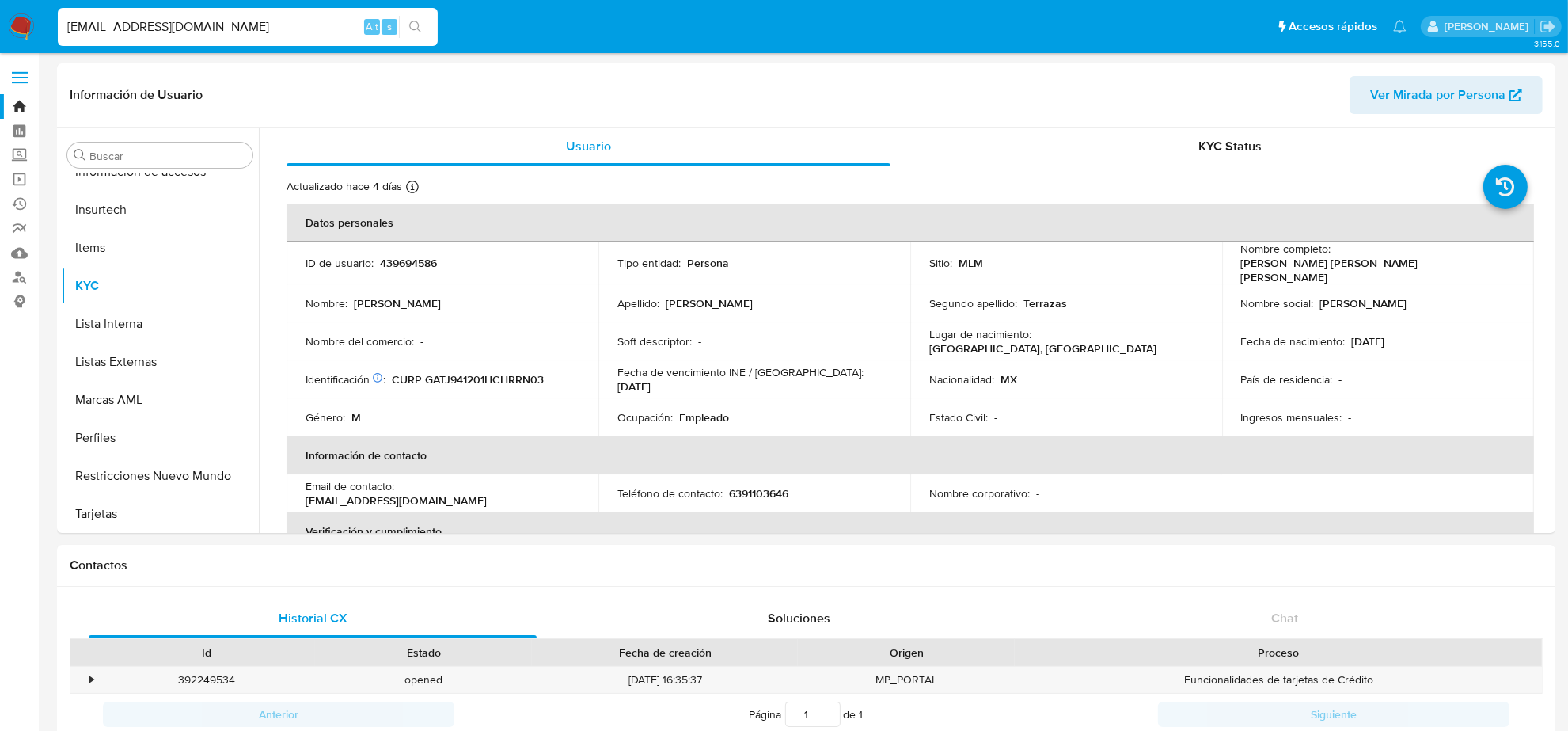
click at [227, 30] on input "JUANICKGT@GMAIL.COM" at bounding box center [248, 27] width 380 height 21
paste input "CARLOSRUIZ.86@ICLOUD"
type input "CARLOSRUIZ.86@ICLOUD.COM"
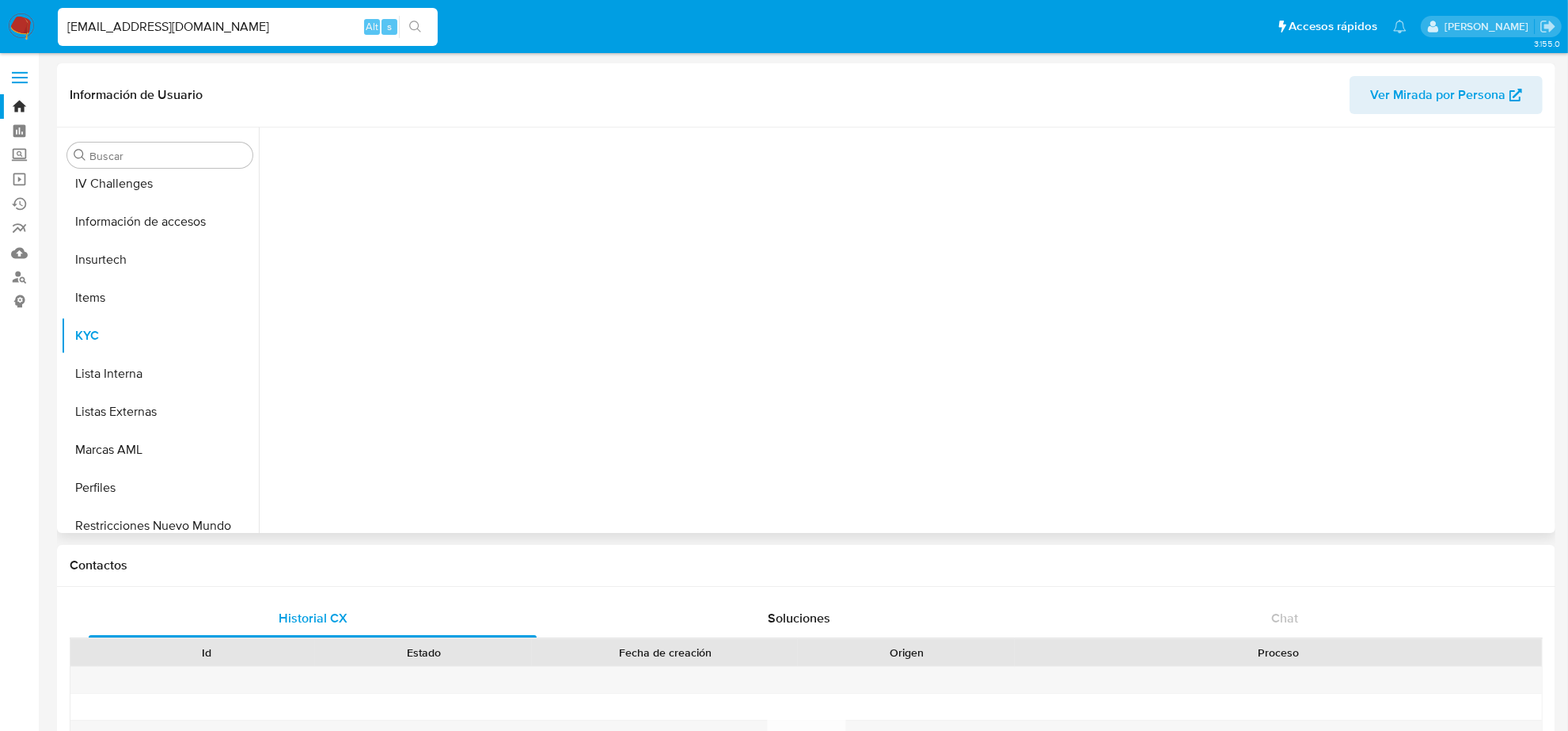
scroll to position [668, 0]
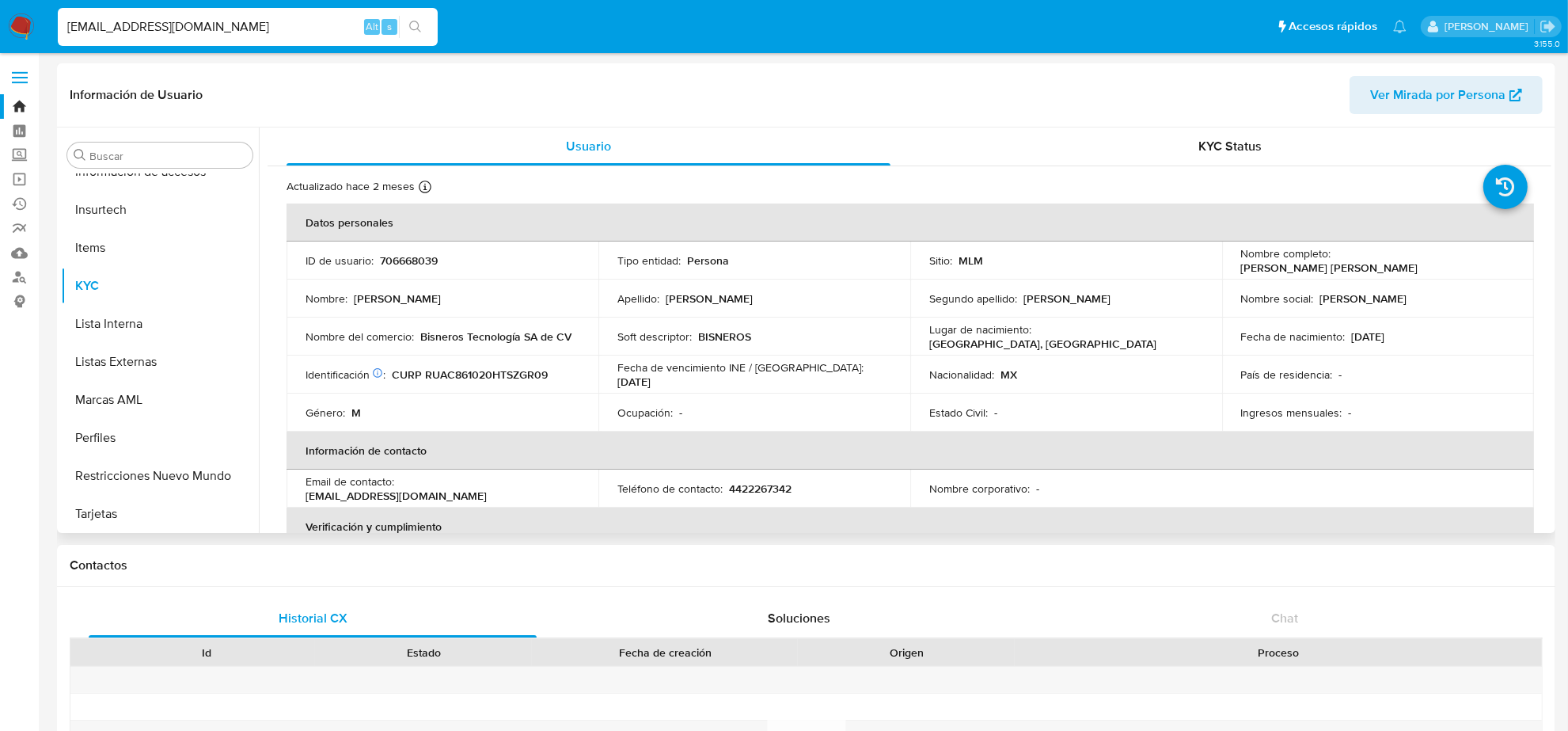
select select "10"
click at [757, 492] on p "4422267342" at bounding box center [759, 488] width 62 height 14
copy p "4422267342"
click at [223, 22] on input "CARLOSRUIZ.86@ICLOUD.COM" at bounding box center [248, 27] width 380 height 21
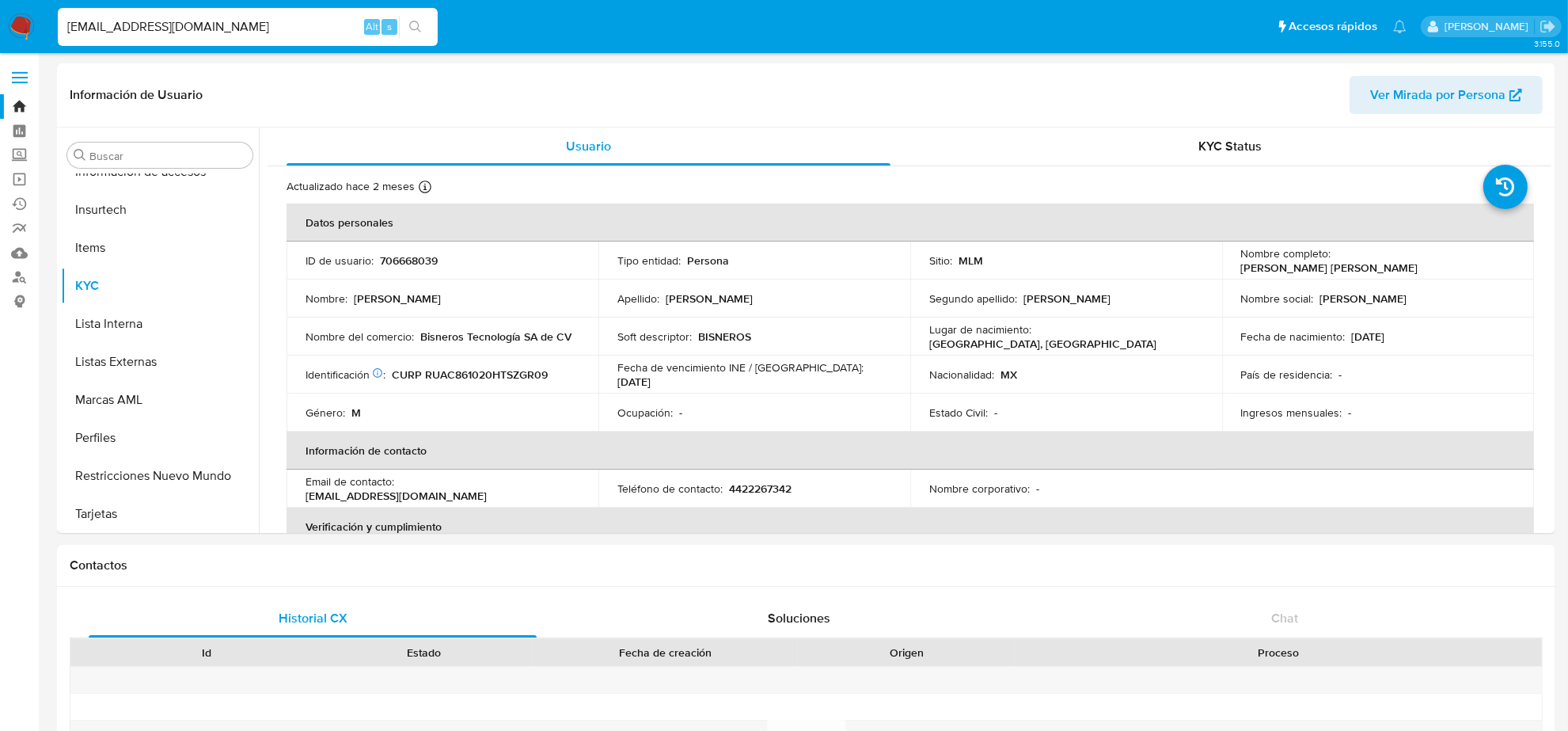
click at [223, 22] on input "CARLOSRUIZ.86@ICLOUD.COM" at bounding box center [248, 27] width 380 height 21
paste input "IBEROPRODUCCION@GMAIL"
type input "IBEROPRODUCCION@GMAIL.COM"
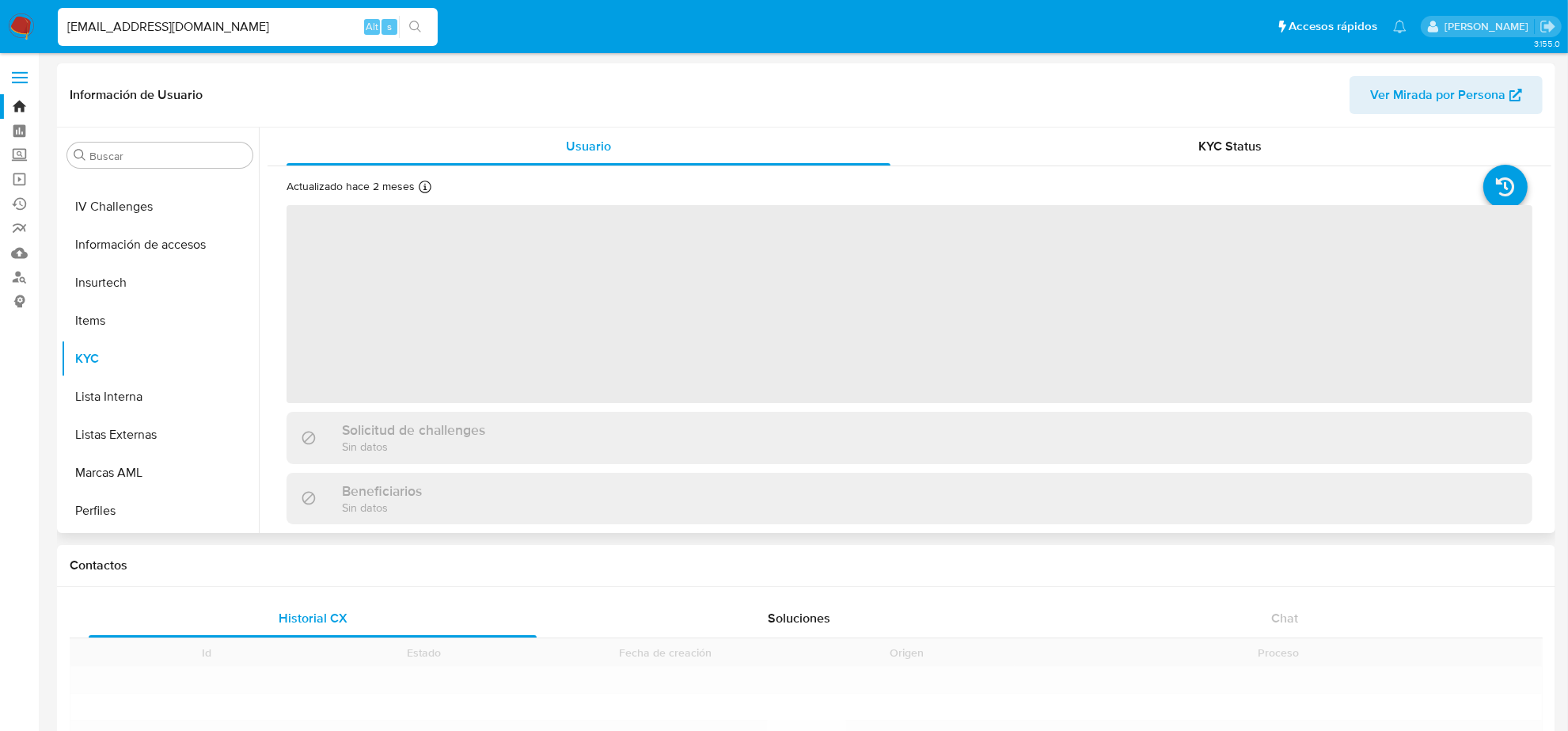
scroll to position [668, 0]
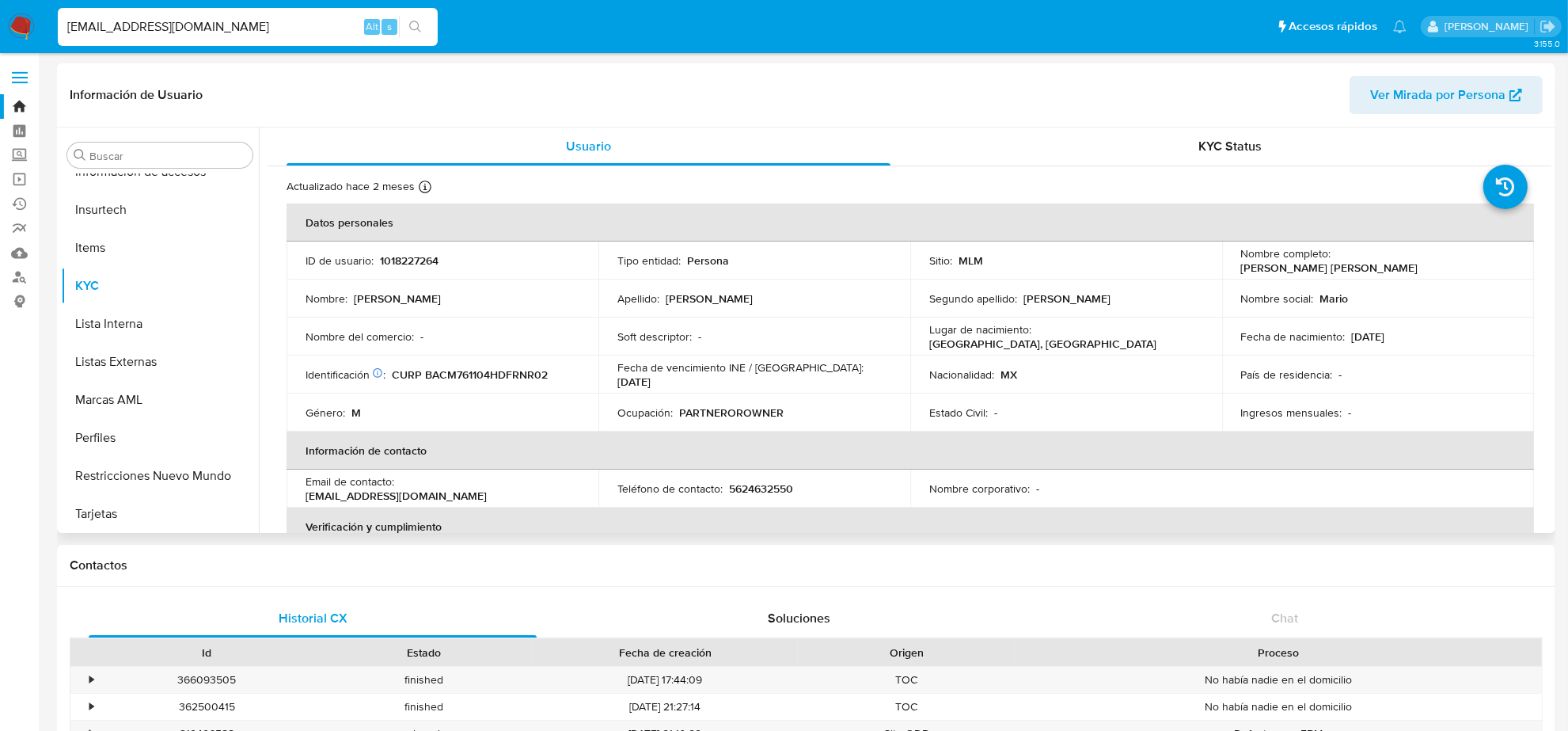
select select "10"
click at [761, 487] on p "5624632550" at bounding box center [760, 488] width 64 height 14
click at [762, 487] on p "5624632550" at bounding box center [760, 488] width 64 height 14
copy p "5624632550"
click at [214, 24] on input "IBEROPRODUCCION@GMAIL.COM" at bounding box center [248, 27] width 380 height 21
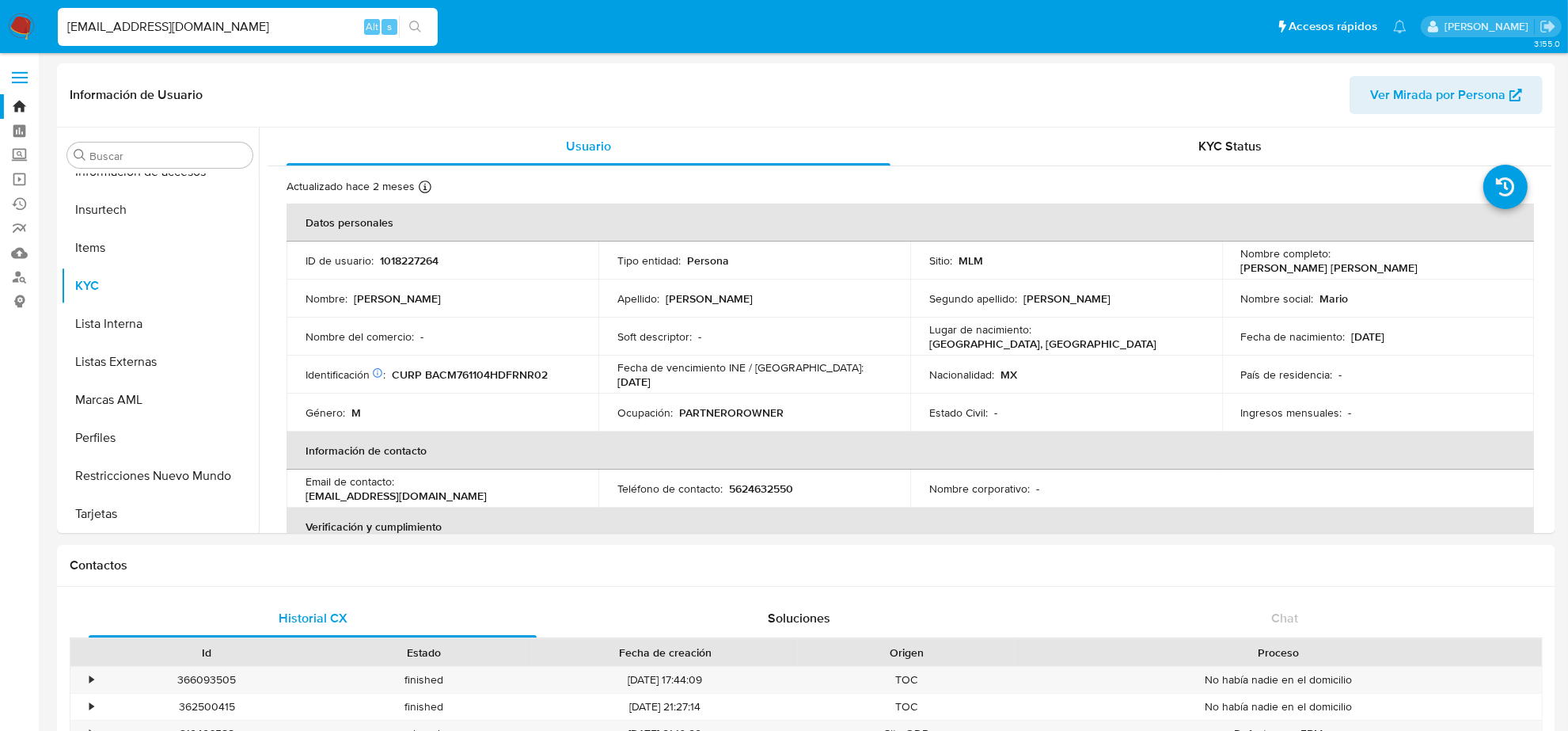
click at [214, 24] on input "IBEROPRODUCCION@GMAIL.COM" at bounding box center [248, 27] width 380 height 21
paste input "STEVENGONZAGA@HOT"
type input "STEVENGONZAGA@HOTMAIL.COM"
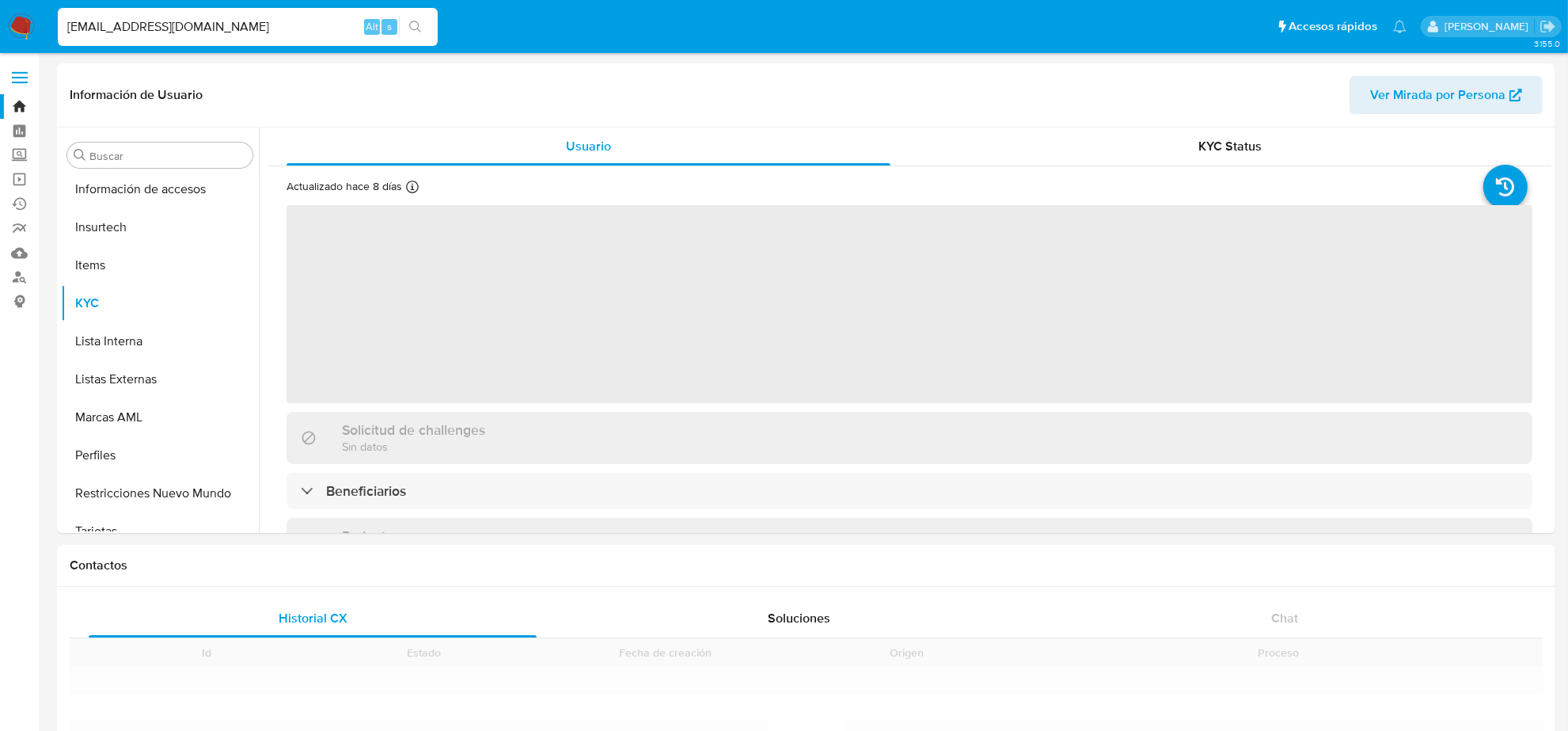
scroll to position [668, 0]
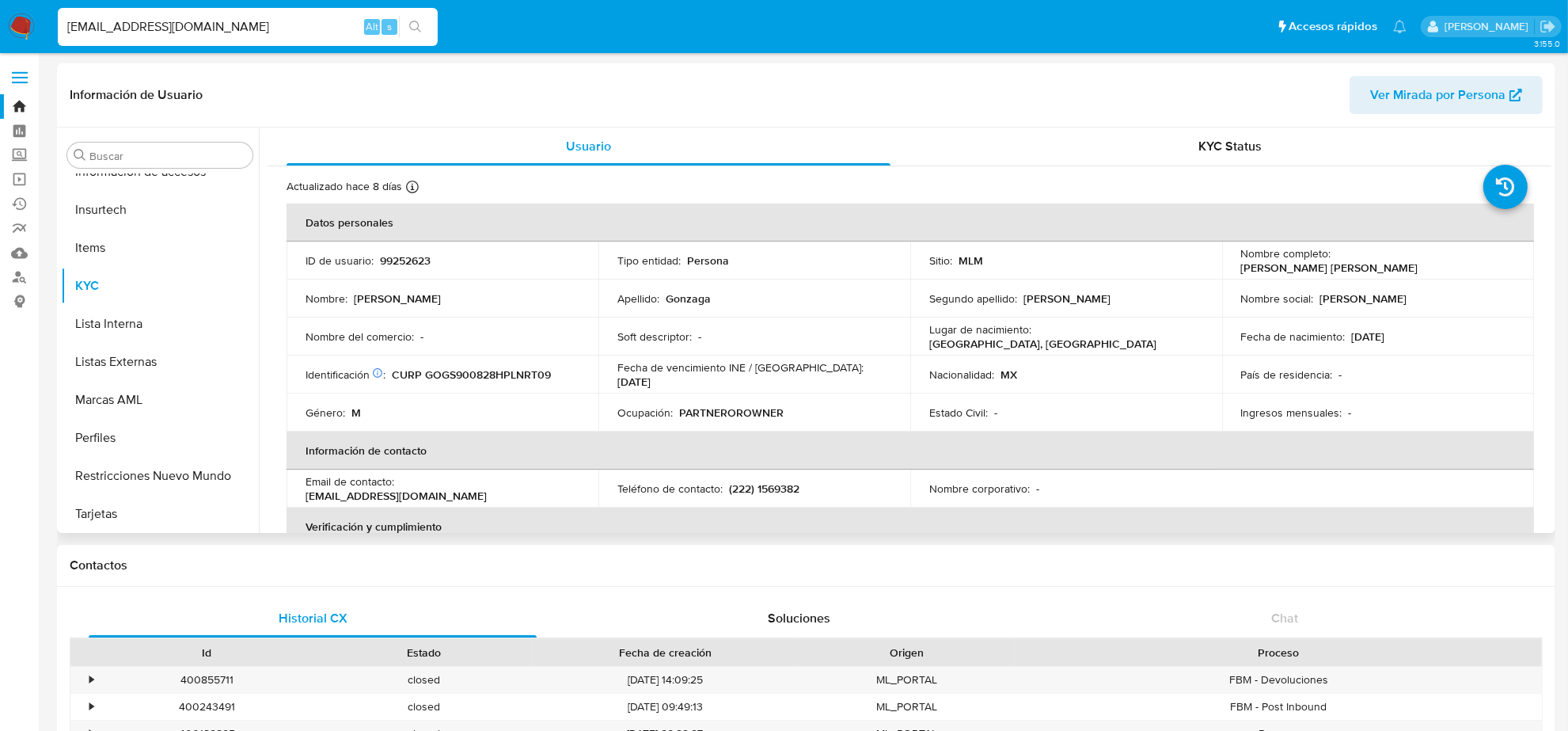
select select "10"
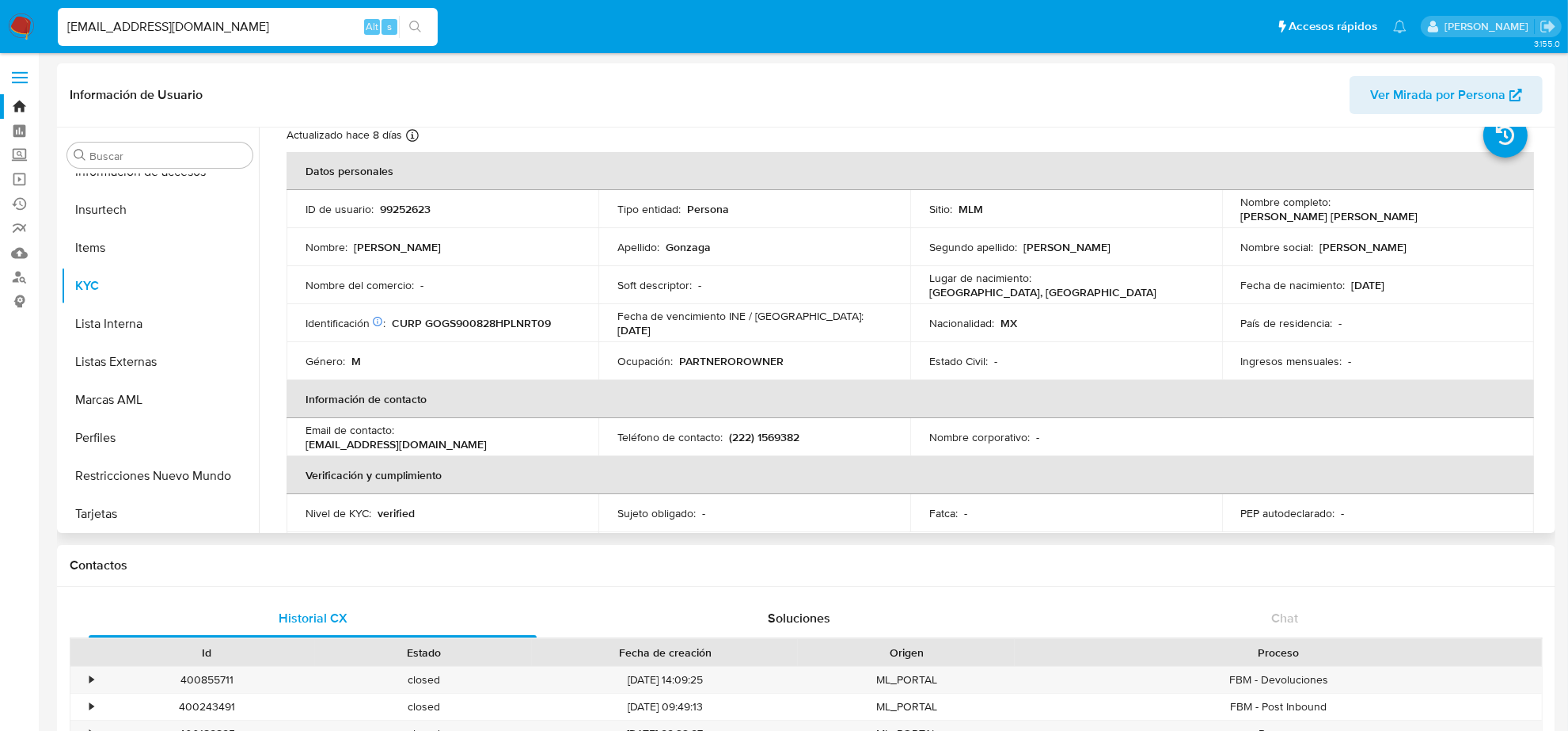
scroll to position [99, 0]
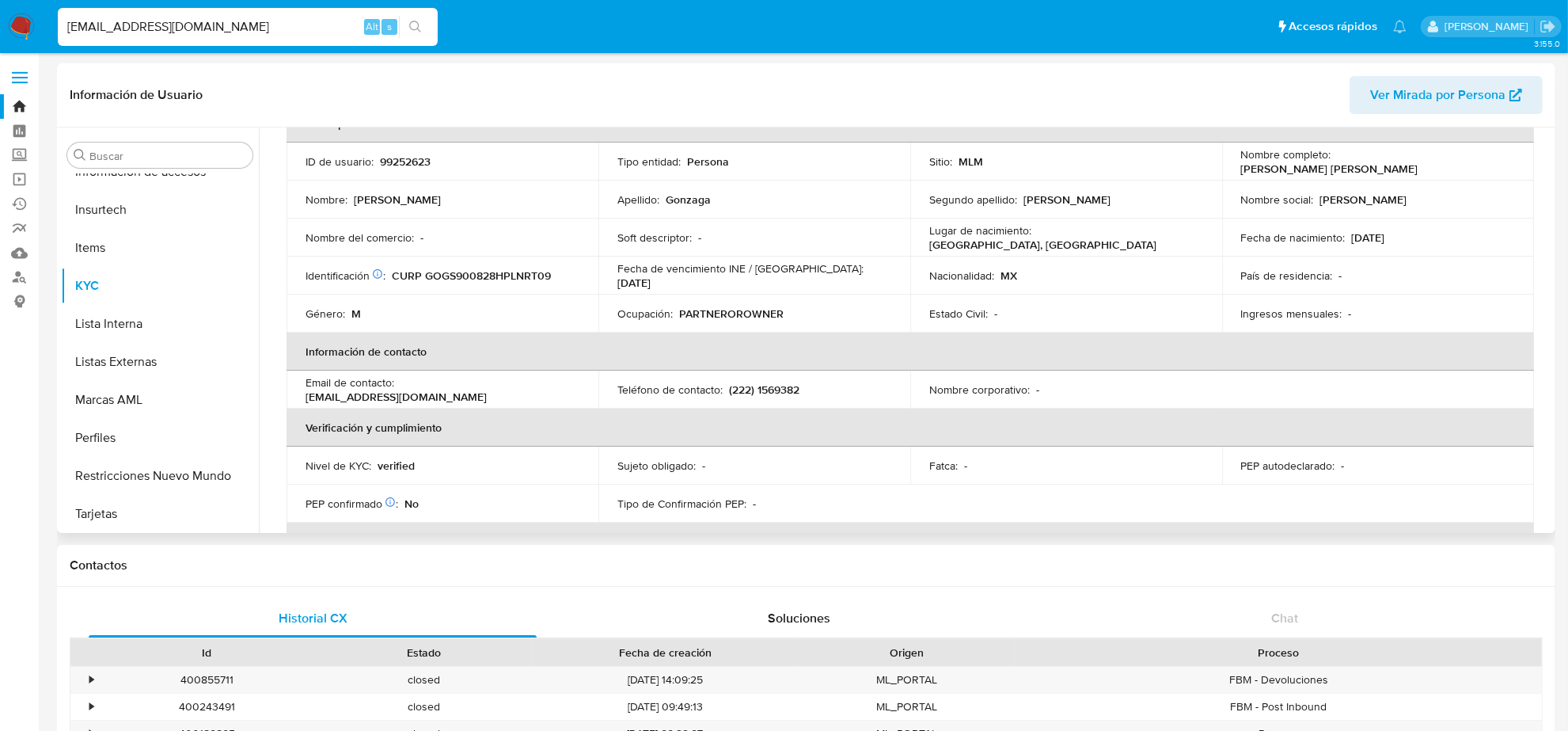
click at [781, 389] on p "(222) 1569382" at bounding box center [763, 390] width 70 height 14
copy p "1569382"
click at [266, 33] on input "STEVENGONZAGA@HOTMAIL.COM" at bounding box center [248, 27] width 380 height 21
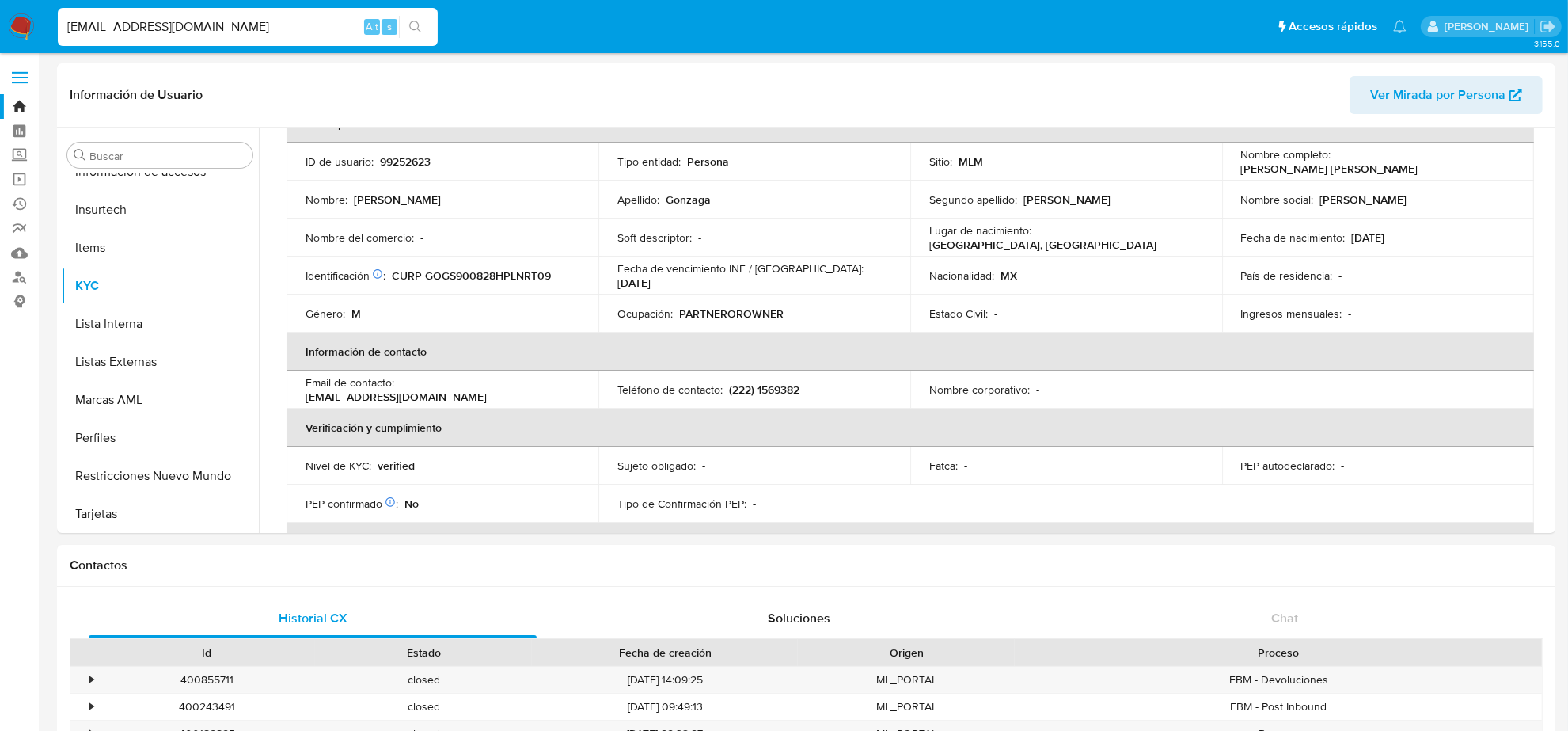
click at [266, 33] on input "STEVENGONZAGA@HOTMAIL.COM" at bounding box center [248, 27] width 380 height 21
paste input "MANUEL_DIC"
type input "MANUEL_DICA@HOTMAIL.COM"
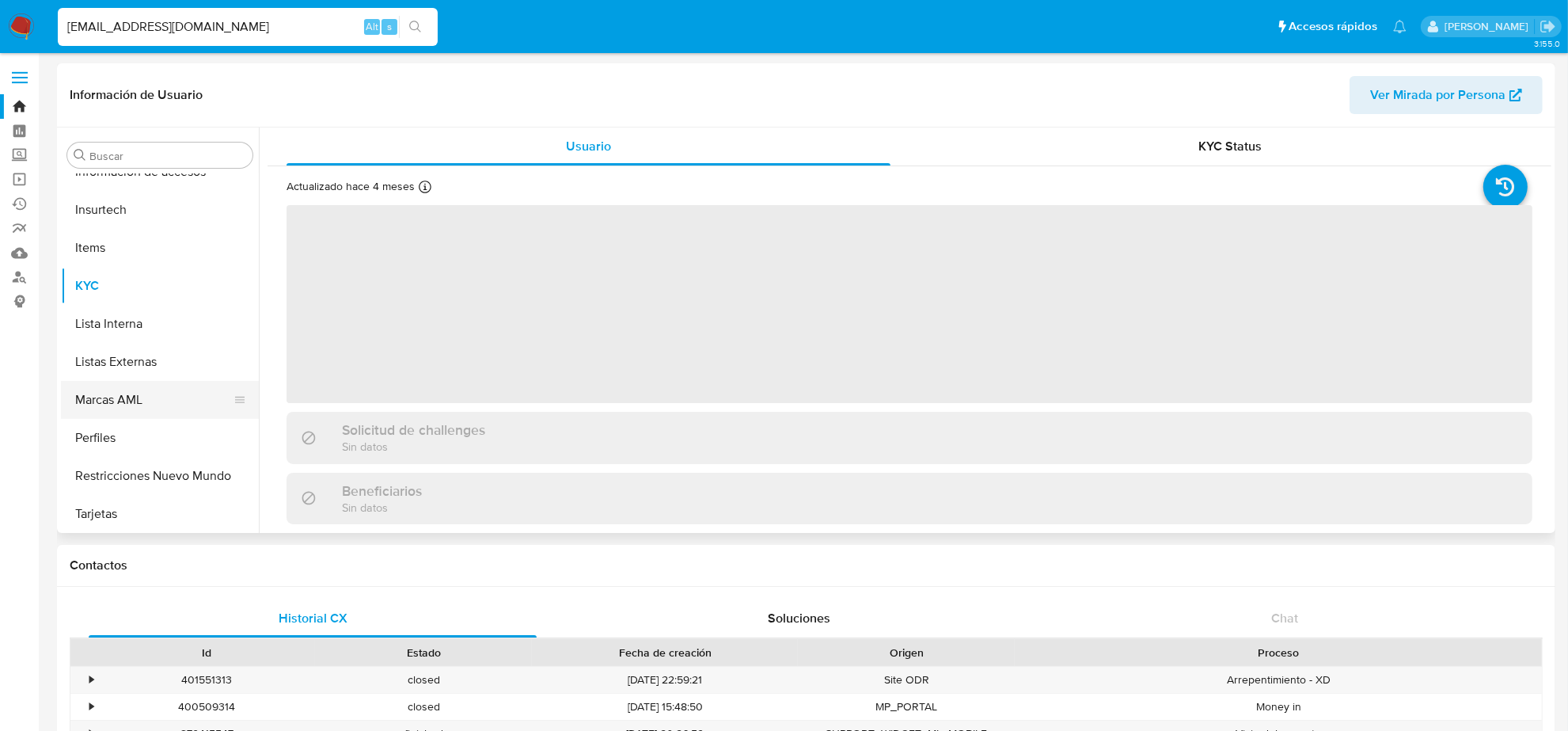
scroll to position [371, 0]
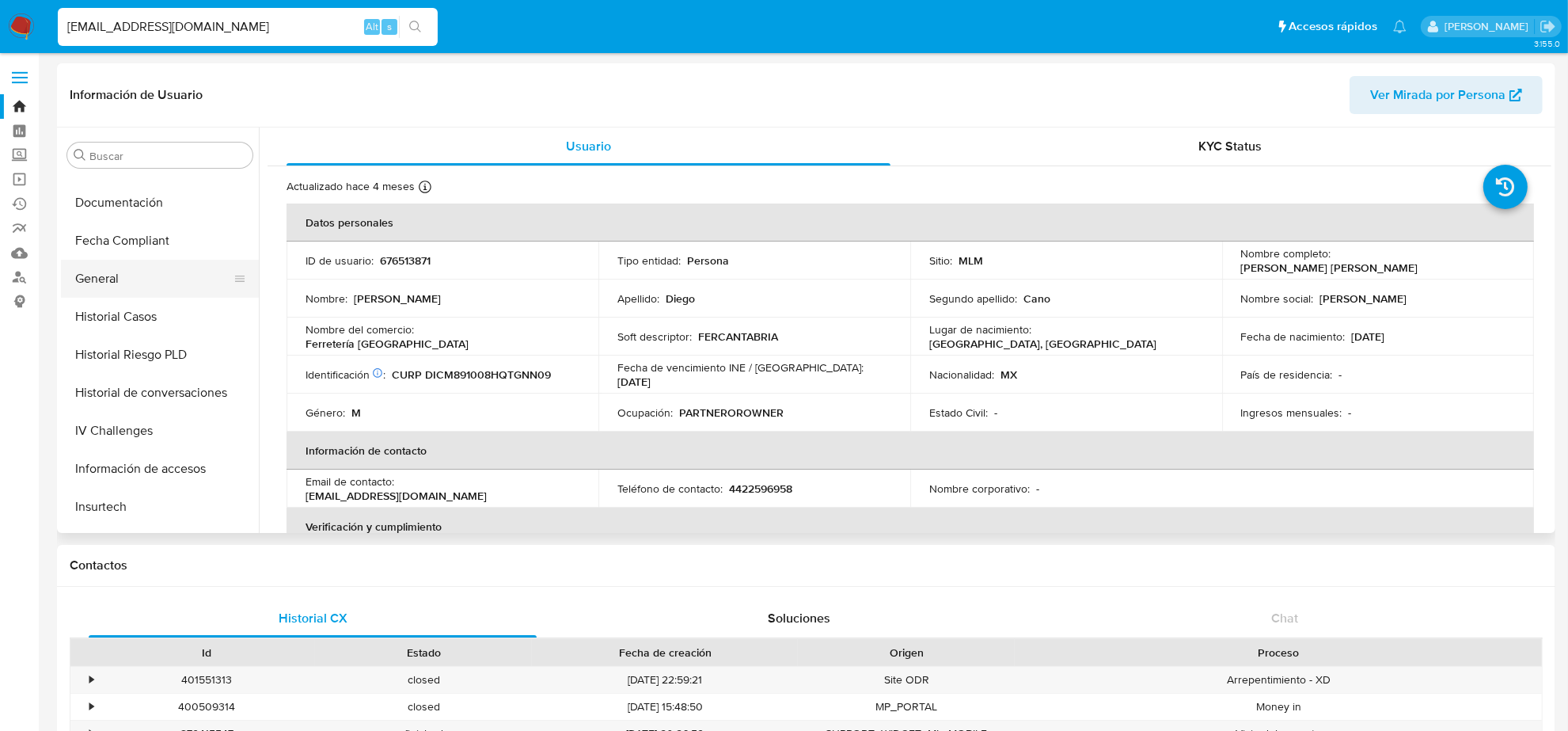
click at [171, 293] on button "General" at bounding box center [154, 278] width 185 height 38
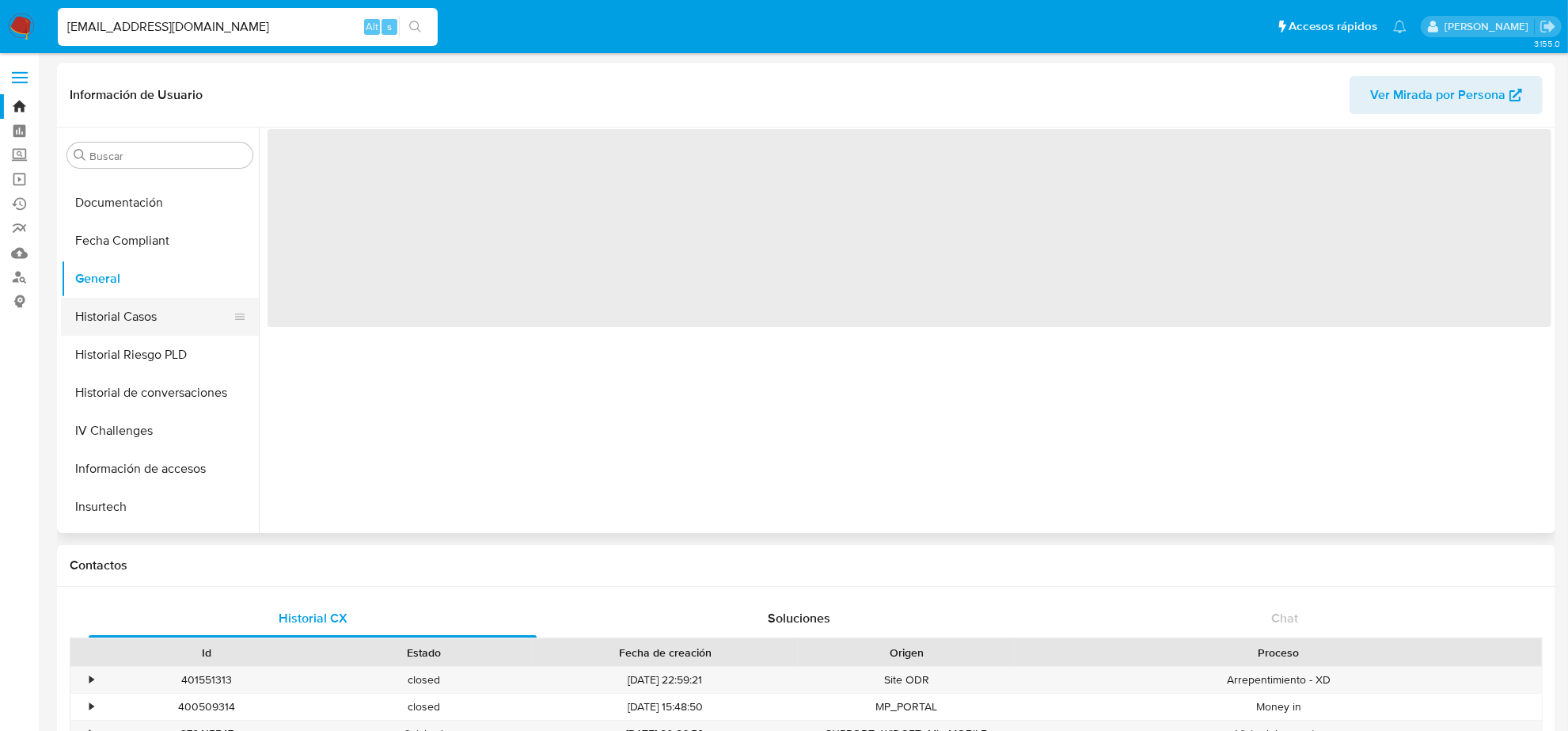
select select "10"
click at [163, 315] on button "Historial Casos" at bounding box center [154, 317] width 185 height 38
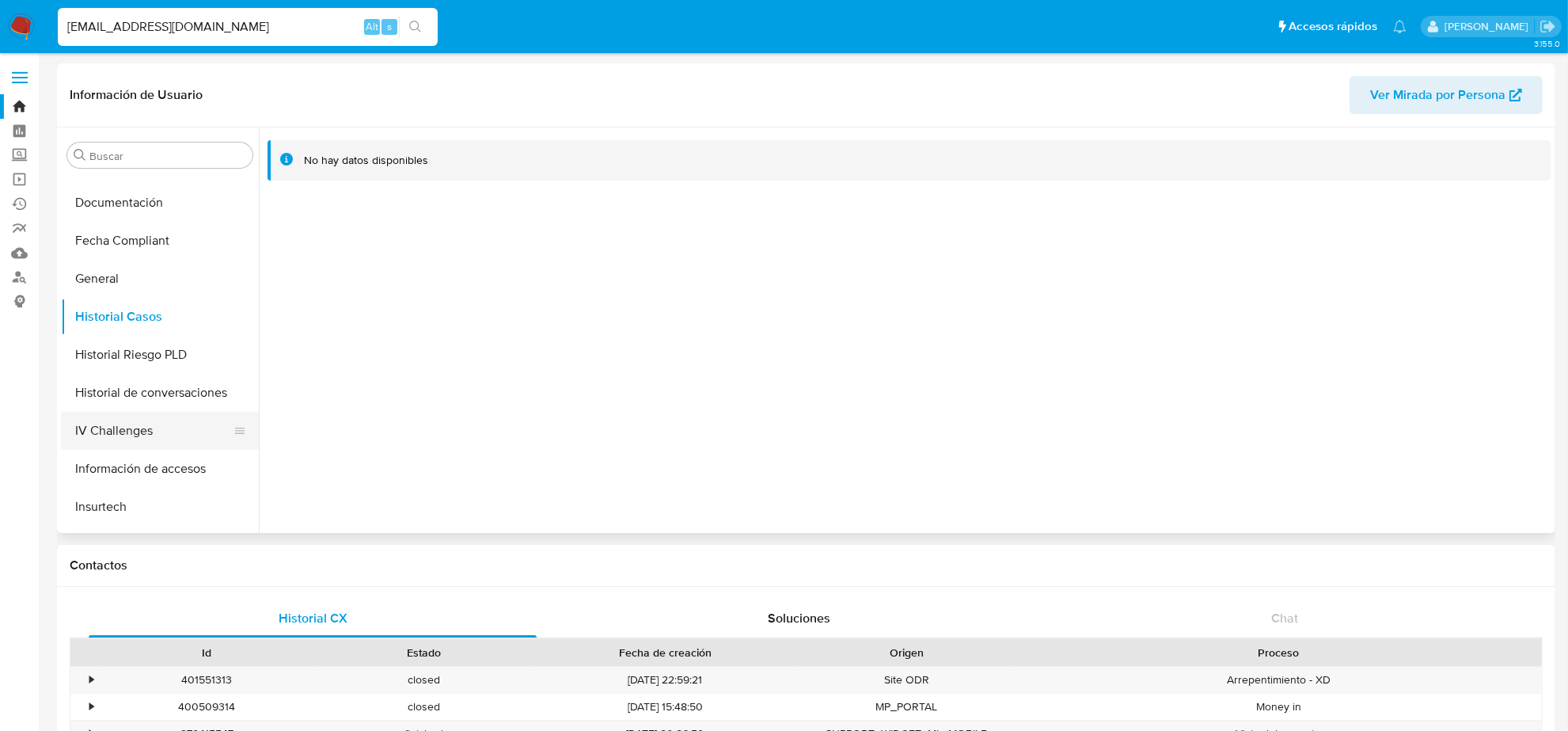
scroll to position [668, 0]
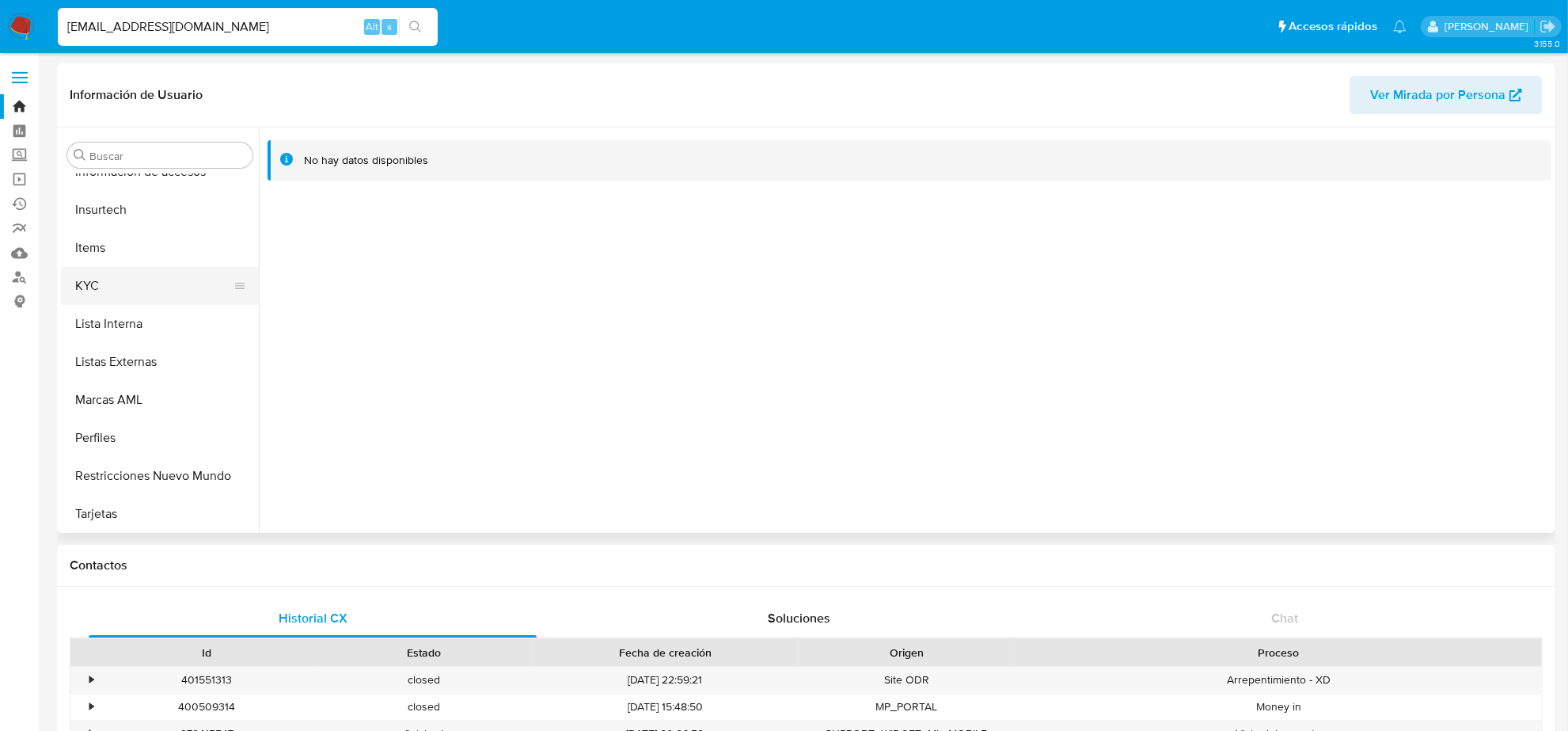
click at [134, 281] on button "KYC" at bounding box center [154, 285] width 185 height 38
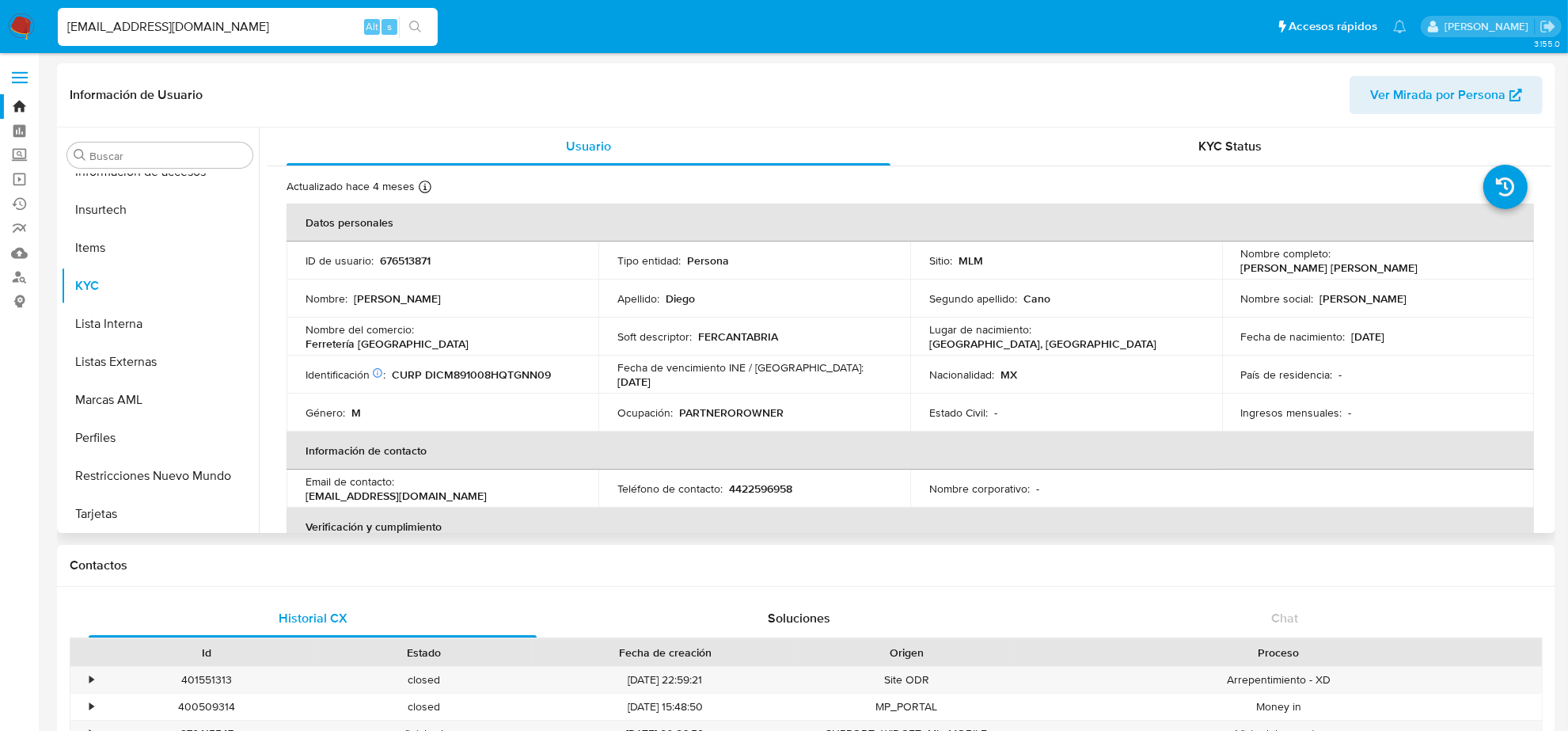
click at [774, 488] on p "4422596958" at bounding box center [760, 488] width 63 height 14
copy p "4422596958"
click at [236, 26] on input "MANUEL_DICA@HOTMAIL.COM" at bounding box center [248, 27] width 380 height 21
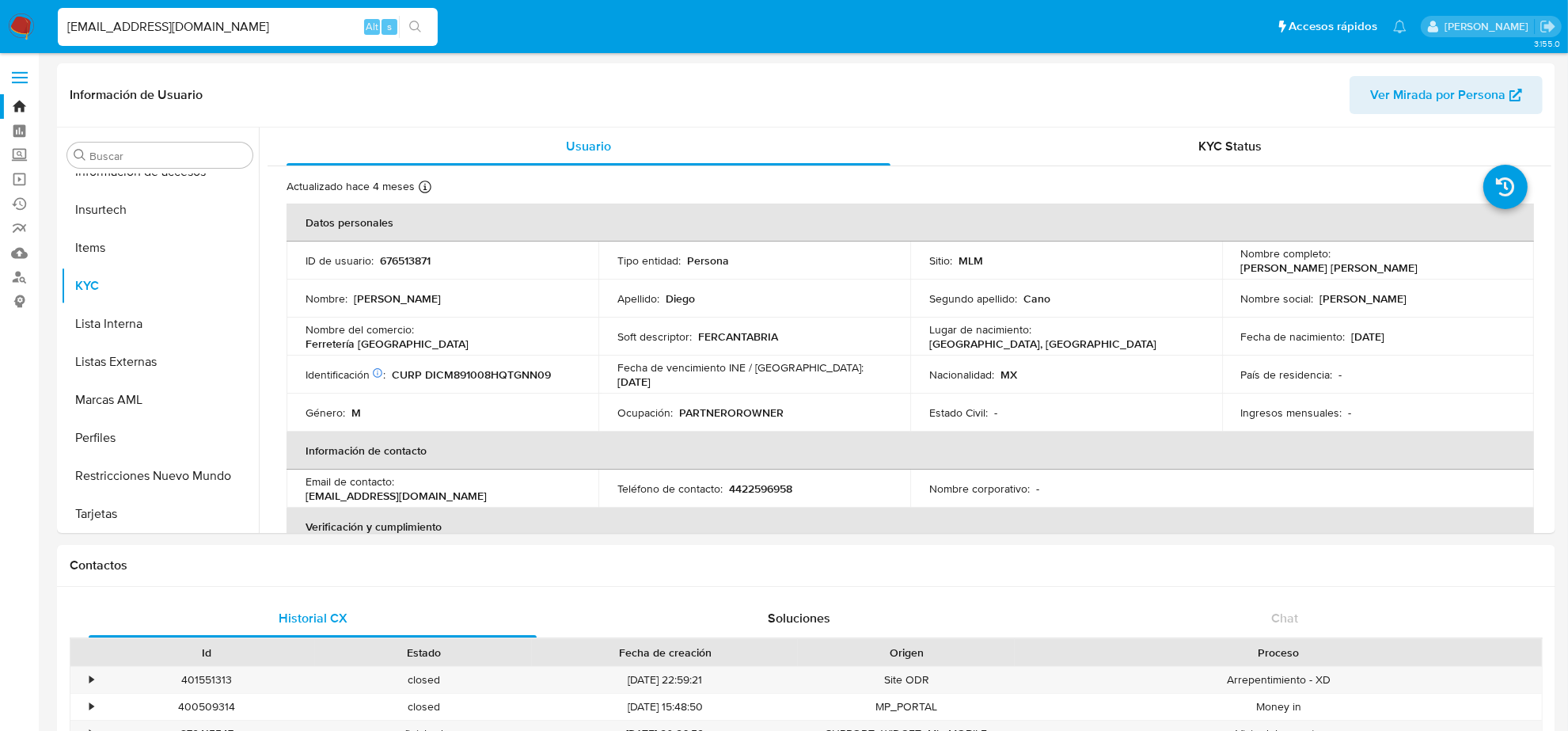
click at [236, 26] on input "MANUEL_DICA@HOTMAIL.COM" at bounding box center [248, 27] width 380 height 21
paste input "RMM966@G"
type input "RMM966@GMAIL.COM"
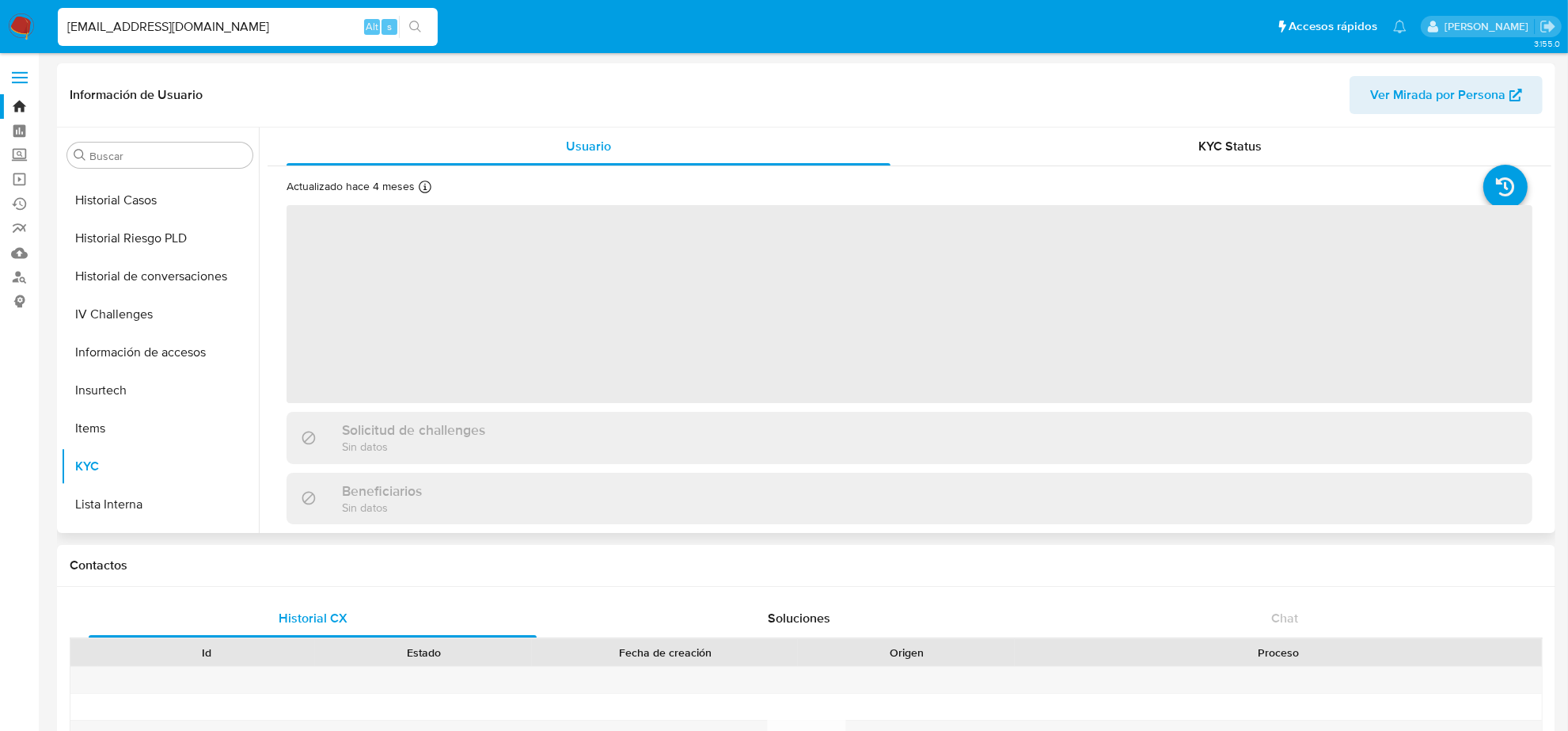
scroll to position [271, 0]
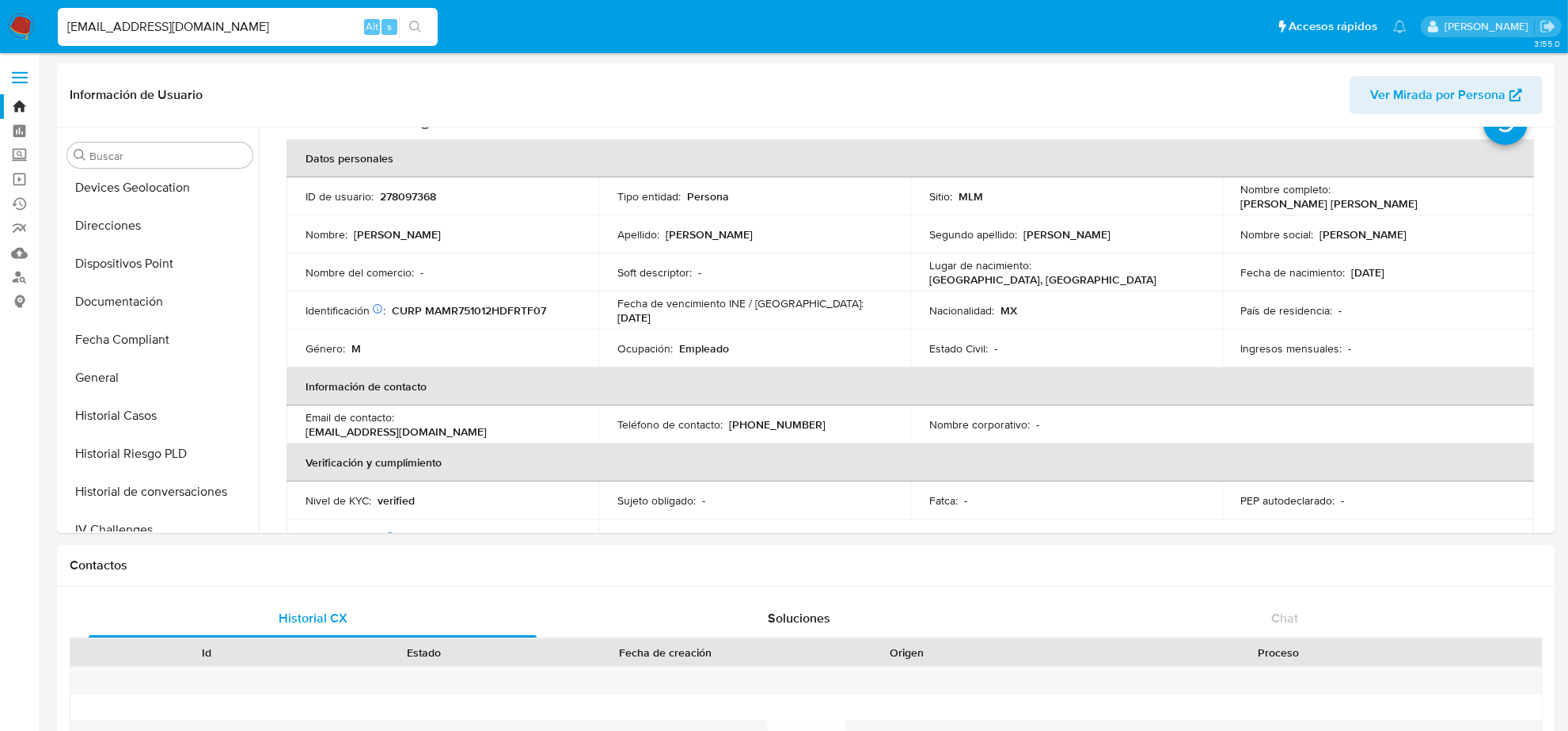
select select "10"
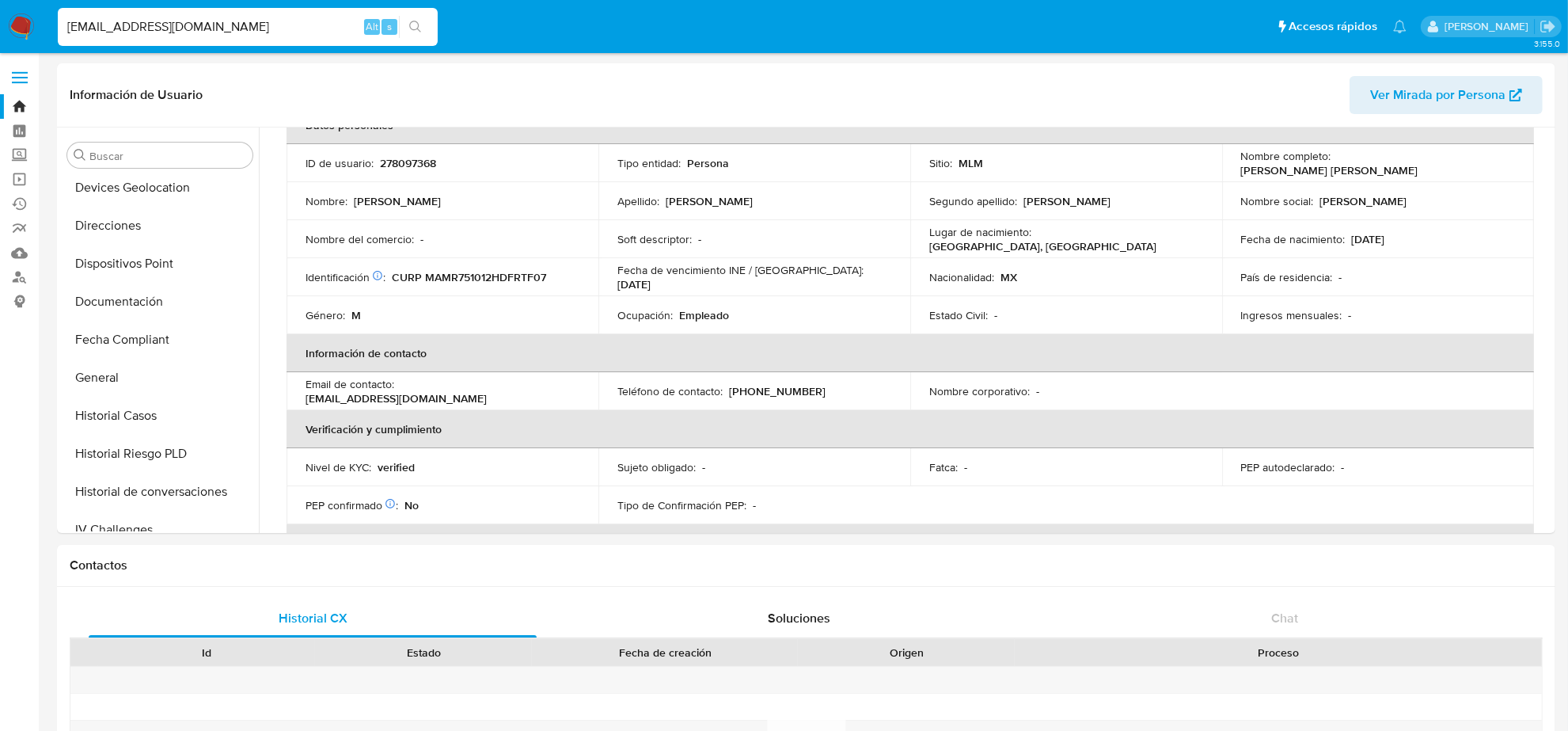
scroll to position [99, 0]
click at [765, 389] on p "(55) 54541342" at bounding box center [777, 390] width 97 height 14
click at [224, 28] on input "RMM966@GMAIL.COM" at bounding box center [248, 27] width 380 height 21
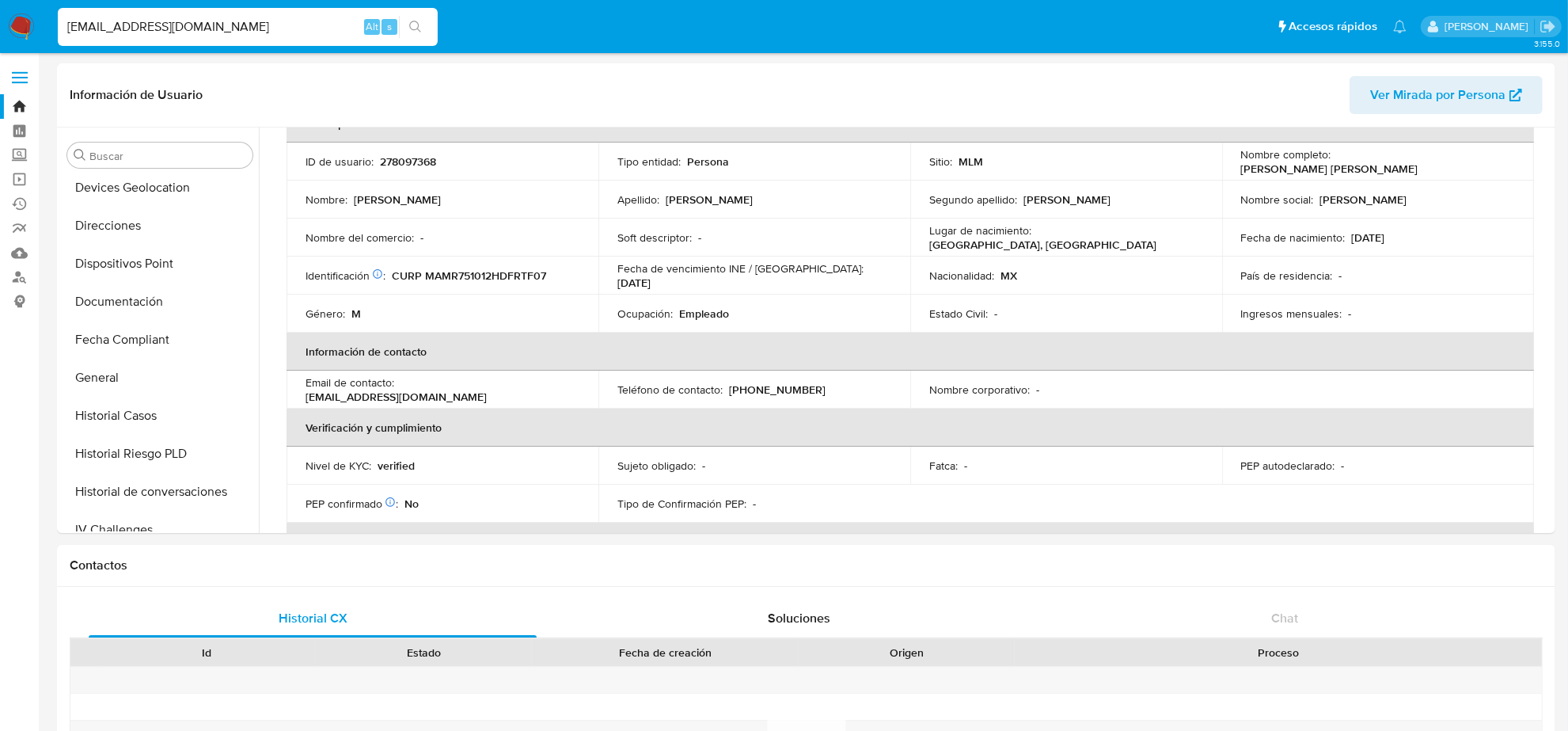
click at [224, 28] on input "RMM966@GMAIL.COM" at bounding box center [248, 27] width 380 height 21
paste input "GMARINOVE"
type input "GMARINOVE@GMAIL.COM"
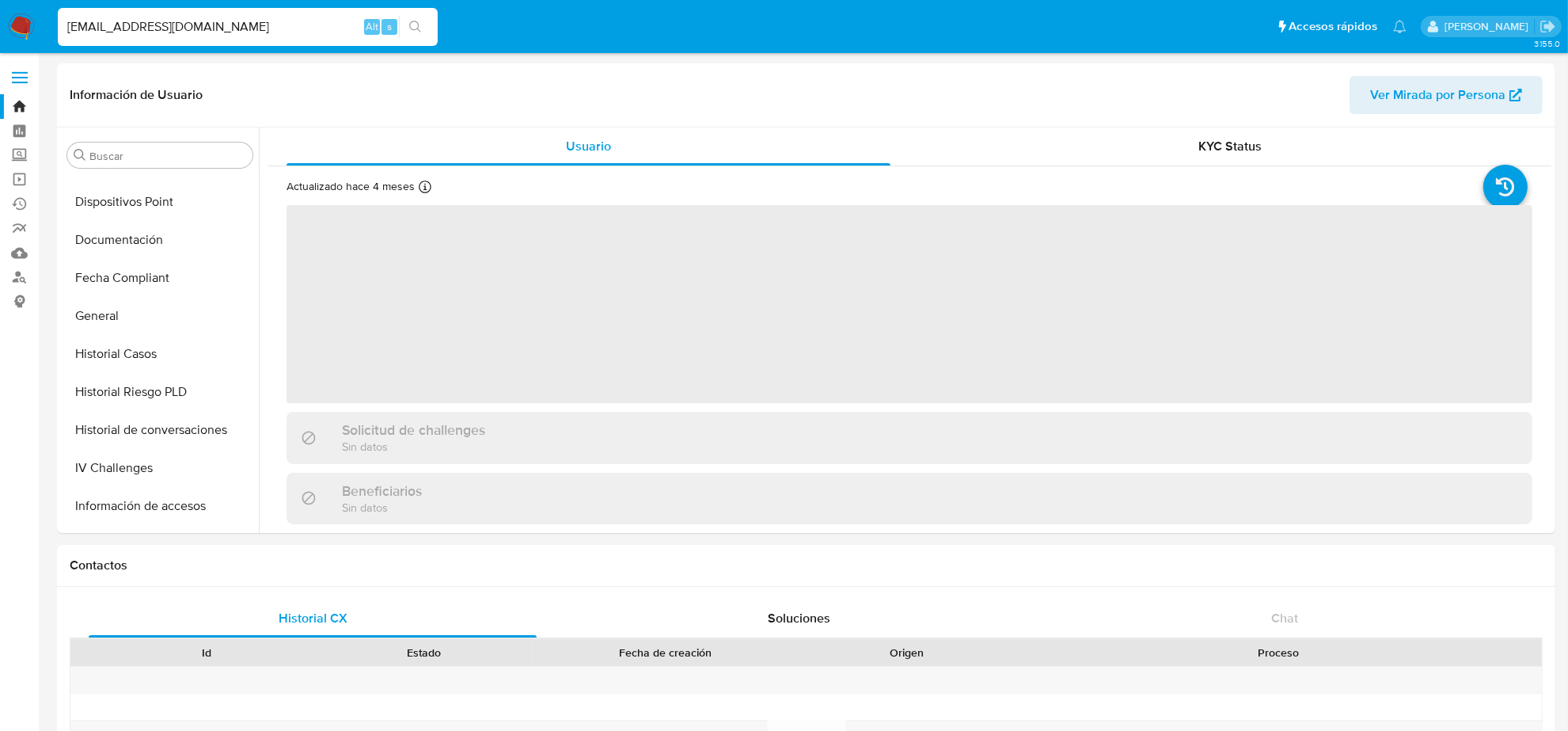
scroll to position [668, 0]
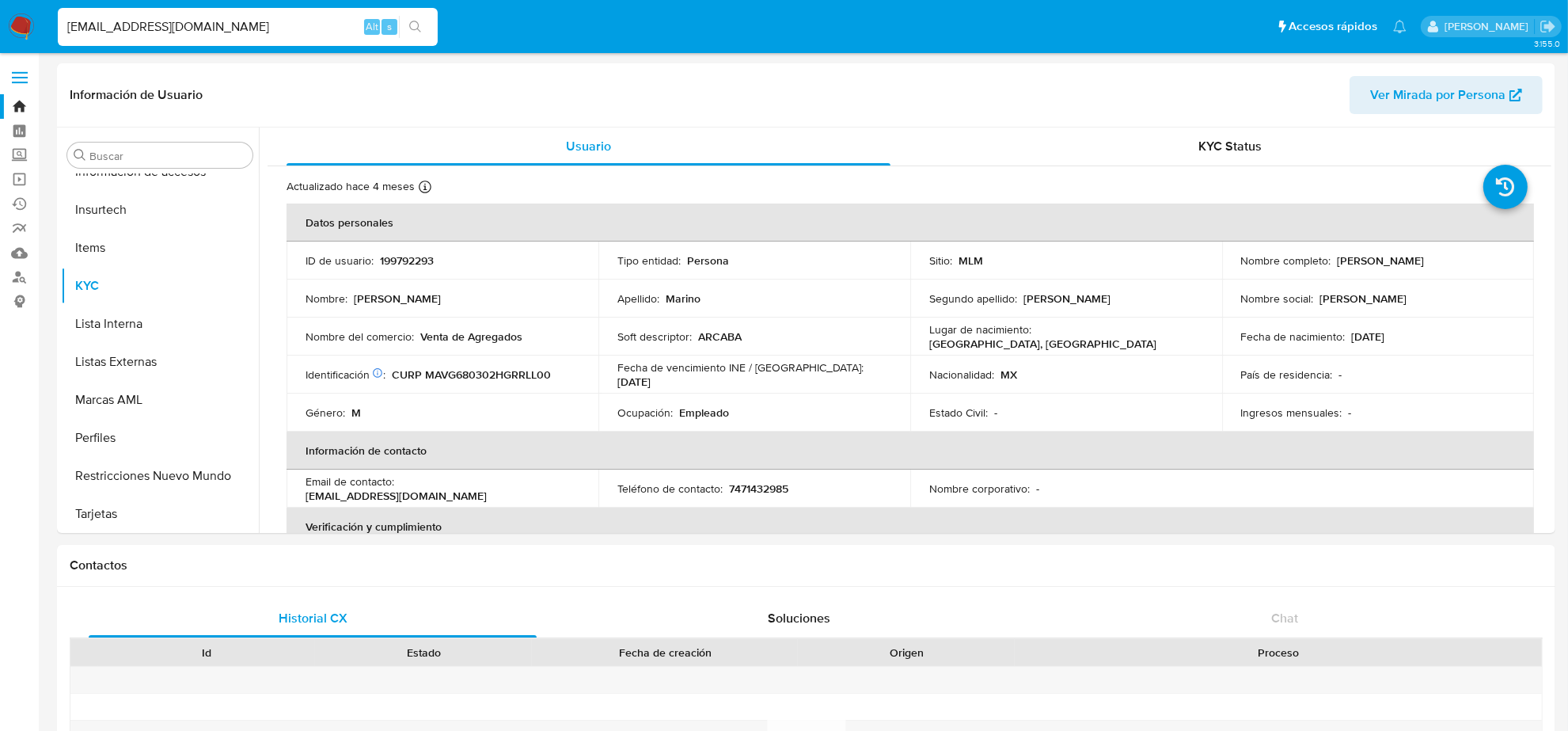
select select "10"
click at [762, 481] on p "7471432985" at bounding box center [758, 488] width 59 height 14
click at [190, 22] on input "GMARINOVE@GMAIL.COM" at bounding box center [248, 27] width 380 height 21
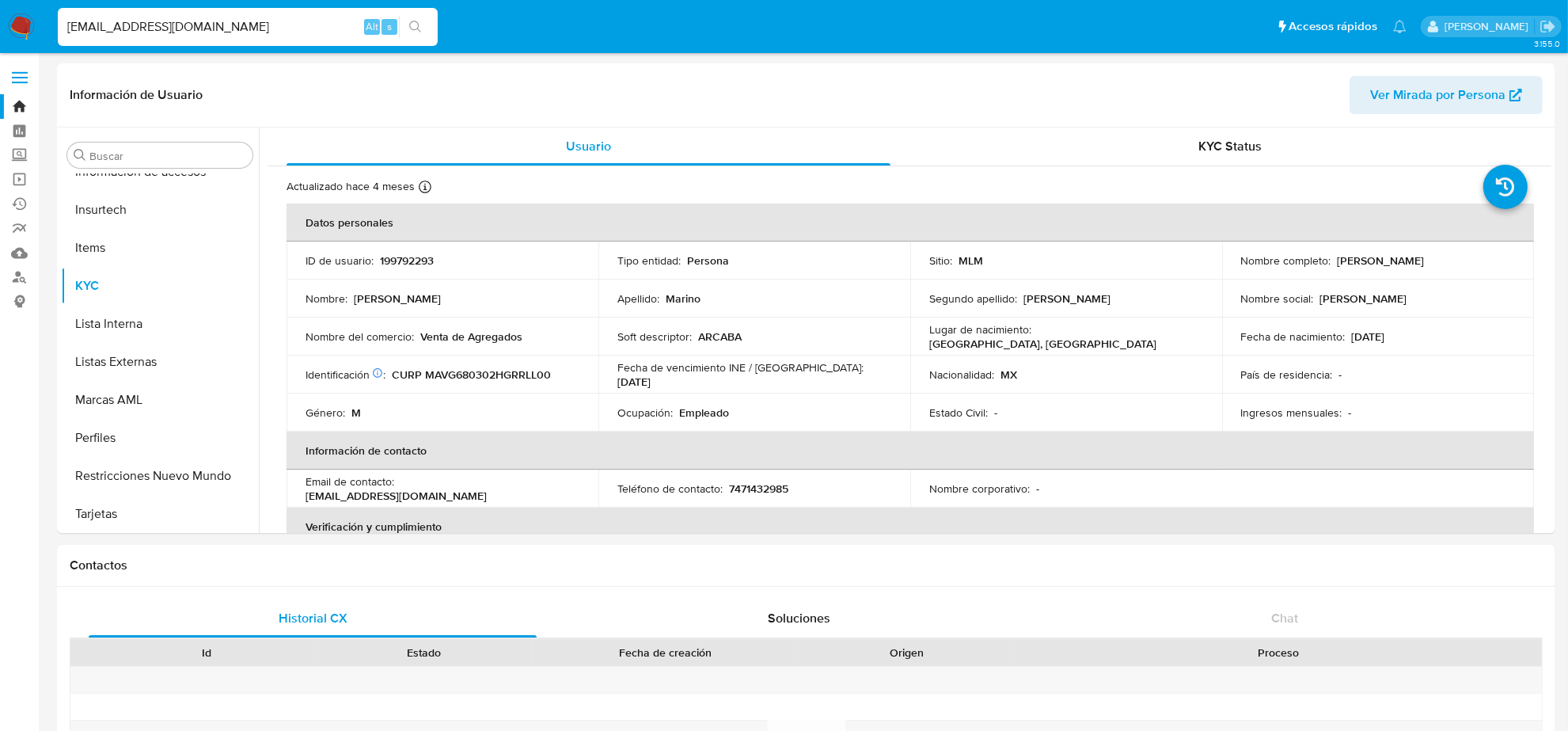
click at [190, 22] on input "GMARINOVE@GMAIL.COM" at bounding box center [248, 27] width 380 height 21
paste input "PEREZ21072"
type input "GPEREZ21072@GMAIL.COM"
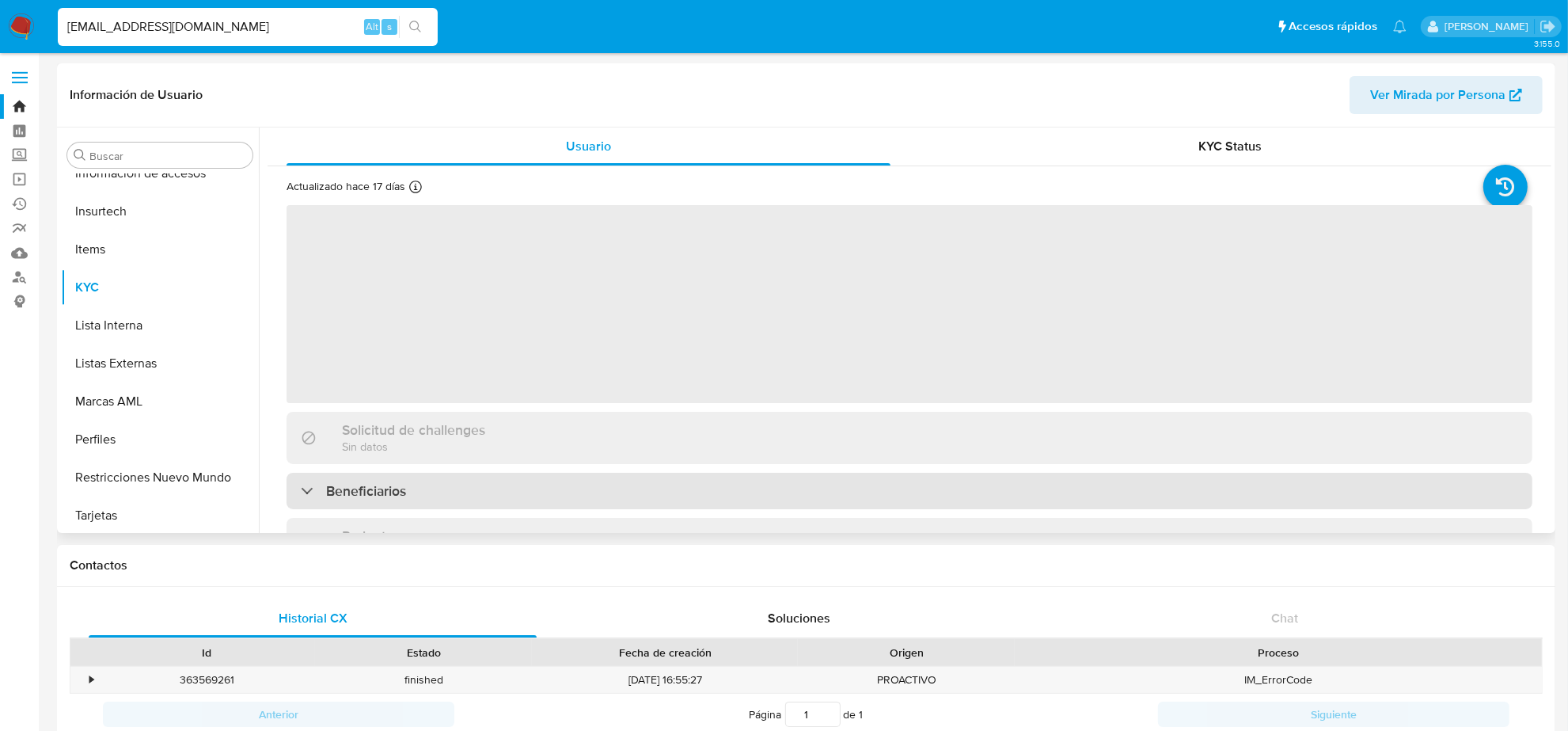
scroll to position [668, 0]
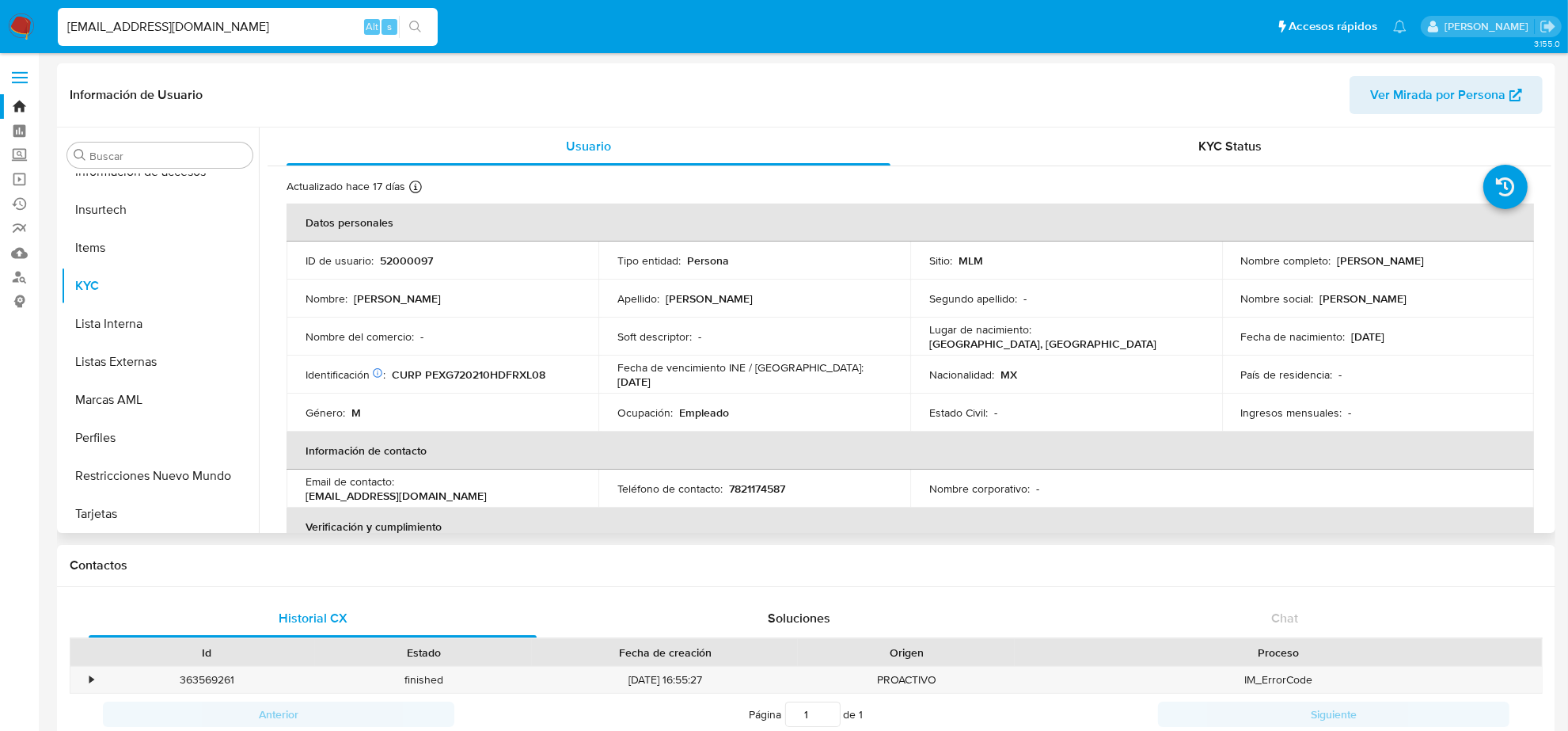
select select "10"
click at [763, 483] on p "7821174587" at bounding box center [756, 488] width 56 height 14
click at [765, 481] on p "7821174587" at bounding box center [756, 488] width 56 height 14
click at [149, 26] on input "GPEREZ21072@GMAIL.COM" at bounding box center [248, 27] width 380 height 21
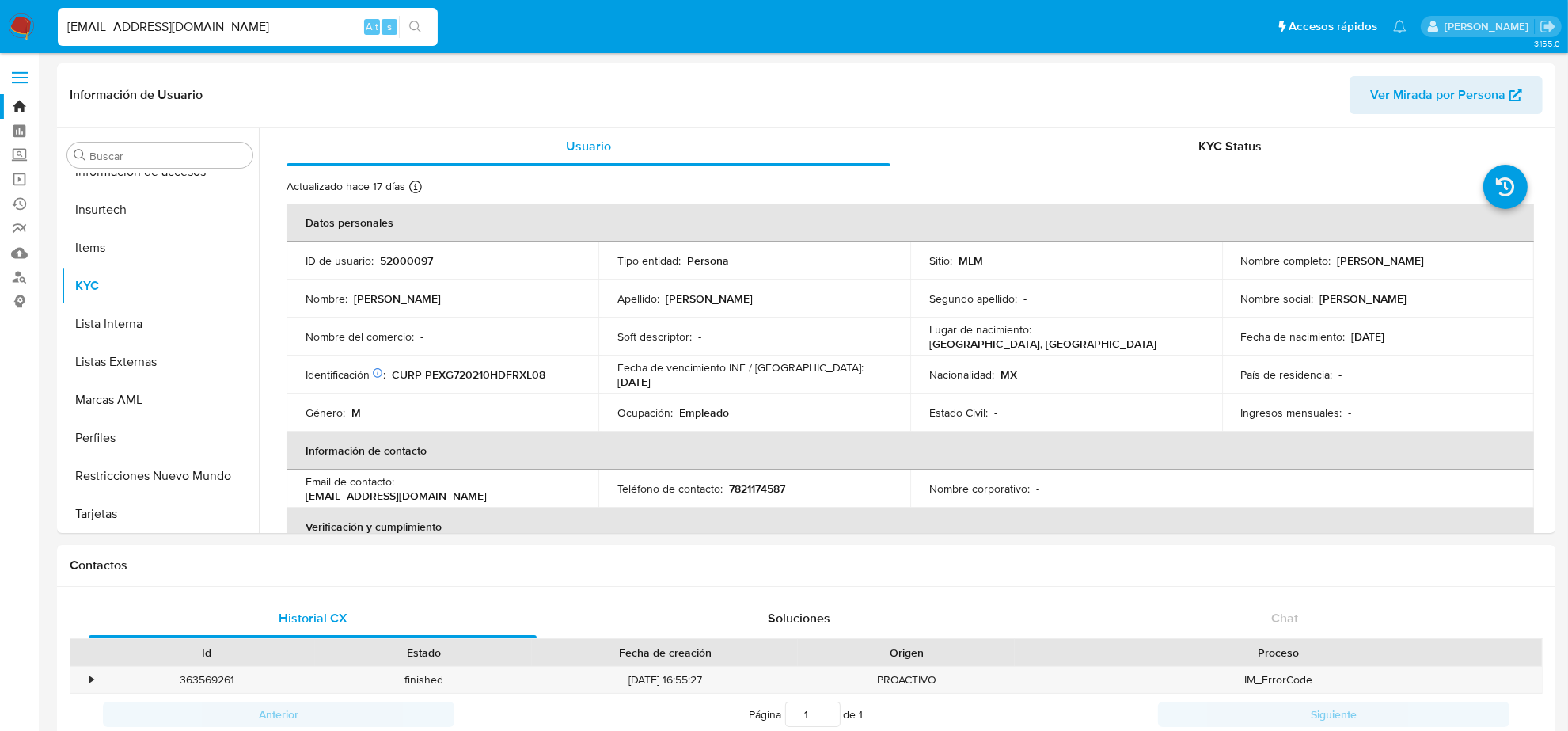
click at [149, 26] on input "GPEREZ21072@GMAIL.COM" at bounding box center [248, 27] width 380 height 21
click at [150, 26] on input "GPEREZ21072@GMAIL.COM" at bounding box center [248, 27] width 380 height 21
paste input "YESSICAESTRAD"
type input "[EMAIL_ADDRESS][DOMAIN_NAME]"
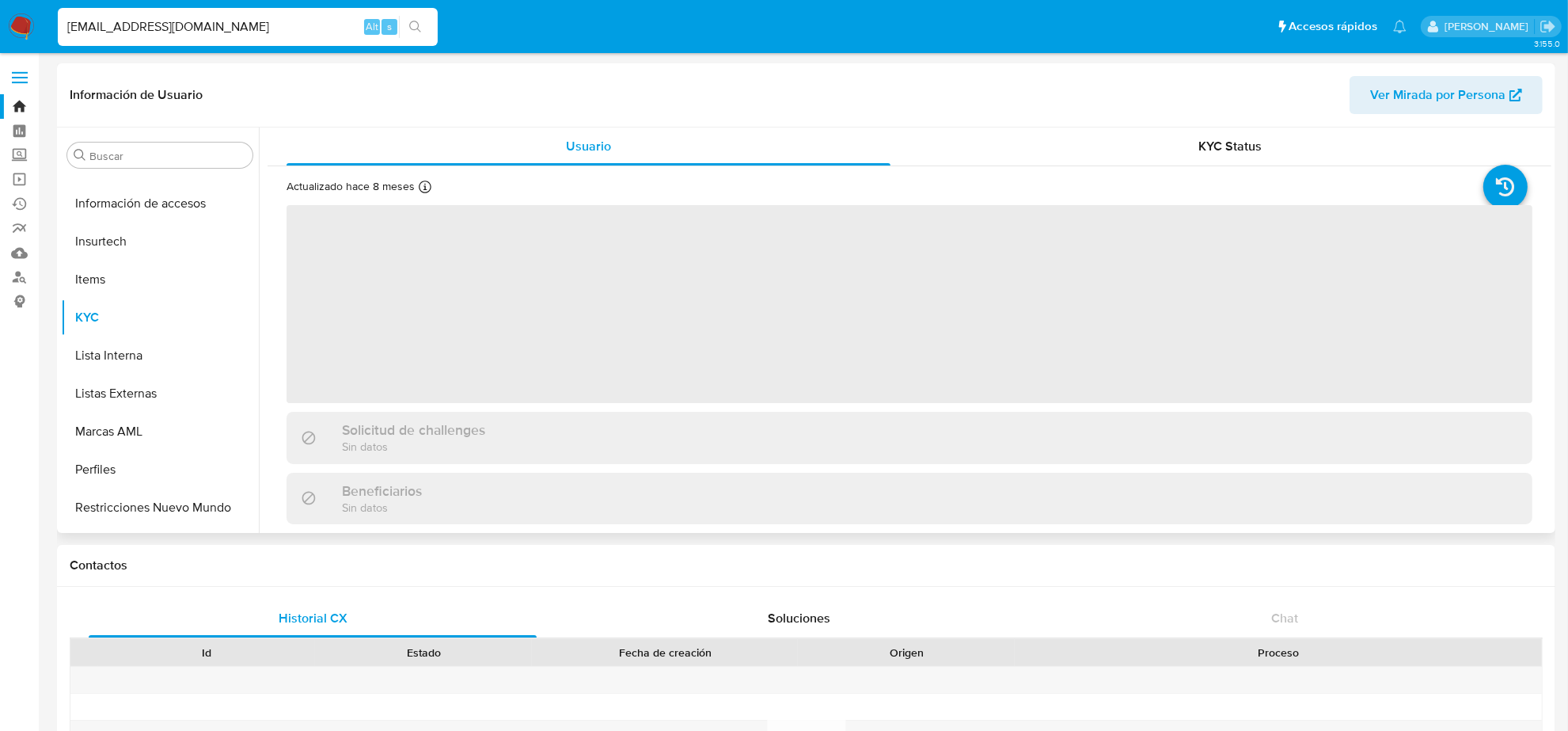
scroll to position [668, 0]
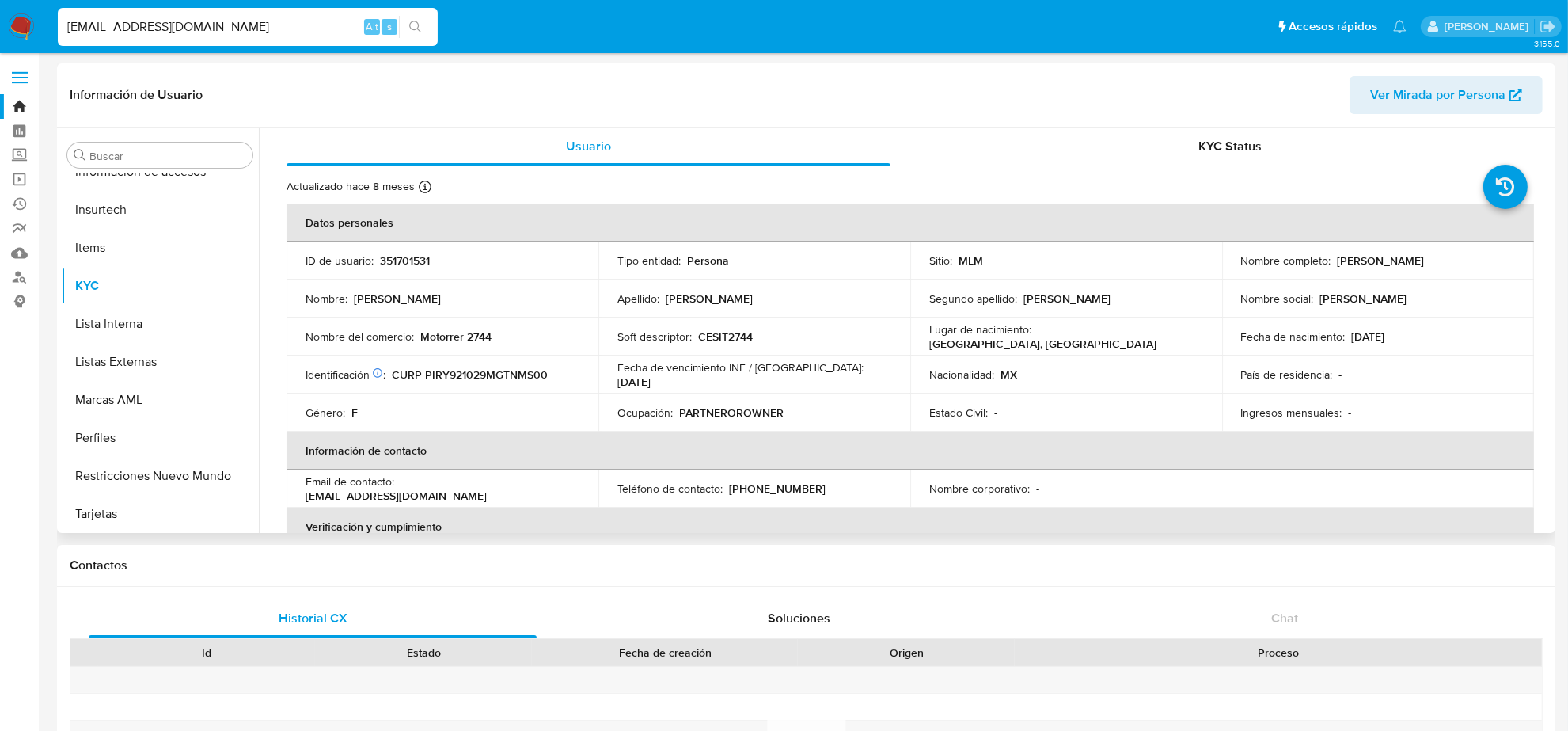
select select "10"
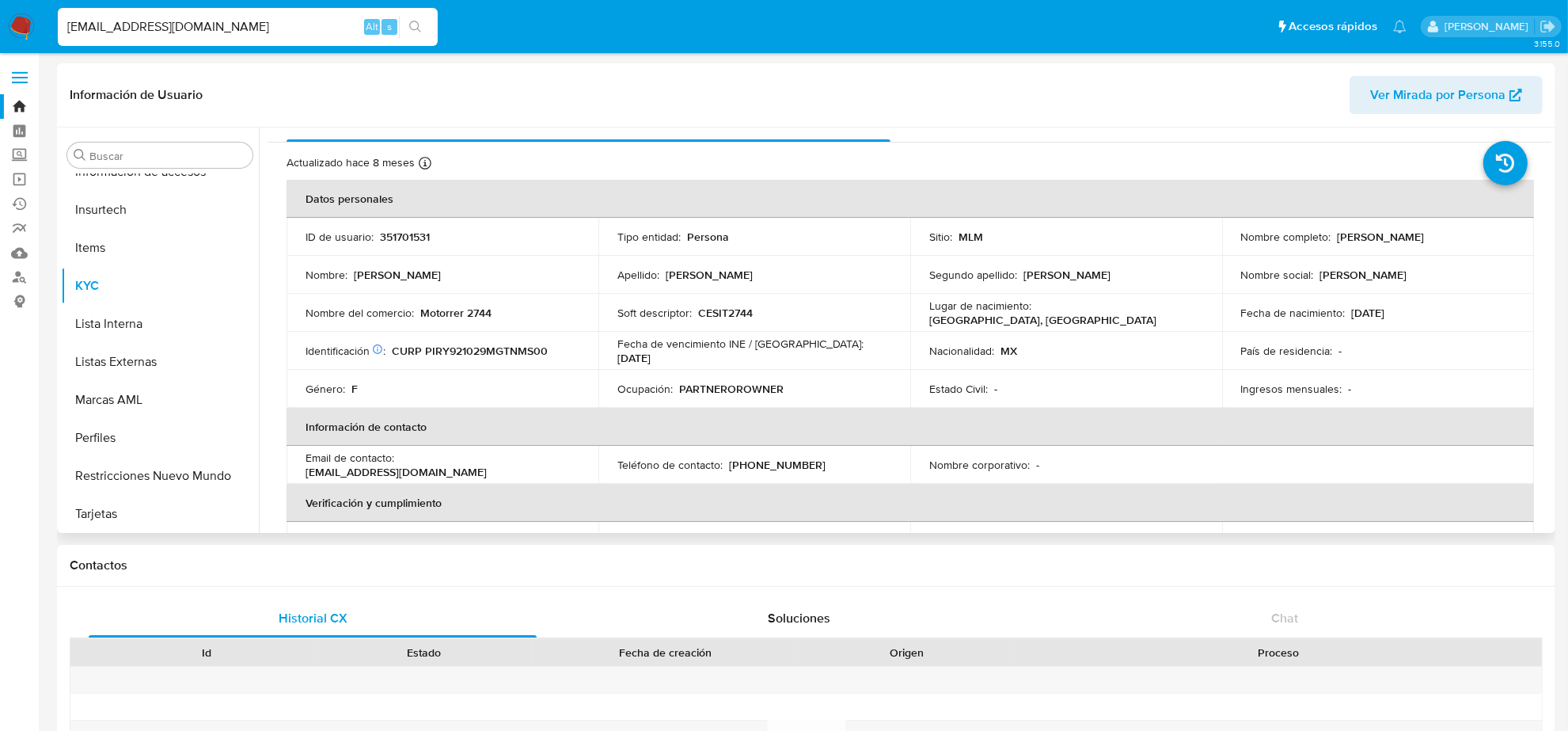
scroll to position [99, 0]
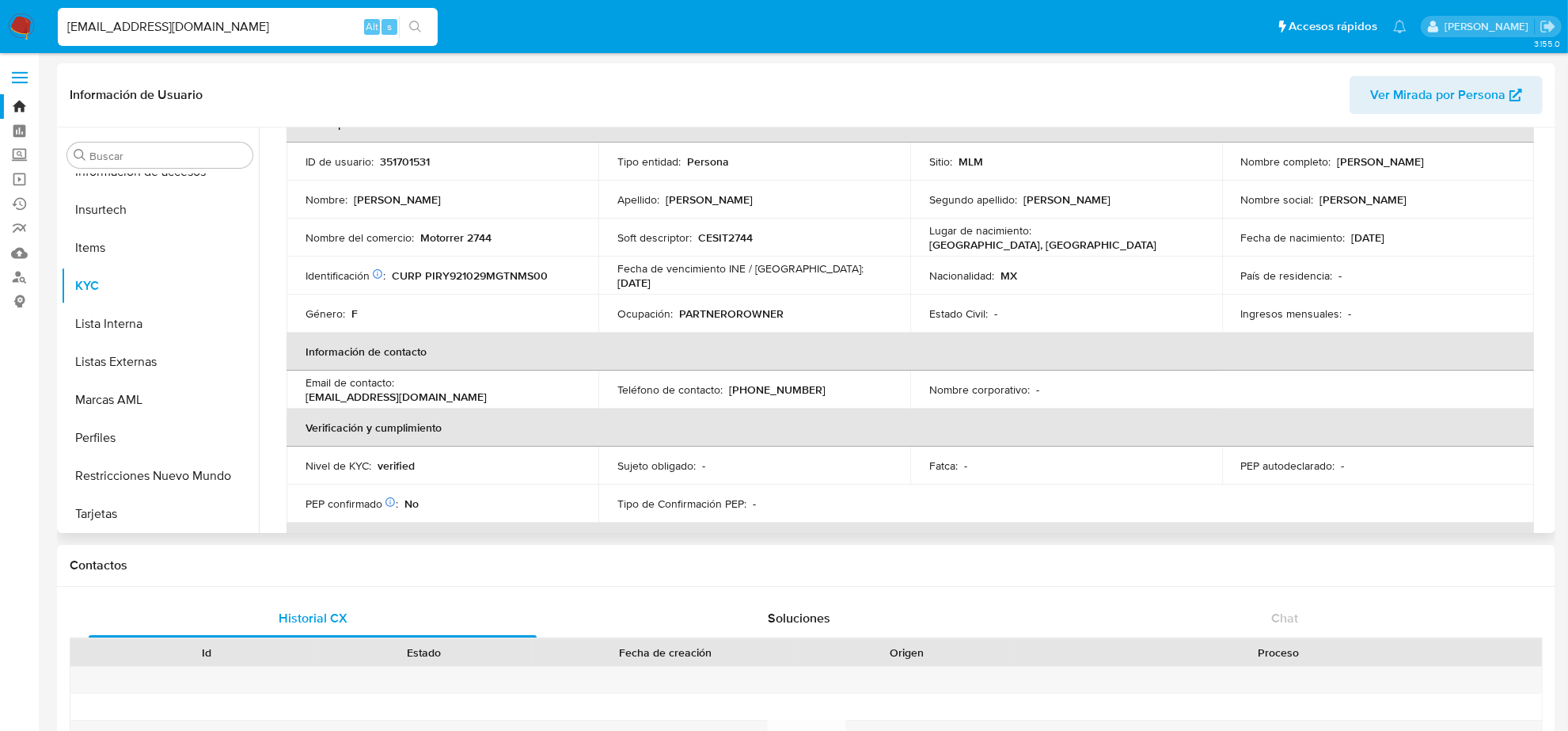
click at [775, 387] on p "[PHONE_NUMBER]" at bounding box center [777, 390] width 97 height 14
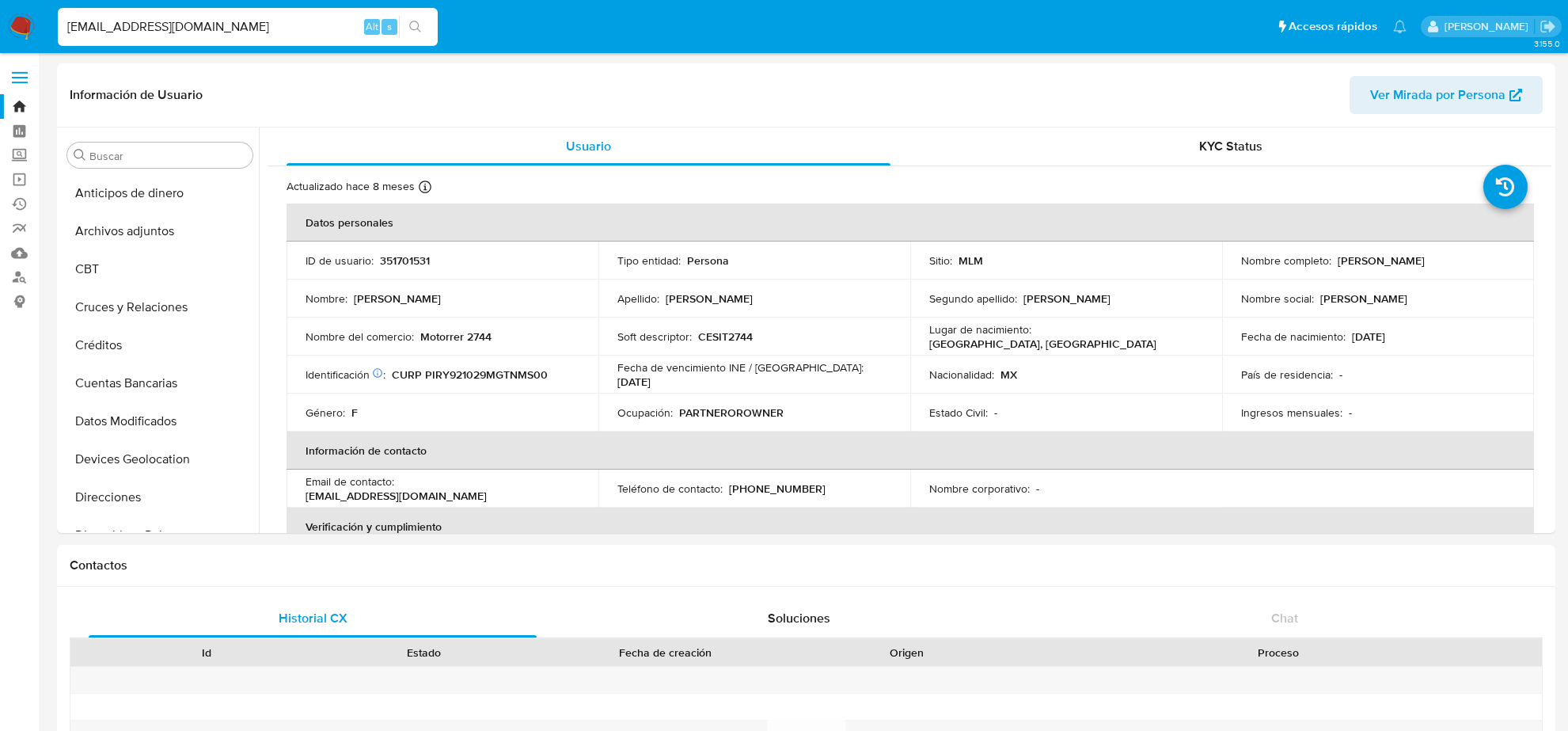
select select "10"
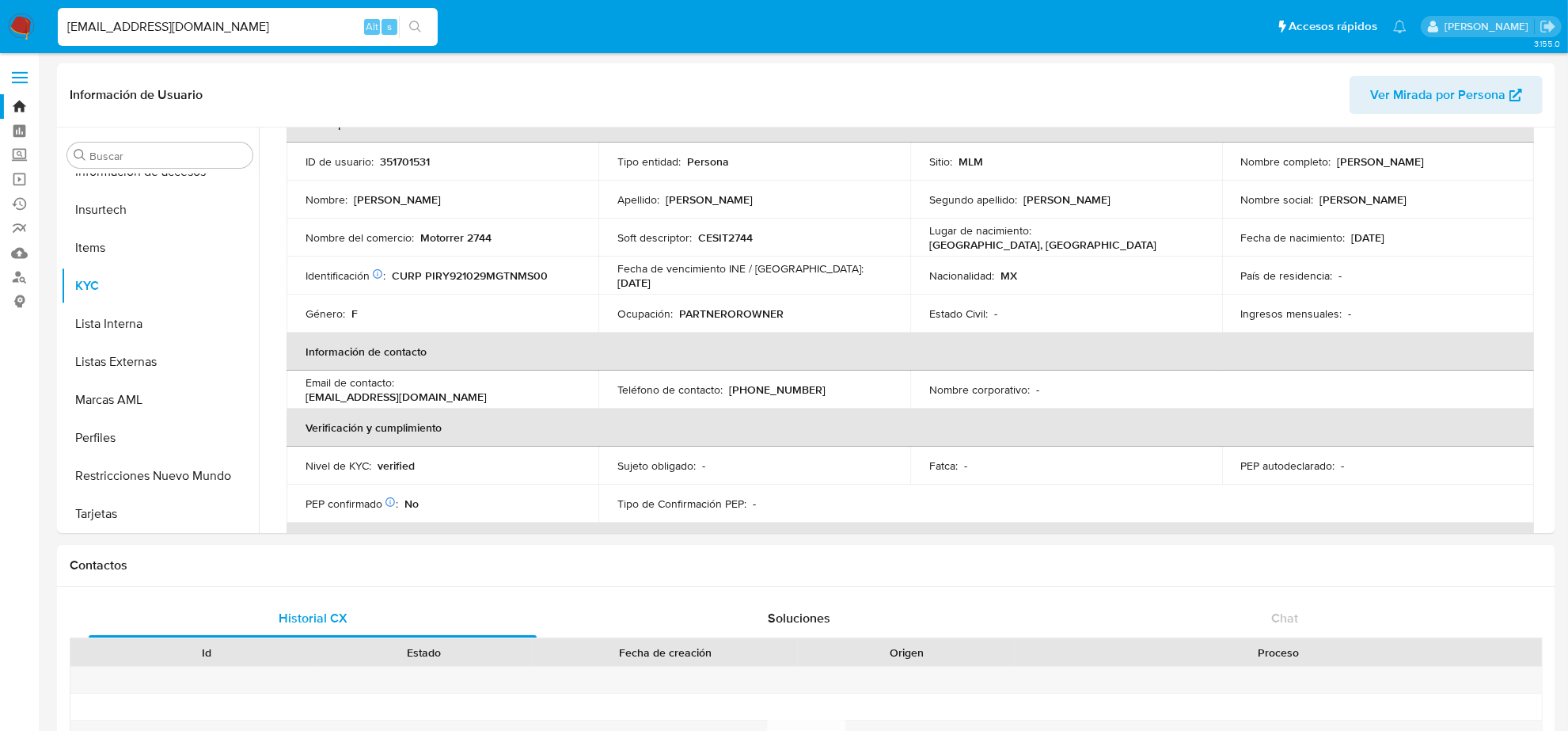
click at [265, 24] on input "[EMAIL_ADDRESS][DOMAIN_NAME]" at bounding box center [248, 27] width 380 height 21
click at [263, 24] on input "[EMAIL_ADDRESS][DOMAIN_NAME]" at bounding box center [248, 27] width 380 height 21
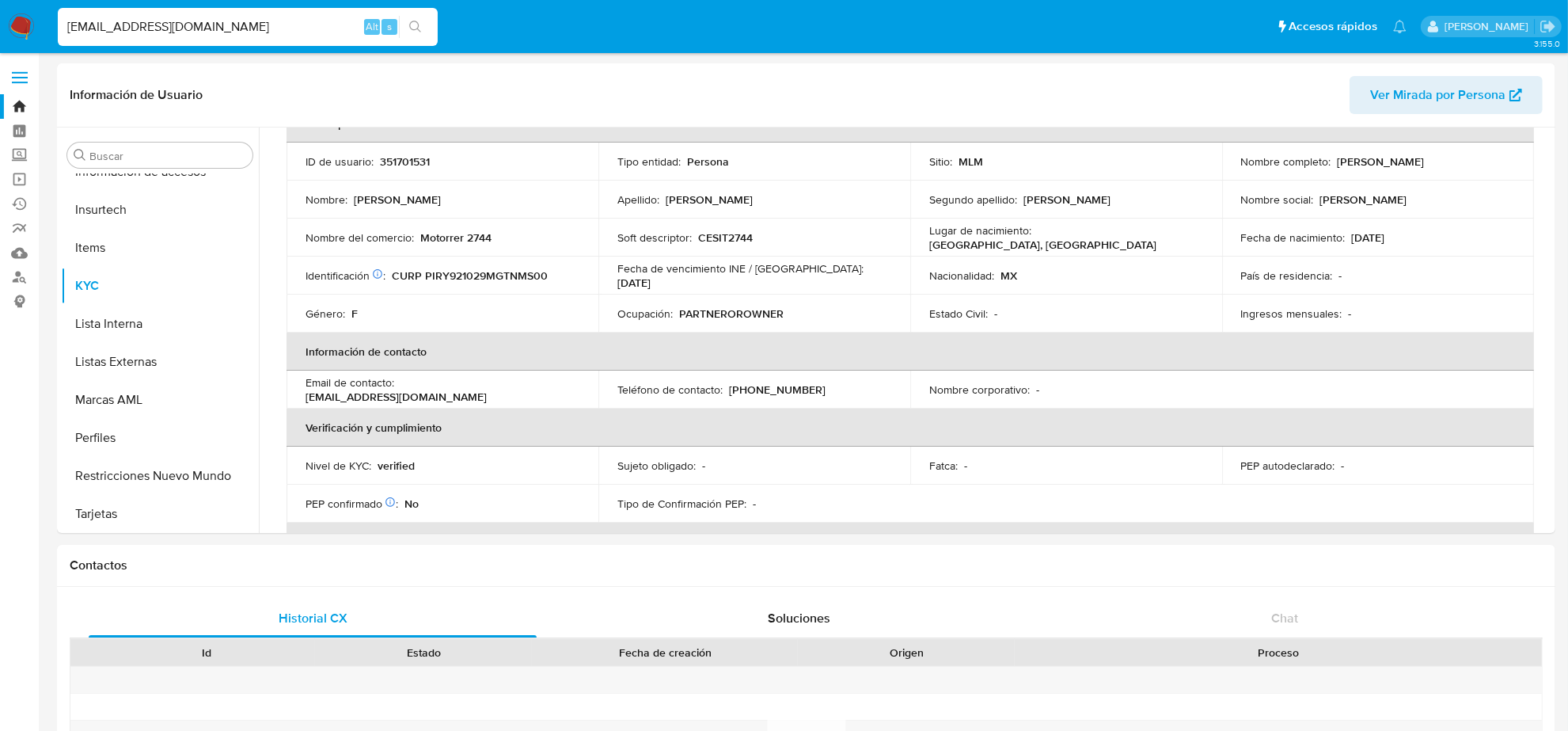
paste input "[PERSON_NAME].[PERSON_NAME]"
type input "[PERSON_NAME][EMAIL_ADDRESS][PERSON_NAME][DOMAIN_NAME]"
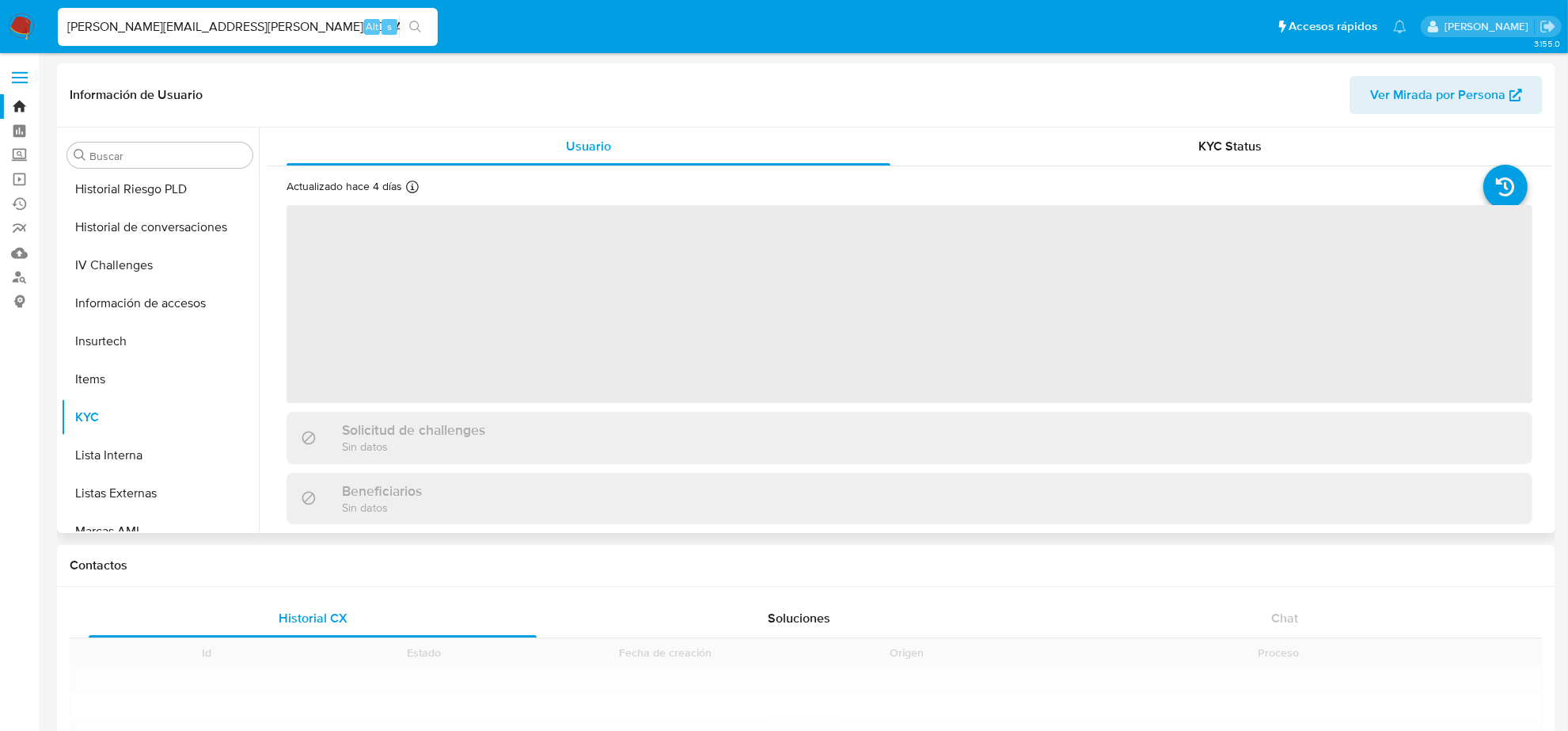
scroll to position [668, 0]
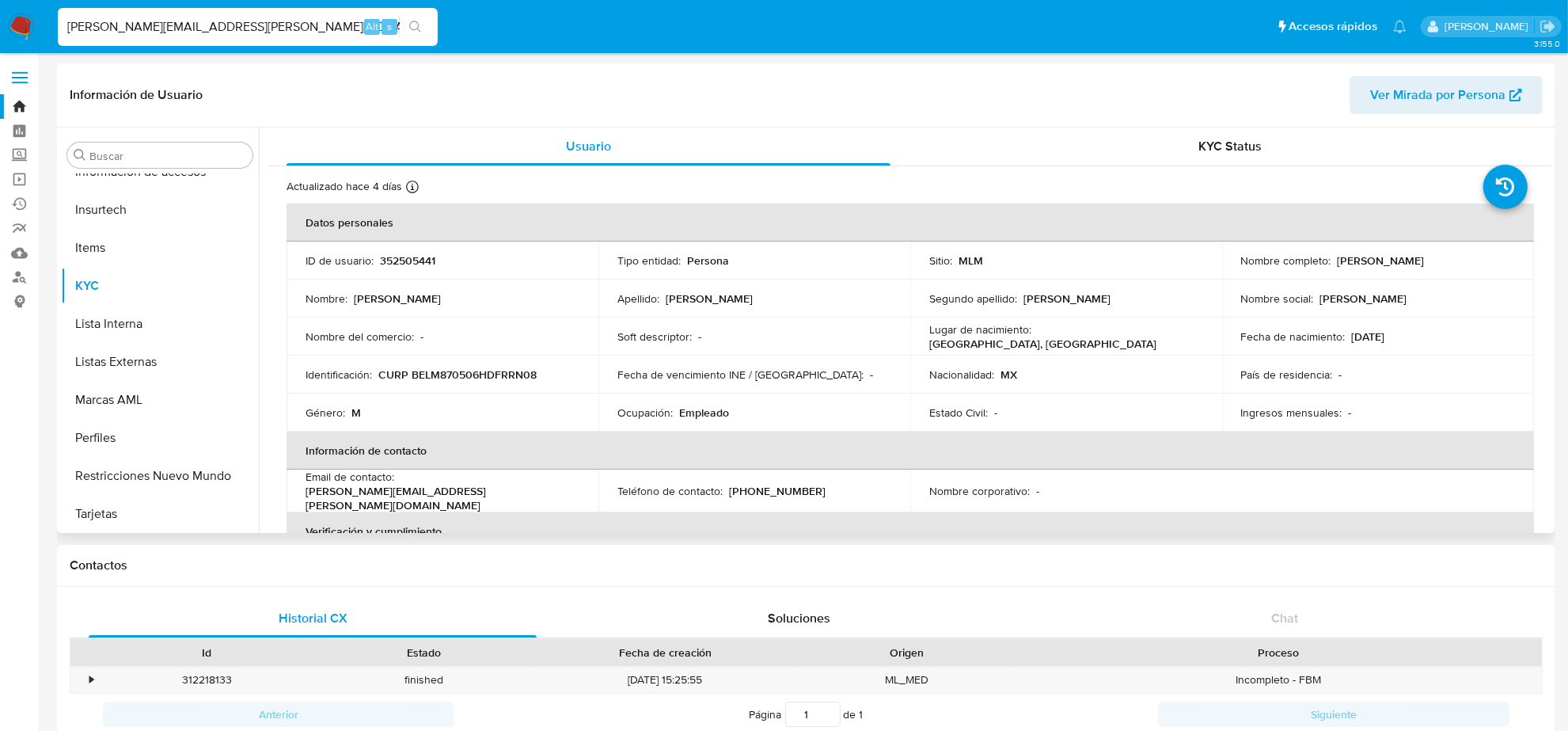
select select "10"
click at [228, 25] on input "[PERSON_NAME][EMAIL_ADDRESS][PERSON_NAME][DOMAIN_NAME]" at bounding box center [248, 27] width 380 height 21
paste input "TAMJOGA@HOT"
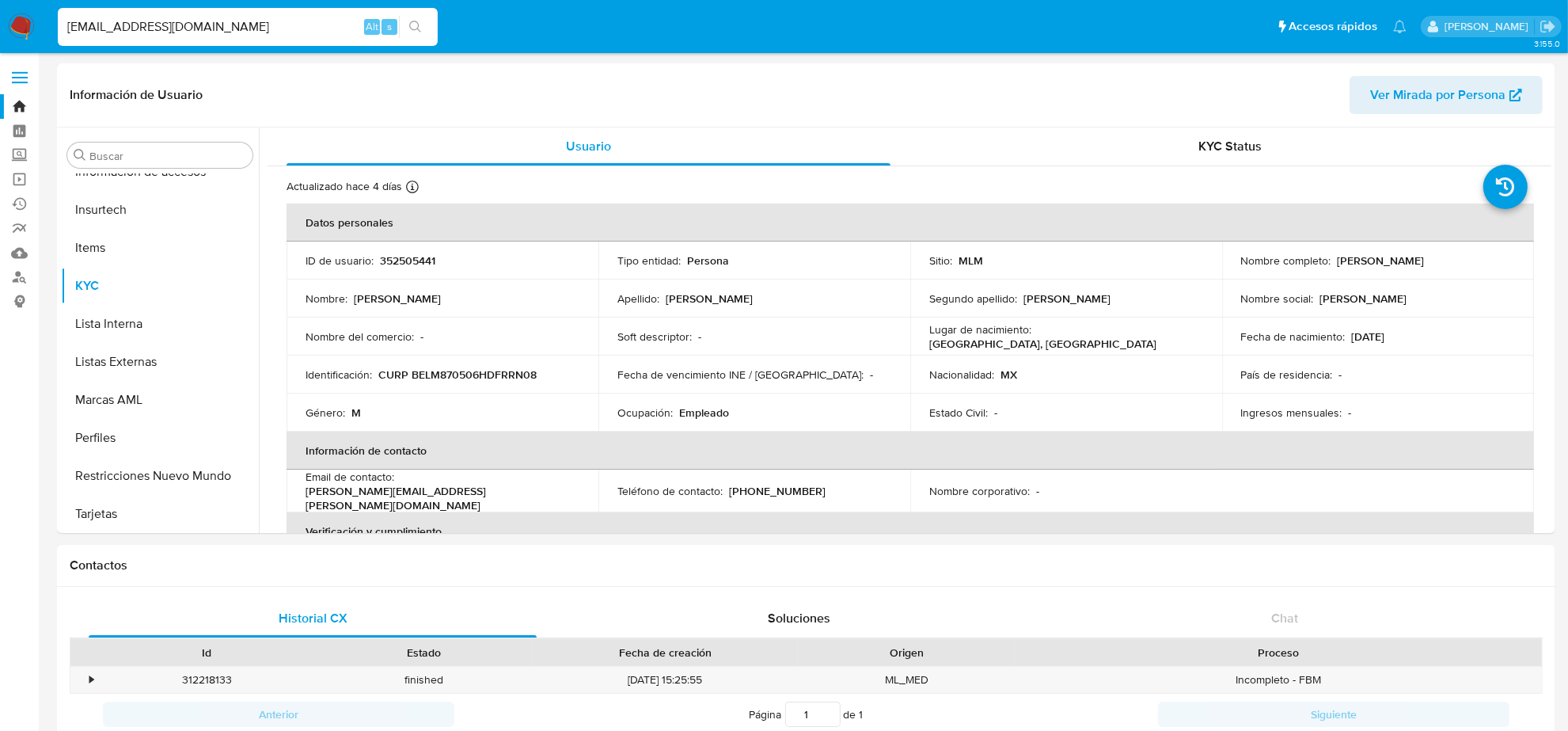
type input "[EMAIL_ADDRESS][DOMAIN_NAME]"
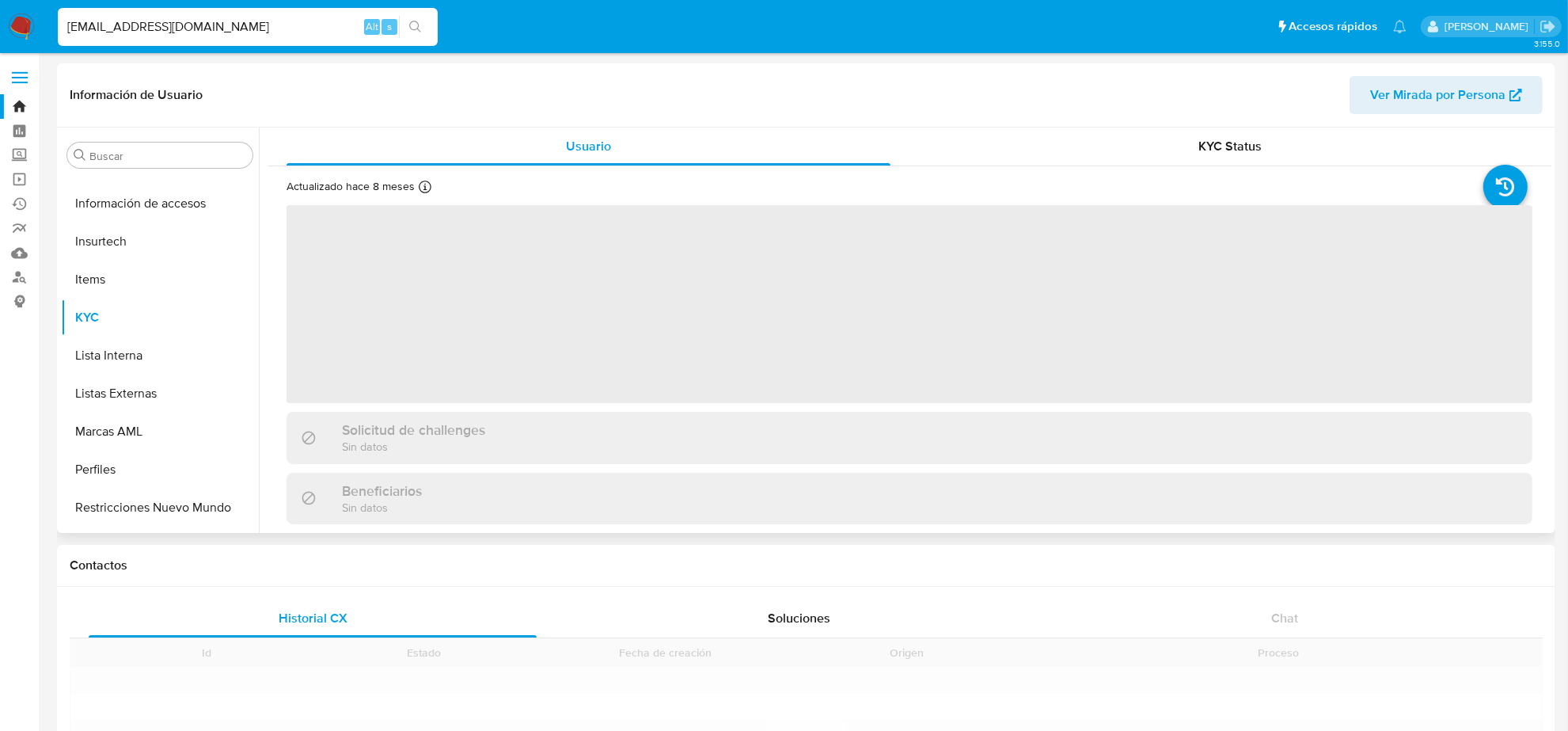
scroll to position [668, 0]
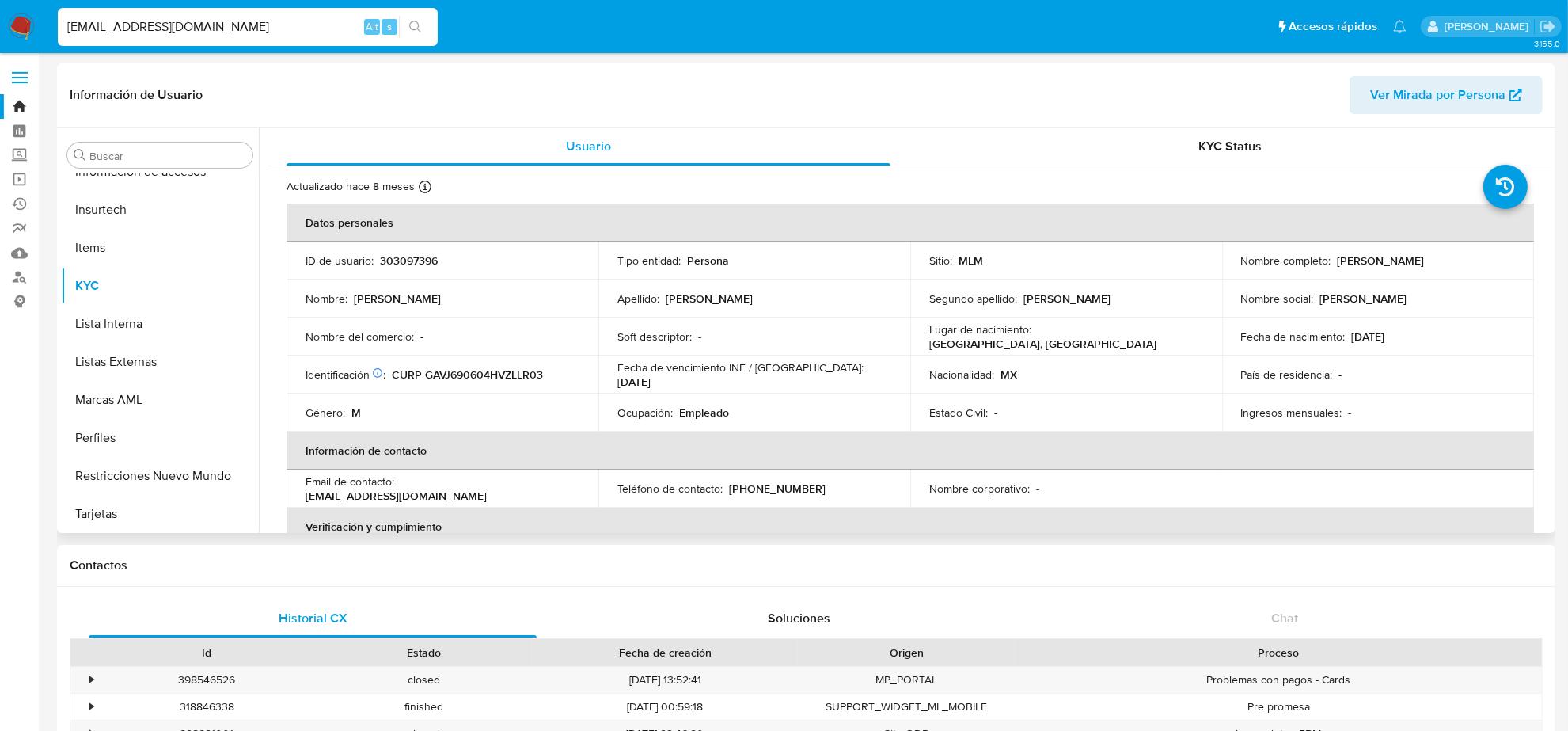
select select "10"
click at [785, 488] on p "[PHONE_NUMBER]" at bounding box center [777, 488] width 97 height 14
copy p "2653900"
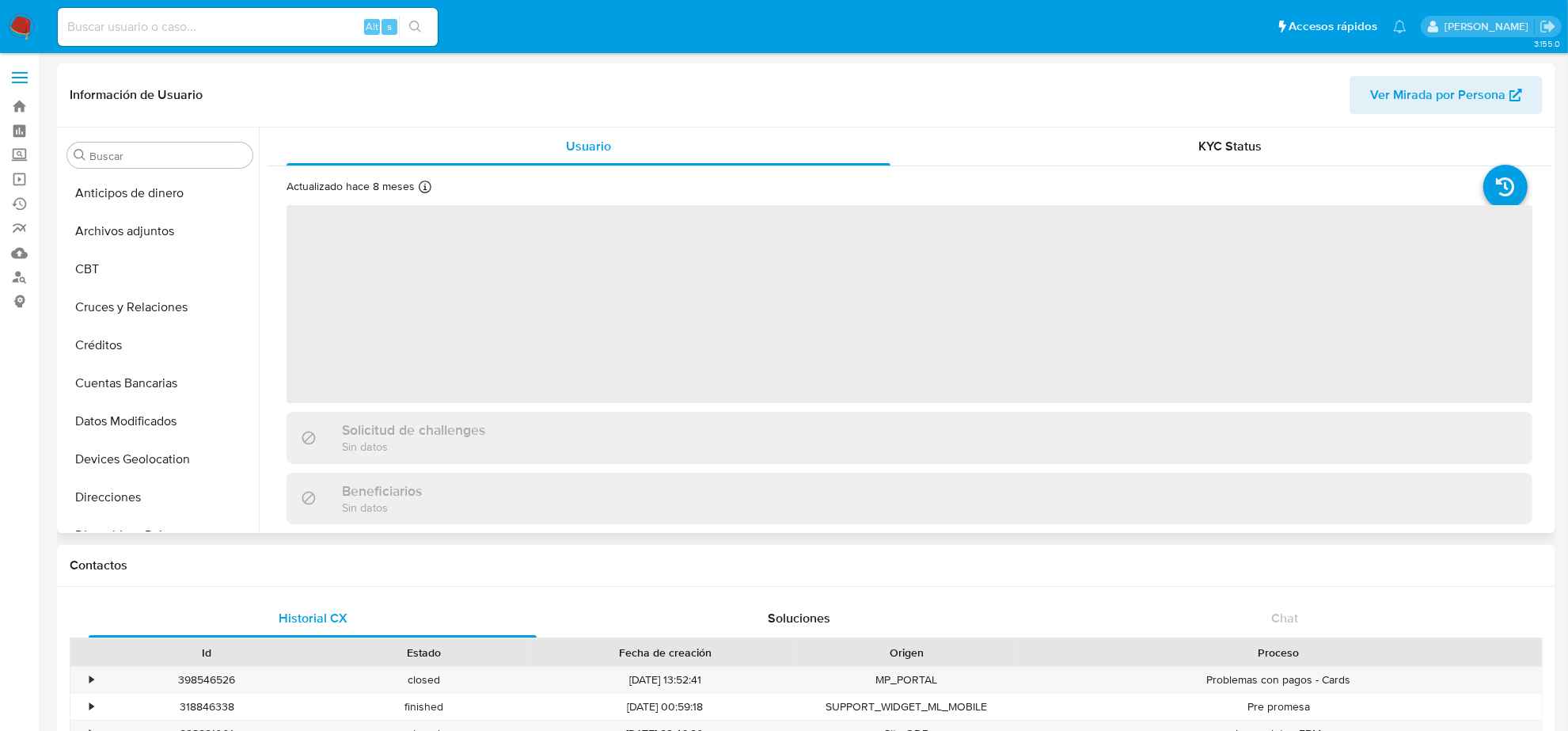
scroll to position [668, 0]
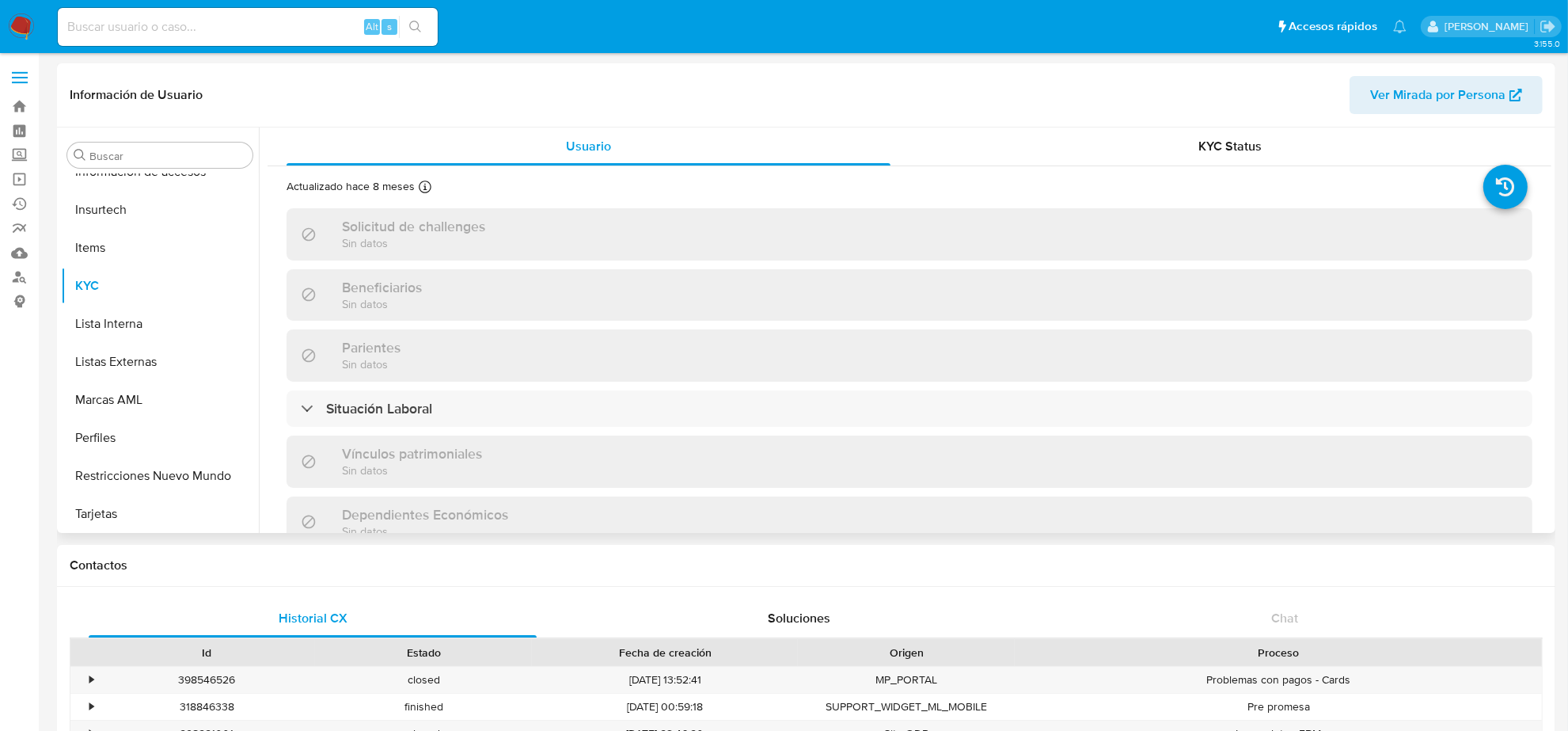
select select "10"
